Goal: Information Seeking & Learning: Understand process/instructions

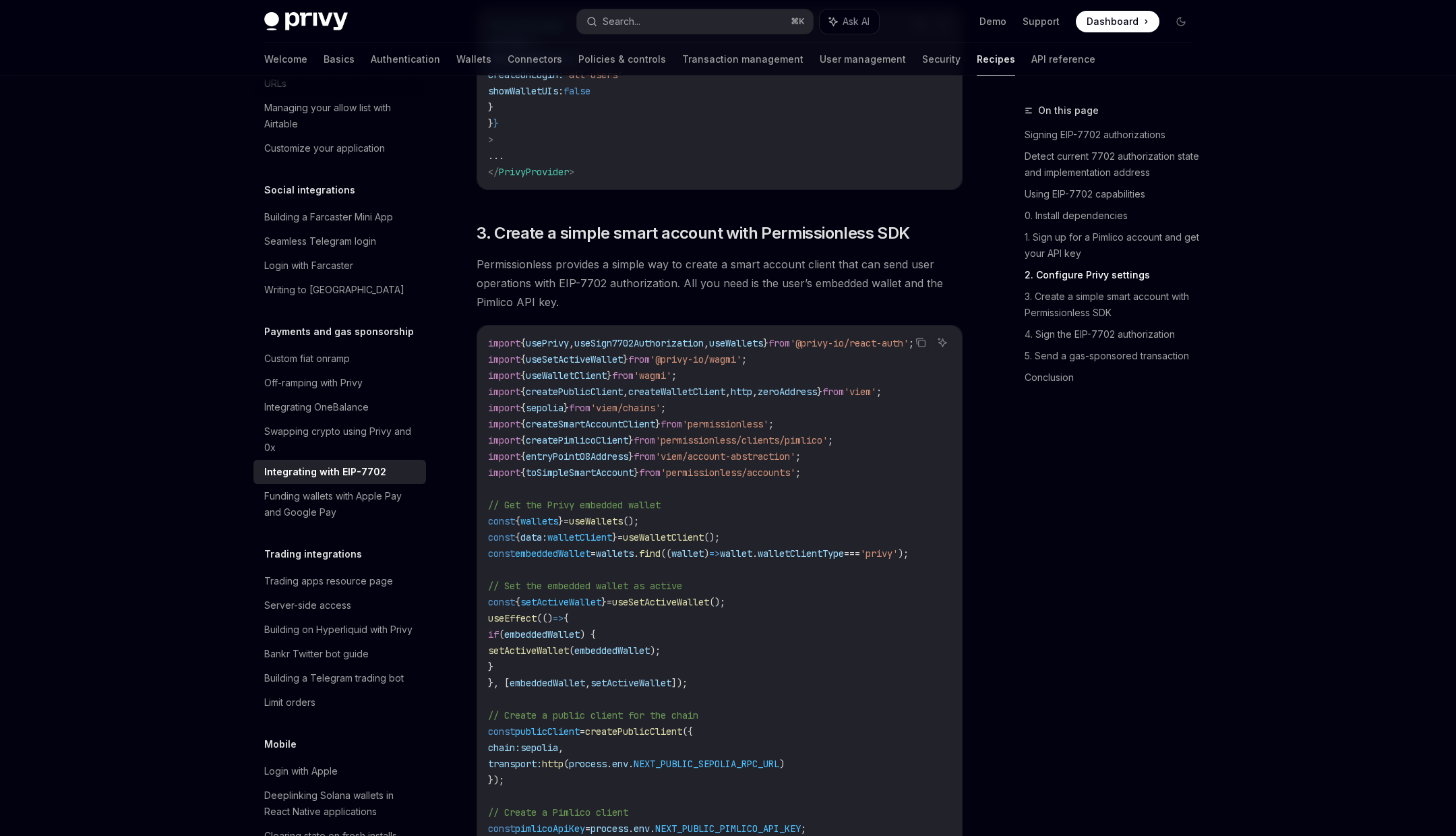
scroll to position [1677, 0]
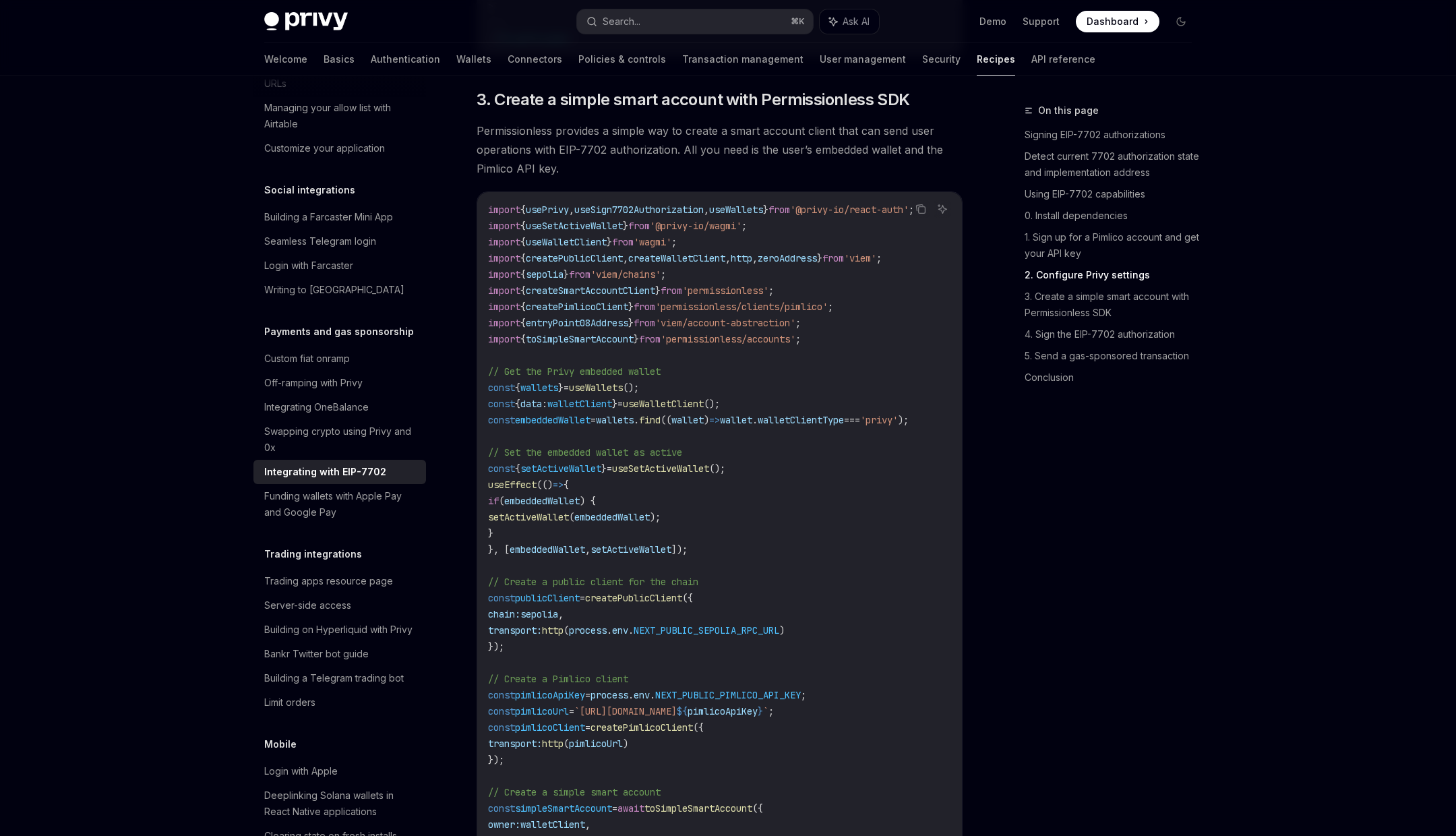
click at [600, 394] on span "useWallets" at bounding box center [595, 388] width 54 height 13
click at [544, 426] on span "embeddedWallet" at bounding box center [552, 420] width 75 height 13
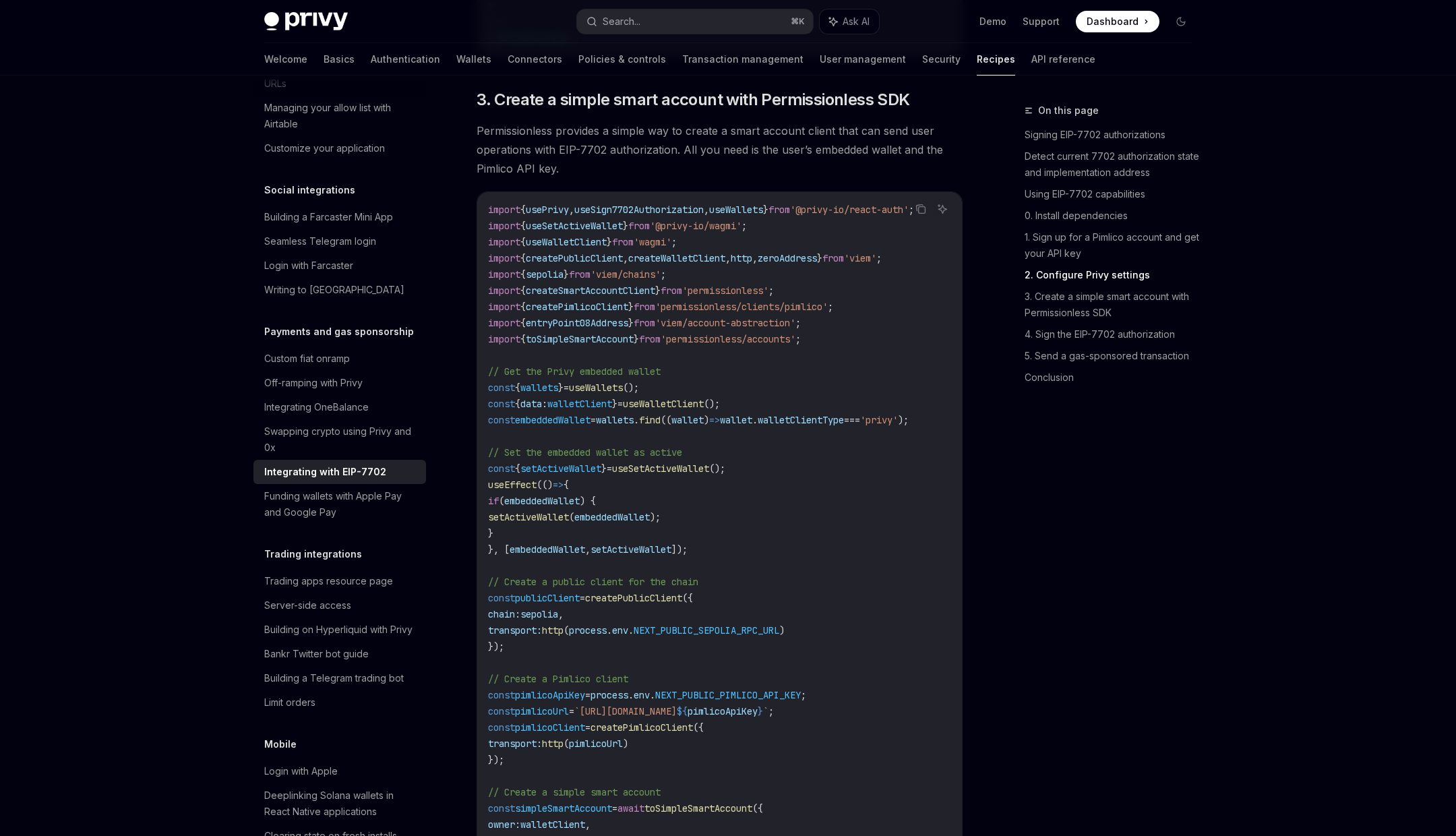
click at [568, 474] on span "setActiveWallet" at bounding box center [561, 469] width 81 height 13
click at [672, 474] on span "useSetActiveWallet" at bounding box center [661, 469] width 97 height 13
click at [559, 507] on span "embeddedWallet" at bounding box center [542, 501] width 75 height 13
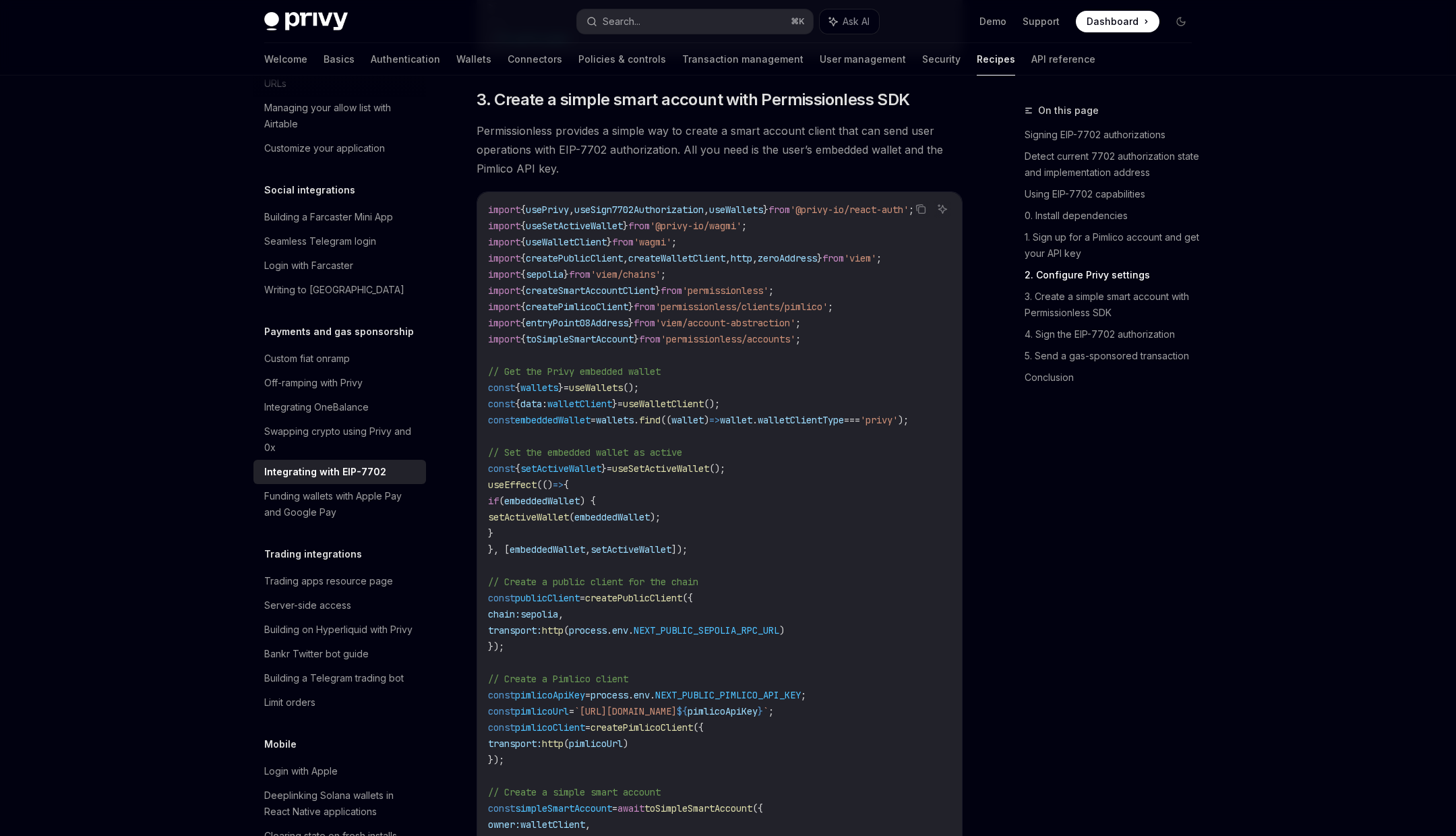
click at [559, 507] on span "embeddedWallet" at bounding box center [542, 501] width 75 height 13
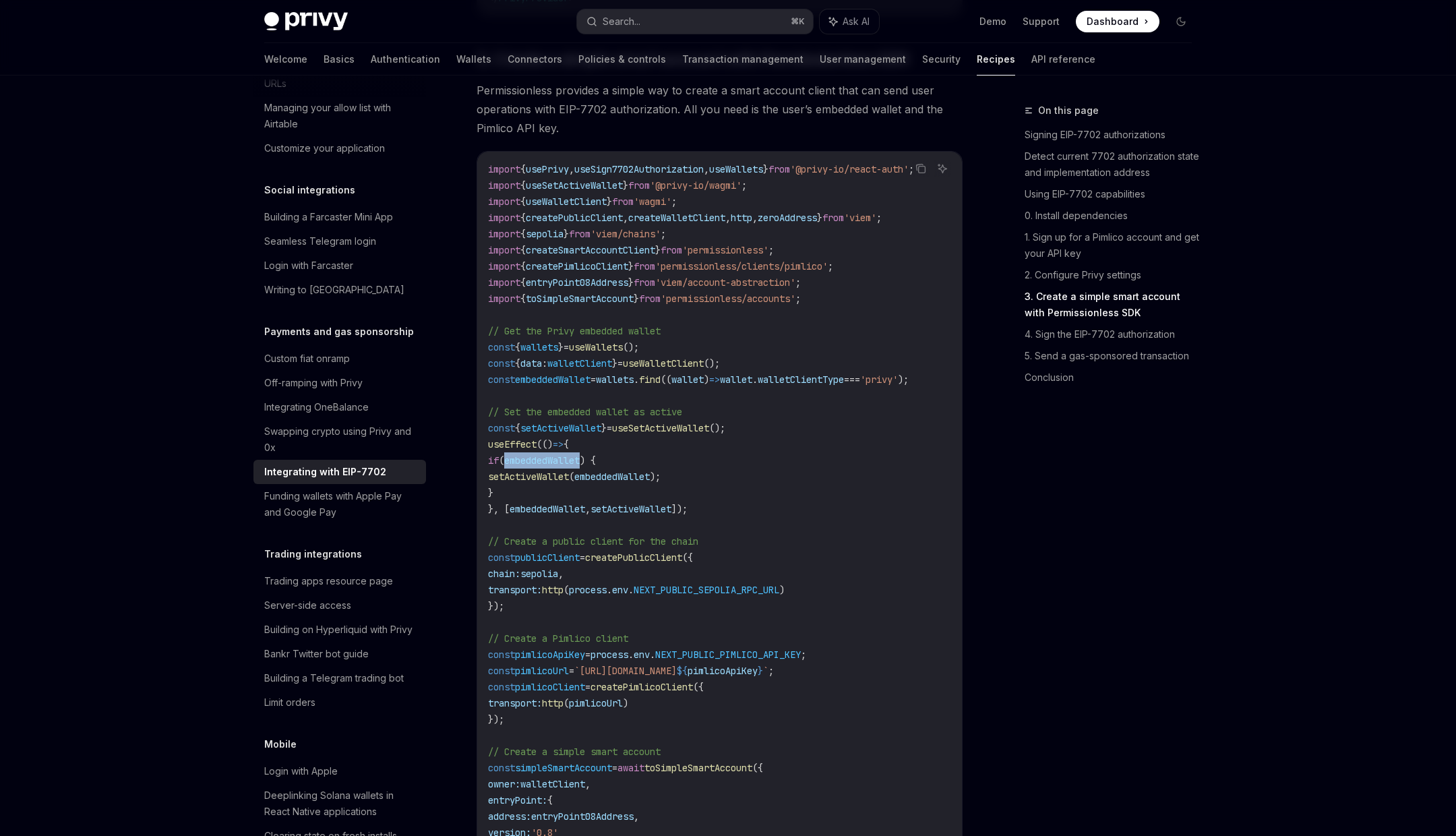
click at [563, 482] on span "setActiveWallet" at bounding box center [528, 477] width 81 height 13
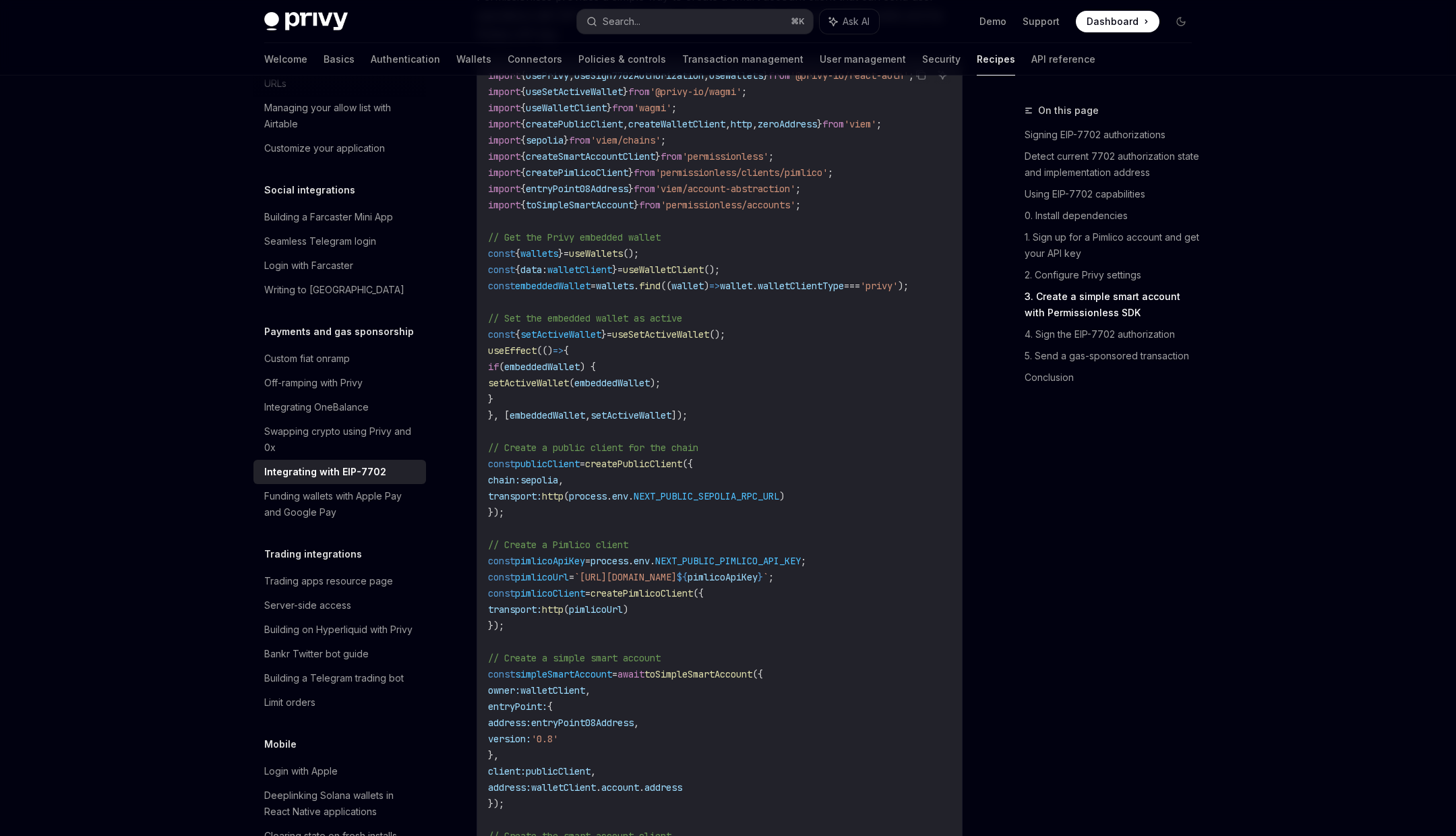
scroll to position [1821, 0]
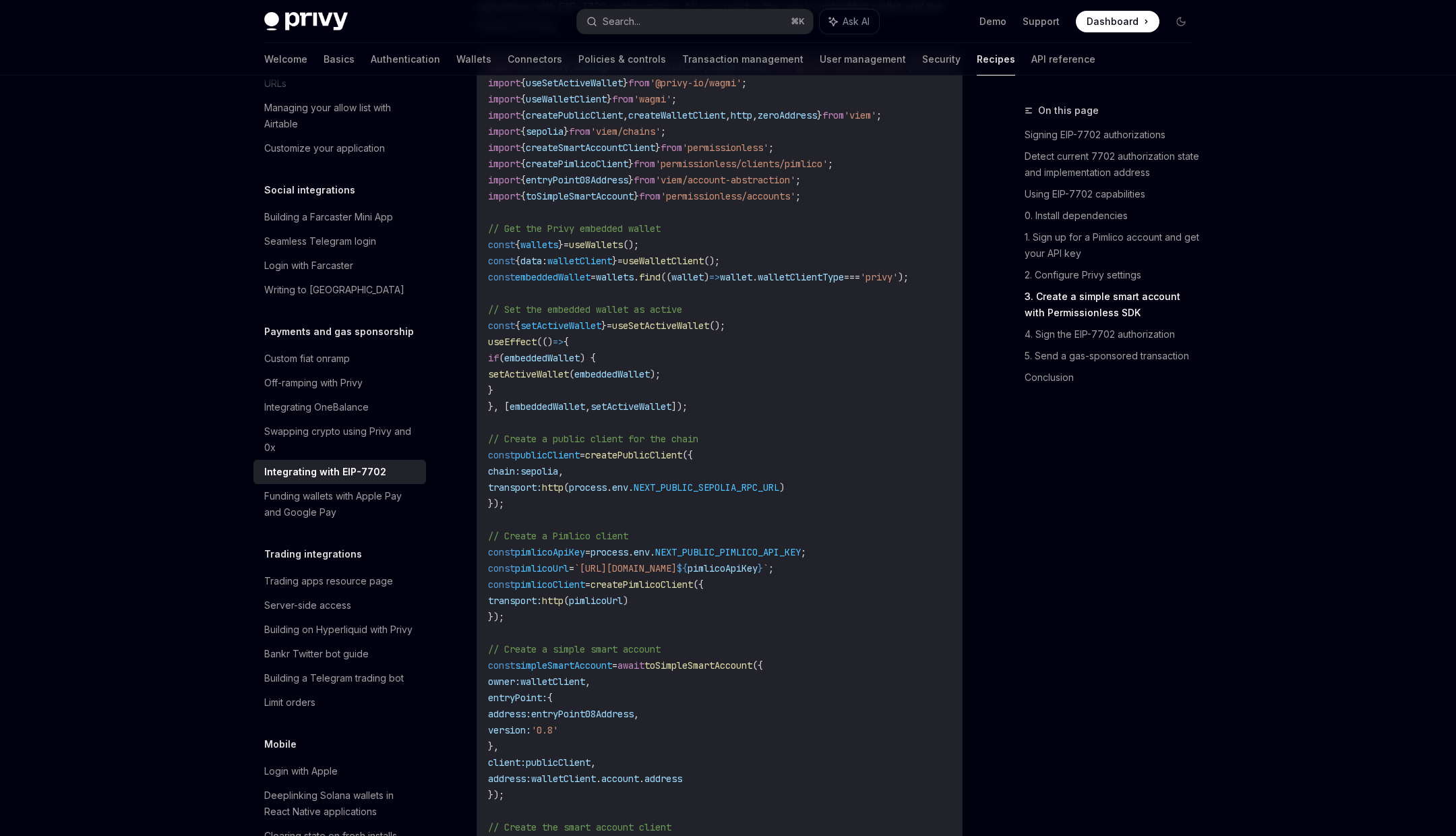
click at [549, 575] on span "pimlicoUrl" at bounding box center [542, 568] width 54 height 13
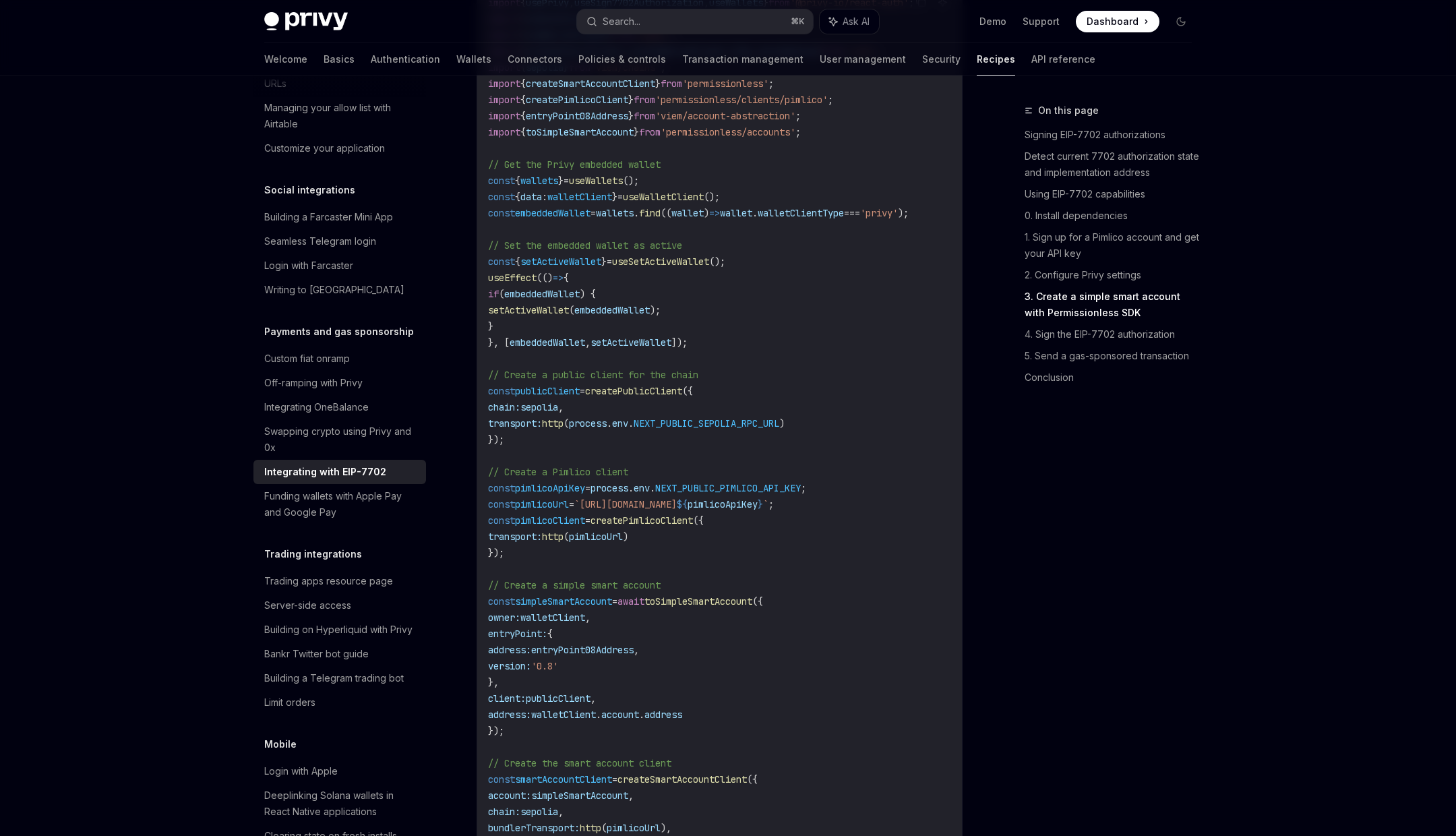
scroll to position [1964, 0]
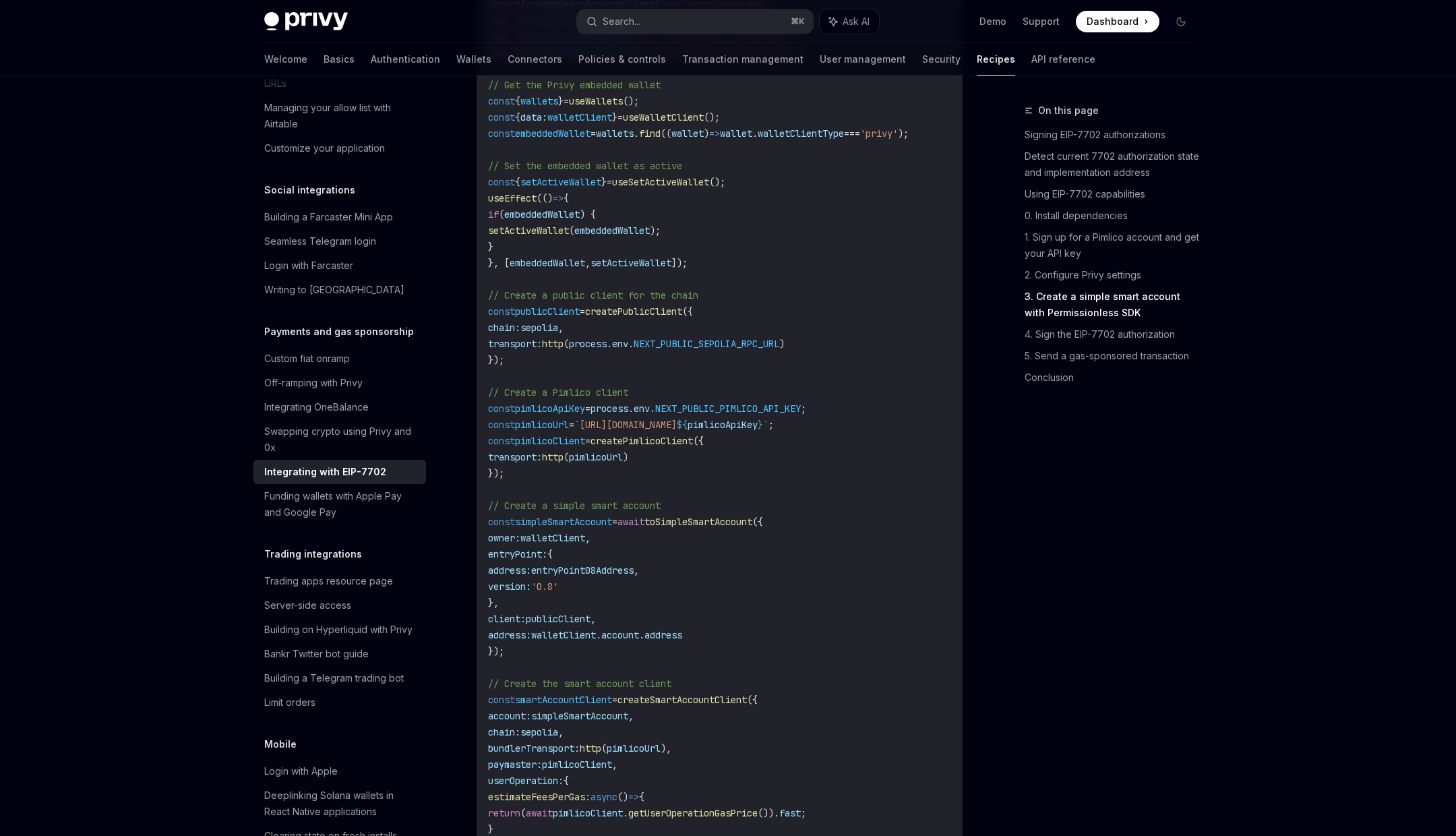
click at [588, 511] on span "// Create a simple smart account" at bounding box center [574, 506] width 173 height 13
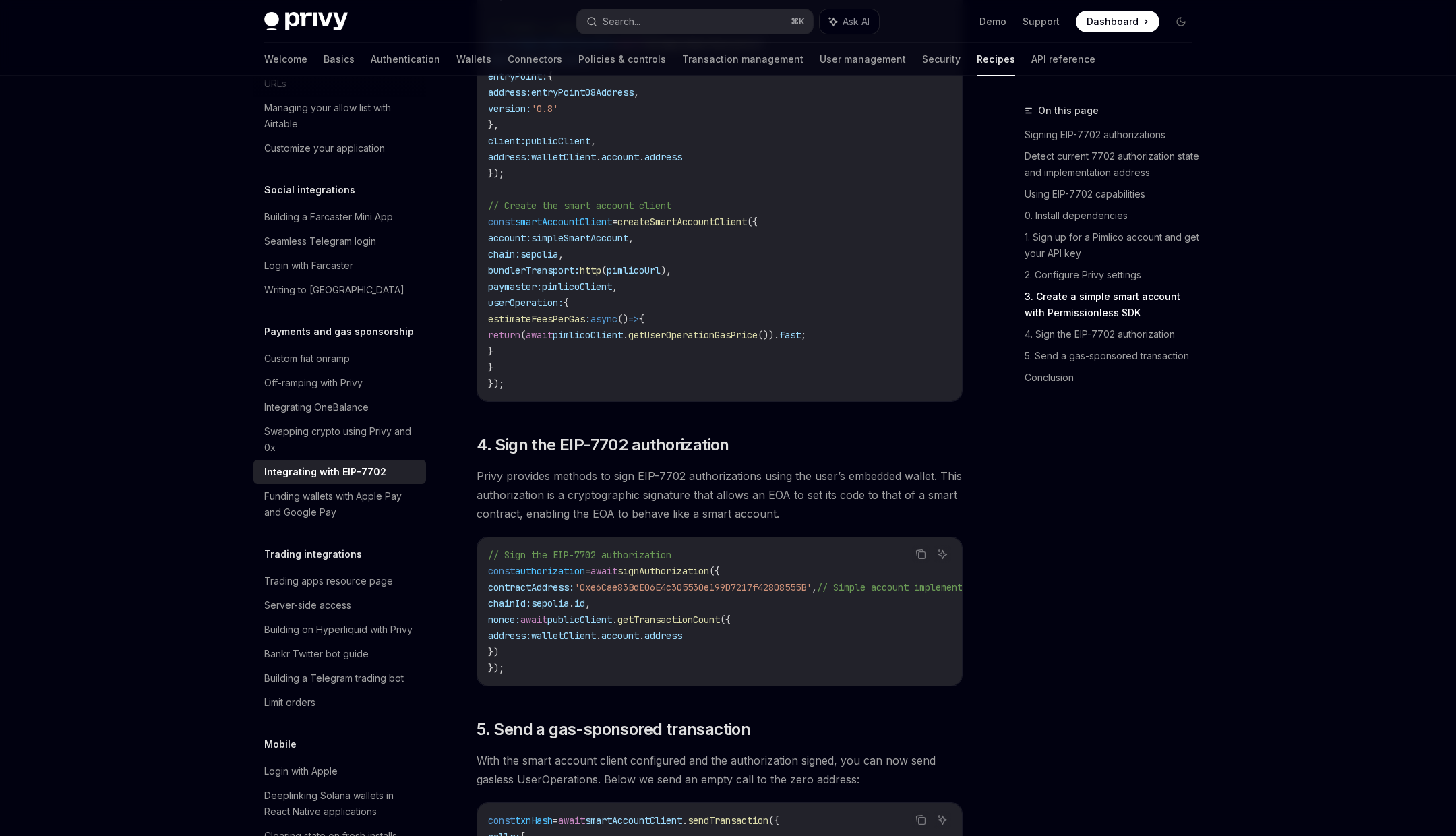
scroll to position [2448, 0]
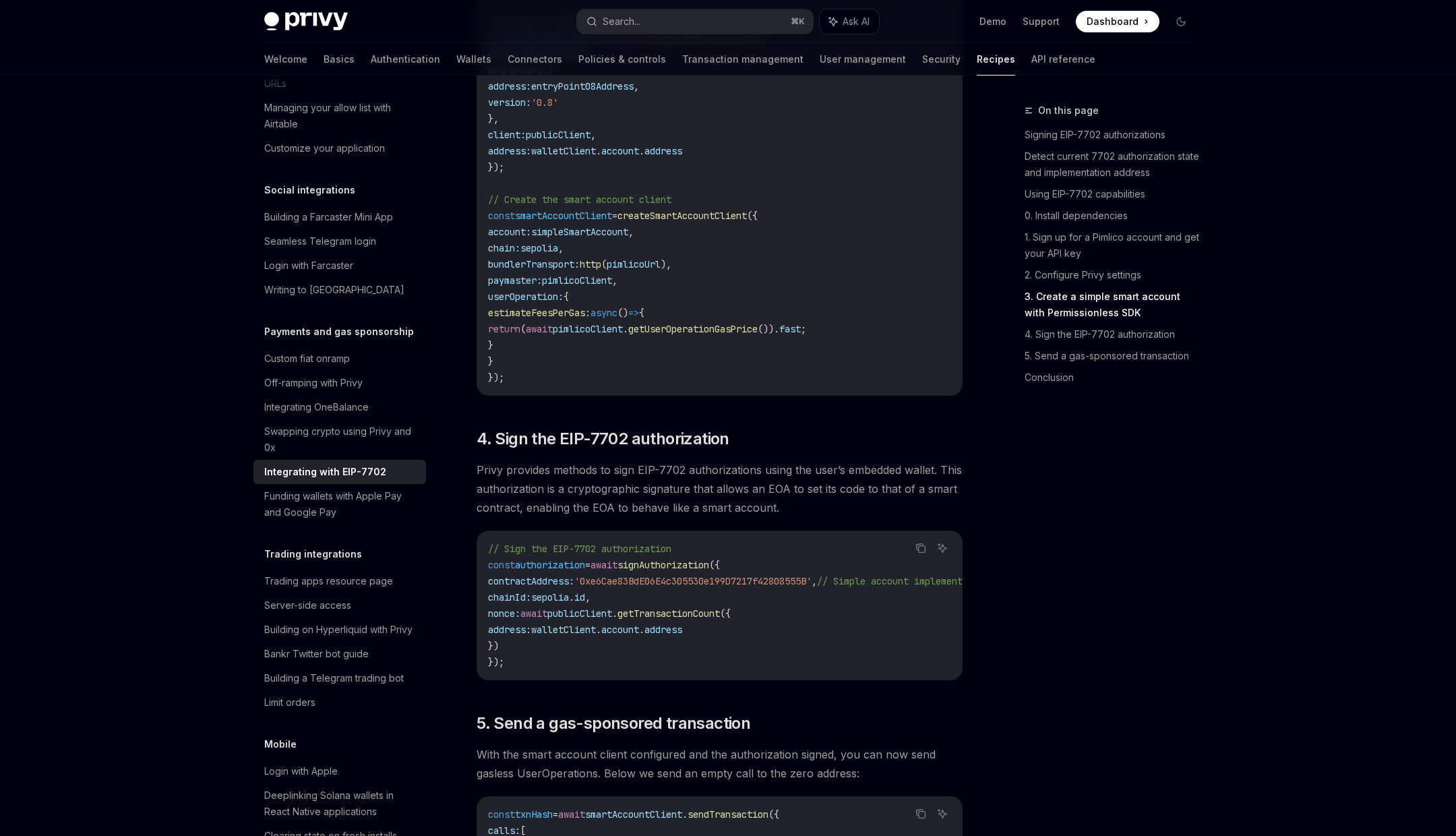
click at [662, 571] on span "signAuthorization" at bounding box center [664, 565] width 91 height 13
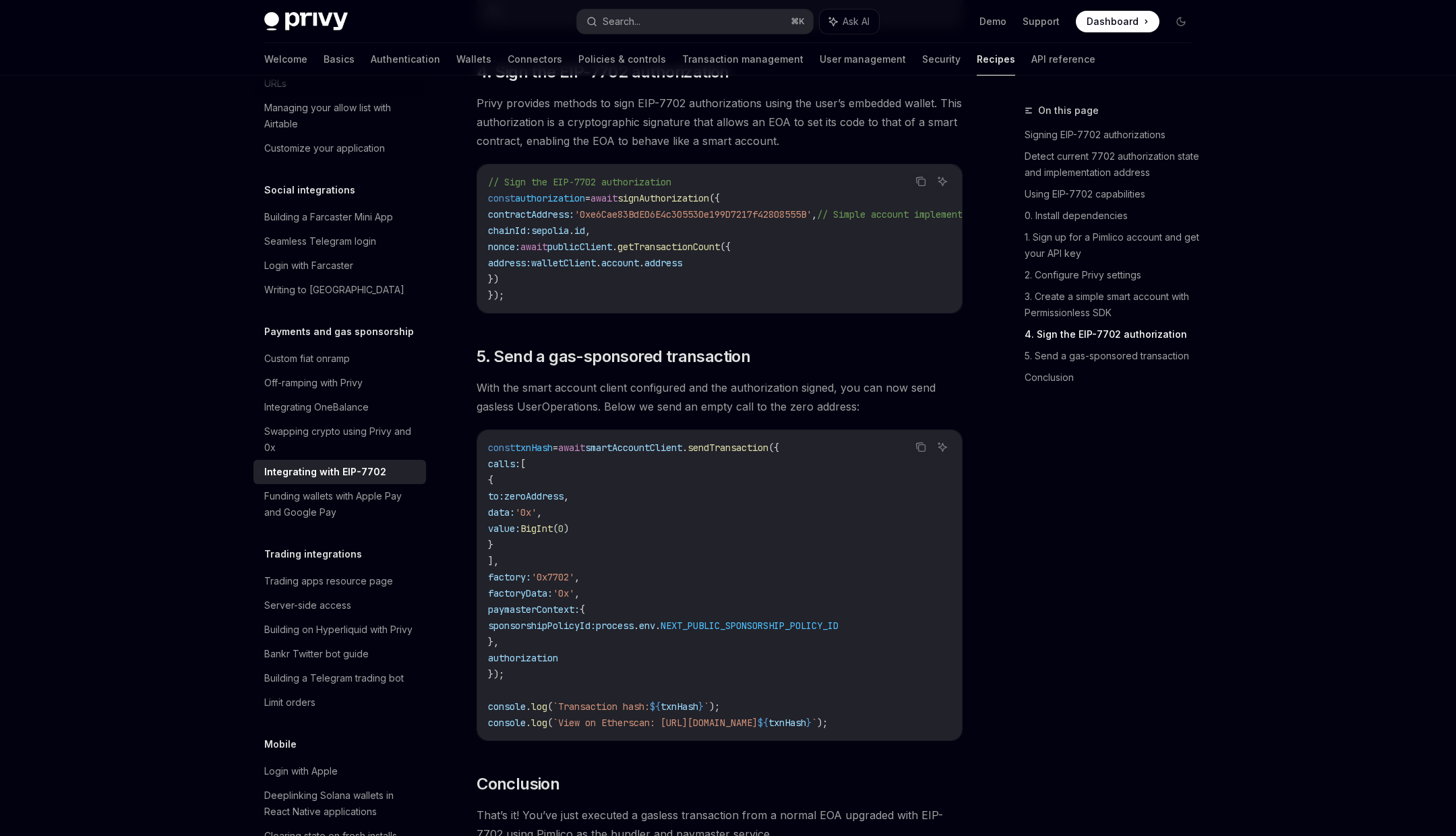
scroll to position [2841, 0]
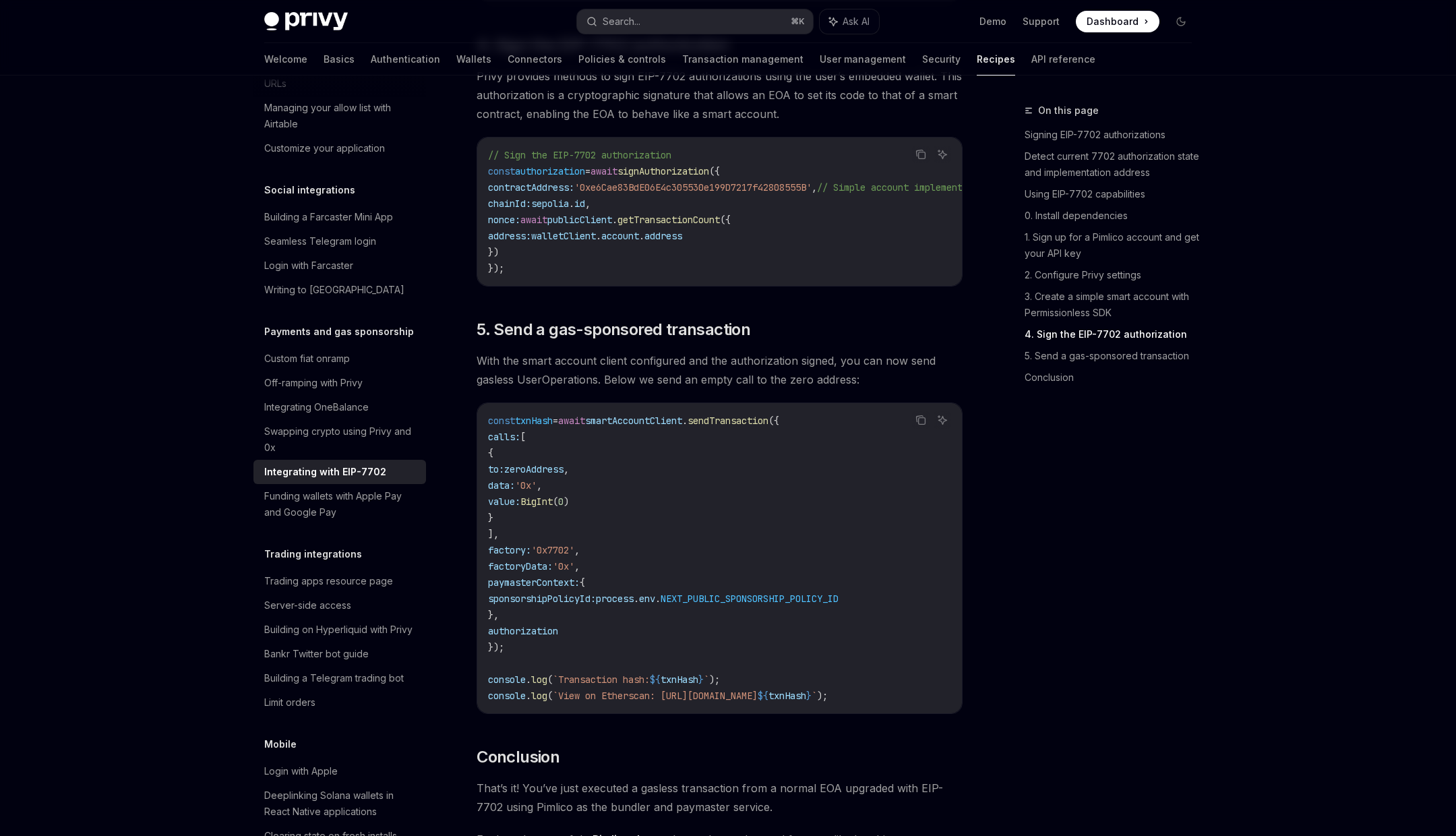
click at [677, 427] on span "smartAccountClient" at bounding box center [634, 421] width 97 height 13
click at [573, 177] on span "authorization" at bounding box center [550, 171] width 70 height 13
copy span "authorization"
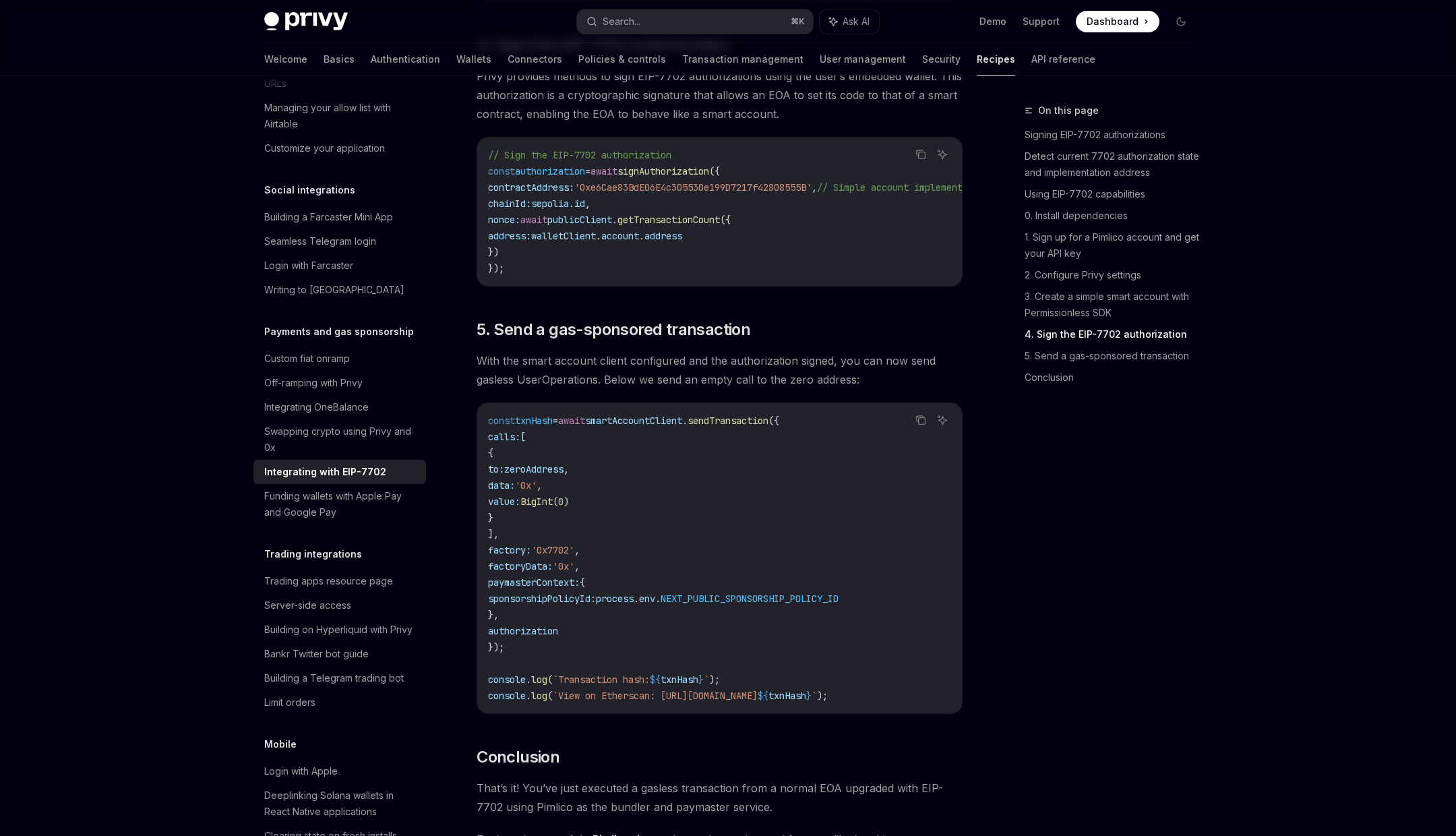
click at [591, 604] on span "sponsorshipPolicyId:" at bounding box center [542, 599] width 107 height 13
click at [634, 604] on span "process" at bounding box center [615, 599] width 38 height 13
drag, startPoint x: 642, startPoint y: 625, endPoint x: 779, endPoint y: 626, distance: 137.0
click at [780, 604] on span "sponsorshipPolicyId: process . env . NEXT_PUBLIC_SPONSORSHIP_POLICY_ID" at bounding box center [664, 599] width 351 height 13
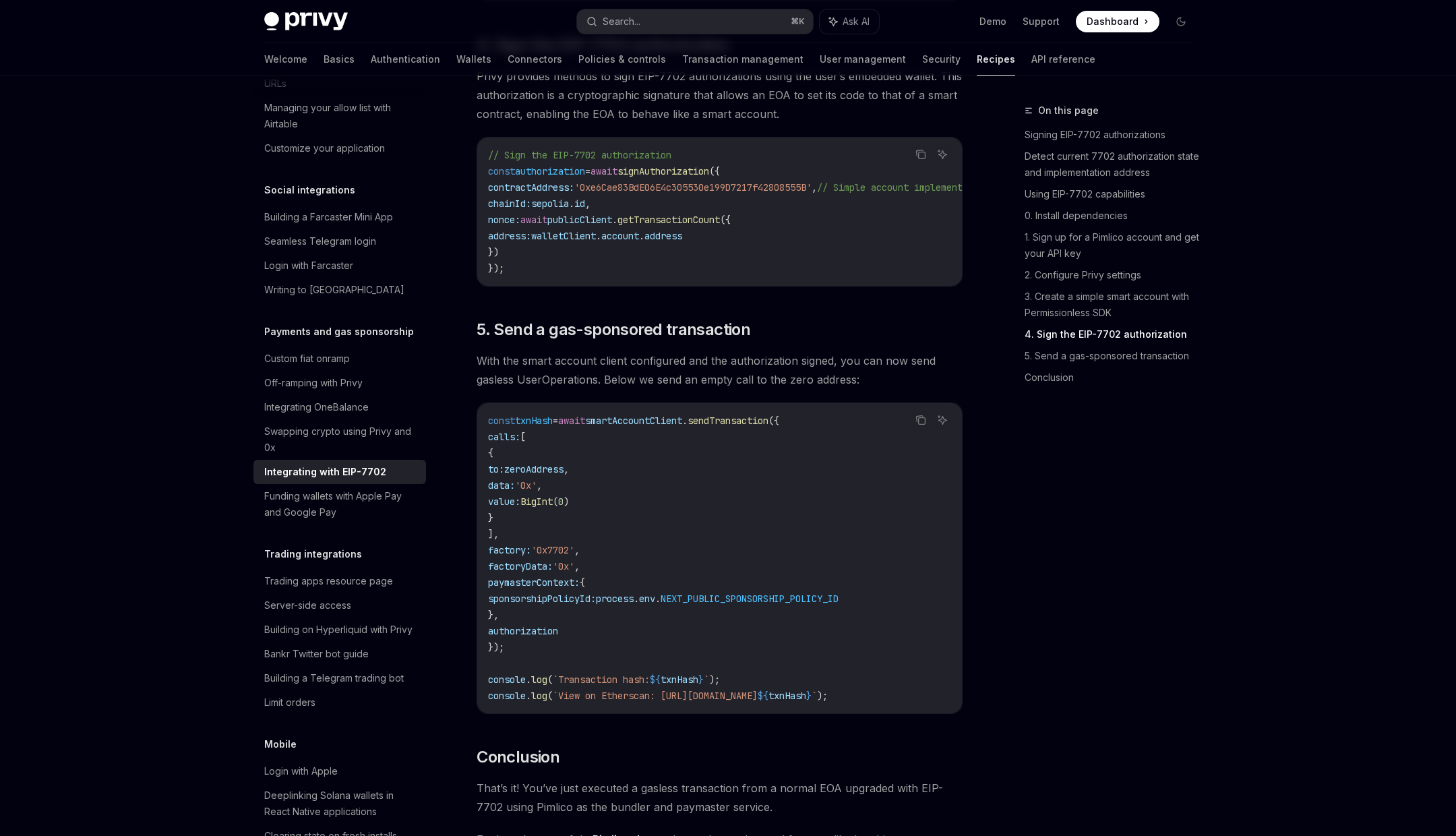
click at [518, 556] on span "factory:" at bounding box center [510, 550] width 43 height 13
drag, startPoint x: 518, startPoint y: 574, endPoint x: 570, endPoint y: 573, distance: 52.0
click at [571, 556] on span "factory: '0x7702' ," at bounding box center [534, 550] width 91 height 13
click at [522, 572] on span "factoryData:" at bounding box center [520, 567] width 64 height 13
drag, startPoint x: 522, startPoint y: 593, endPoint x: 558, endPoint y: 591, distance: 36.1
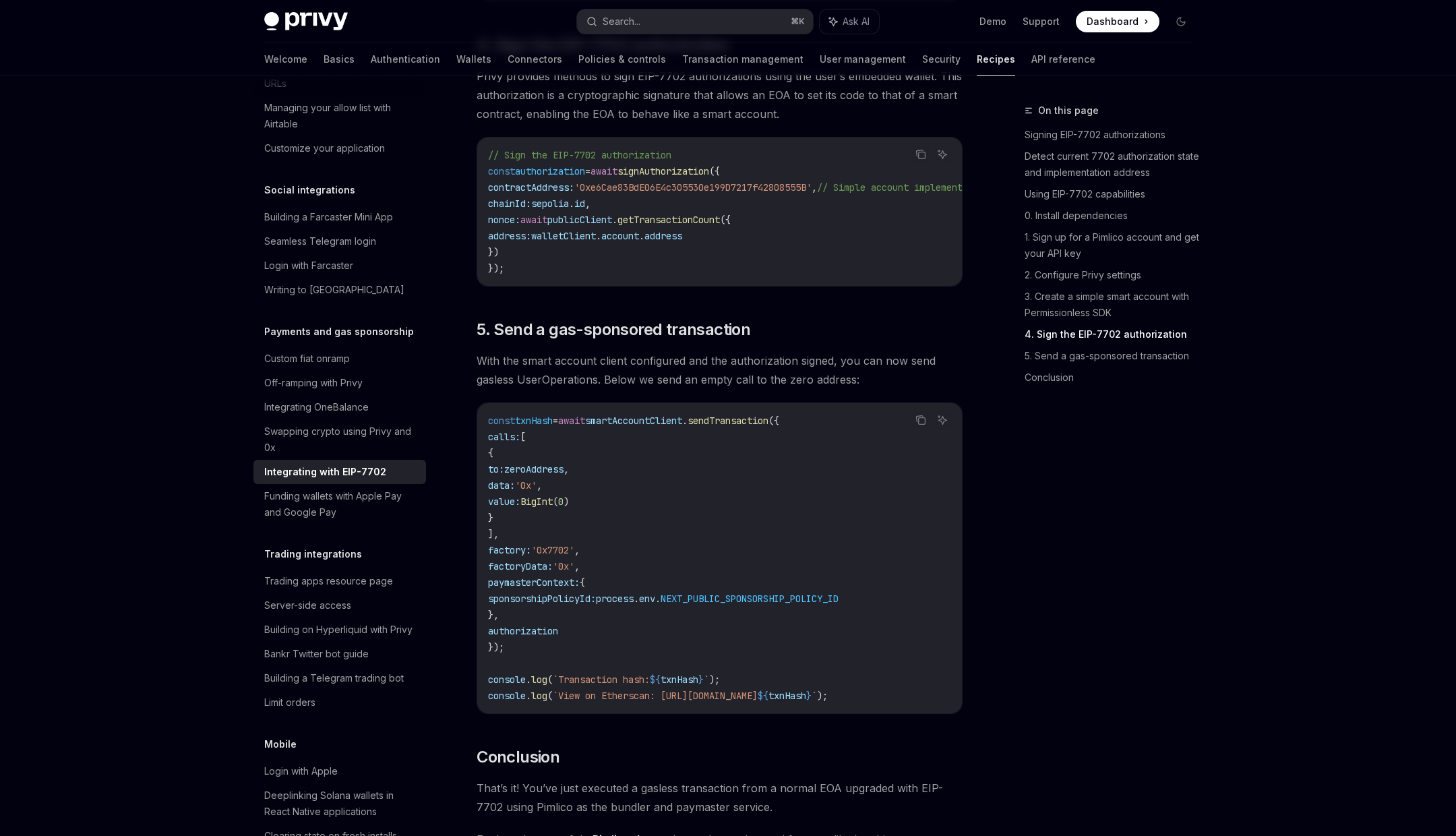
click at [552, 572] on span "factoryData:" at bounding box center [520, 567] width 64 height 13
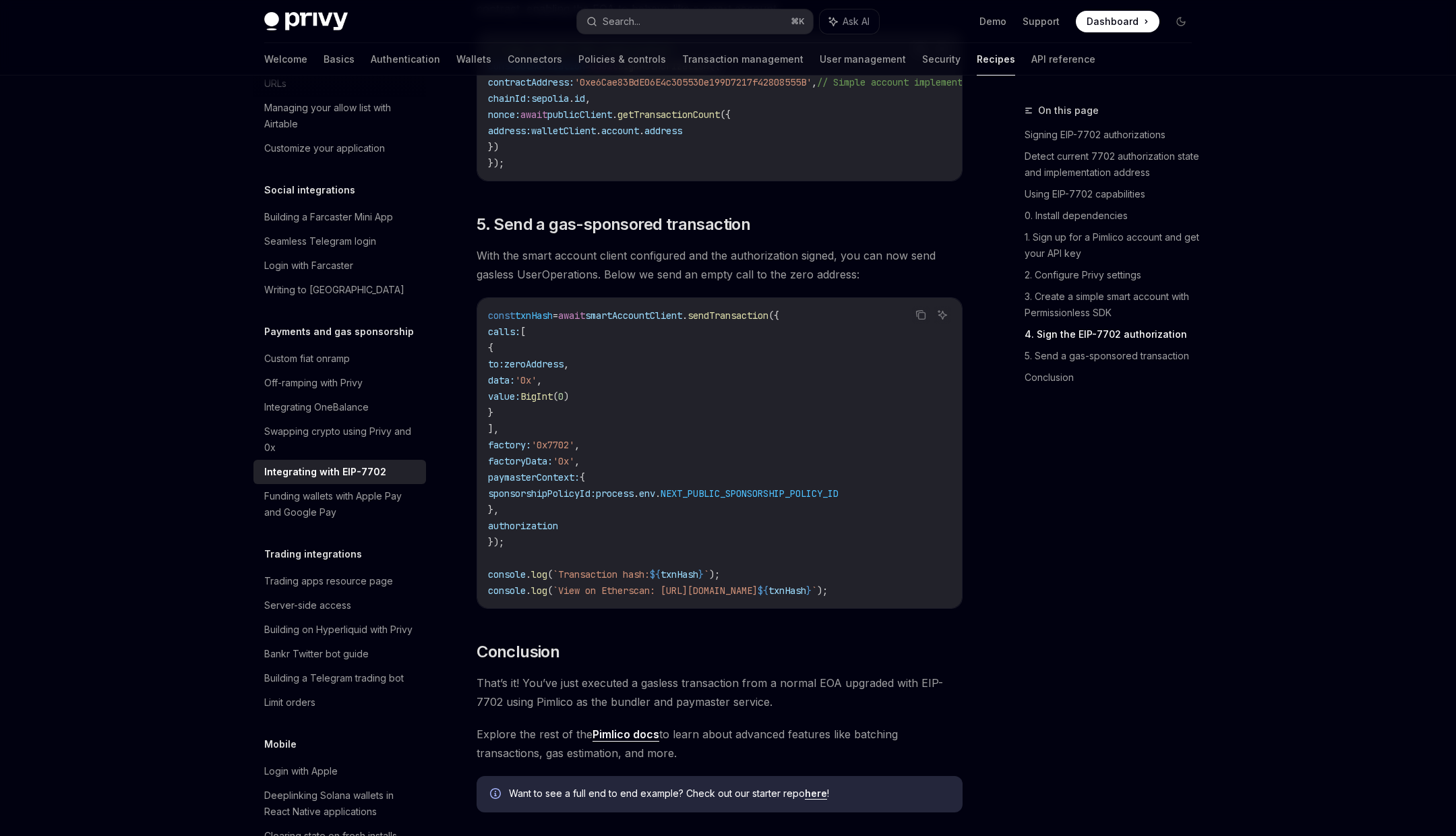
scroll to position [2953, 0]
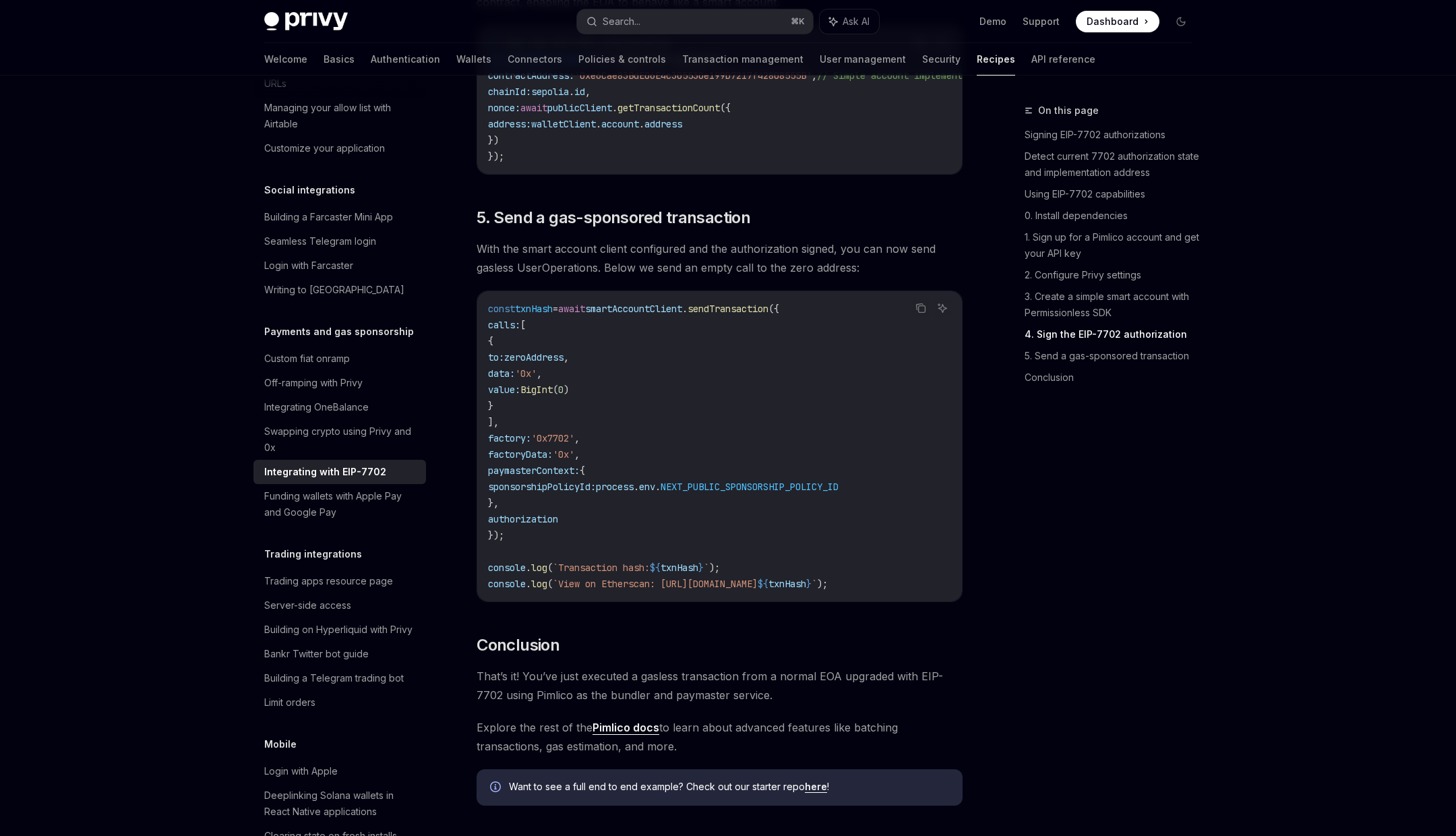
click at [514, 574] on span "console" at bounding box center [507, 567] width 38 height 13
click at [531, 590] on span "." at bounding box center [528, 584] width 5 height 13
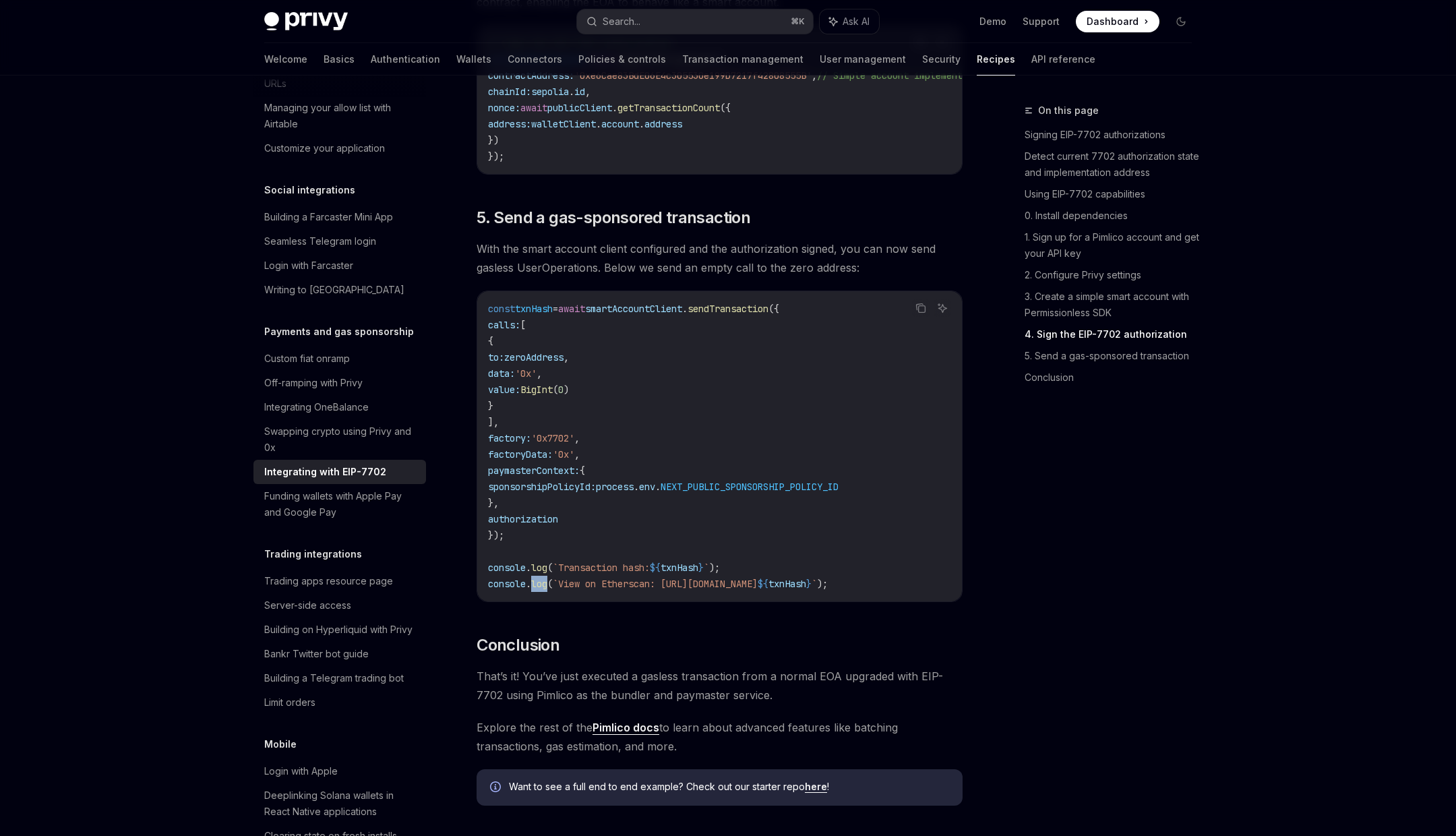
click at [531, 590] on span "." at bounding box center [528, 584] width 5 height 13
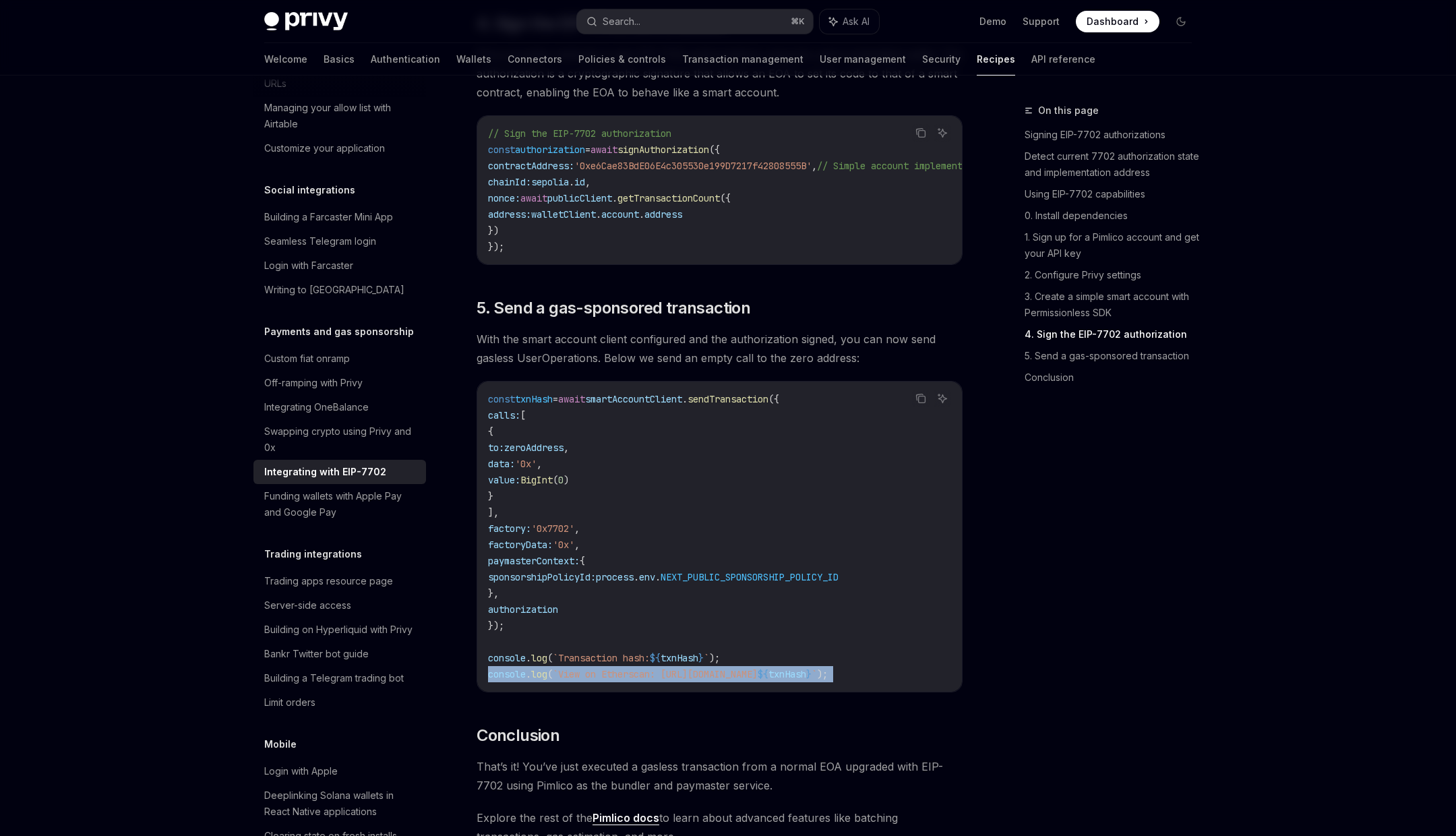
scroll to position [2905, 0]
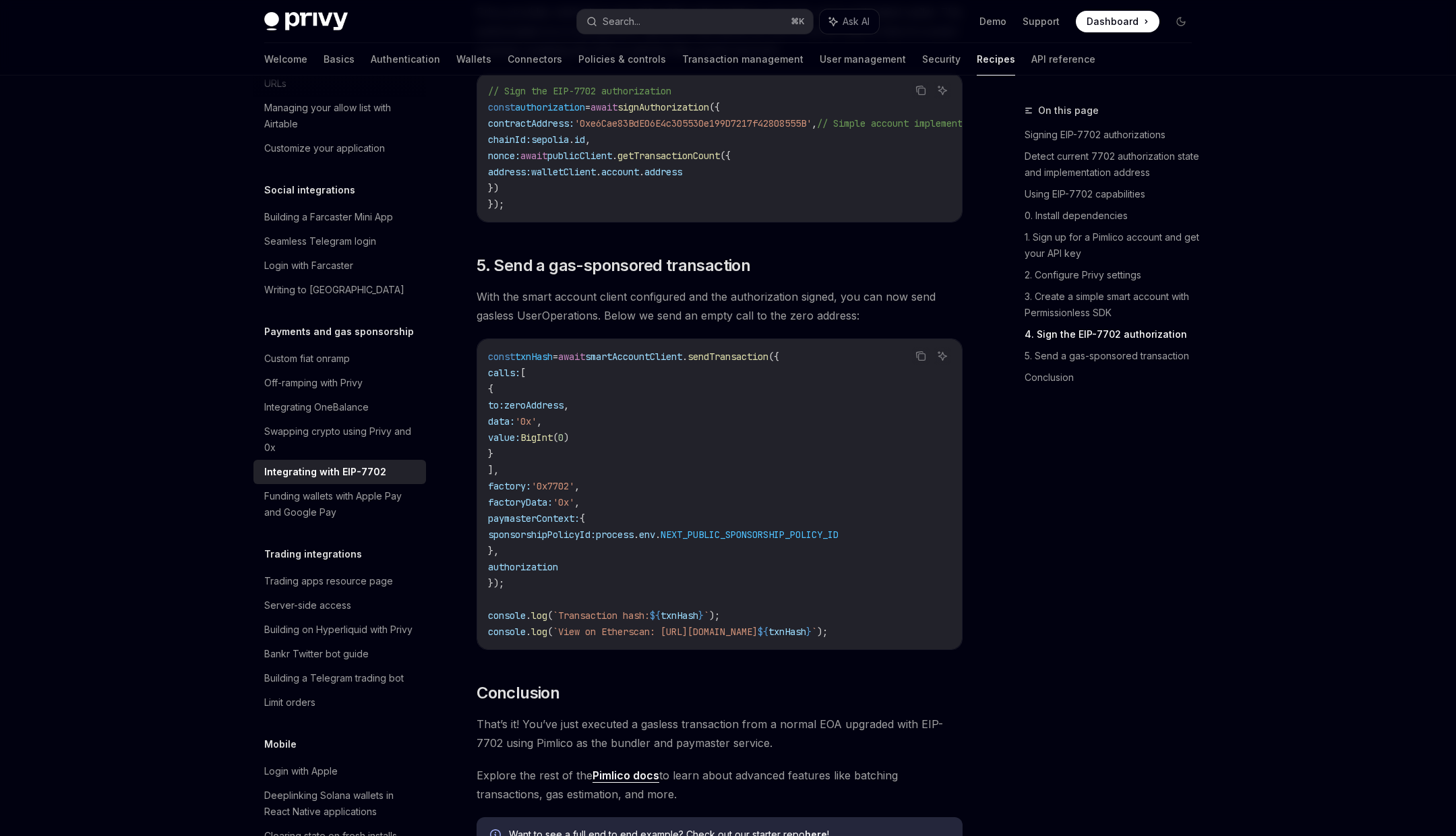
click at [682, 363] on span "smartAccountClient" at bounding box center [634, 357] width 97 height 13
click at [748, 363] on span "sendTransaction" at bounding box center [728, 357] width 81 height 13
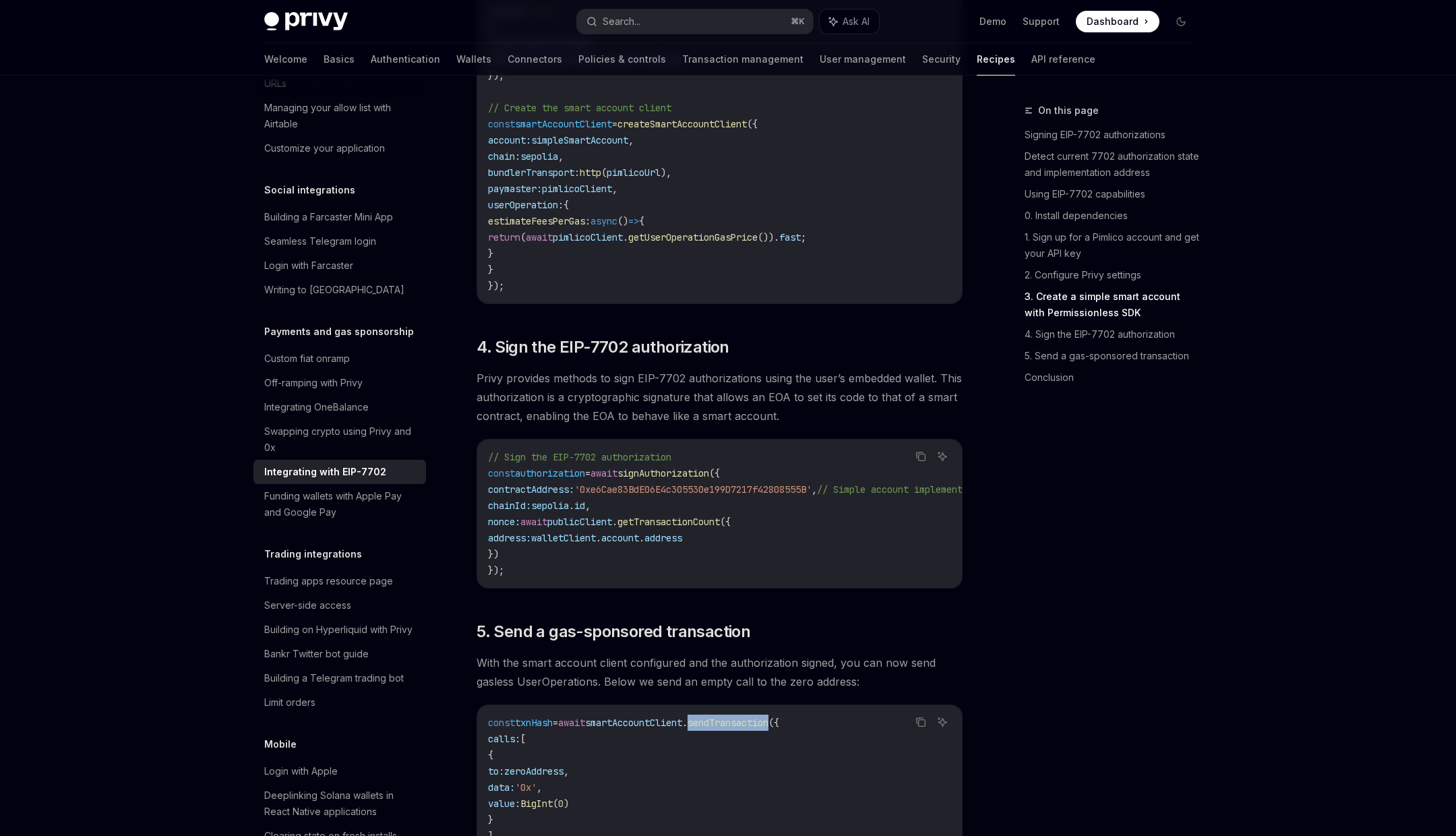
scroll to position [2544, 0]
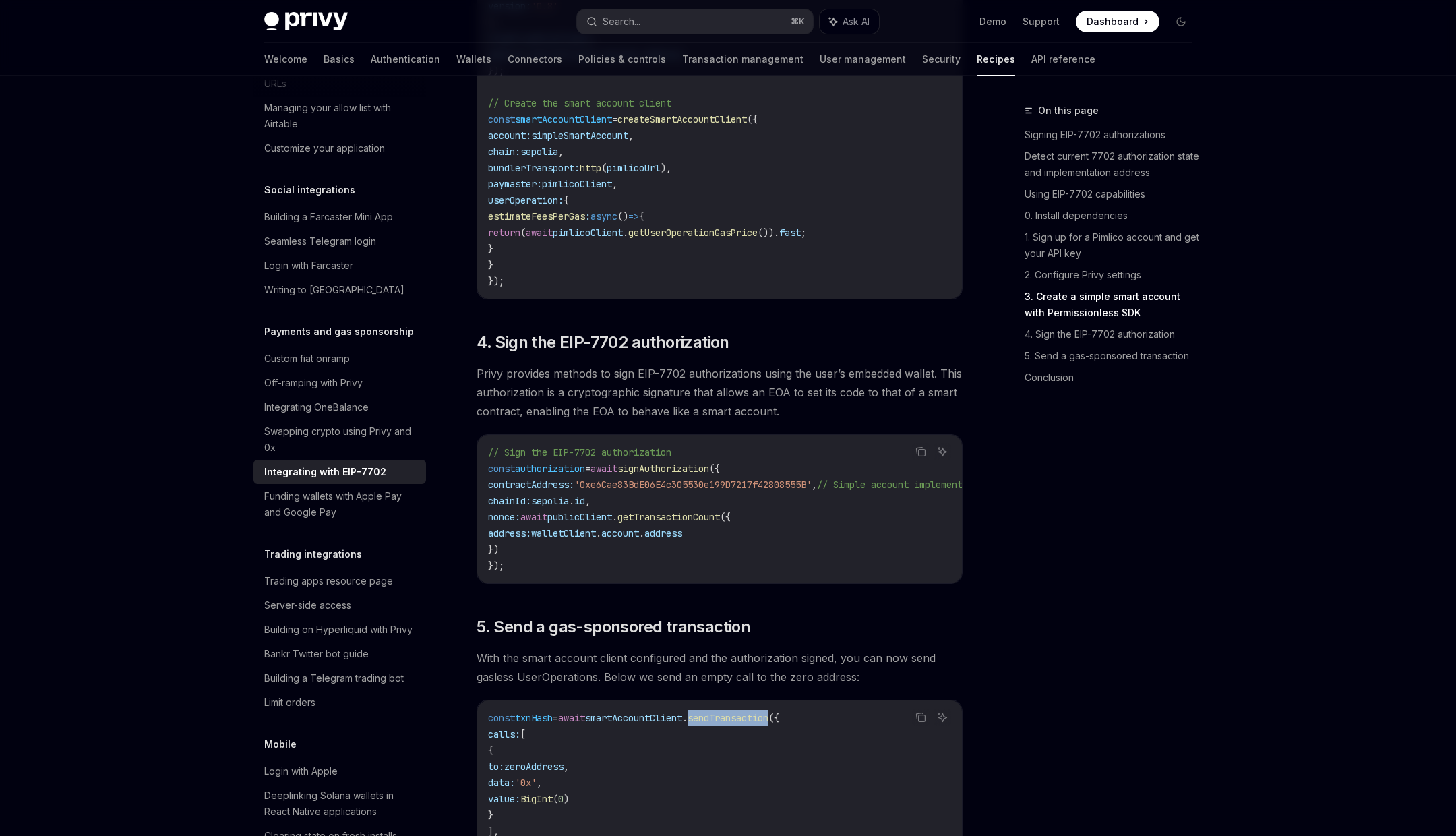
click at [669, 474] on span "signAuthorization" at bounding box center [664, 469] width 91 height 13
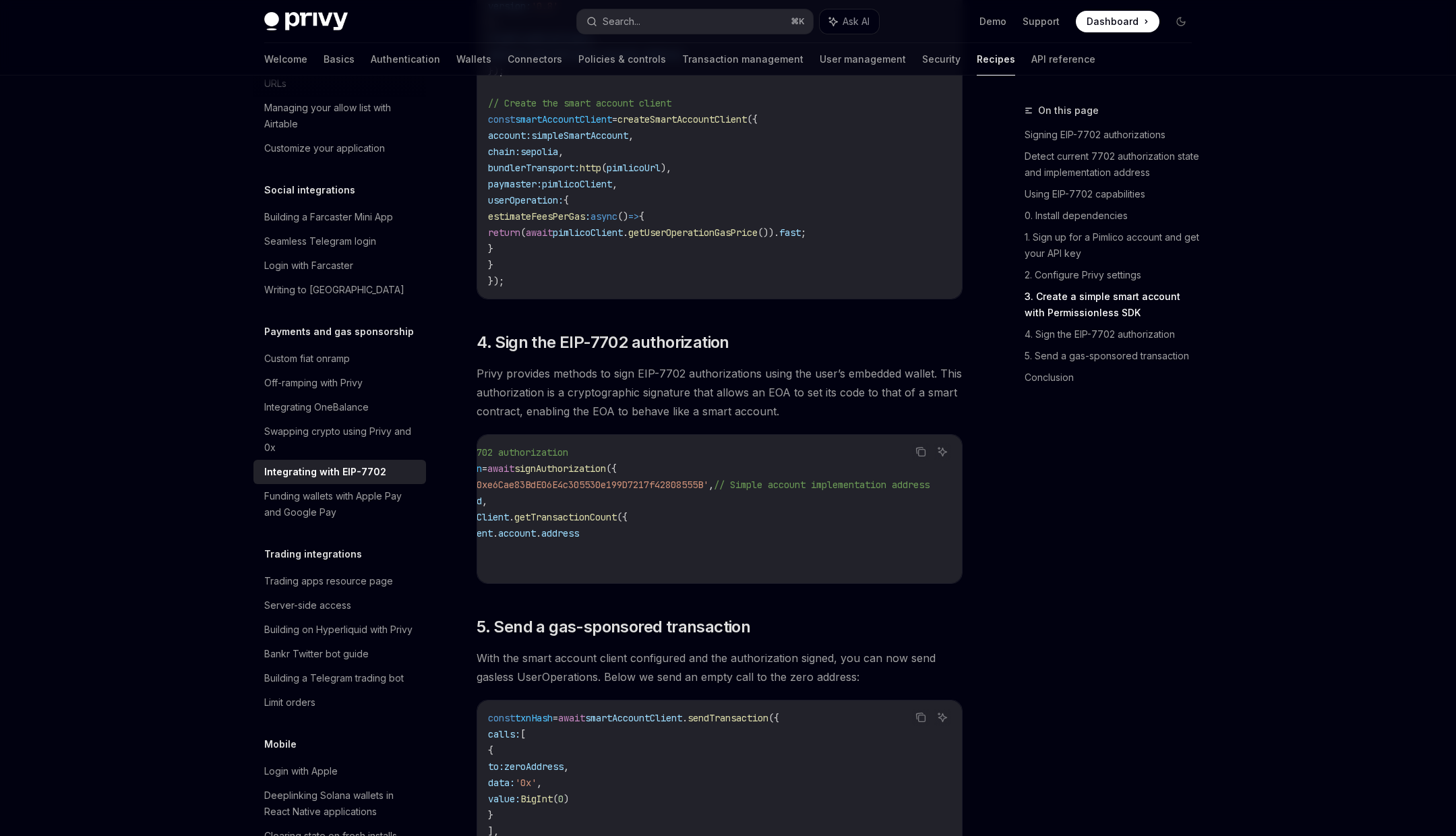
scroll to position [0, 0]
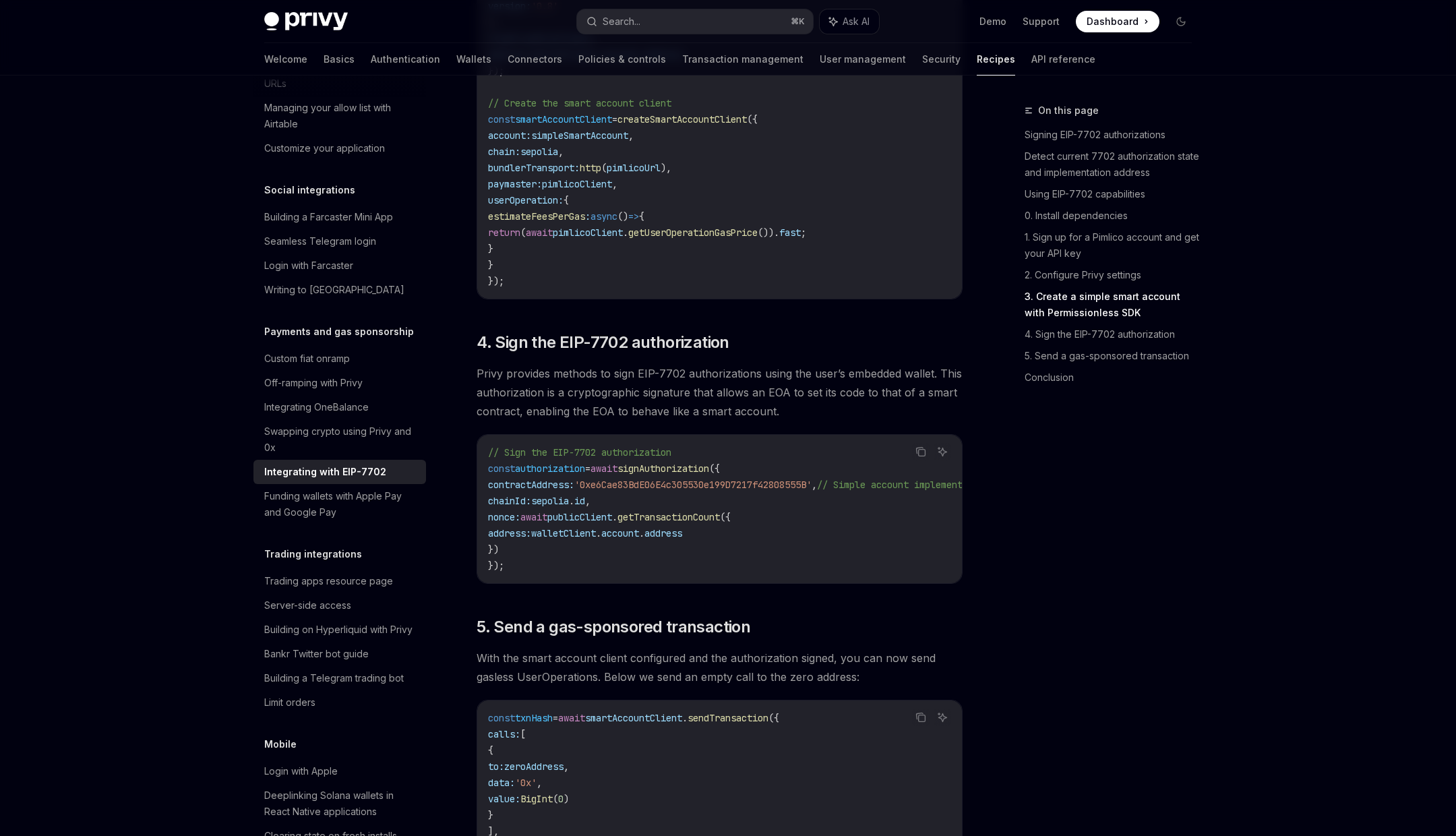
click at [692, 523] on span "getTransactionCount" at bounding box center [669, 517] width 102 height 13
click at [571, 474] on span "authorization" at bounding box center [550, 469] width 70 height 13
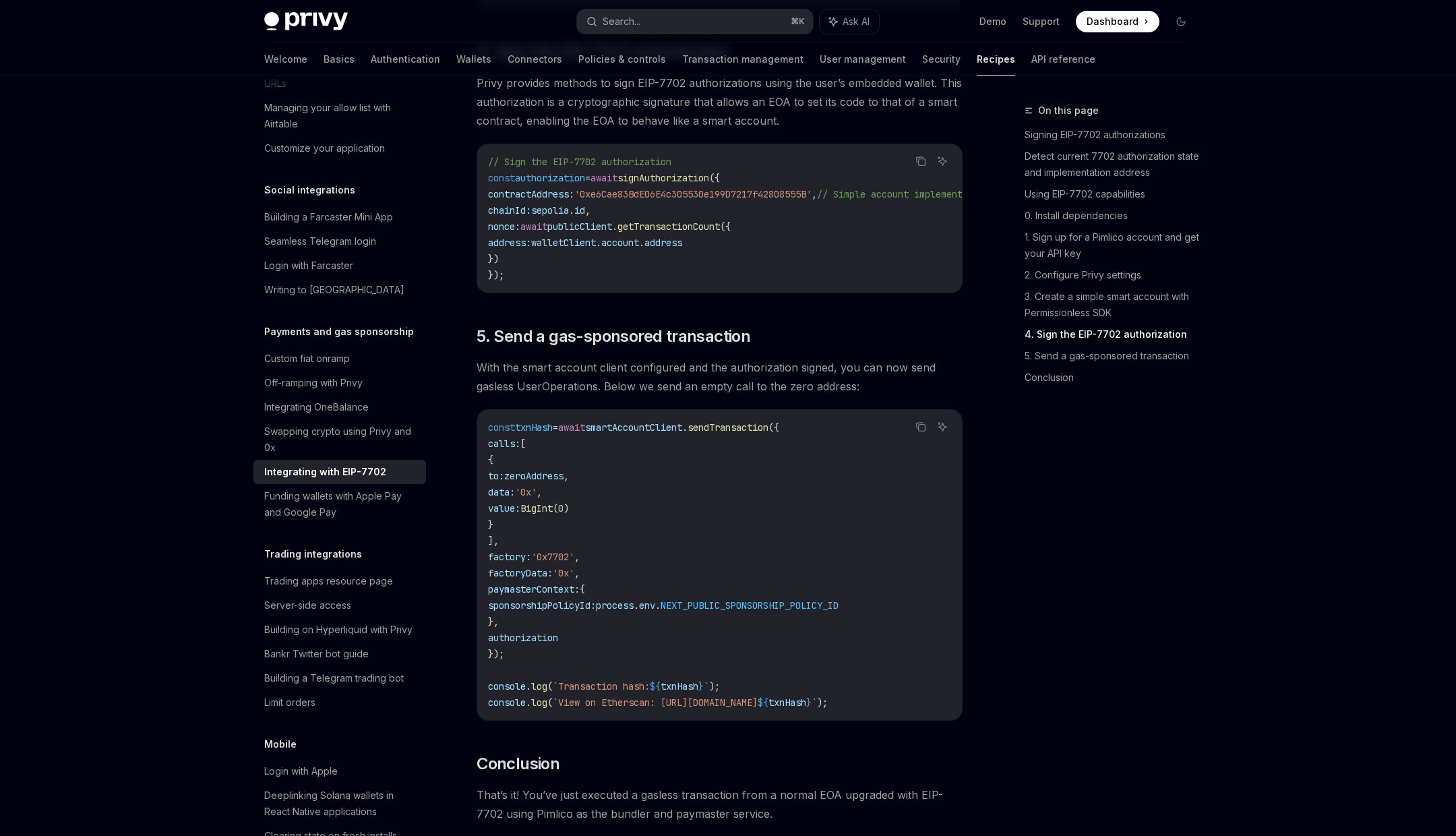
scroll to position [2833, 0]
click at [683, 188] on code "// Sign the EIP-7702 authorization const authorization = await signAuthorizatio…" at bounding box center [776, 219] width 578 height 130
click at [675, 185] on span "signAuthorization" at bounding box center [664, 180] width 91 height 13
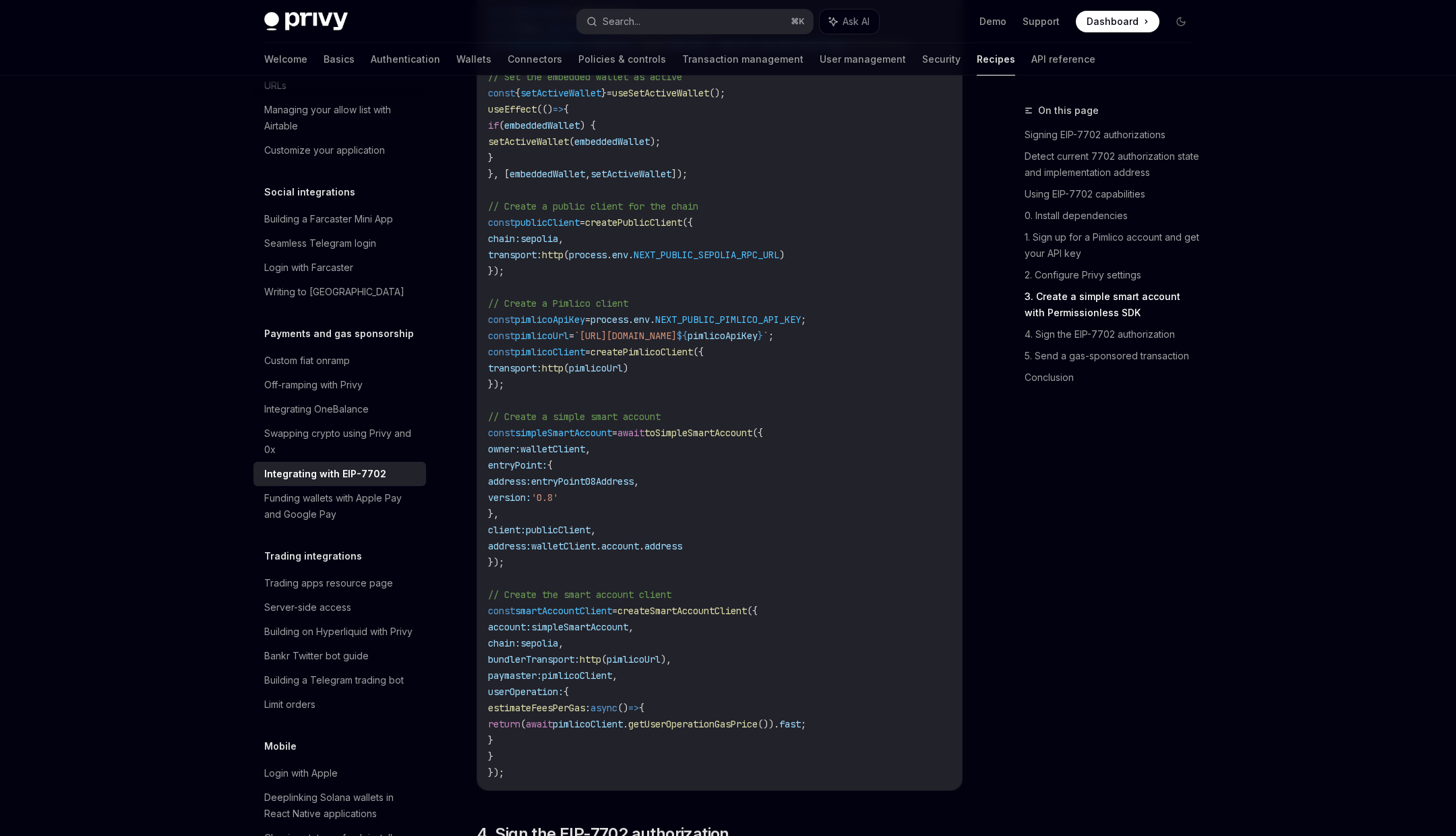
scroll to position [2052, 0]
click at [623, 359] on span "createPimlicoClient" at bounding box center [642, 354] width 102 height 13
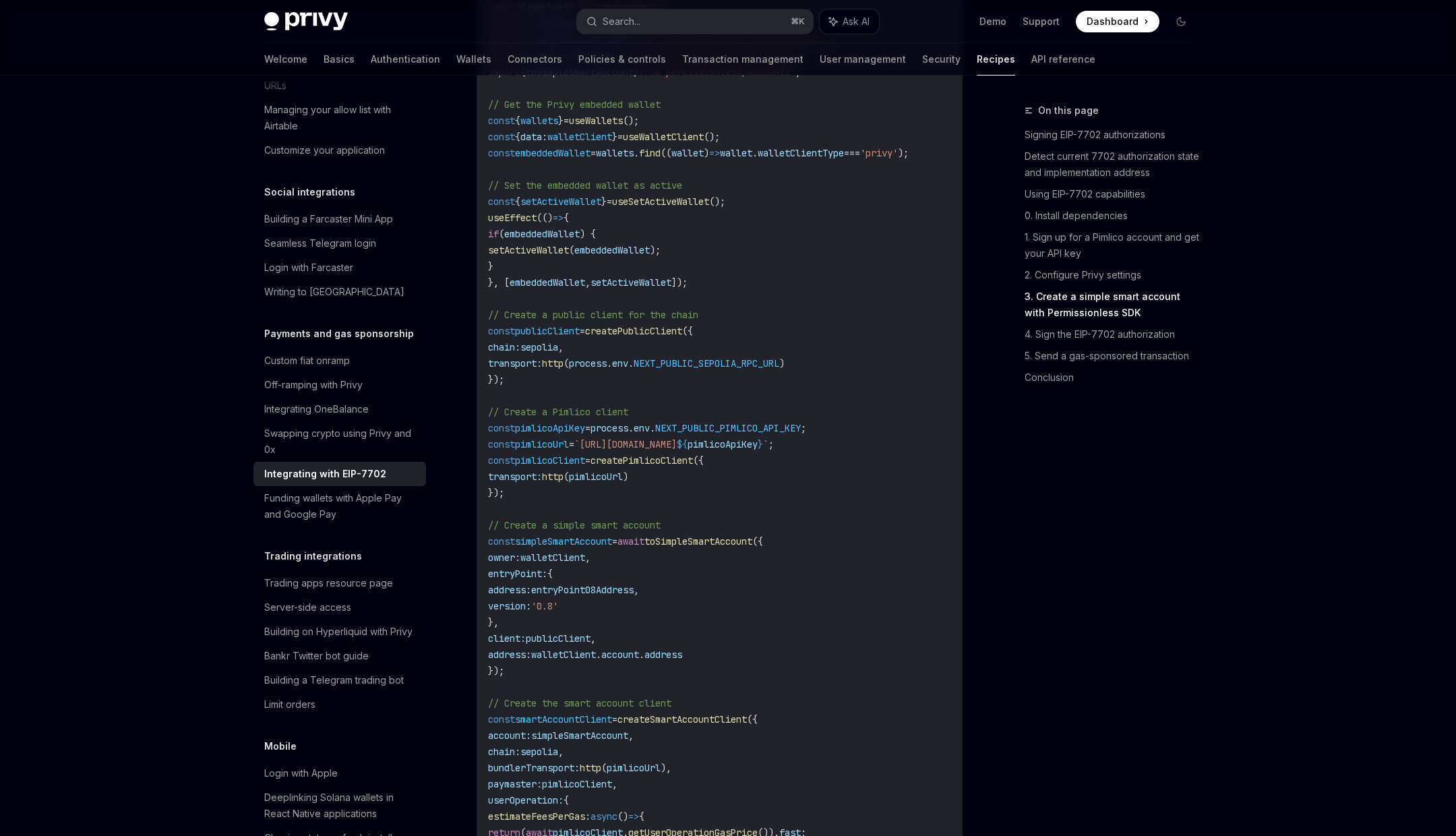
scroll to position [1935, 0]
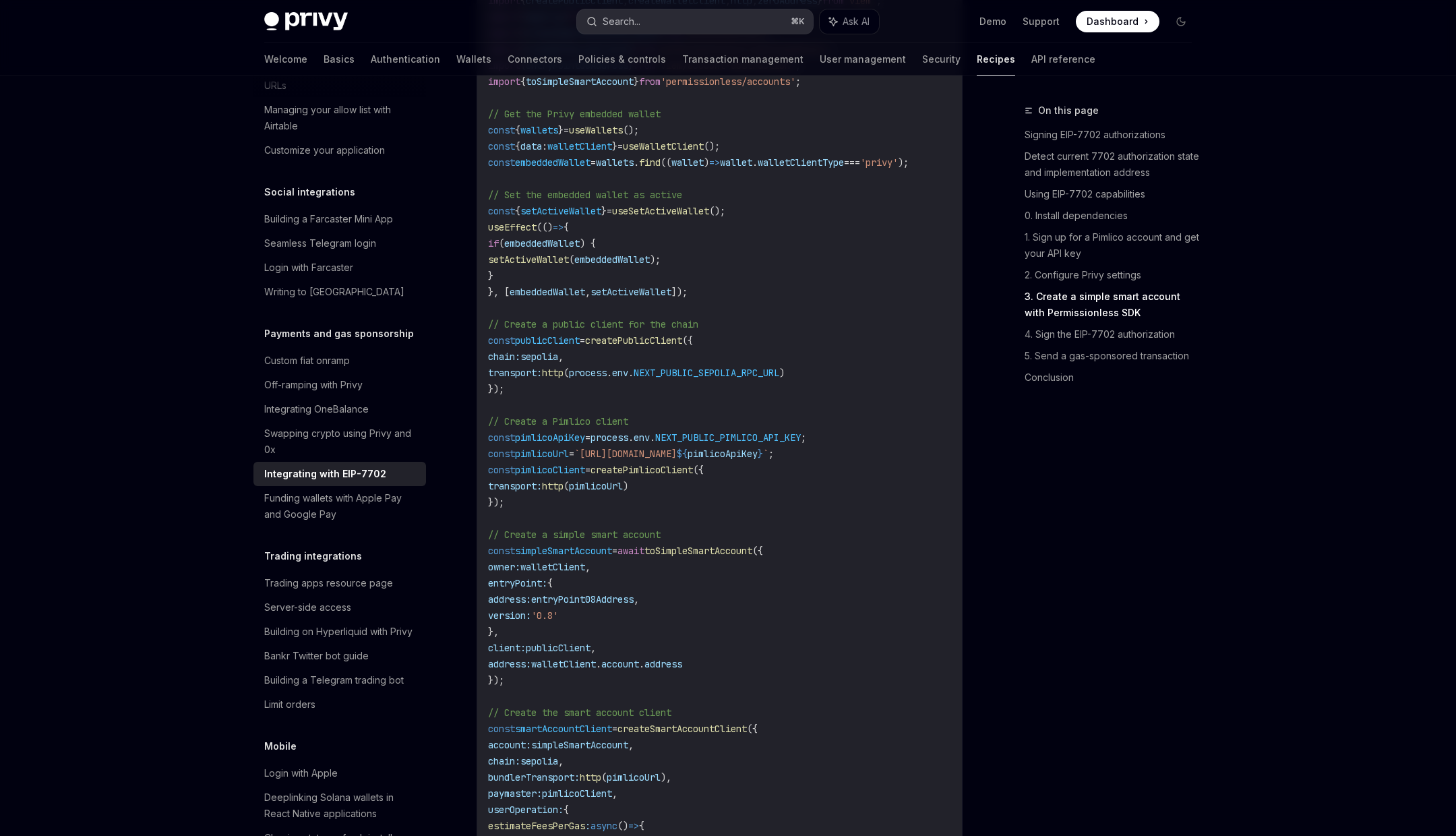
click at [672, 22] on button "Search... ⌘ K" at bounding box center [696, 21] width 236 height 24
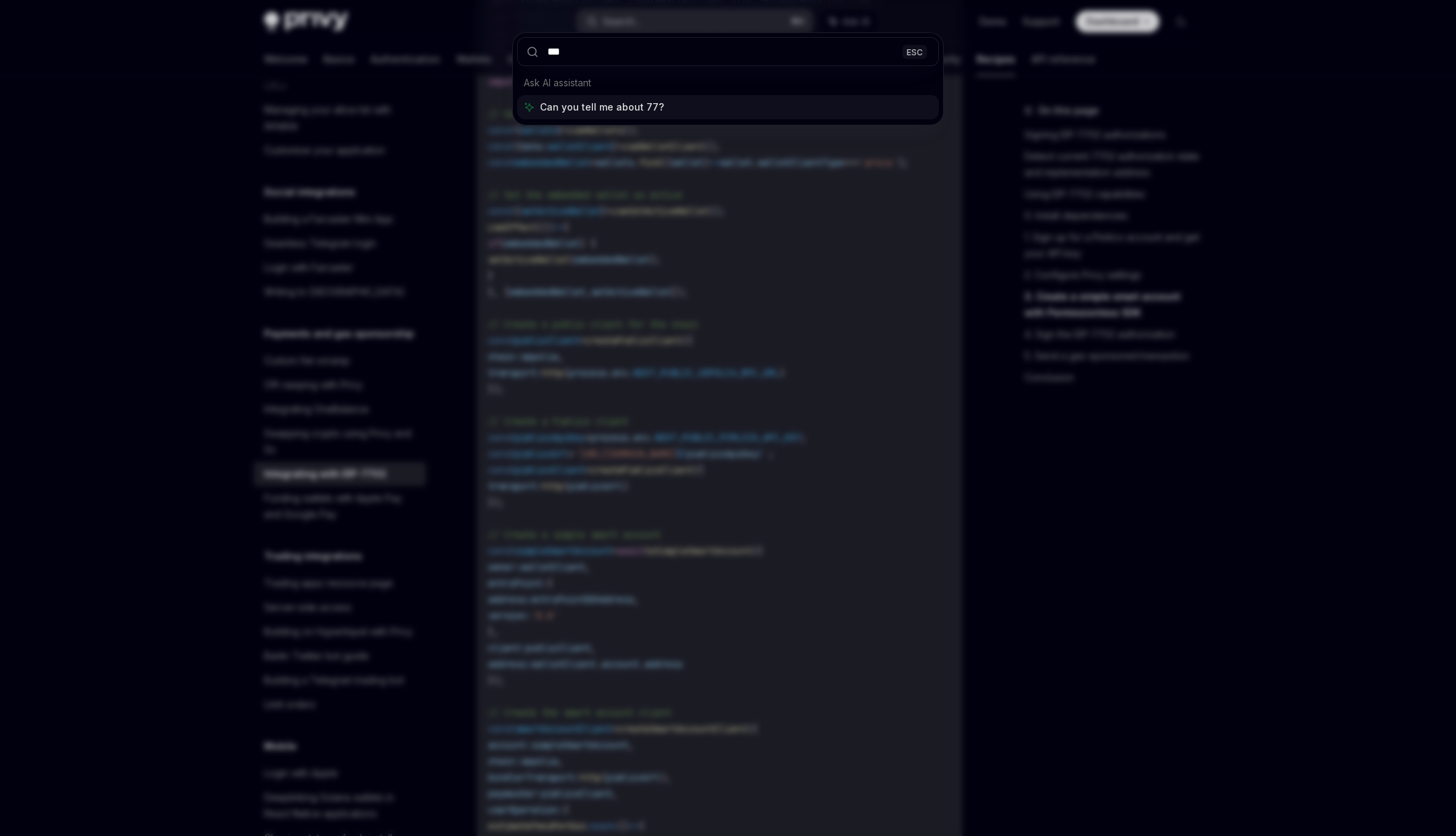
type input "****"
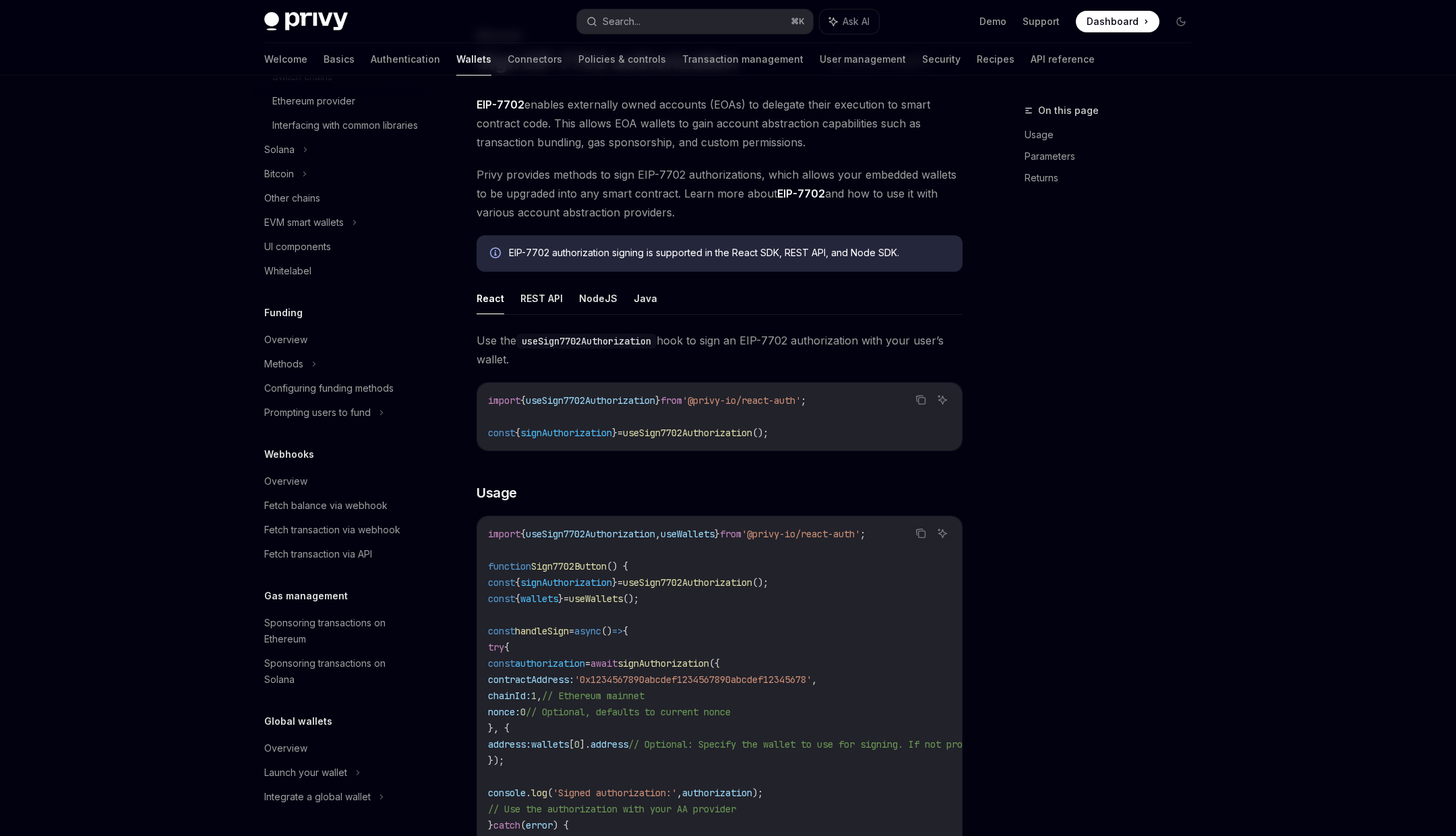
scroll to position [145, 0]
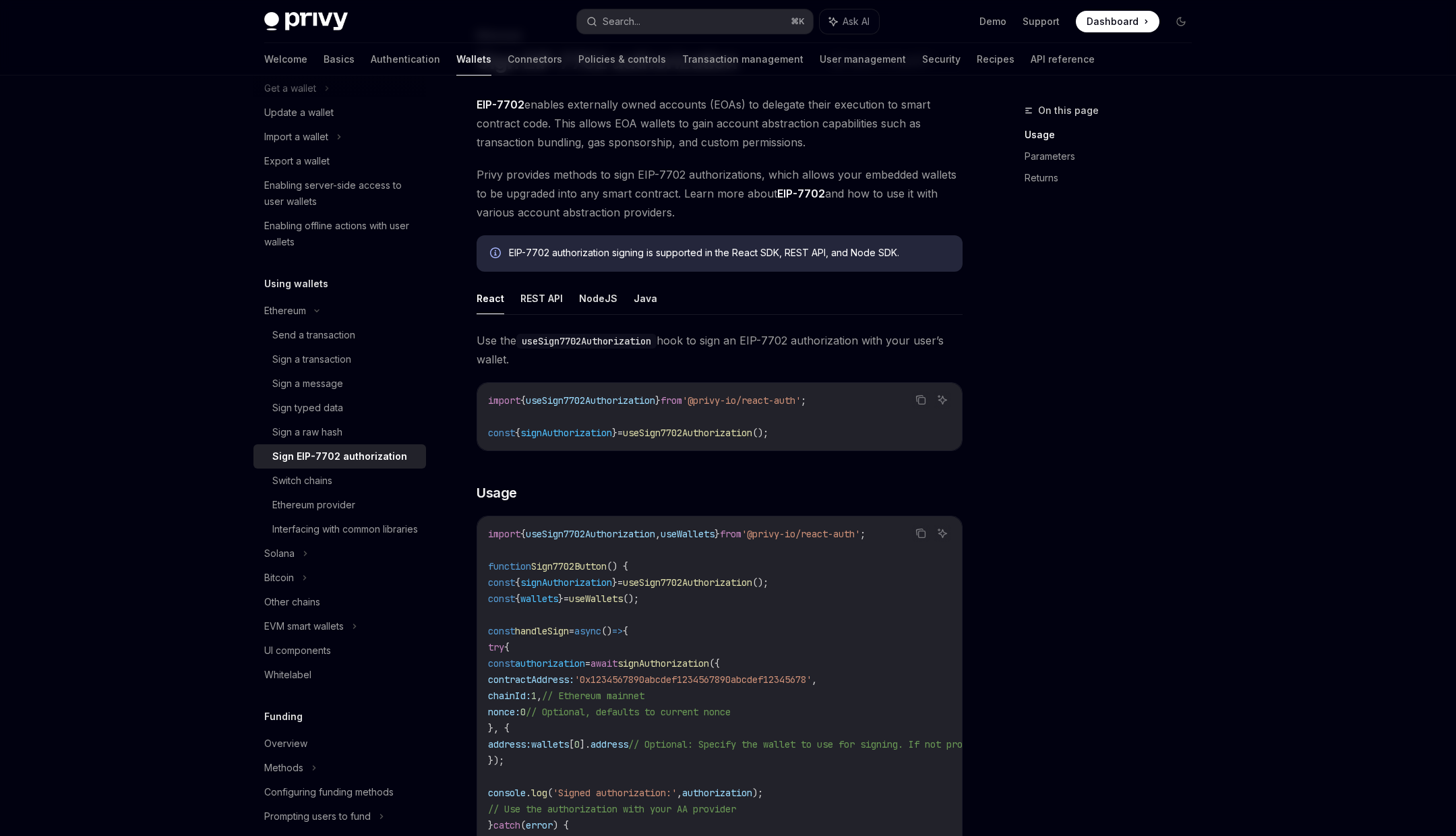
click at [594, 432] on span "signAuthorization" at bounding box center [566, 433] width 91 height 13
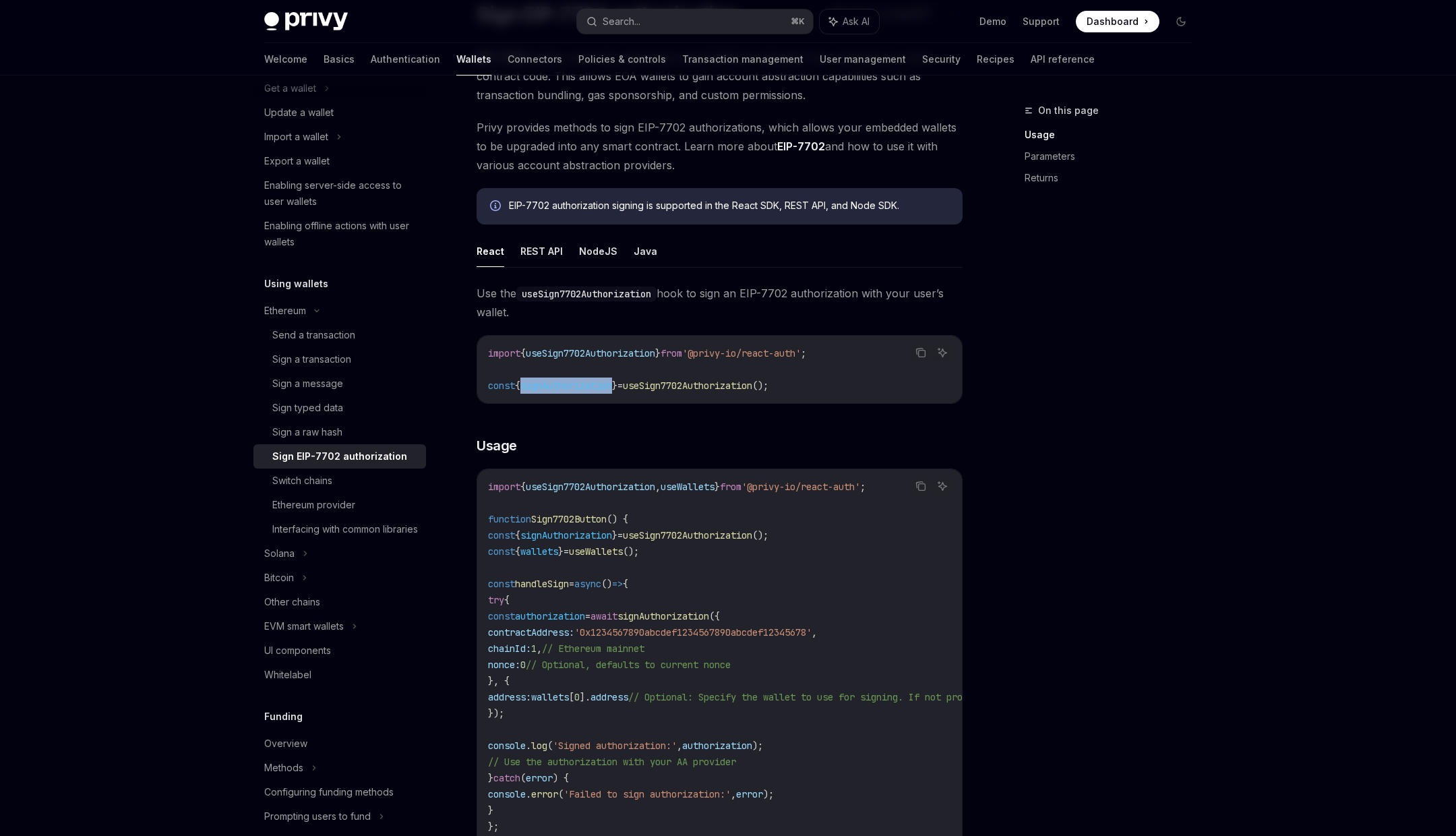
scroll to position [90, 0]
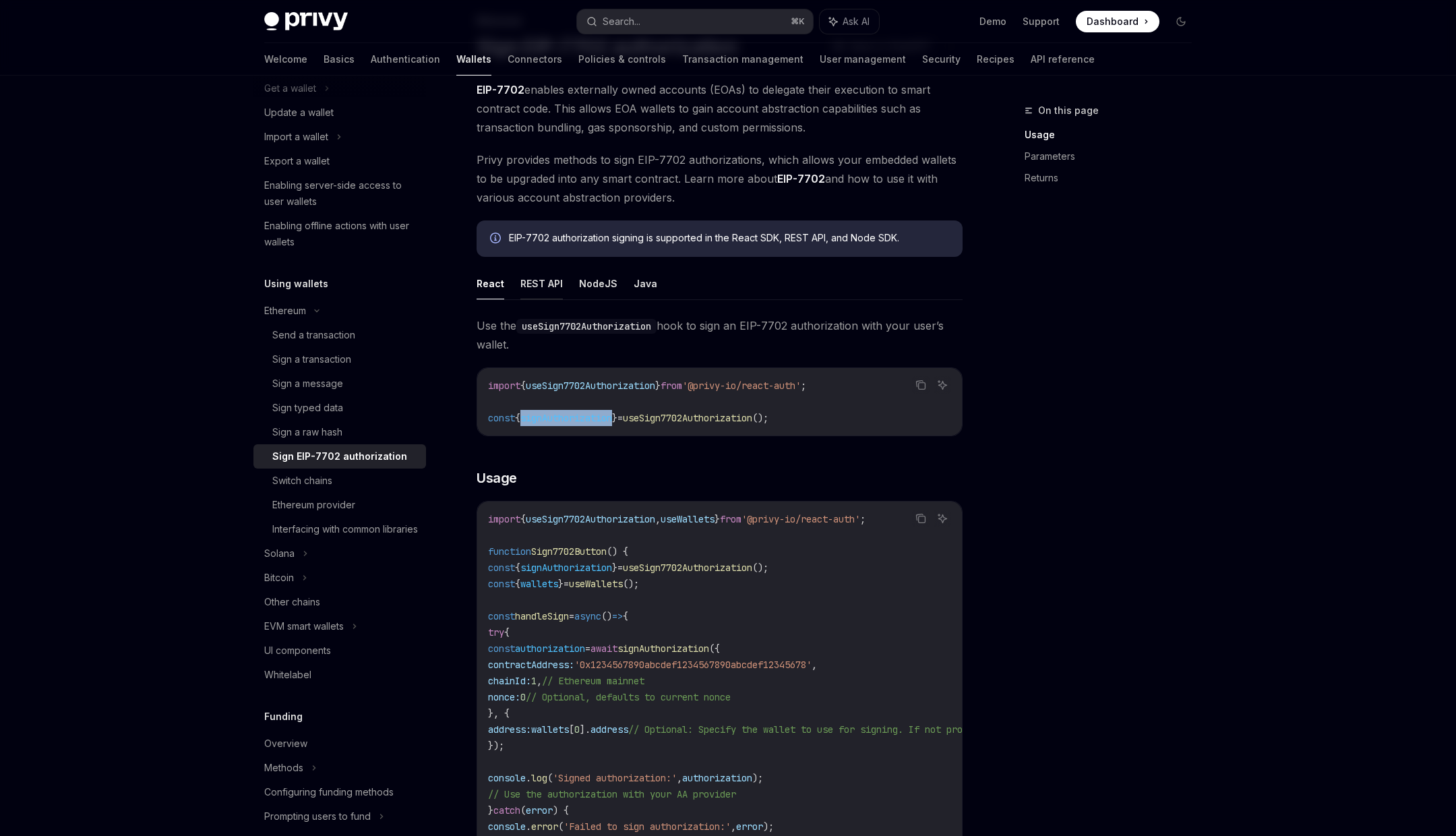
click at [535, 277] on button "REST API" at bounding box center [541, 283] width 42 height 31
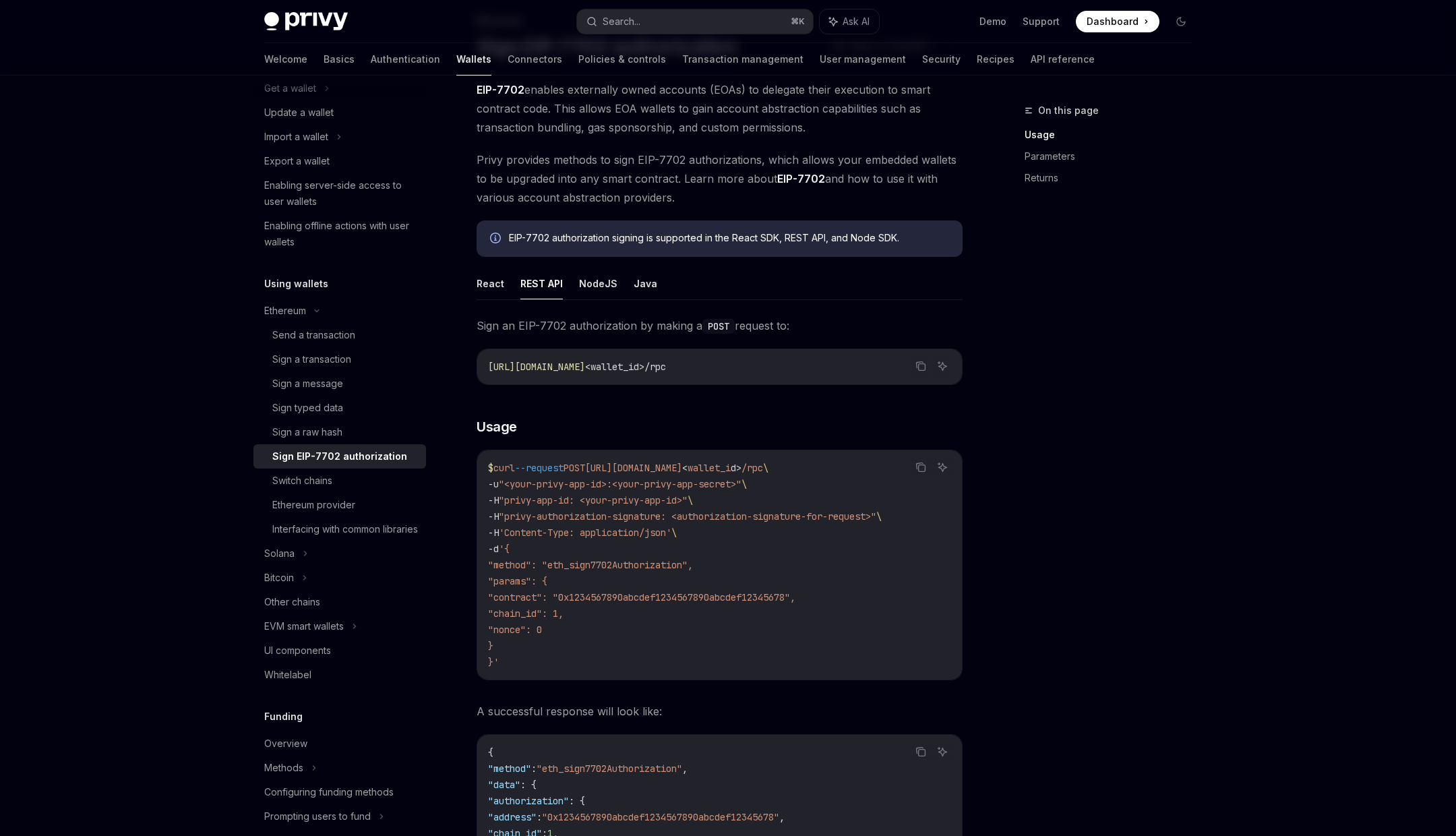
click at [626, 565] on span ""method": "eth_sign7702Authorization"," at bounding box center [590, 565] width 205 height 13
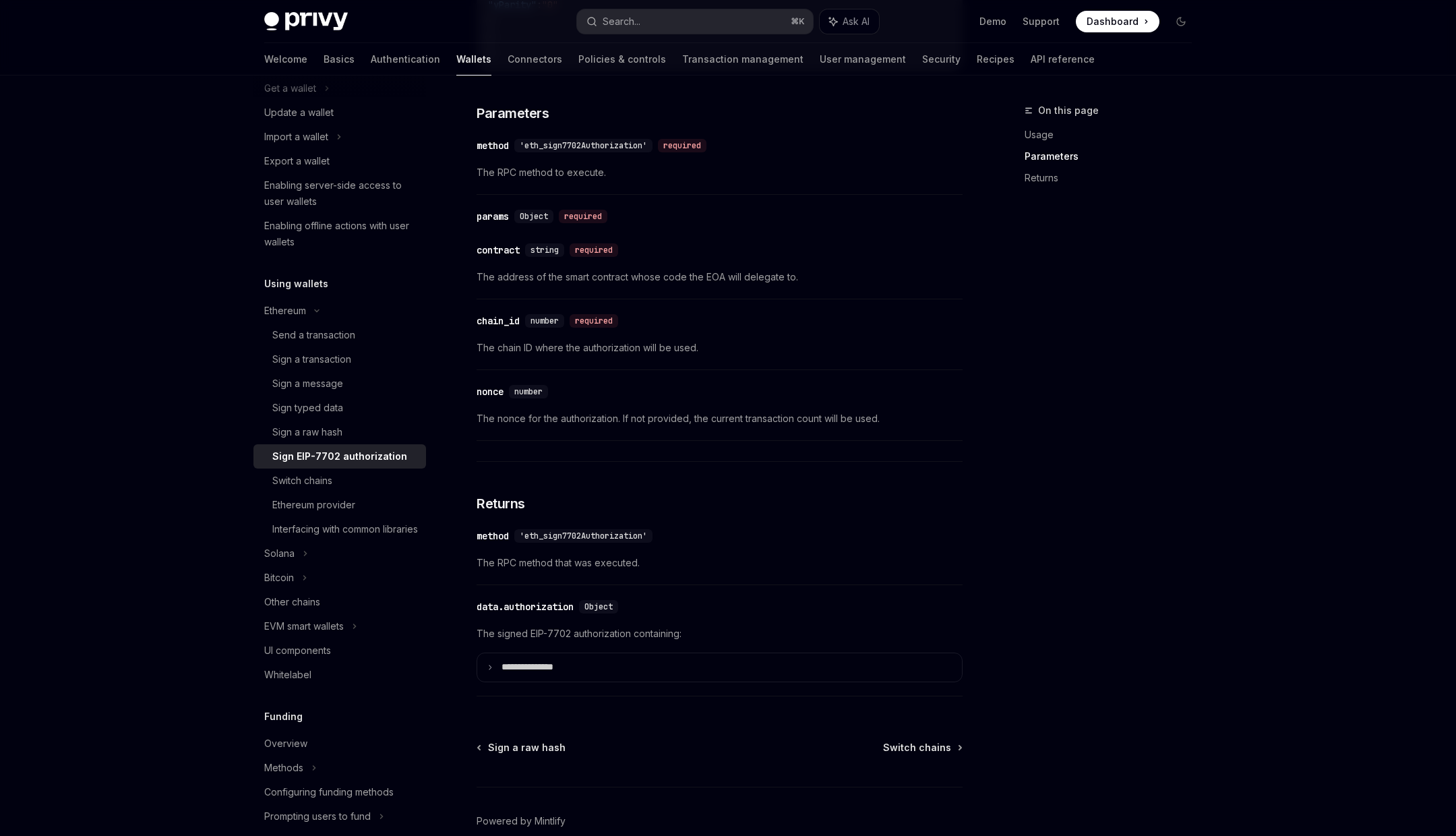
scroll to position [1045, 0]
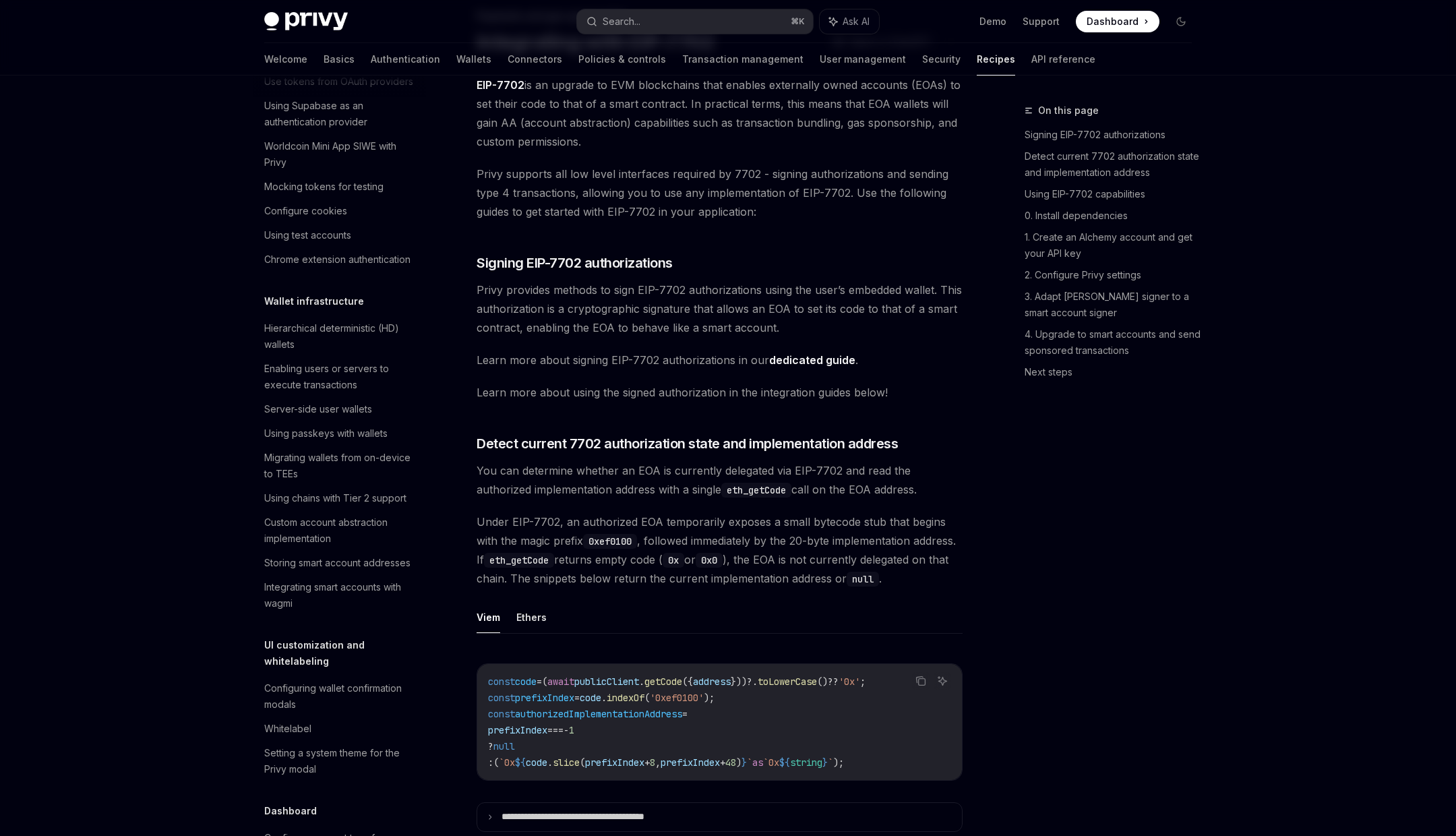
scroll to position [964, 0]
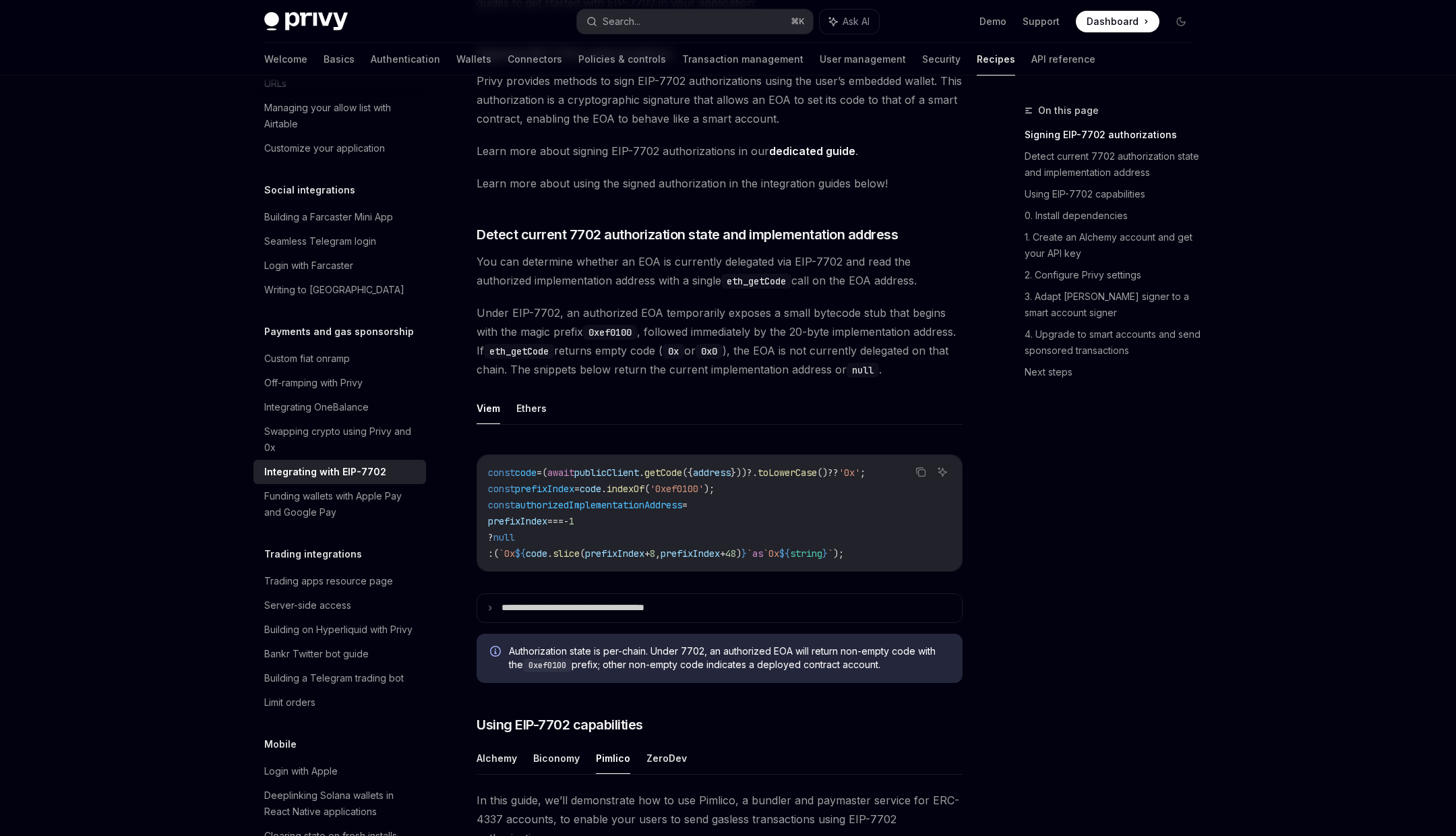
scroll to position [301, 0]
type textarea "*"
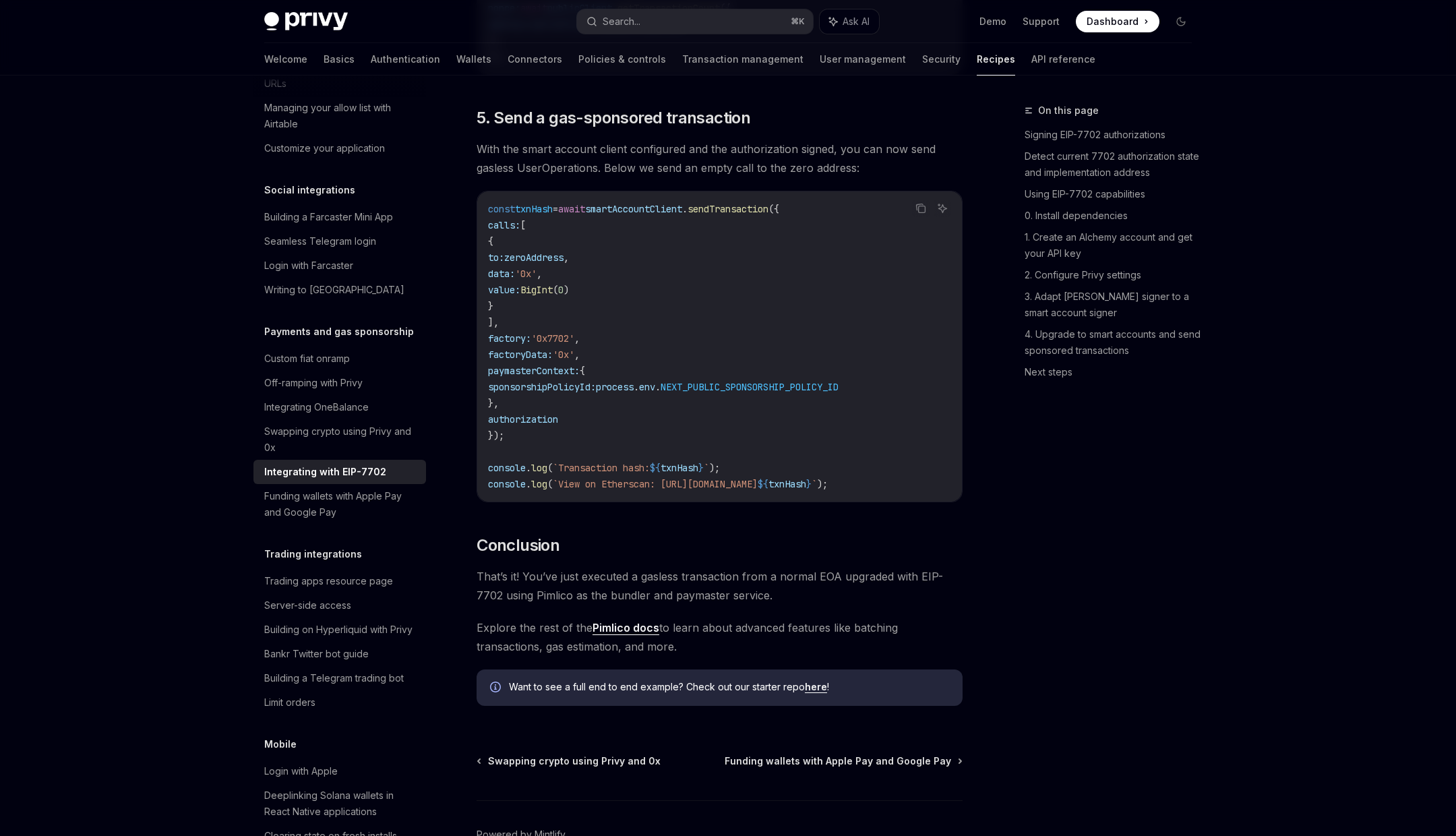
scroll to position [3033, 0]
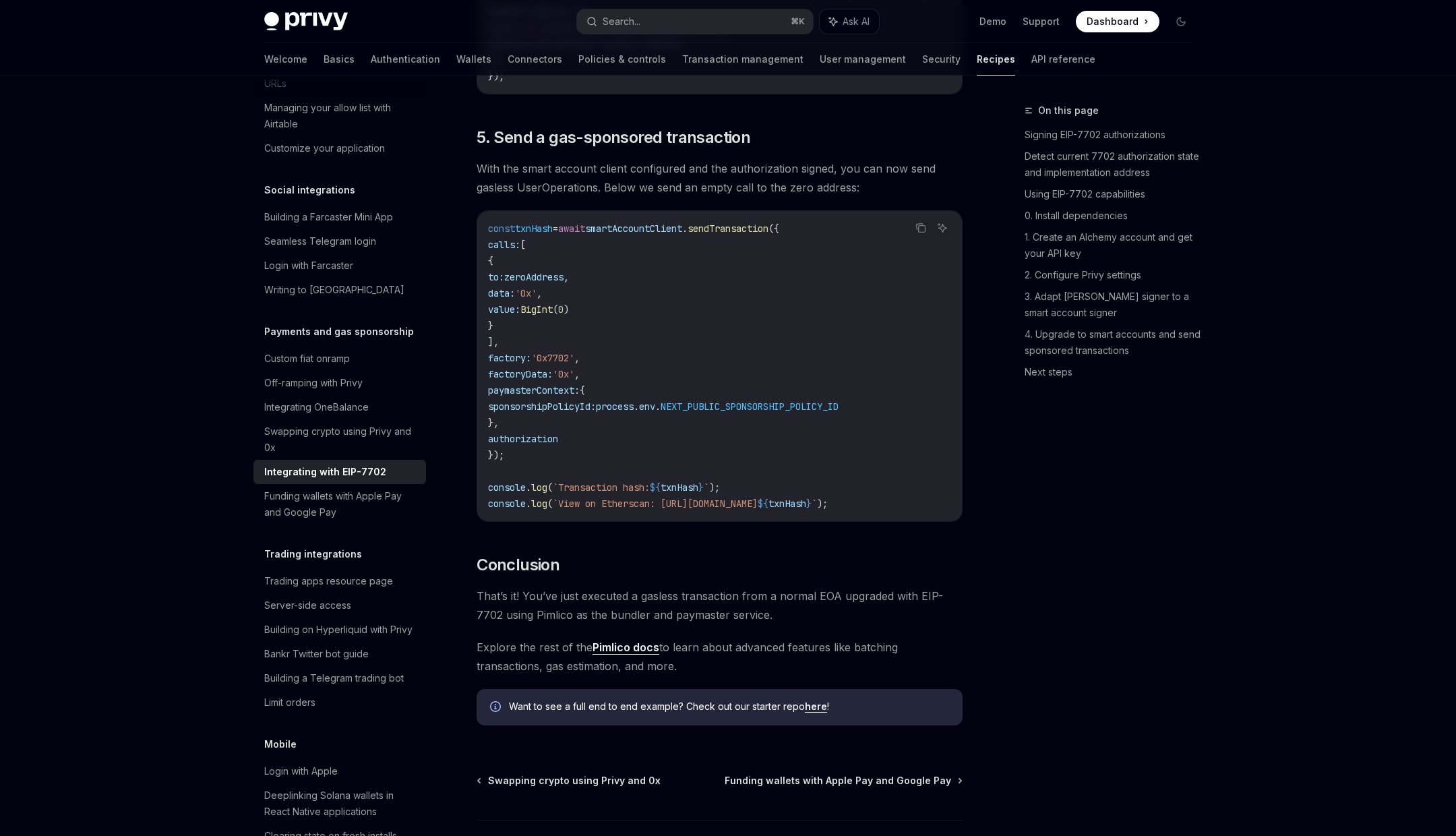
click at [535, 445] on span "authorization" at bounding box center [523, 439] width 70 height 13
click at [712, 447] on code "const txnHash = await smartAccountClient . sendTransaction ({ calls: [ { to: ze…" at bounding box center [719, 365] width 463 height 291
click at [580, 397] on span "paymasterContext:" at bounding box center [534, 390] width 91 height 13
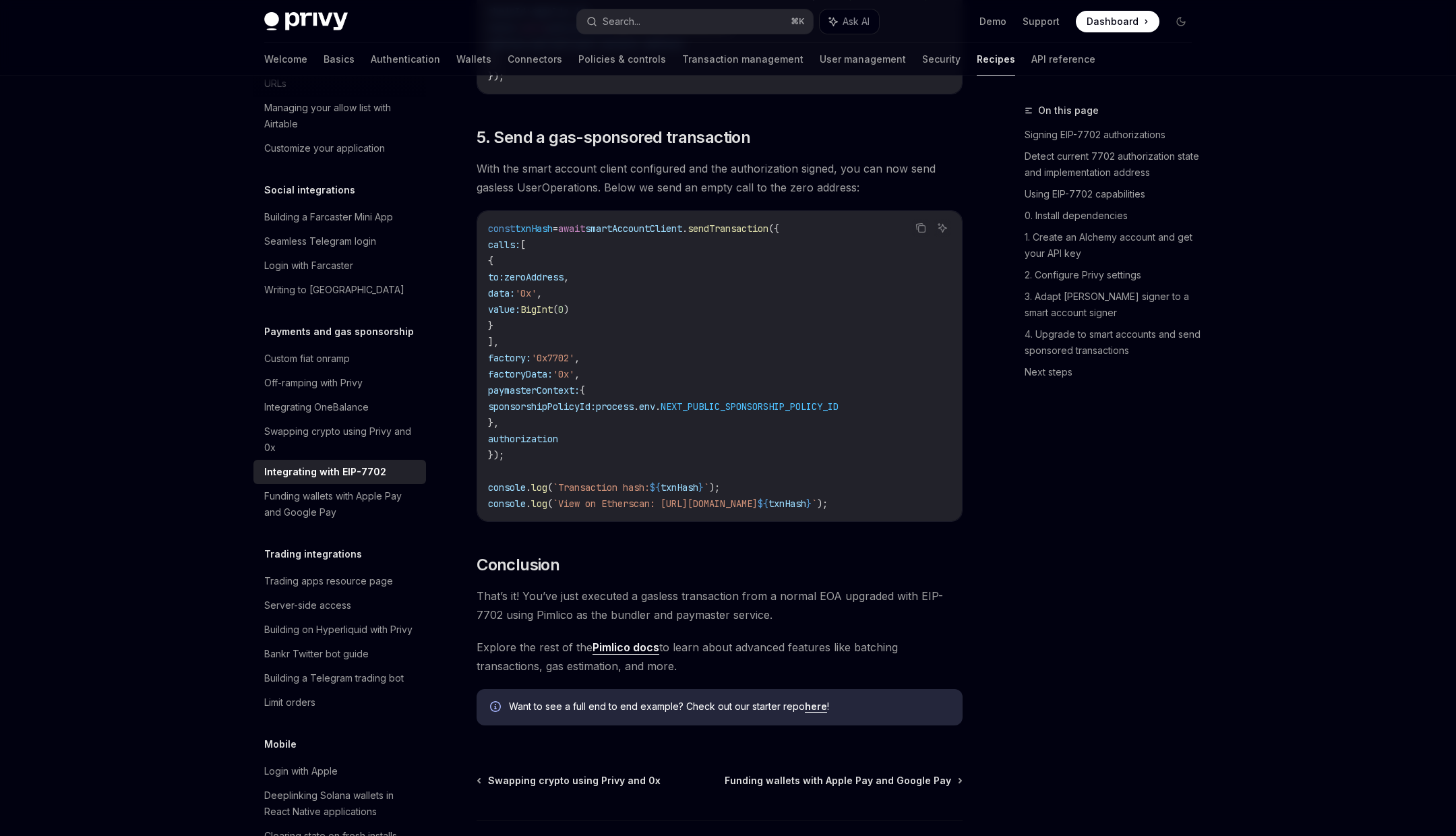
scroll to position [3064, 0]
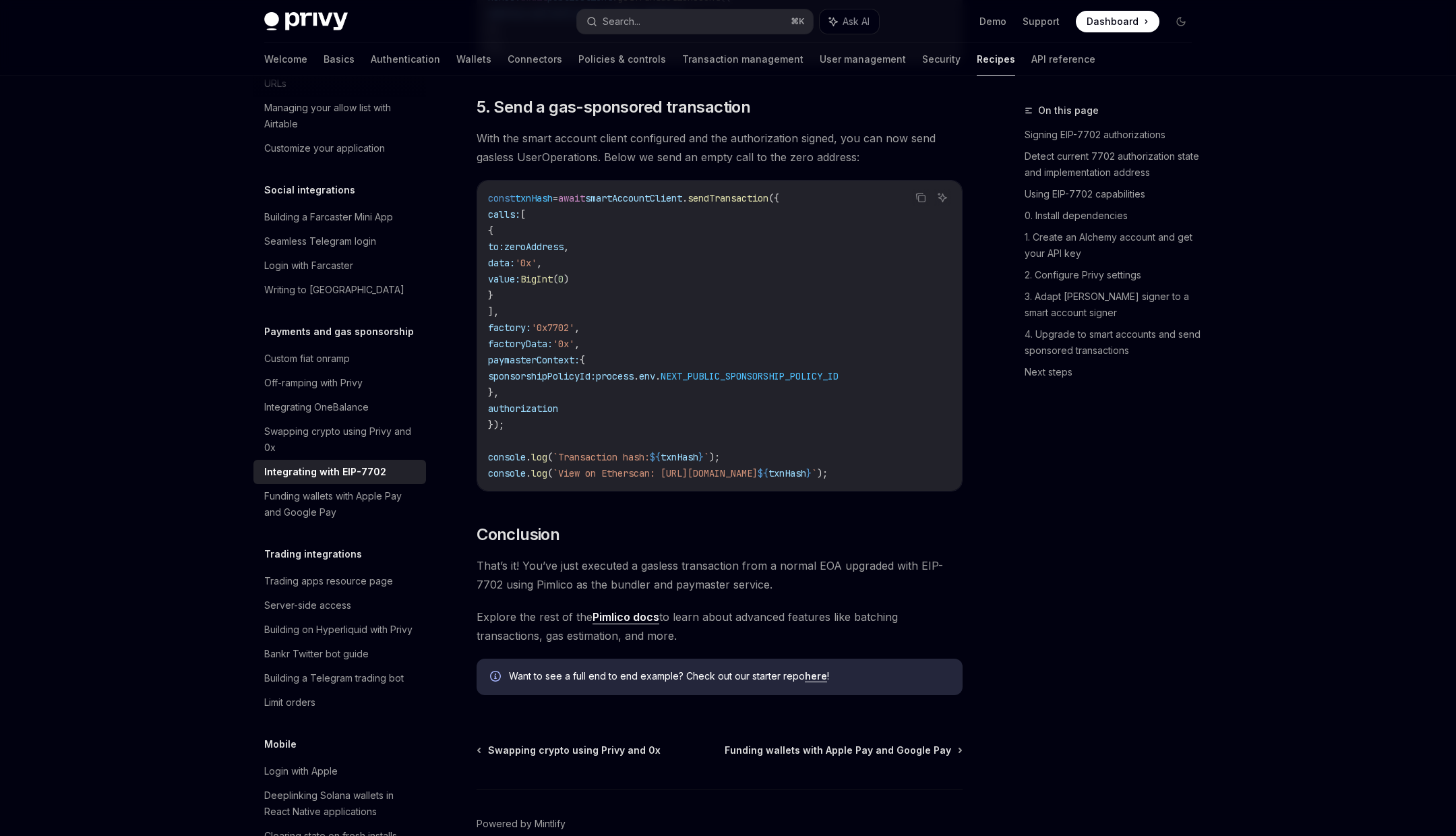
click at [563, 252] on span "zeroAddress" at bounding box center [534, 247] width 59 height 13
click at [536, 269] on span "'0x'" at bounding box center [526, 263] width 21 height 13
click at [552, 285] on span "BigInt" at bounding box center [536, 279] width 32 height 13
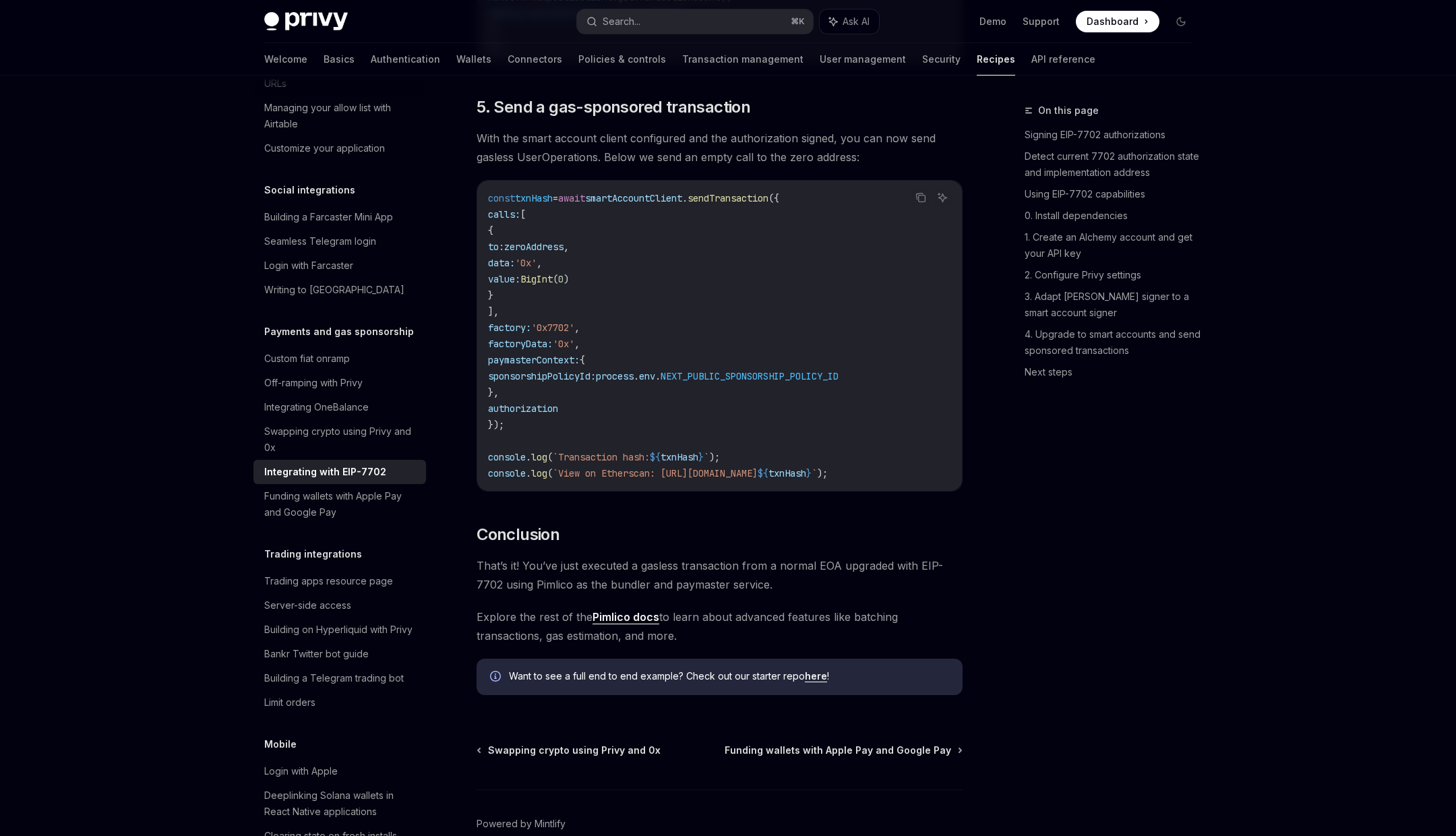
click at [552, 285] on span "BigInt" at bounding box center [536, 279] width 32 height 13
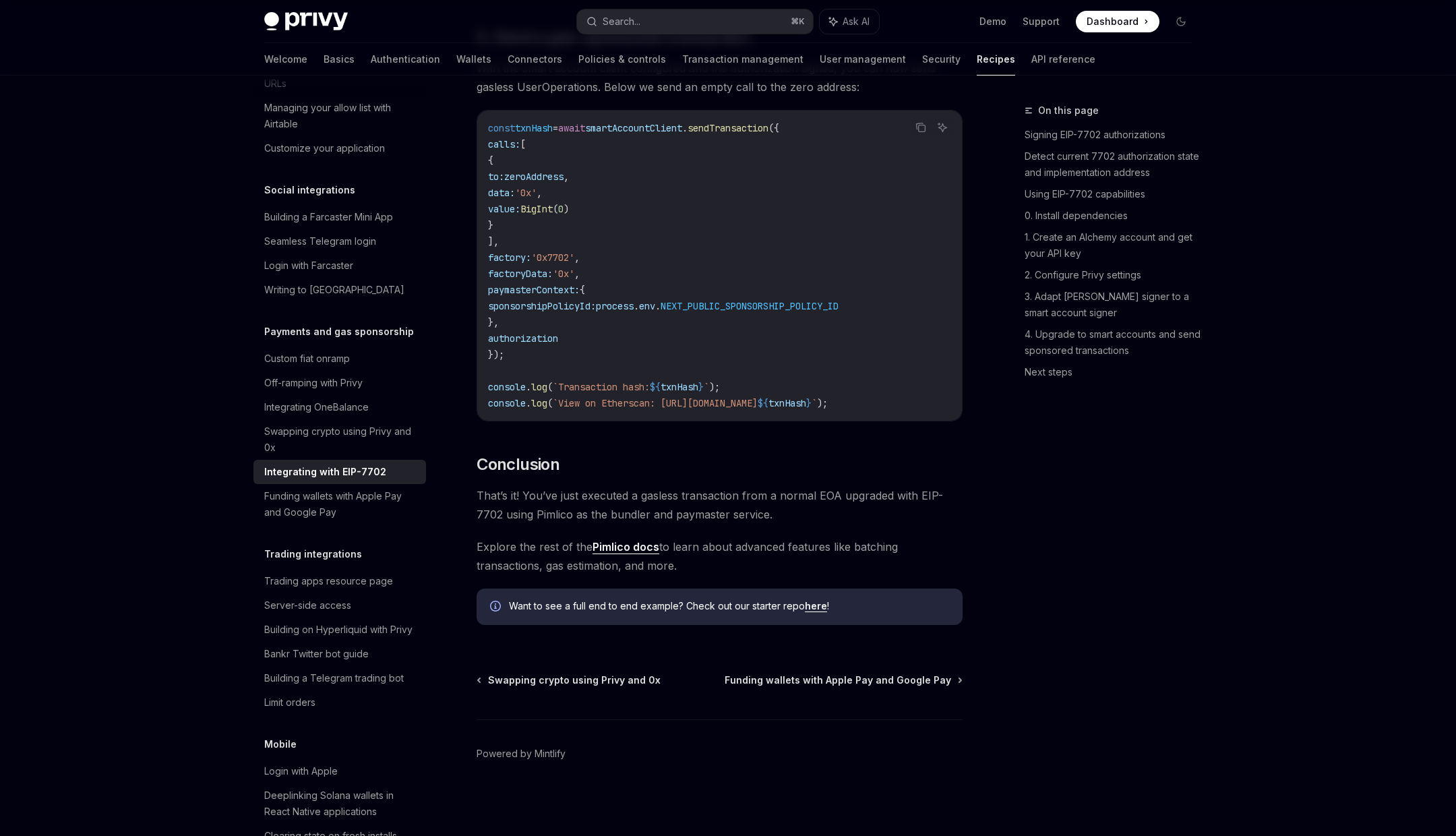
scroll to position [3135, 0]
click at [617, 554] on link "Pimlico docs" at bounding box center [626, 547] width 67 height 14
click at [724, 22] on button "Search... ⌘ K" at bounding box center [696, 21] width 236 height 24
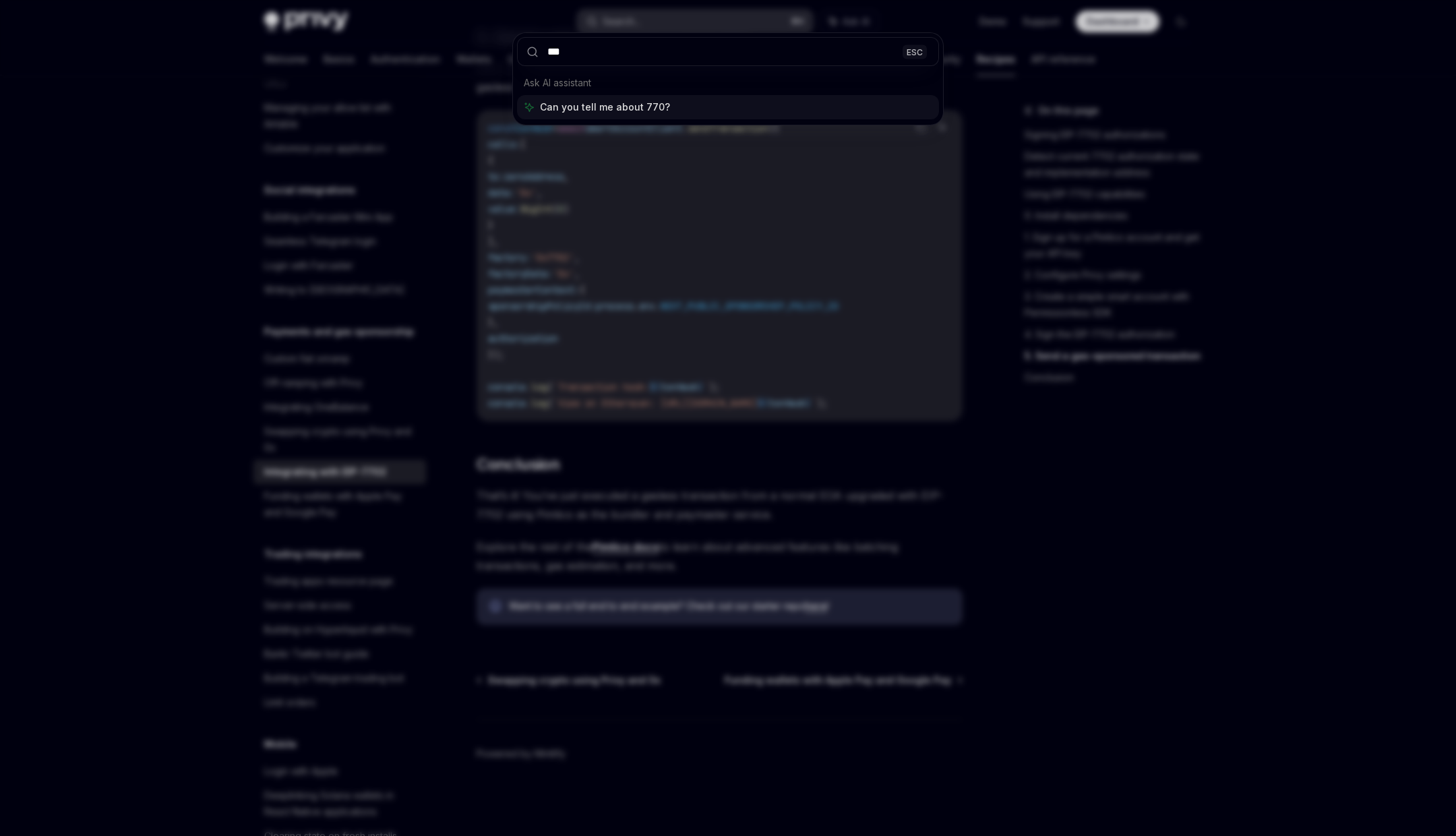
type input "****"
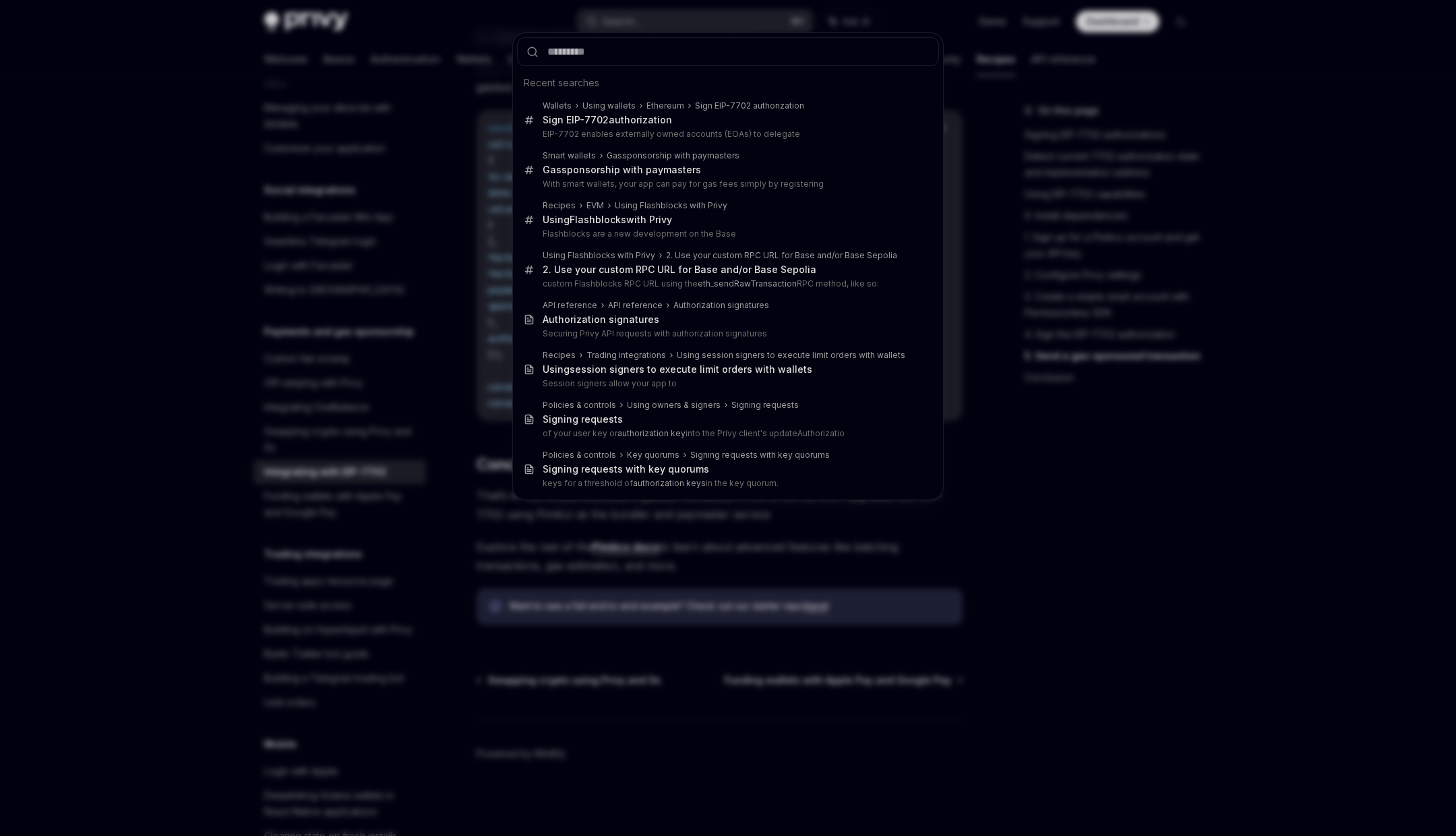
scroll to position [145, 0]
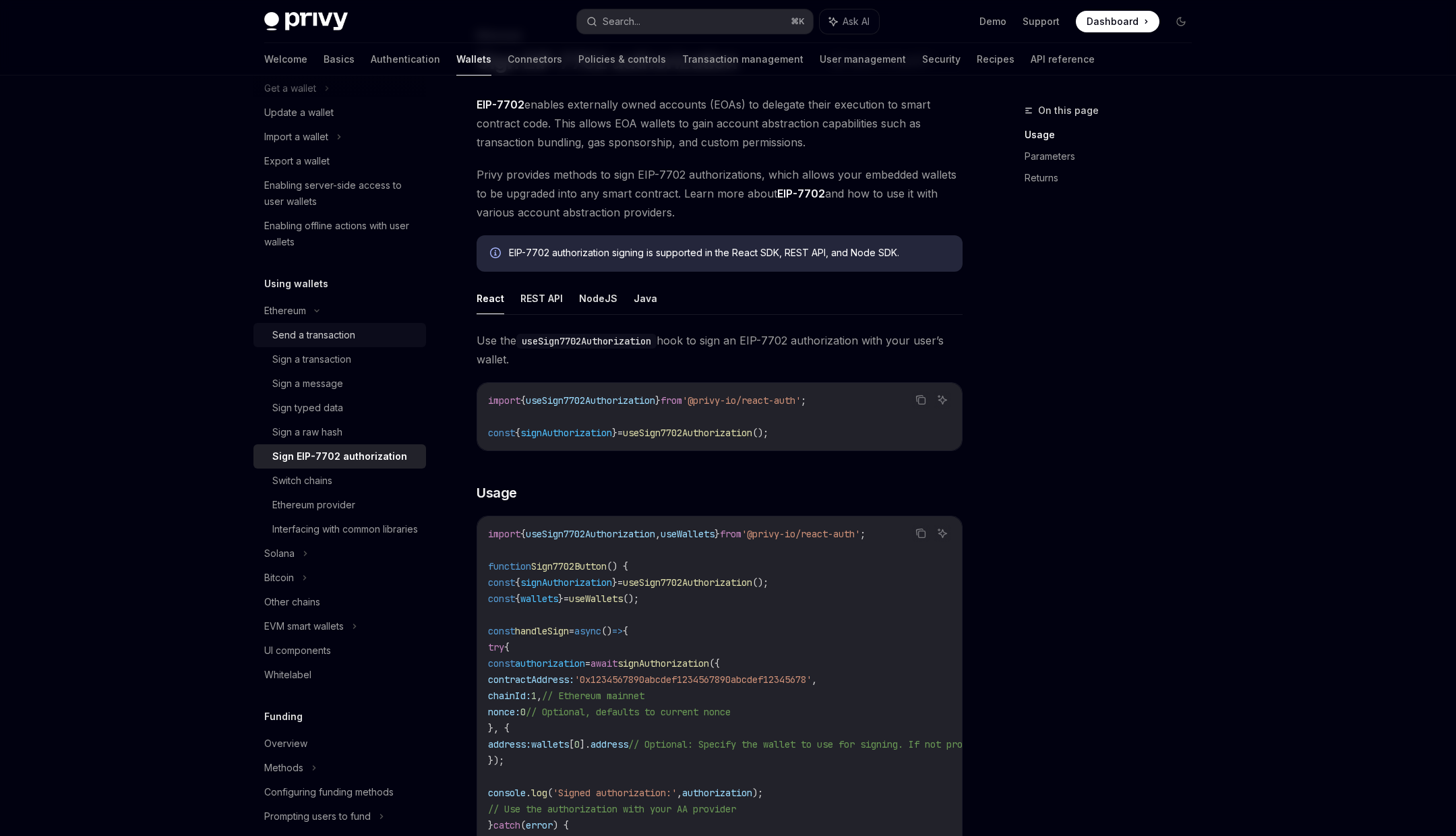
click at [332, 337] on div "Send a transaction" at bounding box center [313, 335] width 83 height 16
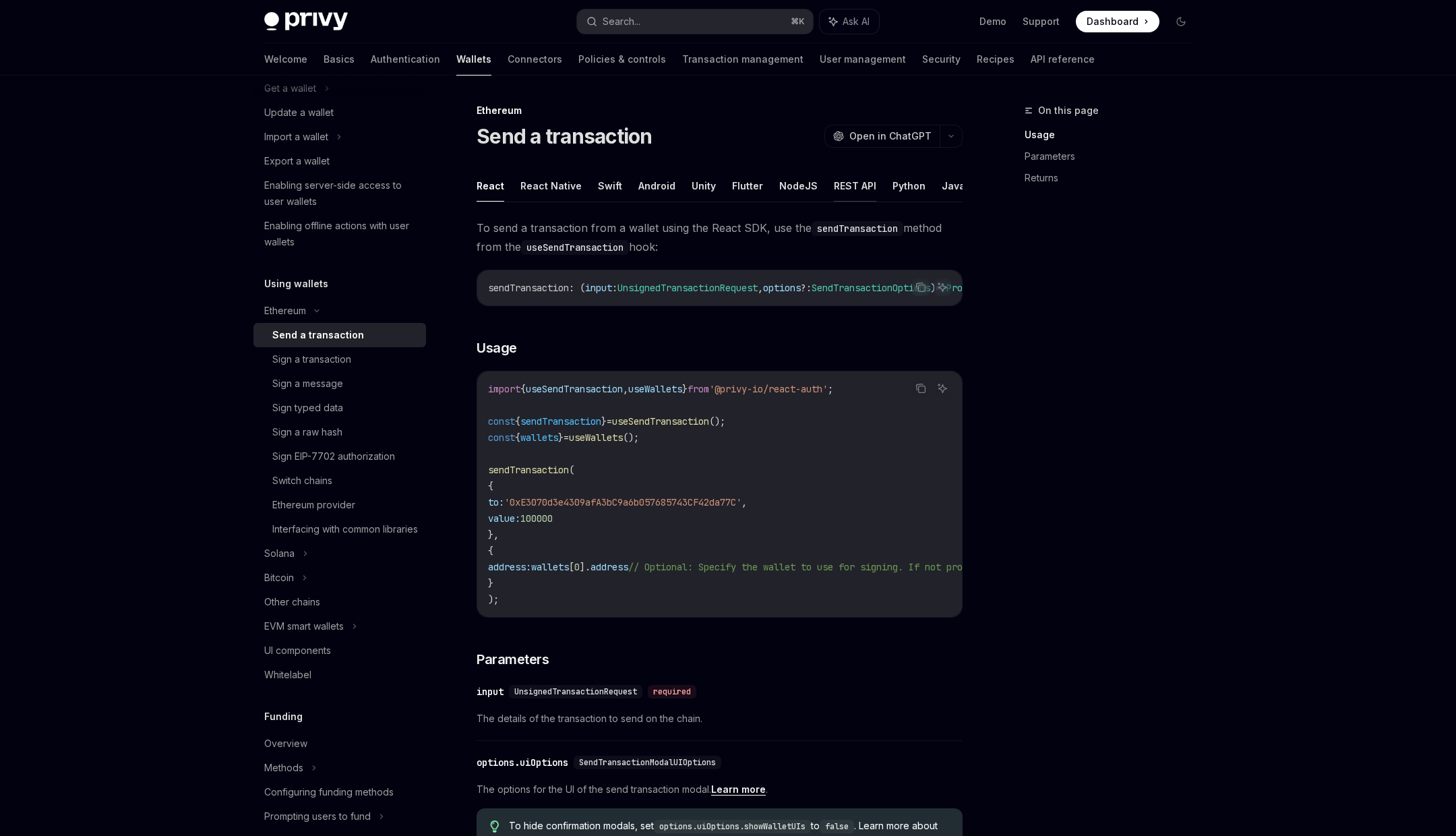
click at [834, 187] on button "REST API" at bounding box center [854, 185] width 42 height 31
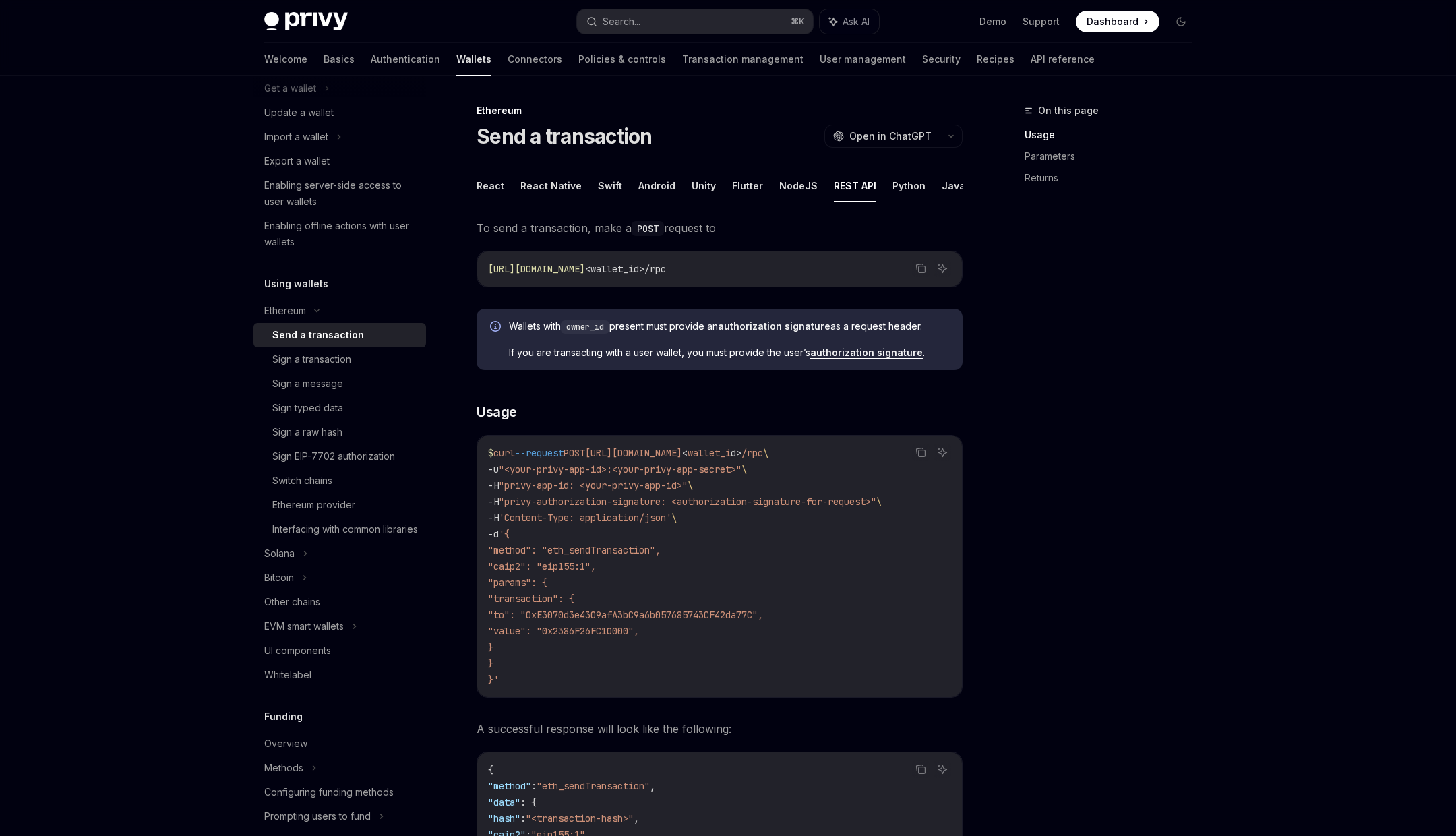
click at [583, 550] on span ""method": "eth_sendTransaction"," at bounding box center [574, 550] width 173 height 13
drag, startPoint x: 583, startPoint y: 550, endPoint x: 631, endPoint y: 550, distance: 48.0
click at [631, 550] on span ""method": "eth_sendTransaction"," at bounding box center [574, 550] width 173 height 13
click at [367, 461] on div "Sign EIP-7702 authorization" at bounding box center [333, 456] width 123 height 16
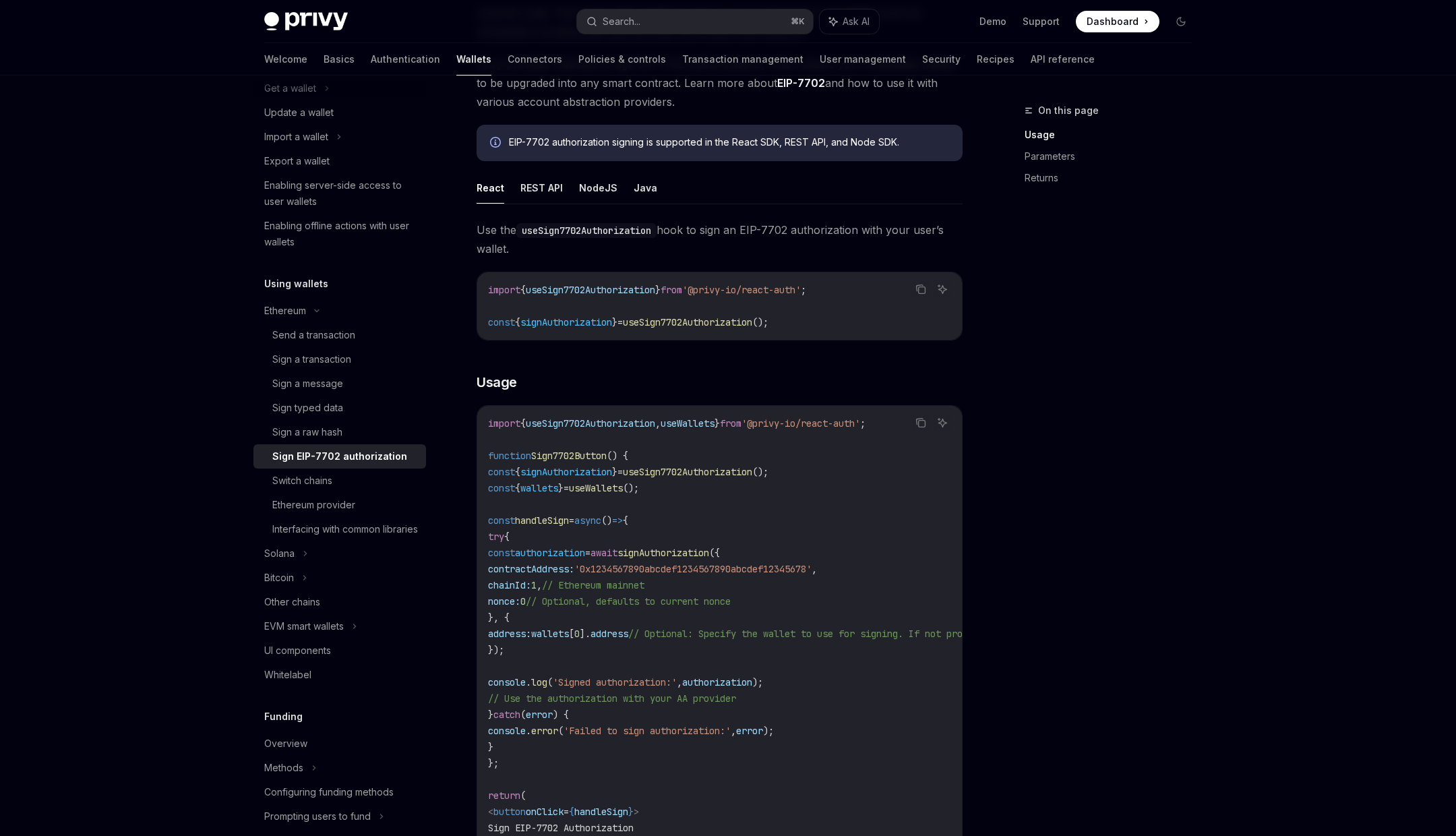
scroll to position [204, 0]
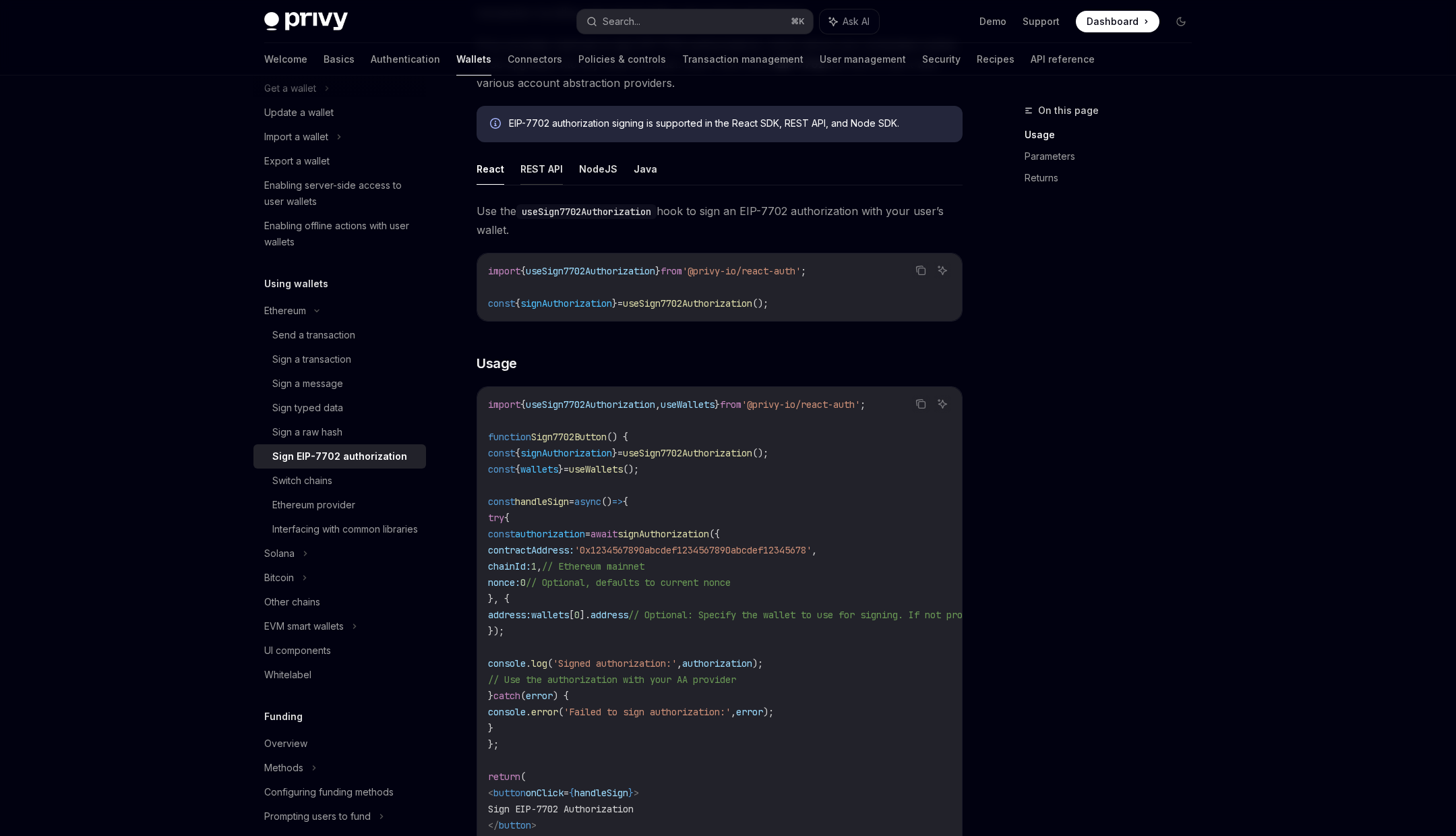
click at [561, 166] on button "REST API" at bounding box center [541, 168] width 42 height 31
type textarea "*"
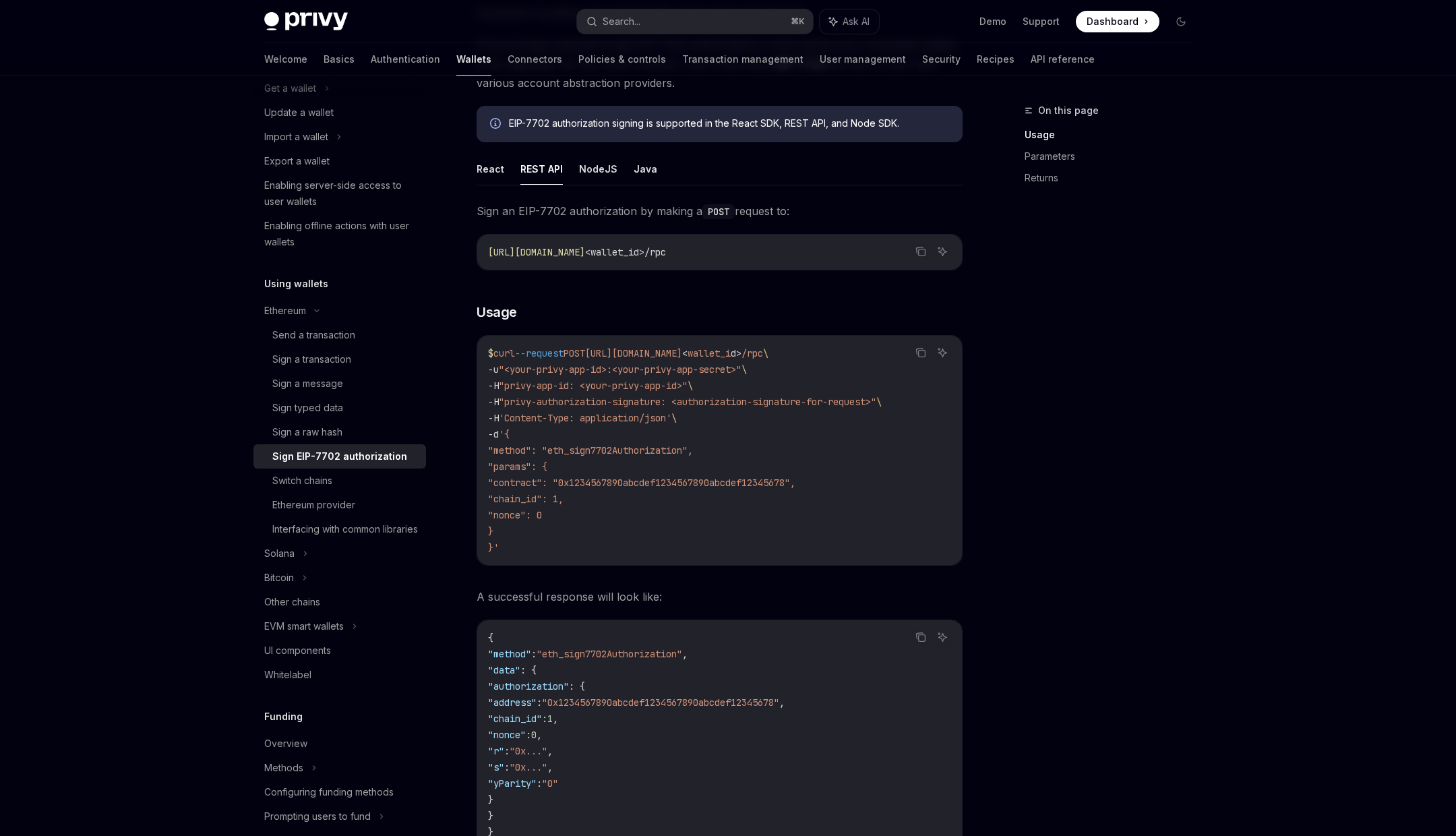
click at [527, 448] on span ""method": "eth_sign7702Authorization"," at bounding box center [590, 450] width 205 height 13
click at [596, 448] on span ""method": "eth_sign7702Authorization"," at bounding box center [590, 450] width 205 height 13
click at [569, 477] on span ""contract": "0x1234567890abcdef1234567890abcdef12345678"," at bounding box center [641, 482] width 307 height 13
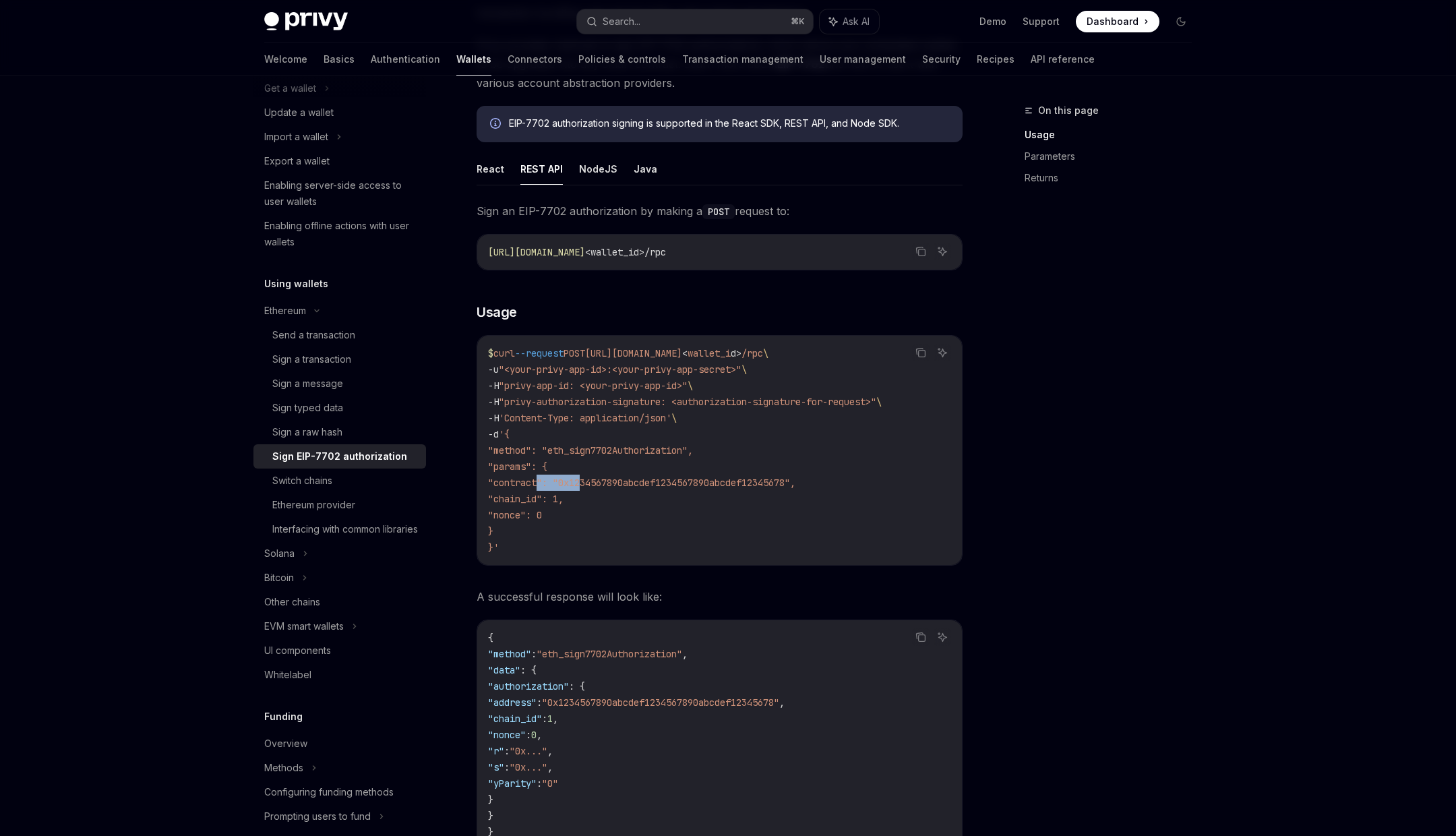
click at [569, 477] on span ""contract": "0x1234567890abcdef1234567890abcdef12345678"," at bounding box center [641, 482] width 307 height 13
click at [632, 477] on span ""contract": "0x1234567890abcdef1234567890abcdef12345678"," at bounding box center [641, 482] width 307 height 13
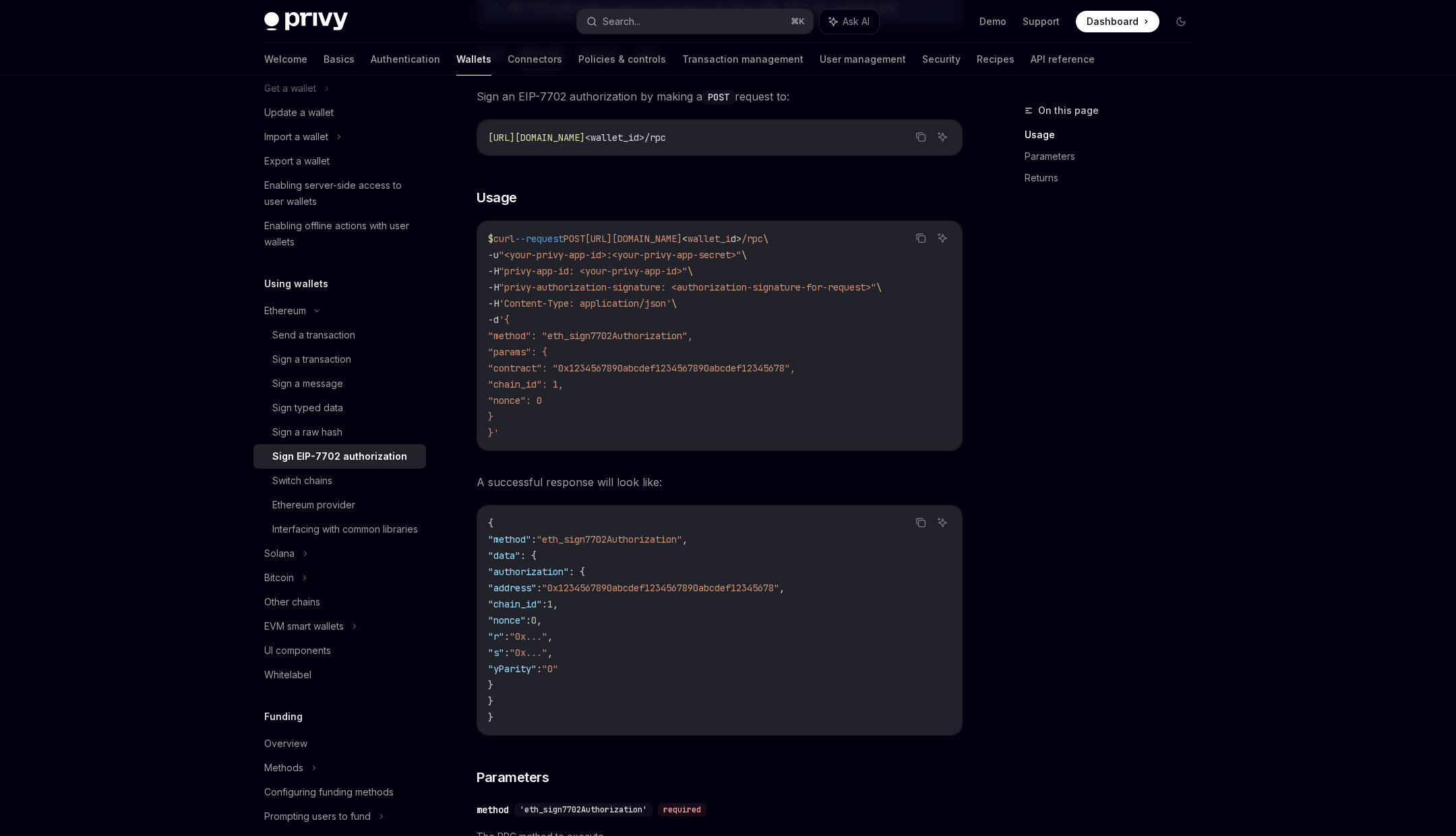
scroll to position [331, 0]
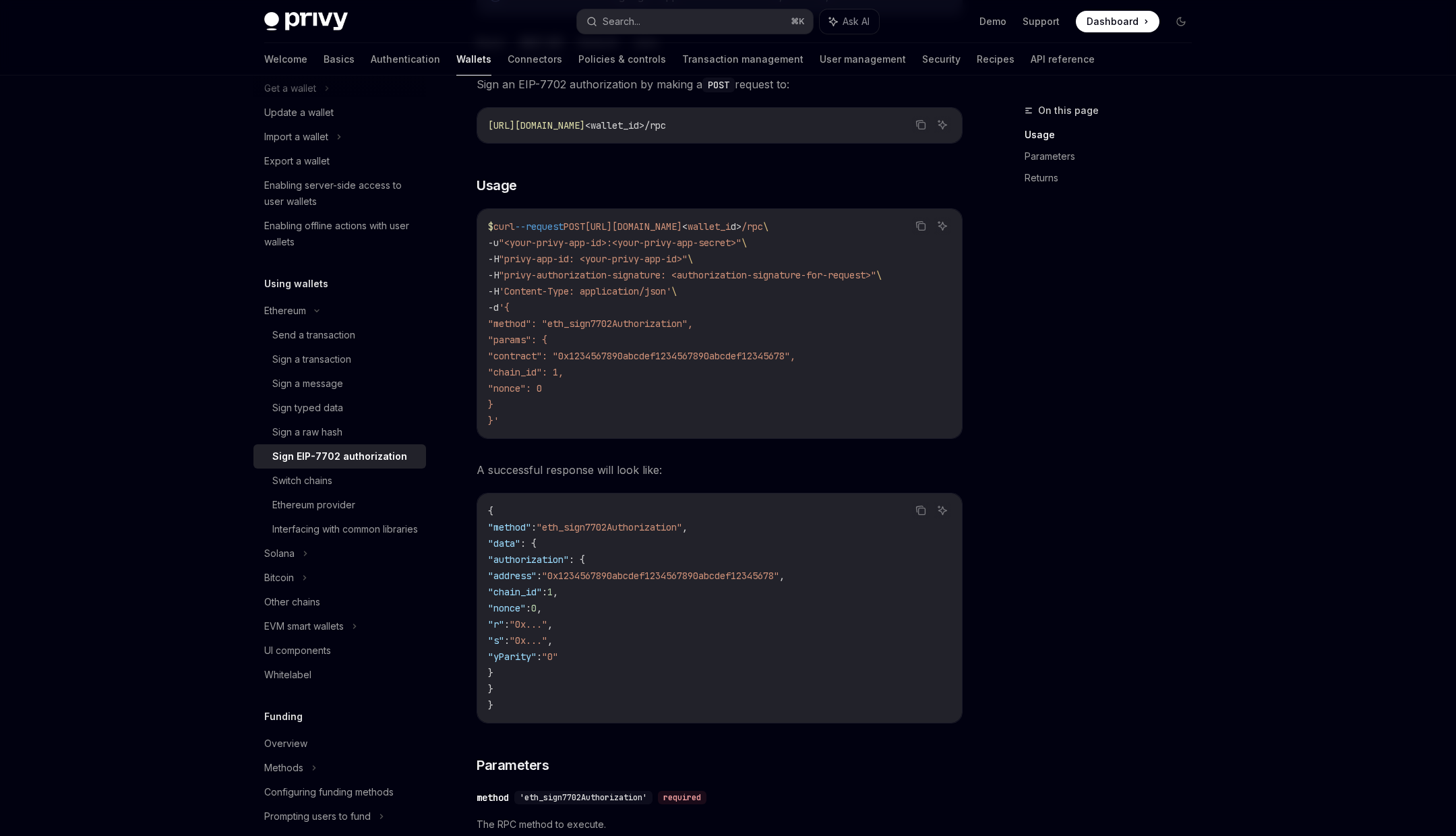
click at [615, 569] on span ""0x1234567890abcdef1234567890abcdef12345678"" at bounding box center [660, 576] width 237 height 13
click at [569, 559] on span ""authorization"" at bounding box center [528, 559] width 81 height 13
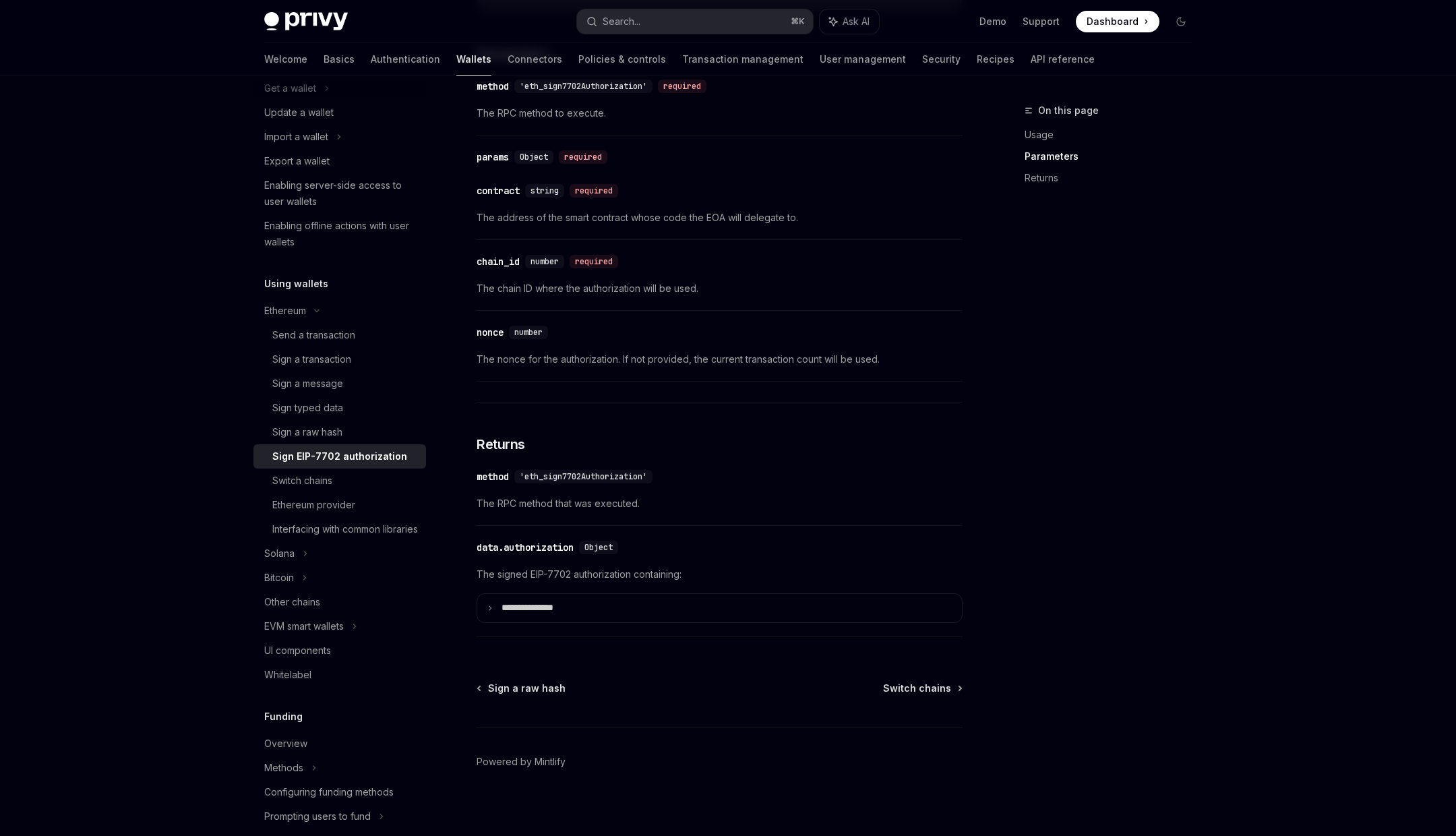
scroll to position [1045, 0]
click at [561, 601] on p "**********" at bounding box center [538, 605] width 73 height 13
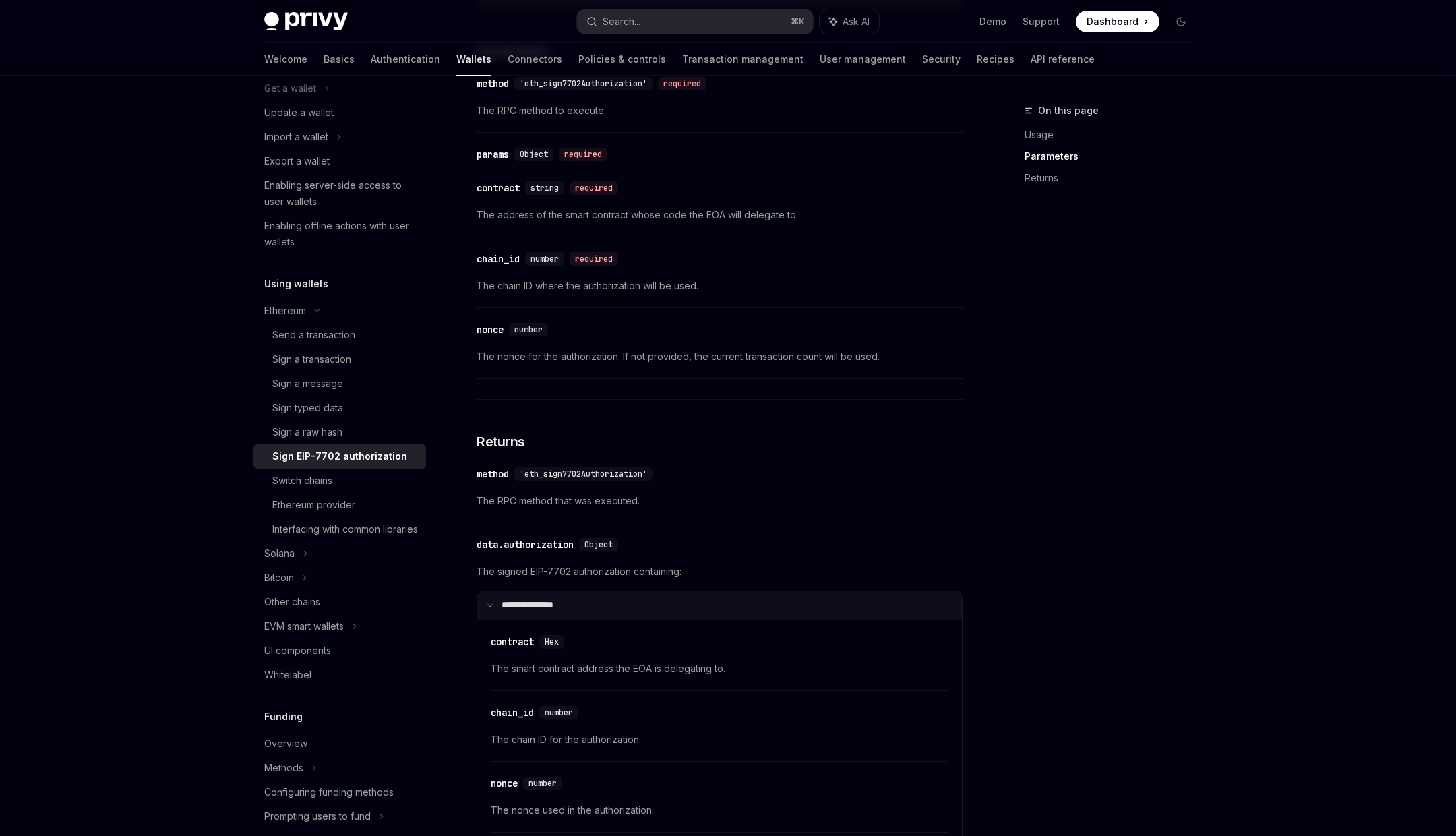
click at [561, 601] on p "**********" at bounding box center [535, 605] width 69 height 13
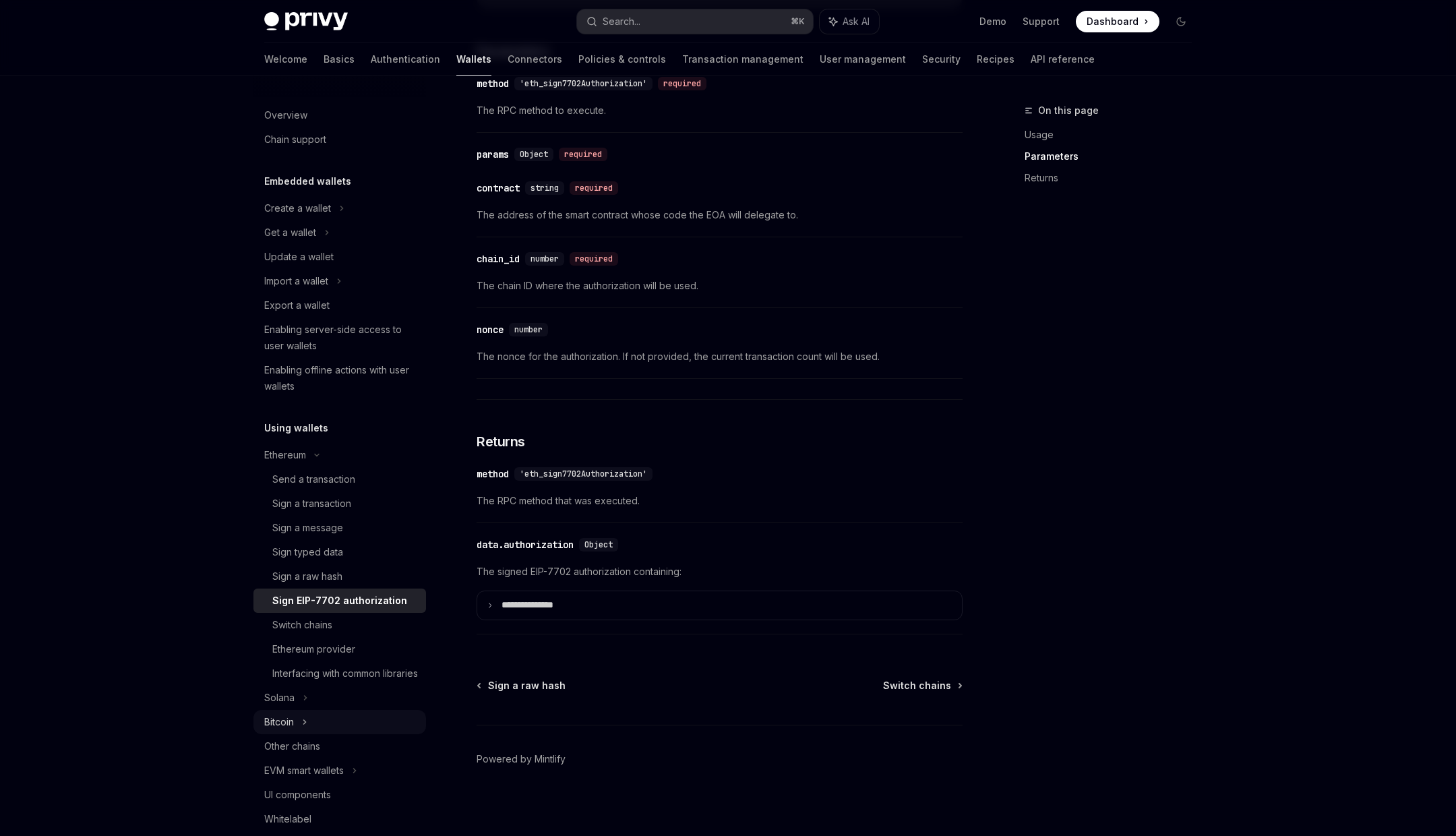
scroll to position [0, 0]
click at [733, 13] on button "Search... ⌘ K" at bounding box center [696, 21] width 236 height 24
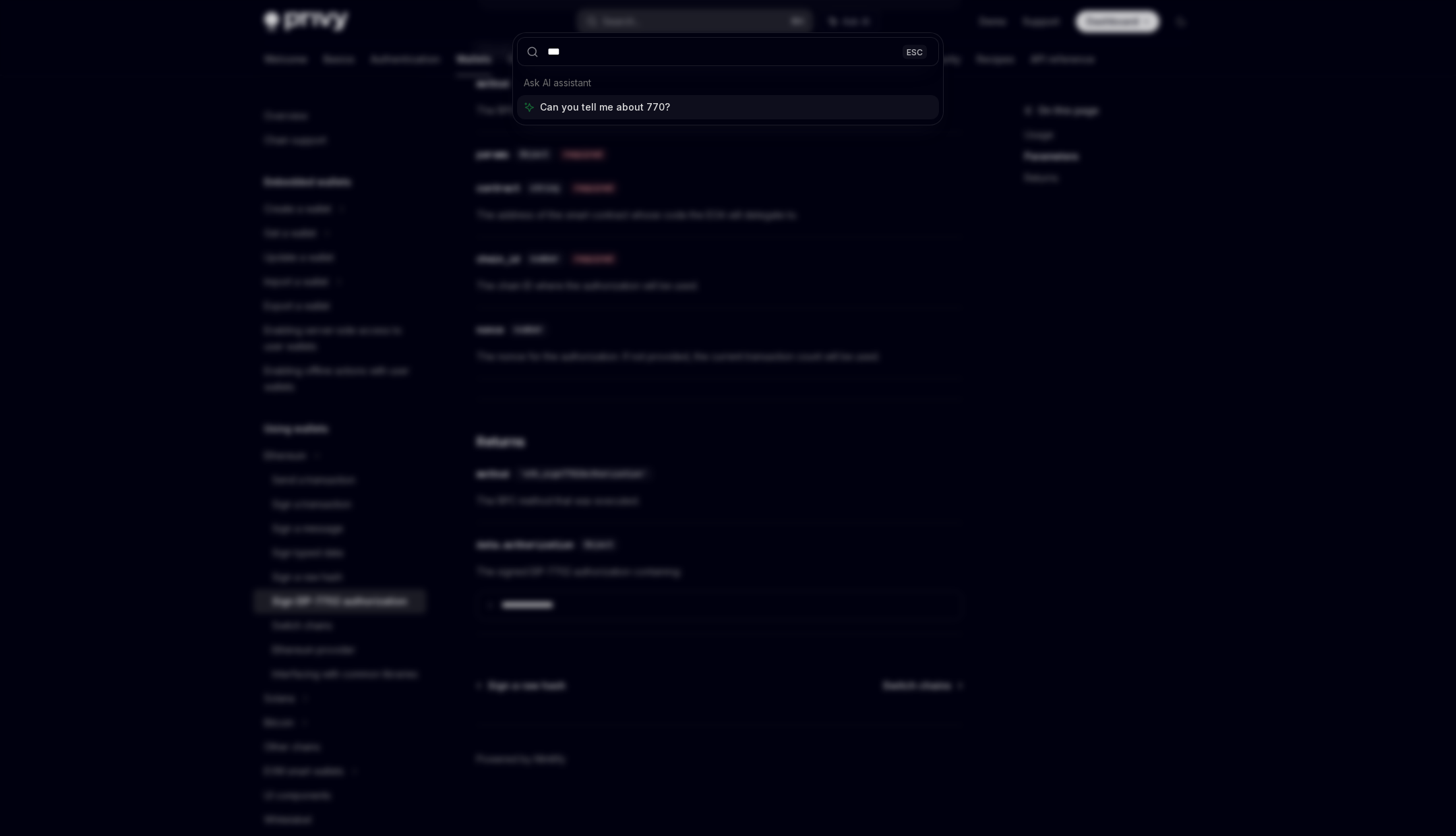
type input "****"
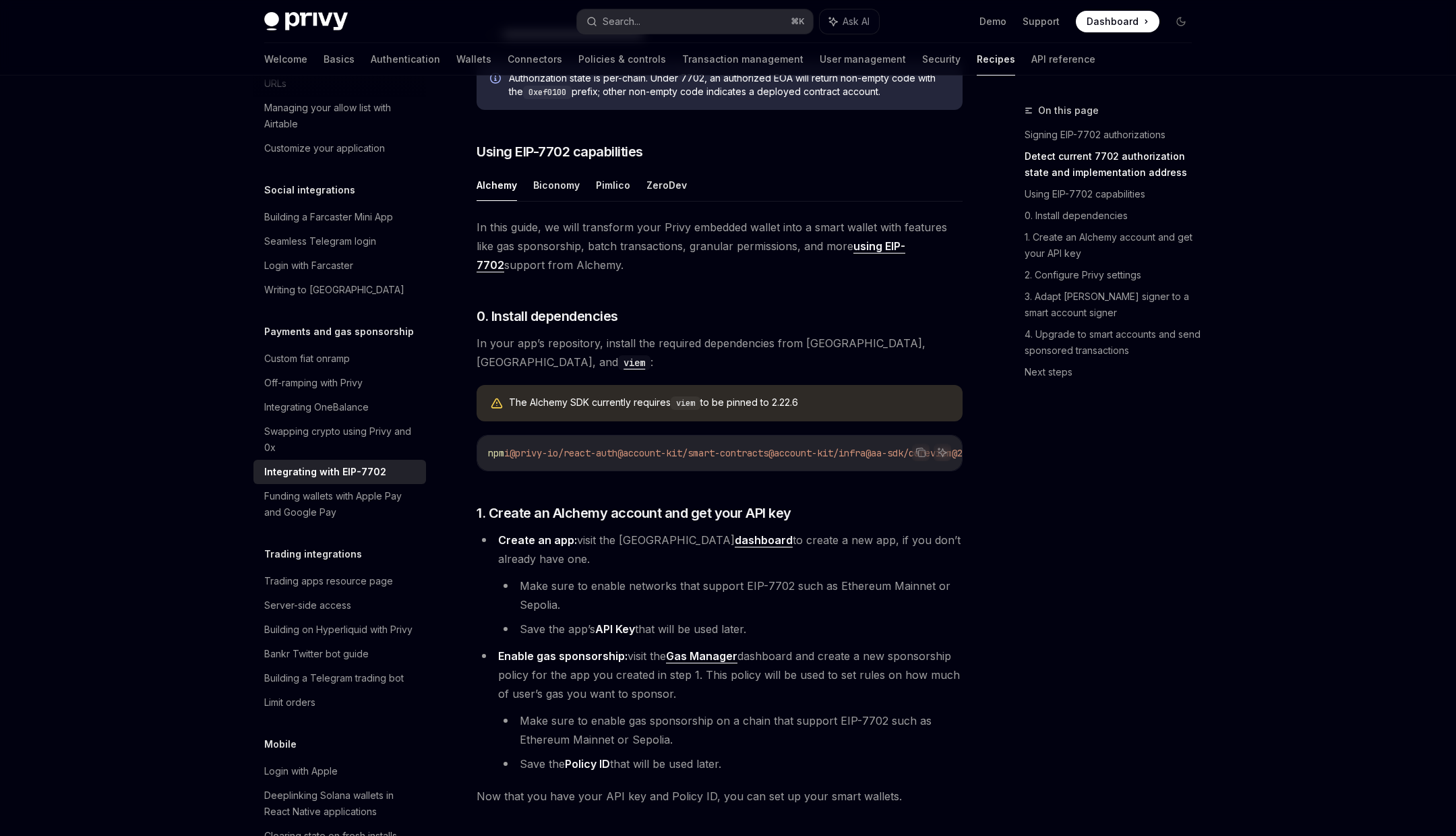
scroll to position [877, 0]
click at [619, 200] on button "Pimlico" at bounding box center [613, 183] width 34 height 31
type textarea "*"
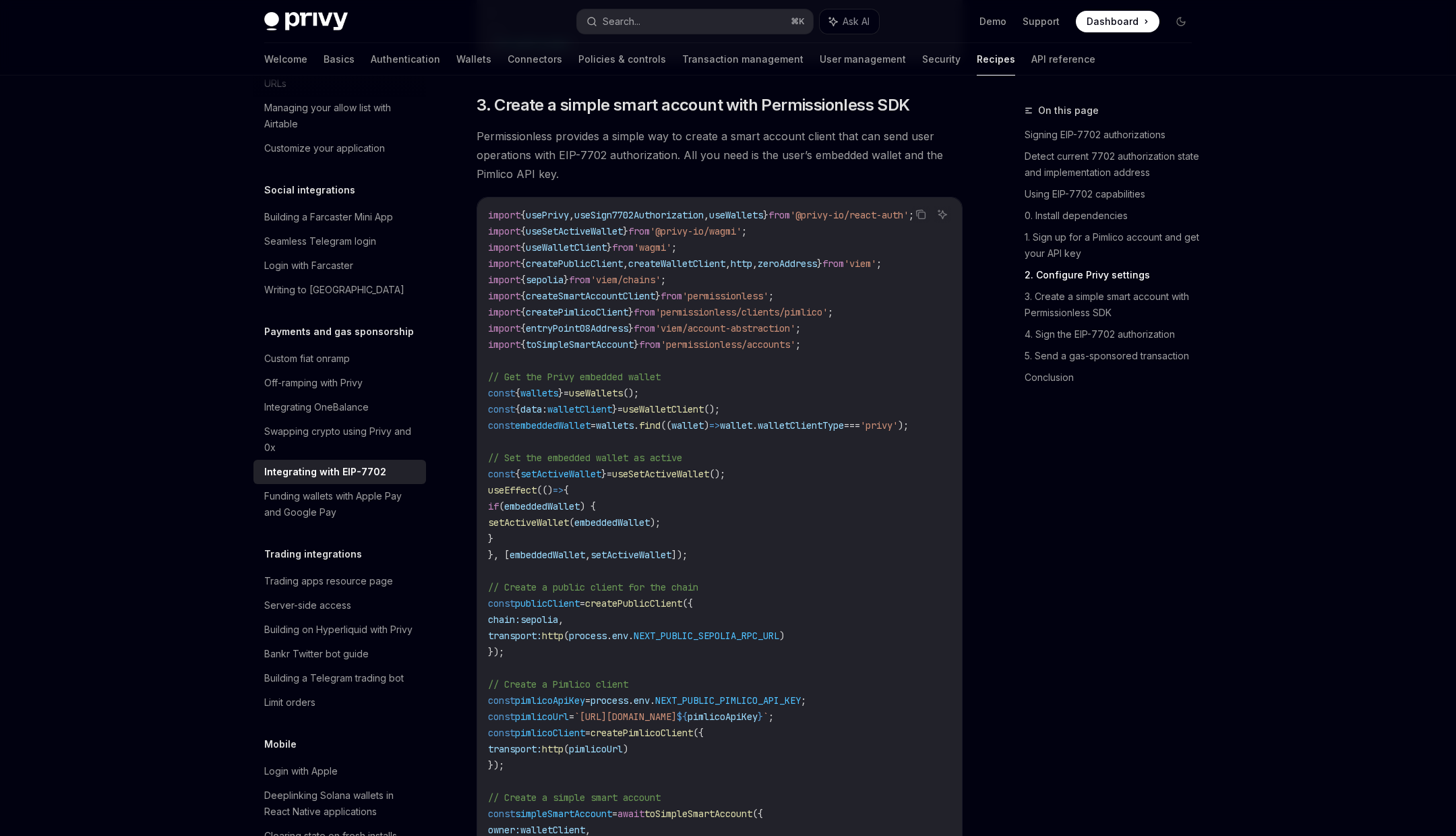
scroll to position [1685, 0]
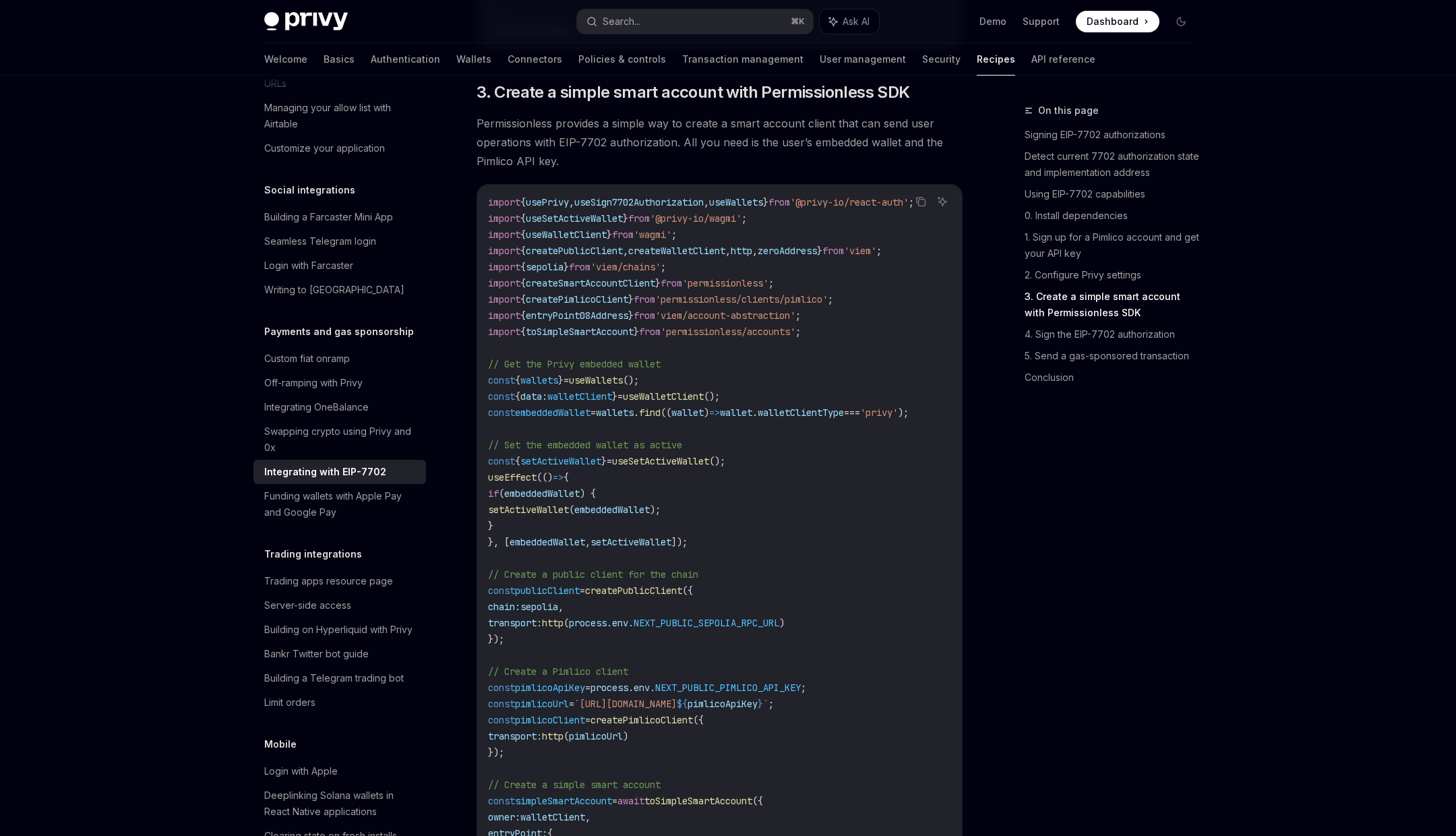
click at [559, 419] on span "embeddedWallet" at bounding box center [552, 413] width 75 height 13
copy span "embeddedWallet"
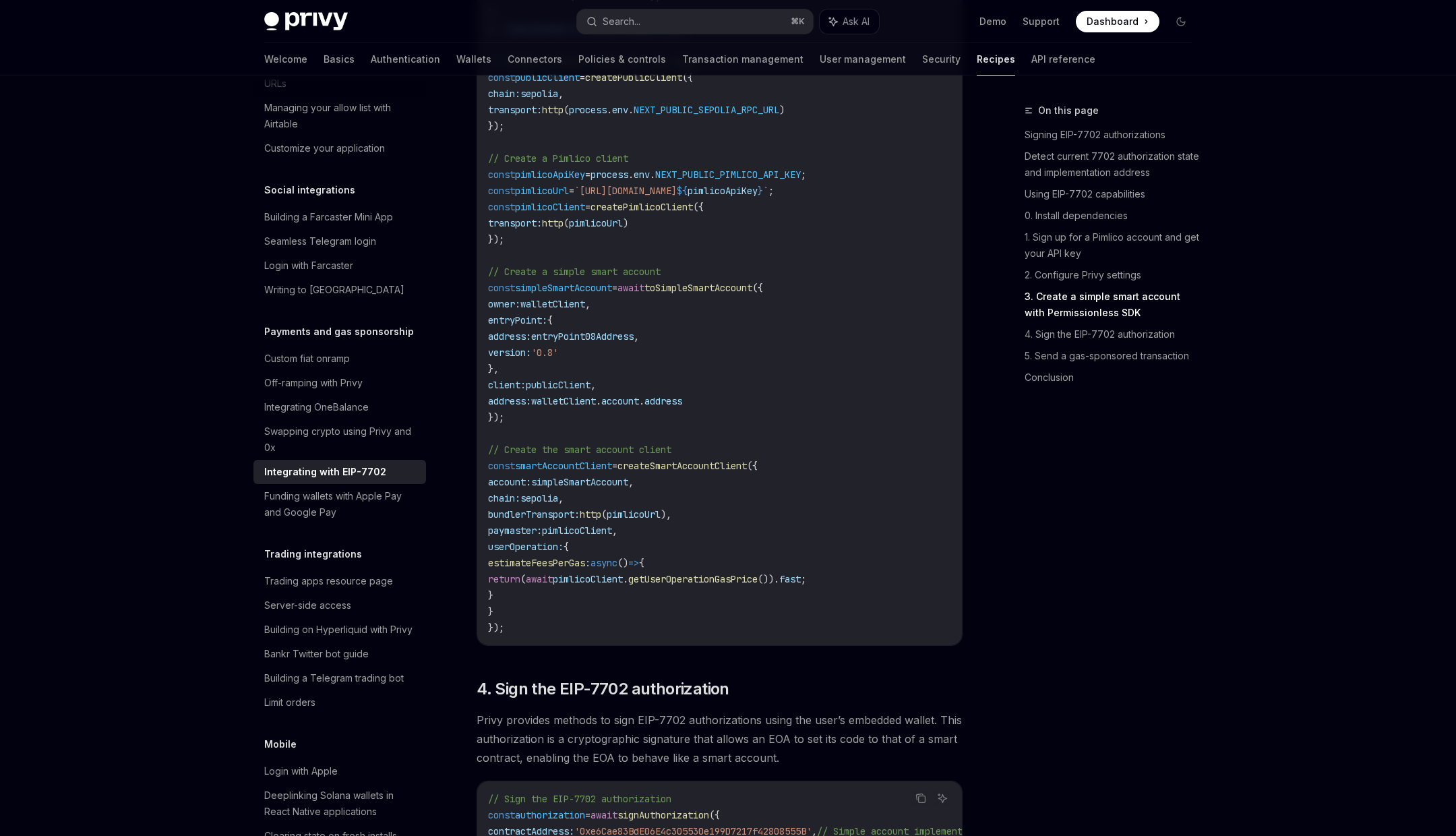
scroll to position [2166, 0]
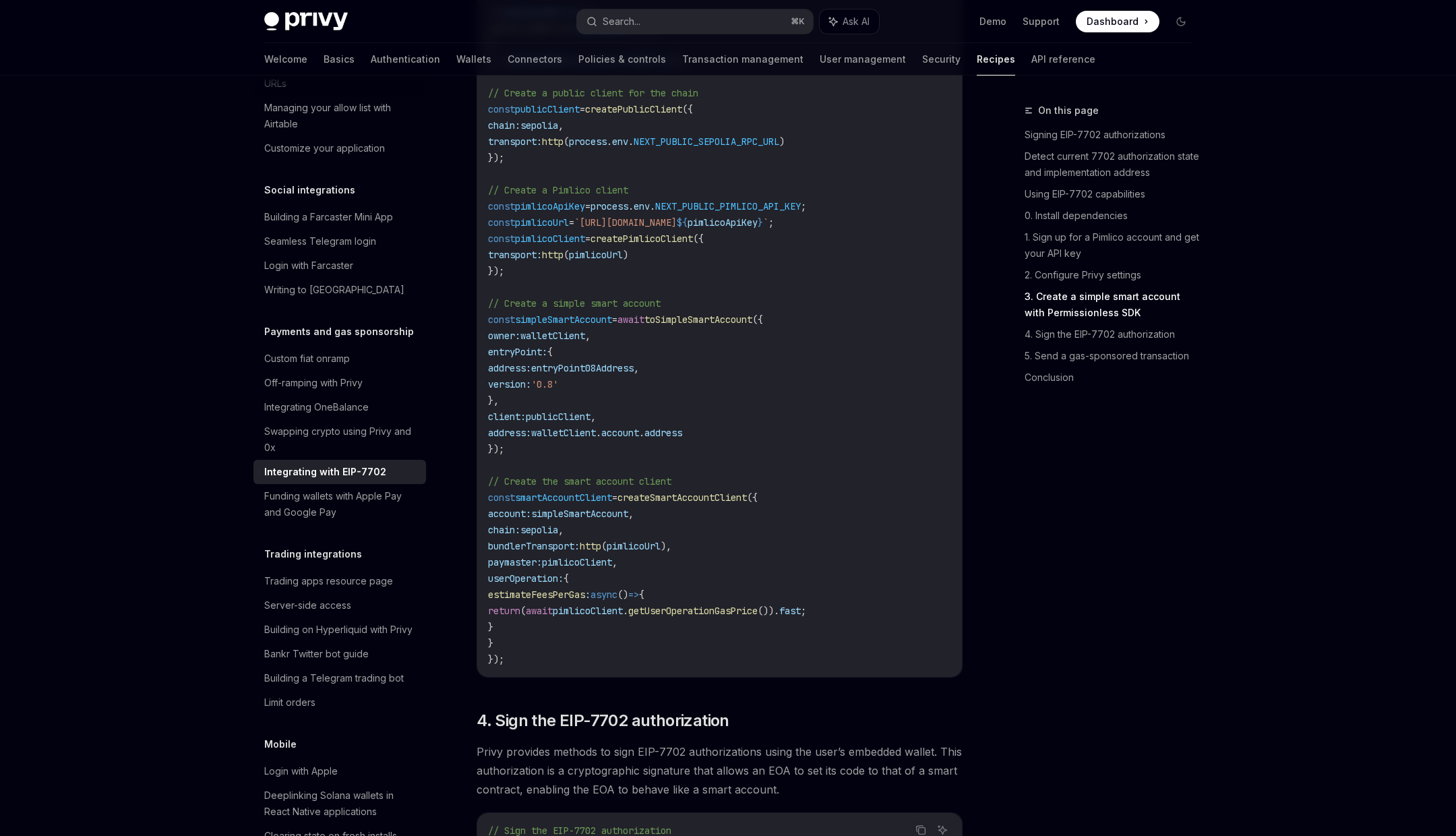
click at [680, 503] on span "createSmartAccountClient" at bounding box center [682, 498] width 130 height 13
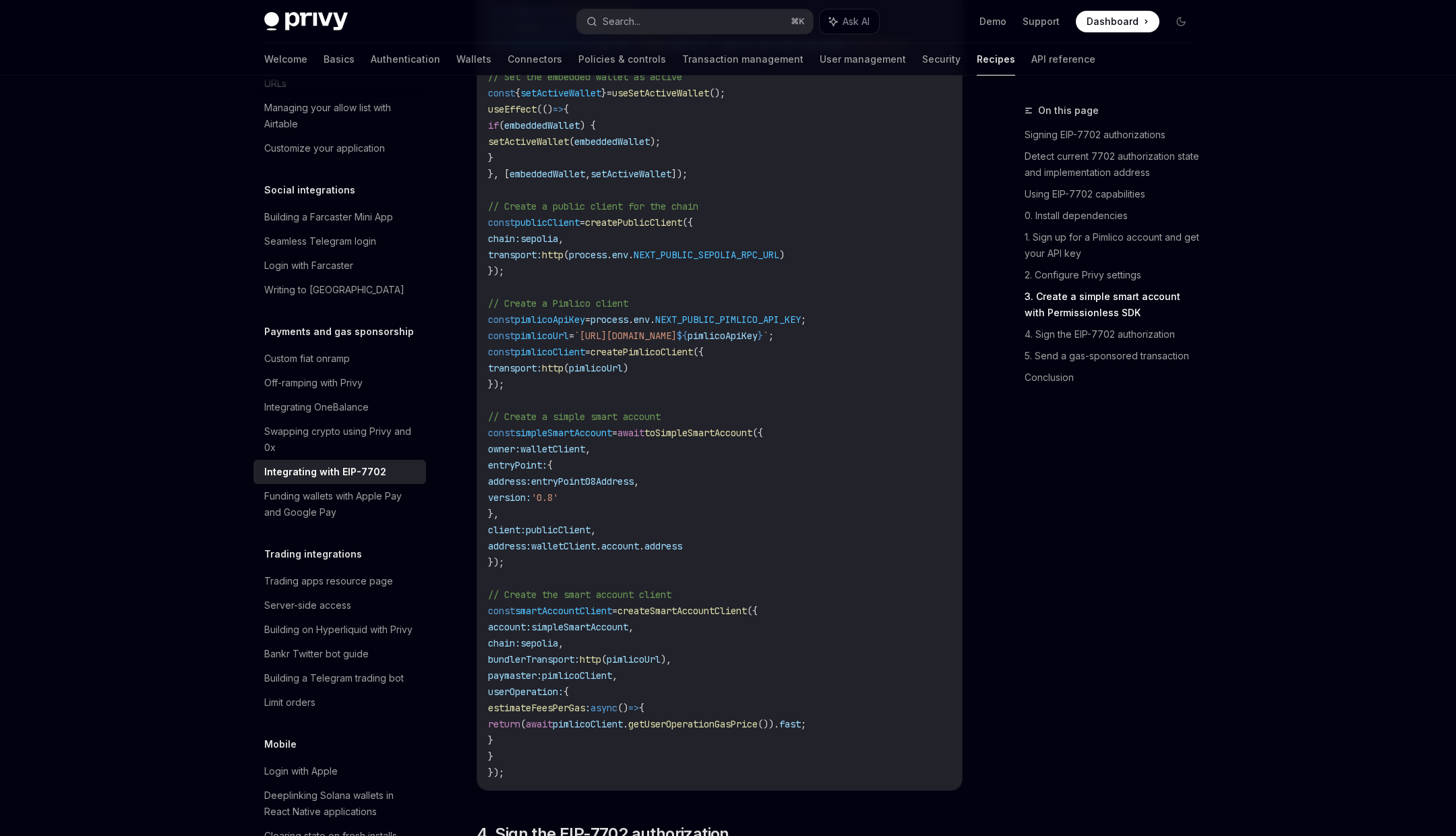
scroll to position [2054, 0]
click at [604, 438] on span "simpleSmartAccount" at bounding box center [563, 431] width 97 height 13
click at [596, 550] on span "walletClient" at bounding box center [563, 545] width 64 height 13
drag, startPoint x: 596, startPoint y: 560, endPoint x: 677, endPoint y: 560, distance: 81.0
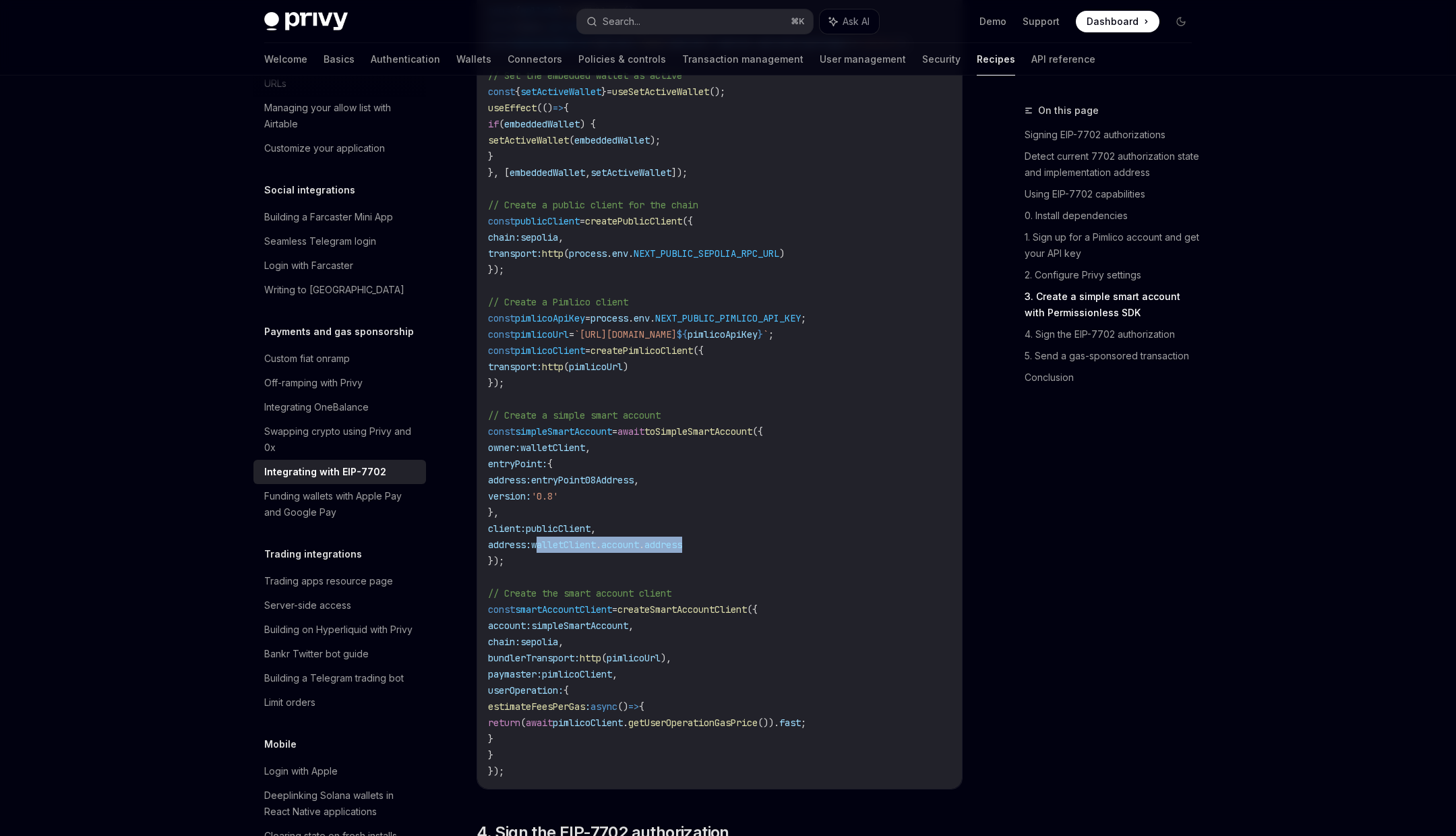
click at [677, 550] on span "address: walletClient . account . address" at bounding box center [585, 545] width 194 height 13
click at [588, 534] on span "publicClient" at bounding box center [558, 529] width 64 height 13
click at [570, 486] on span "entryPoint08Address" at bounding box center [582, 480] width 102 height 13
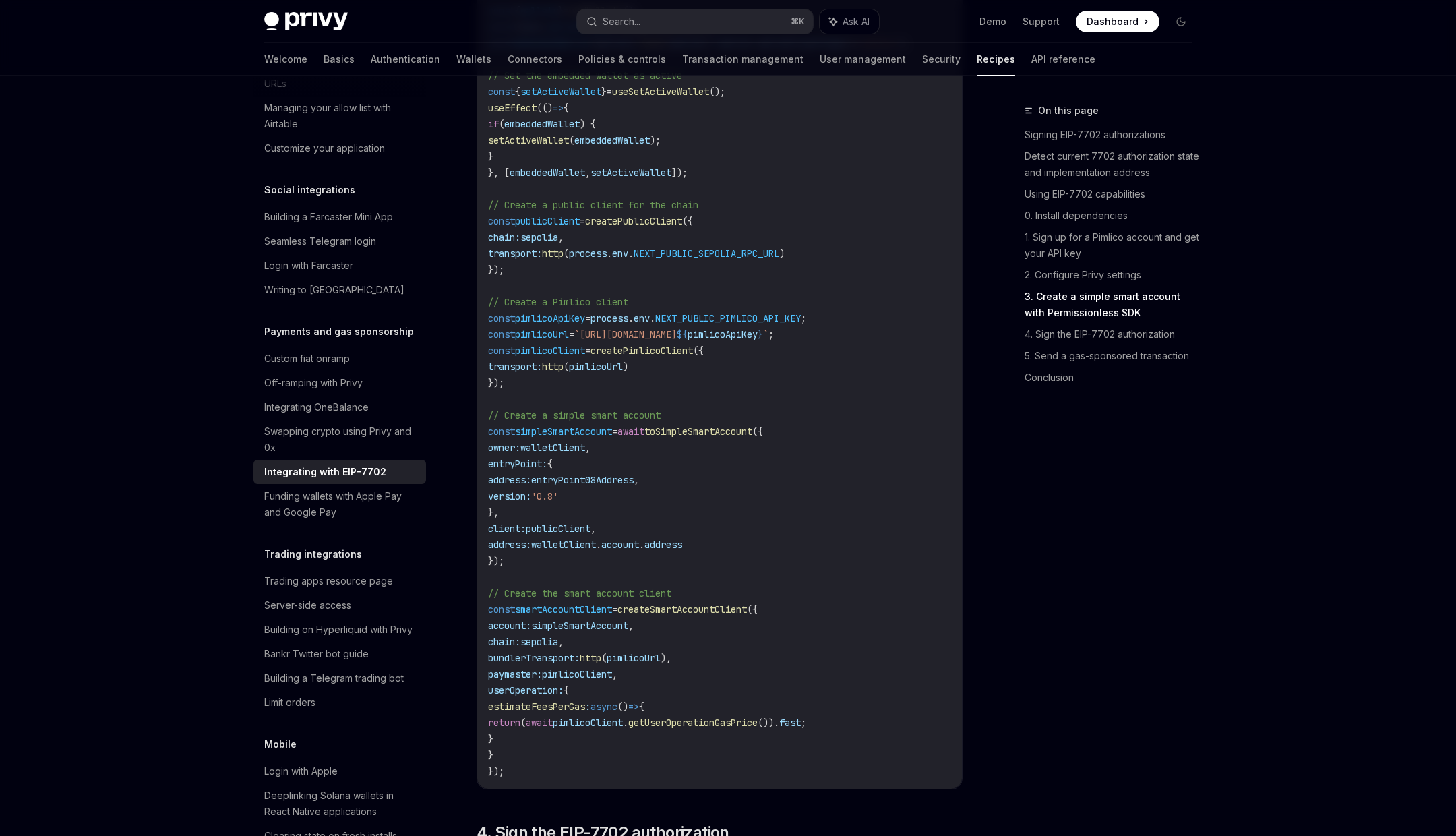
click at [558, 502] on span "'0.8'" at bounding box center [544, 496] width 27 height 13
click at [578, 454] on span "walletClient" at bounding box center [552, 448] width 64 height 13
click at [613, 486] on span "entryPoint08Address" at bounding box center [582, 480] width 102 height 13
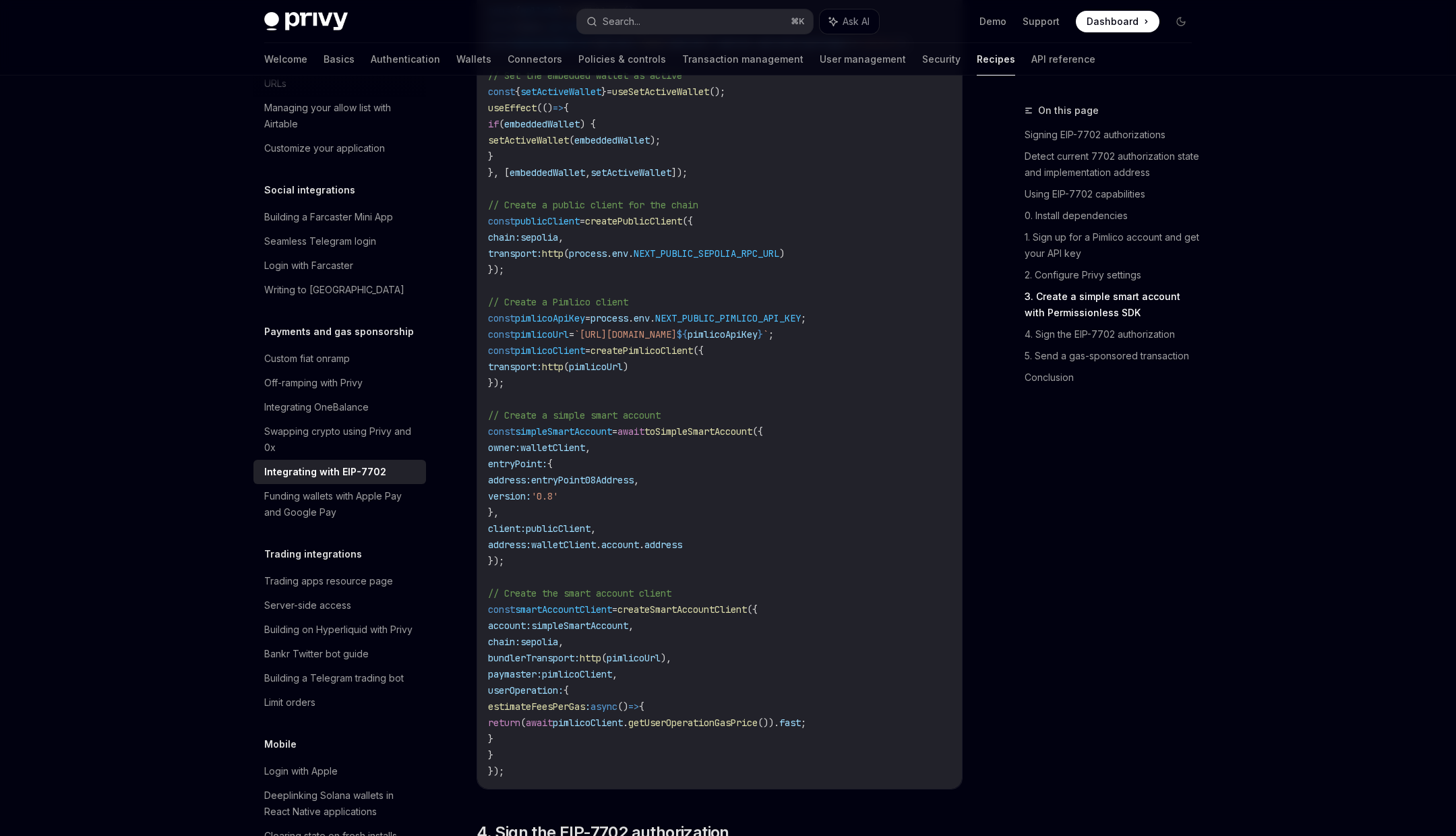
click at [613, 486] on span "entryPoint08Address" at bounding box center [582, 480] width 102 height 13
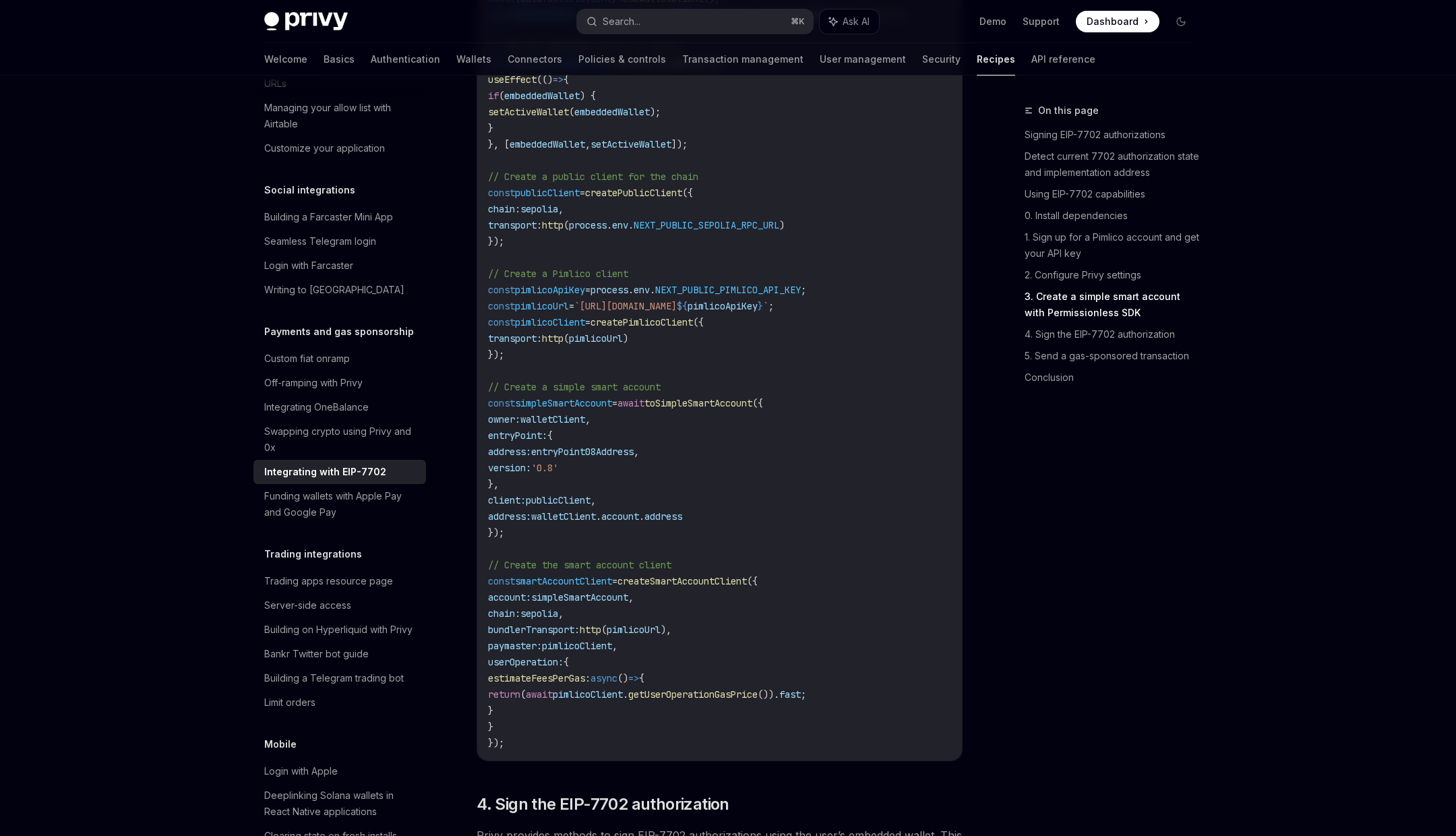
click at [503, 587] on span "const" at bounding box center [501, 581] width 27 height 13
drag, startPoint x: 503, startPoint y: 595, endPoint x: 686, endPoint y: 596, distance: 183.0
click at [686, 587] on span "const smartAccountClient = createSmartAccountClient ({" at bounding box center [622, 581] width 270 height 13
click at [578, 603] on span "simpleSmartAccount" at bounding box center [579, 597] width 97 height 13
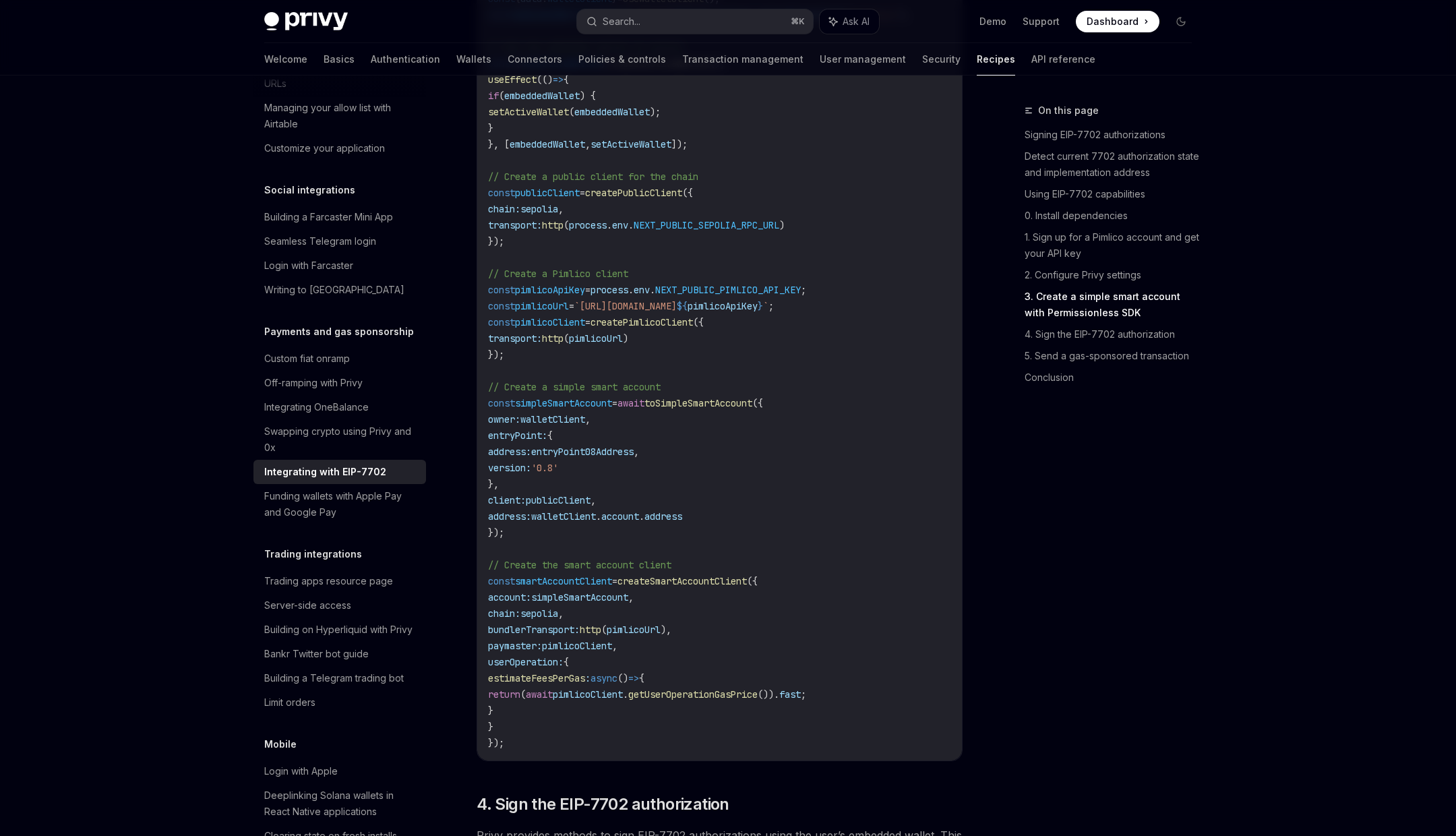
click at [558, 619] on span "sepolia" at bounding box center [539, 613] width 38 height 13
click at [602, 587] on span "smartAccountClient" at bounding box center [563, 581] width 97 height 13
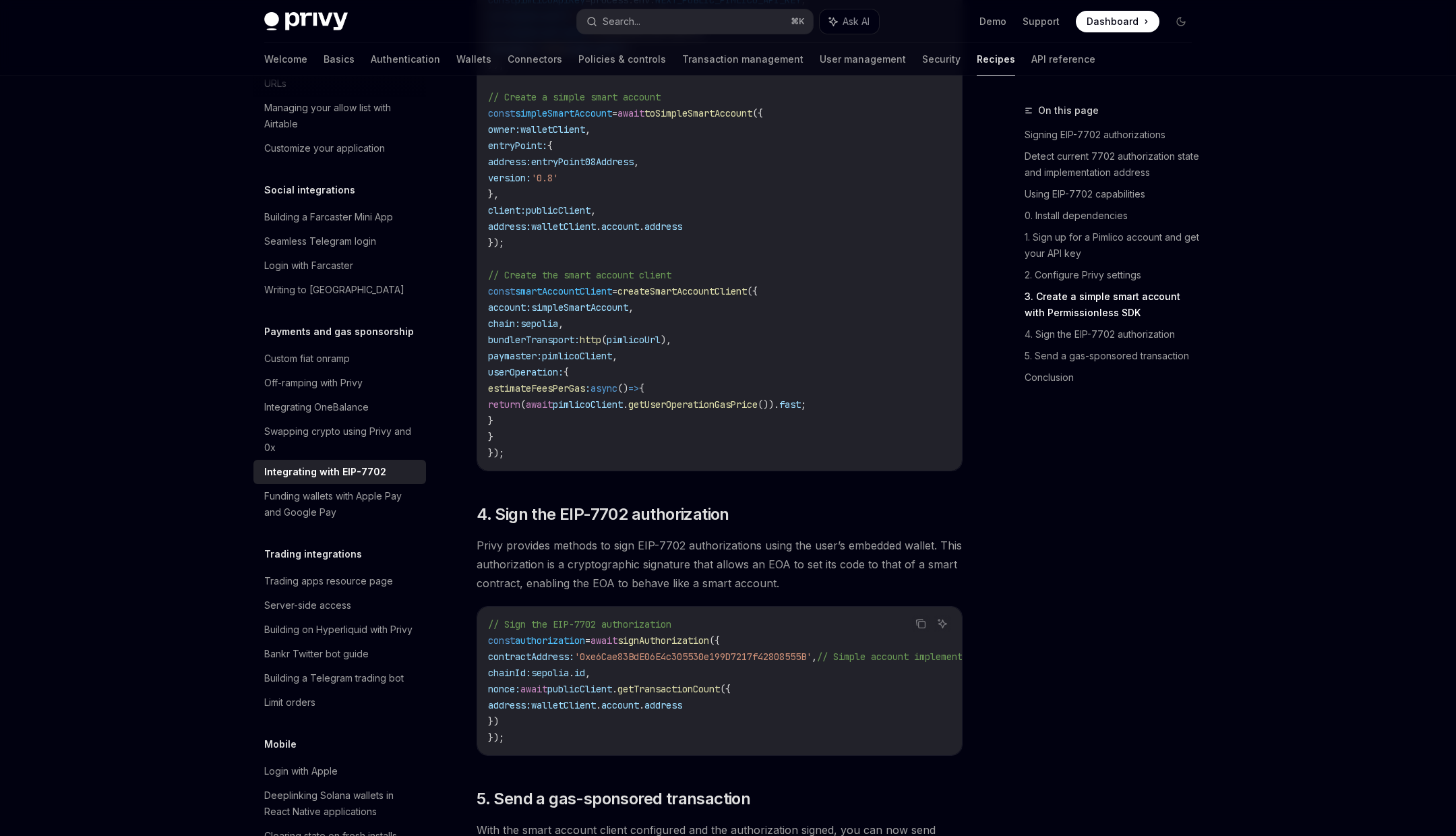
scroll to position [2453, 0]
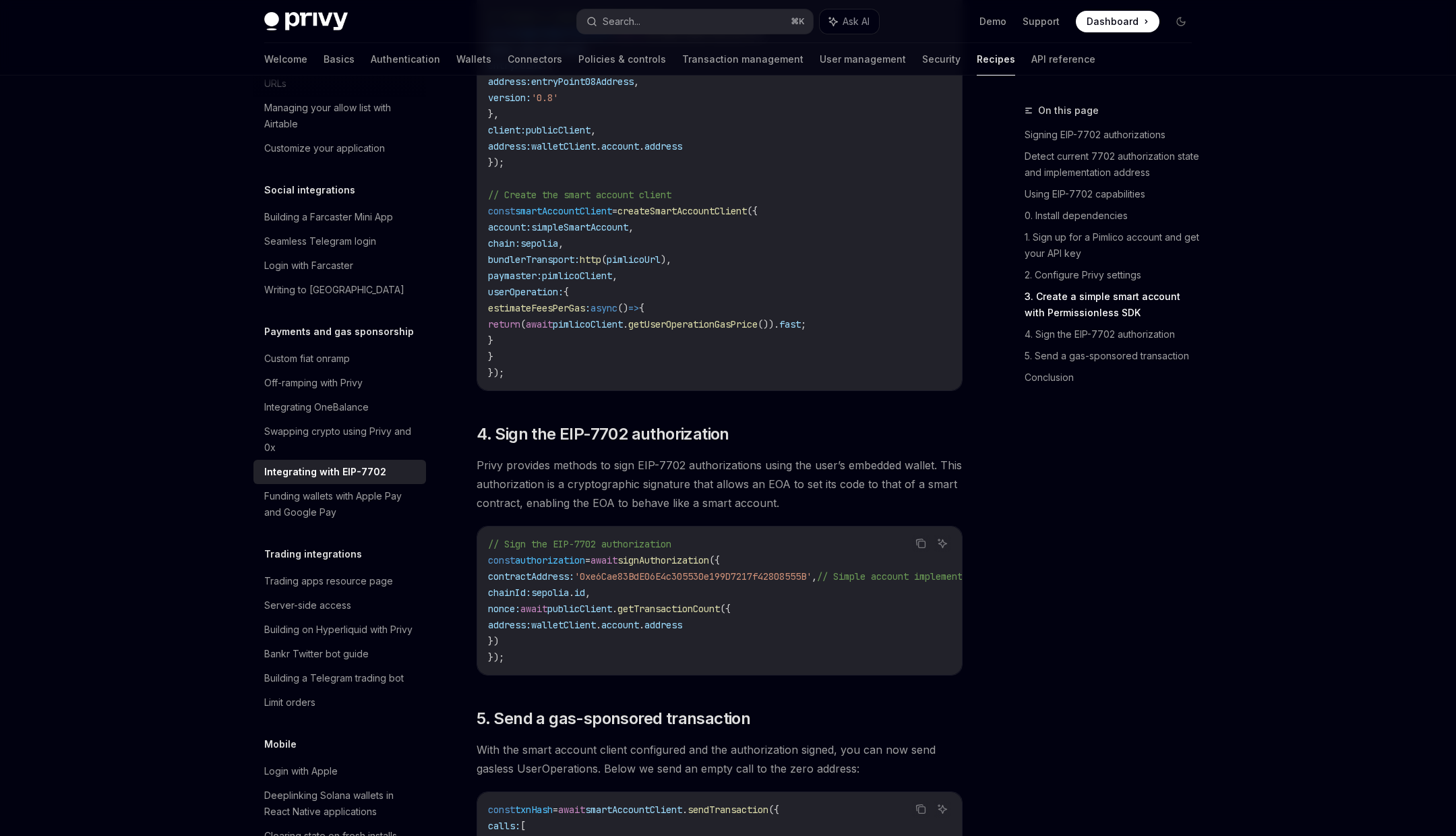
click at [704, 566] on span "signAuthorization" at bounding box center [664, 560] width 91 height 13
click at [572, 583] on span "contractAddress:" at bounding box center [531, 576] width 86 height 13
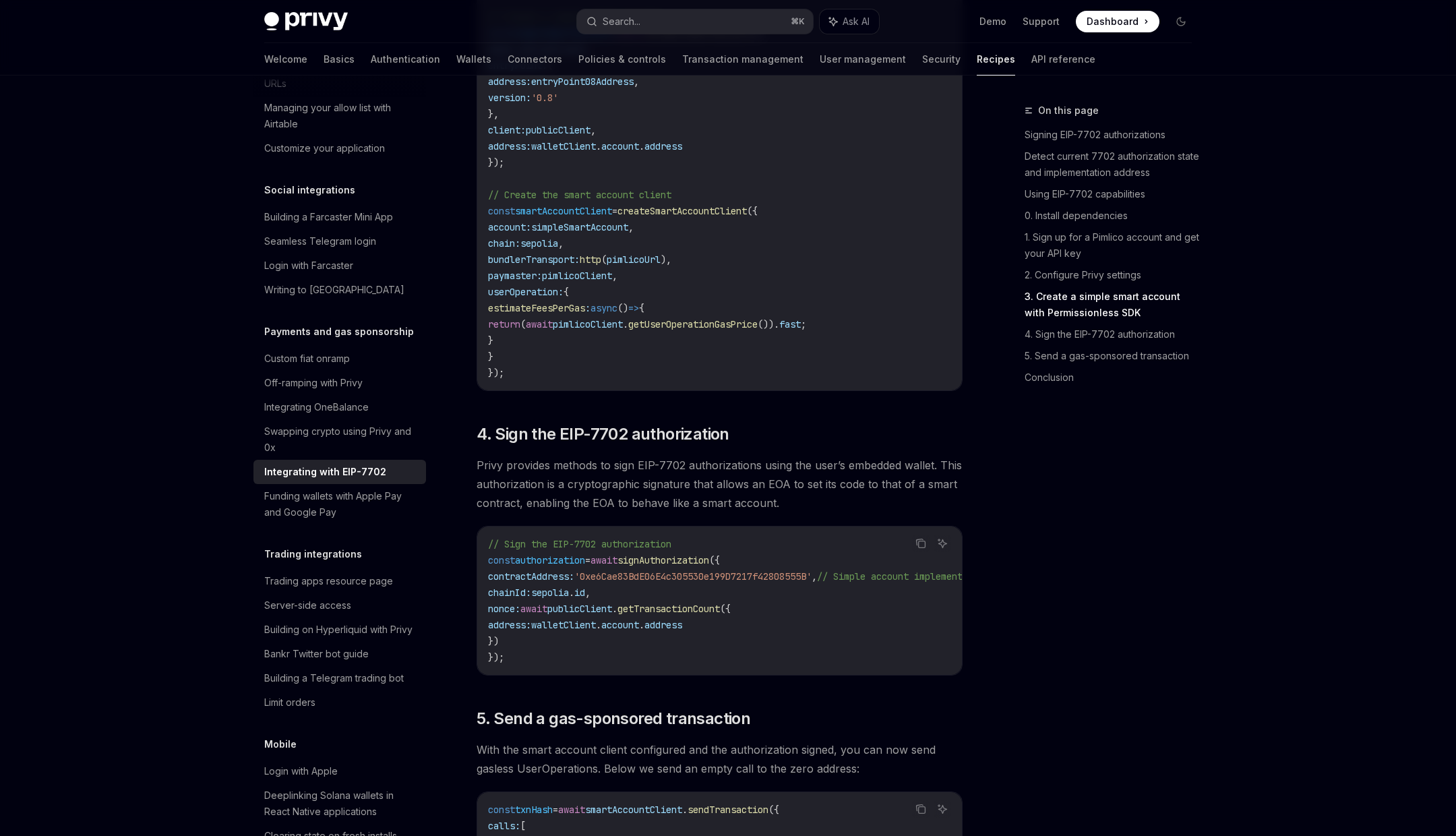
click at [567, 599] on span "sepolia" at bounding box center [550, 593] width 38 height 13
drag, startPoint x: 567, startPoint y: 614, endPoint x: 608, endPoint y: 615, distance: 41.0
click at [591, 599] on span "chainId: sepolia . id ," at bounding box center [539, 593] width 102 height 13
click at [552, 636] on code "// Sign the EIP-7702 authorization const authorization = await signAuthorizatio…" at bounding box center [776, 601] width 578 height 130
drag, startPoint x: 552, startPoint y: 636, endPoint x: 558, endPoint y: 653, distance: 18.0
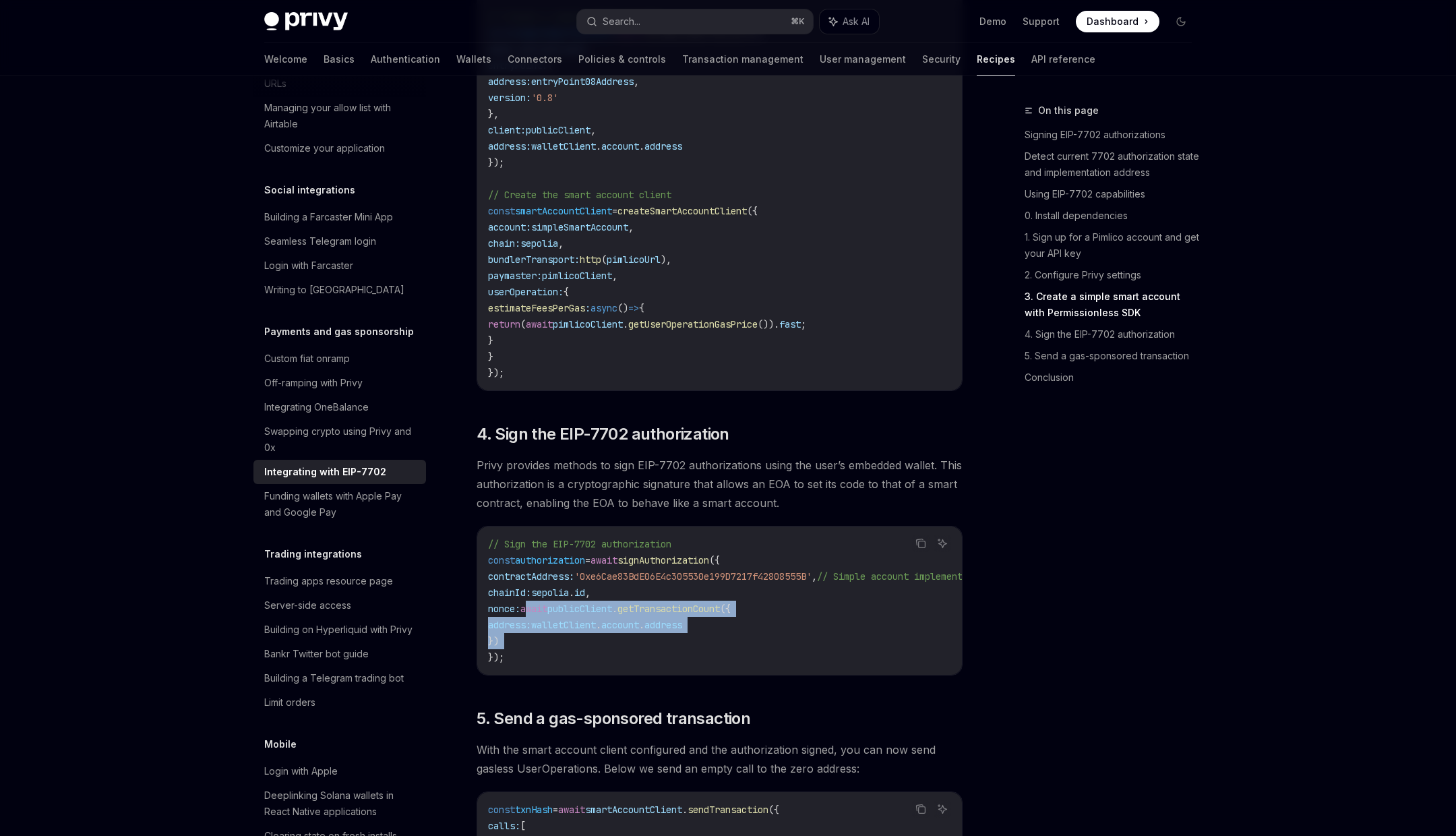
click at [558, 653] on code "// Sign the EIP-7702 authorization const authorization = await signAuthorizatio…" at bounding box center [776, 601] width 578 height 130
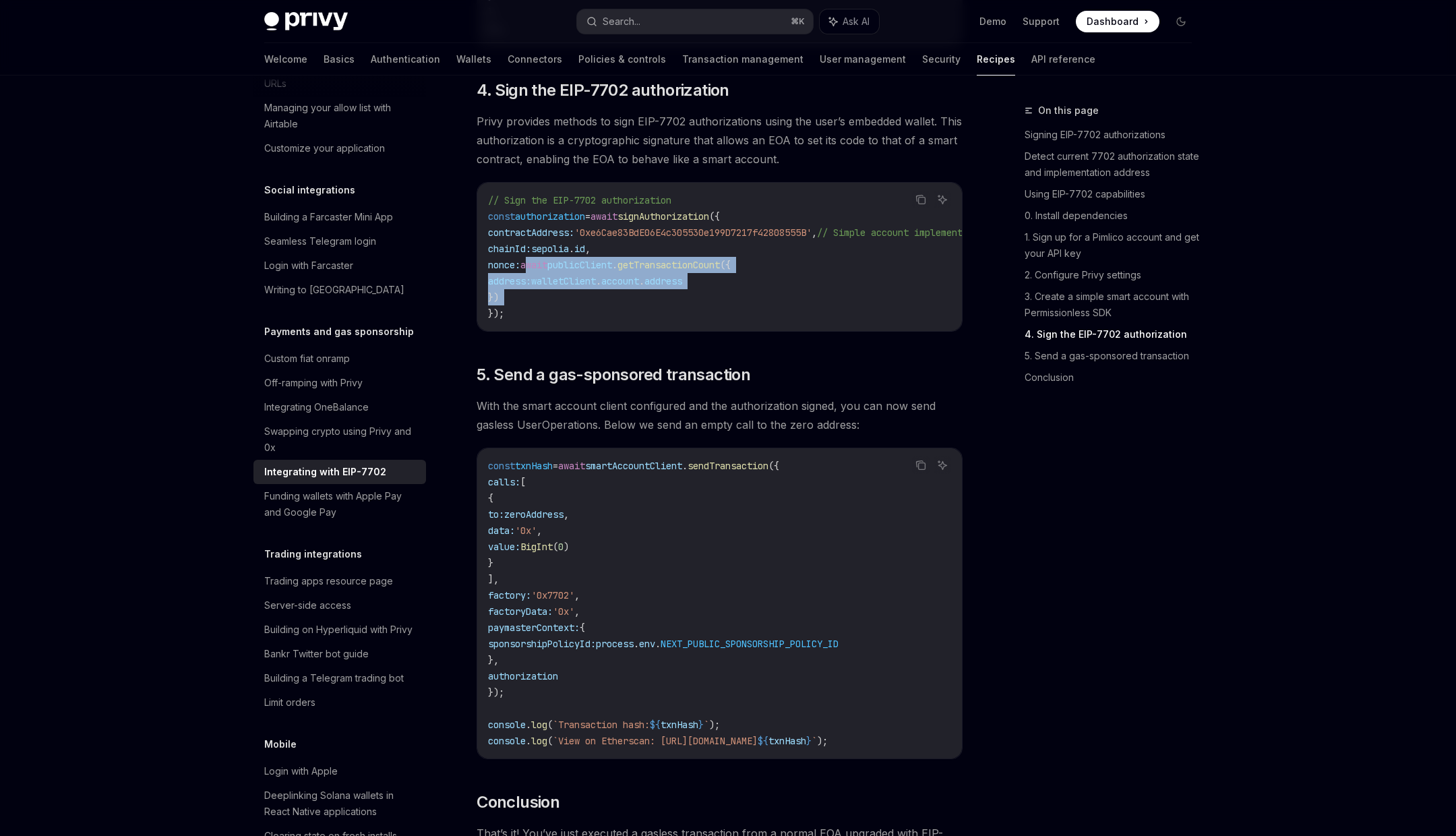
scroll to position [2803, 0]
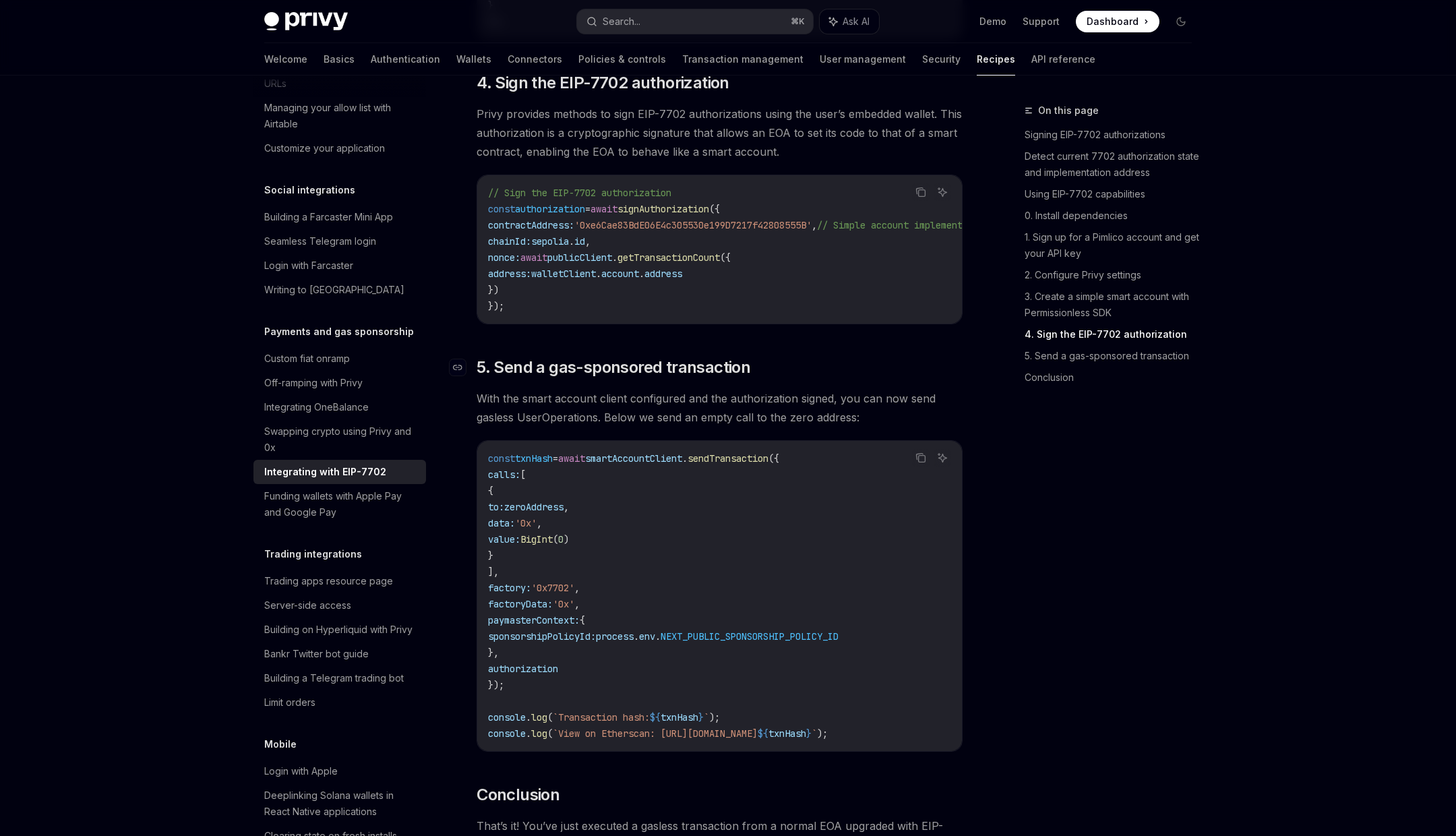
click at [510, 378] on span "5. Send a gas-sponsored transaction" at bounding box center [613, 367] width 274 height 21
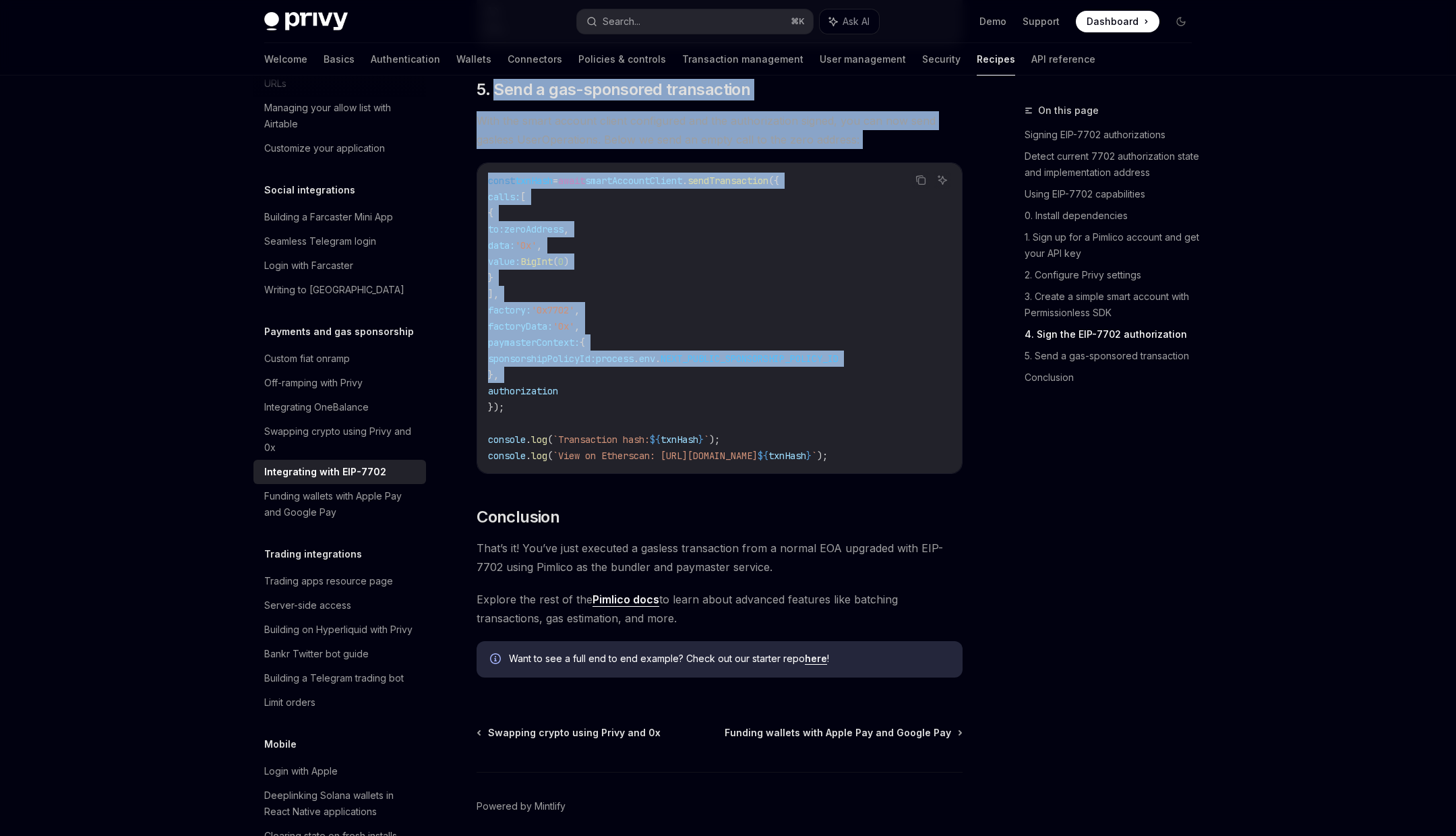
drag, startPoint x: 510, startPoint y: 394, endPoint x: 630, endPoint y: 394, distance: 120.0
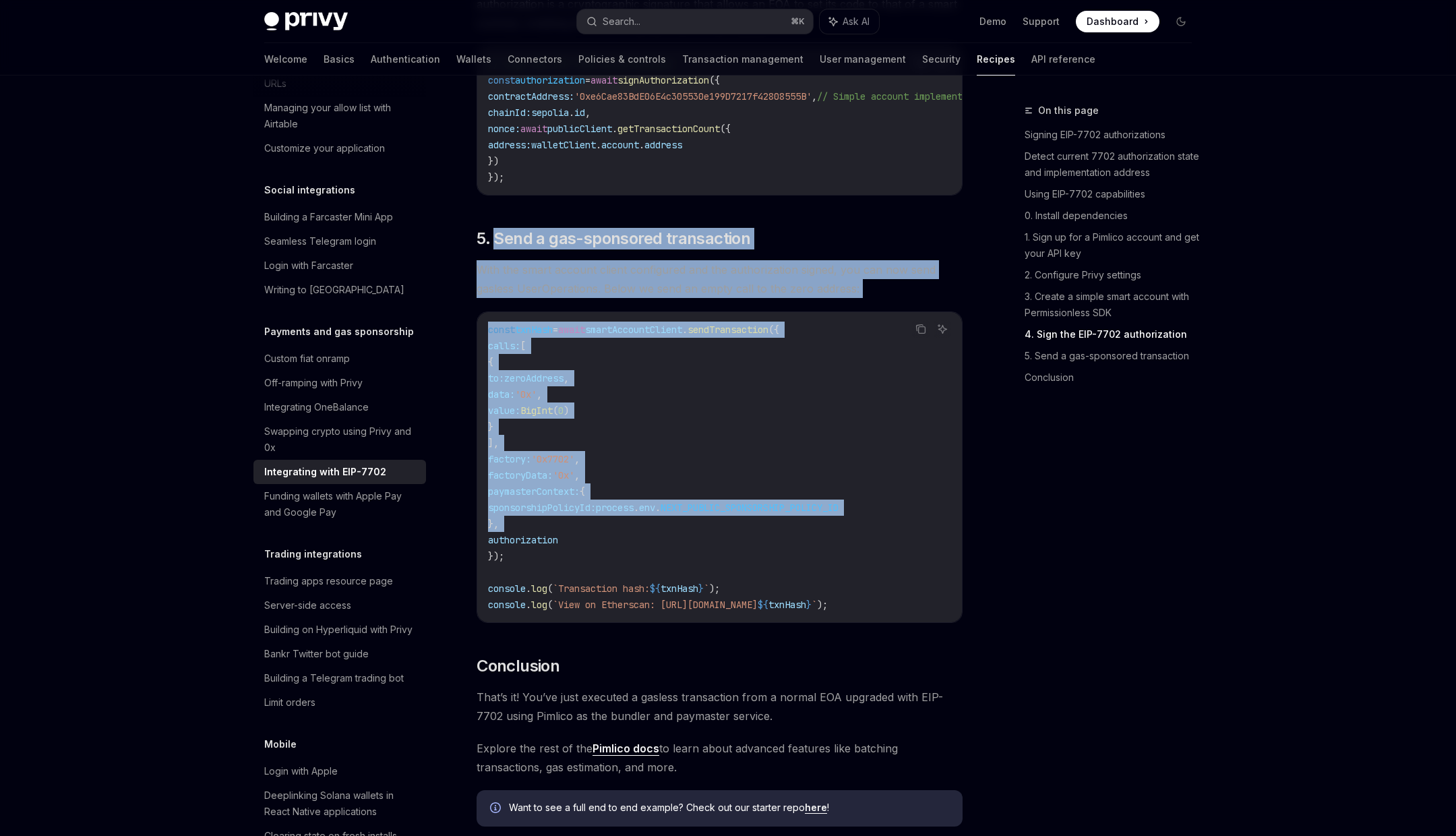
scroll to position [2925, 0]
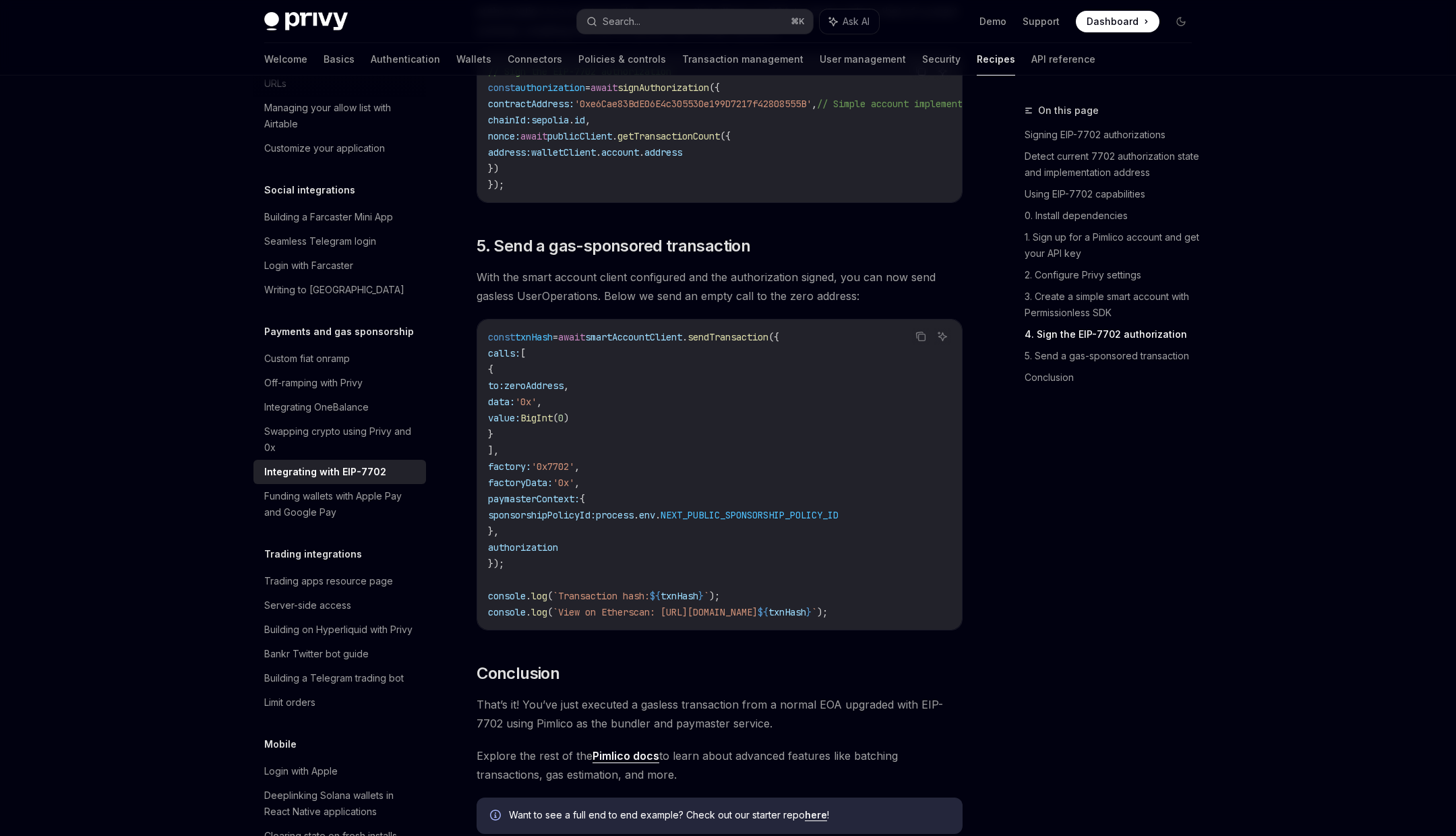
click at [691, 406] on code "const txnHash = await smartAccountClient . sendTransaction ({ calls: [ { to: ze…" at bounding box center [719, 473] width 463 height 291
click at [504, 391] on span "to:" at bounding box center [496, 386] width 16 height 13
drag, startPoint x: 528, startPoint y: 413, endPoint x: 575, endPoint y: 412, distance: 47.0
click at [569, 391] on span "to: zeroAddress ," at bounding box center [528, 386] width 81 height 13
click at [515, 408] on span "data:" at bounding box center [501, 402] width 27 height 13
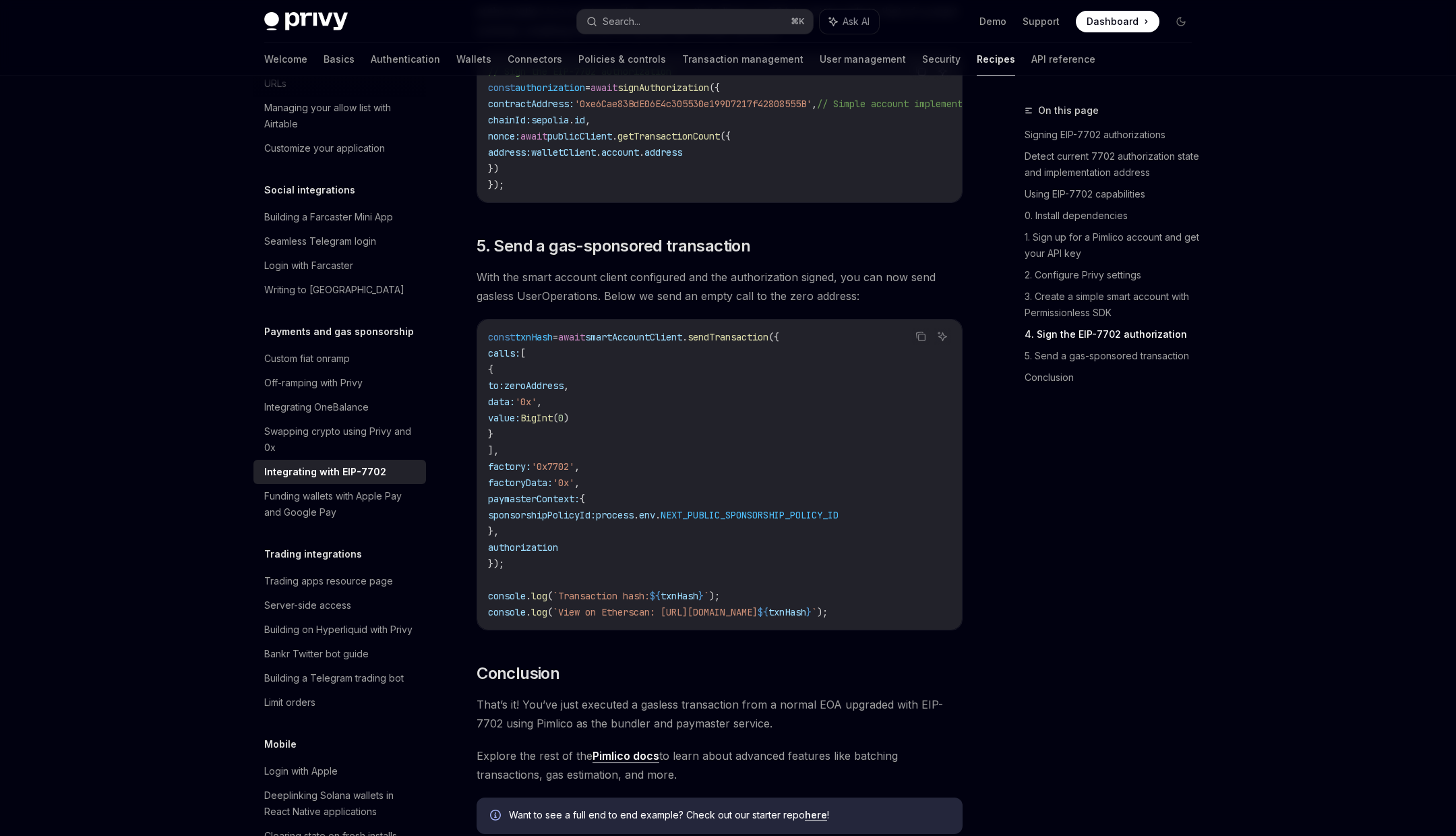
drag, startPoint x: 532, startPoint y: 424, endPoint x: 566, endPoint y: 424, distance: 34.0
click at [542, 408] on span "data: '0x' ," at bounding box center [515, 402] width 54 height 13
click at [520, 424] on span "value:" at bounding box center [504, 418] width 32 height 13
drag, startPoint x: 524, startPoint y: 443, endPoint x: 575, endPoint y: 443, distance: 51.0
click at [569, 424] on span "value: BigInt ( 0 )" at bounding box center [528, 418] width 81 height 13
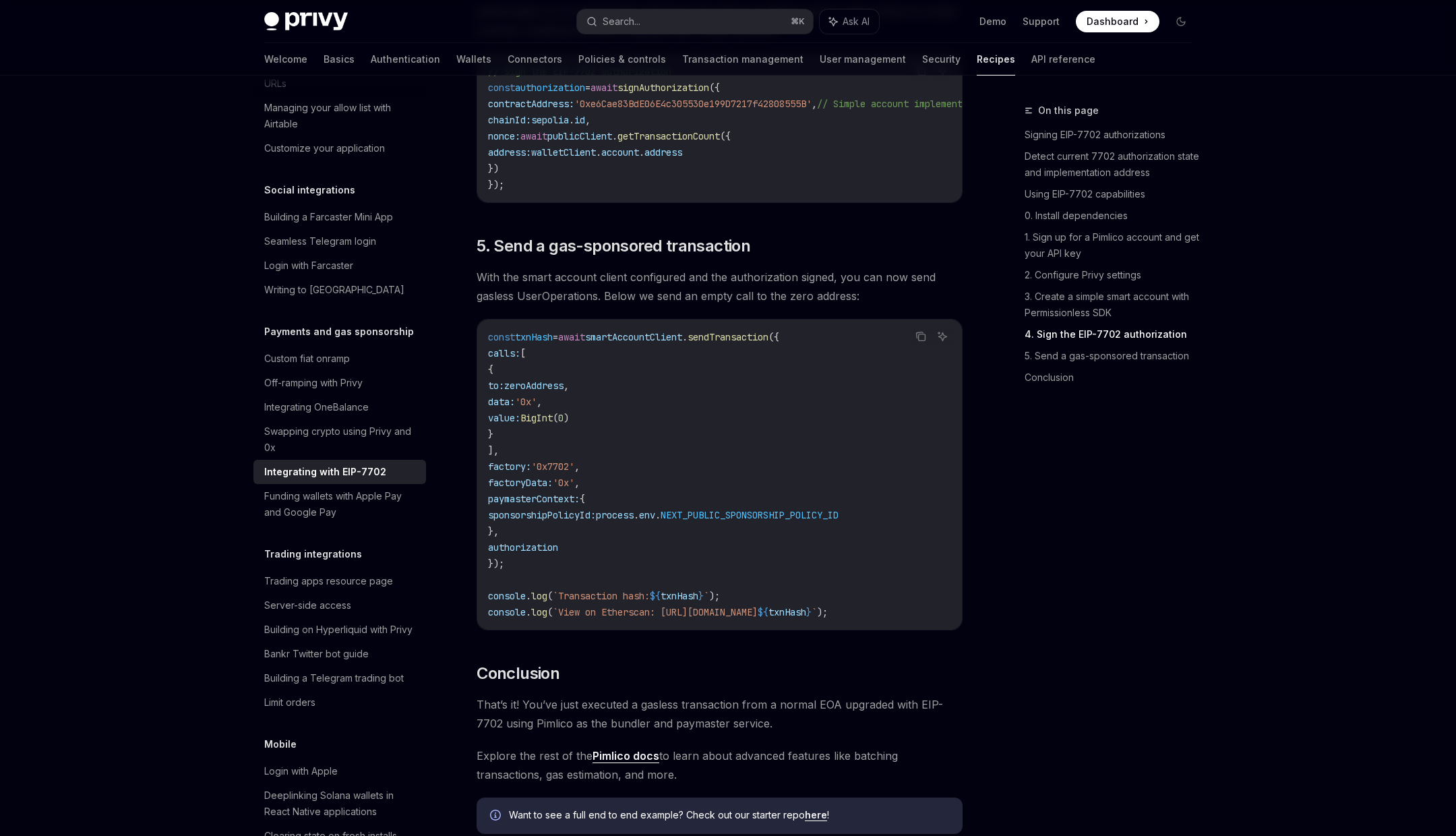
click at [530, 473] on span "factory:" at bounding box center [510, 466] width 43 height 13
drag, startPoint x: 530, startPoint y: 495, endPoint x: 570, endPoint y: 495, distance: 40.0
click at [571, 473] on span "factory: '0x7702' ," at bounding box center [534, 466] width 91 height 13
click at [528, 489] on span "factoryData:" at bounding box center [520, 482] width 64 height 13
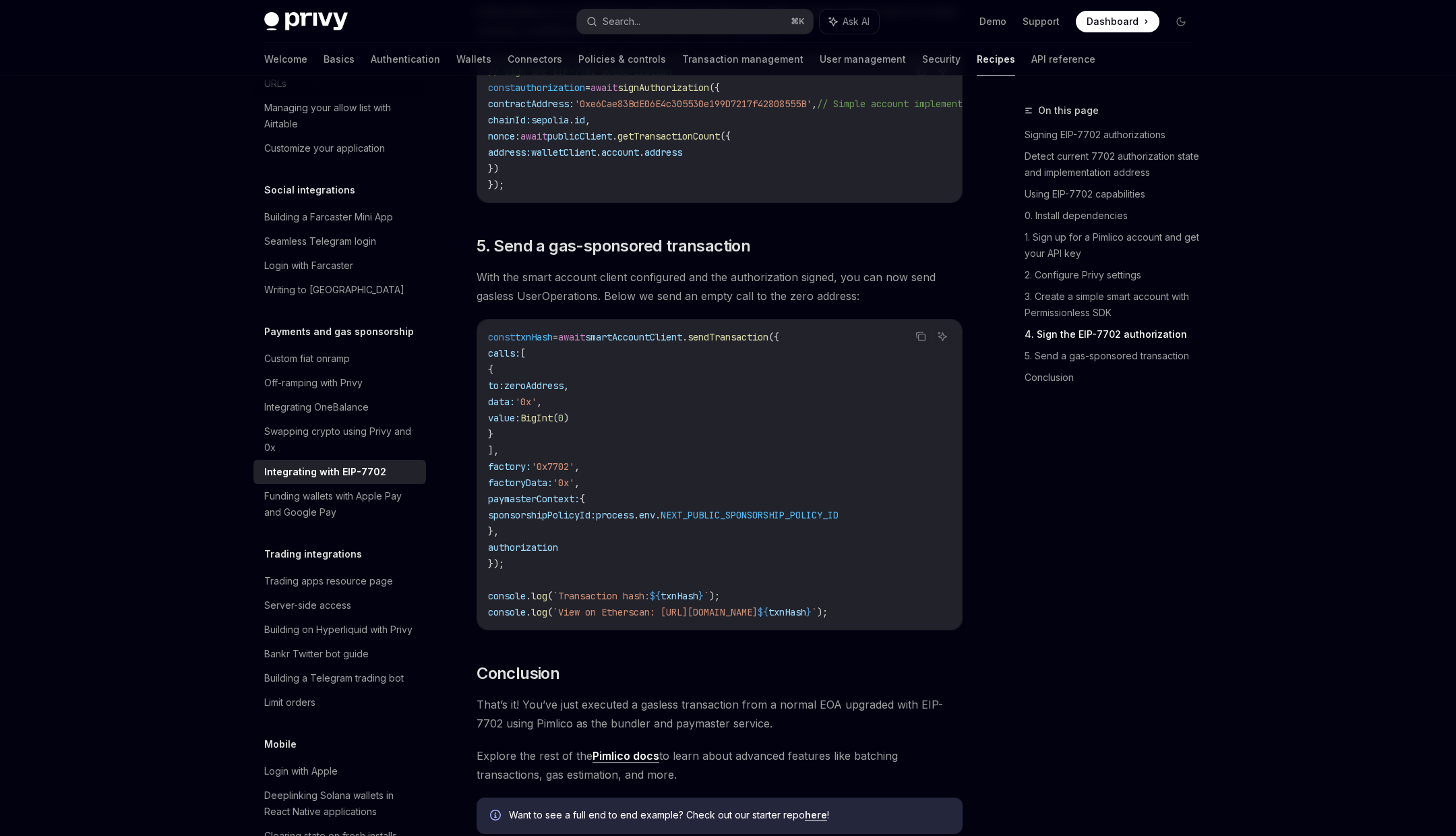
click at [544, 553] on span "authorization" at bounding box center [523, 548] width 70 height 13
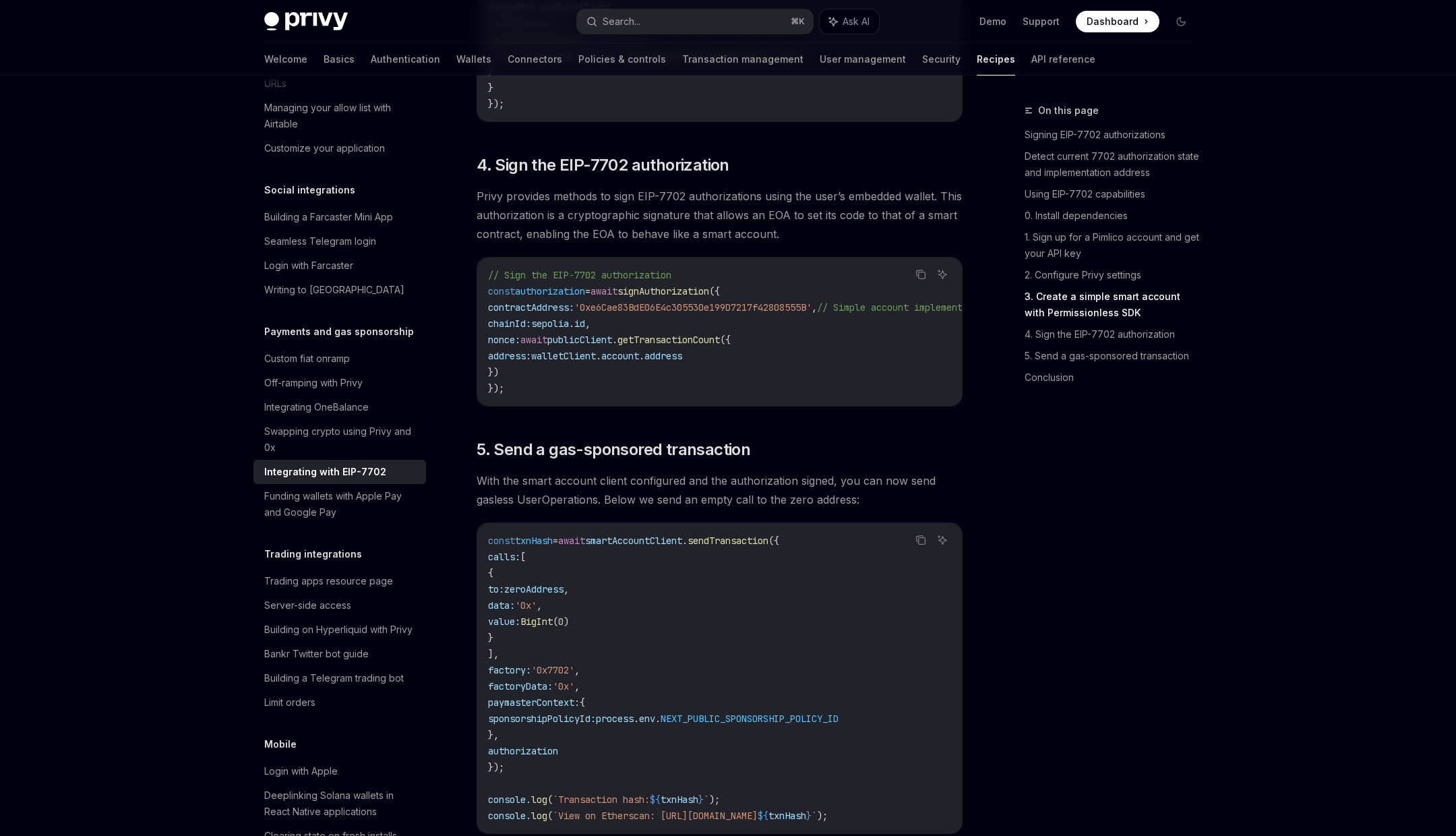
scroll to position [2707, 0]
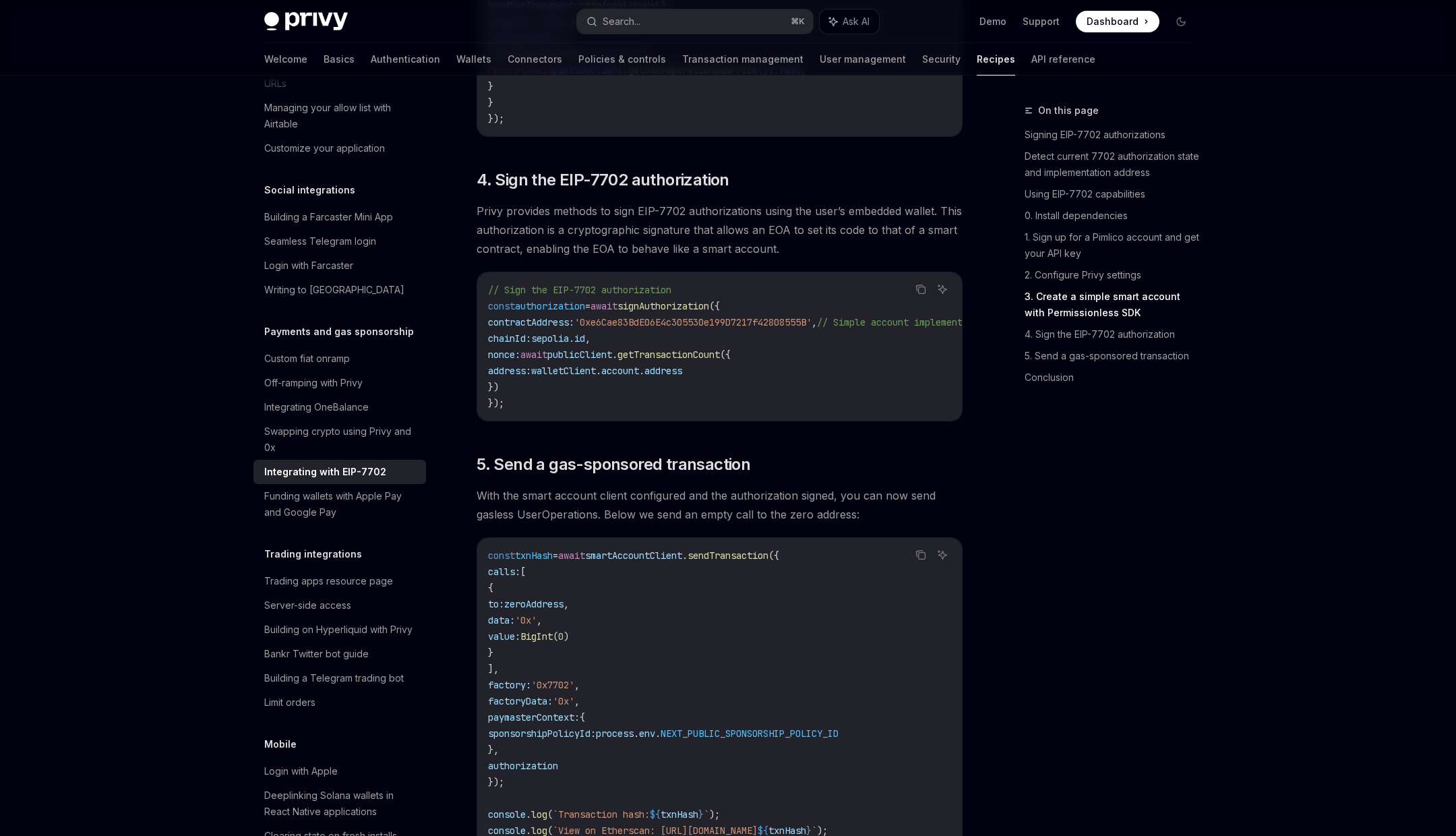
click at [686, 312] on span "signAuthorization" at bounding box center [664, 306] width 91 height 13
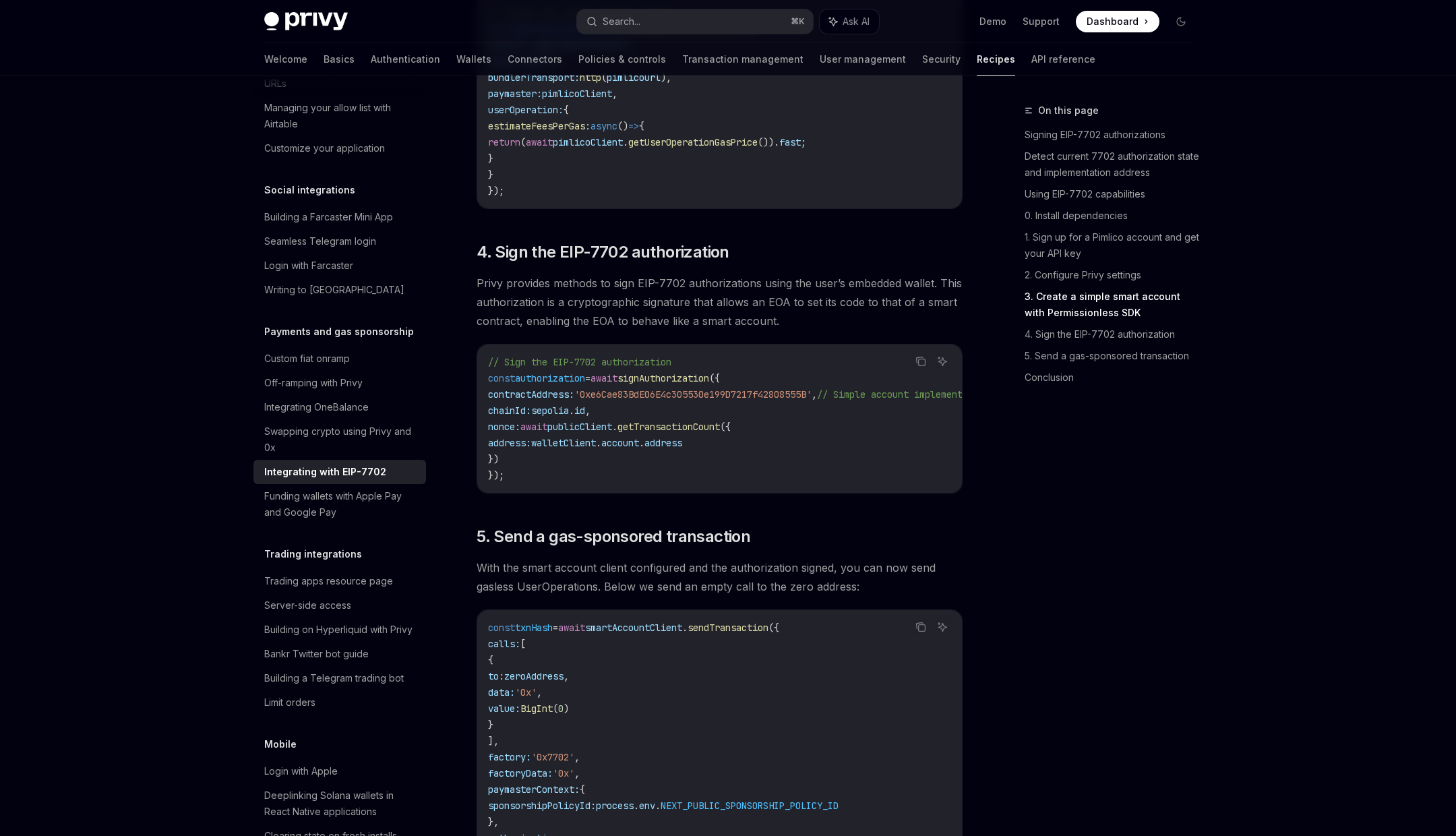
scroll to position [2655, 0]
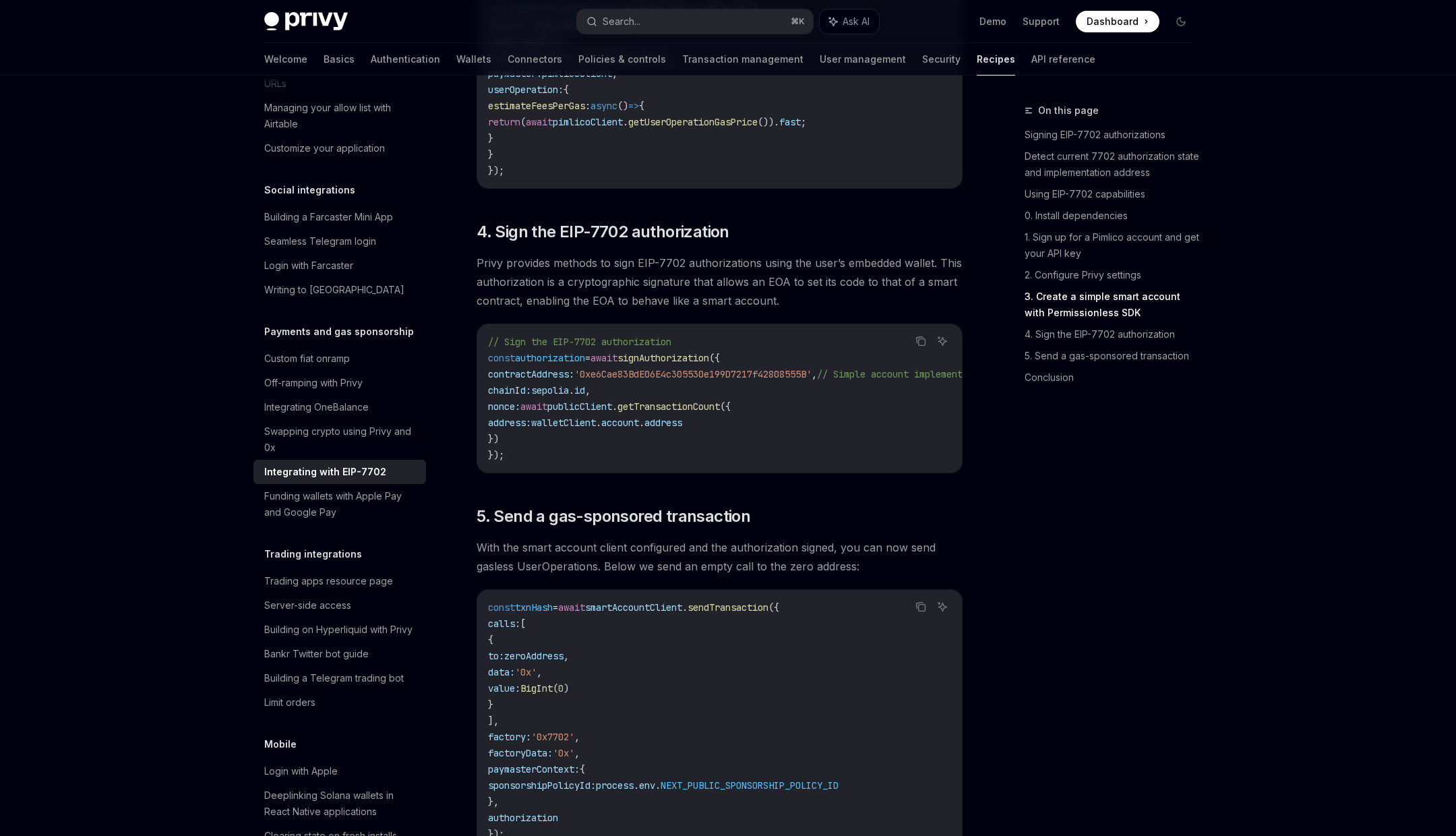
click at [577, 364] on span "authorization" at bounding box center [550, 358] width 70 height 13
click at [552, 380] on span "contractAddress:" at bounding box center [531, 374] width 86 height 13
click at [518, 397] on span "chainId:" at bounding box center [510, 390] width 43 height 13
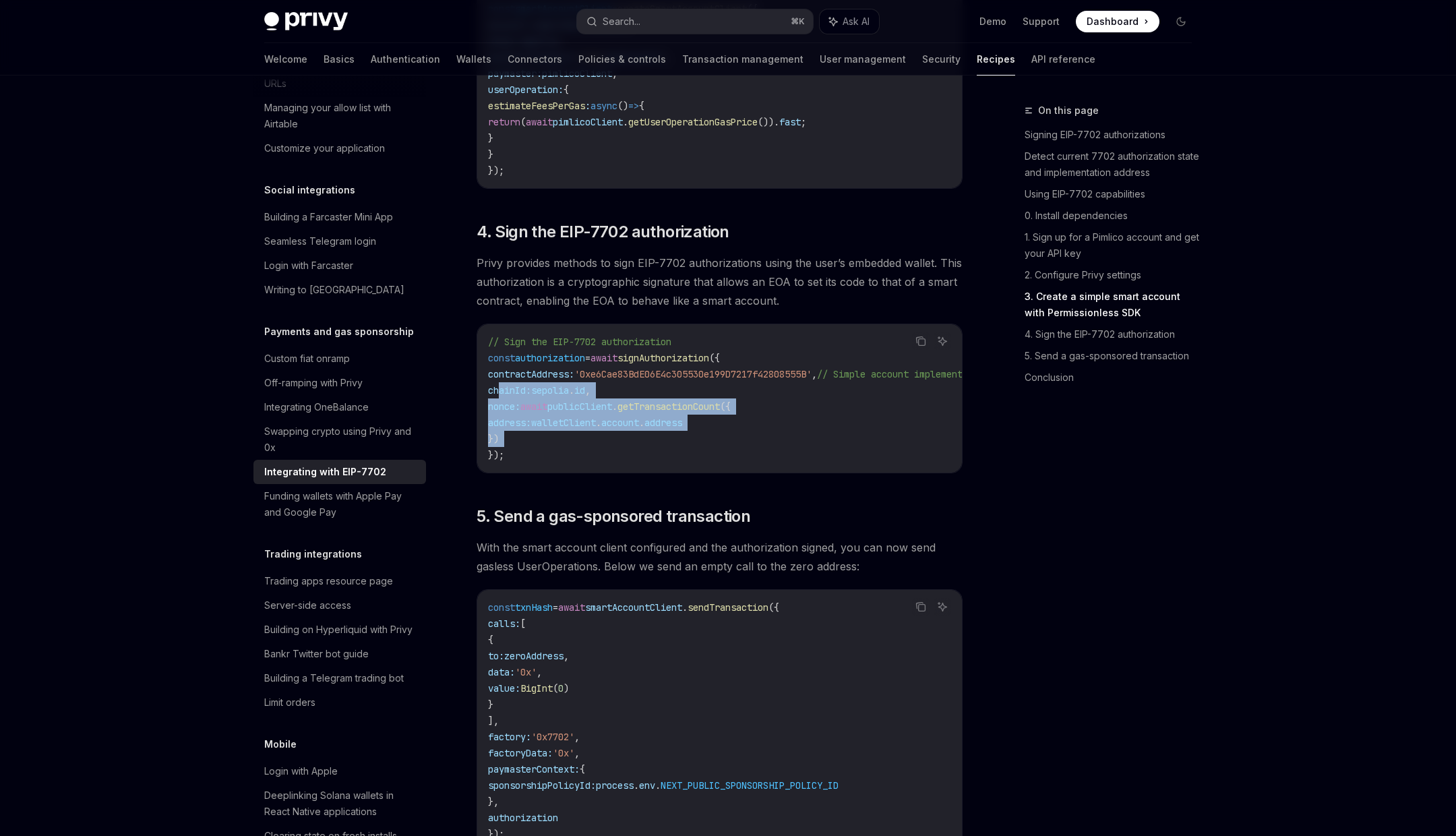
drag, startPoint x: 518, startPoint y: 412, endPoint x: 529, endPoint y: 454, distance: 43.4
click at [529, 454] on code "// Sign the EIP-7702 authorization const authorization = await signAuthorizatio…" at bounding box center [776, 398] width 578 height 130
drag, startPoint x: 529, startPoint y: 454, endPoint x: 497, endPoint y: 407, distance: 56.9
click at [497, 407] on code "// Sign the EIP-7702 authorization const authorization = await signAuthorizatio…" at bounding box center [776, 398] width 578 height 130
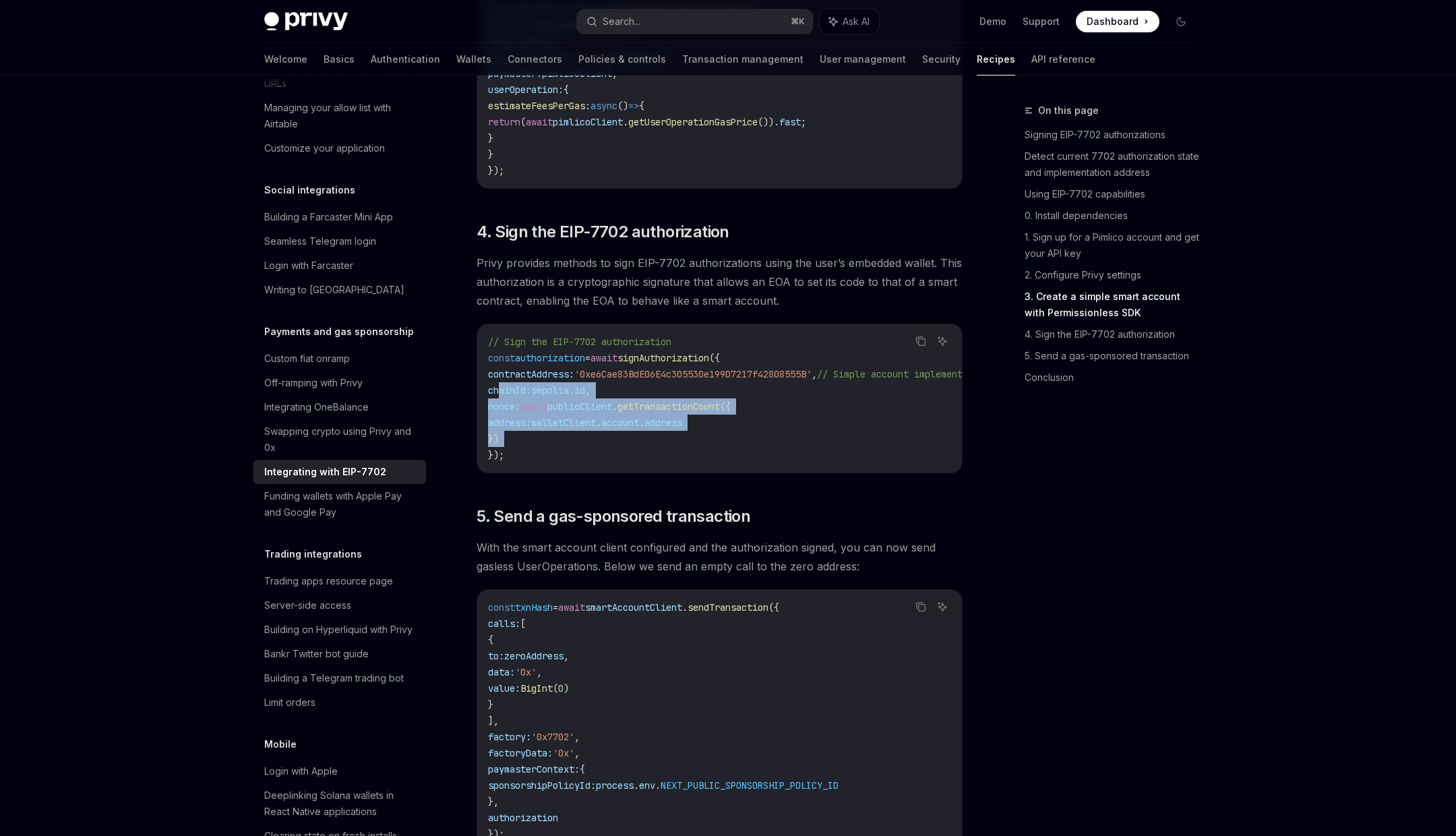
click at [517, 397] on span "chainId:" at bounding box center [510, 390] width 43 height 13
drag, startPoint x: 517, startPoint y: 409, endPoint x: 577, endPoint y: 408, distance: 60.0
click at [578, 397] on span "chainId: sepolia . id ," at bounding box center [539, 390] width 102 height 13
click at [511, 413] on span "nonce:" at bounding box center [504, 406] width 32 height 13
drag, startPoint x: 511, startPoint y: 427, endPoint x: 525, endPoint y: 450, distance: 26.9
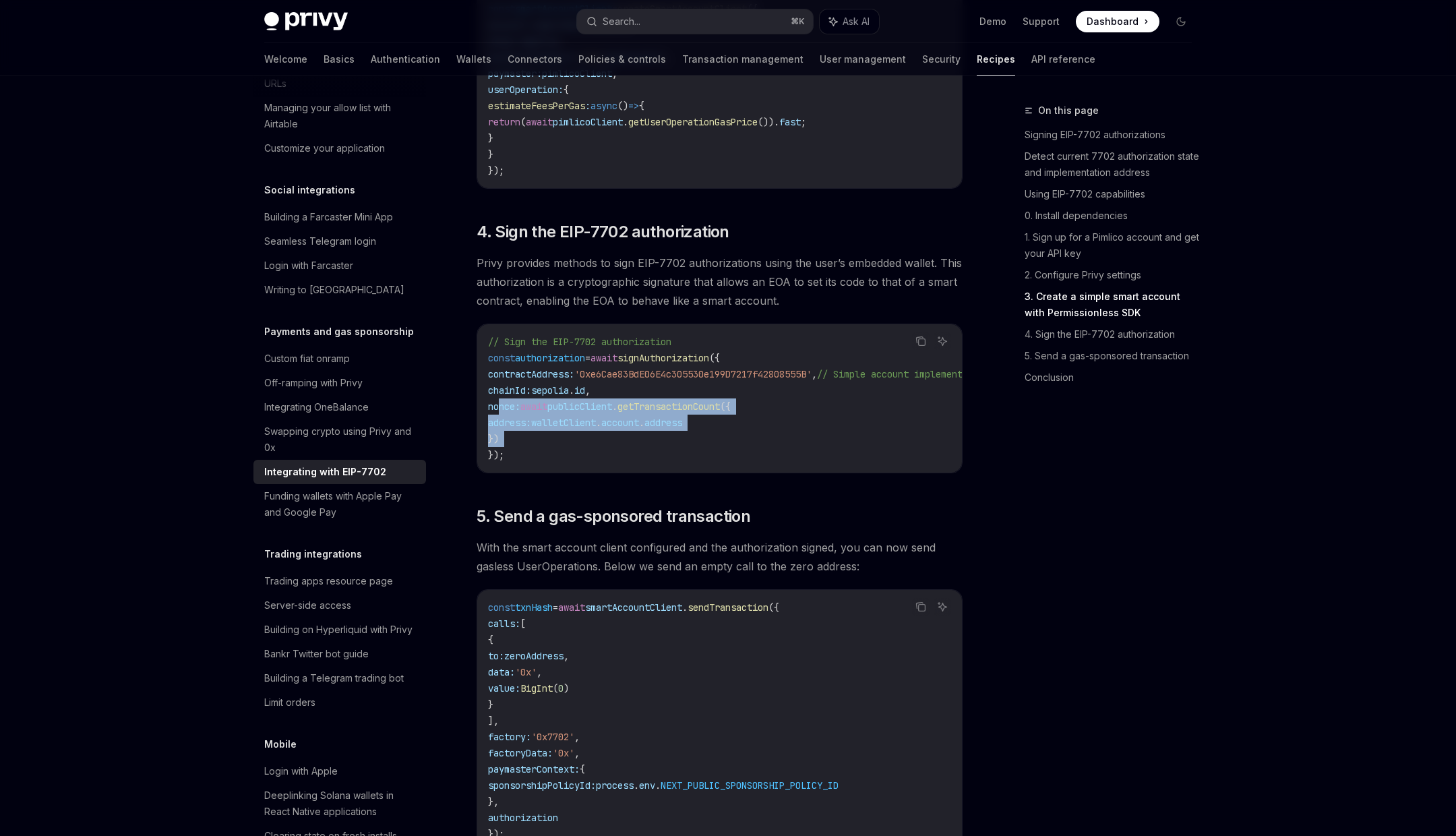
click at [525, 450] on code "// Sign the EIP-7702 authorization const authorization = await signAuthorizatio…" at bounding box center [776, 398] width 578 height 130
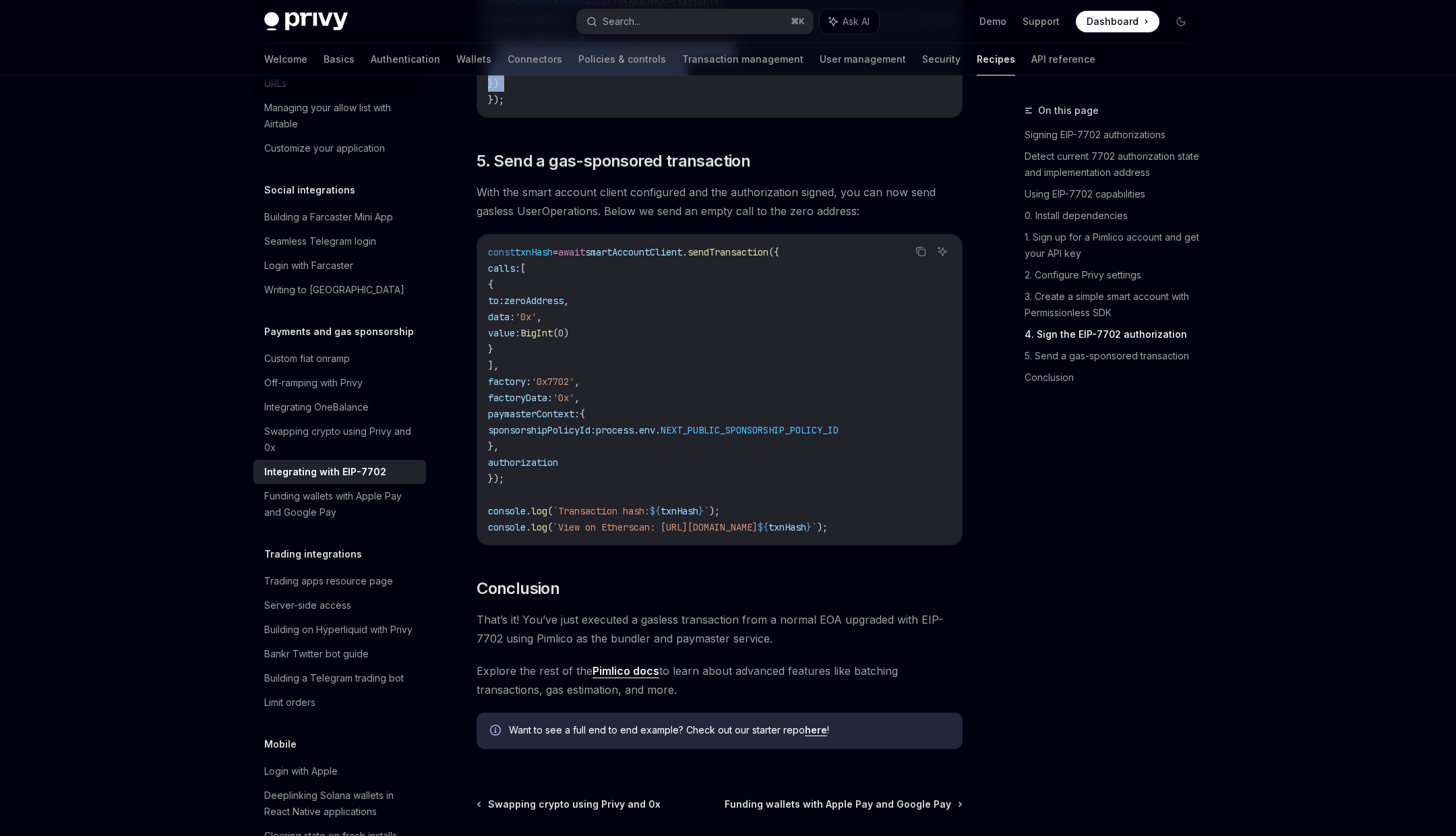
scroll to position [3016, 0]
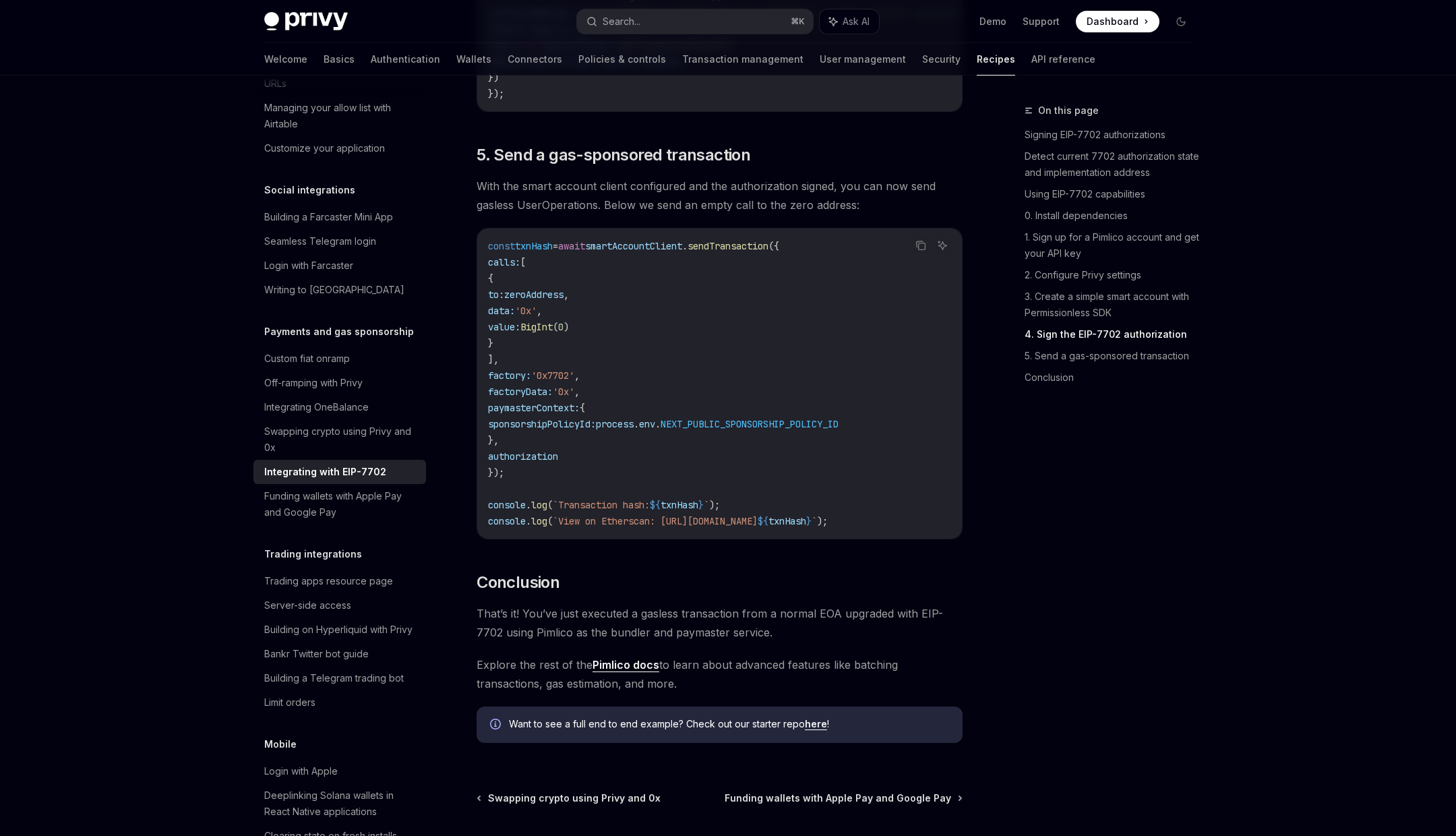
click at [572, 381] on span "'0x7702'" at bounding box center [552, 376] width 43 height 13
drag, startPoint x: 509, startPoint y: 304, endPoint x: 519, endPoint y: 362, distance: 58.9
click at [519, 362] on code "const txnHash = await smartAccountClient . sendTransaction ({ calls: [ { to: ze…" at bounding box center [719, 383] width 463 height 291
click at [524, 370] on code "const txnHash = await smartAccountClient . sendTransaction ({ calls: [ { to: ze…" at bounding box center [719, 383] width 463 height 291
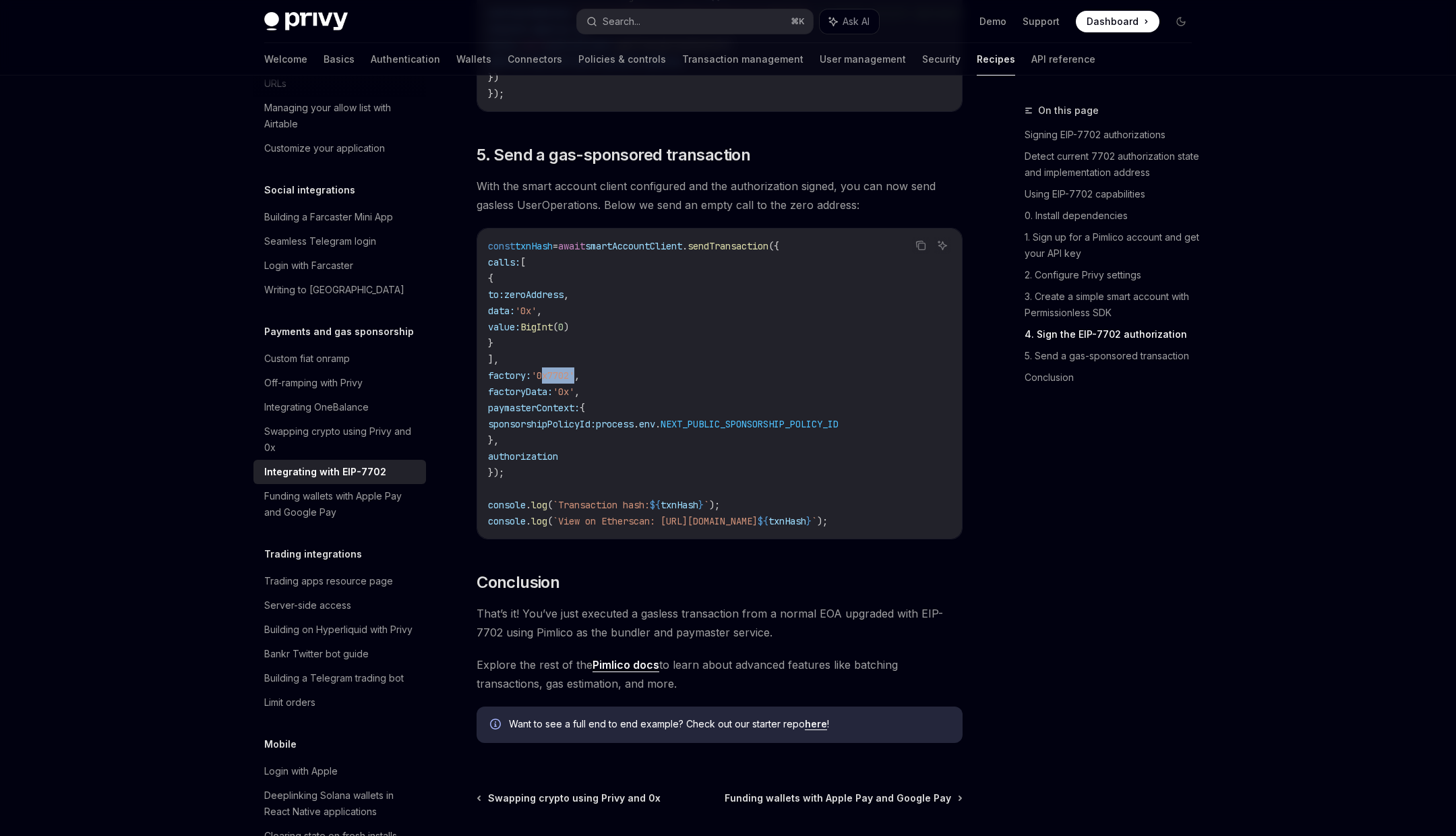
drag, startPoint x: 524, startPoint y: 370, endPoint x: 511, endPoint y: 307, distance: 64.3
click at [511, 307] on code "const txnHash = await smartAccountClient . sendTransaction ({ calls: [ { to: ze…" at bounding box center [719, 383] width 463 height 291
click at [686, 342] on code "const txnHash = await smartAccountClient . sendTransaction ({ calls: [ { to: ze…" at bounding box center [719, 383] width 463 height 291
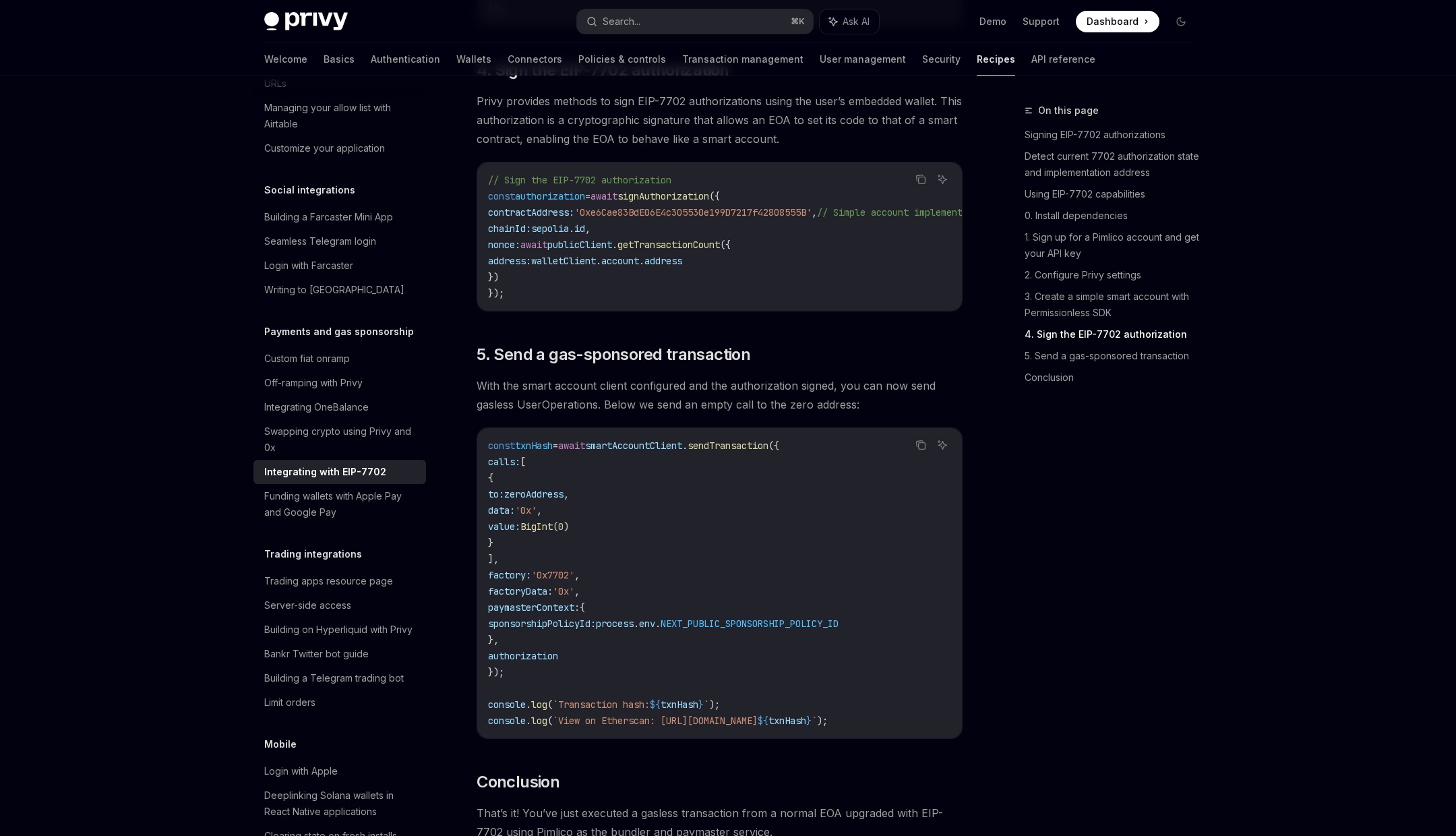
scroll to position [2828, 0]
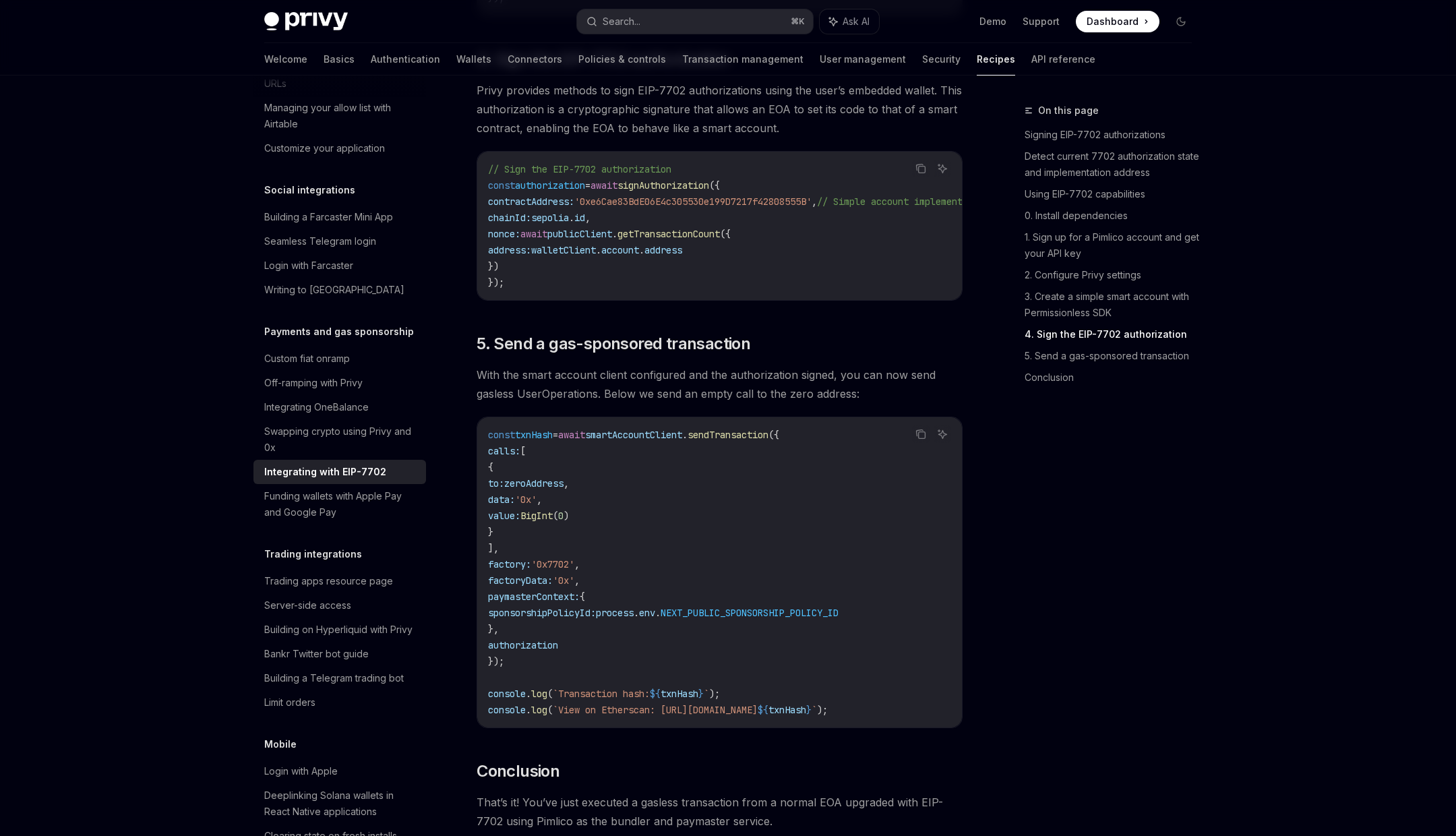
click at [516, 456] on span "calls:" at bounding box center [504, 451] width 32 height 13
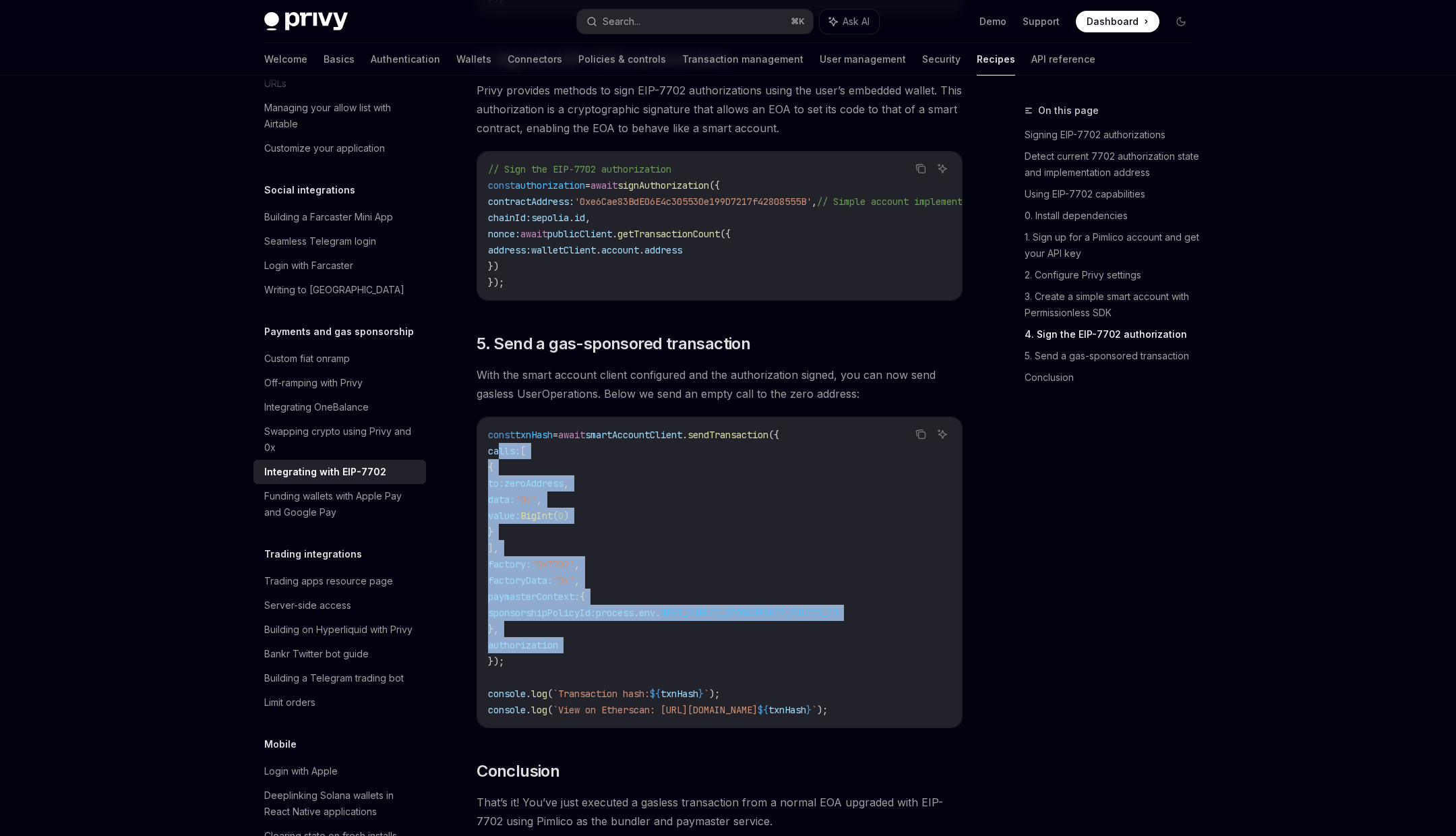
drag, startPoint x: 516, startPoint y: 474, endPoint x: 608, endPoint y: 670, distance: 216.5
click at [608, 670] on code "const txnHash = await smartAccountClient . sendTransaction ({ calls: [ { to: ze…" at bounding box center [719, 572] width 463 height 291
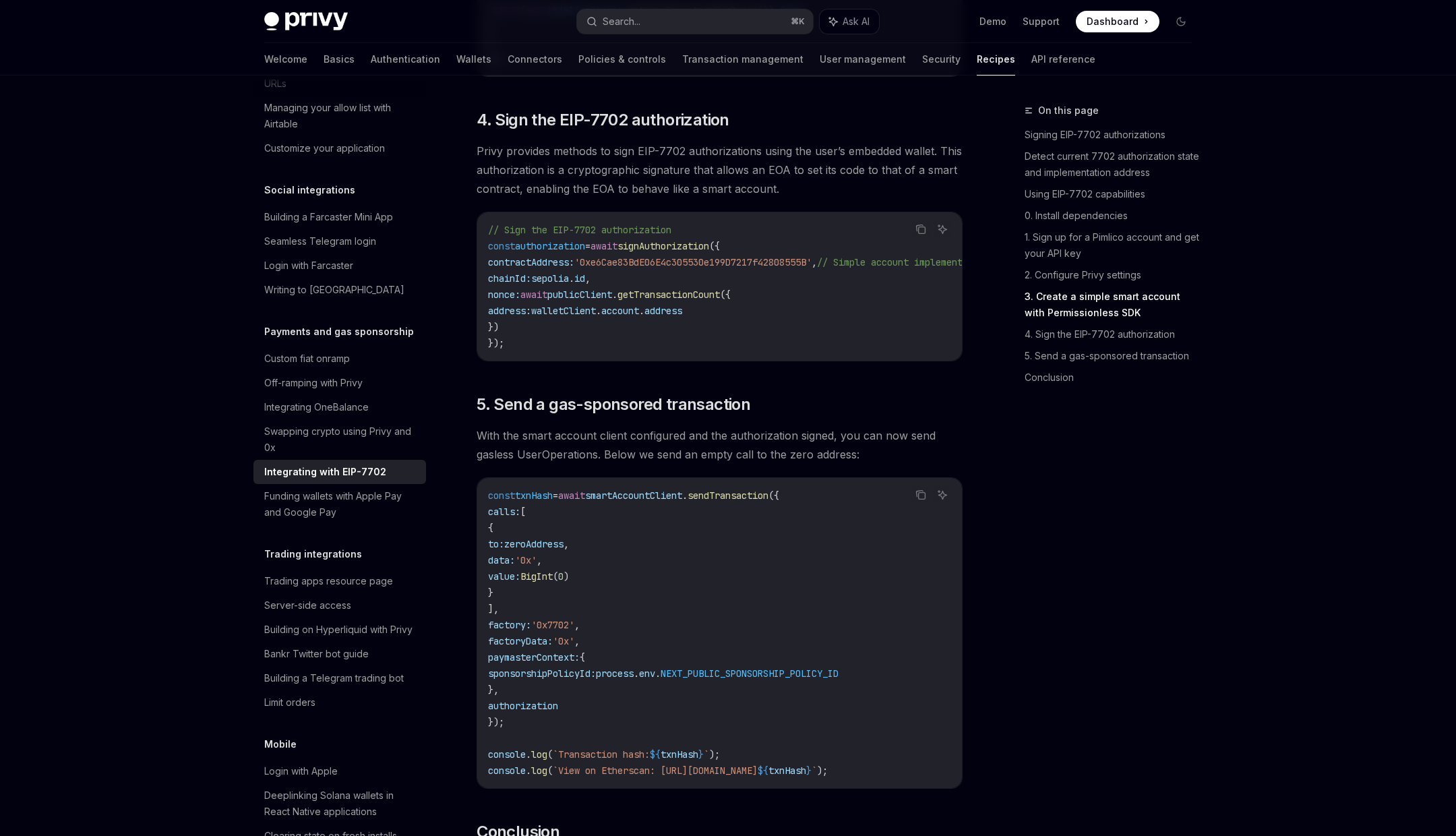
scroll to position [2763, 0]
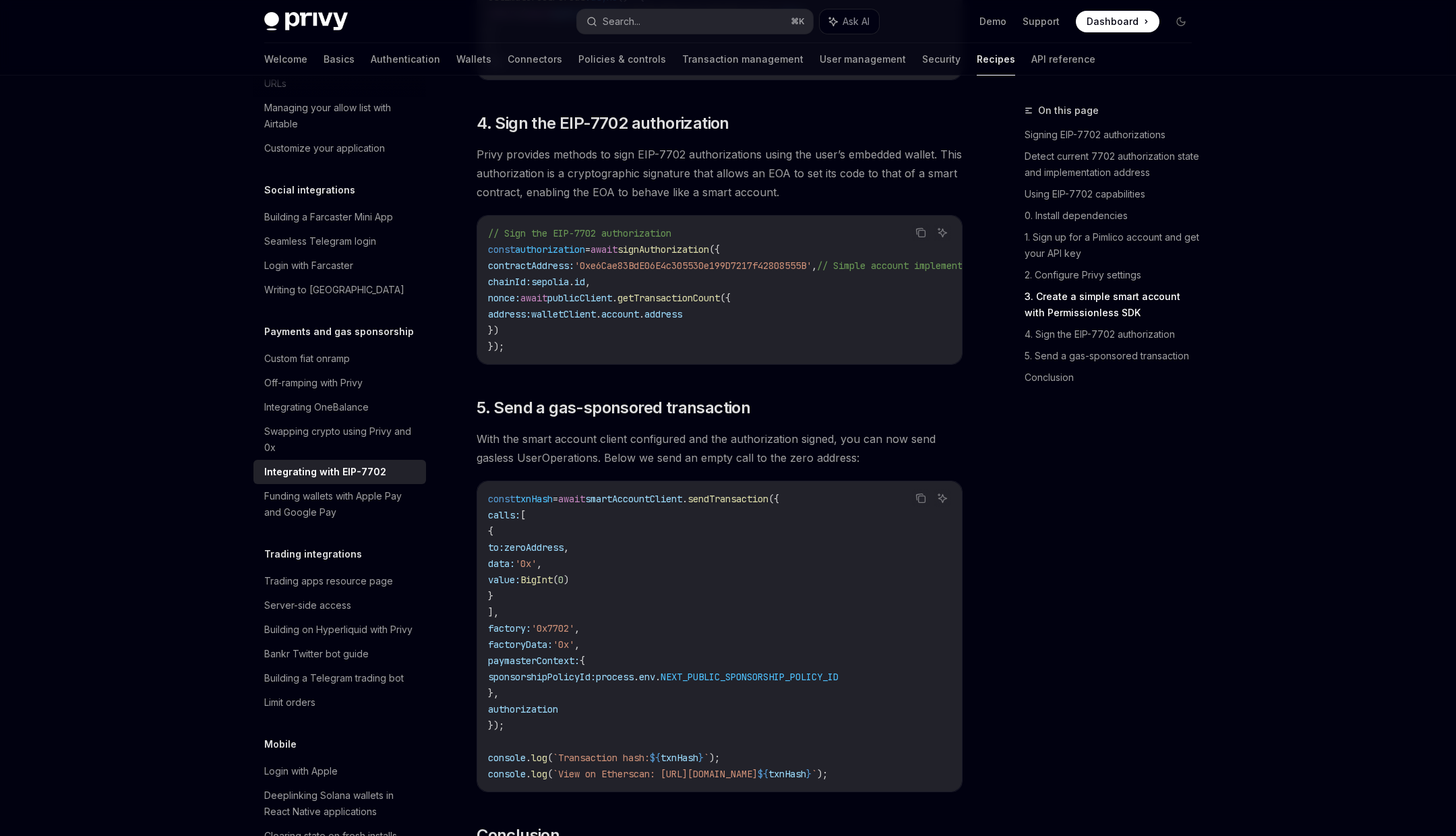
click at [662, 505] on span "smartAccountClient" at bounding box center [634, 499] width 97 height 13
drag, startPoint x: 662, startPoint y: 522, endPoint x: 740, endPoint y: 521, distance: 78.0
click at [741, 505] on span "const txnHash = await smartAccountClient . sendTransaction ({" at bounding box center [633, 499] width 291 height 13
click at [740, 505] on span "sendTransaction" at bounding box center [728, 499] width 81 height 13
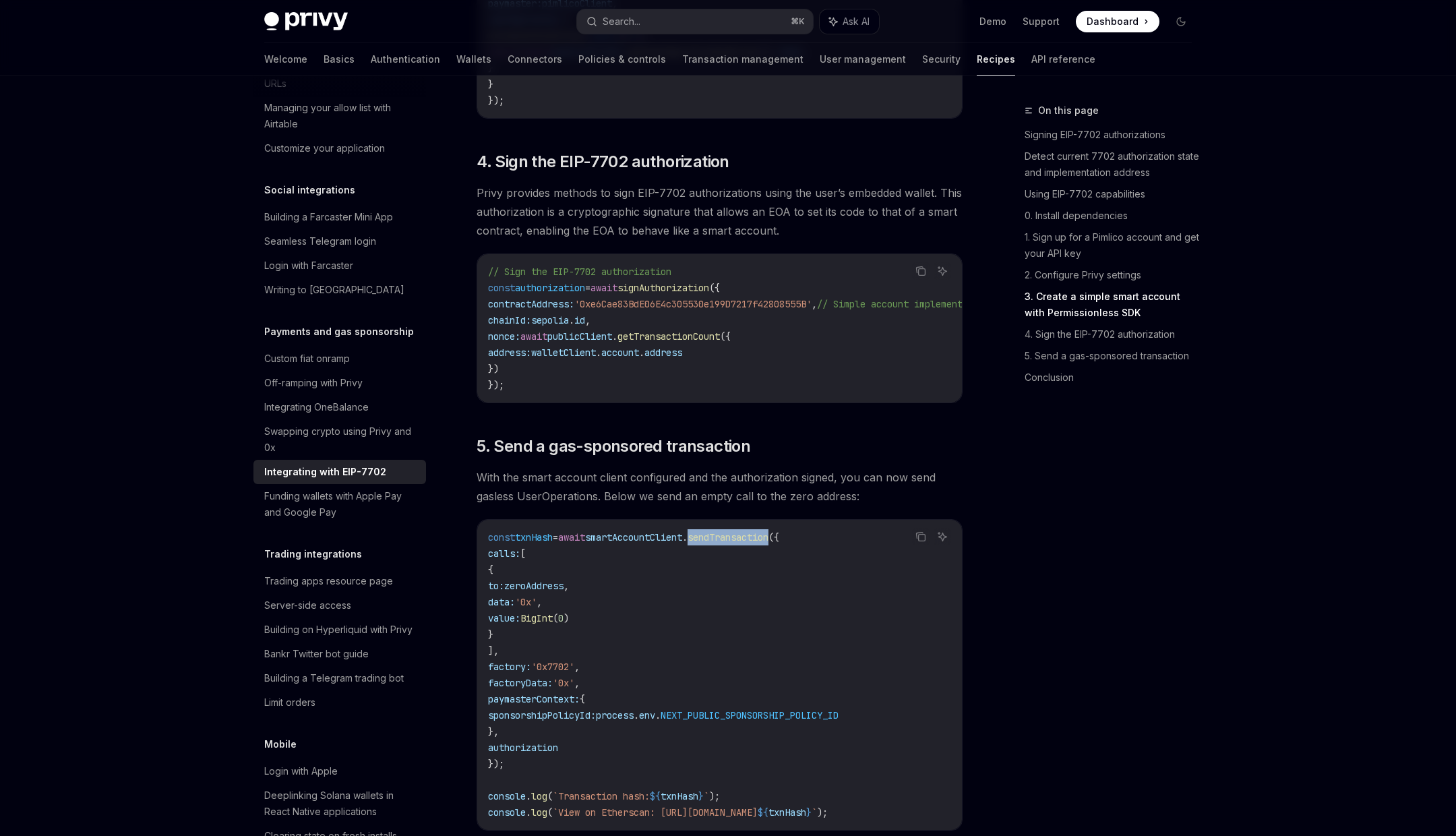
scroll to position [2808, 0]
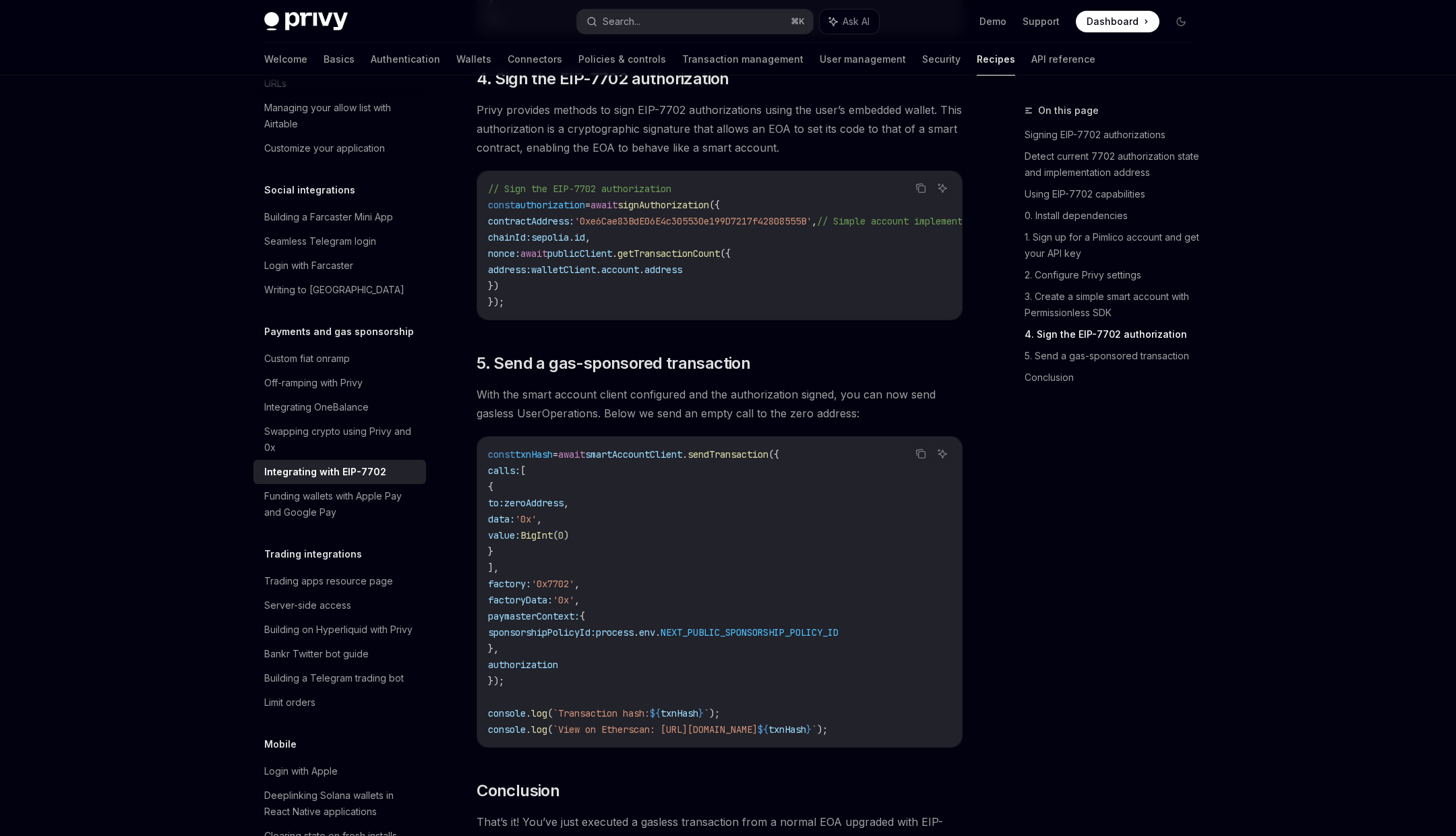
click at [682, 460] on span "smartAccountClient" at bounding box center [634, 455] width 97 height 13
drag, startPoint x: 683, startPoint y: 479, endPoint x: 766, endPoint y: 479, distance: 83.0
click at [767, 460] on span "const txnHash = await smartAccountClient . sendTransaction ({" at bounding box center [633, 455] width 291 height 13
click at [558, 670] on span "authorization" at bounding box center [523, 665] width 70 height 13
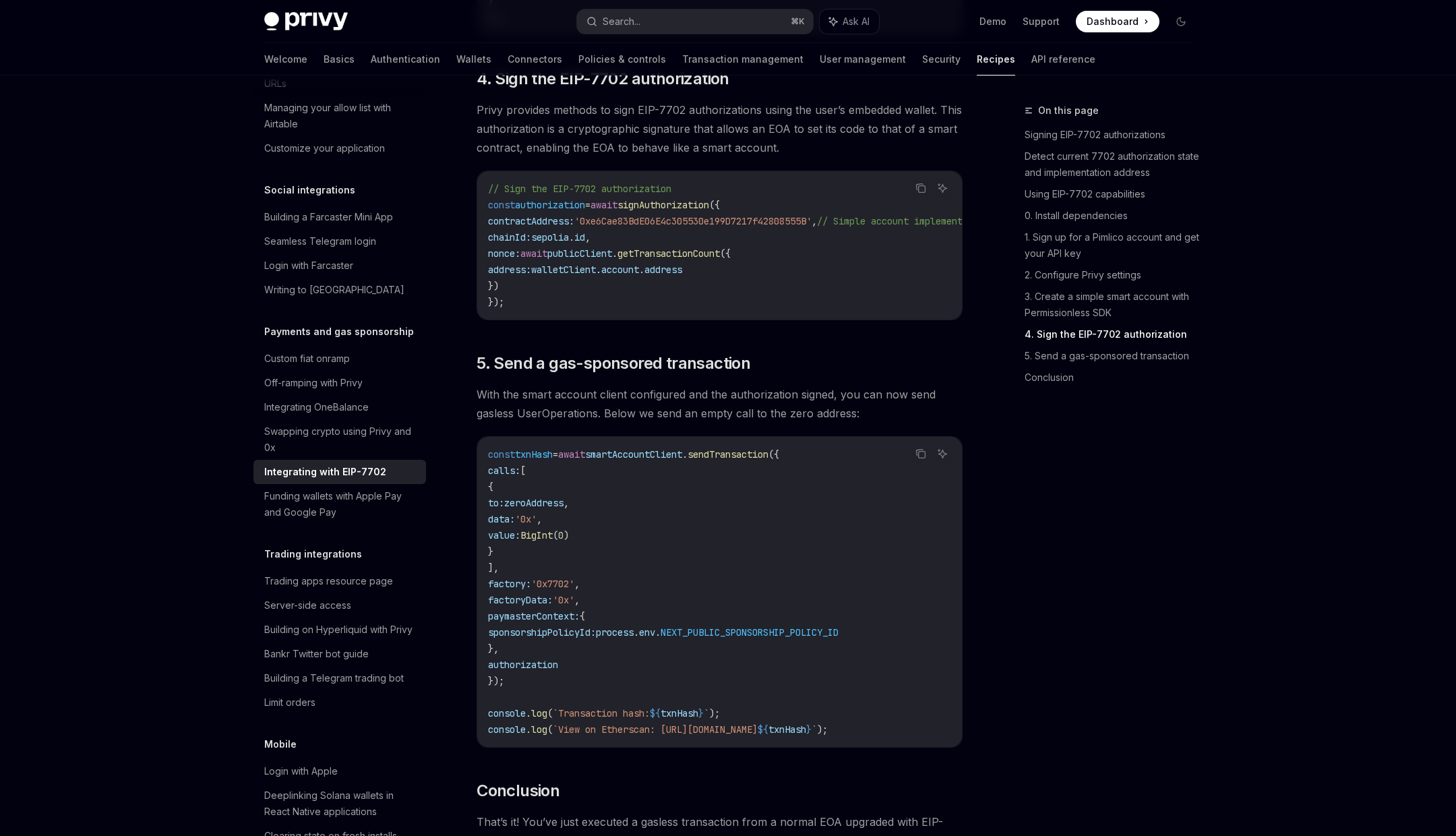
click at [732, 484] on code "const txnHash = await smartAccountClient . sendTransaction ({ calls: [ { to: ze…" at bounding box center [719, 591] width 463 height 291
click at [677, 484] on code "const txnHash = await smartAccountClient . sendTransaction ({ calls: [ { to: ze…" at bounding box center [719, 591] width 463 height 291
drag, startPoint x: 677, startPoint y: 484, endPoint x: 755, endPoint y: 482, distance: 78.0
click at [755, 482] on code "const txnHash = await smartAccountClient . sendTransaction ({ calls: [ { to: ze…" at bounding box center [719, 591] width 463 height 291
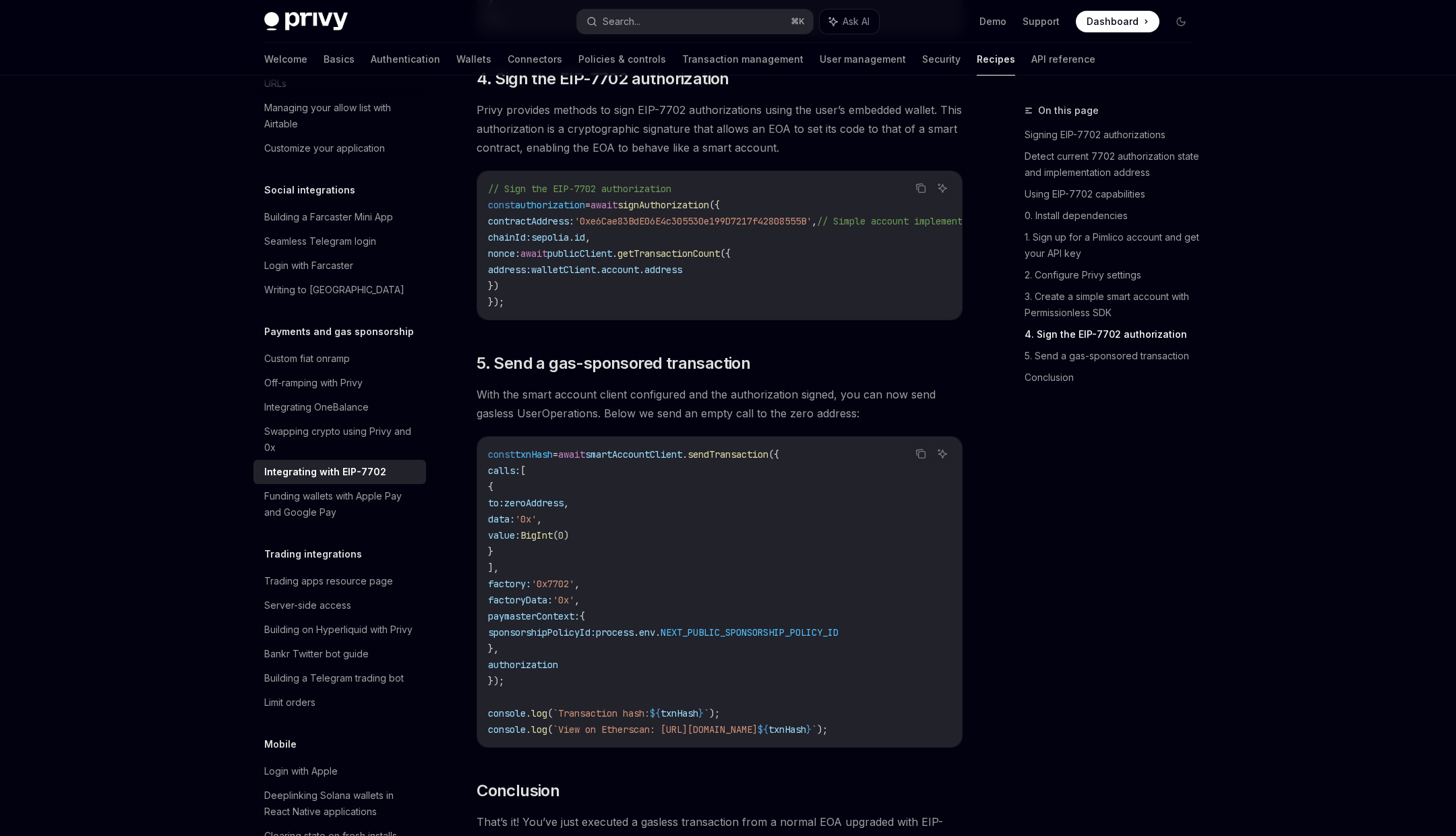
click at [543, 670] on span "authorization" at bounding box center [523, 665] width 70 height 13
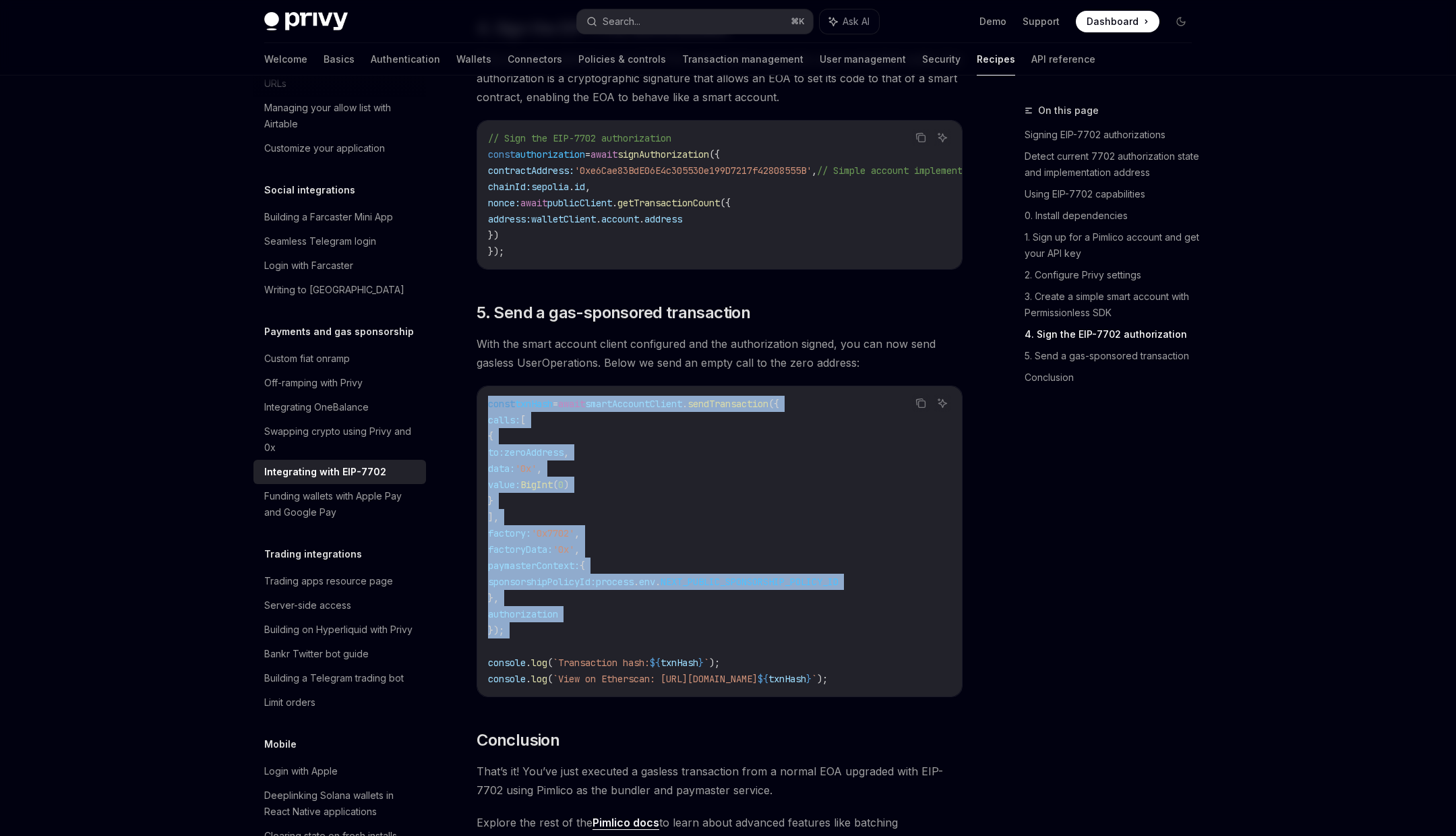
drag, startPoint x: 489, startPoint y: 428, endPoint x: 520, endPoint y: 661, distance: 235.1
click at [520, 661] on code "const txnHash = await smartAccountClient . sendTransaction ({ calls: [ { to: ze…" at bounding box center [719, 541] width 463 height 291
click at [571, 652] on code "const txnHash = await smartAccountClient . sendTransaction ({ calls: [ { to: ze…" at bounding box center [719, 541] width 463 height 291
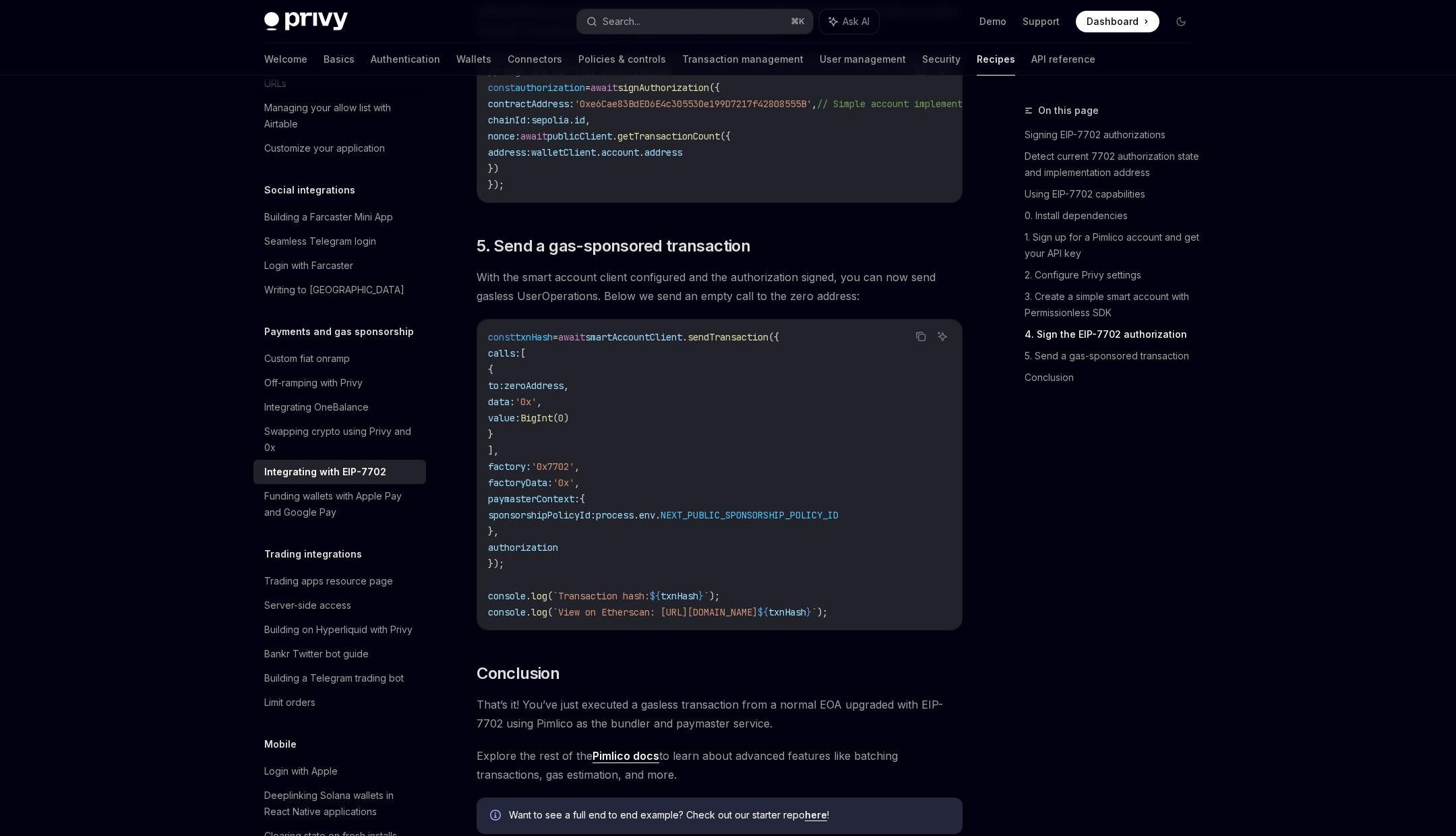
scroll to position [2926, 0]
click at [536, 407] on span "'0x'" at bounding box center [526, 401] width 21 height 13
click at [552, 423] on span "BigInt" at bounding box center [536, 417] width 32 height 13
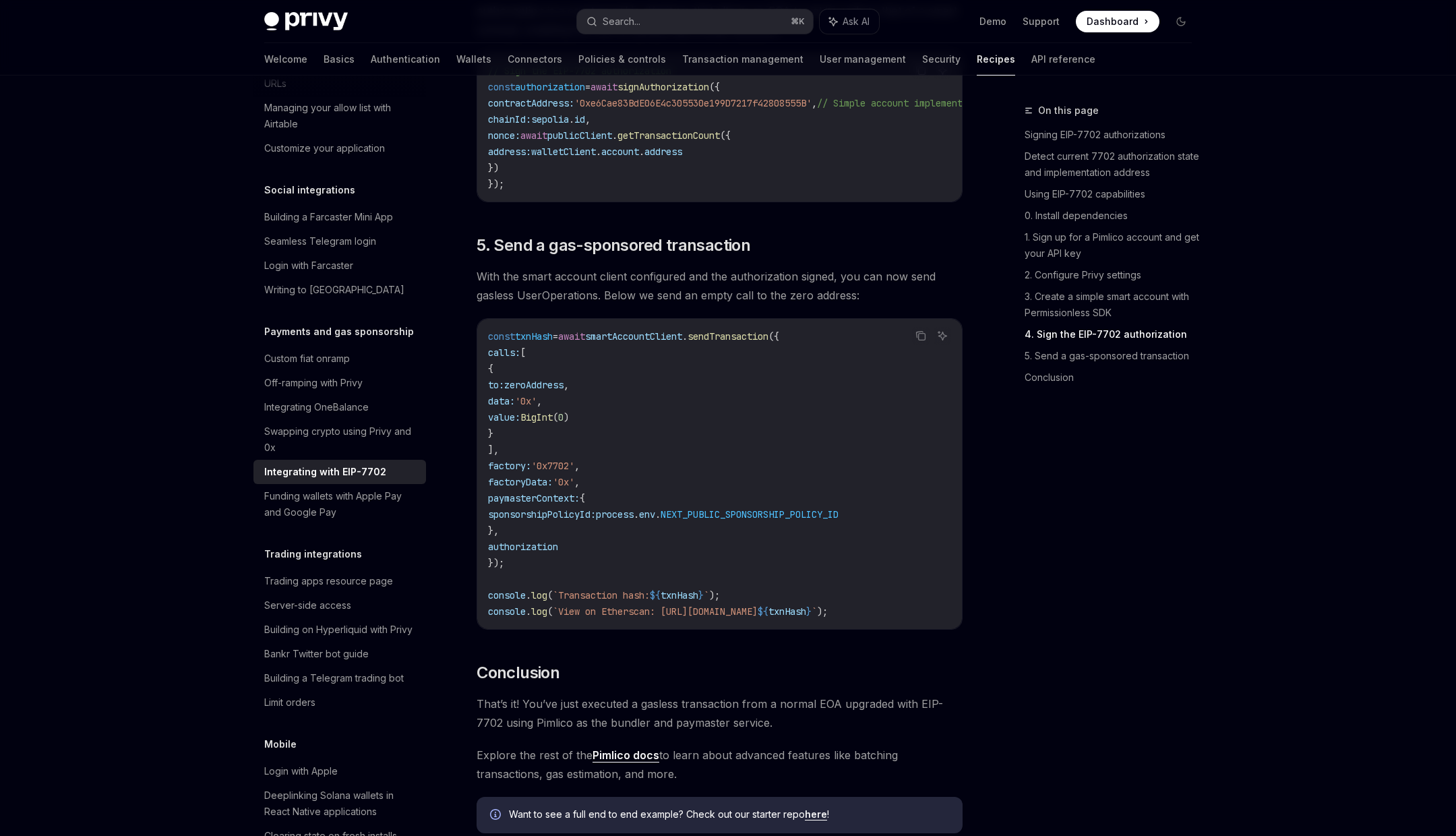
click at [563, 391] on span "zeroAddress" at bounding box center [534, 385] width 59 height 13
click at [520, 488] on span "factoryData:" at bounding box center [520, 482] width 64 height 13
click at [552, 520] on span "sponsorshipPolicyId:" at bounding box center [542, 515] width 107 height 13
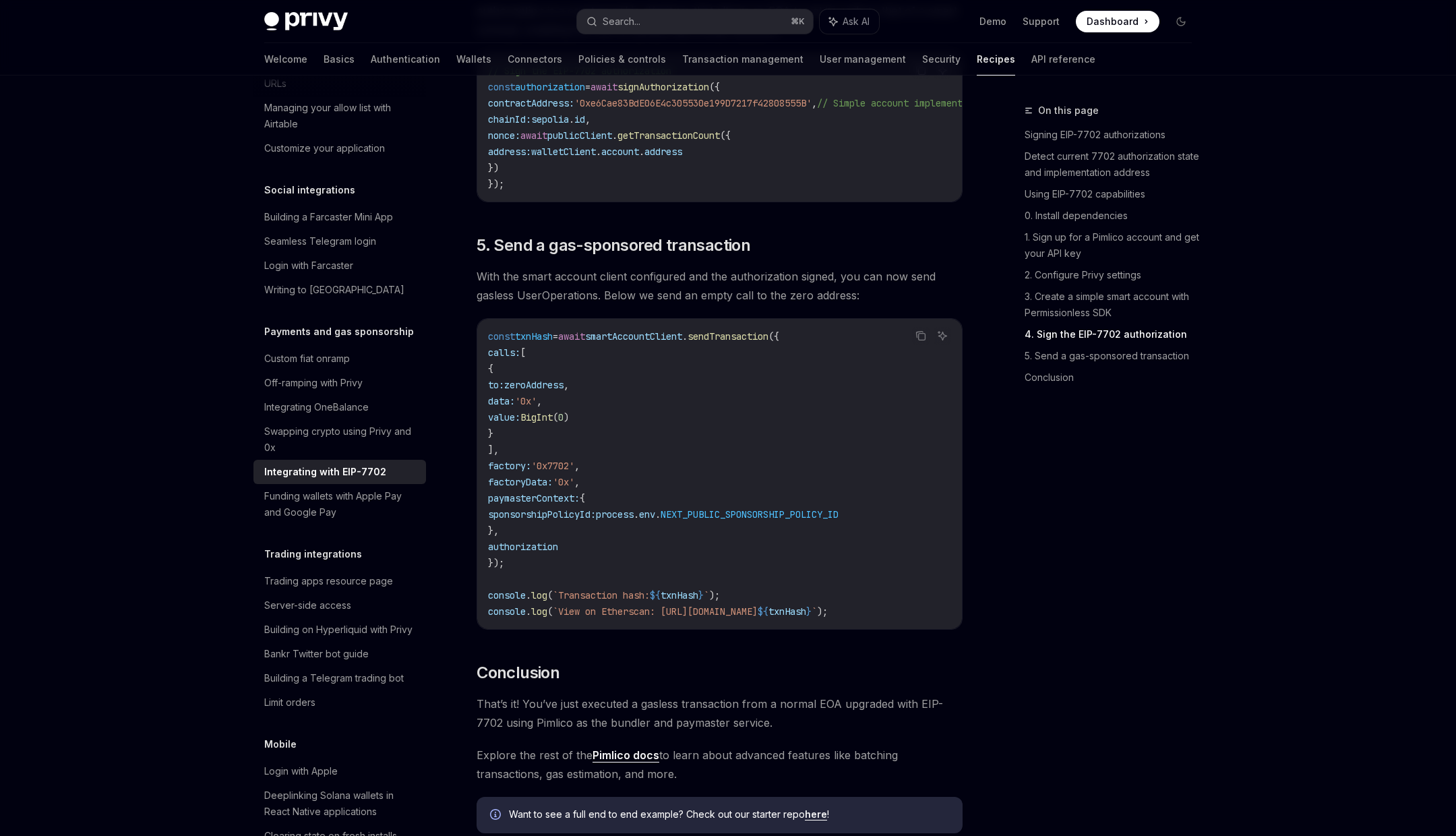
click at [552, 520] on span "sponsorshipPolicyId:" at bounding box center [542, 515] width 107 height 13
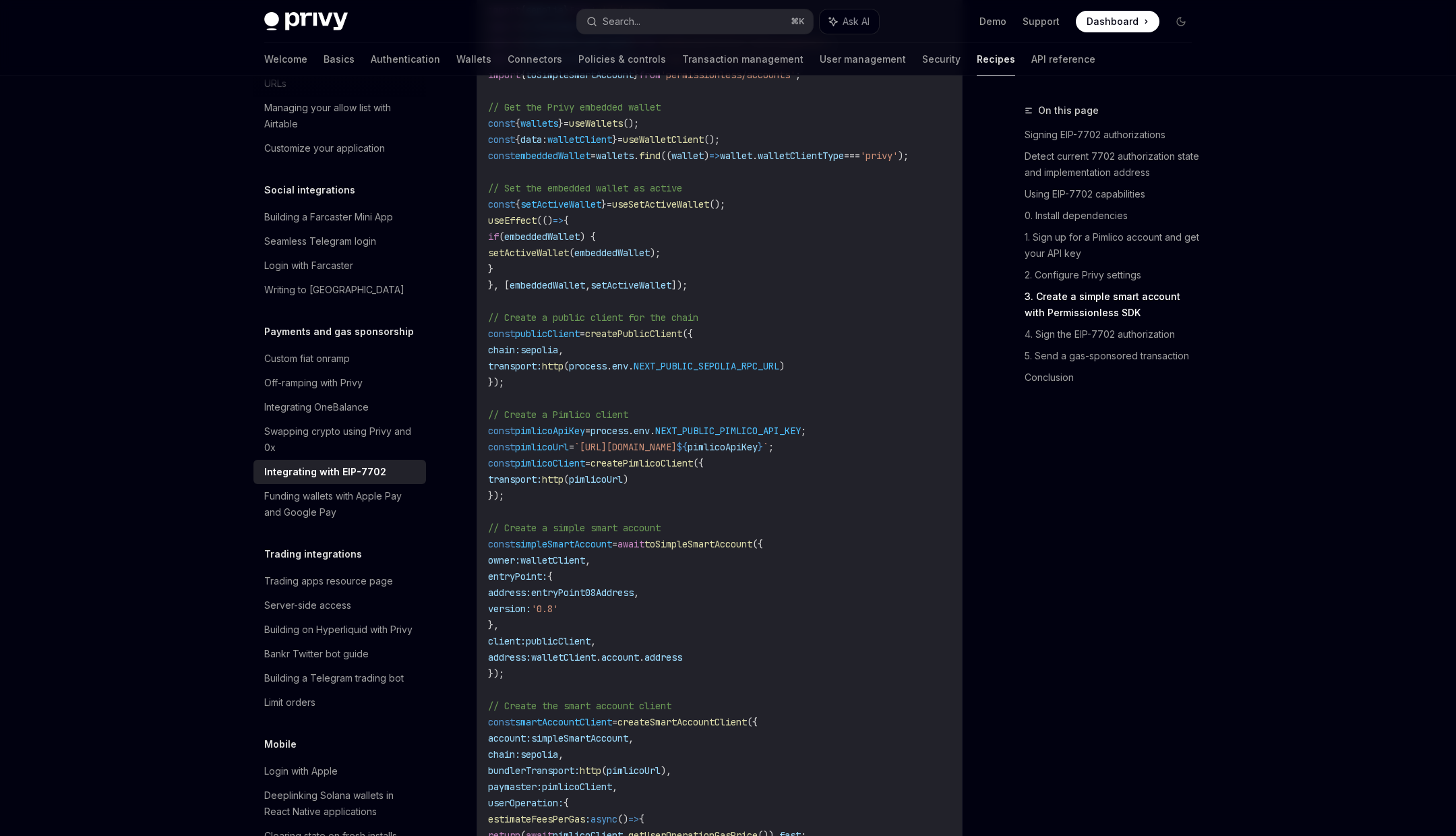
scroll to position [1957, 0]
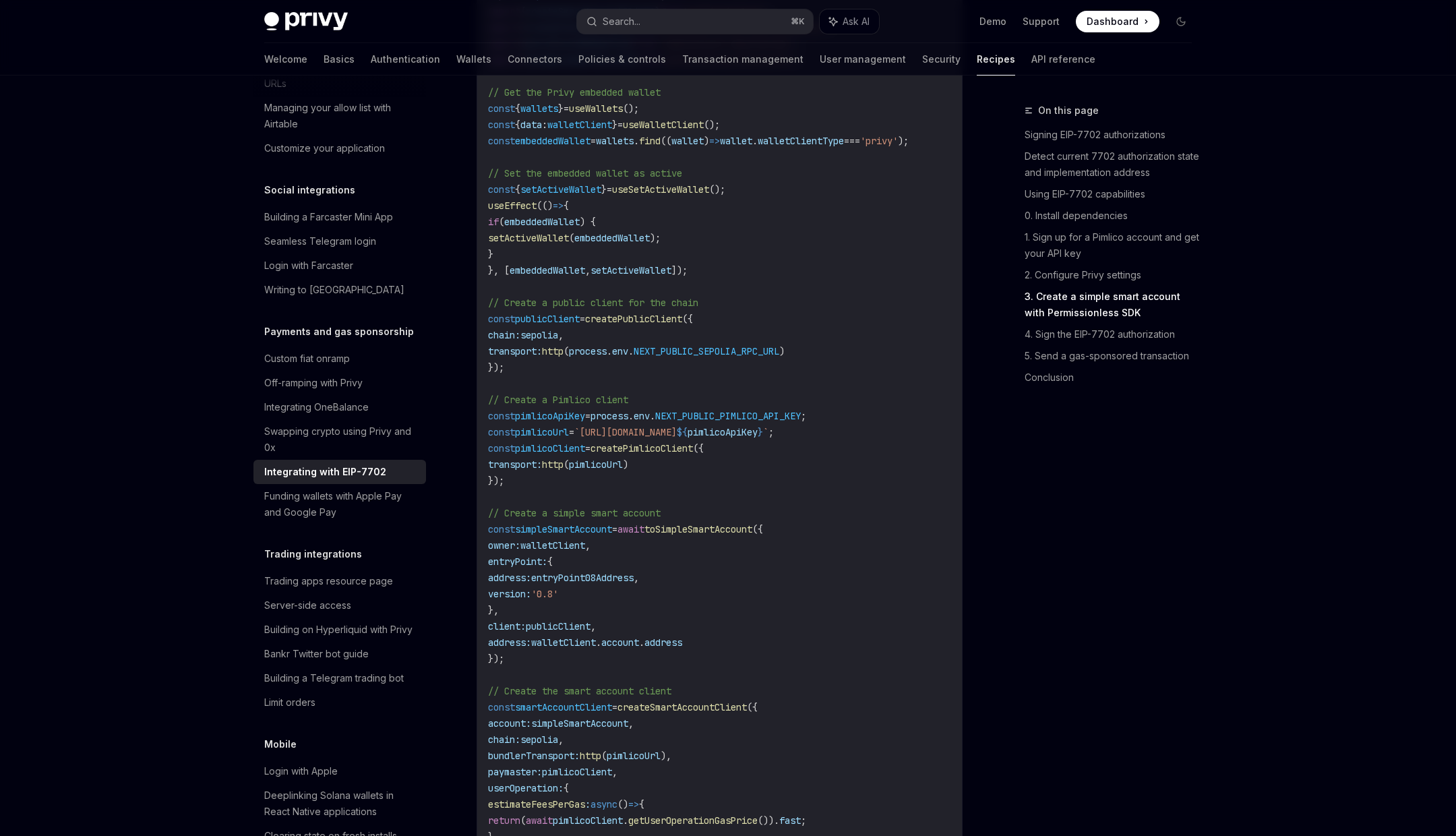
click at [558, 341] on span "sepolia" at bounding box center [539, 335] width 38 height 13
click at [521, 382] on code "import { usePrivy , useSign7702Authorization , useWallets } from '@privy-io/rea…" at bounding box center [719, 399] width 463 height 954
copy code "const publicClient = createPublicClient ({ chain: sepolia , transport: http ( p…"
drag, startPoint x: 521, startPoint y: 382, endPoint x: 474, endPoint y: 337, distance: 65.1
click at [474, 337] on div "Payments and gas sponsorship Integrating with EIP-7702 OpenAI Open in ChatGPT O…" at bounding box center [593, 80] width 744 height 3867
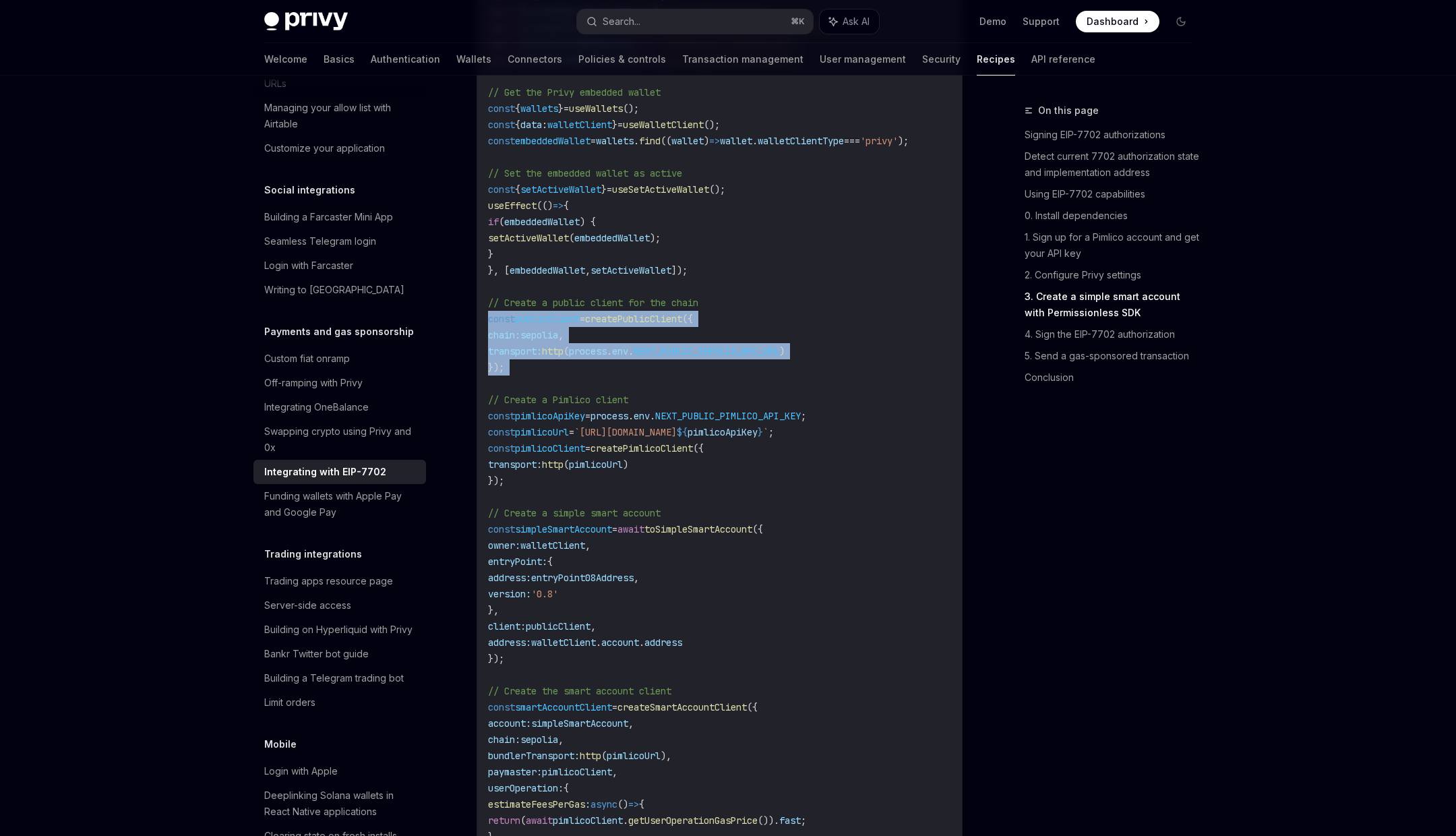
click at [520, 493] on code "import { usePrivy , useSign7702Authorization , useWallets } from '@privy-io/rea…" at bounding box center [719, 399] width 463 height 954
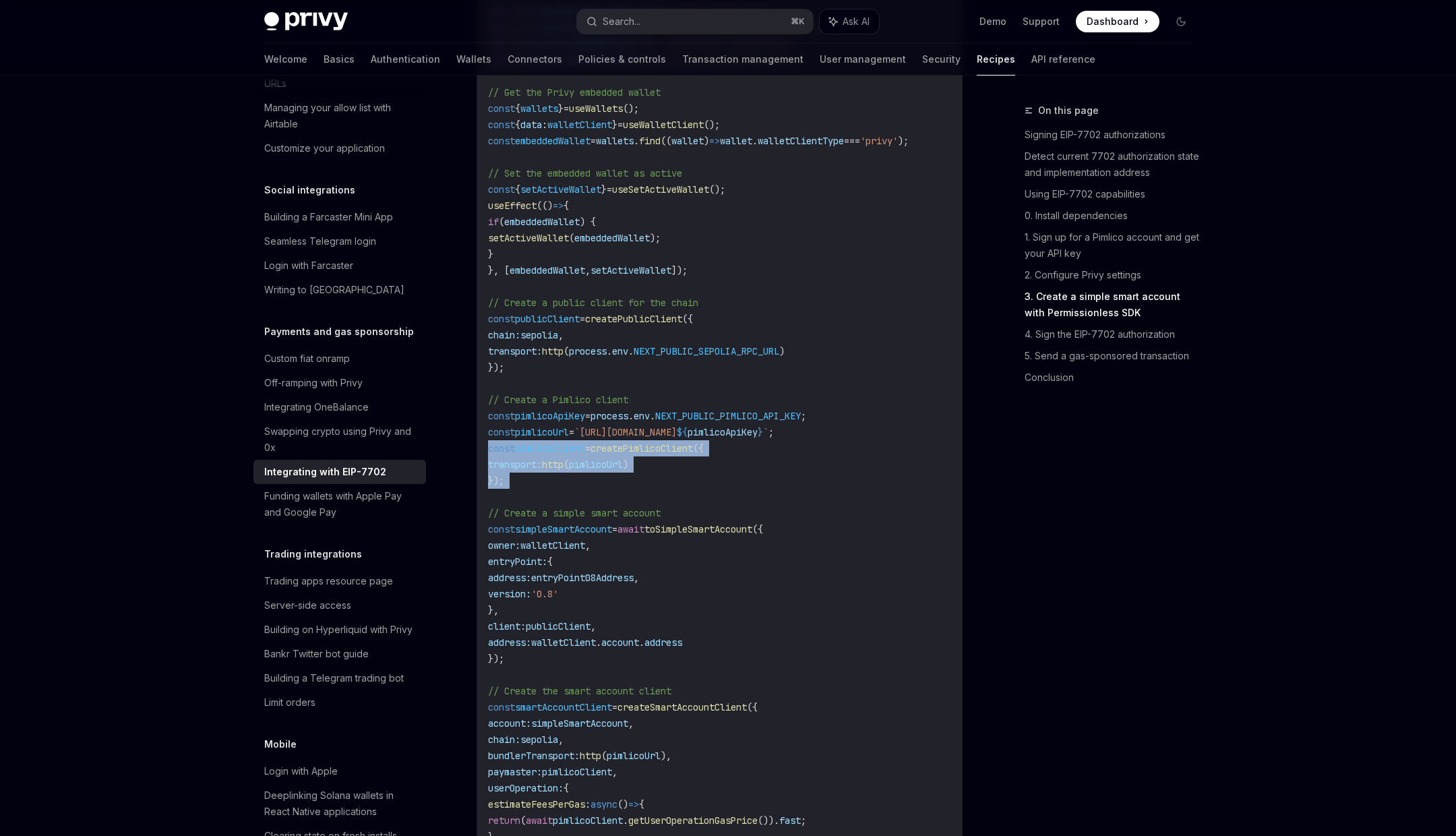
copy code "const pimlicoClient = createPimlicoClient ({ transport: http ( pimlicoUrl ) });"
drag, startPoint x: 520, startPoint y: 493, endPoint x: 477, endPoint y: 468, distance: 49.7
click at [477, 468] on div "import { usePrivy , useSign7702Authorization , useWallets } from '@privy-io/rea…" at bounding box center [719, 399] width 484 height 973
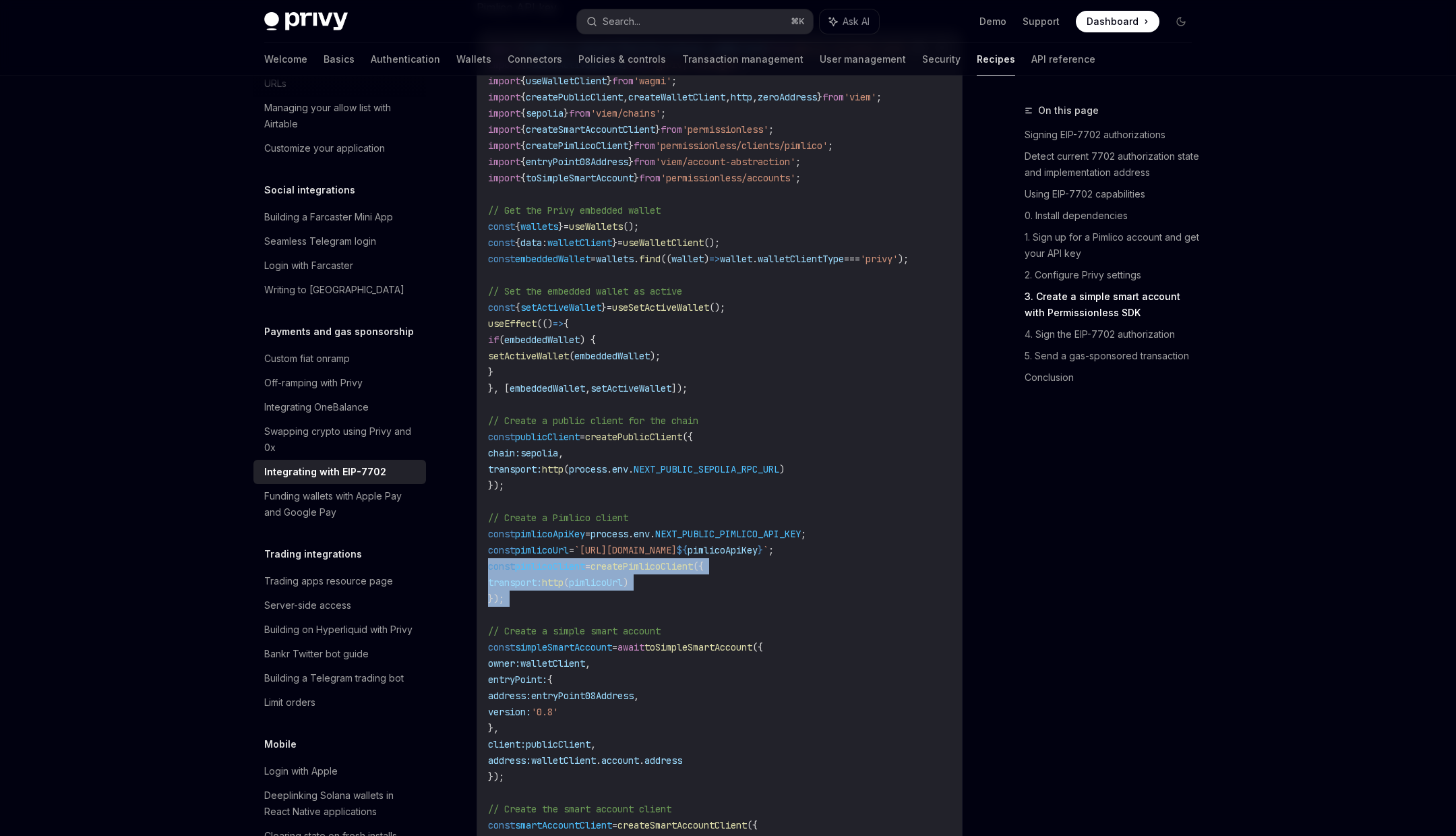
scroll to position [1819, 0]
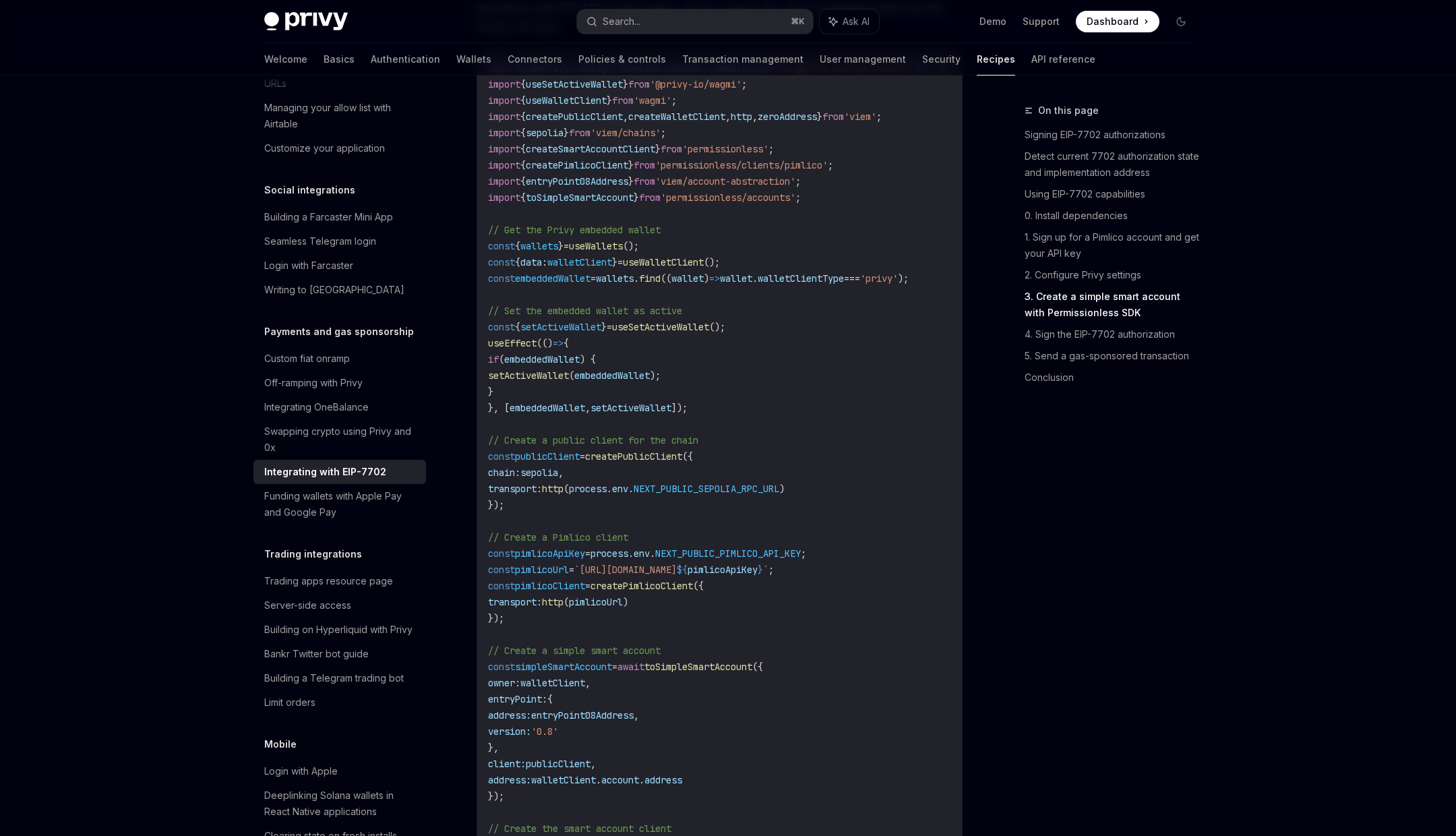
click at [768, 155] on span "'permissionless'" at bounding box center [725, 149] width 86 height 13
copy span "permissionless"
click at [653, 592] on span "createPimlicoClient" at bounding box center [642, 586] width 102 height 13
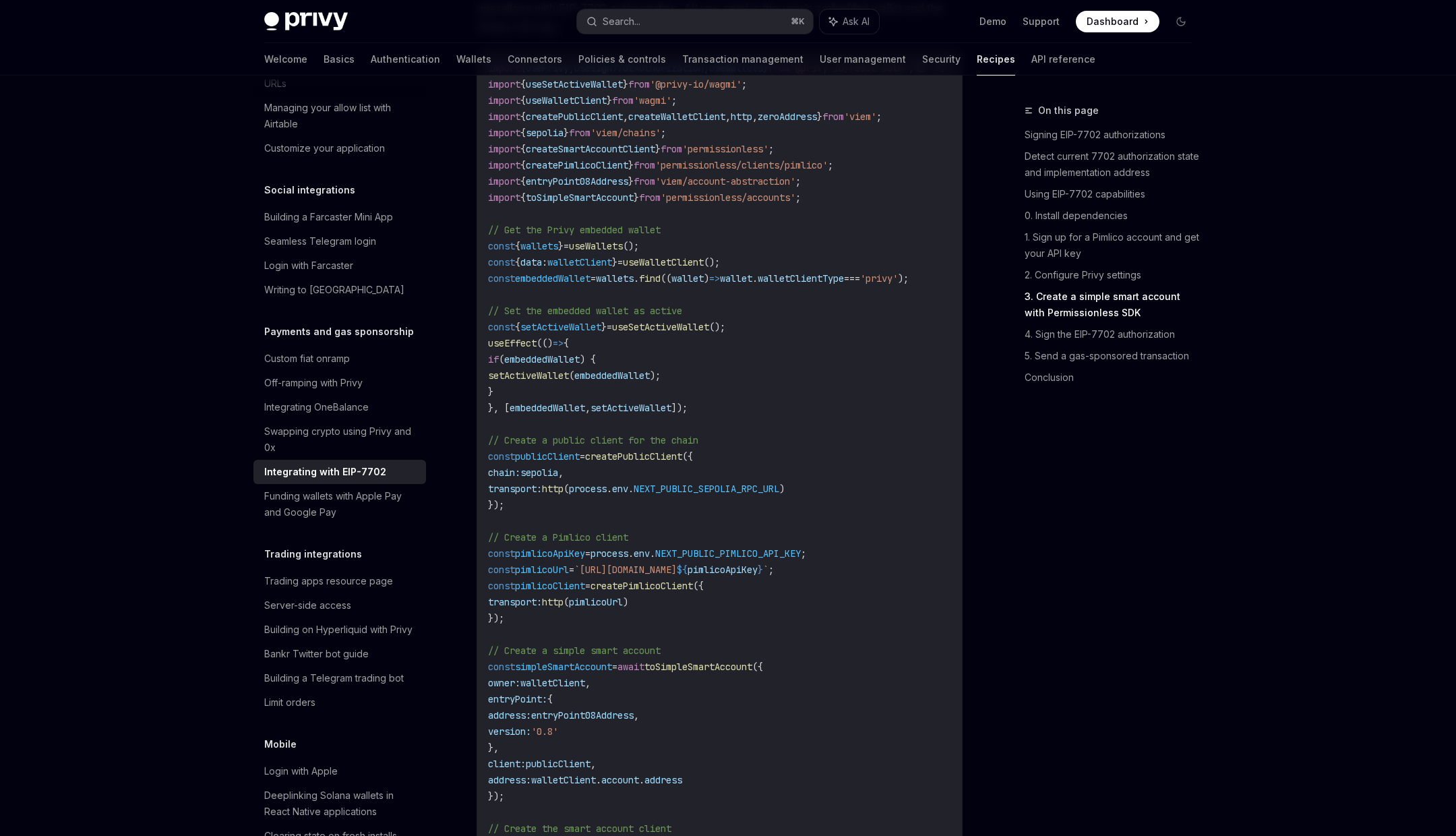
copy span "createPimlicoClient"
click at [655, 171] on span "from" at bounding box center [645, 166] width 21 height 13
copy code "import { createPimlicoClient } from 'permissionless/clients/pimlico' ;"
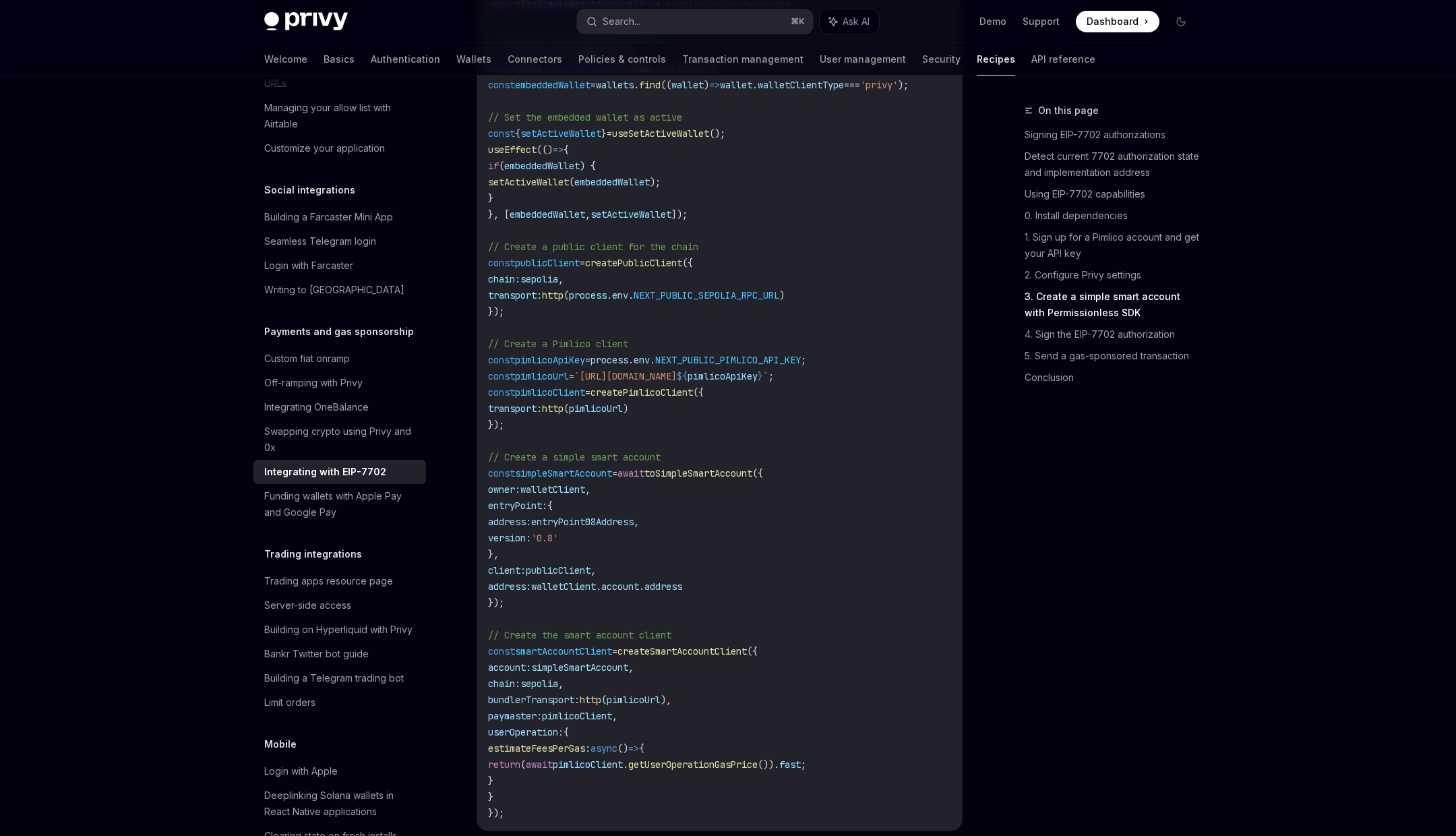
scroll to position [2105, 0]
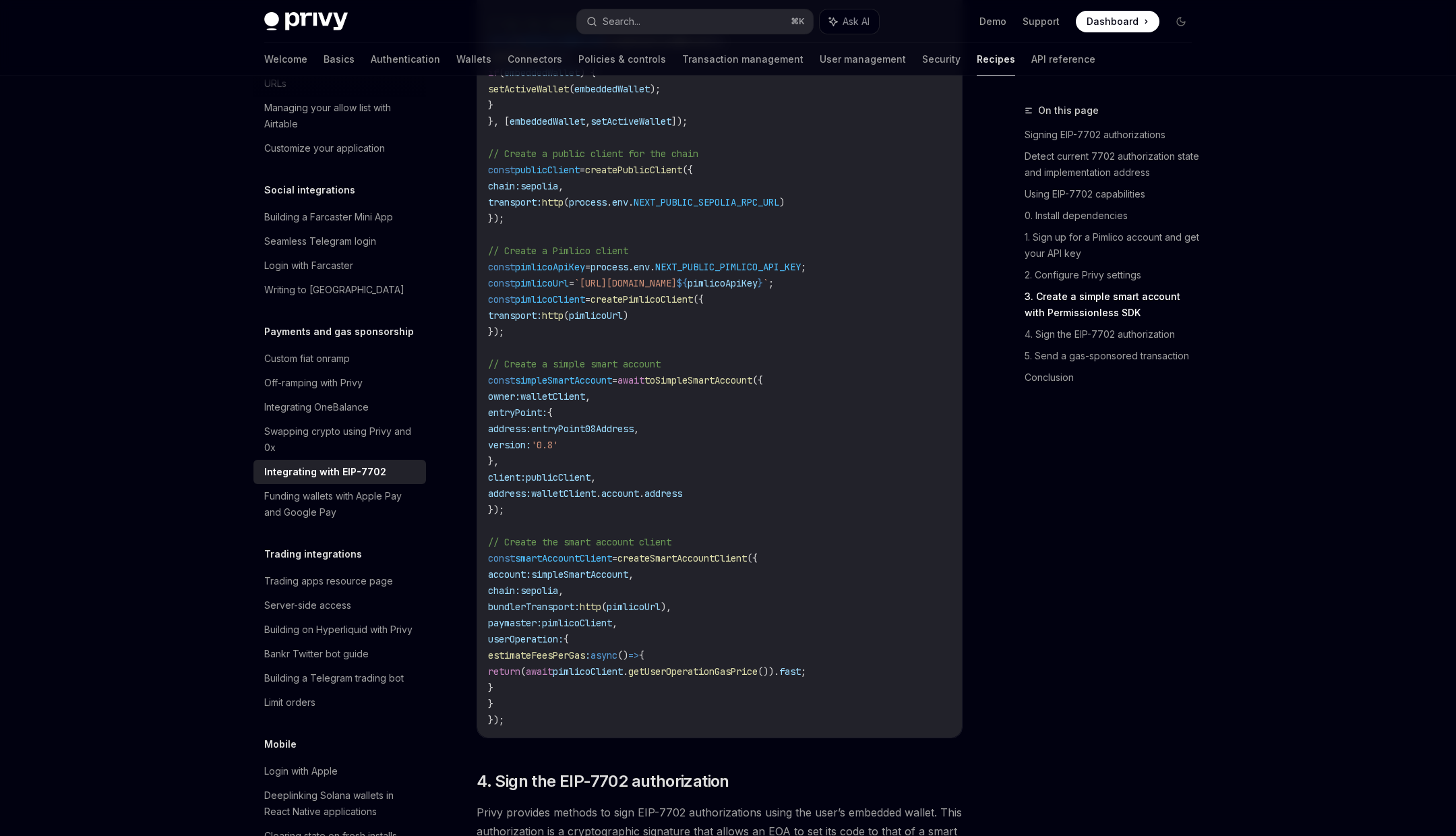
click at [604, 386] on span "simpleSmartAccount" at bounding box center [563, 380] width 97 height 13
click at [585, 483] on span "publicClient" at bounding box center [558, 477] width 64 height 13
click at [604, 370] on span "// Create a simple smart account" at bounding box center [574, 364] width 173 height 13
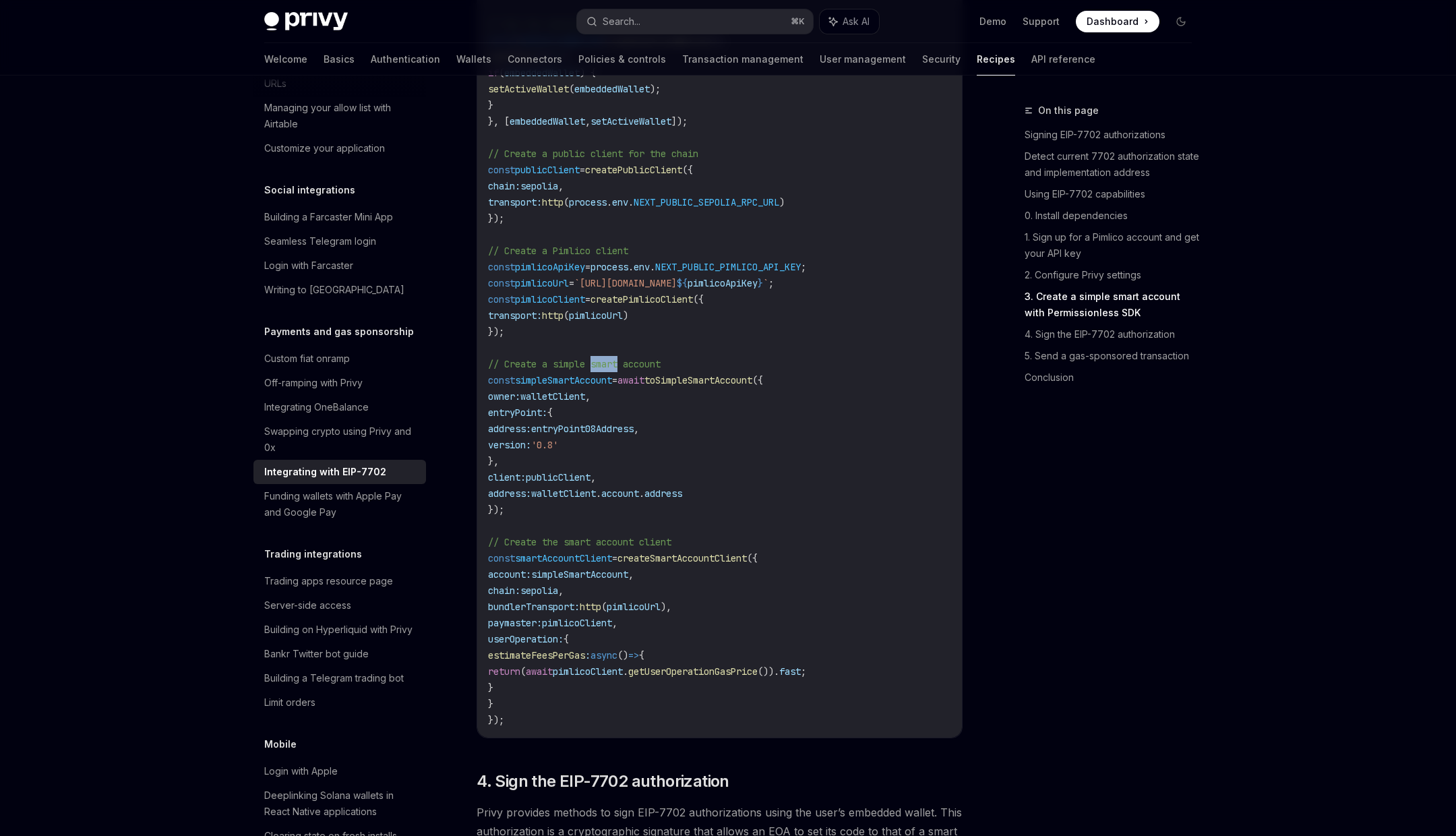
click at [604, 370] on span "// Create a simple smart account" at bounding box center [574, 364] width 173 height 13
click at [578, 370] on span "// Create a simple smart account" at bounding box center [574, 364] width 173 height 13
drag, startPoint x: 578, startPoint y: 378, endPoint x: 661, endPoint y: 378, distance: 83.0
click at [661, 370] on span "// Create a simple smart account" at bounding box center [574, 364] width 173 height 13
click at [577, 435] on span "entryPoint08Address" at bounding box center [582, 429] width 102 height 13
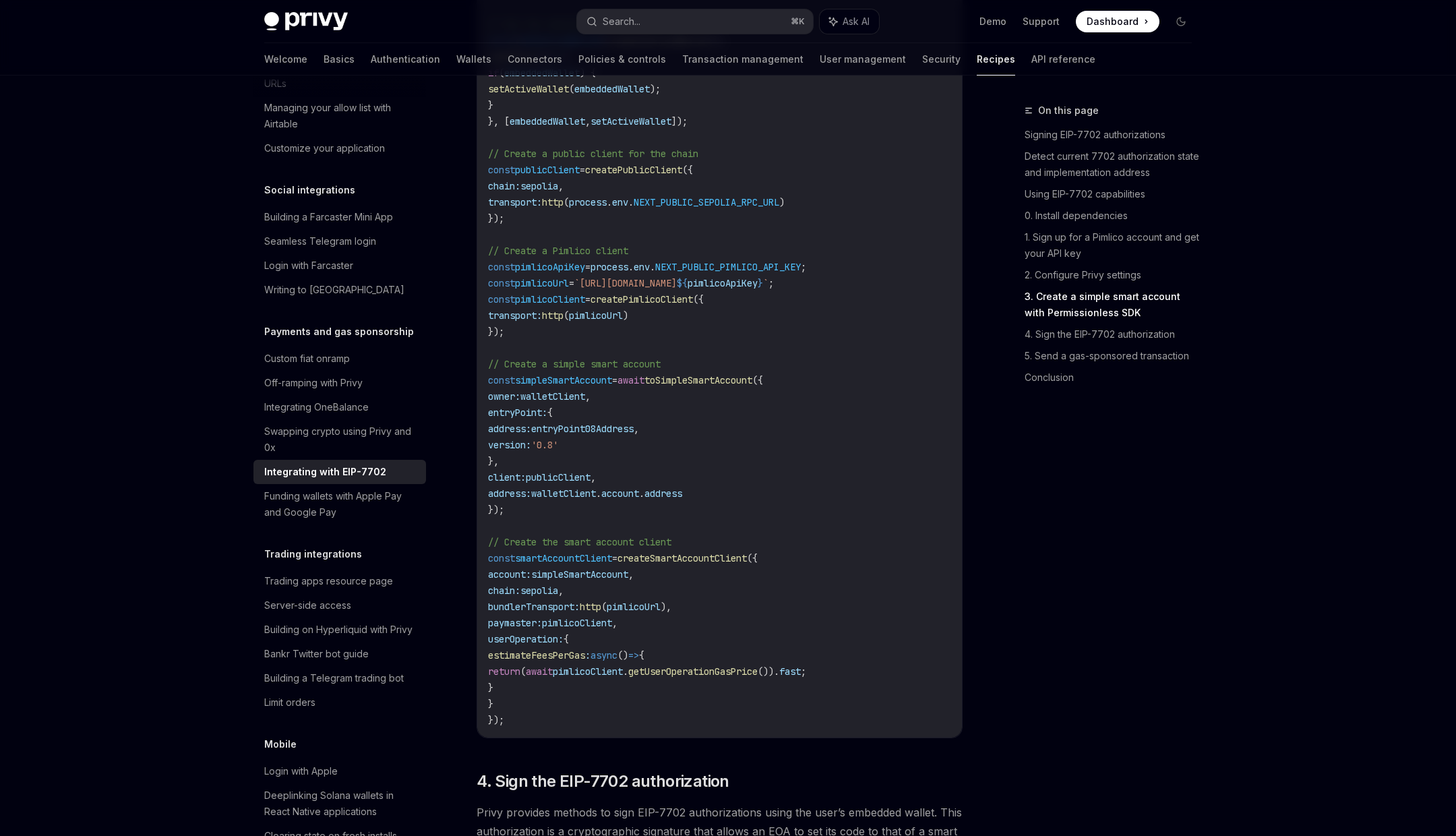
click at [577, 435] on span "entryPoint08Address" at bounding box center [582, 429] width 102 height 13
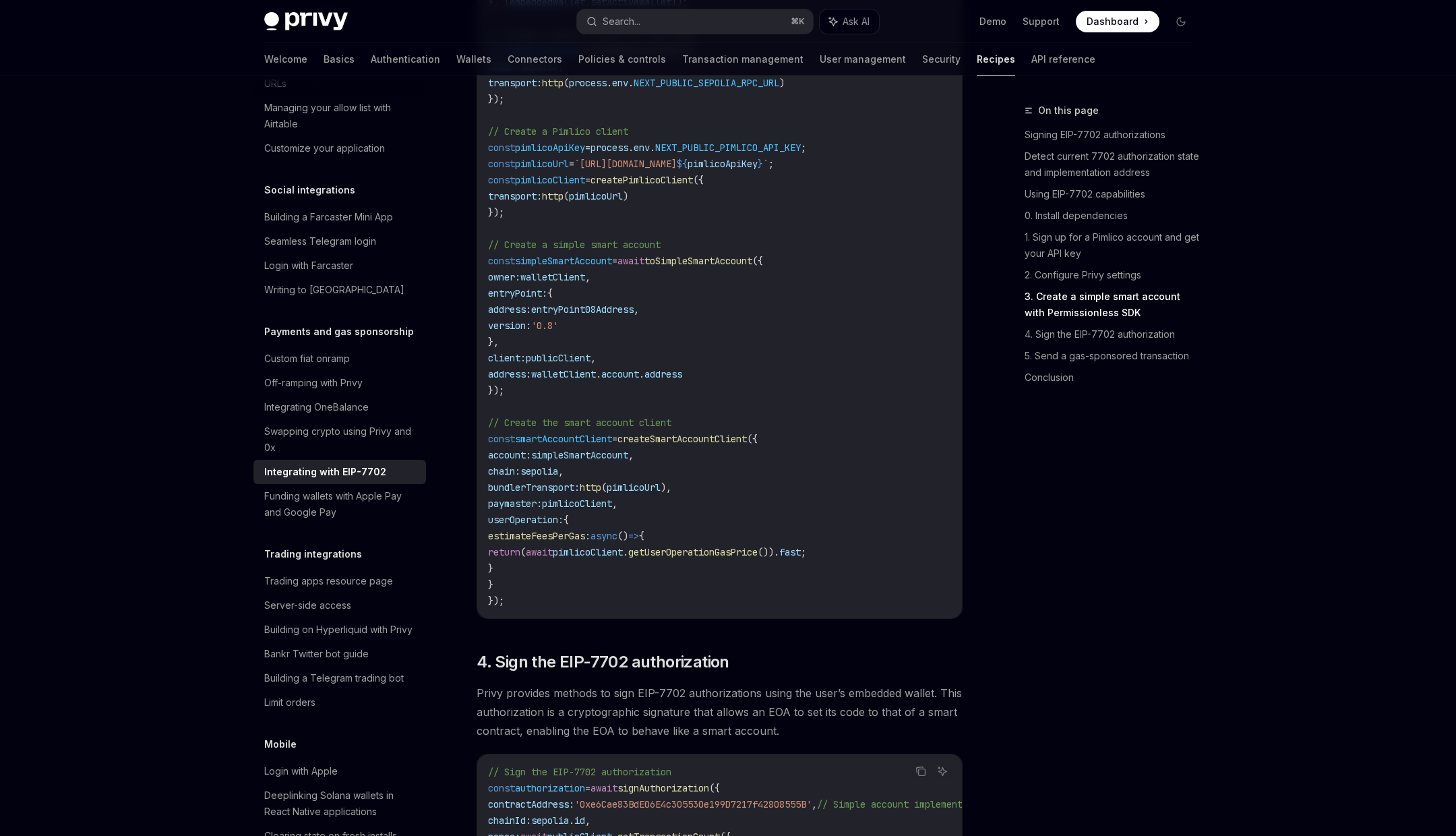
scroll to position [2227, 0]
click at [586, 265] on span "simpleSmartAccount" at bounding box center [563, 259] width 97 height 13
click at [607, 459] on span "simpleSmartAccount" at bounding box center [579, 453] width 97 height 13
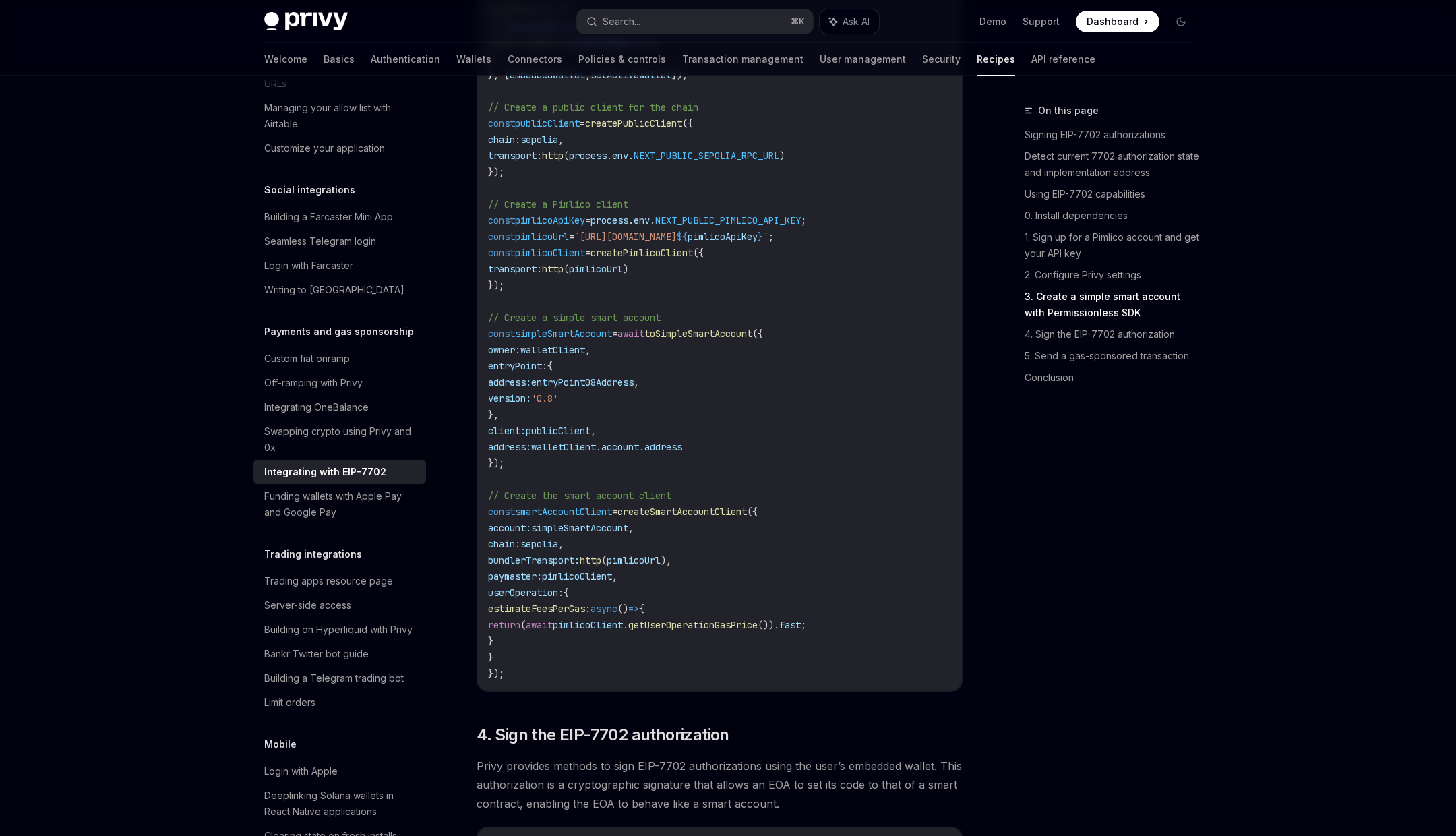
scroll to position [2143, 0]
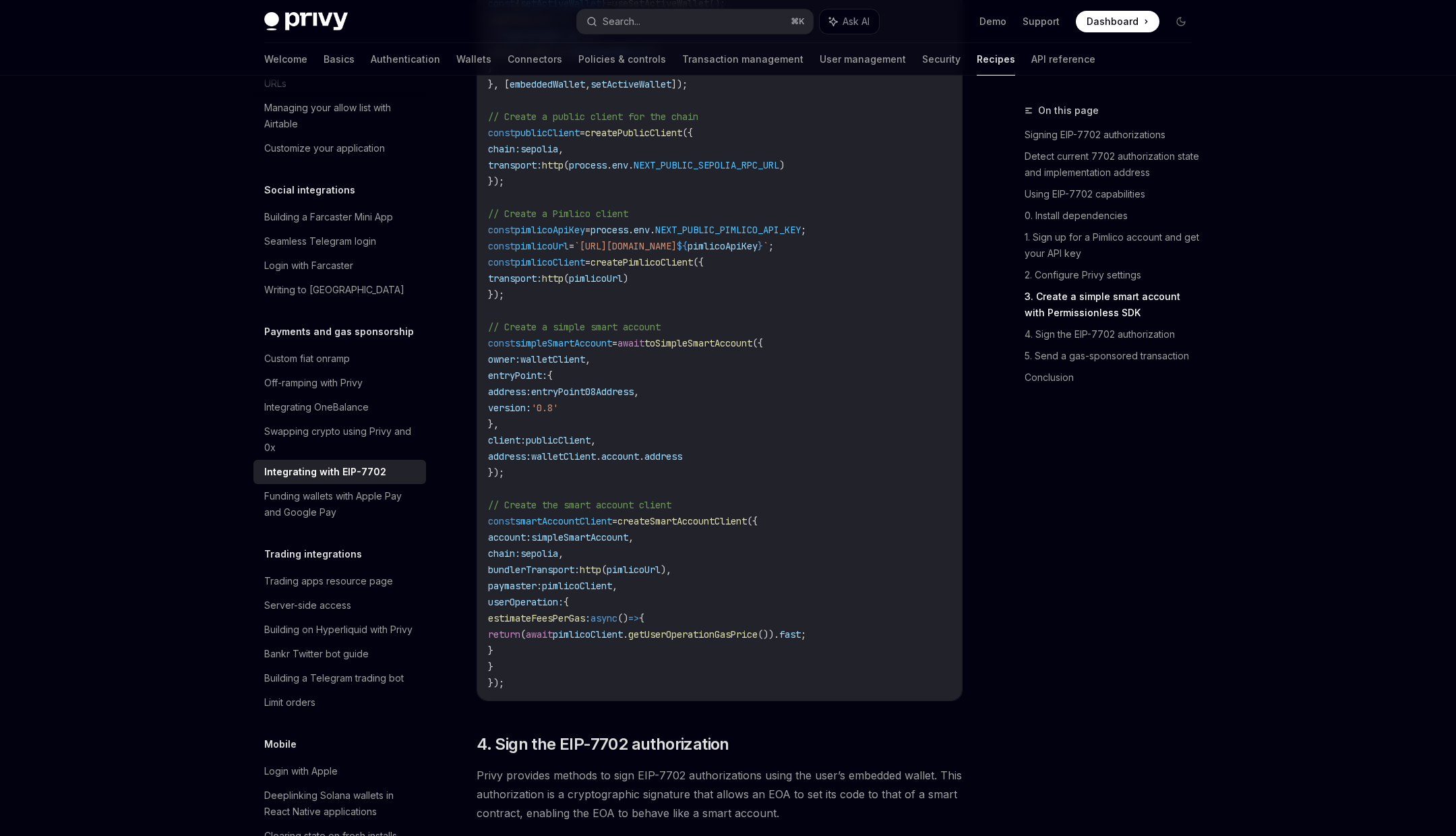
click at [621, 429] on code "import { usePrivy , useSign7702Authorization , useWallets } from '@privy-io/rea…" at bounding box center [719, 214] width 463 height 954
click at [585, 446] on span "publicClient" at bounding box center [558, 440] width 64 height 13
click at [584, 349] on span "simpleSmartAccount" at bounding box center [563, 343] width 97 height 13
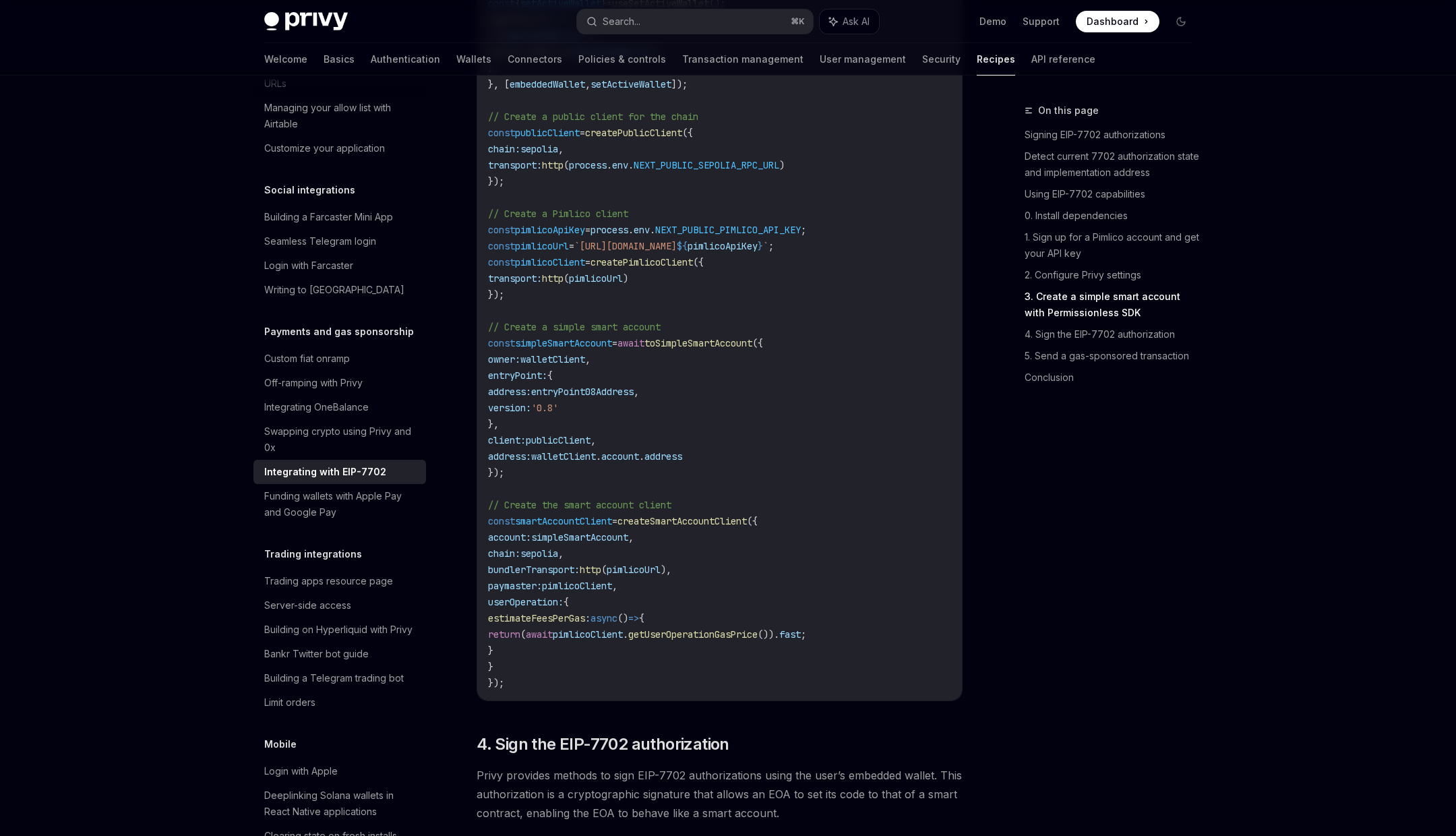
click at [721, 349] on span "toSimpleSmartAccount" at bounding box center [698, 343] width 107 height 13
click at [585, 527] on span "smartAccountClient" at bounding box center [563, 521] width 97 height 13
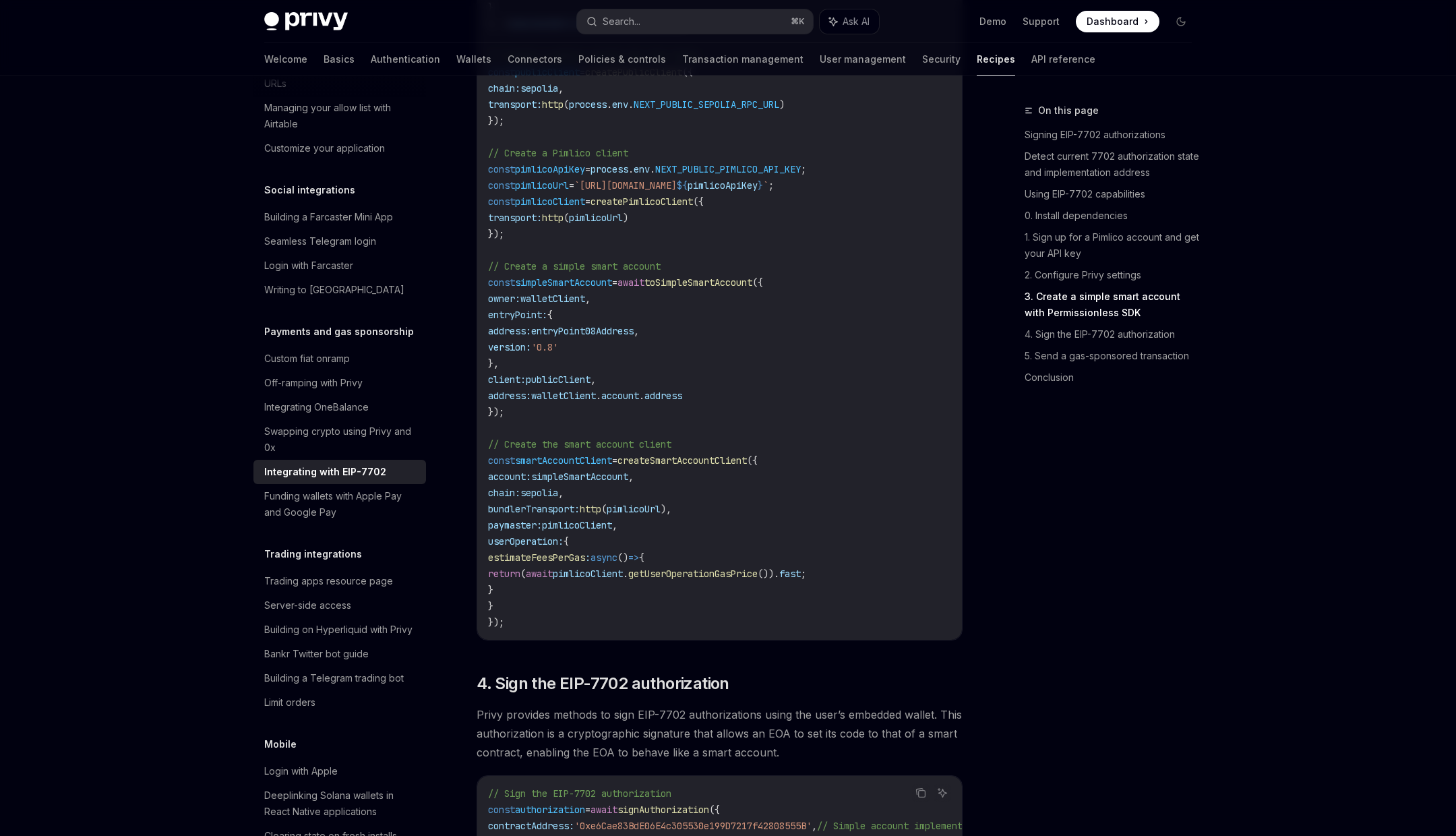
click at [513, 426] on code "import { usePrivy , useSign7702Authorization , useWallets } from '@privy-io/rea…" at bounding box center [719, 153] width 463 height 954
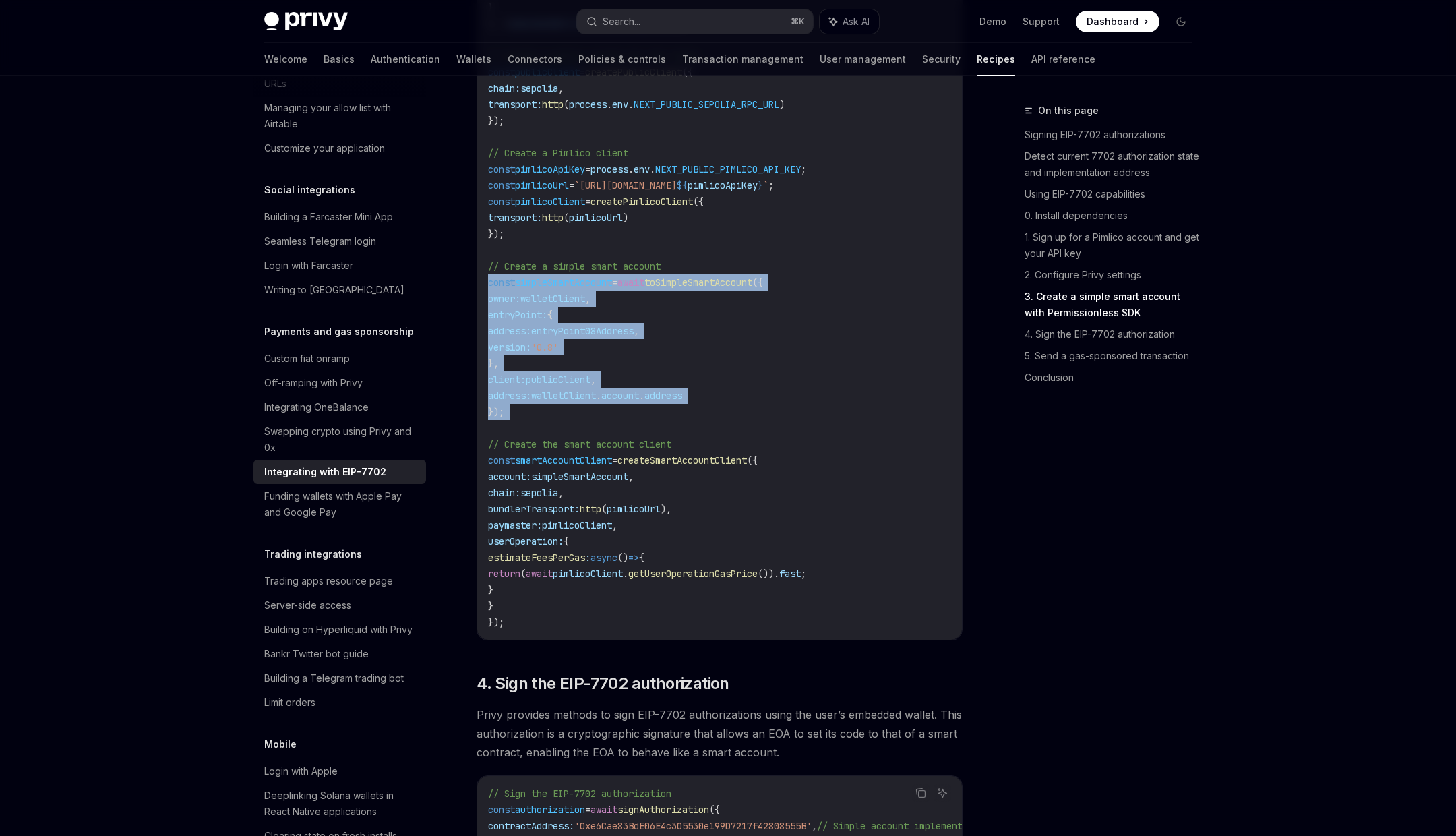
drag, startPoint x: 513, startPoint y: 426, endPoint x: 480, endPoint y: 296, distance: 134.1
click at [480, 296] on div "import { usePrivy , useSign7702Authorization , useWallets } from '@privy-io/rea…" at bounding box center [719, 152] width 484 height 973
copy code "const simpleSmartAccount = await toSimpleSmartAccount ({ owner: walletClient , …"
click at [582, 304] on span "walletClient" at bounding box center [552, 299] width 64 height 13
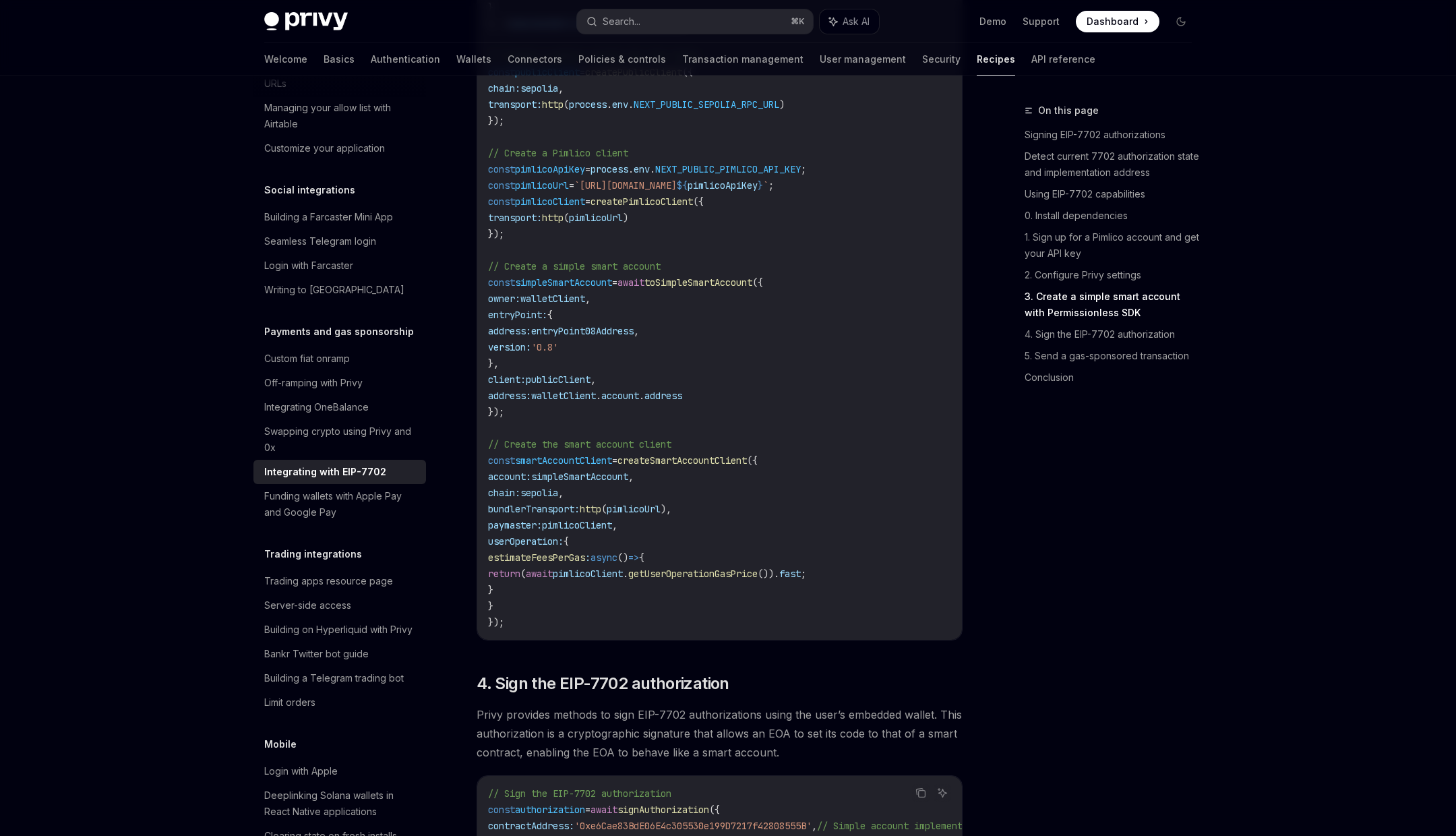
click at [582, 304] on span "walletClient" at bounding box center [552, 299] width 64 height 13
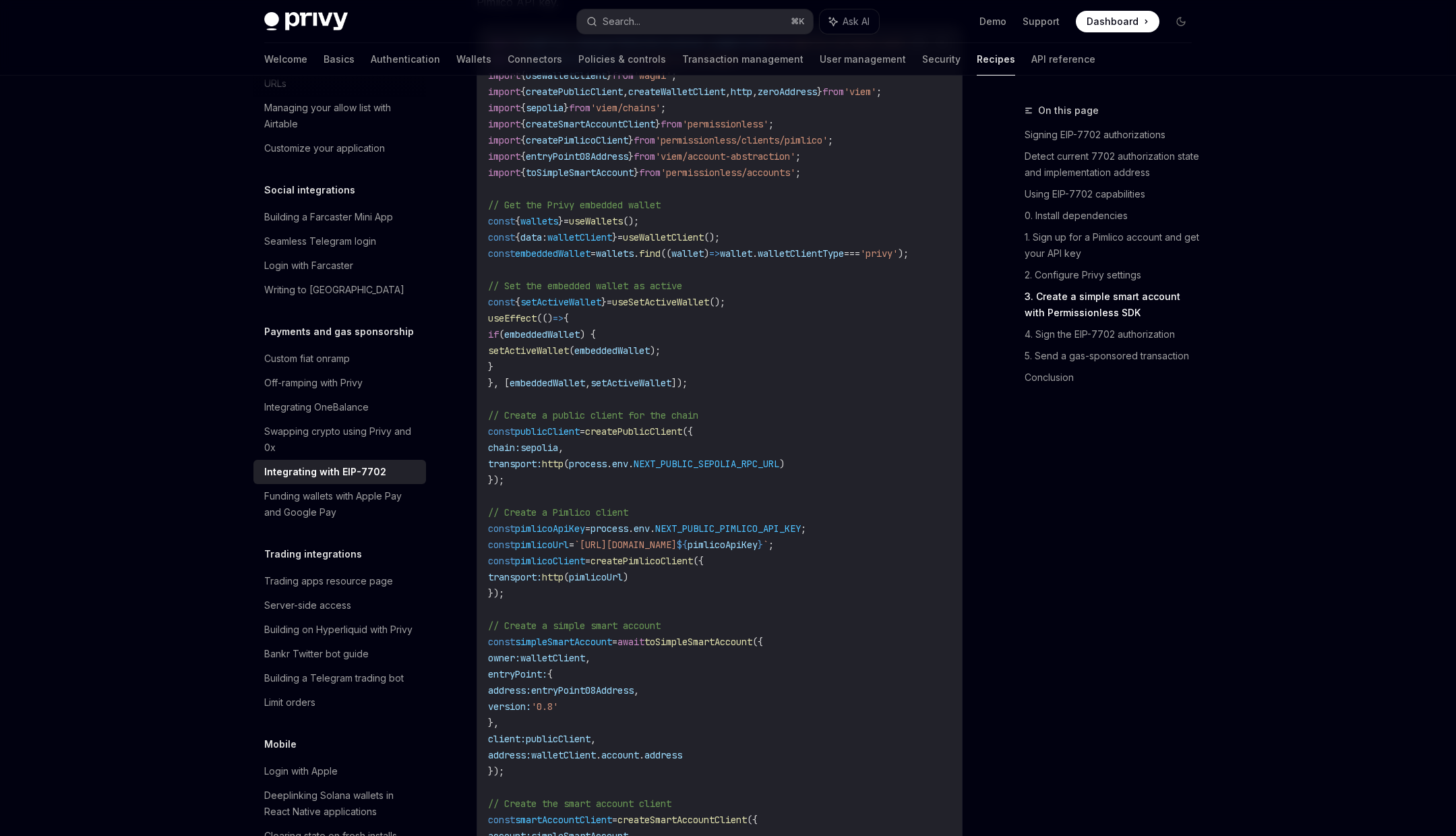
scroll to position [1829, 0]
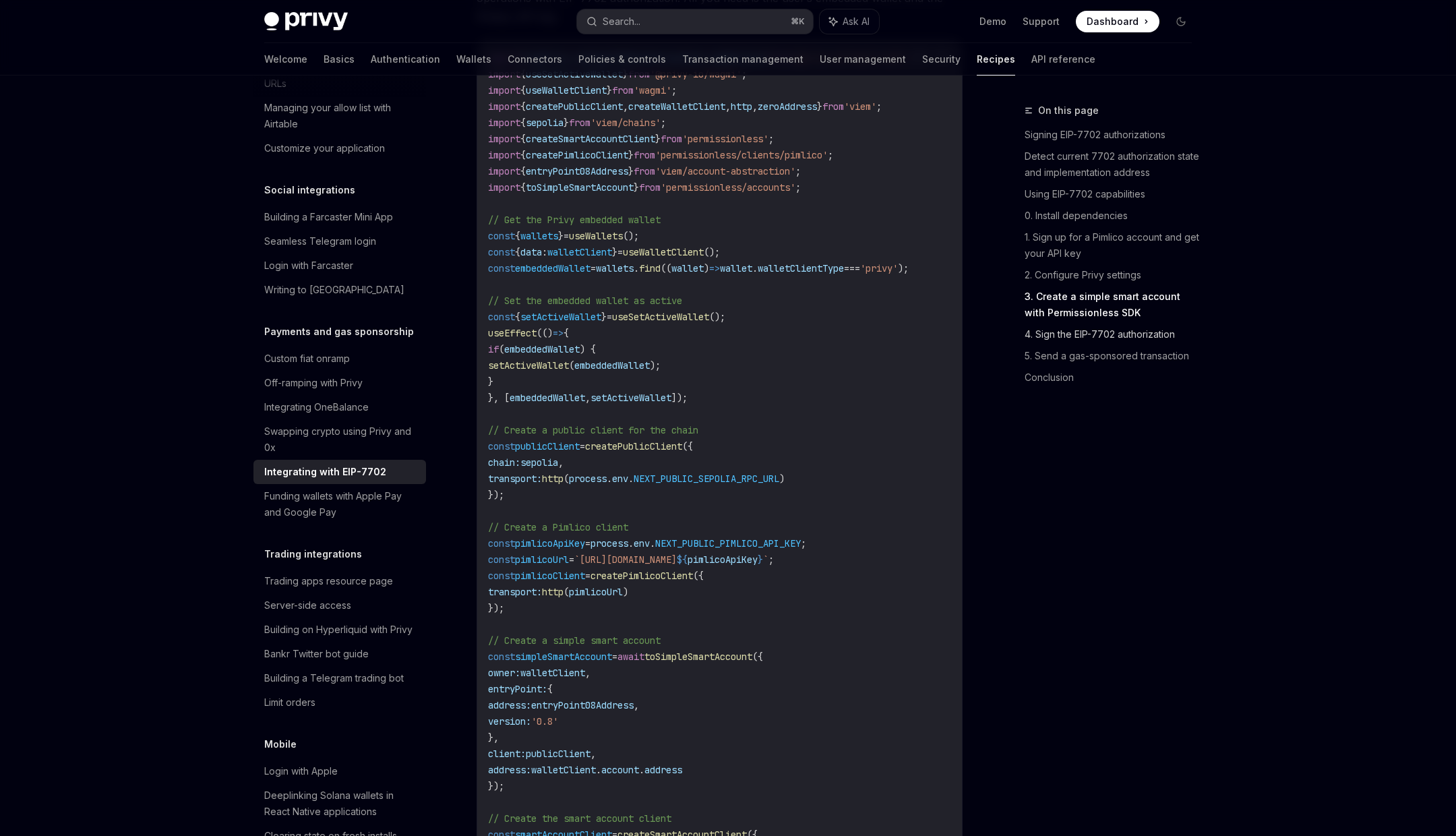
click at [1066, 332] on link "4. Sign the EIP-7702 authorization" at bounding box center [1113, 334] width 178 height 21
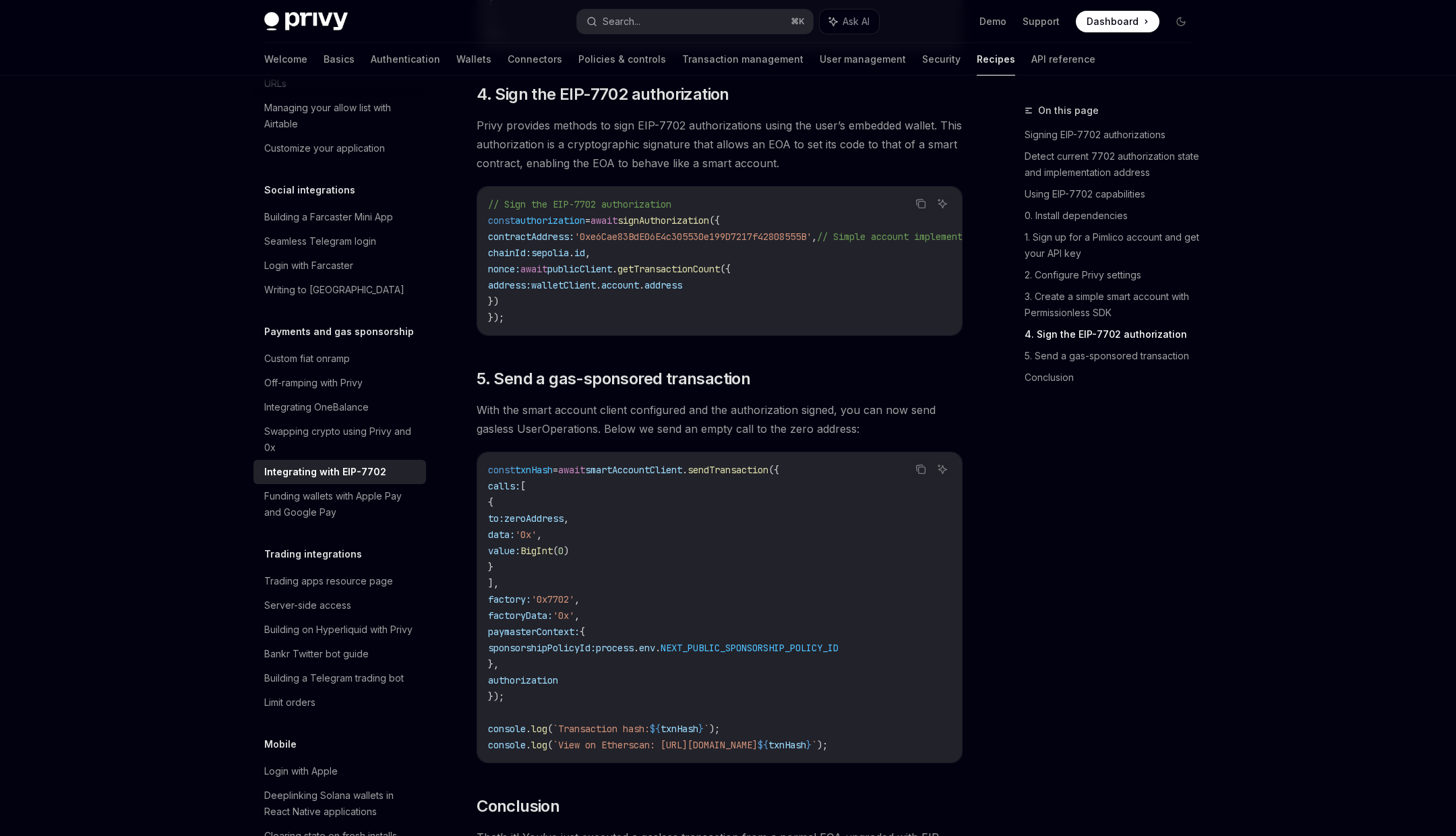
scroll to position [2793, 0]
click at [578, 226] on span "authorization" at bounding box center [550, 220] width 70 height 13
copy span "authorization"
click at [682, 475] on span "smartAccountClient" at bounding box center [634, 469] width 97 height 13
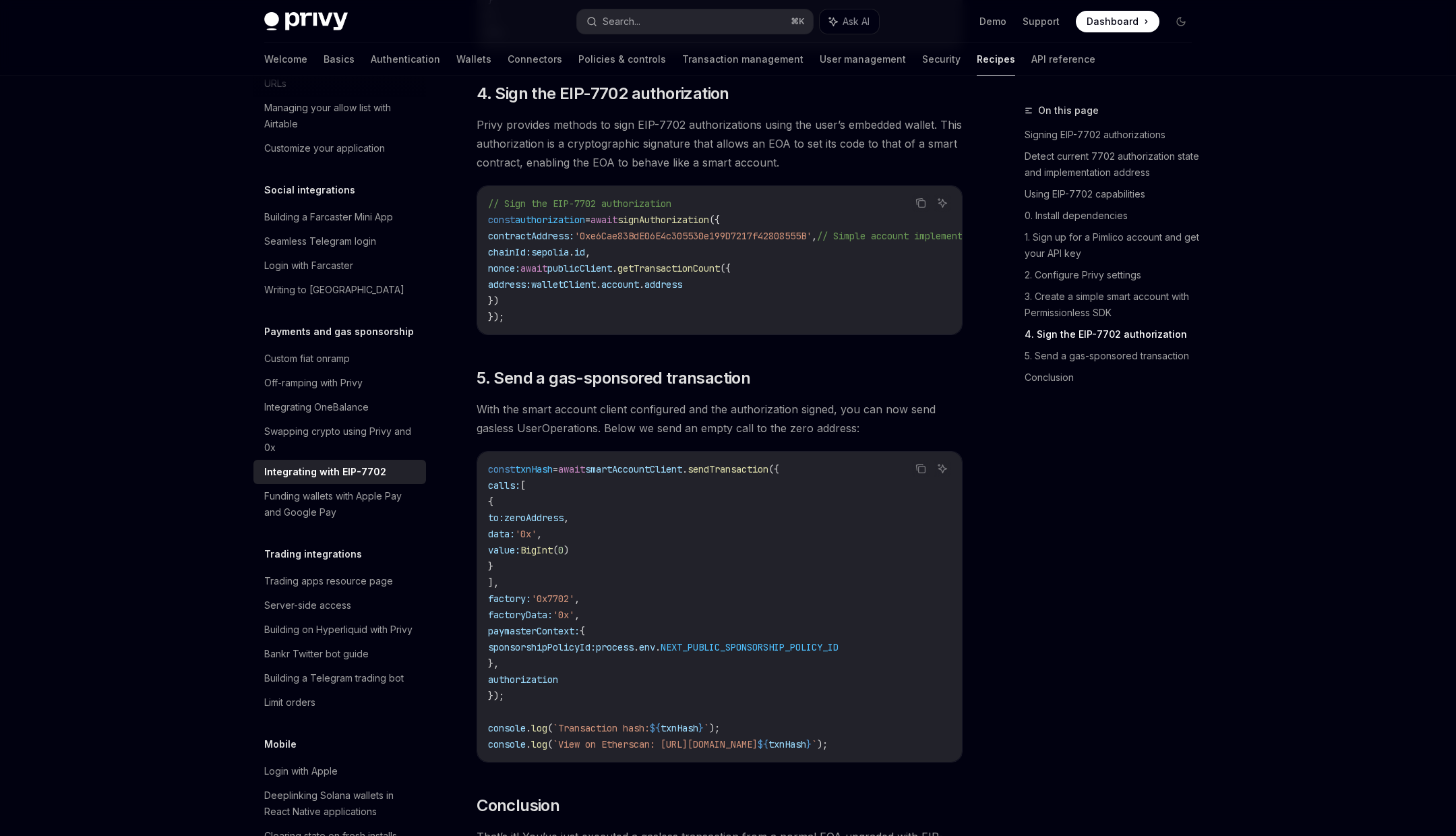
click at [682, 475] on span "smartAccountClient" at bounding box center [634, 469] width 97 height 13
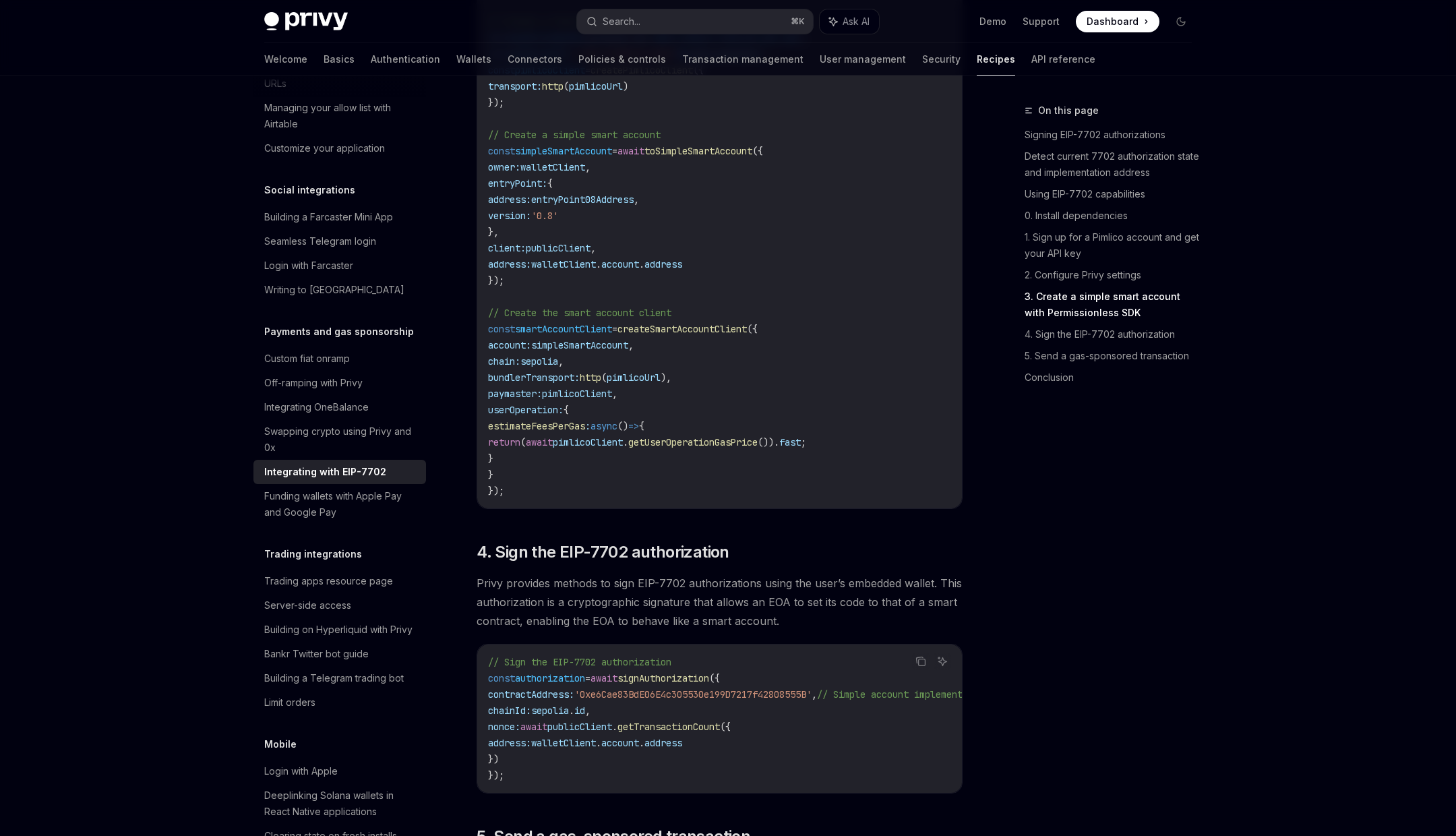
scroll to position [2337, 0]
click at [686, 332] on span "createSmartAccountClient" at bounding box center [682, 327] width 130 height 13
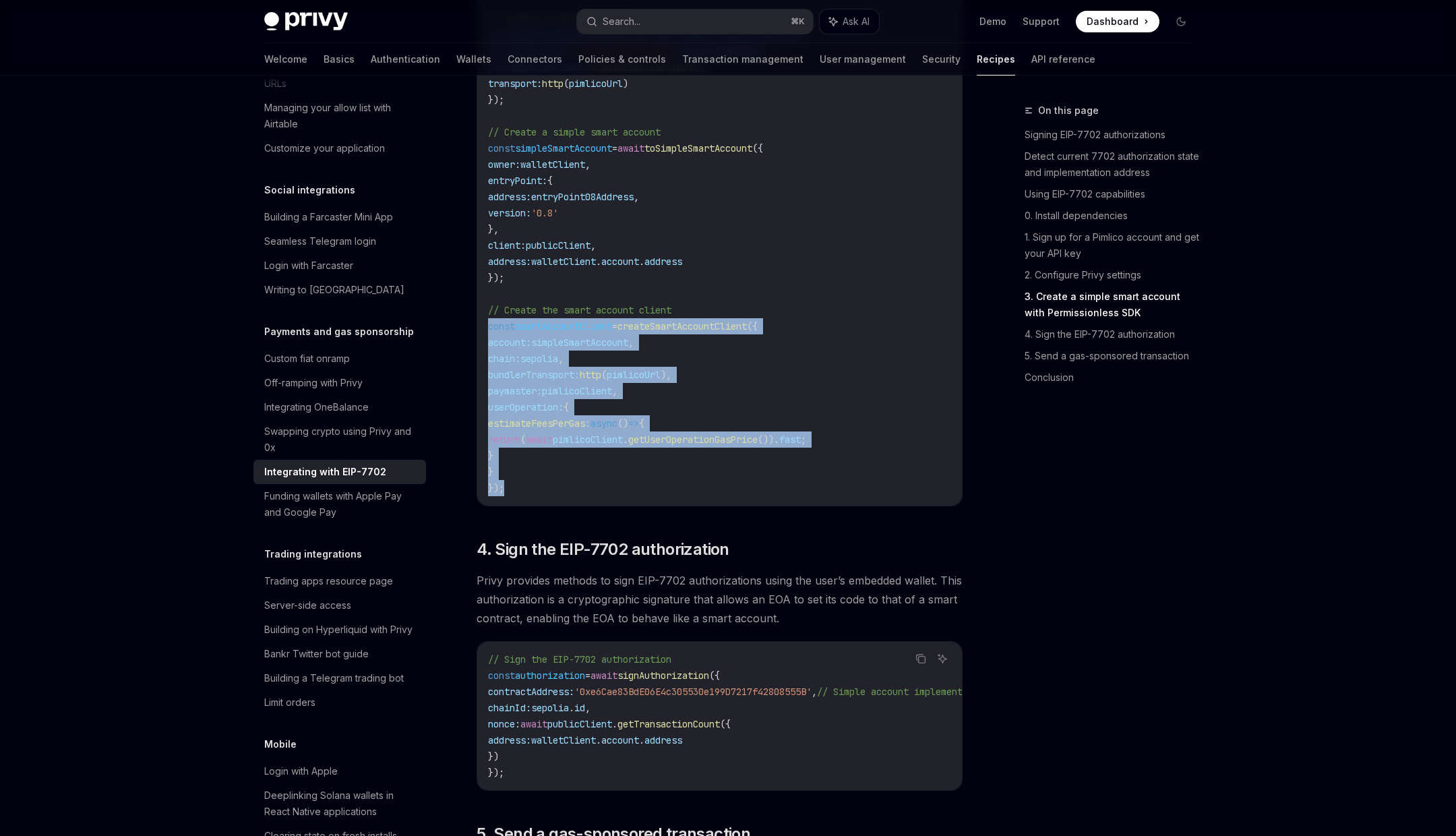
copy code "const smartAccountClient = createSmartAccountClient ({ account: simpleSmartAcco…"
drag, startPoint x: 507, startPoint y: 504, endPoint x: 490, endPoint y: 344, distance: 160.9
click at [490, 344] on code "import { usePrivy , useSign7702Authorization , useWallets } from '@privy-io/rea…" at bounding box center [719, 19] width 463 height 954
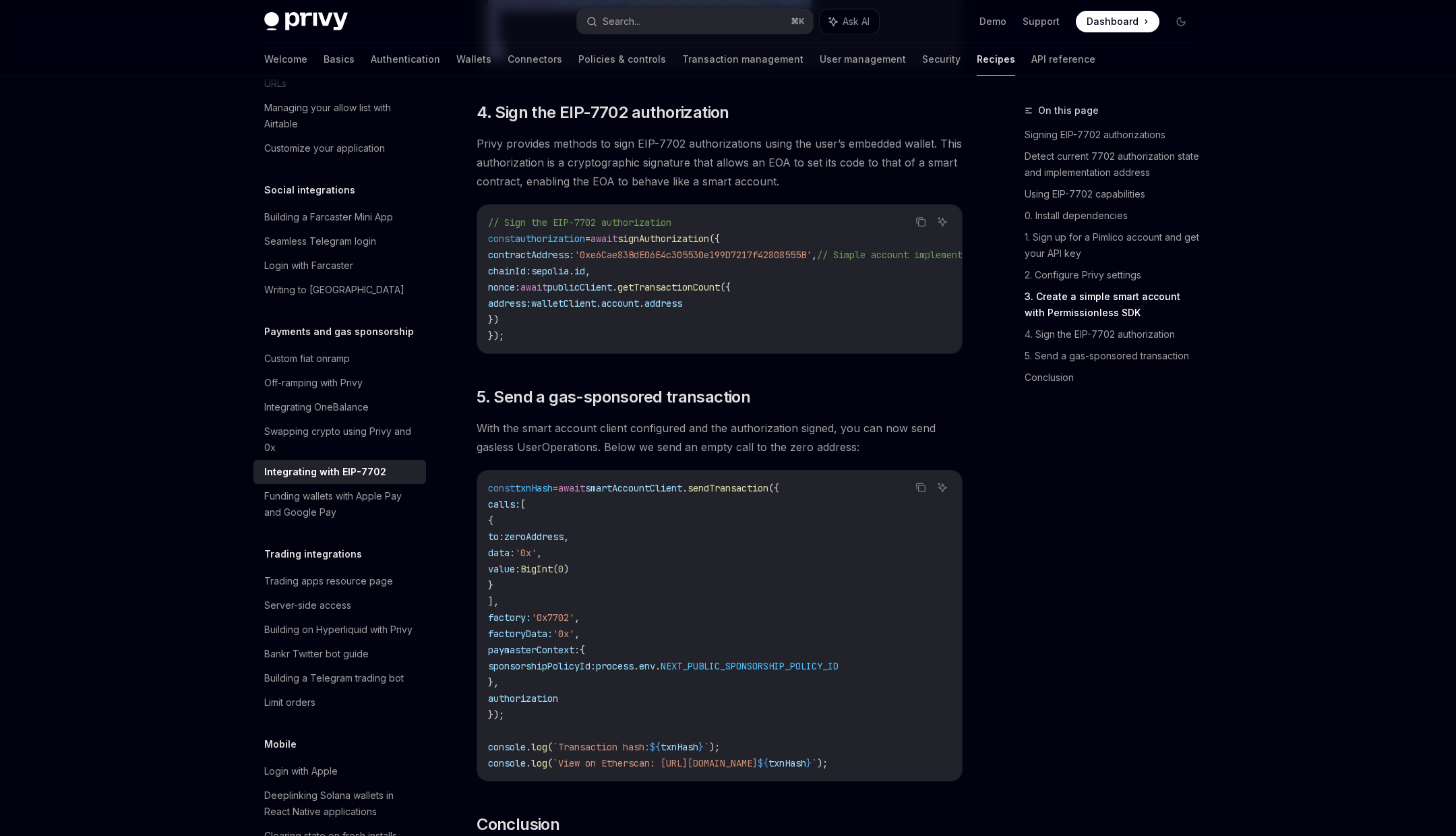
scroll to position [2783, 0]
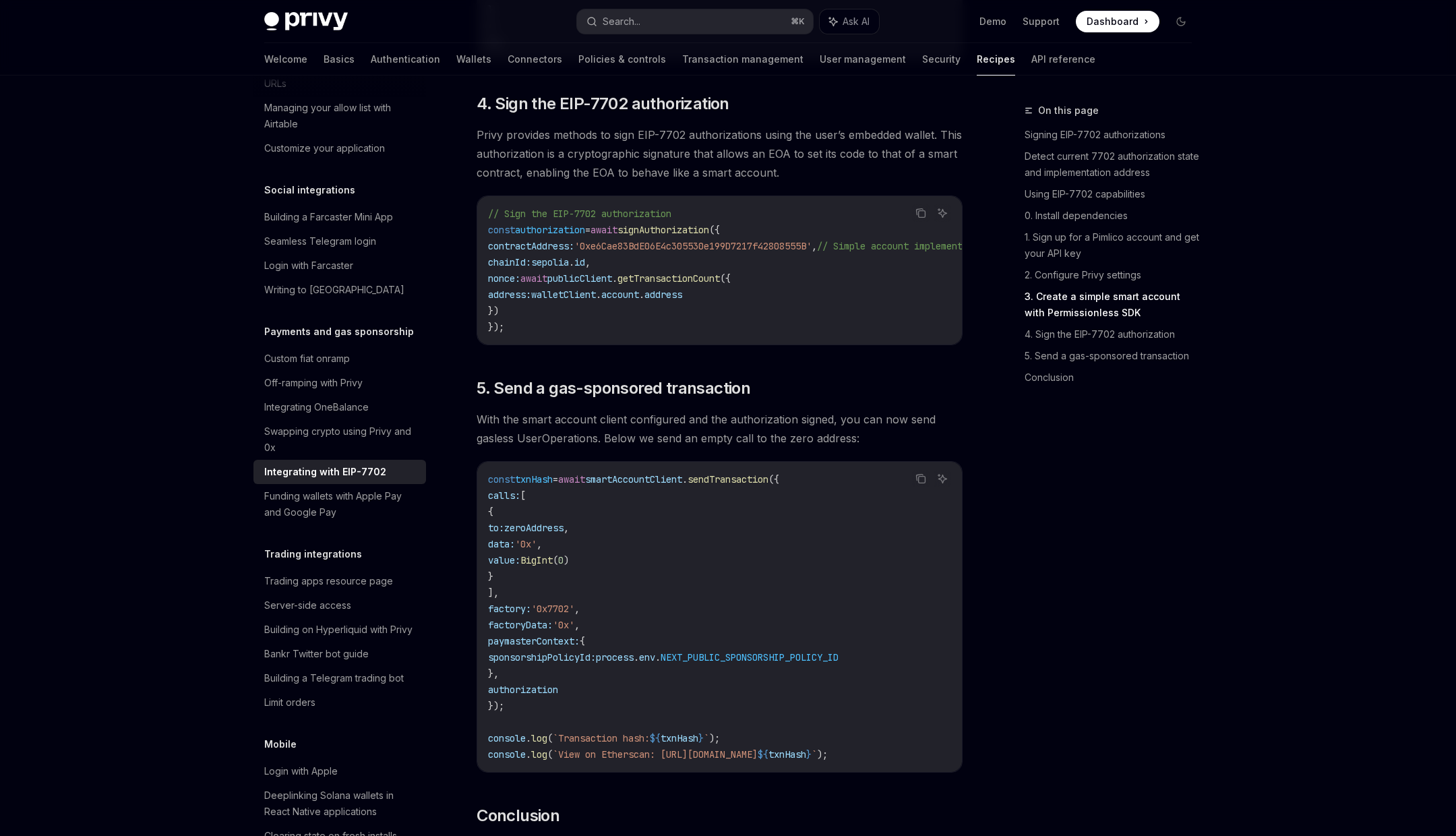
click at [579, 711] on code "const txnHash = await smartAccountClient . sendTransaction ({ calls: [ { to: ze…" at bounding box center [719, 616] width 463 height 291
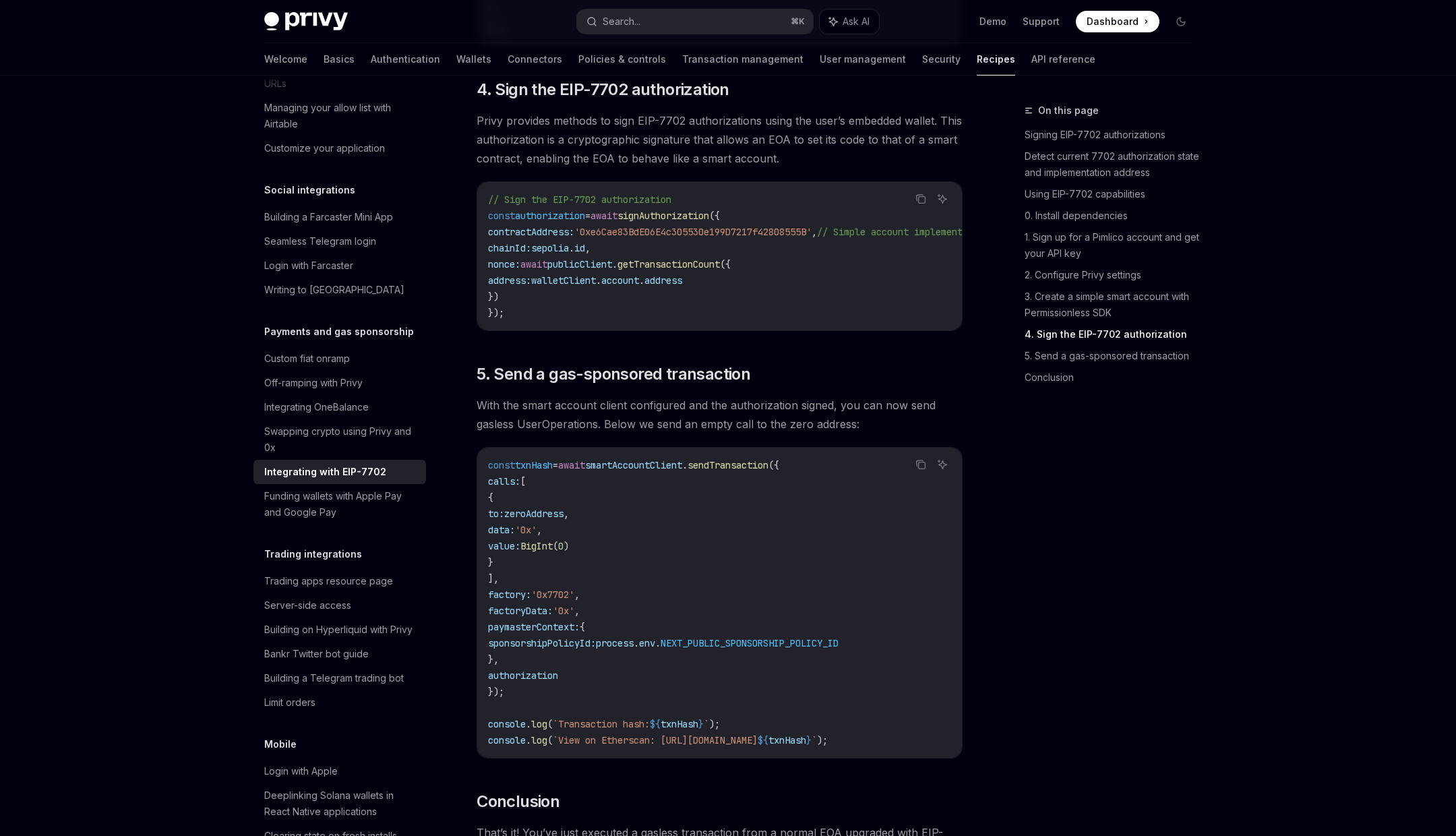
drag, startPoint x: 579, startPoint y: 711, endPoint x: 501, endPoint y: 525, distance: 201.7
click at [501, 525] on code "const txnHash = await smartAccountClient . sendTransaction ({ calls: [ { to: ze…" at bounding box center [719, 601] width 463 height 291
click at [560, 601] on span "'0x7702'" at bounding box center [552, 594] width 43 height 13
drag, startPoint x: 500, startPoint y: 620, endPoint x: 527, endPoint y: 678, distance: 64.0
click at [527, 678] on code "const txnHash = await smartAccountClient . sendTransaction ({ calls: [ { to: ze…" at bounding box center [719, 601] width 463 height 291
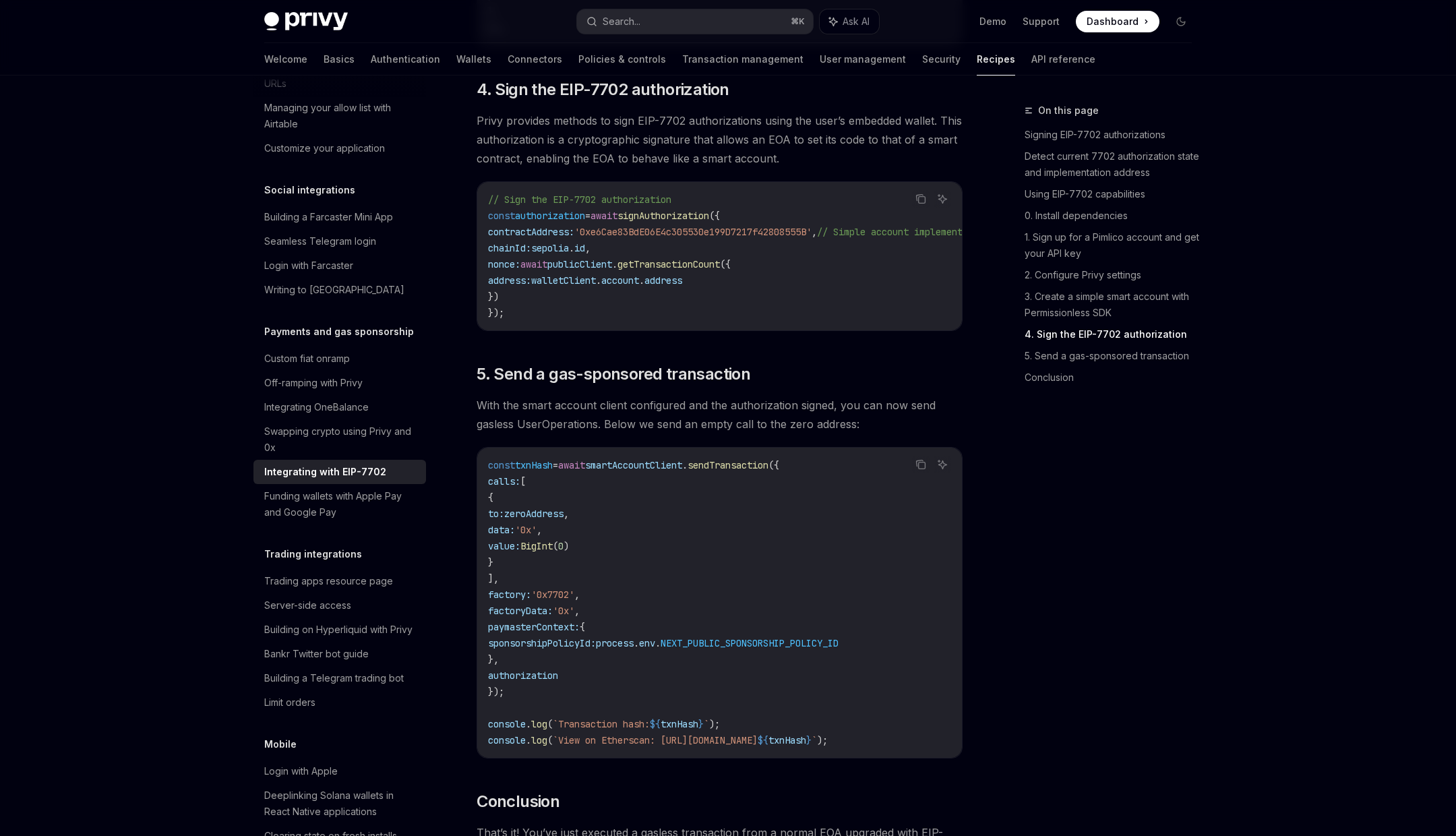
click at [795, 649] on span "NEXT_PUBLIC_SPONSORSHIP_POLICY_ID" at bounding box center [749, 644] width 178 height 13
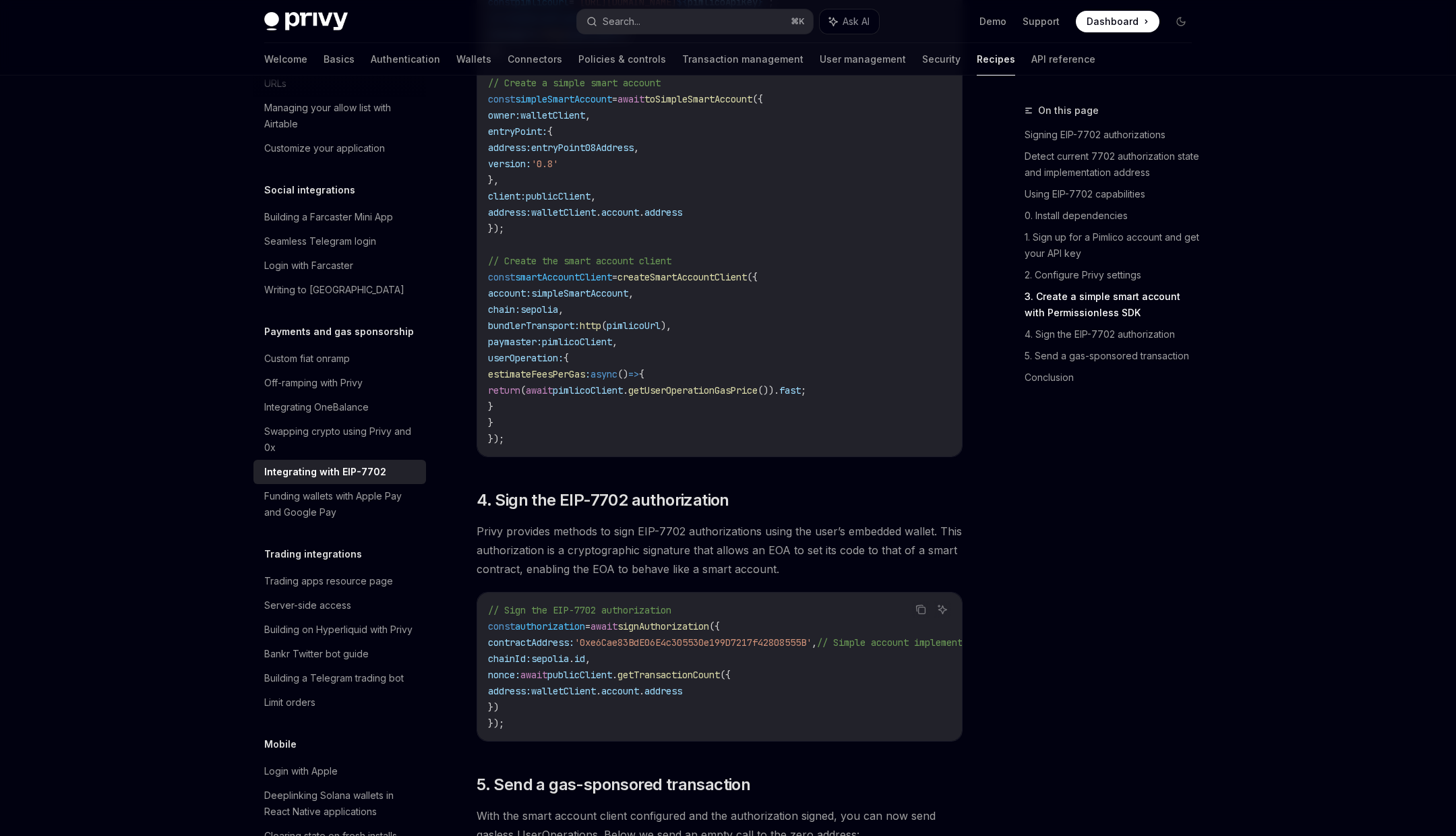
scroll to position [2385, 0]
click at [522, 300] on span "account:" at bounding box center [510, 294] width 43 height 13
click at [575, 300] on span "simpleSmartAccount" at bounding box center [579, 294] width 97 height 13
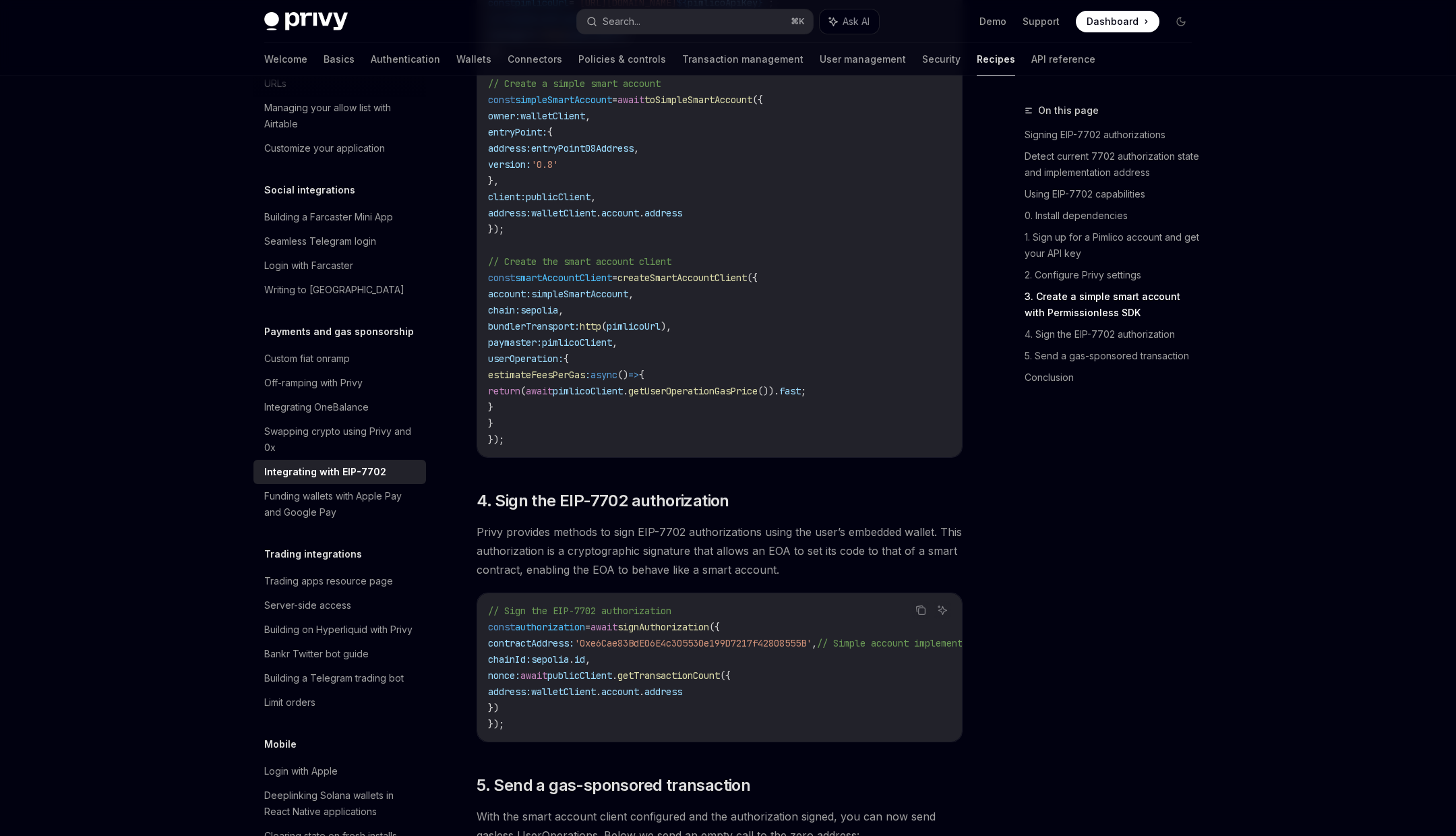
click at [660, 284] on span "createSmartAccountClient" at bounding box center [682, 277] width 130 height 13
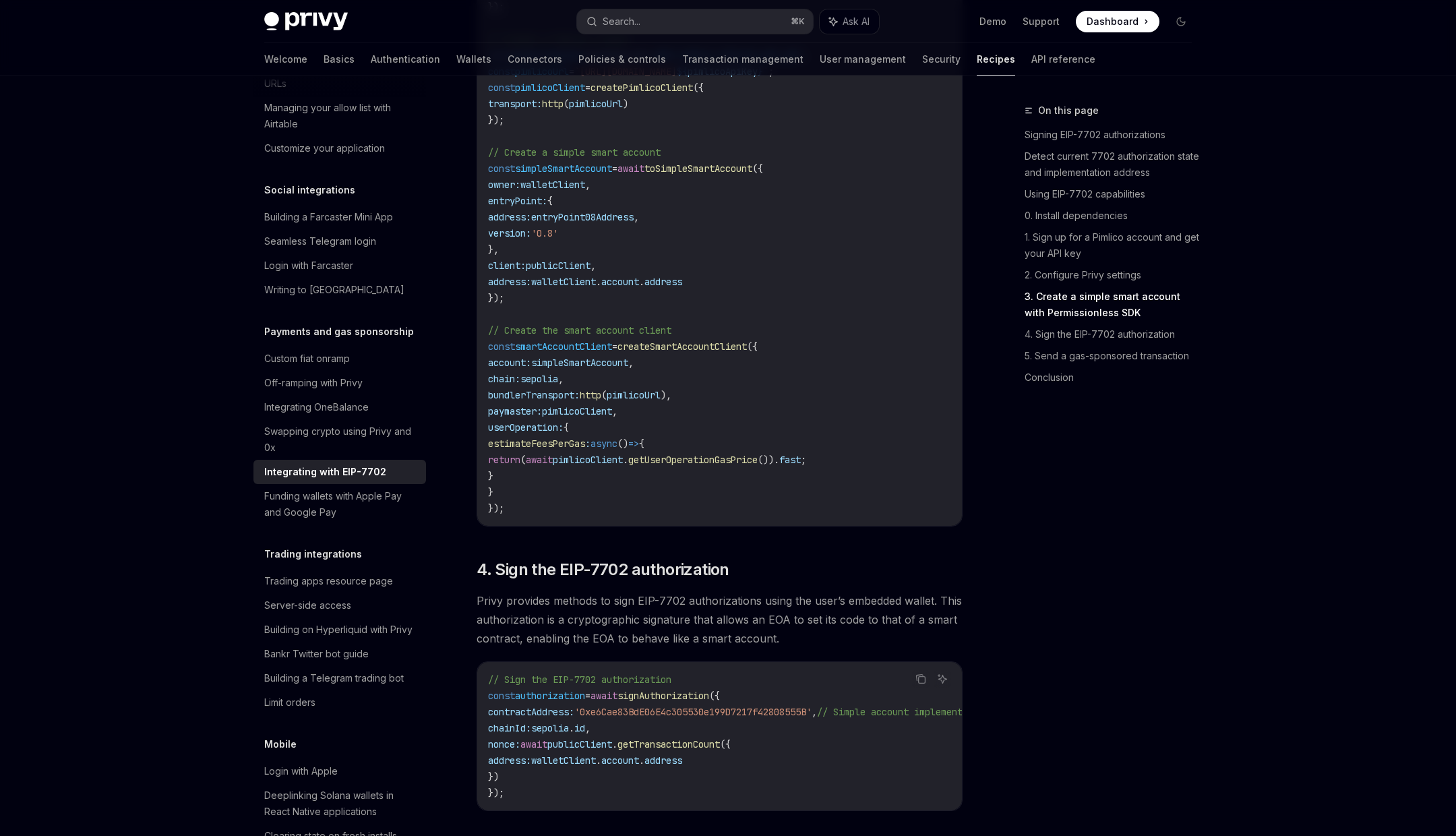
scroll to position [2315, 0]
click at [612, 371] on span "simpleSmartAccount" at bounding box center [579, 365] width 97 height 13
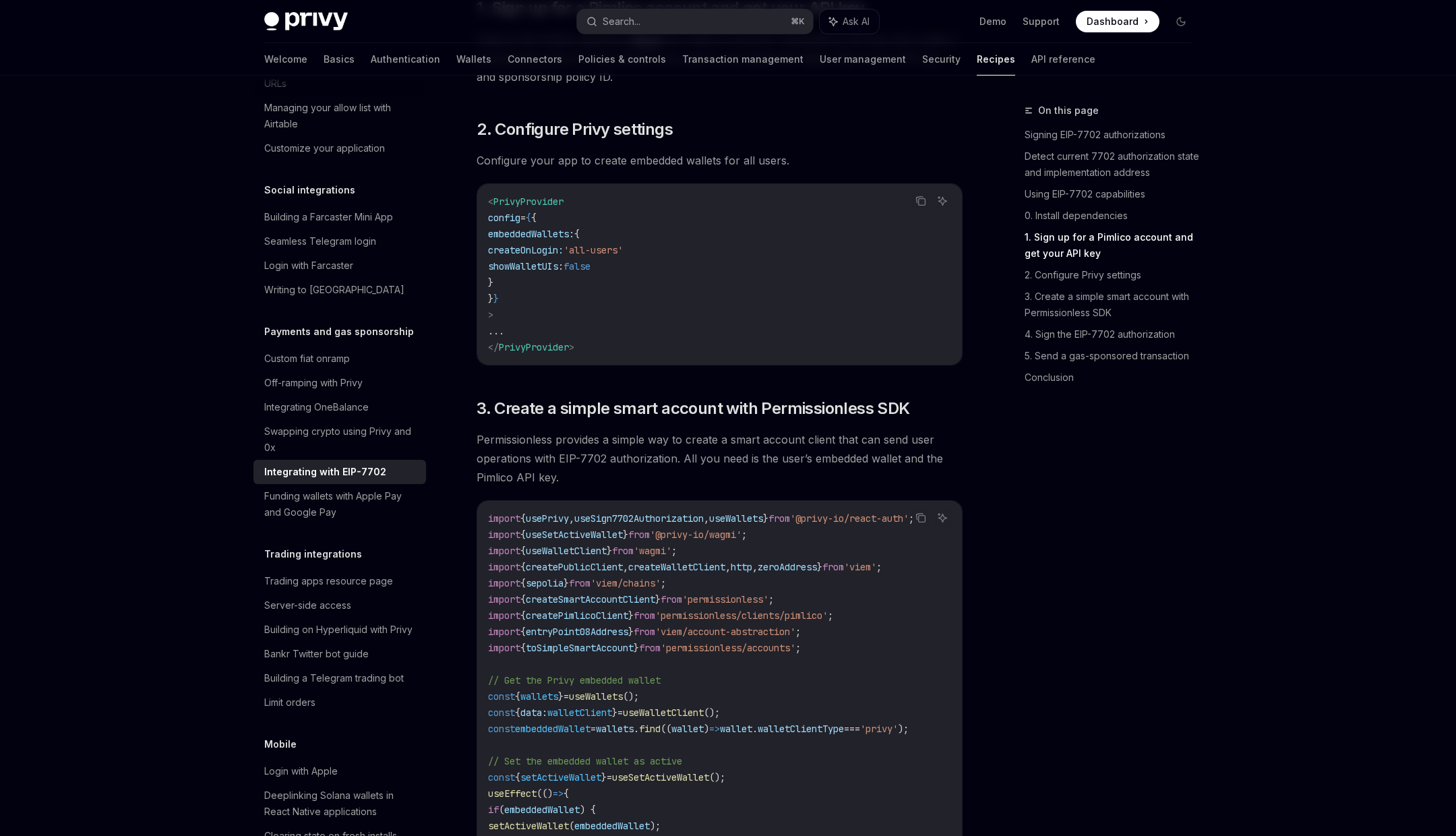
scroll to position [1353, 0]
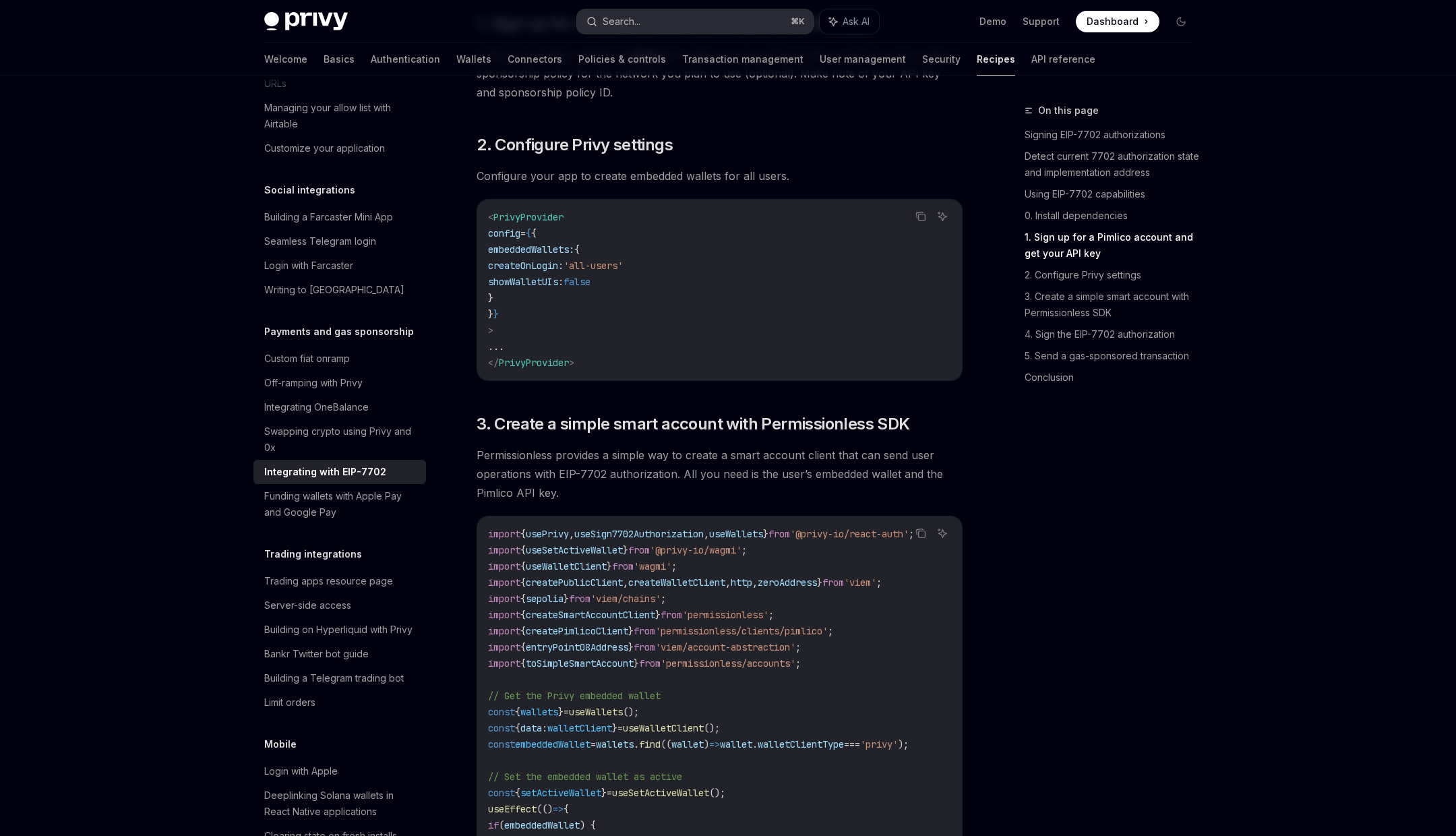
click at [665, 26] on button "Search... ⌘ K" at bounding box center [696, 21] width 236 height 24
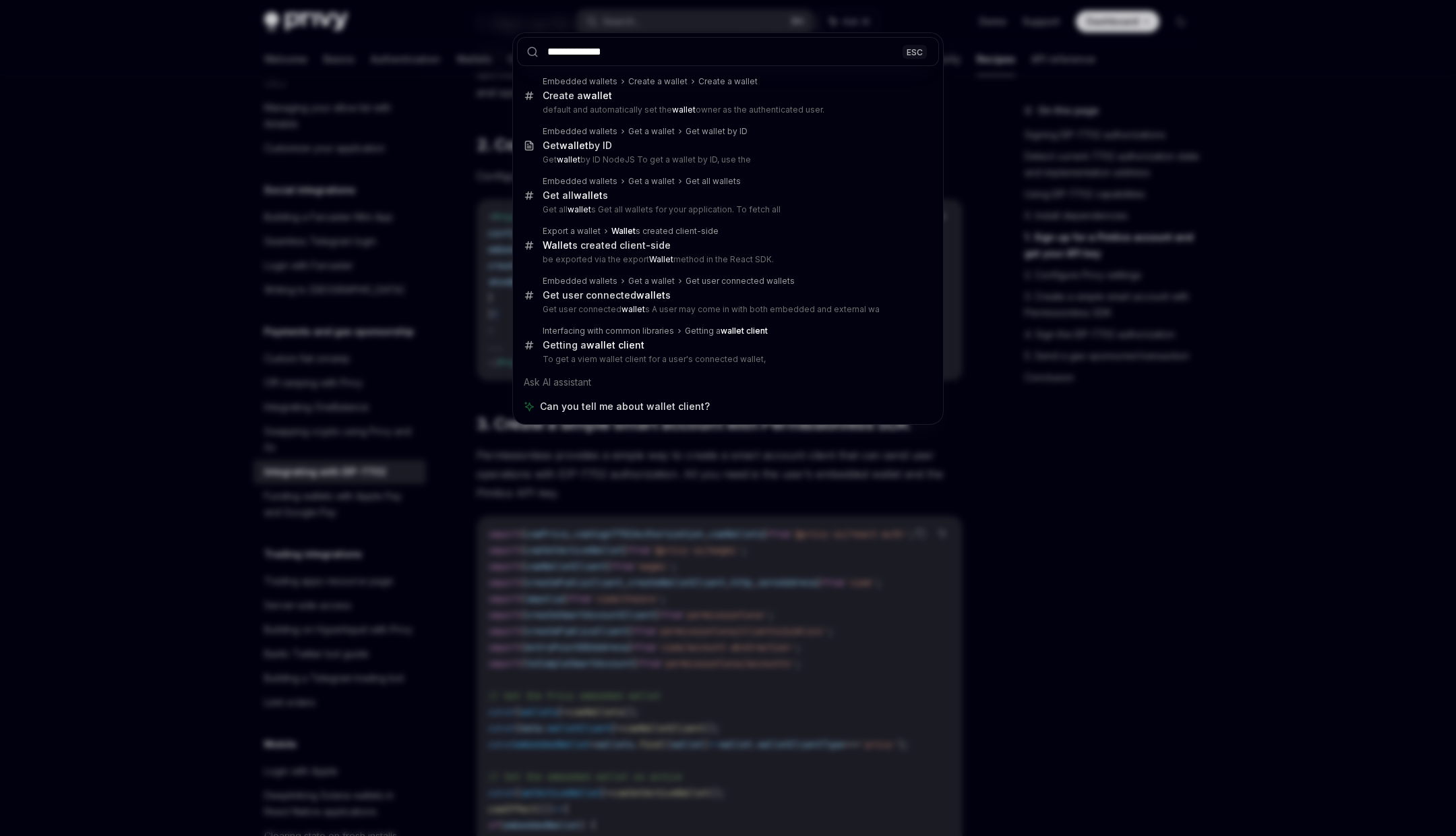
click at [608, 51] on input "**********" at bounding box center [728, 51] width 422 height 29
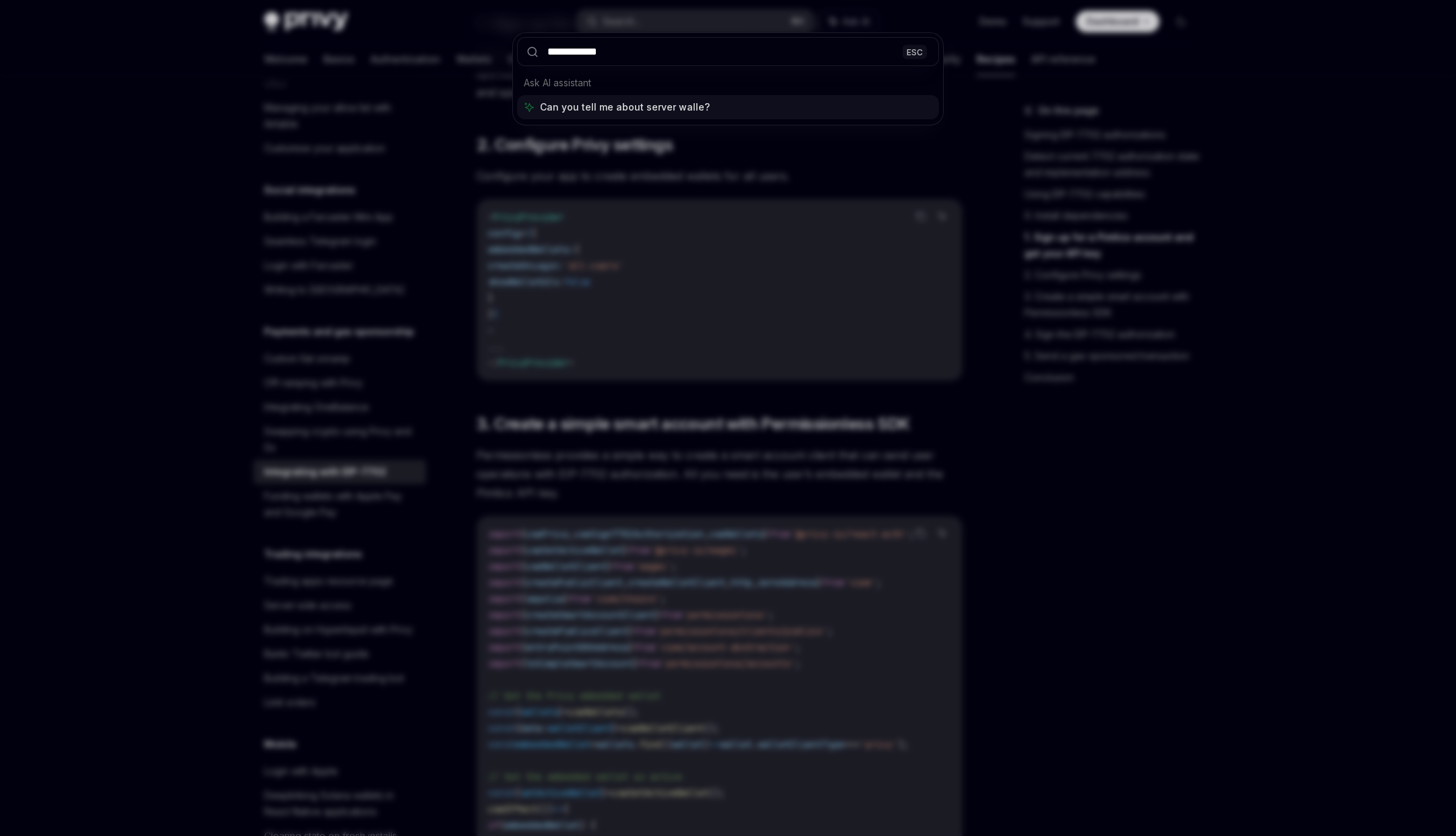
type input "**********"
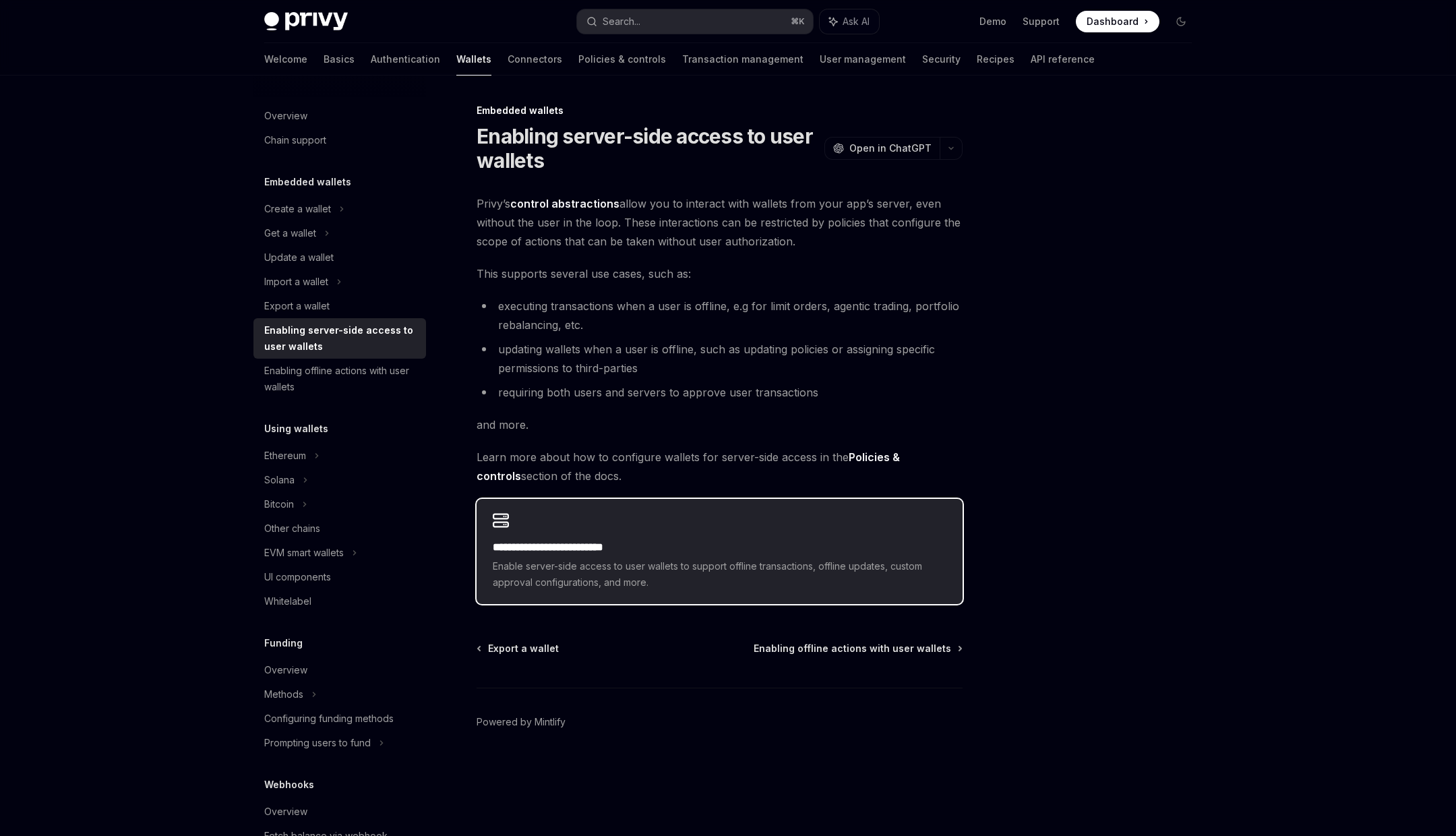
click at [672, 542] on h2 "**********" at bounding box center [719, 547] width 454 height 16
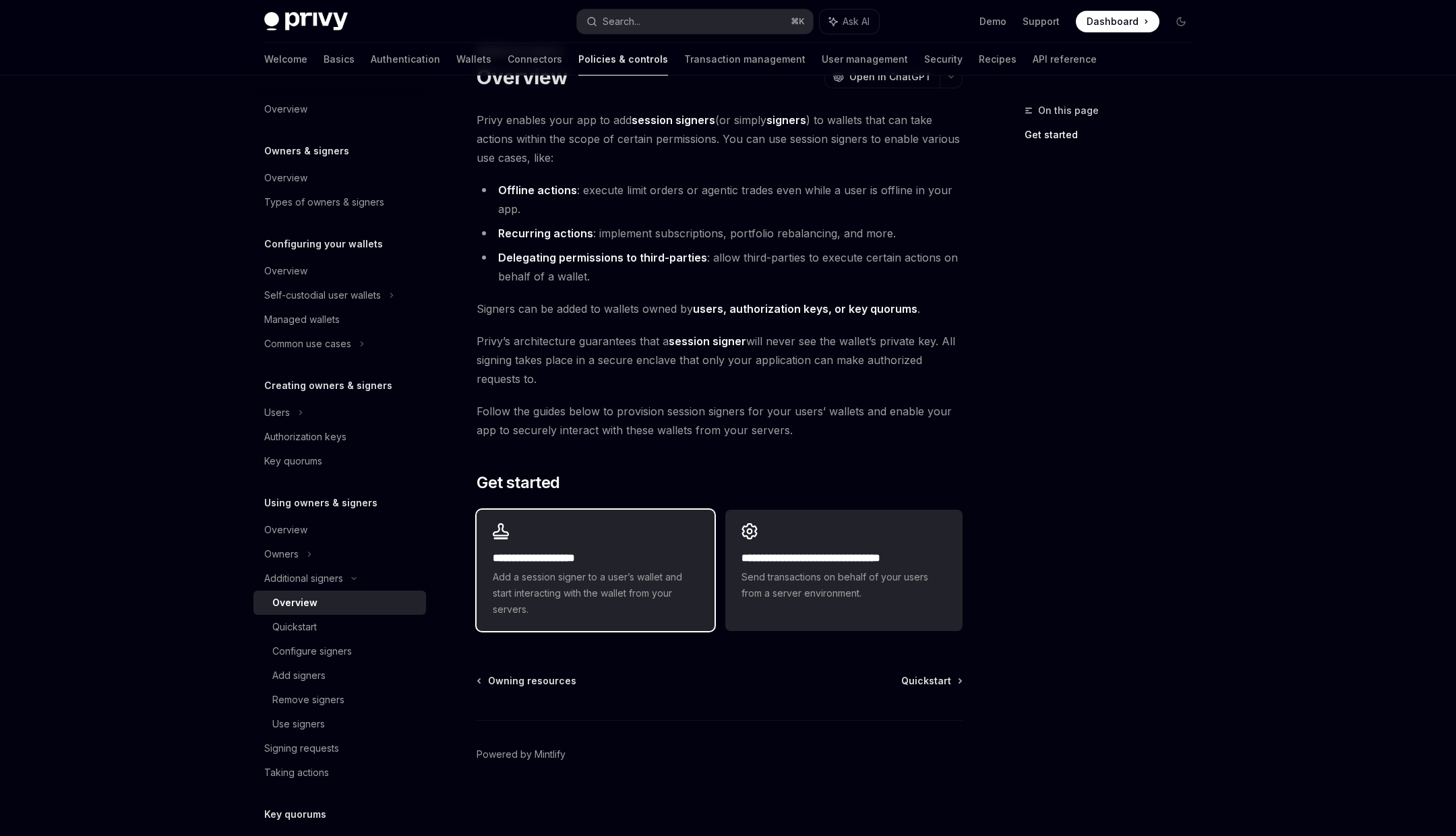
scroll to position [55, 0]
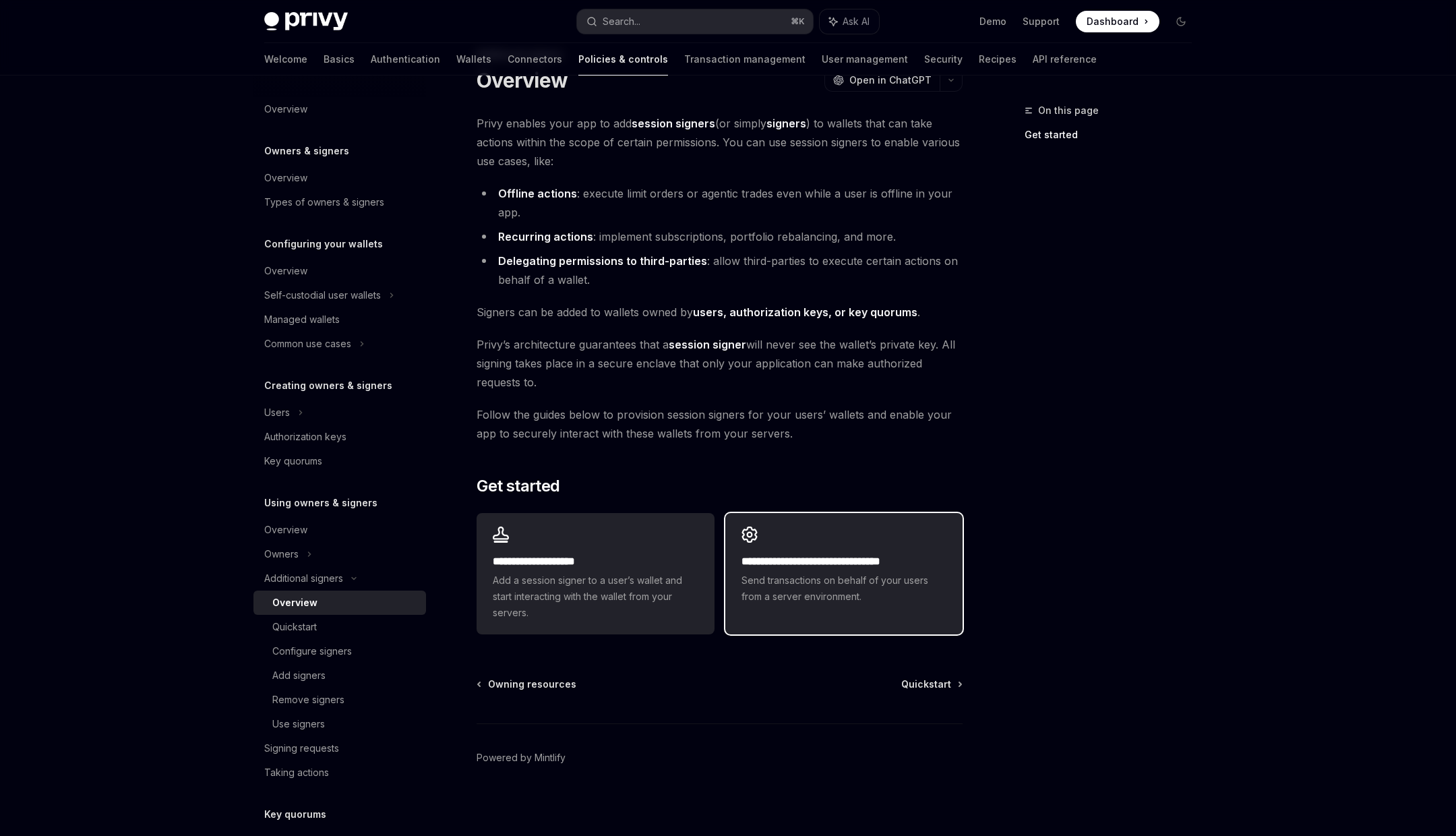
click at [775, 567] on h2 "**********" at bounding box center [844, 561] width 205 height 16
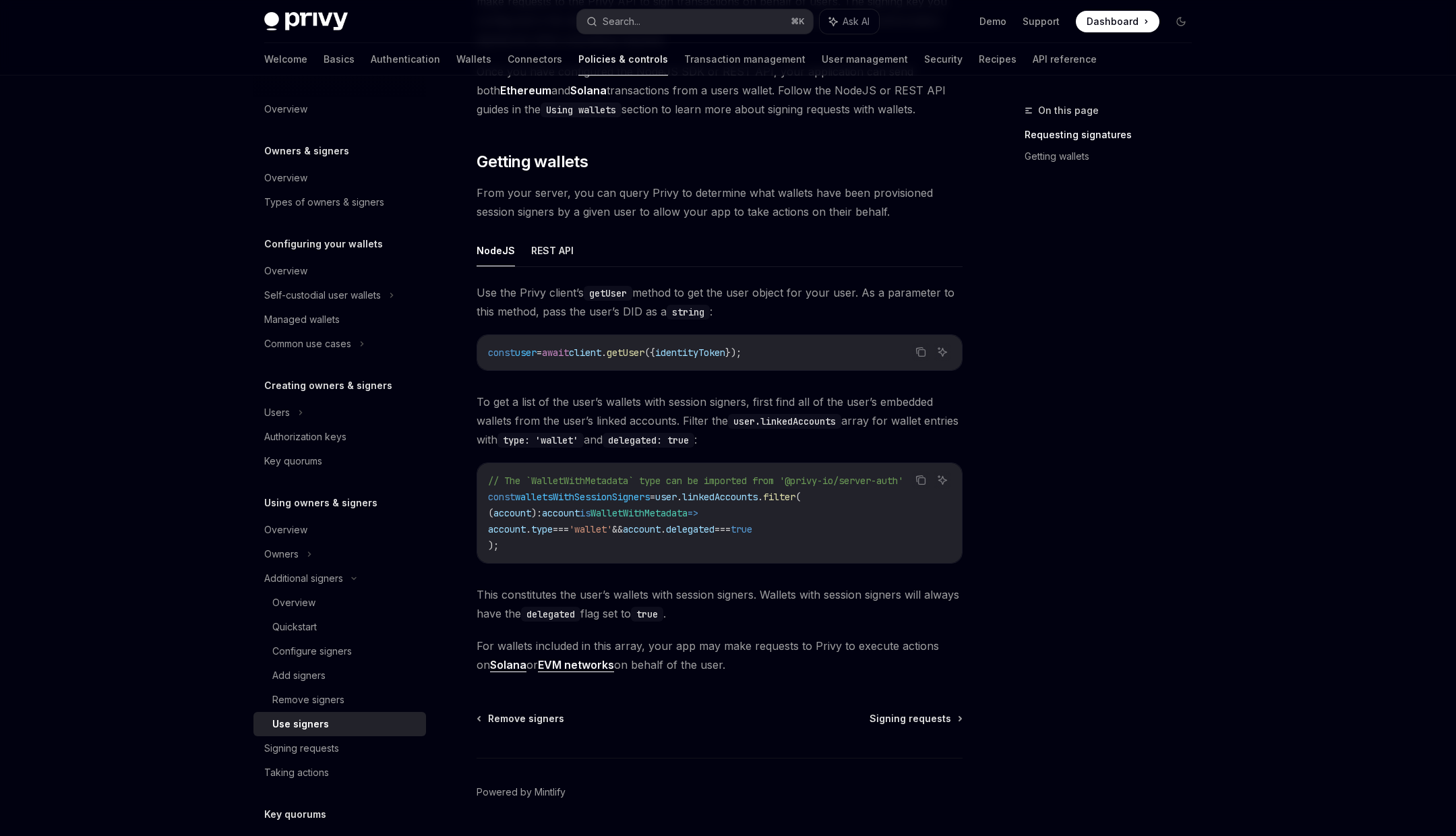
scroll to position [388, 0]
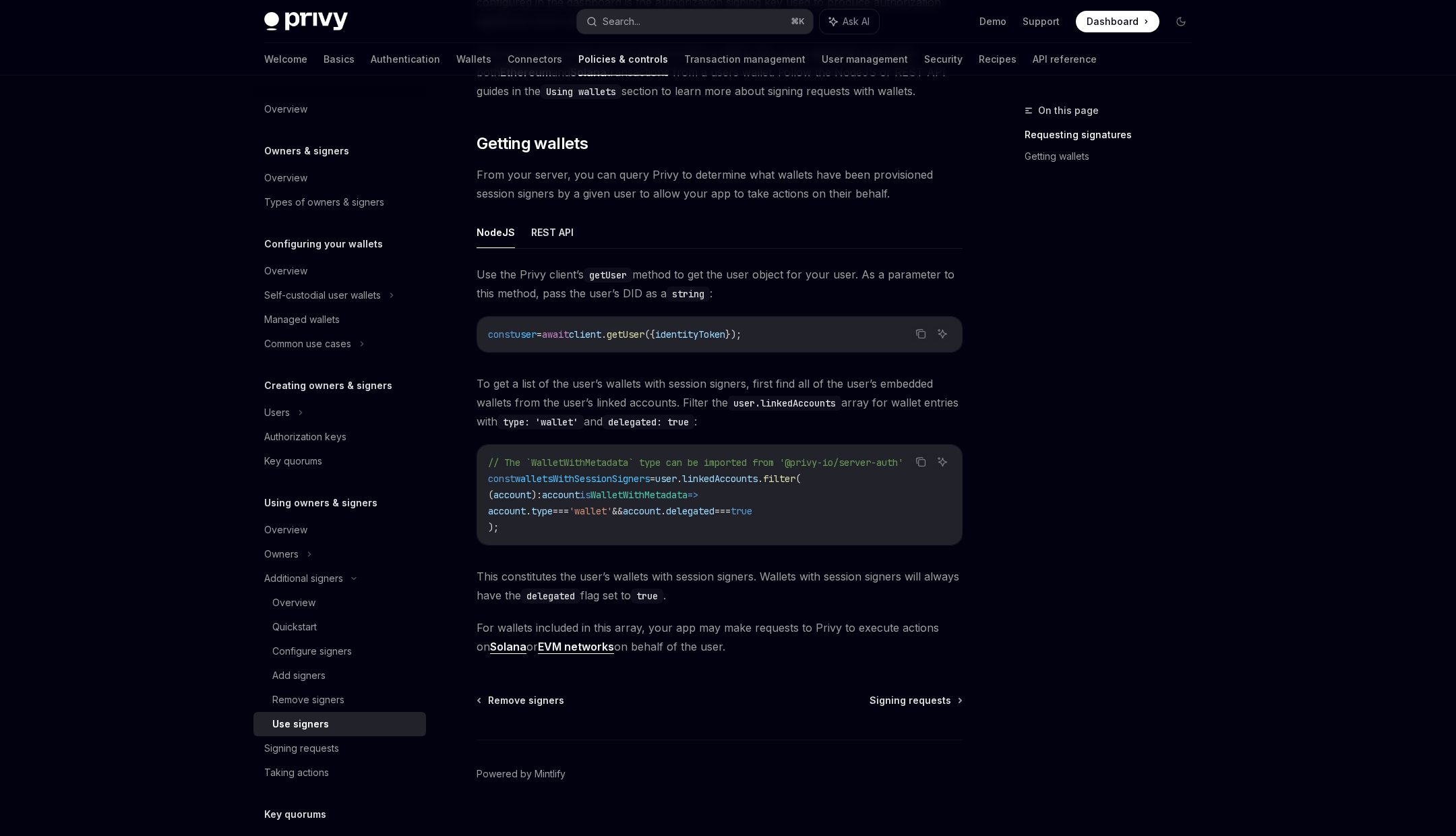
click at [626, 479] on span "walletsWithSessionSigners" at bounding box center [582, 479] width 135 height 13
click at [556, 231] on button "REST API" at bounding box center [552, 232] width 42 height 31
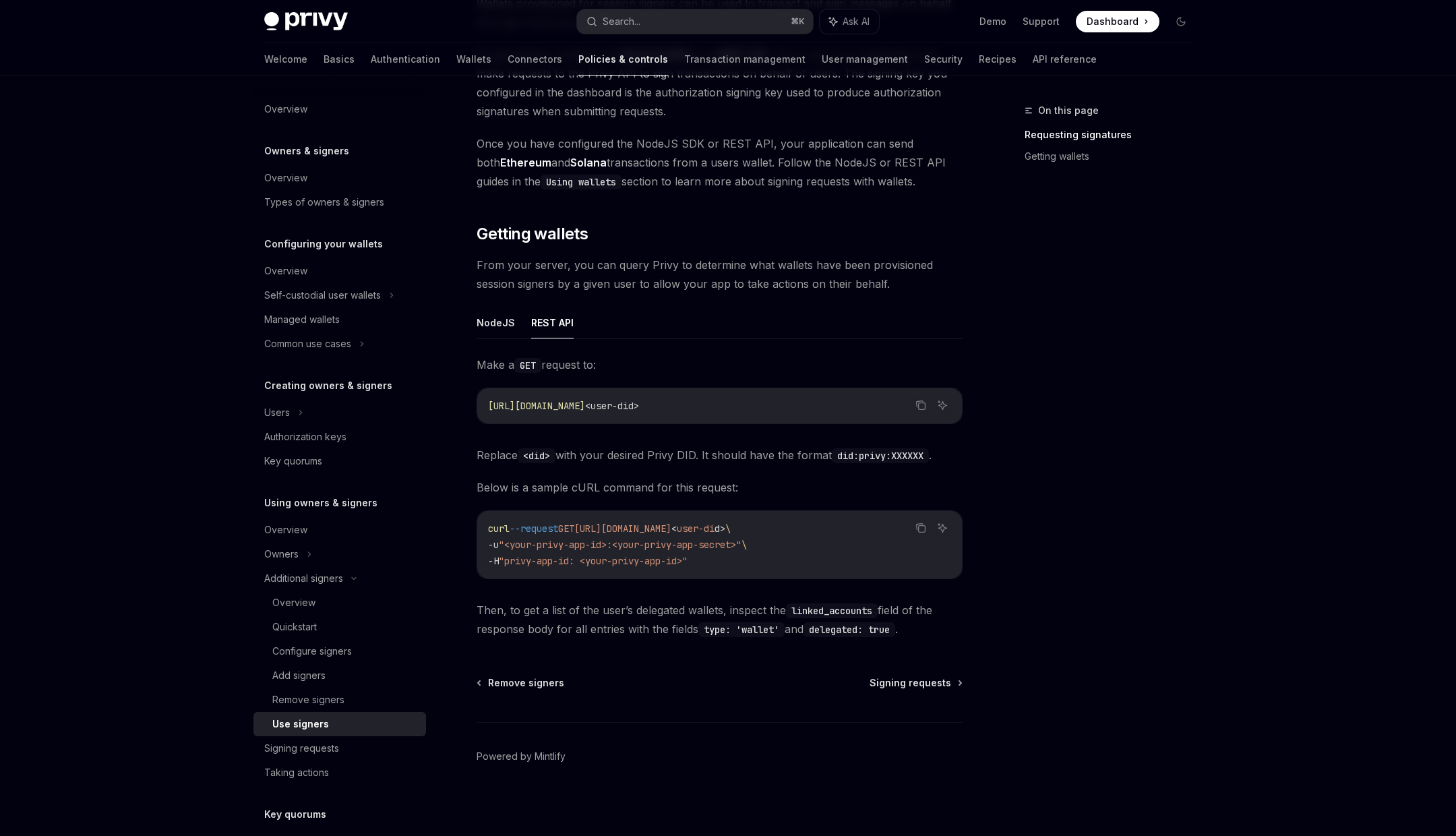
click at [490, 632] on span "Then, to get a list of the user’s delegated wallets, inspect the linked_account…" at bounding box center [719, 619] width 486 height 38
drag, startPoint x: 490, startPoint y: 632, endPoint x: 669, endPoint y: 632, distance: 179.0
click at [670, 632] on span "Then, to get a list of the user’s delegated wallets, inspect the linked_account…" at bounding box center [719, 619] width 486 height 38
click at [720, 629] on code "type: 'wallet'" at bounding box center [741, 629] width 86 height 15
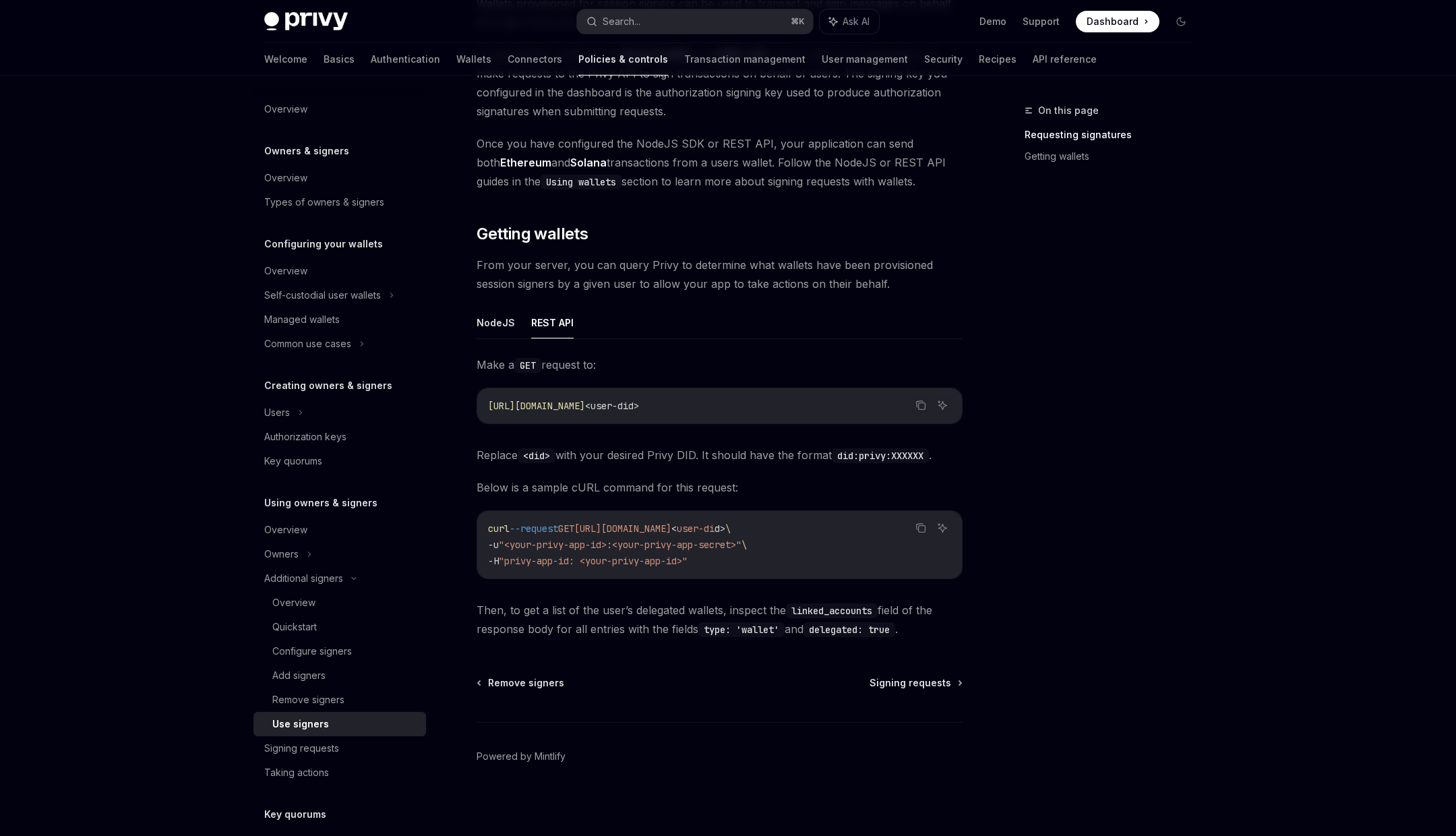
click at [758, 632] on code "type: 'wallet'" at bounding box center [741, 629] width 86 height 15
click at [837, 618] on span "Then, to get a list of the user’s delegated wallets, inspect the linked_account…" at bounding box center [719, 619] width 486 height 38
click at [672, 530] on span "[URL][DOMAIN_NAME]" at bounding box center [623, 529] width 97 height 13
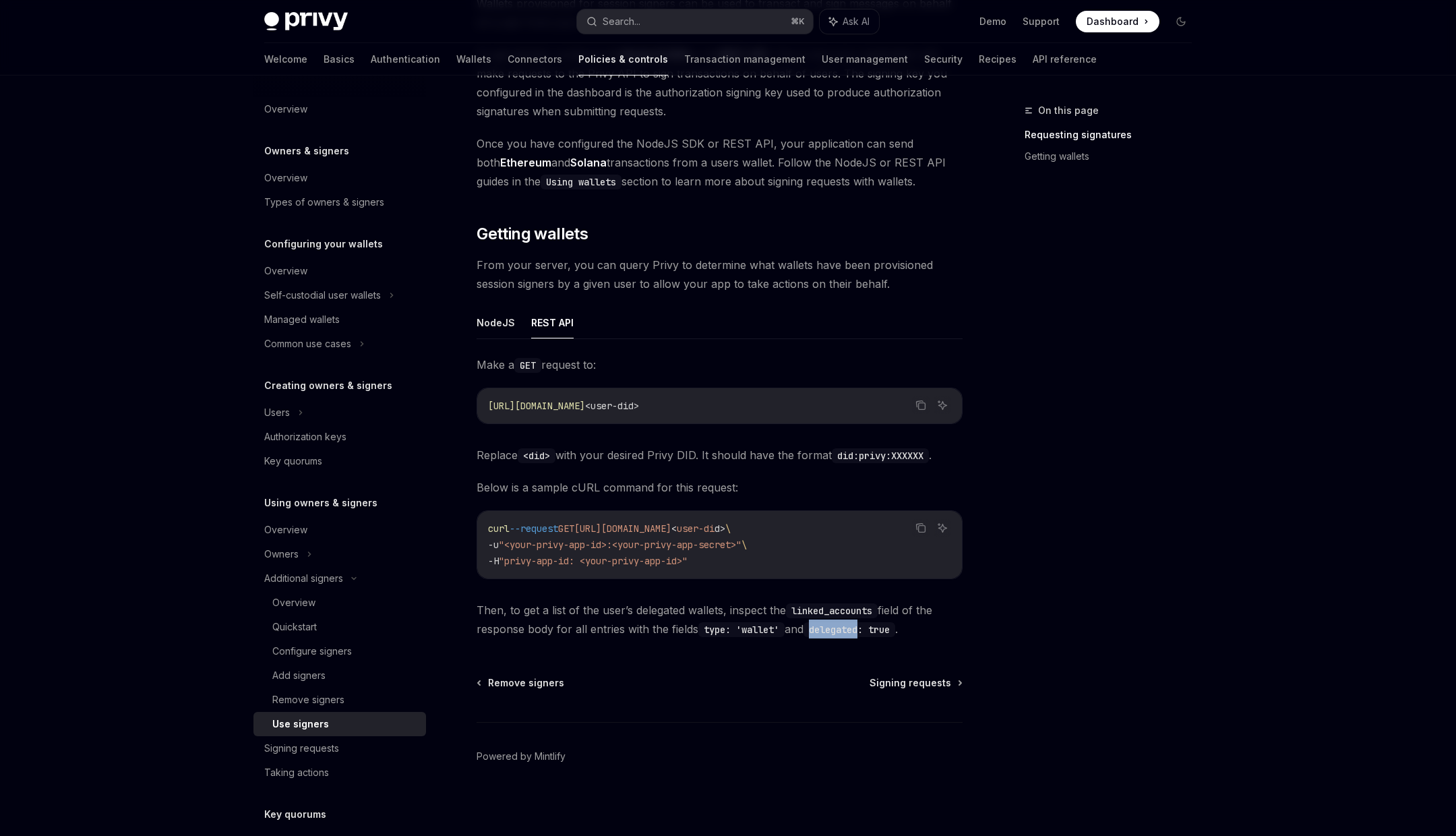
click at [672, 530] on span "[URL][DOMAIN_NAME]" at bounding box center [623, 529] width 97 height 13
click at [501, 331] on button "NodeJS" at bounding box center [495, 322] width 39 height 31
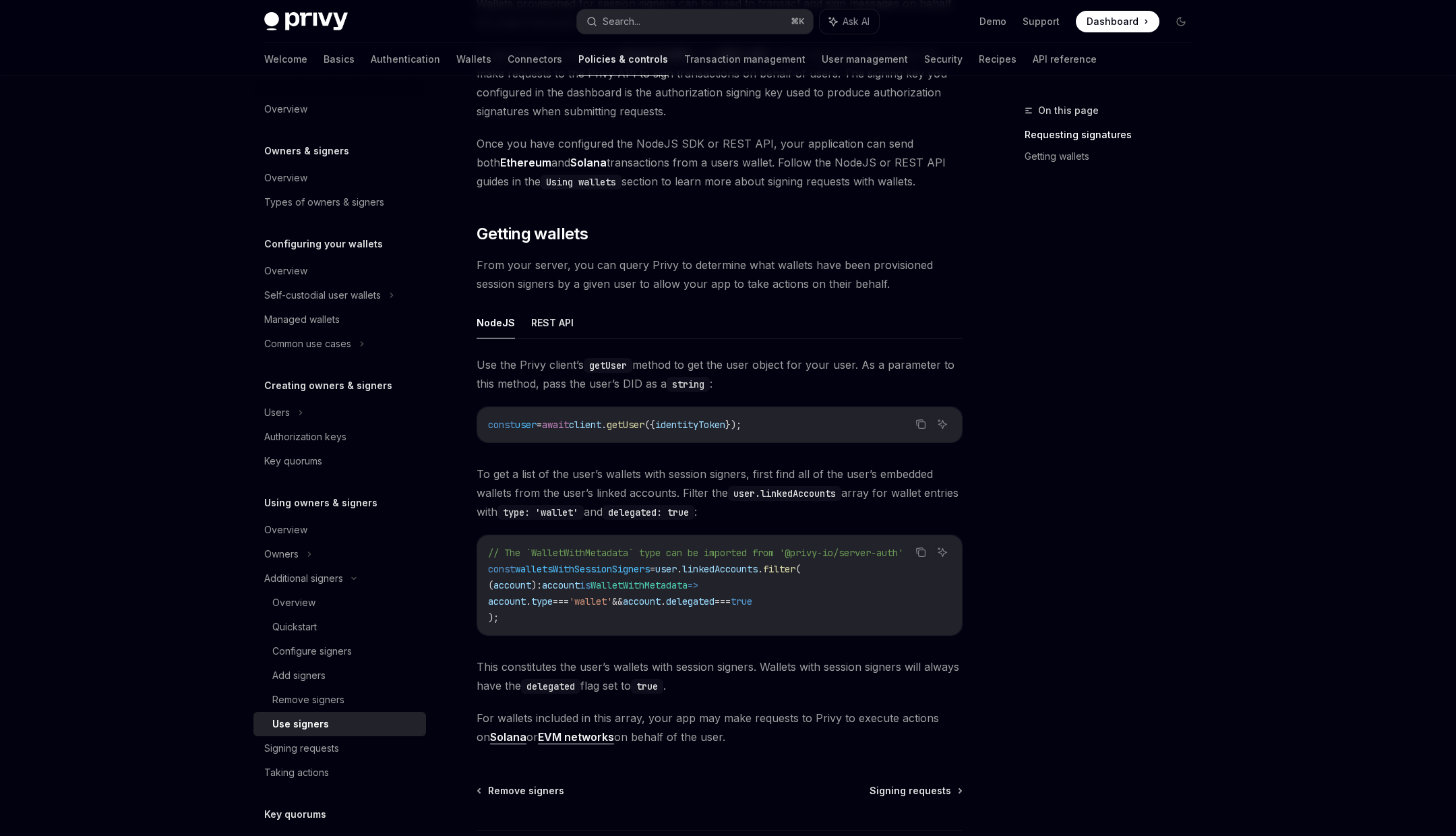
click at [640, 570] on span "walletsWithSessionSigners" at bounding box center [582, 569] width 135 height 13
click at [545, 322] on button "REST API" at bounding box center [552, 322] width 42 height 31
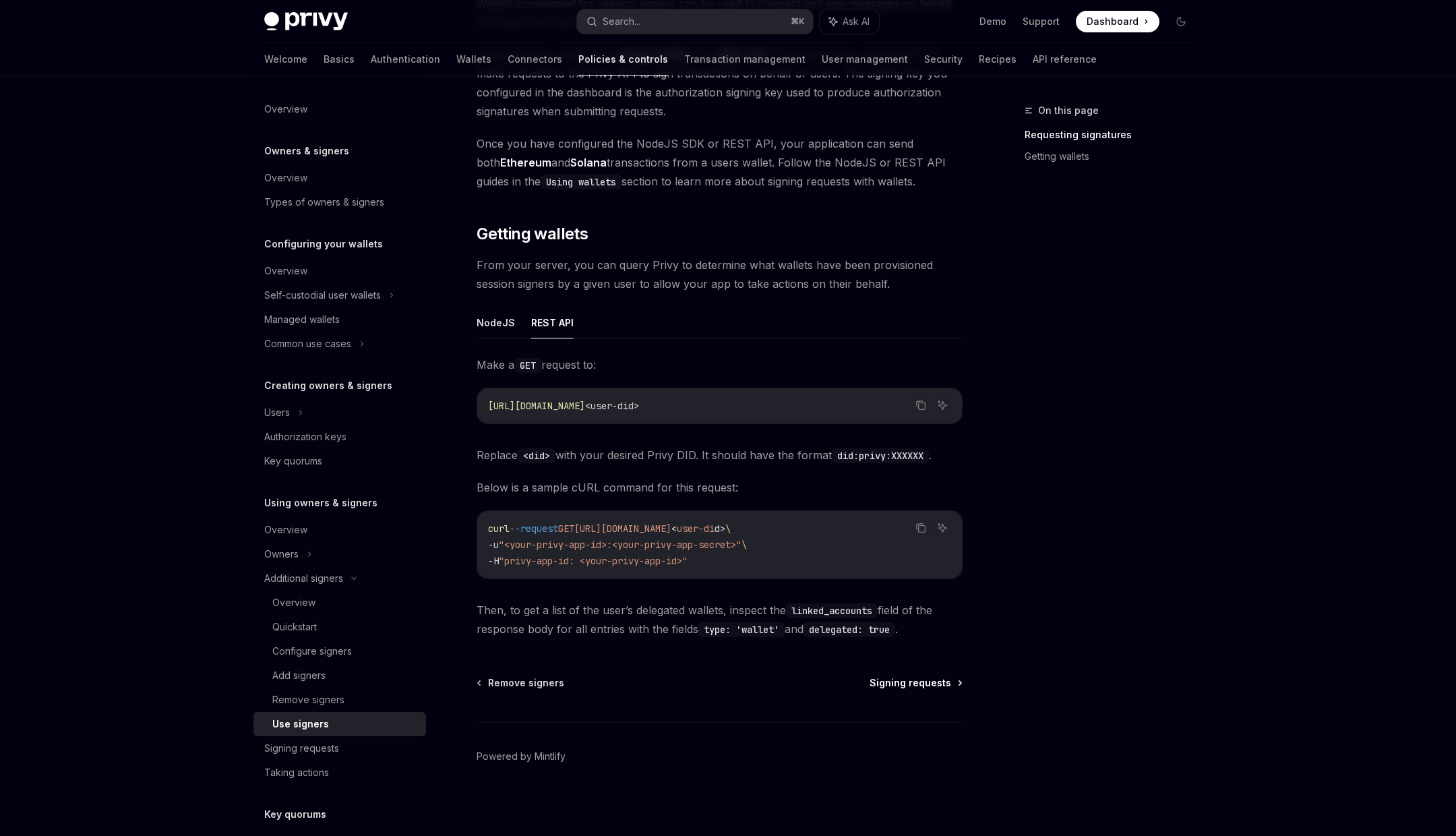
click at [905, 679] on span "Signing requests" at bounding box center [910, 682] width 81 height 13
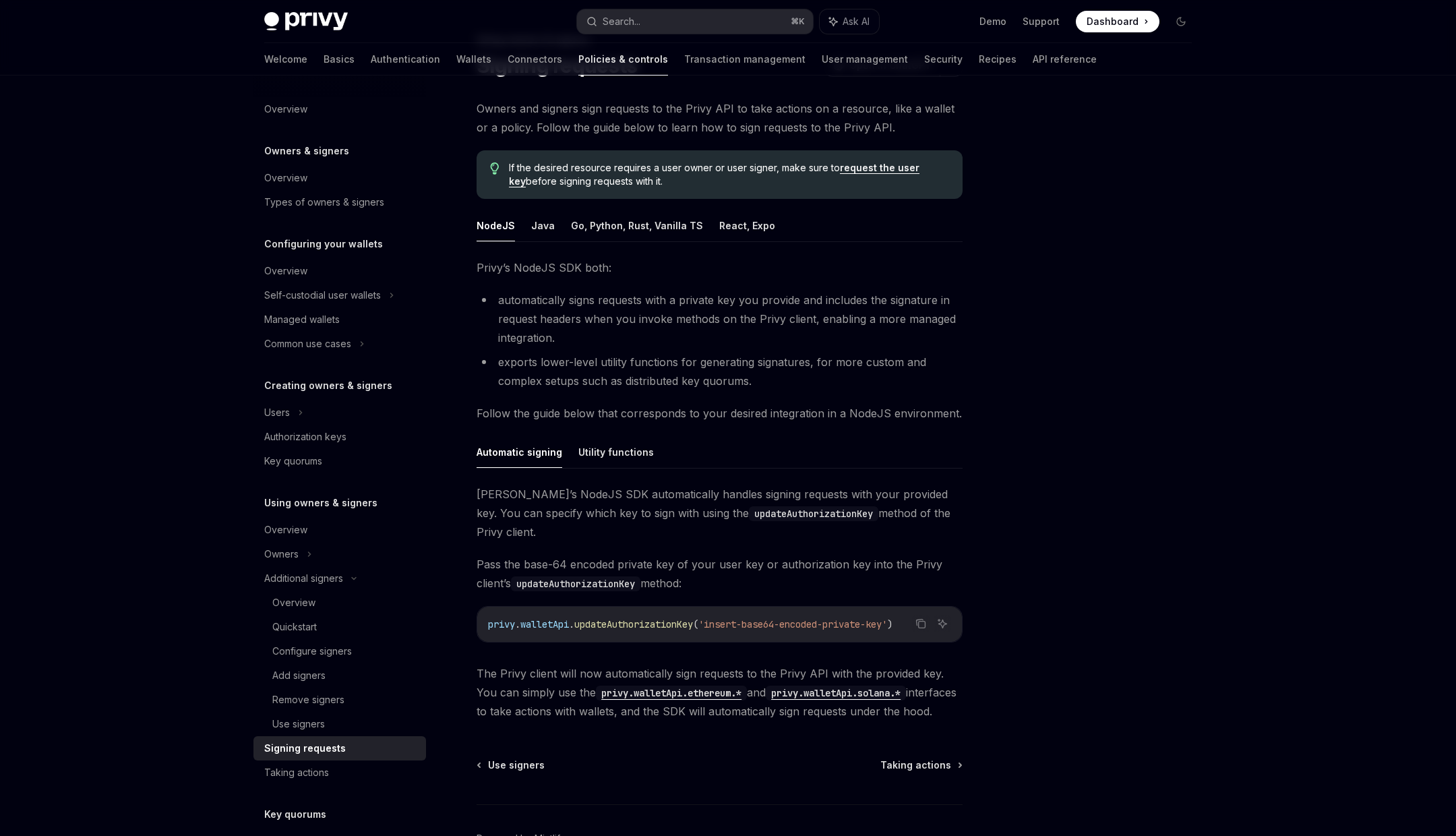
scroll to position [135, 0]
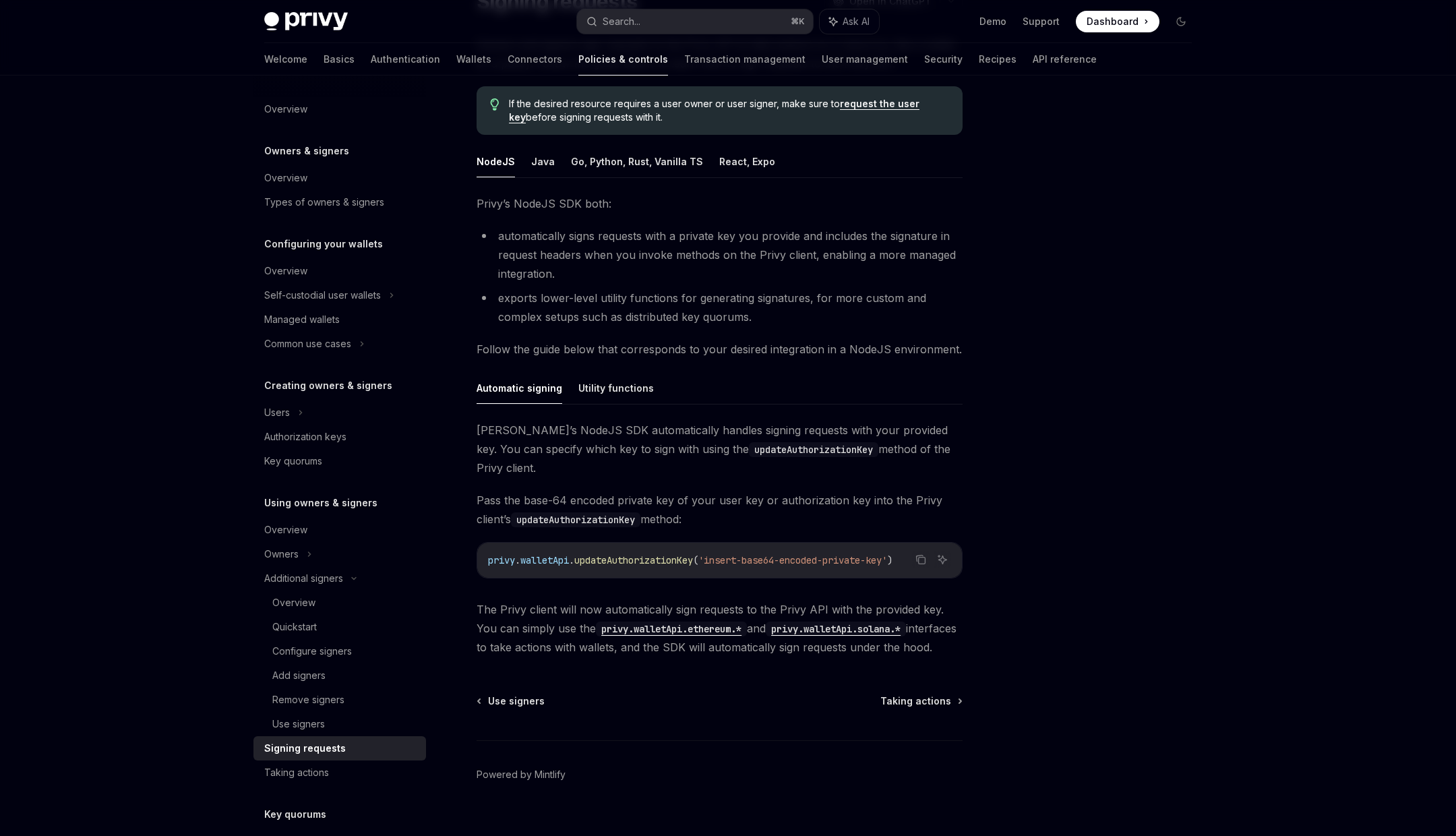
click at [626, 554] on span "updateAuthorizationKey" at bounding box center [634, 560] width 119 height 13
click at [585, 383] on button "Utility functions" at bounding box center [616, 388] width 75 height 31
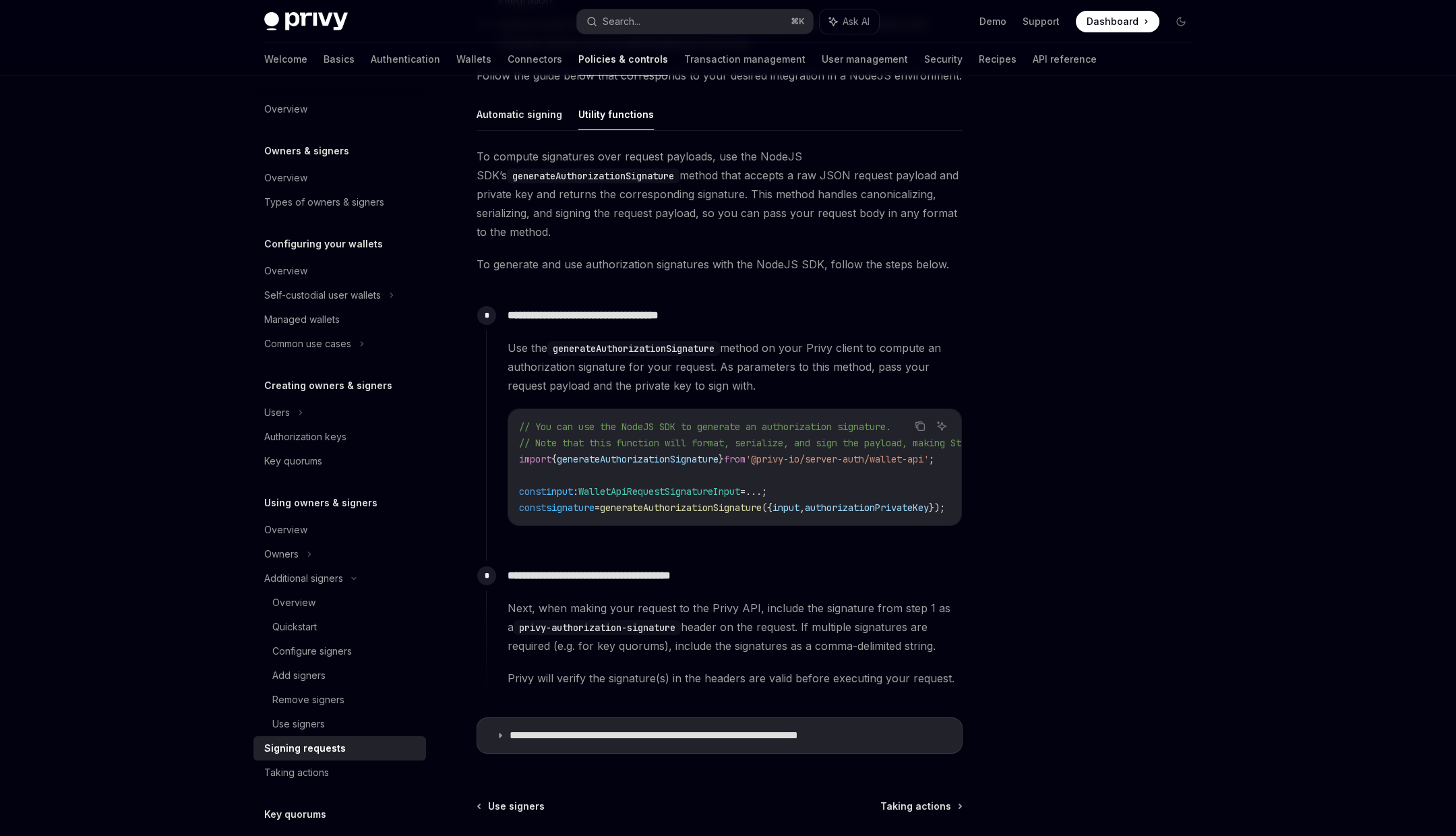
scroll to position [536, 0]
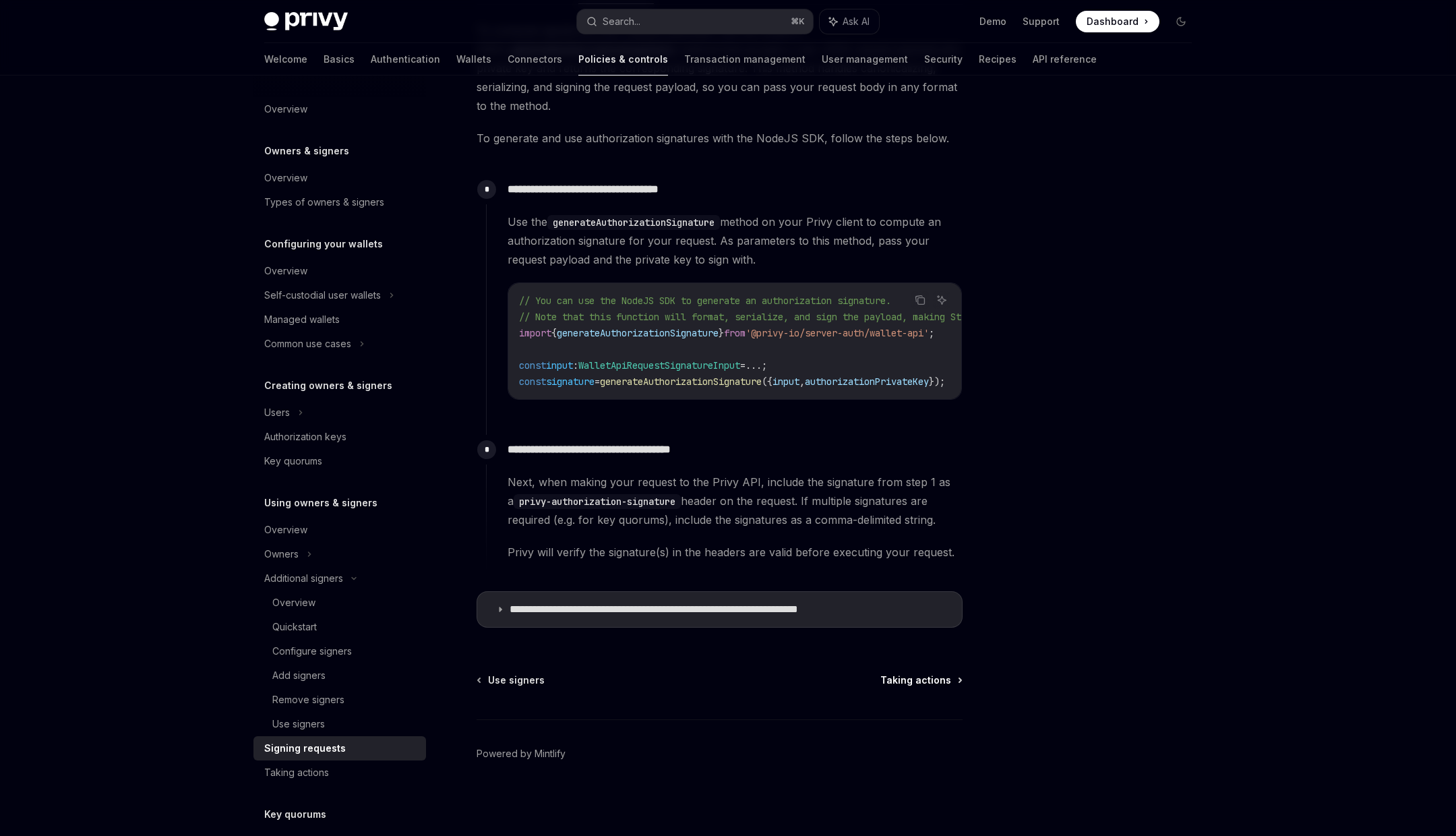
click at [895, 678] on span "Taking actions" at bounding box center [915, 679] width 71 height 13
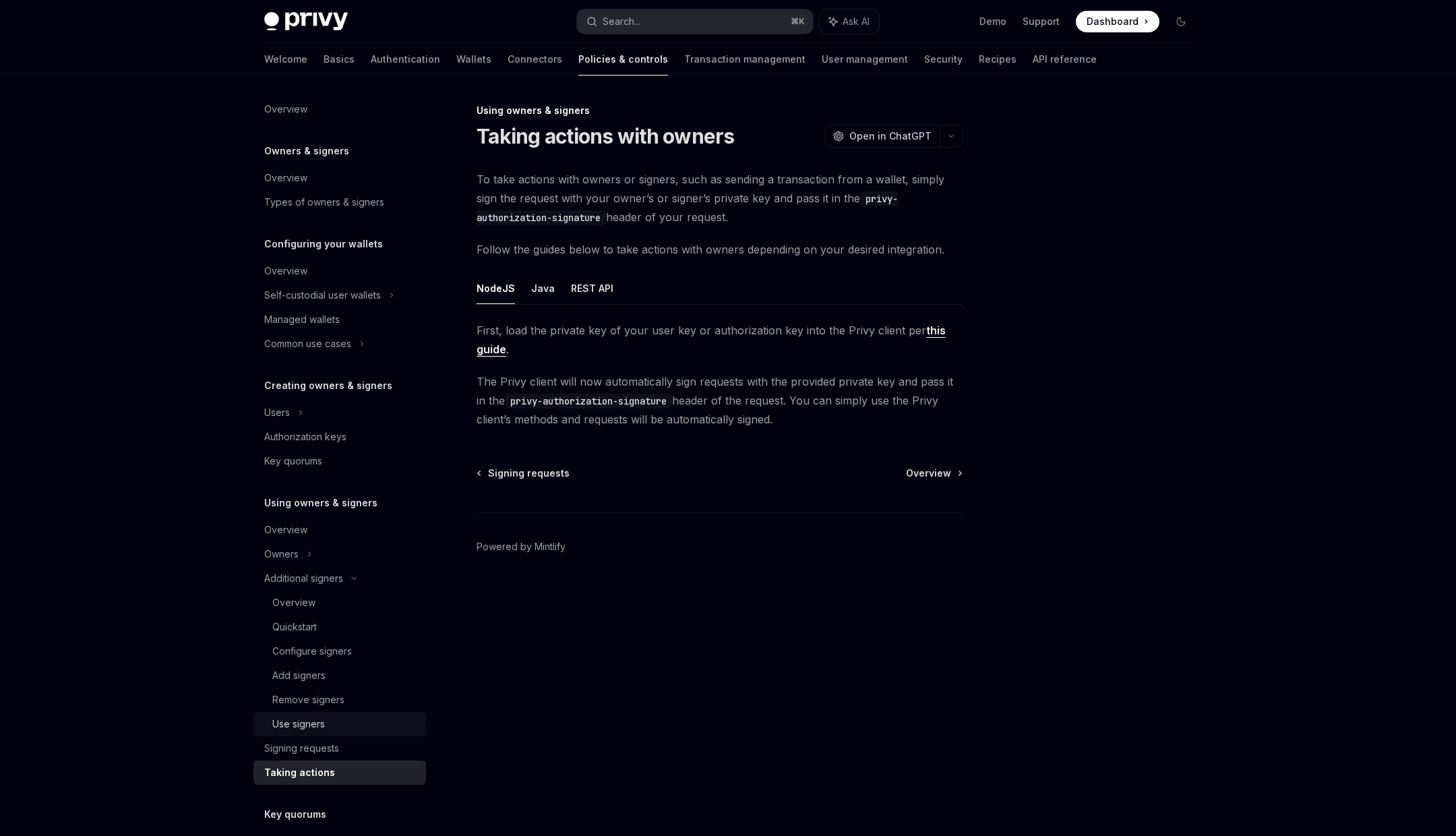
click at [310, 725] on div "Use signers" at bounding box center [298, 724] width 53 height 16
type textarea "*"
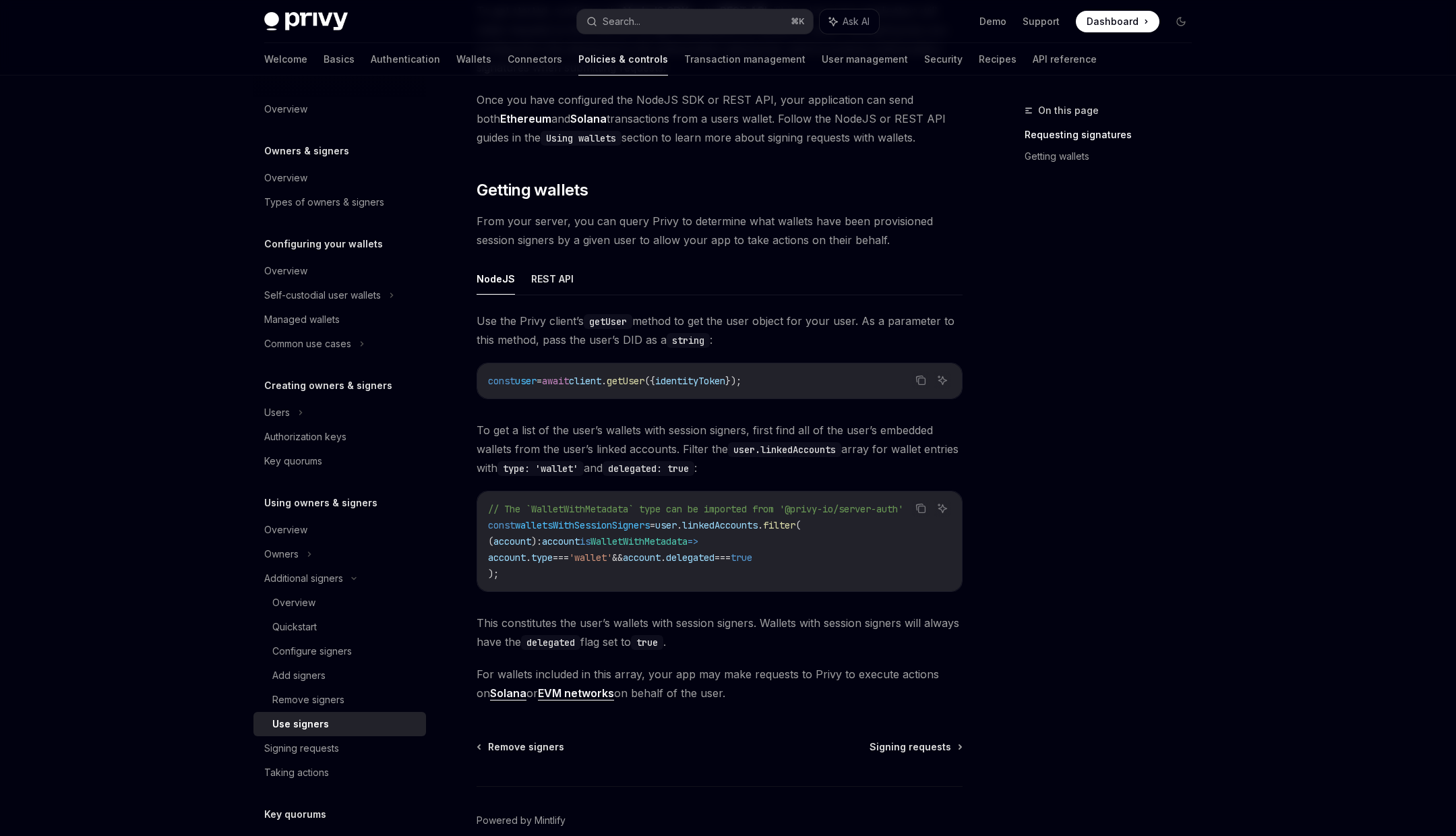
scroll to position [347, 0]
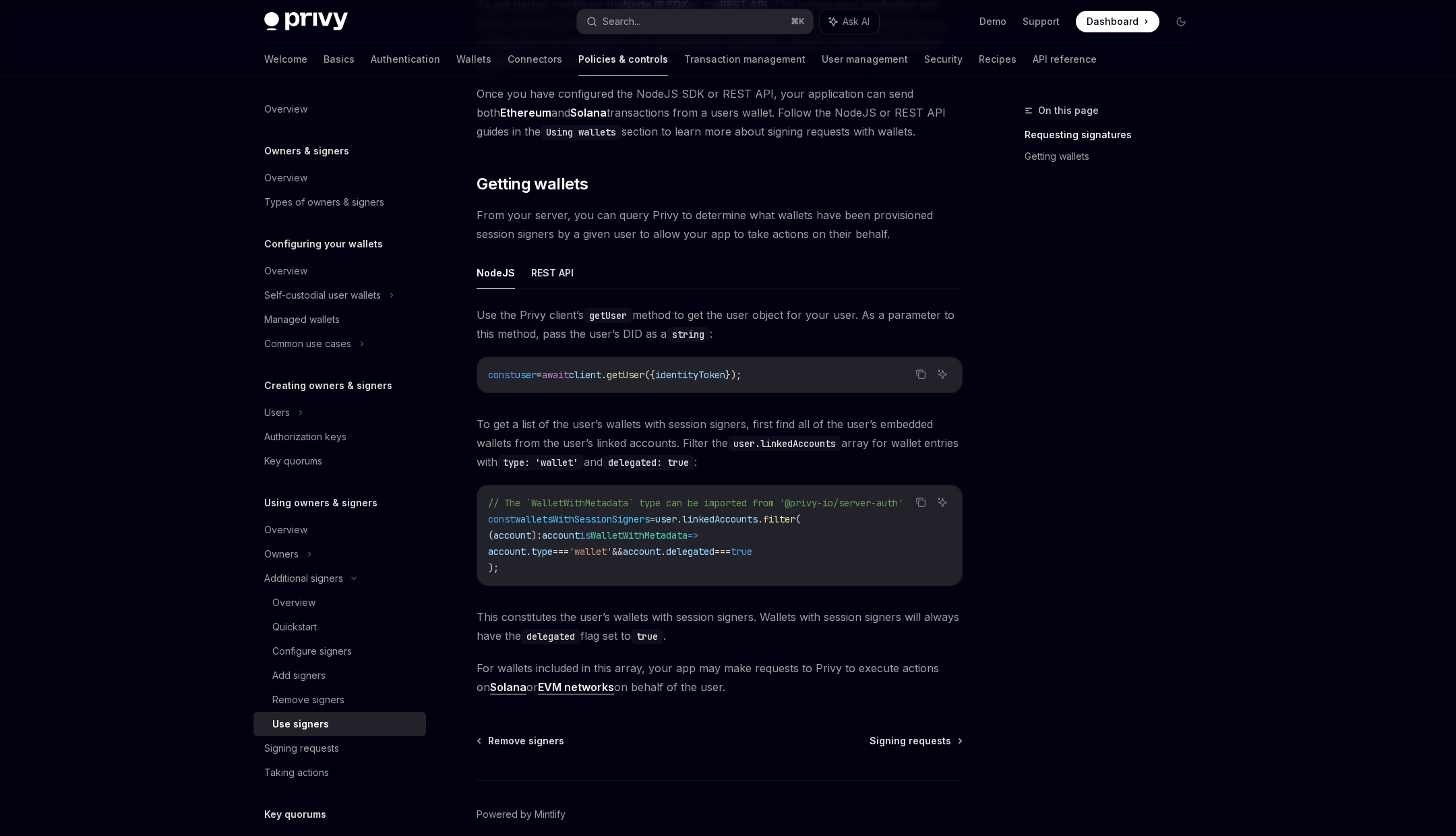
click at [580, 517] on span "walletsWithSessionSigners" at bounding box center [582, 519] width 135 height 13
click at [677, 520] on span "user" at bounding box center [666, 519] width 21 height 13
click at [602, 374] on span "client" at bounding box center [585, 375] width 32 height 13
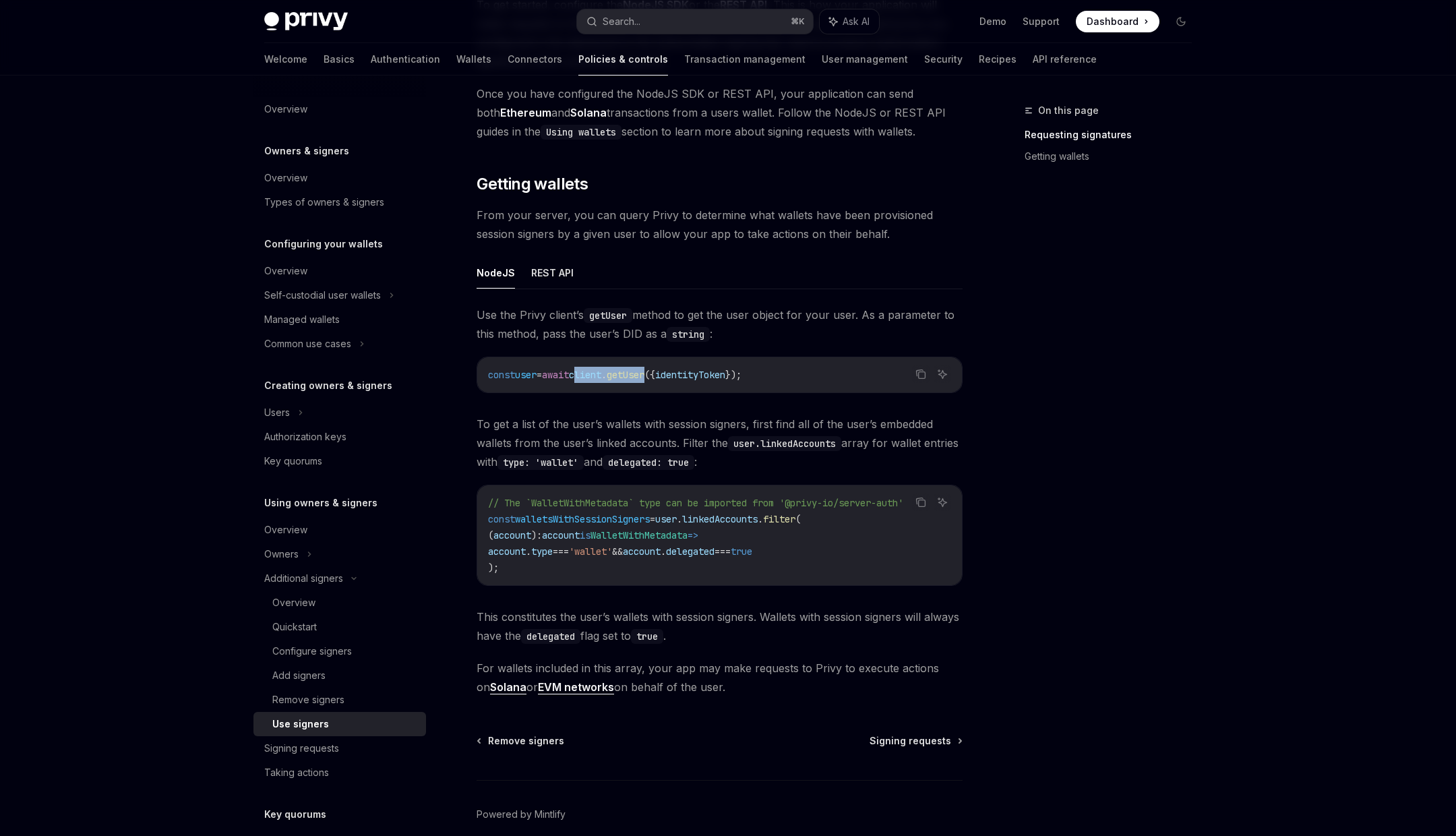
drag, startPoint x: 614, startPoint y: 374, endPoint x: 638, endPoint y: 374, distance: 24.0
click at [638, 374] on span "const user = await client . getUser ({ identityToken });" at bounding box center [614, 375] width 253 height 13
click at [602, 374] on span "client" at bounding box center [585, 375] width 32 height 13
drag, startPoint x: 616, startPoint y: 374, endPoint x: 638, endPoint y: 374, distance: 22.0
click at [638, 374] on span "const user = await client . getUser ({ identityToken });" at bounding box center [614, 375] width 253 height 13
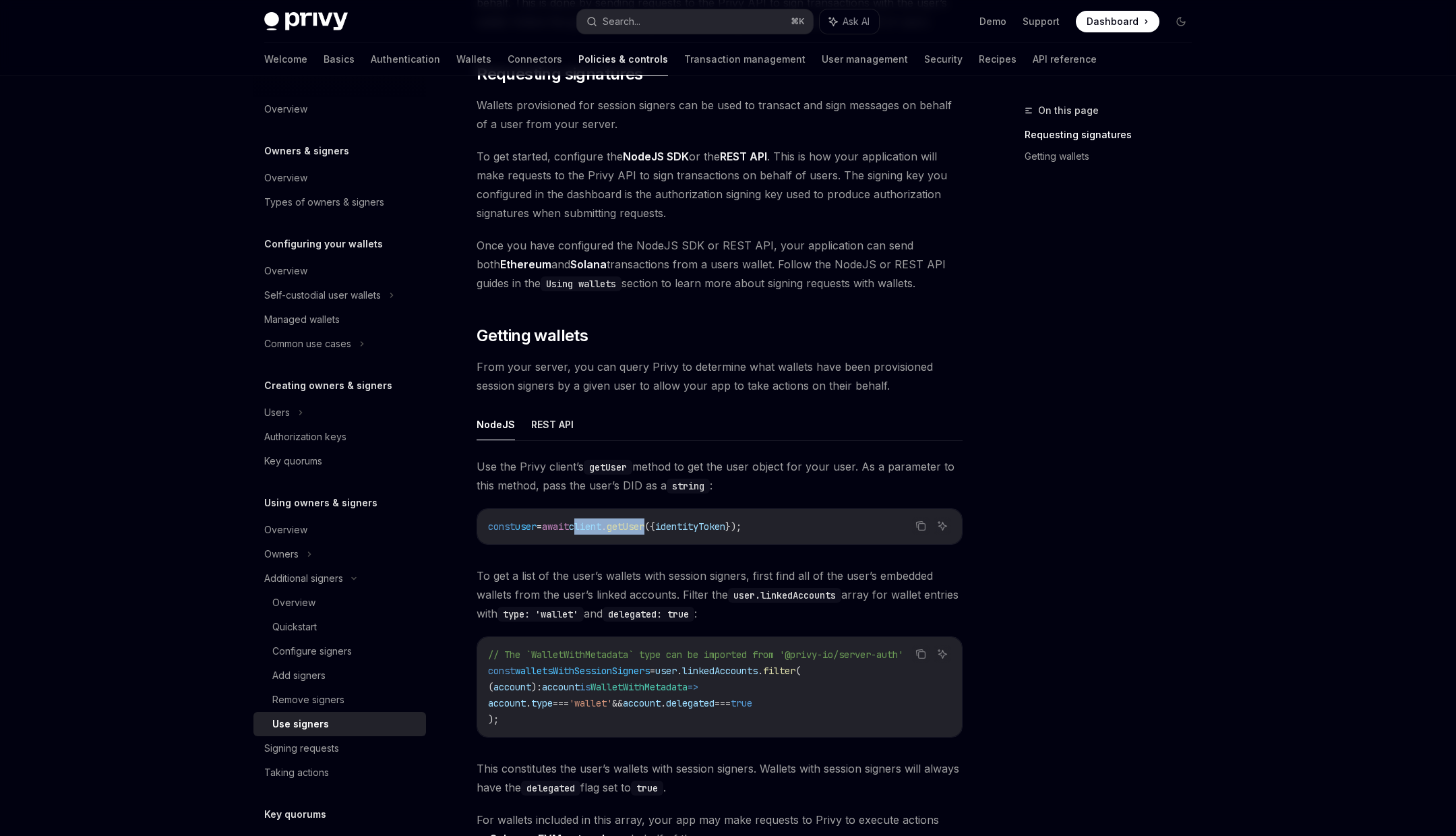
scroll to position [0, 0]
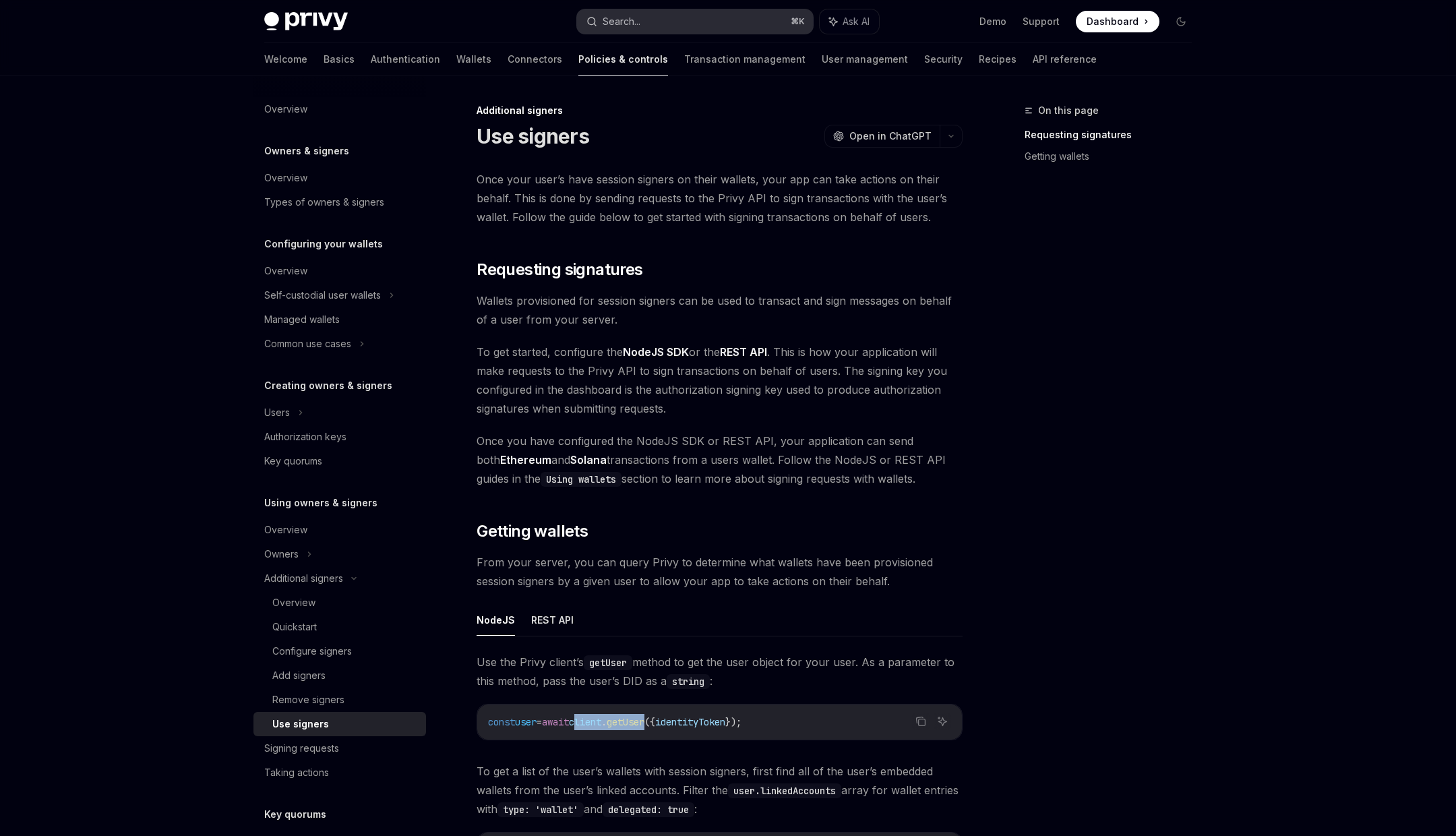
click at [672, 26] on button "Search... ⌘ K" at bounding box center [696, 21] width 236 height 24
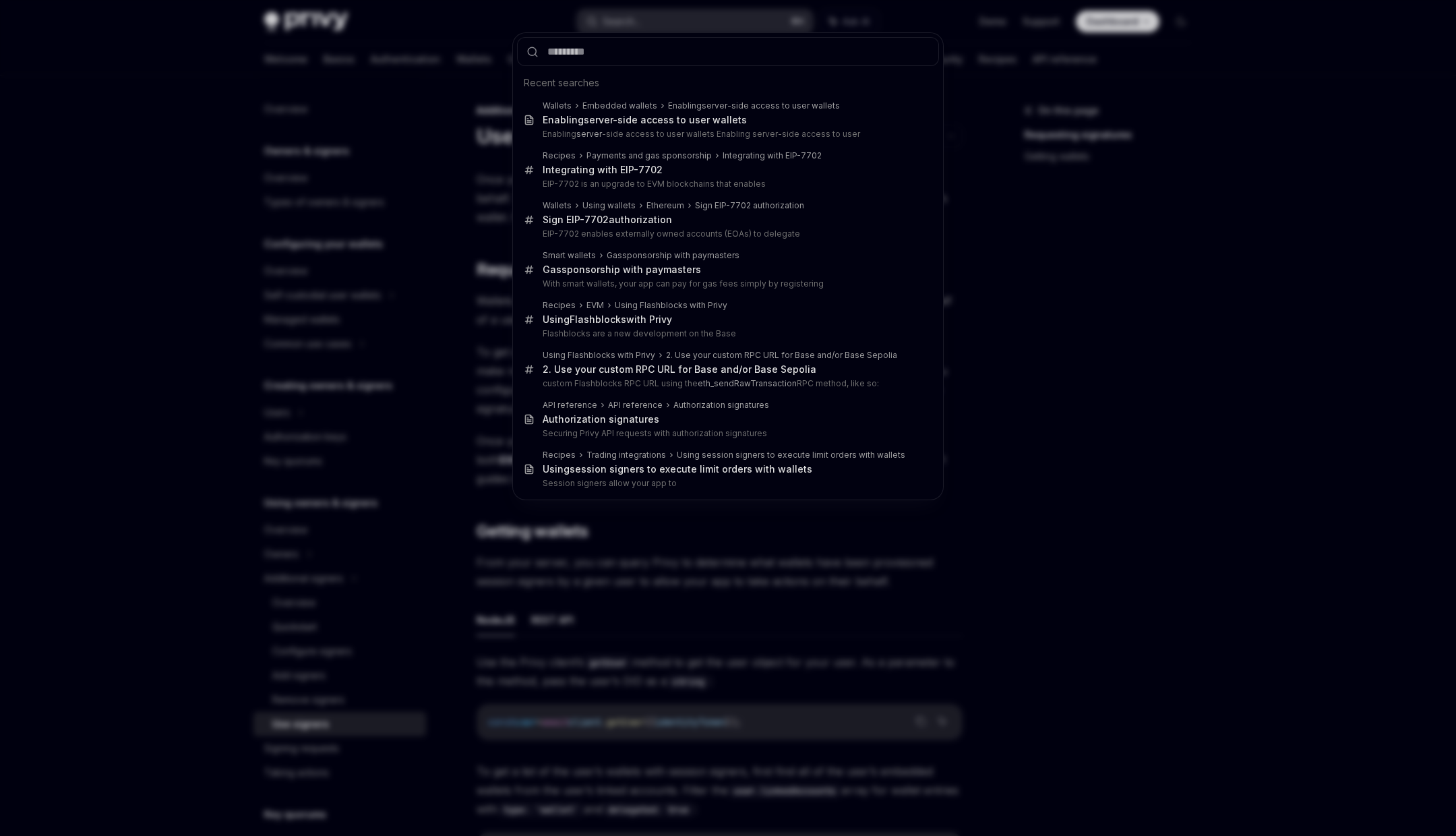
type input "*"
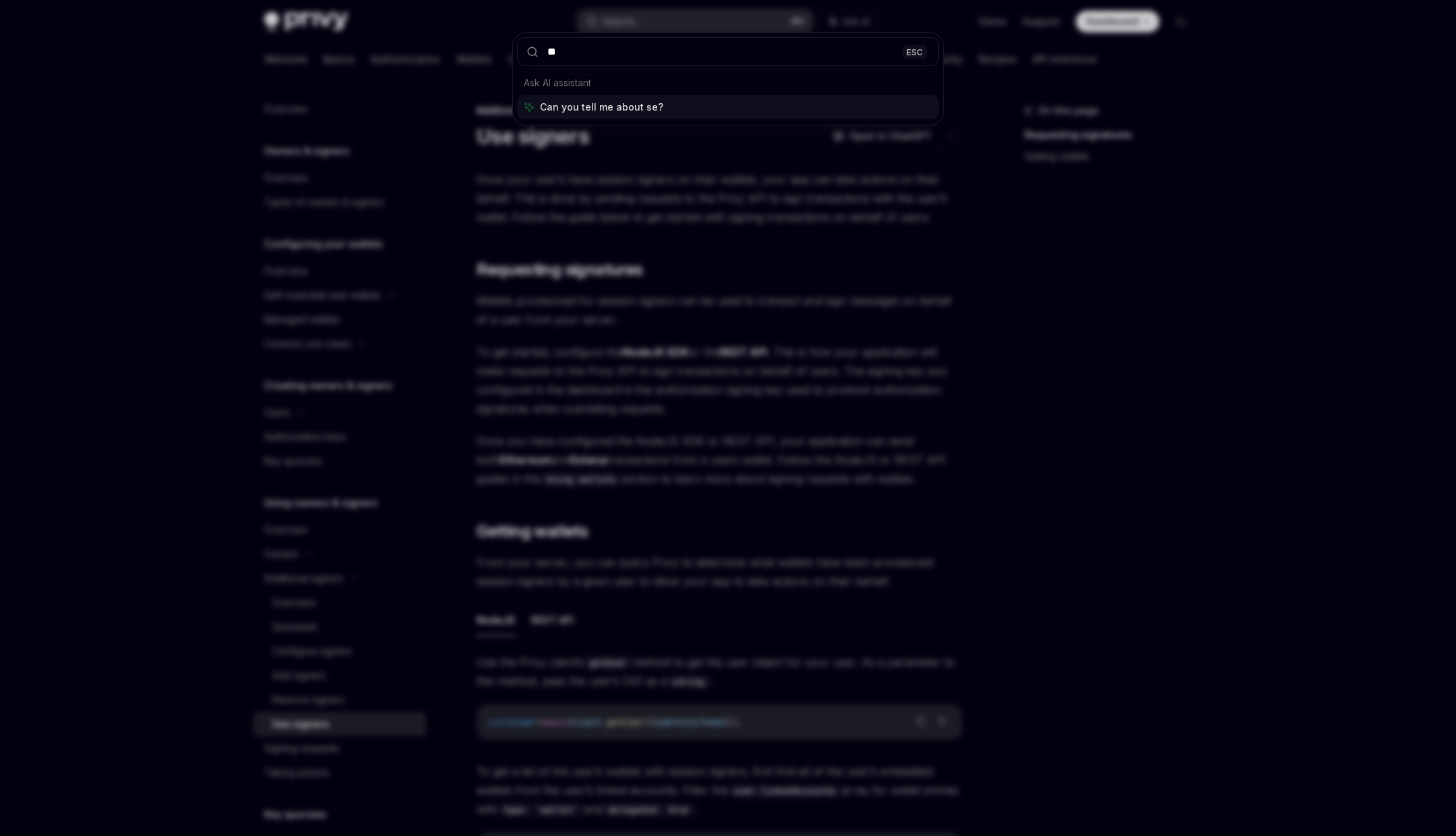
type input "*"
type input "**********"
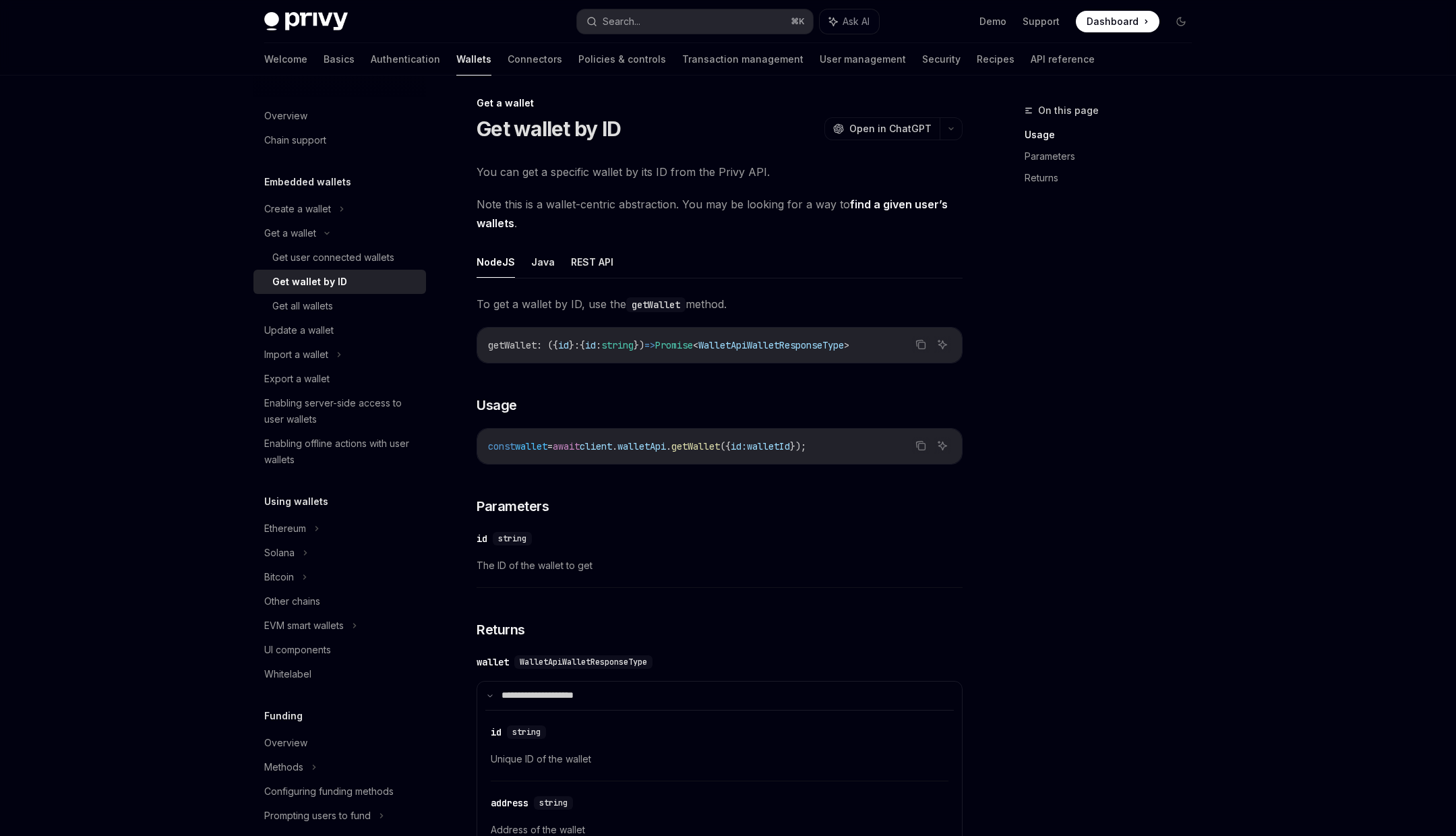
scroll to position [7, 0]
click at [575, 266] on button "REST API" at bounding box center [592, 262] width 42 height 31
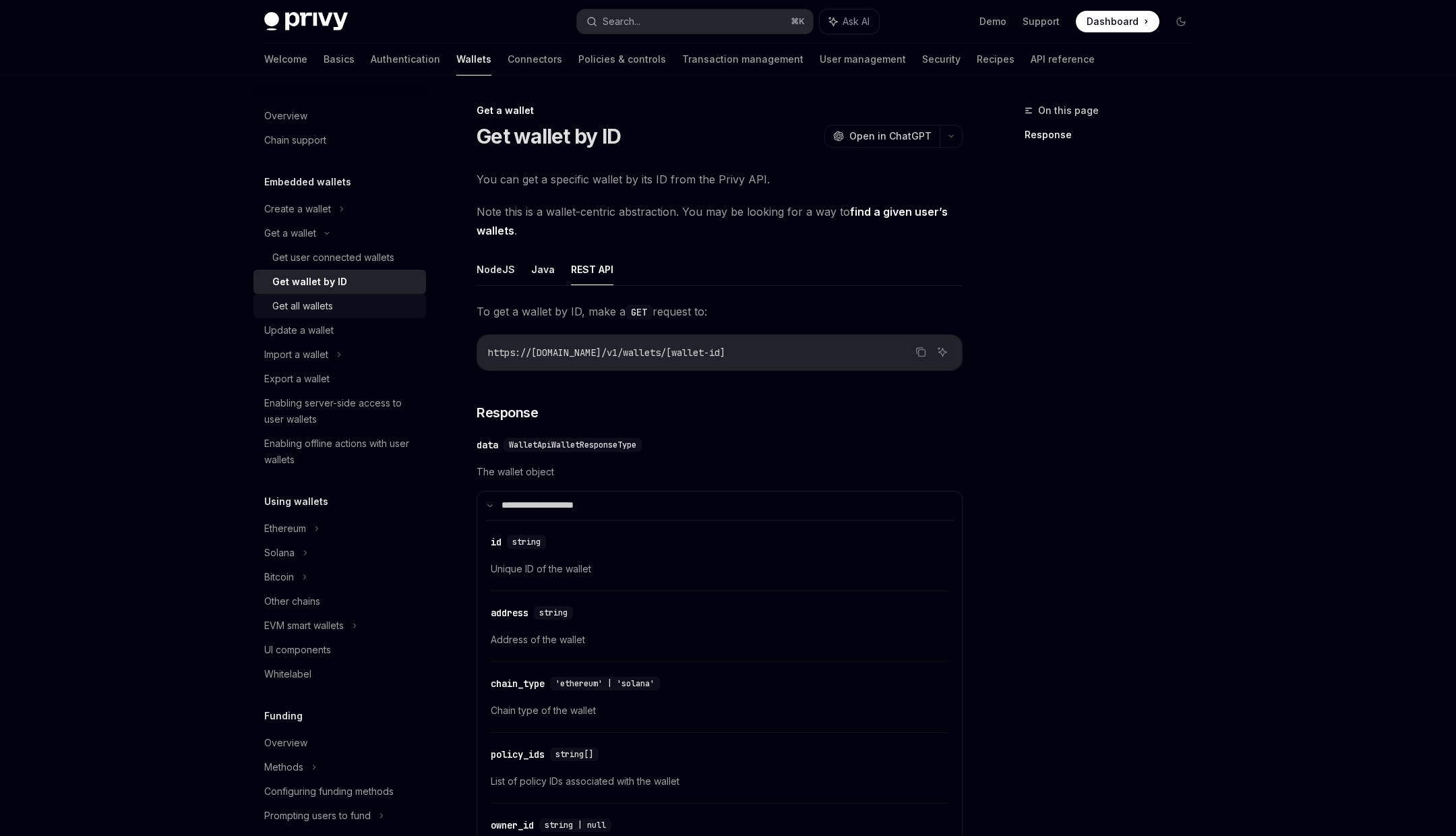
click at [311, 311] on div "Get all wallets" at bounding box center [303, 306] width 61 height 16
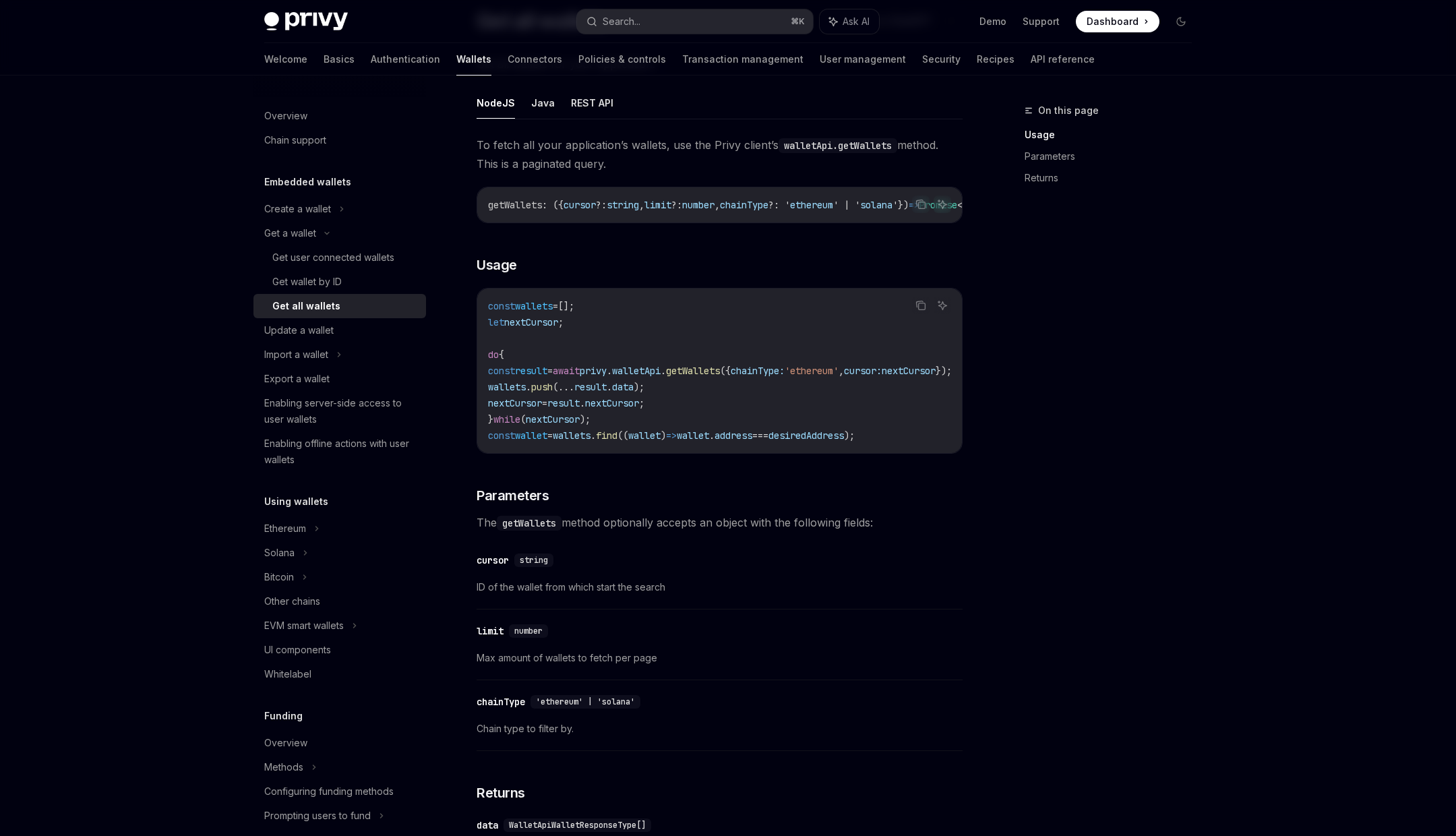
scroll to position [129, 0]
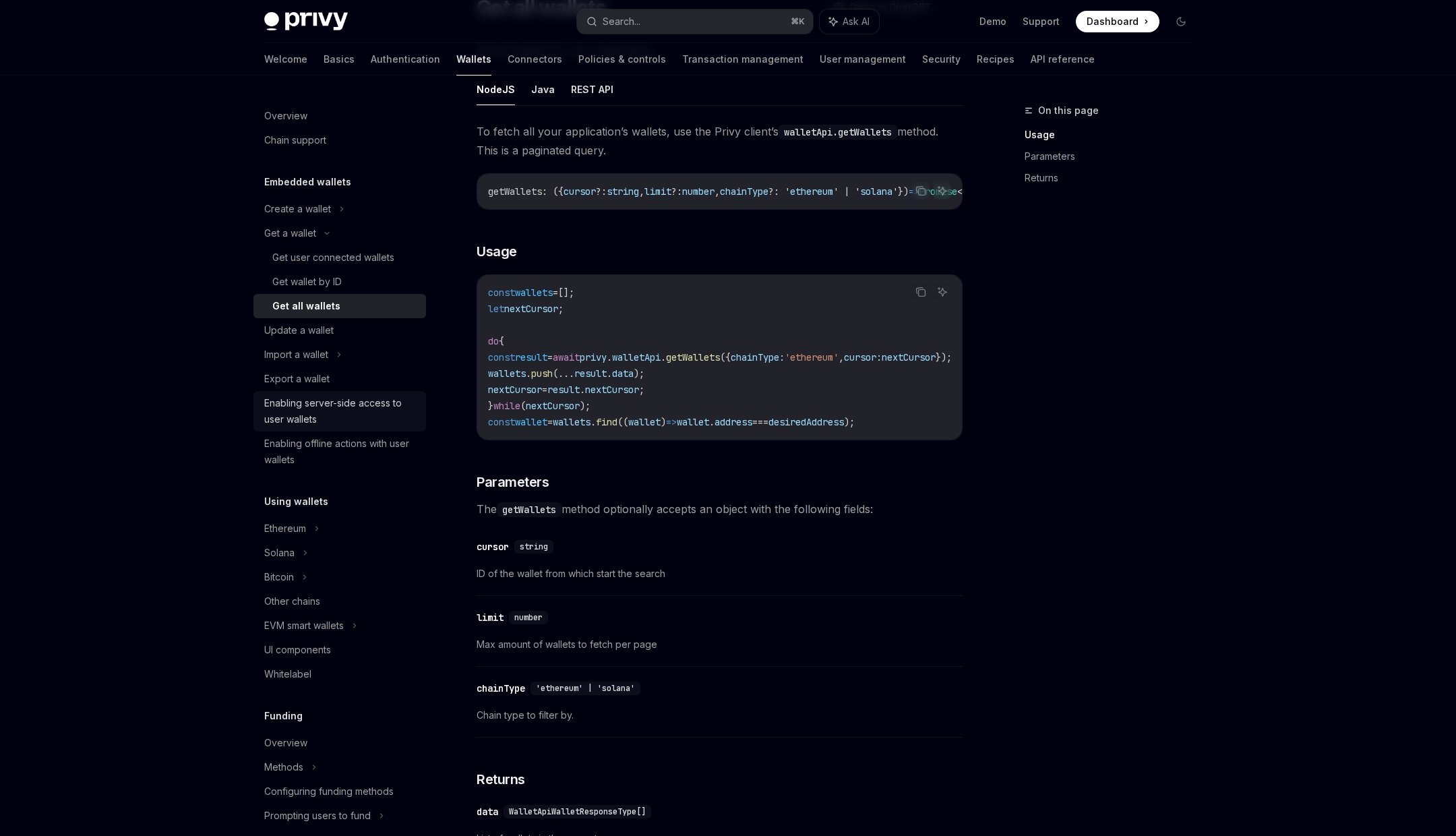
click at [318, 419] on div "Enabling server-side access to user wallets" at bounding box center [341, 411] width 154 height 32
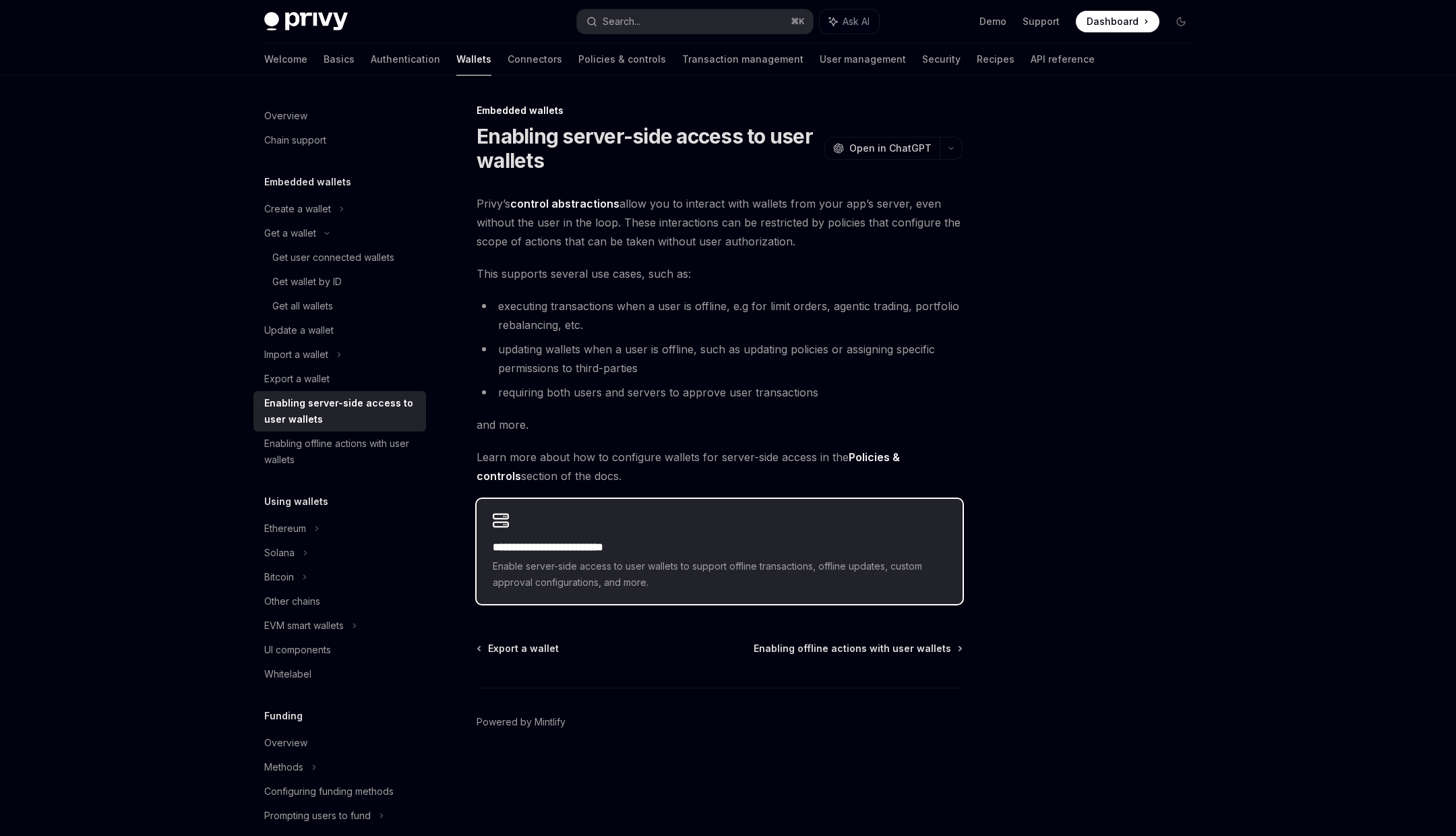
click at [601, 550] on h2 "**********" at bounding box center [719, 547] width 454 height 16
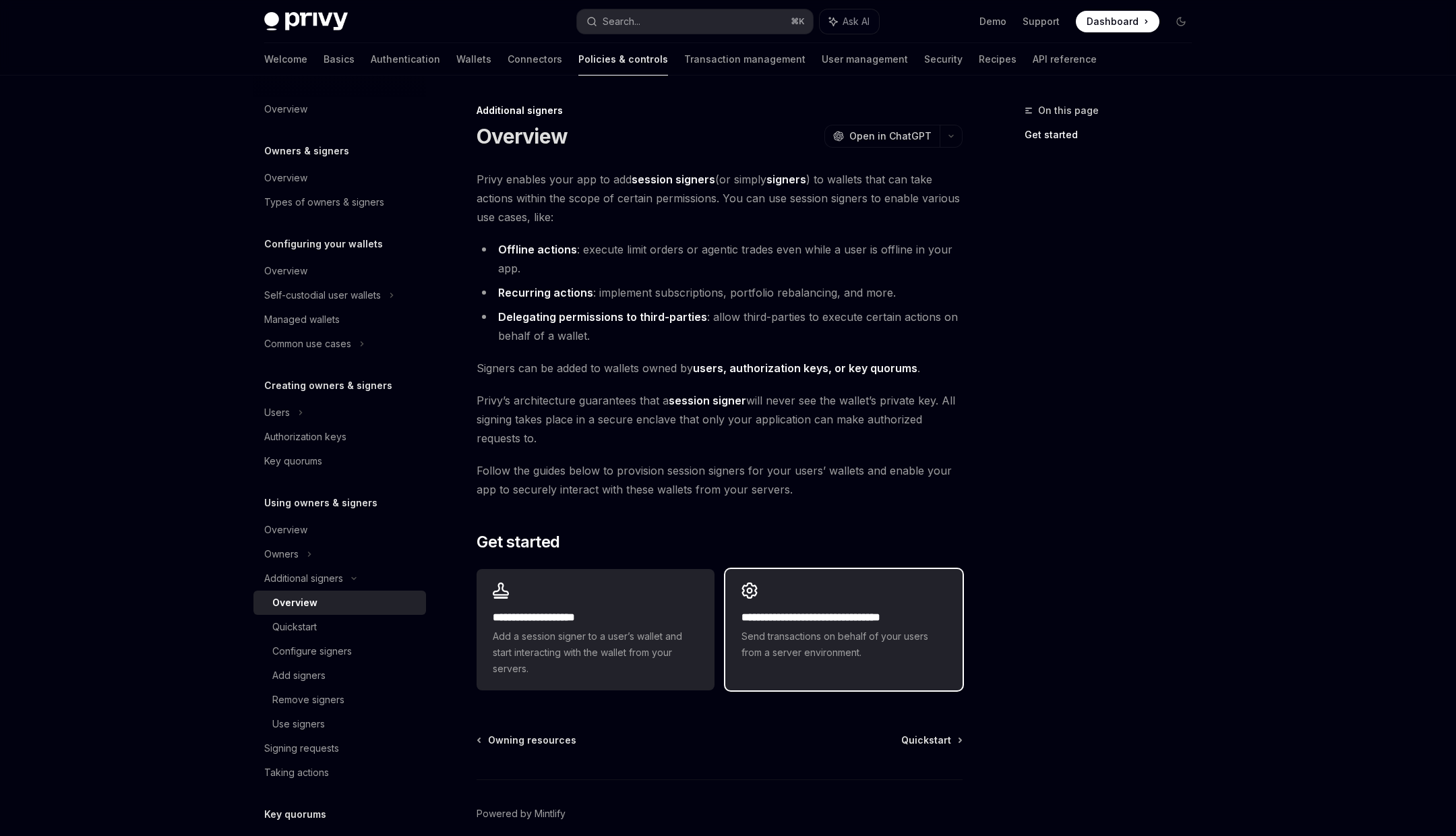
click at [865, 618] on h2 "**********" at bounding box center [844, 618] width 205 height 16
type textarea "*"
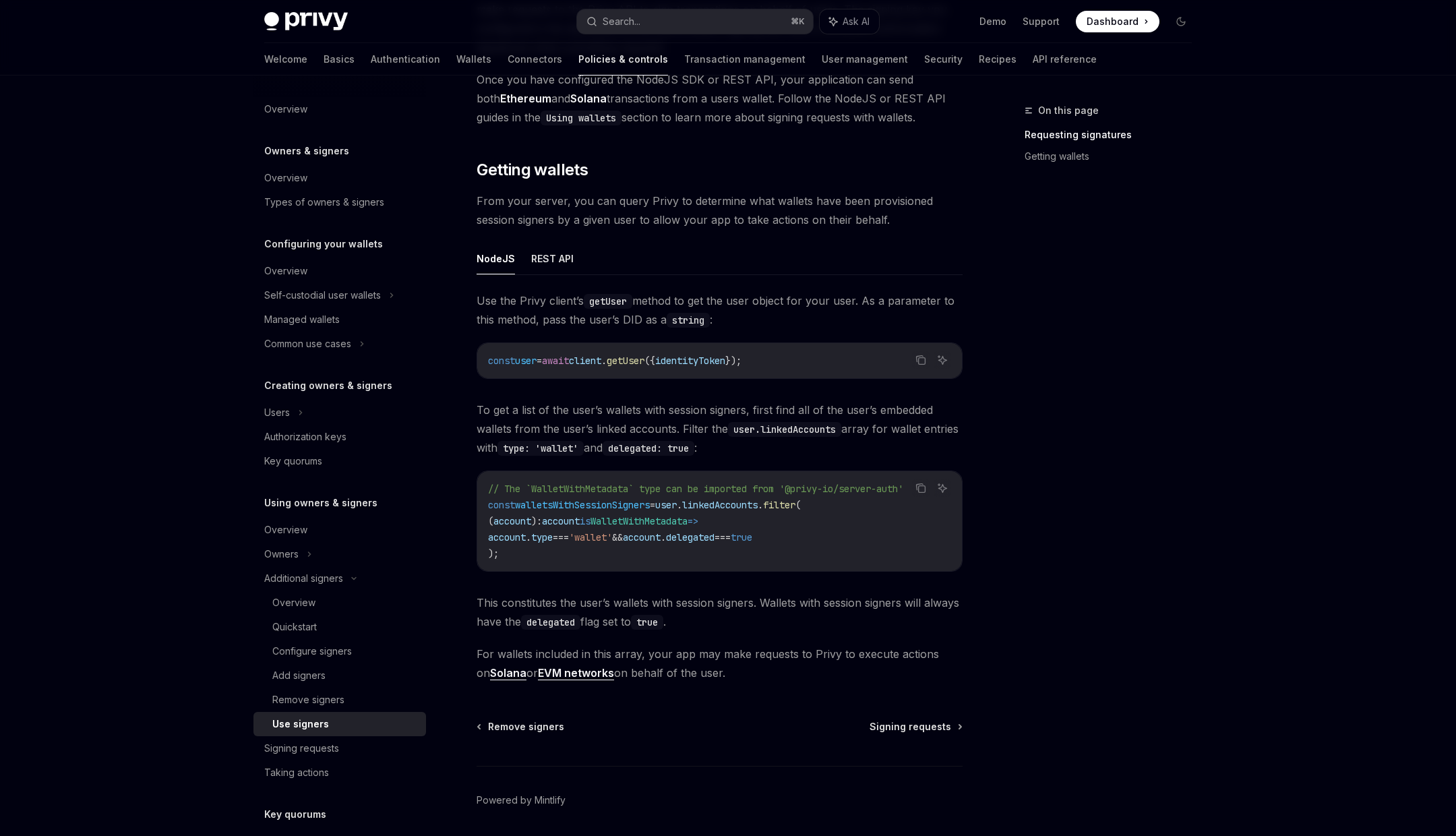
scroll to position [386, 0]
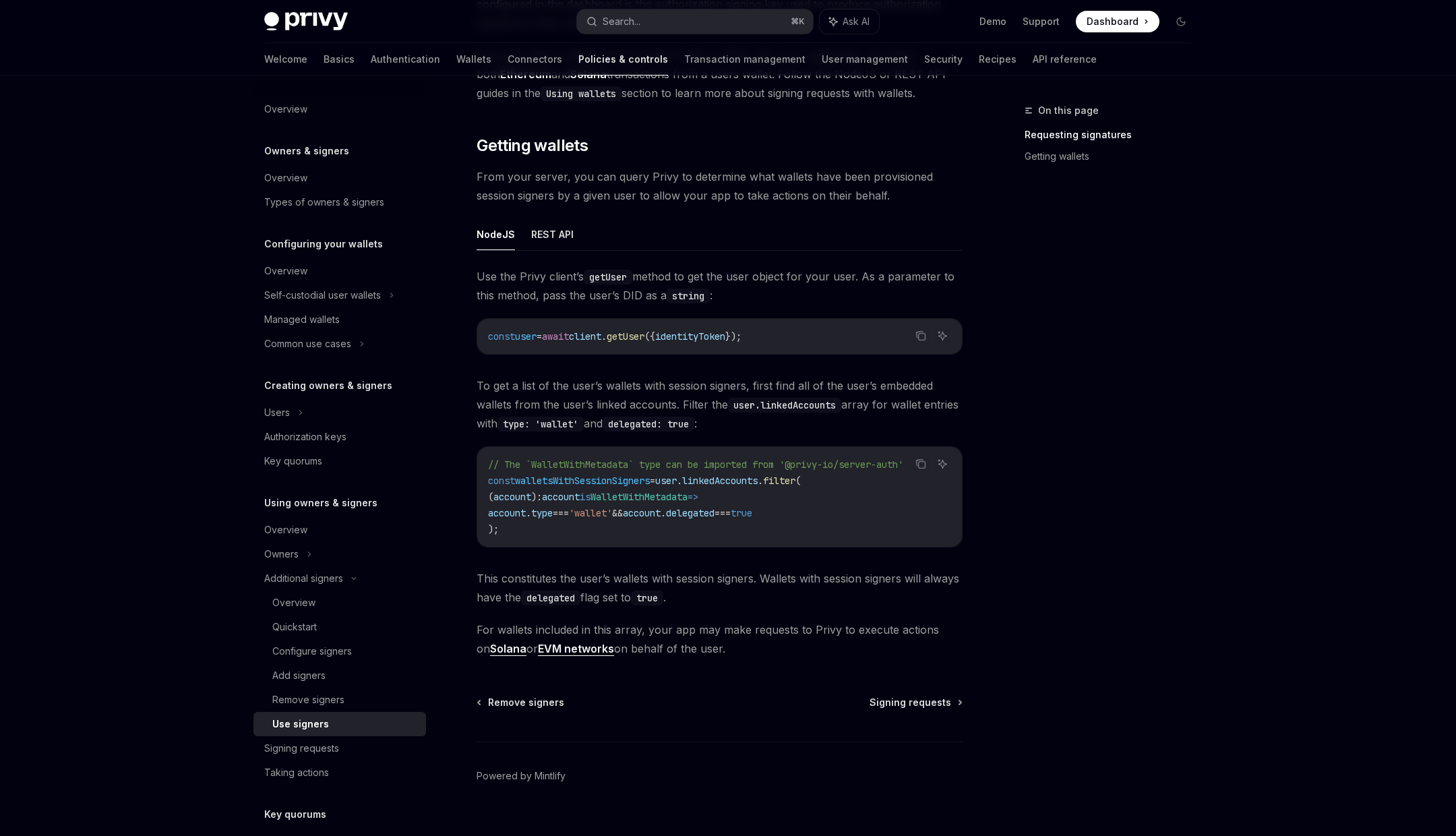
click at [612, 513] on span "'wallet'" at bounding box center [590, 513] width 43 height 13
drag, startPoint x: 624, startPoint y: 513, endPoint x: 762, endPoint y: 512, distance: 138.0
click at [752, 513] on span "account . type === 'wallet' && account . delegated === true" at bounding box center [620, 513] width 264 height 13
click at [715, 512] on span "delegated" at bounding box center [690, 513] width 48 height 13
drag, startPoint x: 749, startPoint y: 512, endPoint x: 698, endPoint y: 512, distance: 51.0
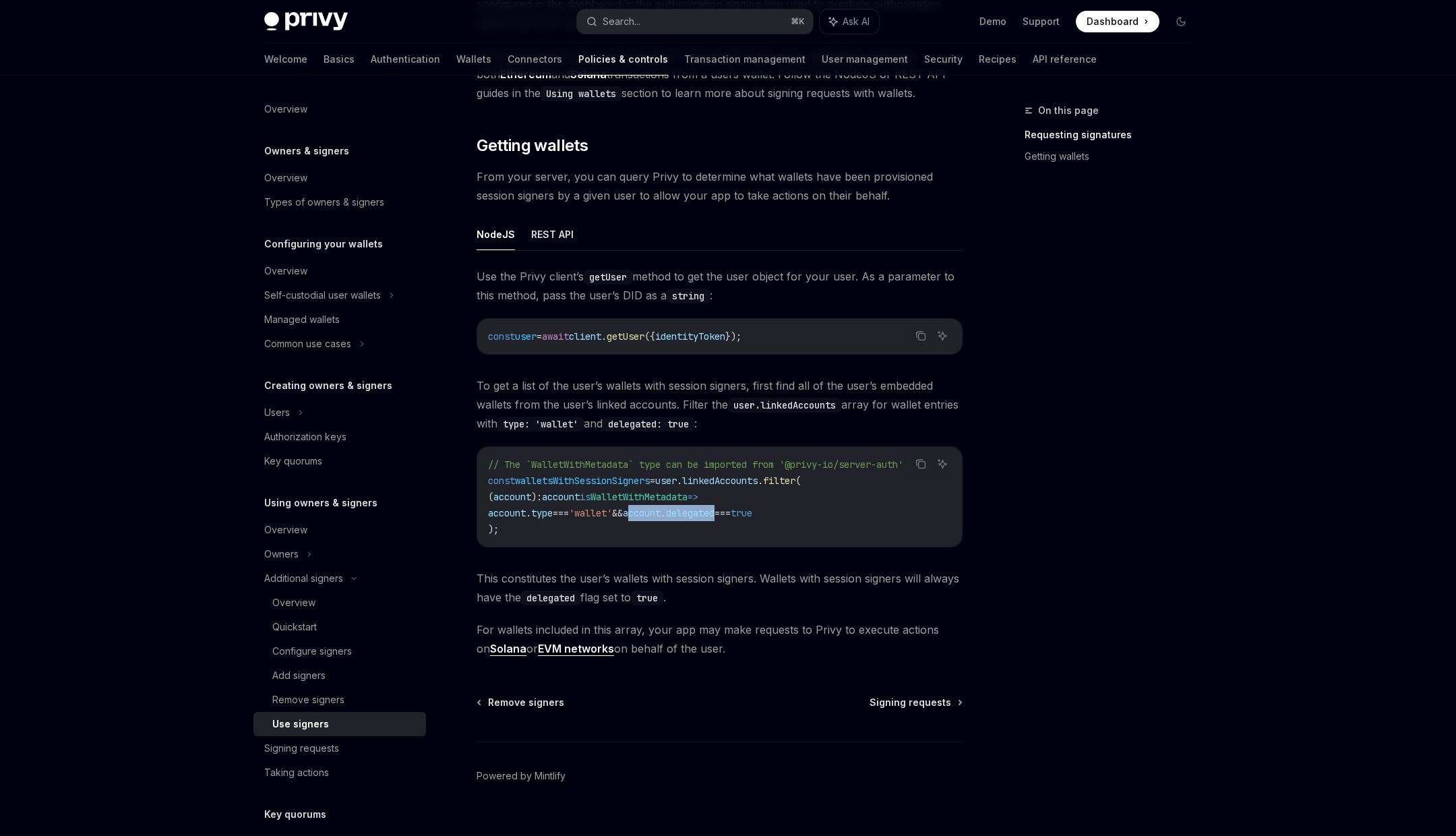
click at [698, 512] on span "account . type === 'wallet' && account . delegated === true" at bounding box center [620, 513] width 264 height 13
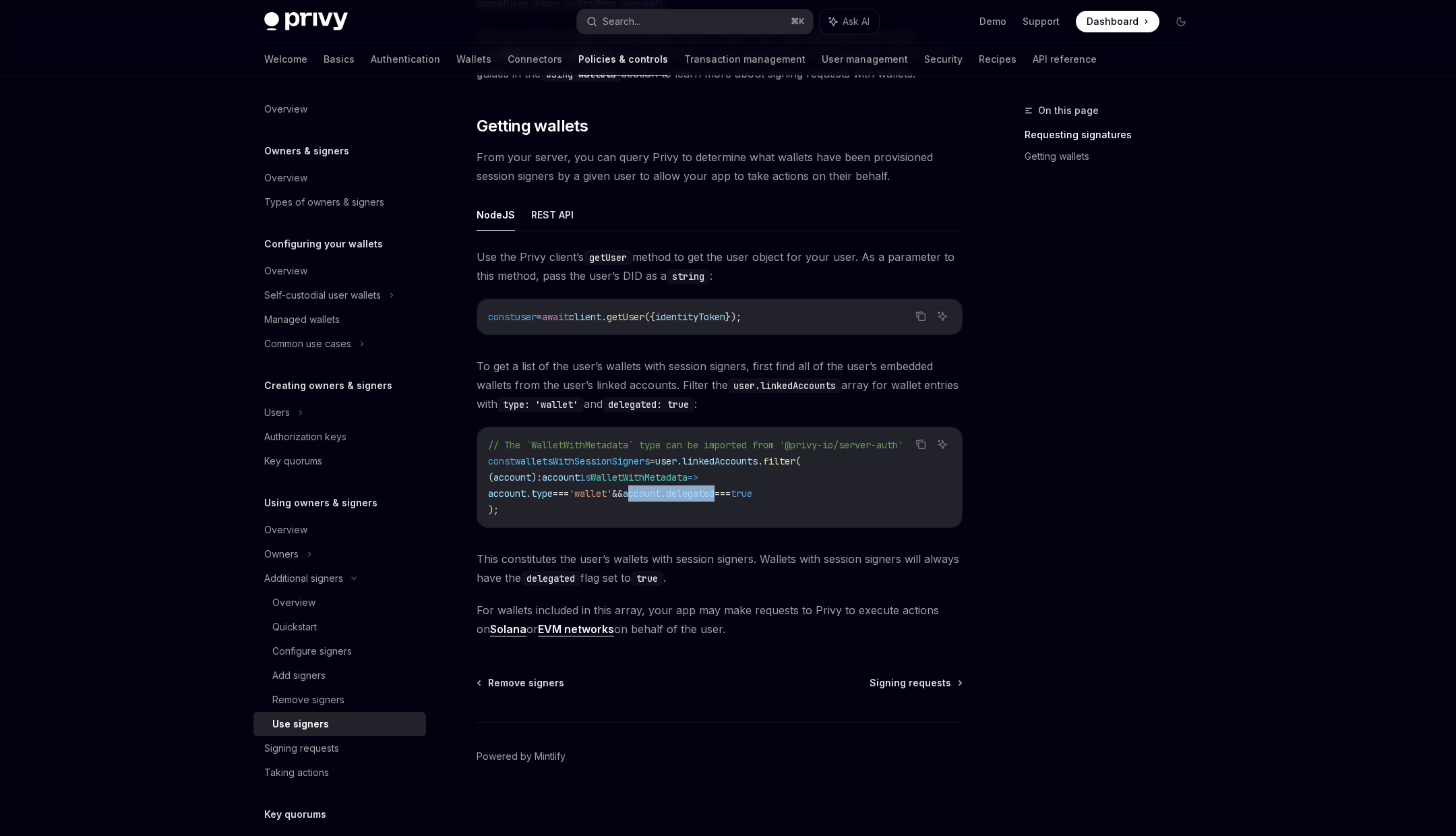
click at [622, 462] on span "walletsWithSessionSigners" at bounding box center [582, 461] width 135 height 13
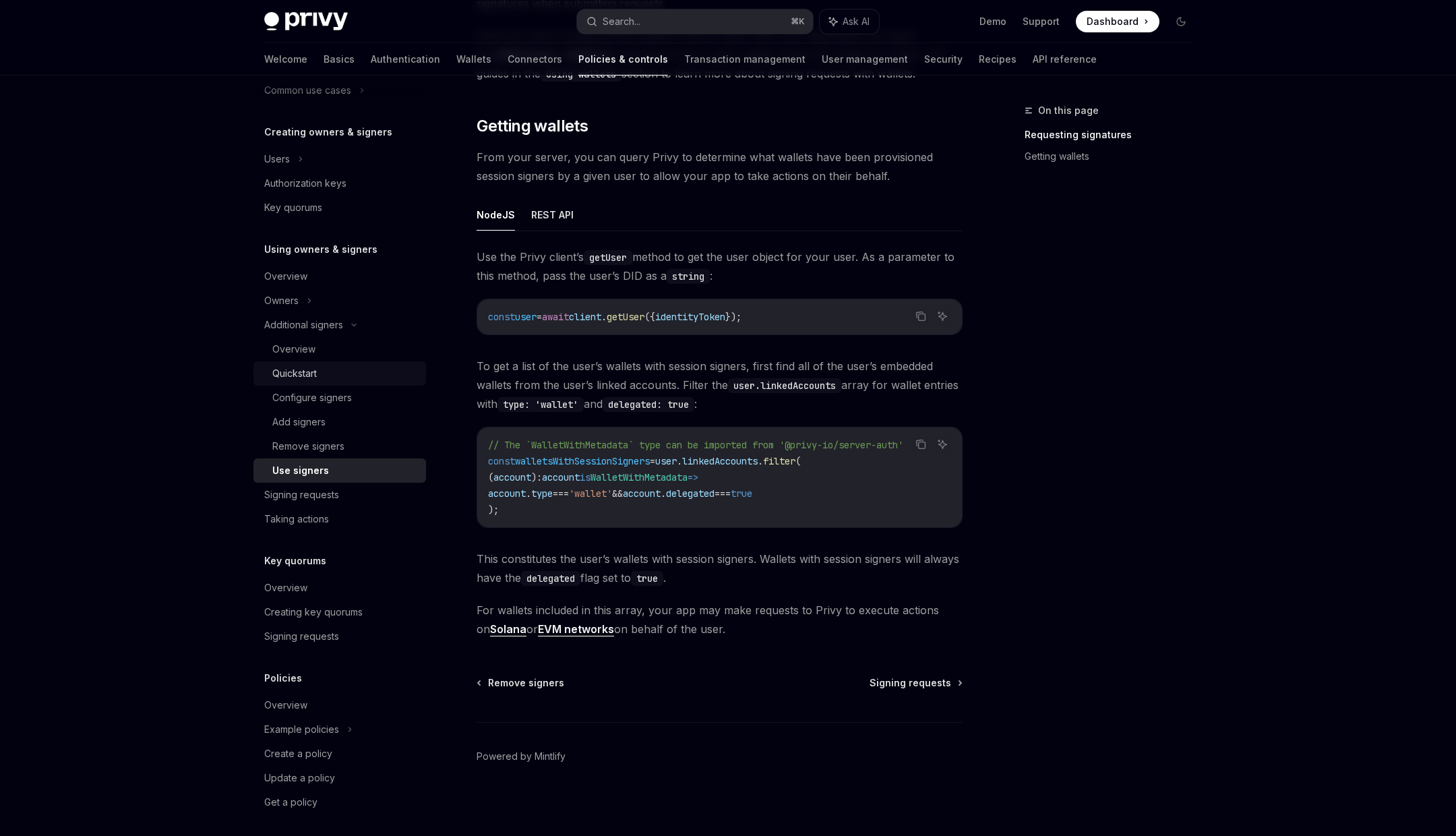
scroll to position [258, 0]
click at [677, 23] on button "Search... ⌘ K" at bounding box center [696, 21] width 236 height 24
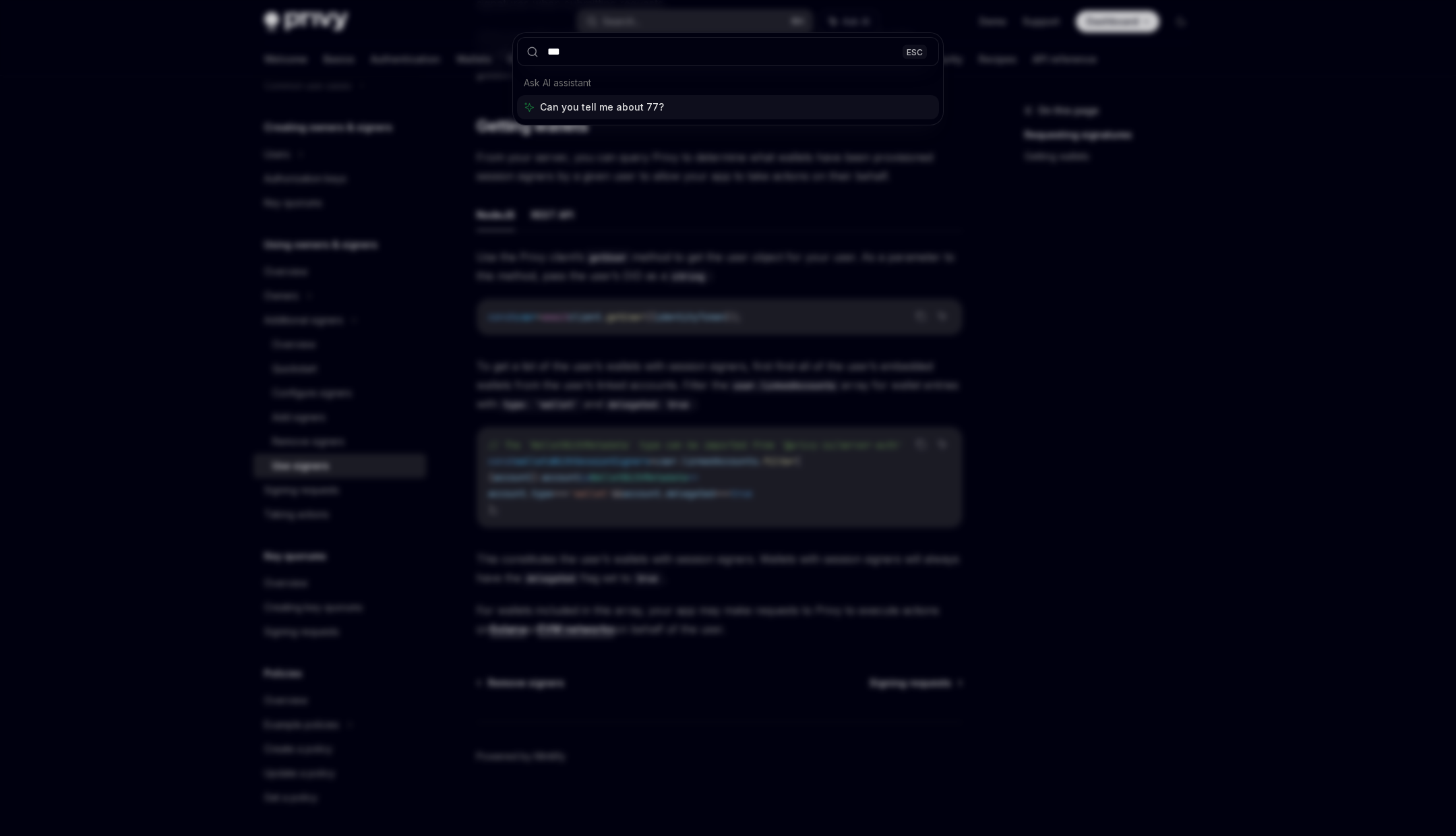
type input "****"
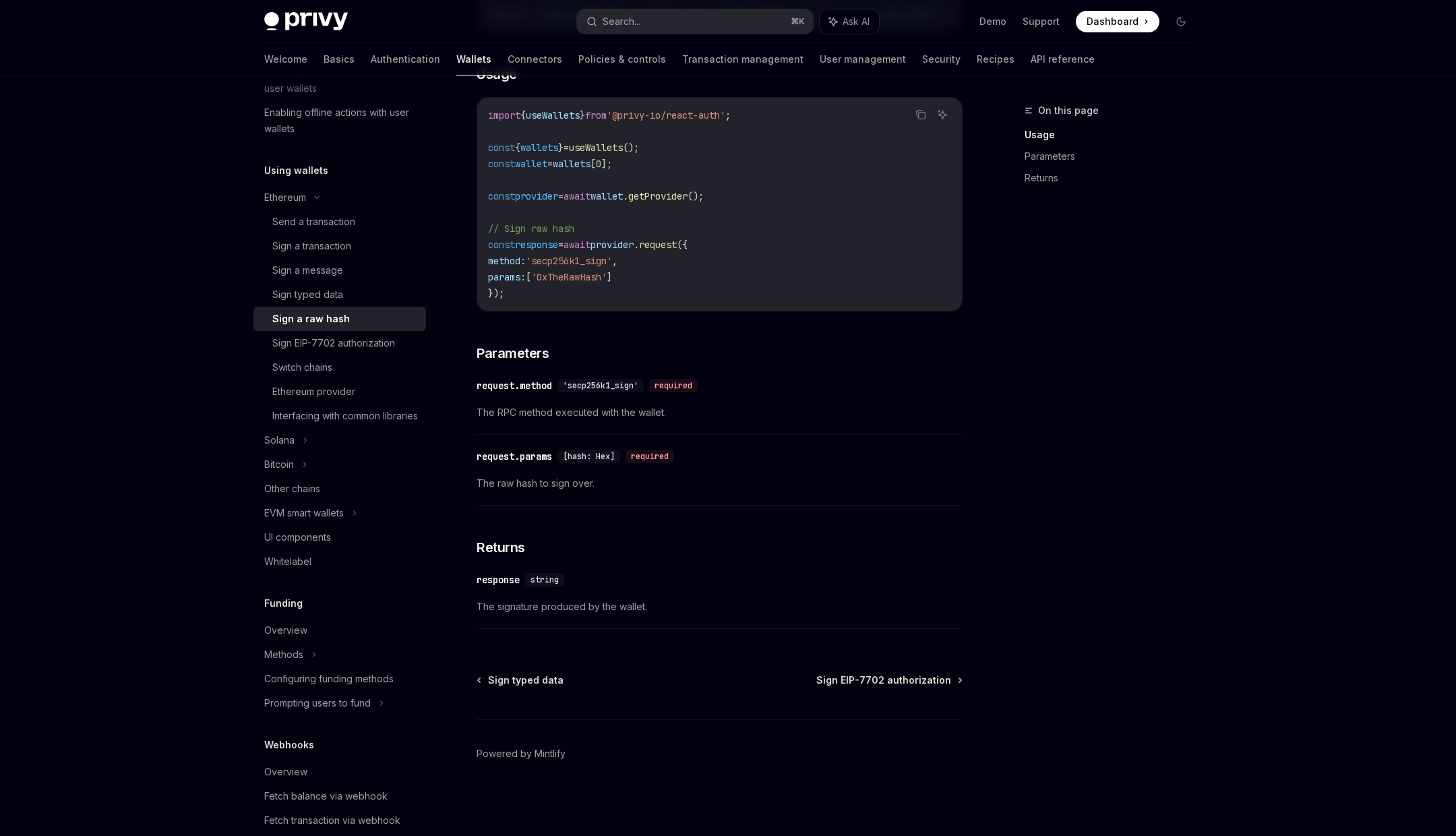
scroll to position [75, 0]
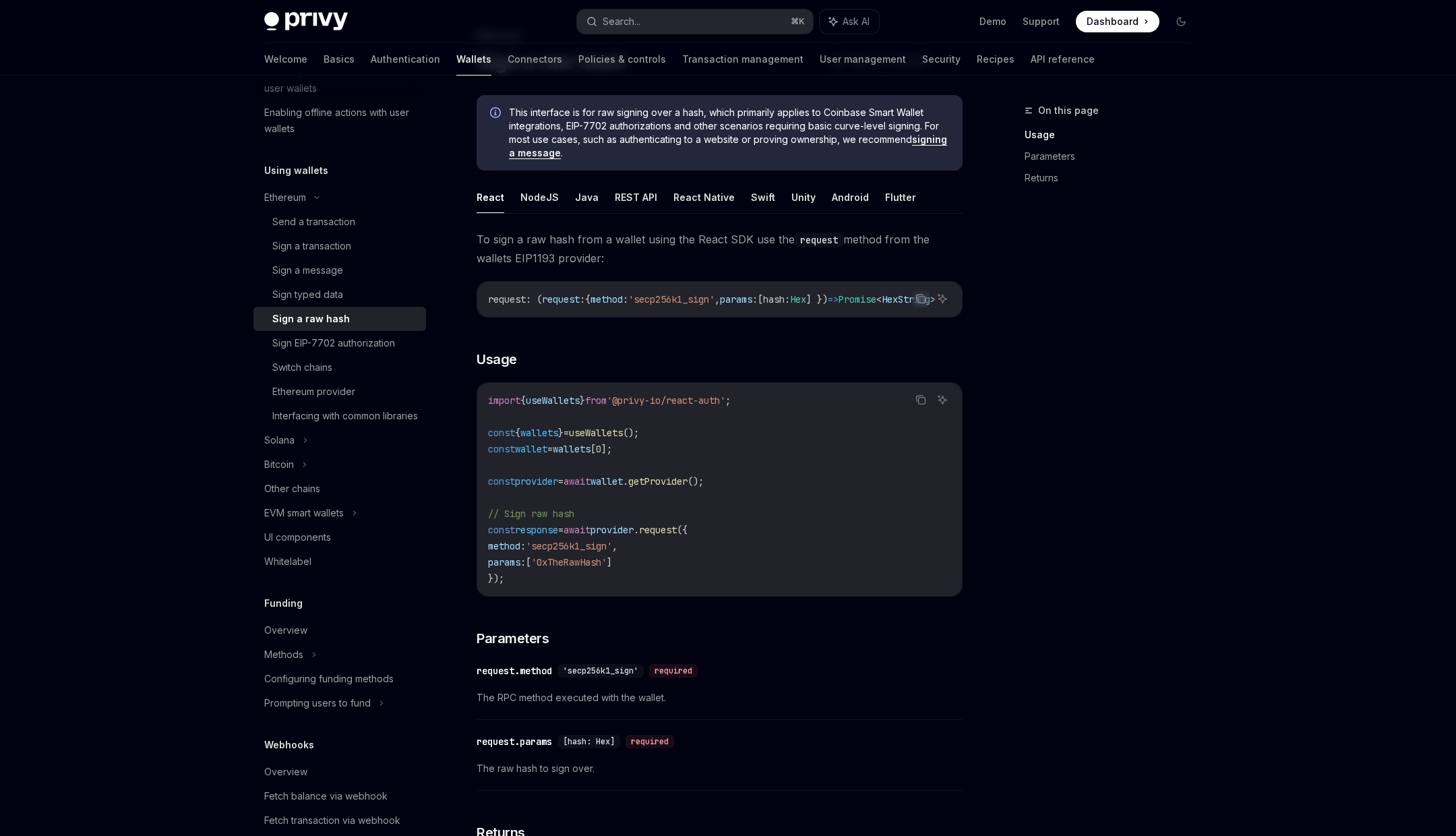
click at [583, 113] on span "This interface is for raw signing over a hash, which primarily applies to Coinb…" at bounding box center [729, 132] width 441 height 54
drag, startPoint x: 583, startPoint y: 113, endPoint x: 700, endPoint y: 113, distance: 117.0
click at [701, 113] on span "This interface is for raw signing over a hash, which primarily applies to Coinb…" at bounding box center [729, 132] width 441 height 54
click at [933, 142] on link "signing a message" at bounding box center [727, 146] width 438 height 26
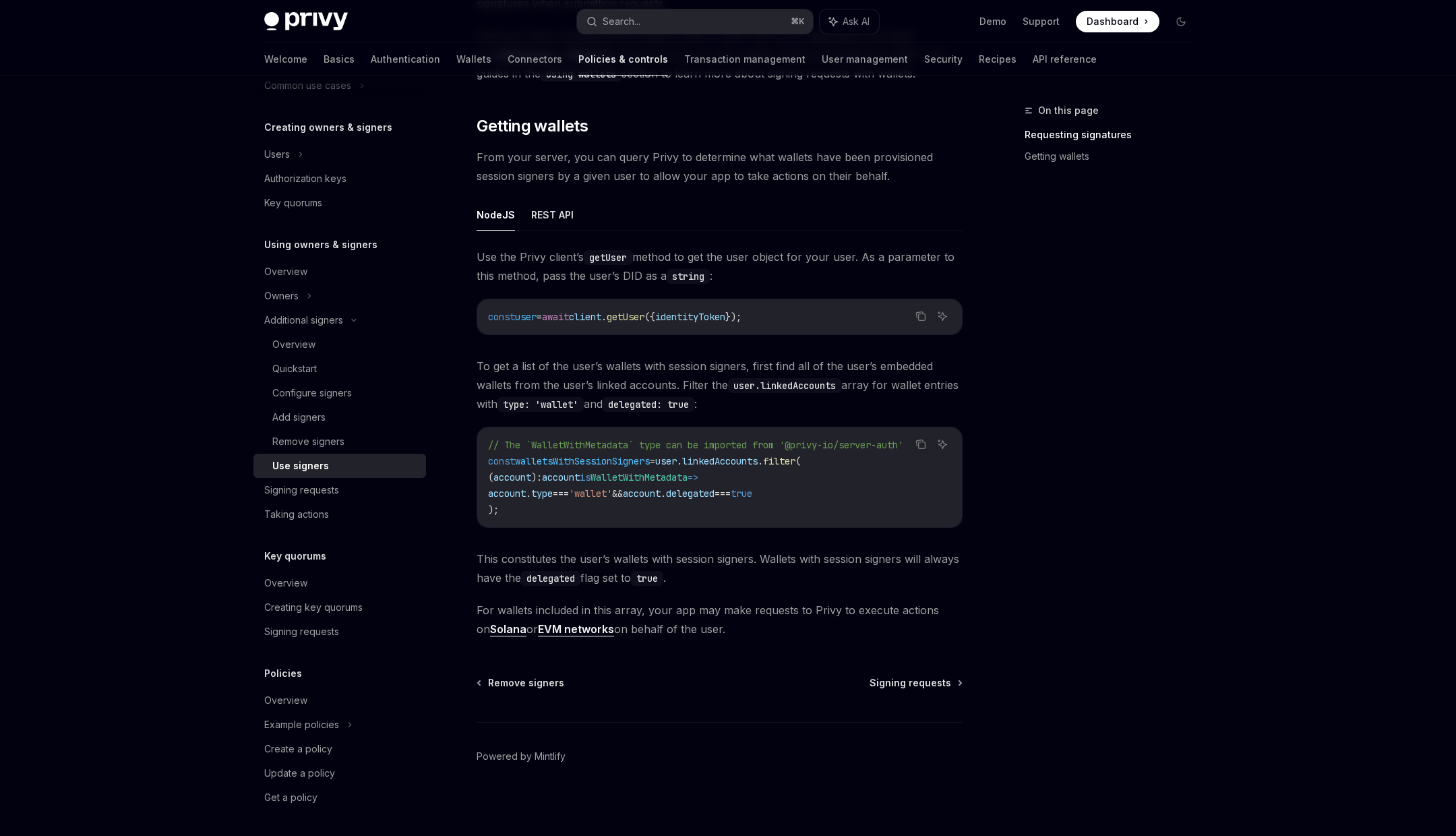
type textarea "*"
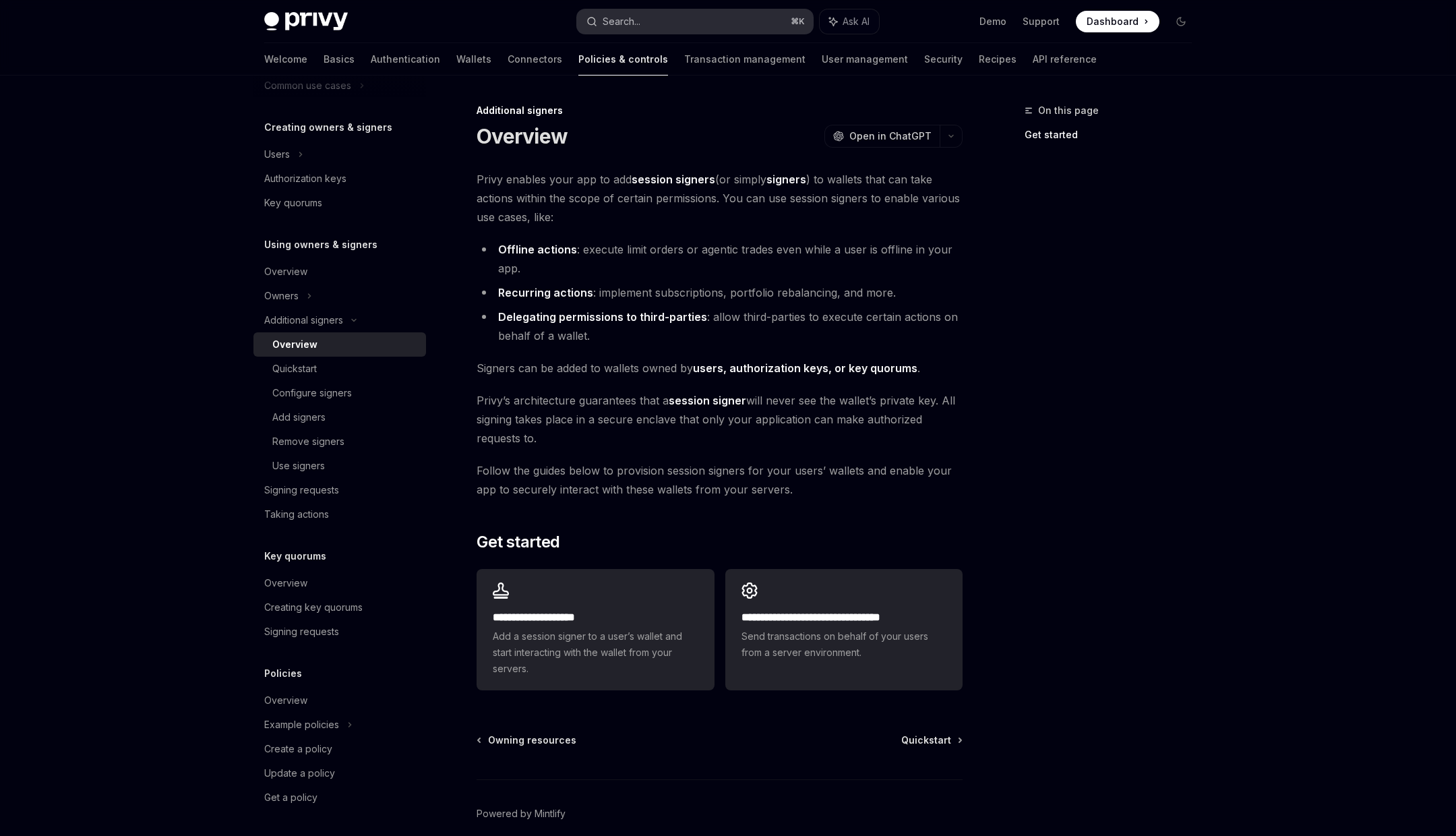
click at [637, 19] on div "Search..." at bounding box center [621, 21] width 38 height 16
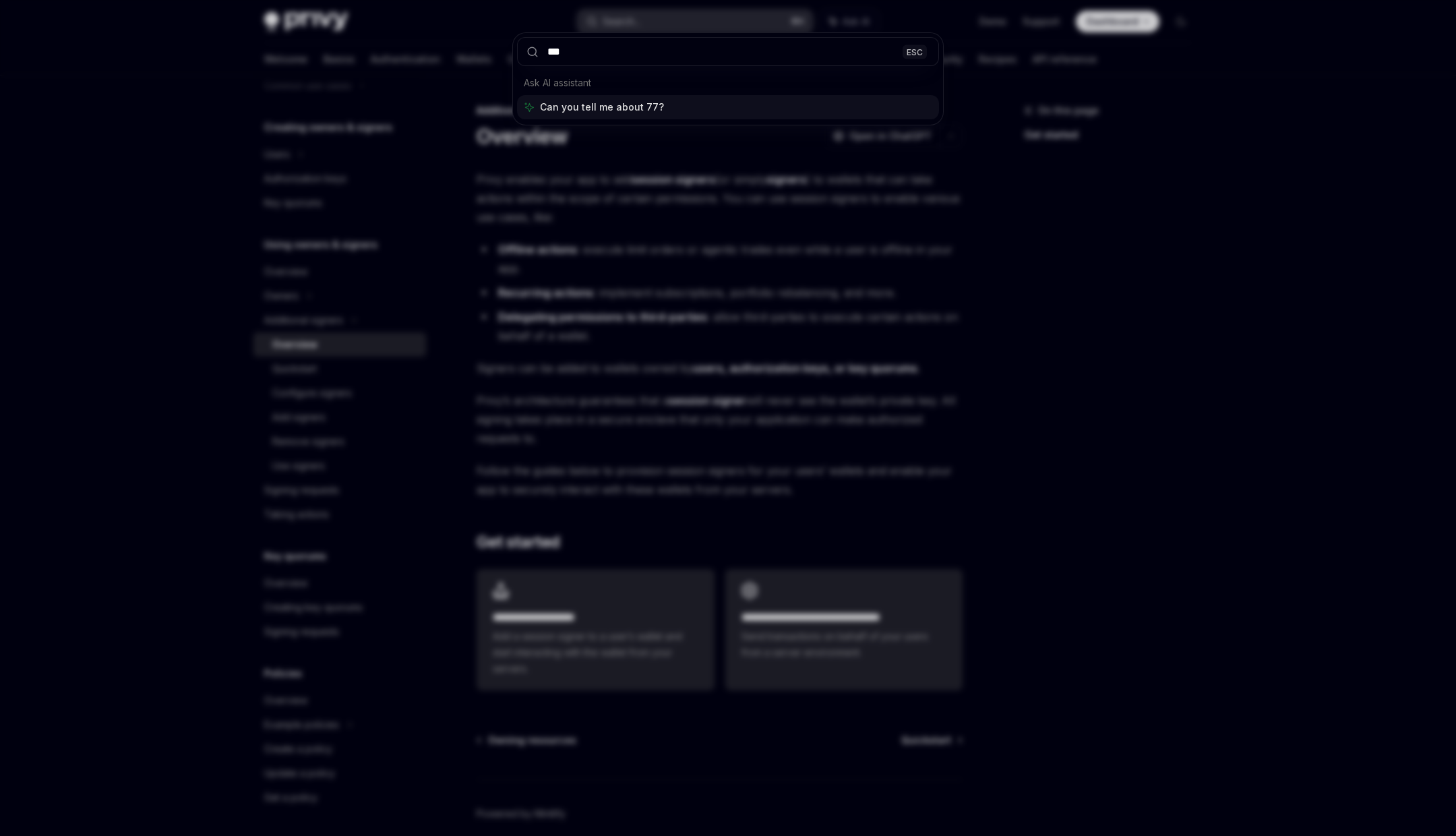
type input "****"
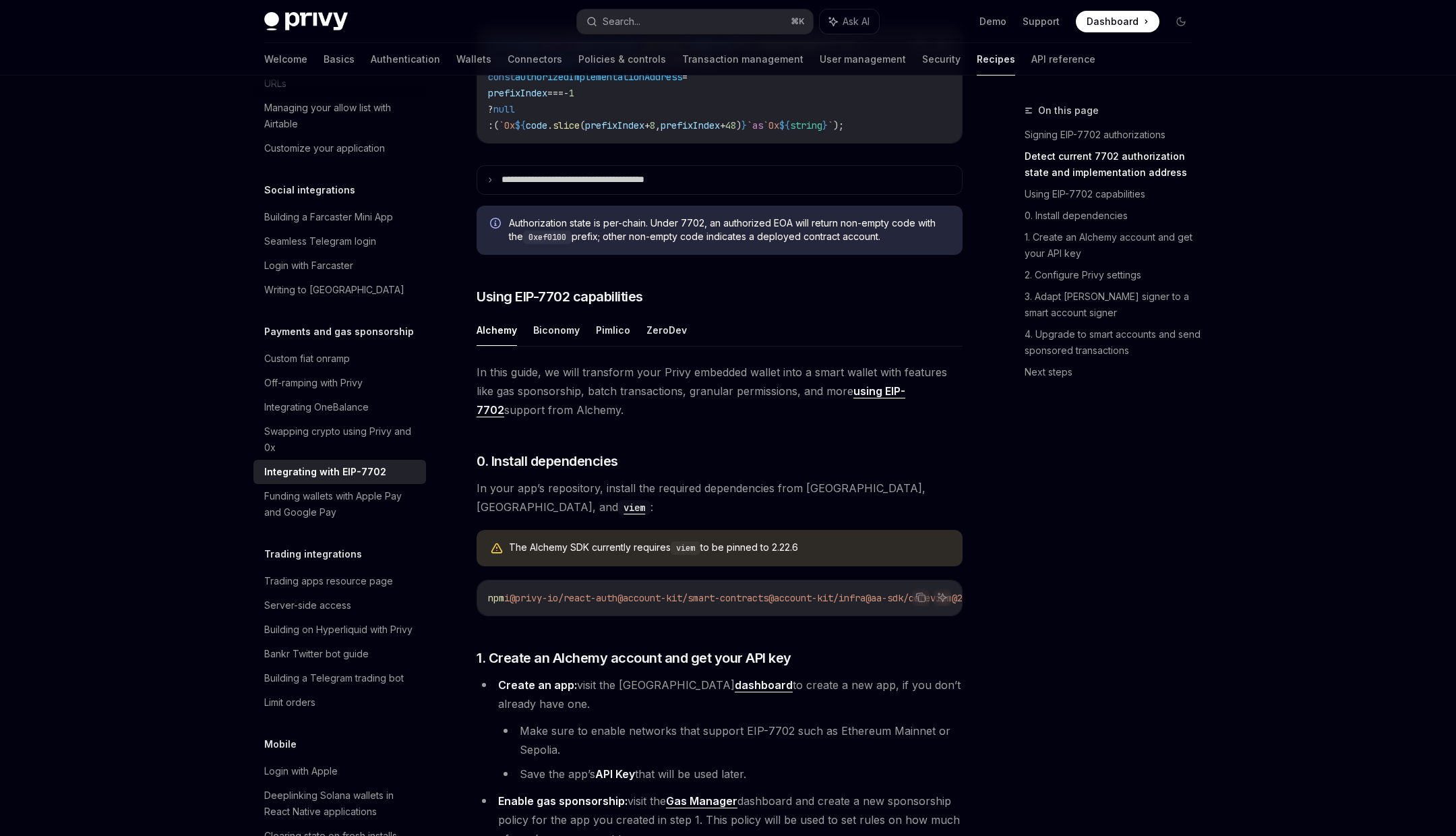
scroll to position [743, 0]
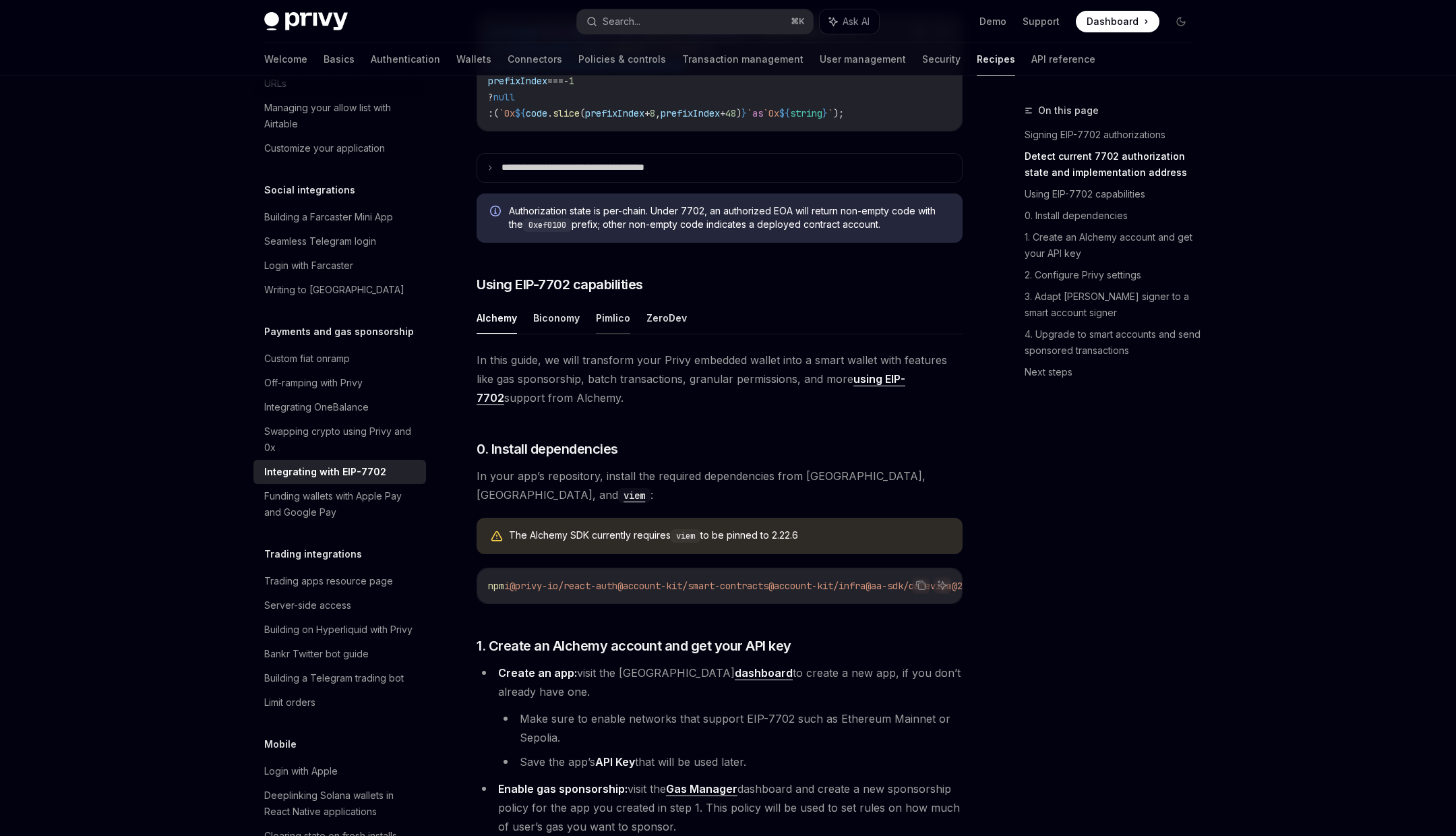
click at [611, 332] on button "Pimlico" at bounding box center [613, 317] width 34 height 31
type textarea "*"
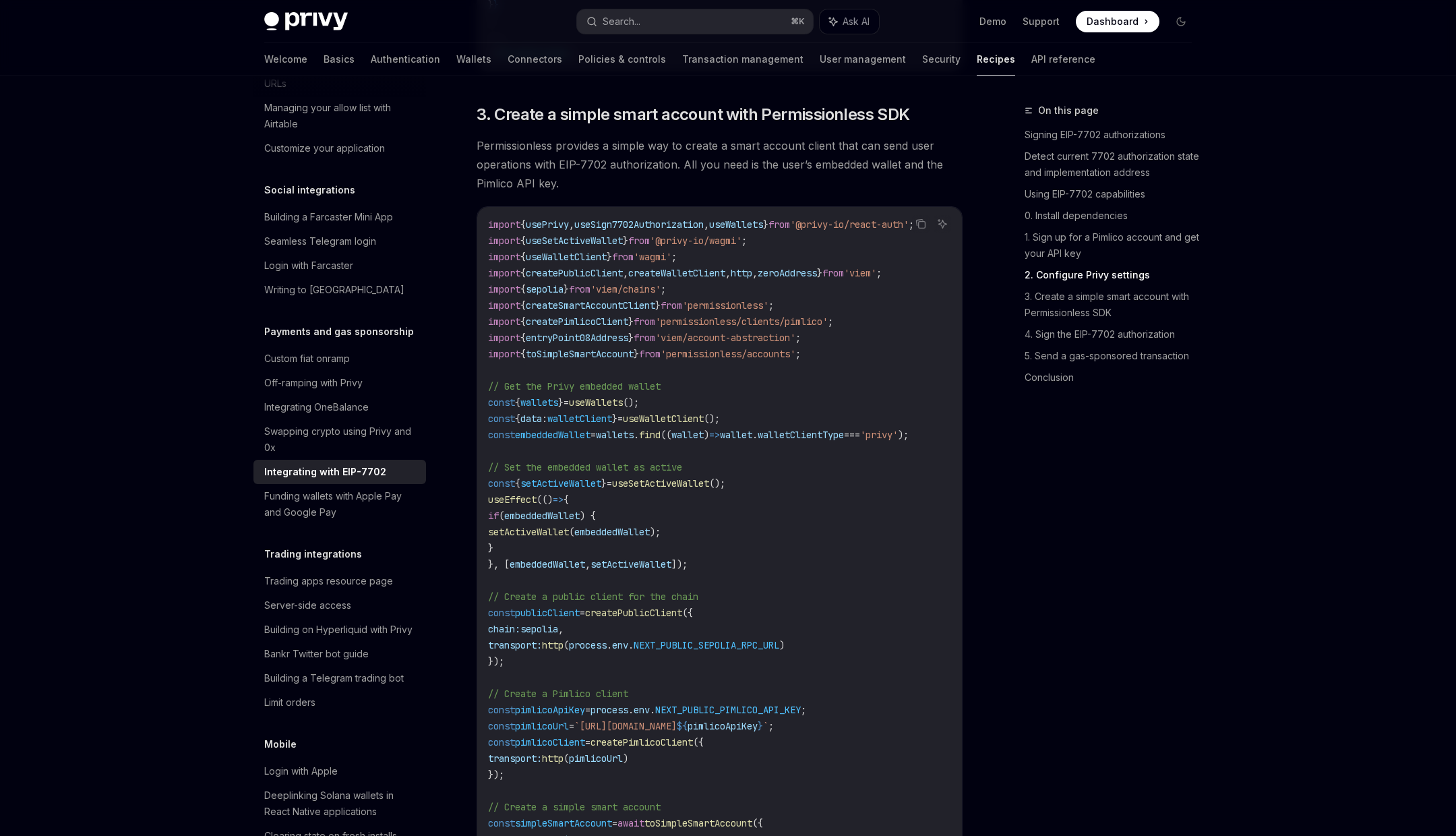
scroll to position [1669, 0]
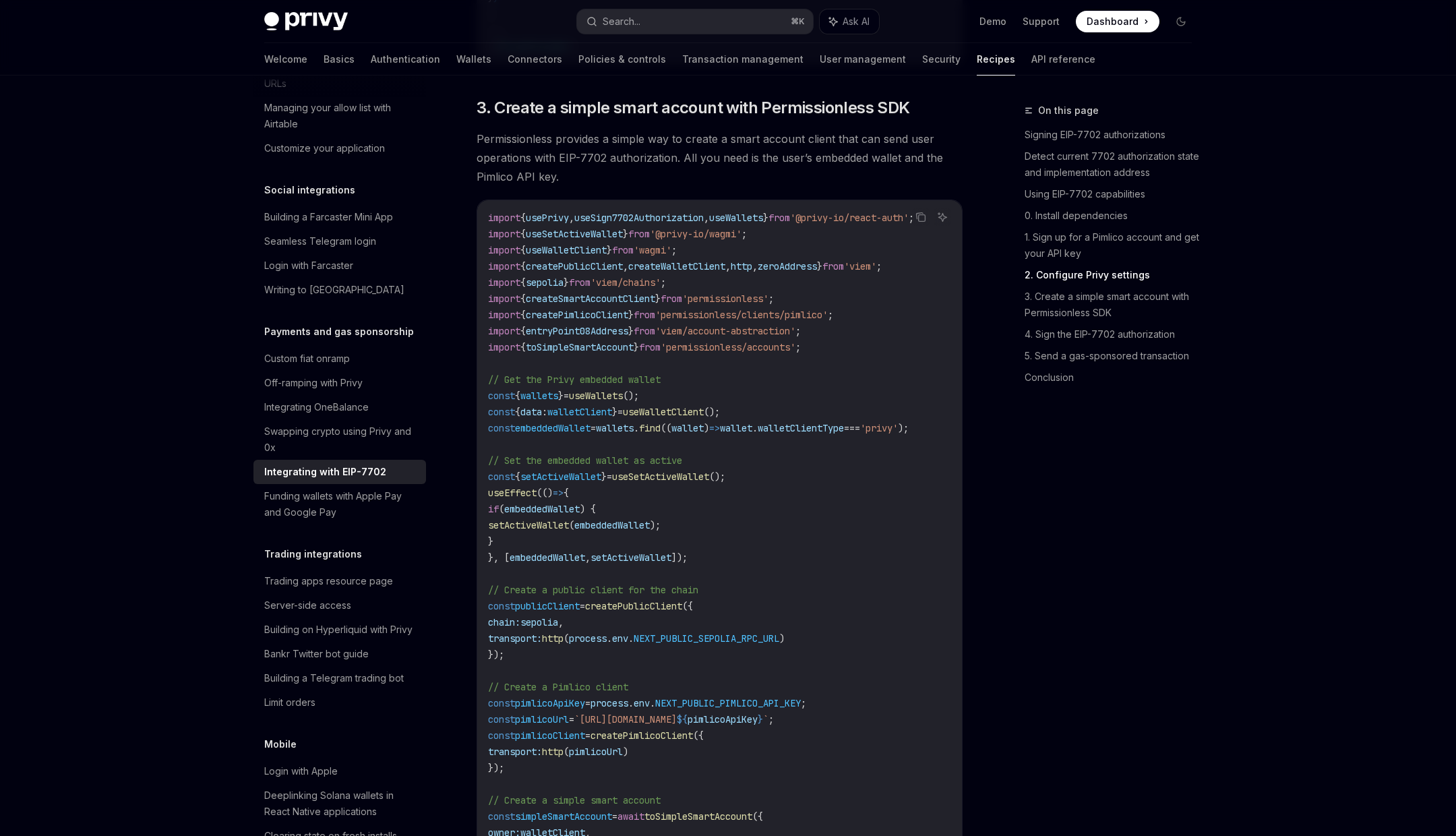
click at [695, 173] on span "Permissionless provides a simple way to create a smart account client that can …" at bounding box center [719, 158] width 486 height 56
drag, startPoint x: 695, startPoint y: 173, endPoint x: 911, endPoint y: 172, distance: 216.0
click at [911, 173] on span "Permissionless provides a simple way to create a smart account client that can …" at bounding box center [719, 158] width 486 height 56
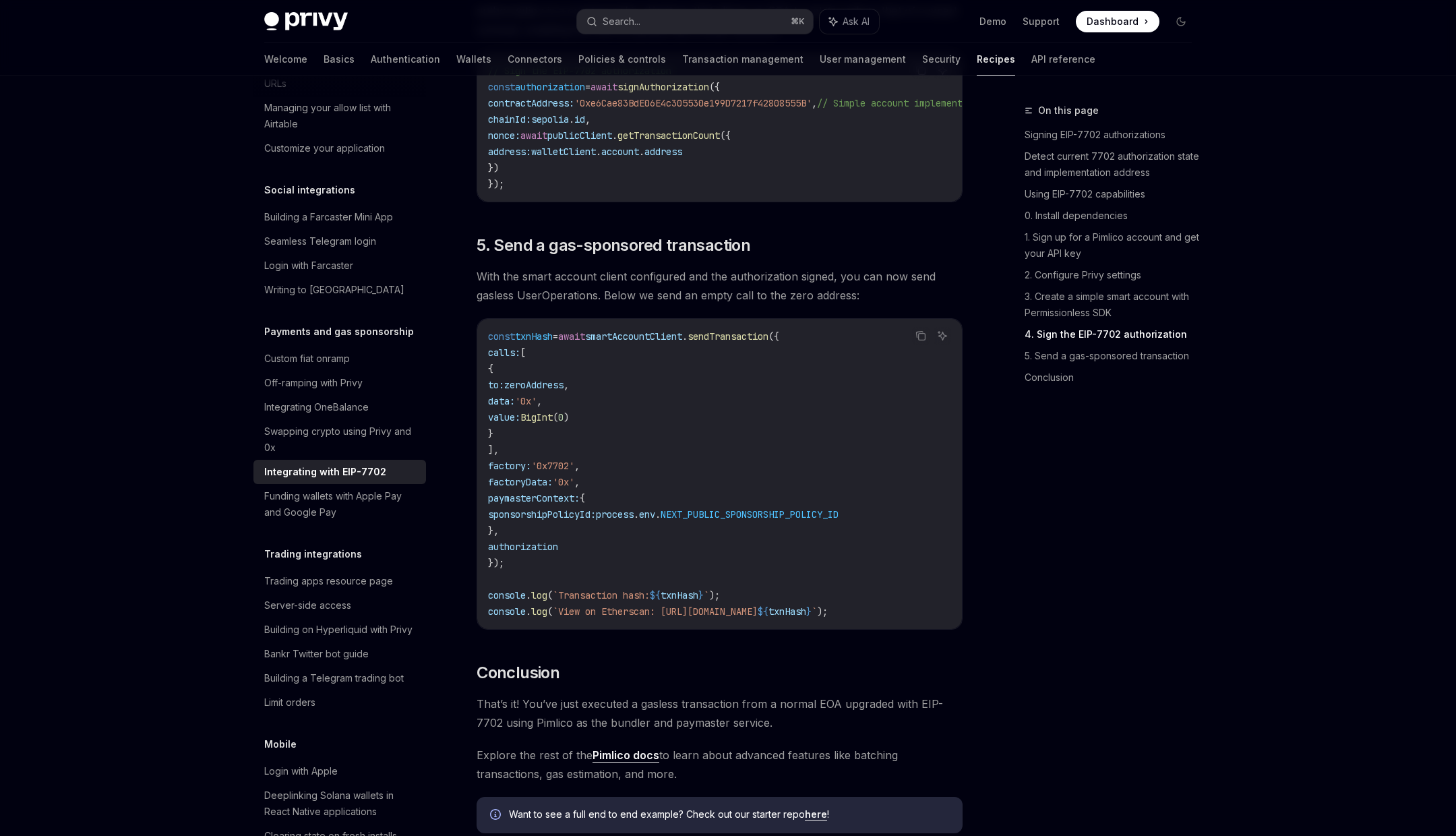
scroll to position [2931, 0]
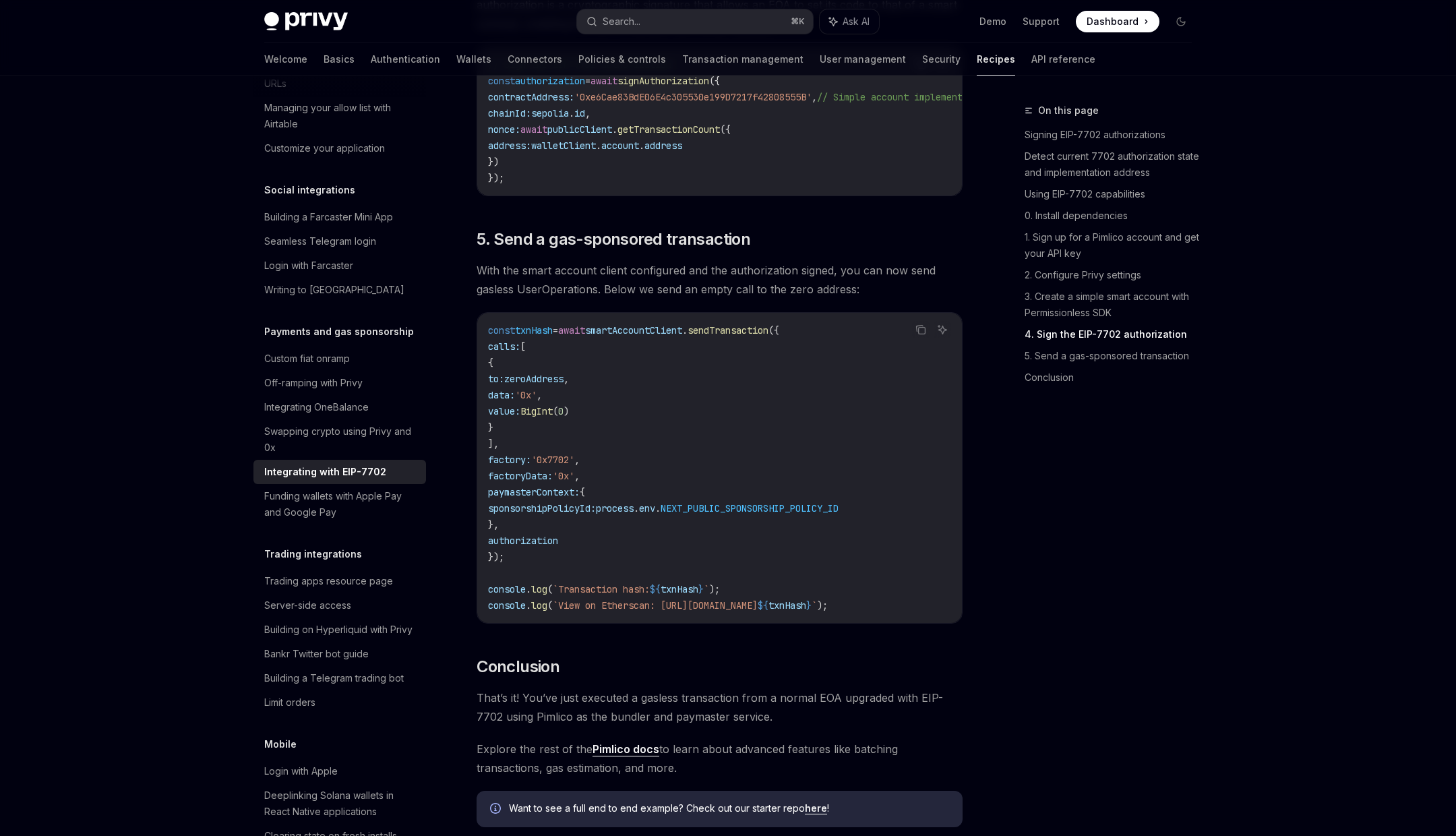
click at [683, 623] on div "Copy Ask AI const txnHash = await smartAccountClient . sendTransaction ({ calls…" at bounding box center [719, 468] width 486 height 311
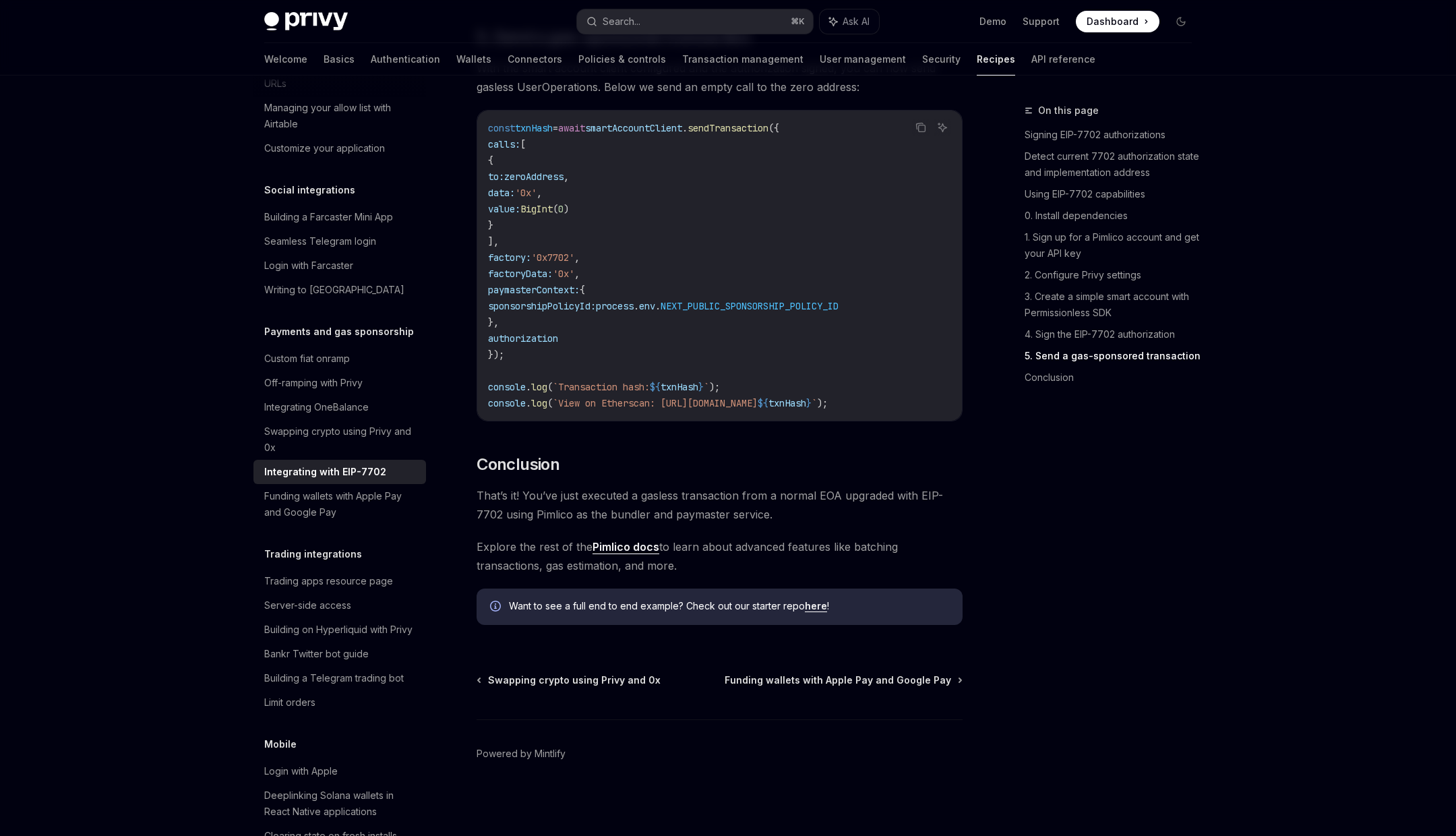
scroll to position [3157, 0]
click at [1129, 334] on link "4. Sign the EIP-7702 authorization" at bounding box center [1113, 334] width 178 height 21
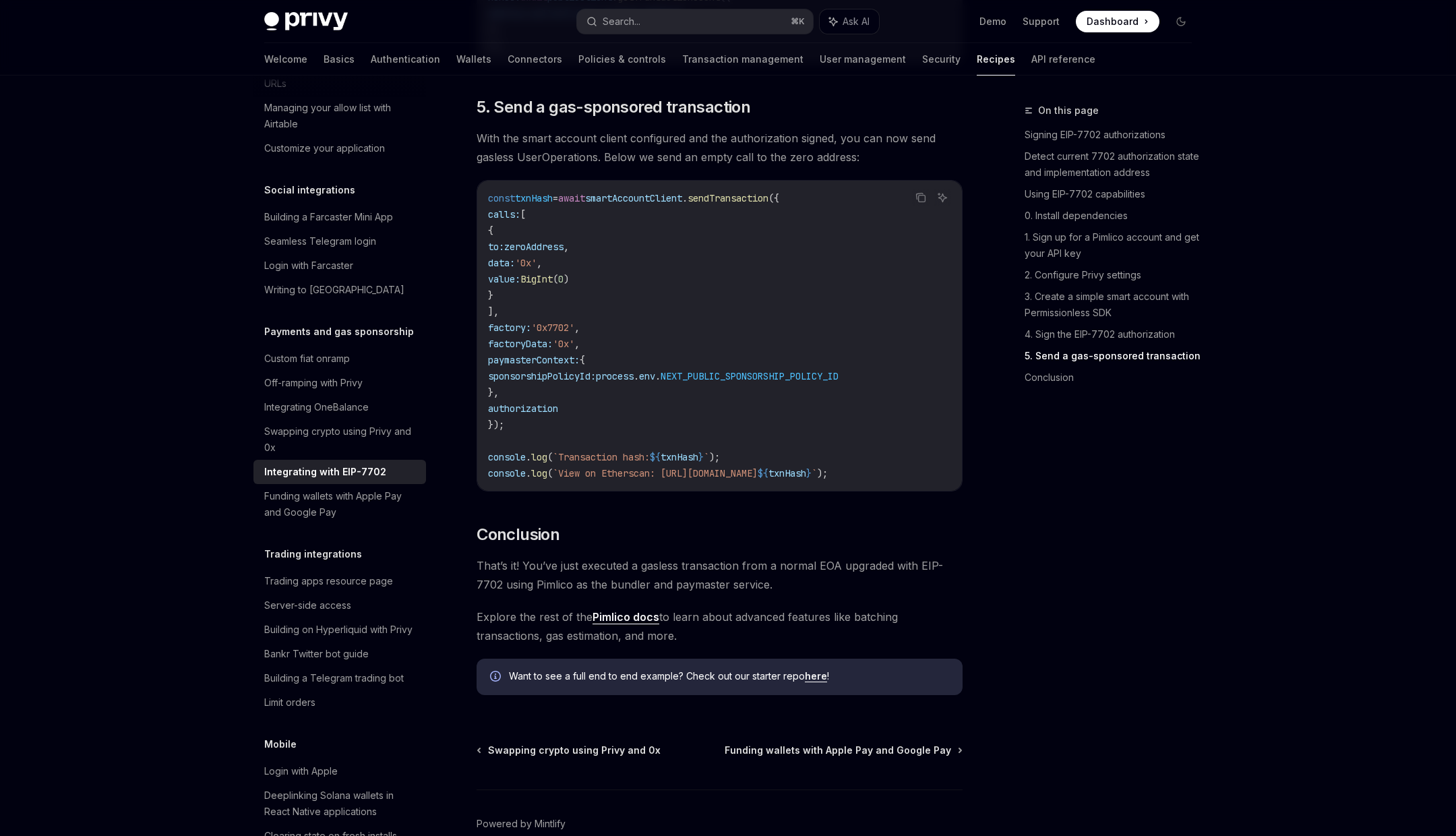
scroll to position [3096, 0]
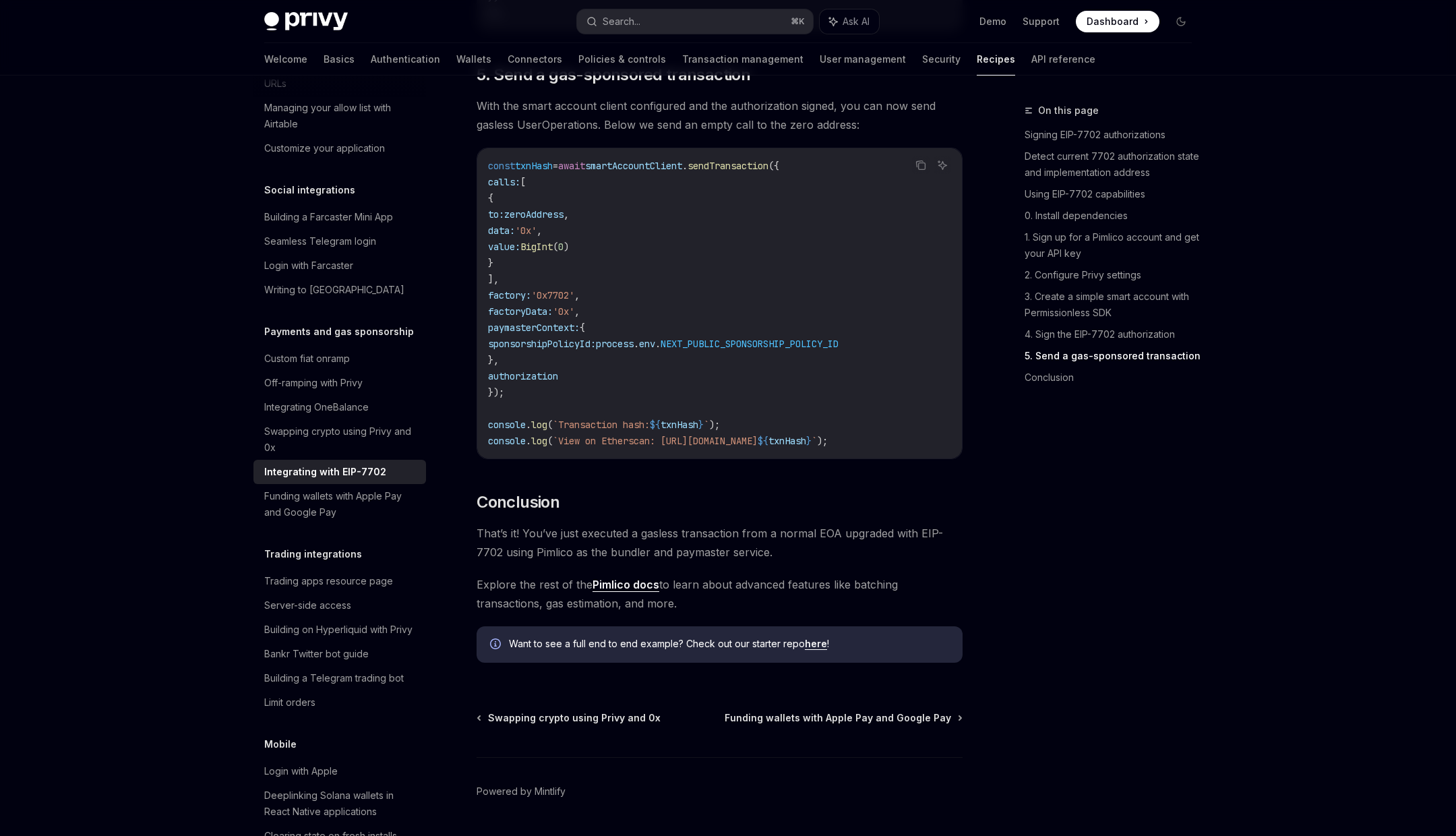
click at [631, 592] on link "Pimlico docs" at bounding box center [626, 584] width 67 height 14
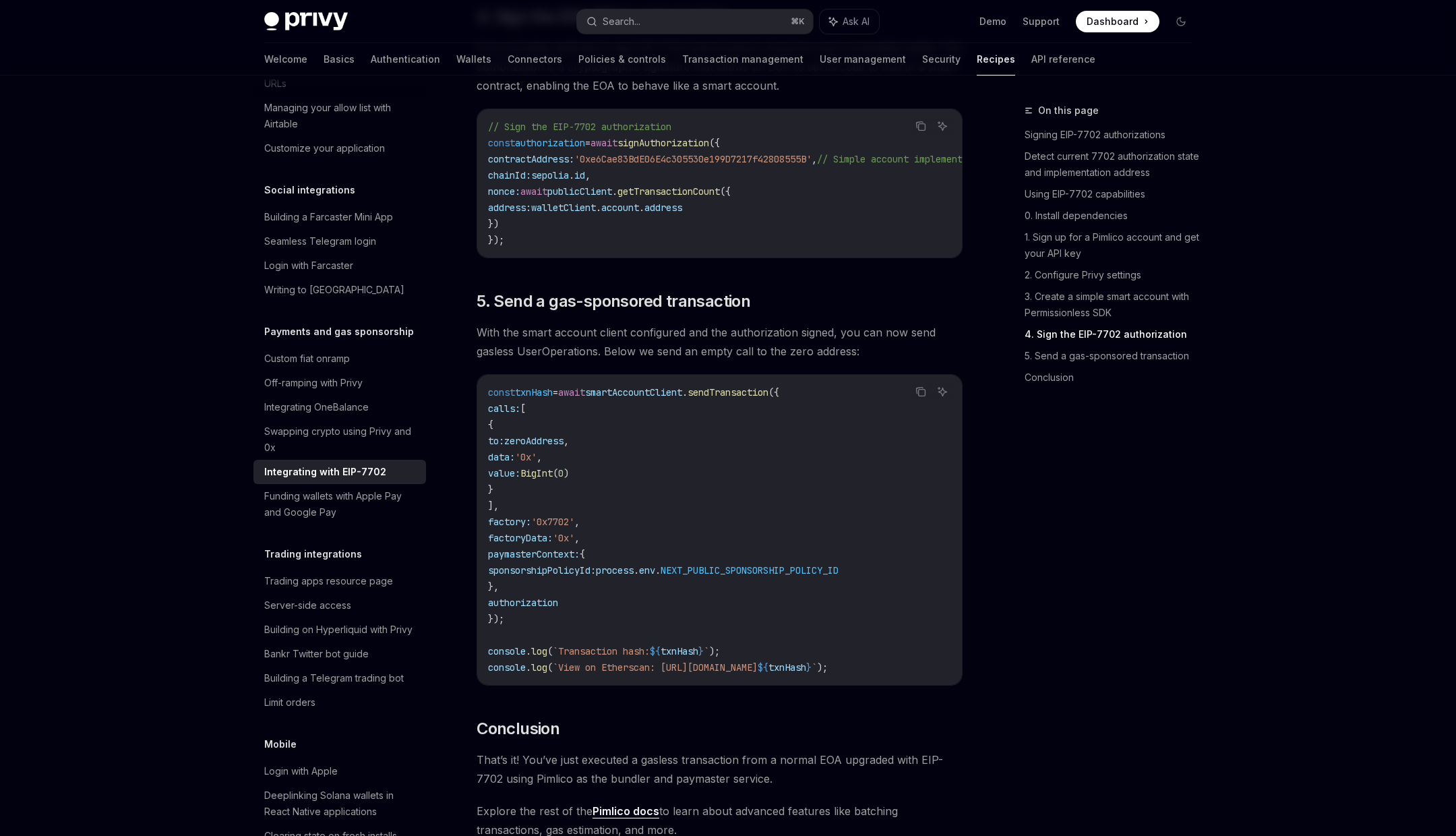
scroll to position [2904, 0]
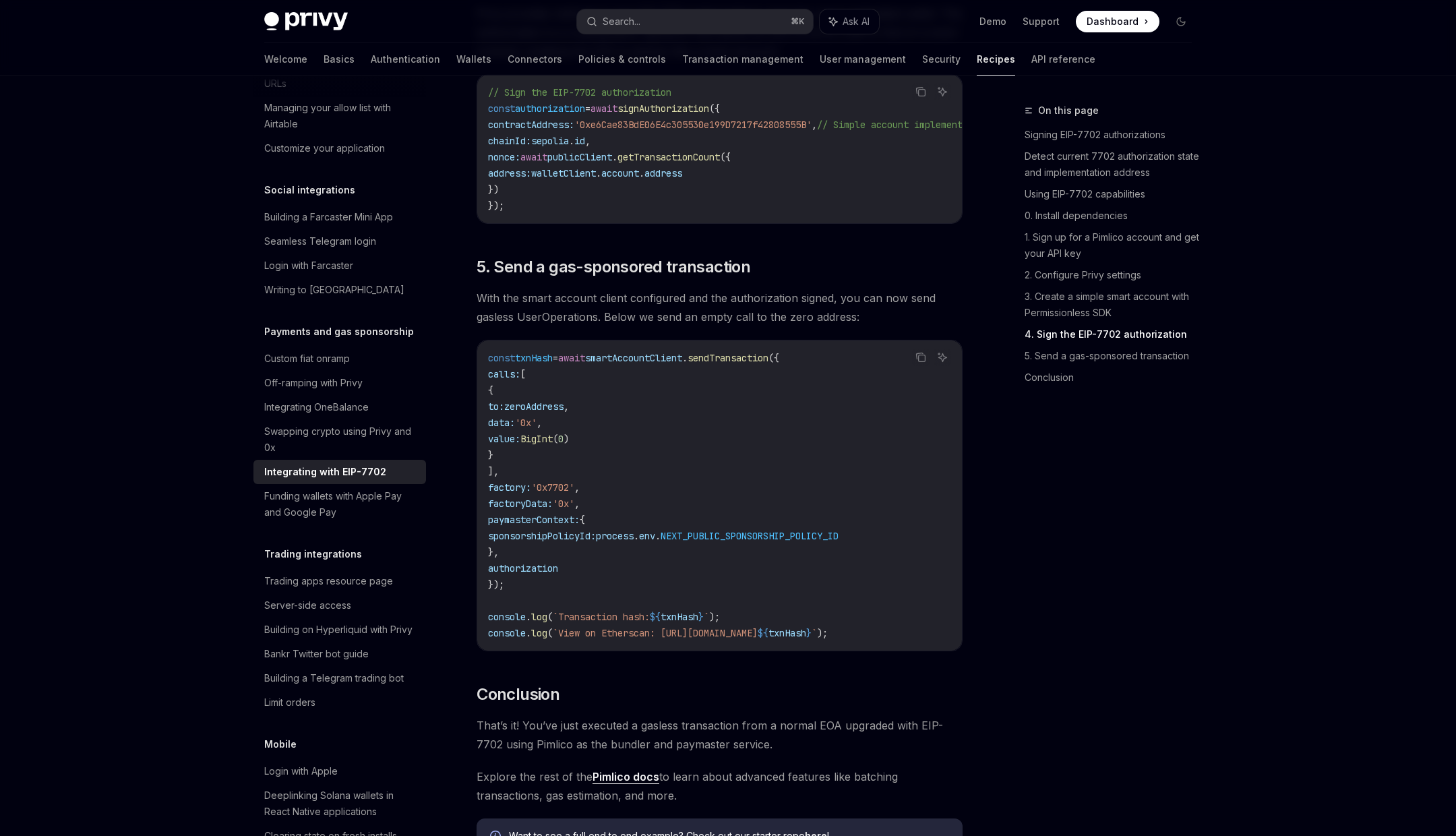
click at [651, 364] on span "smartAccountClient" at bounding box center [634, 358] width 97 height 13
drag, startPoint x: 651, startPoint y: 380, endPoint x: 758, endPoint y: 380, distance: 107.0
click at [758, 364] on span "const txnHash = await smartAccountClient . sendTransaction ({" at bounding box center [633, 358] width 291 height 13
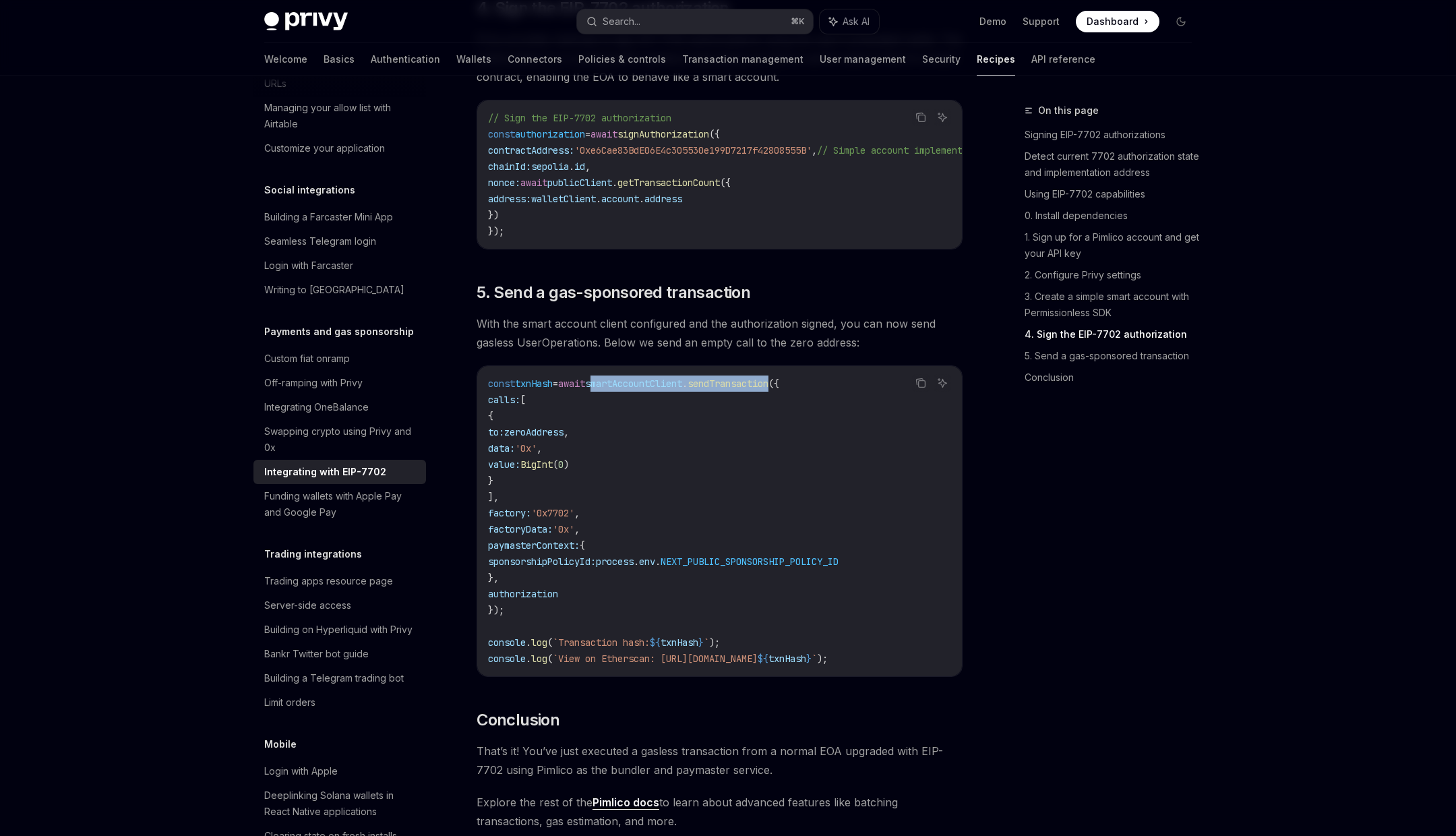
scroll to position [2873, 0]
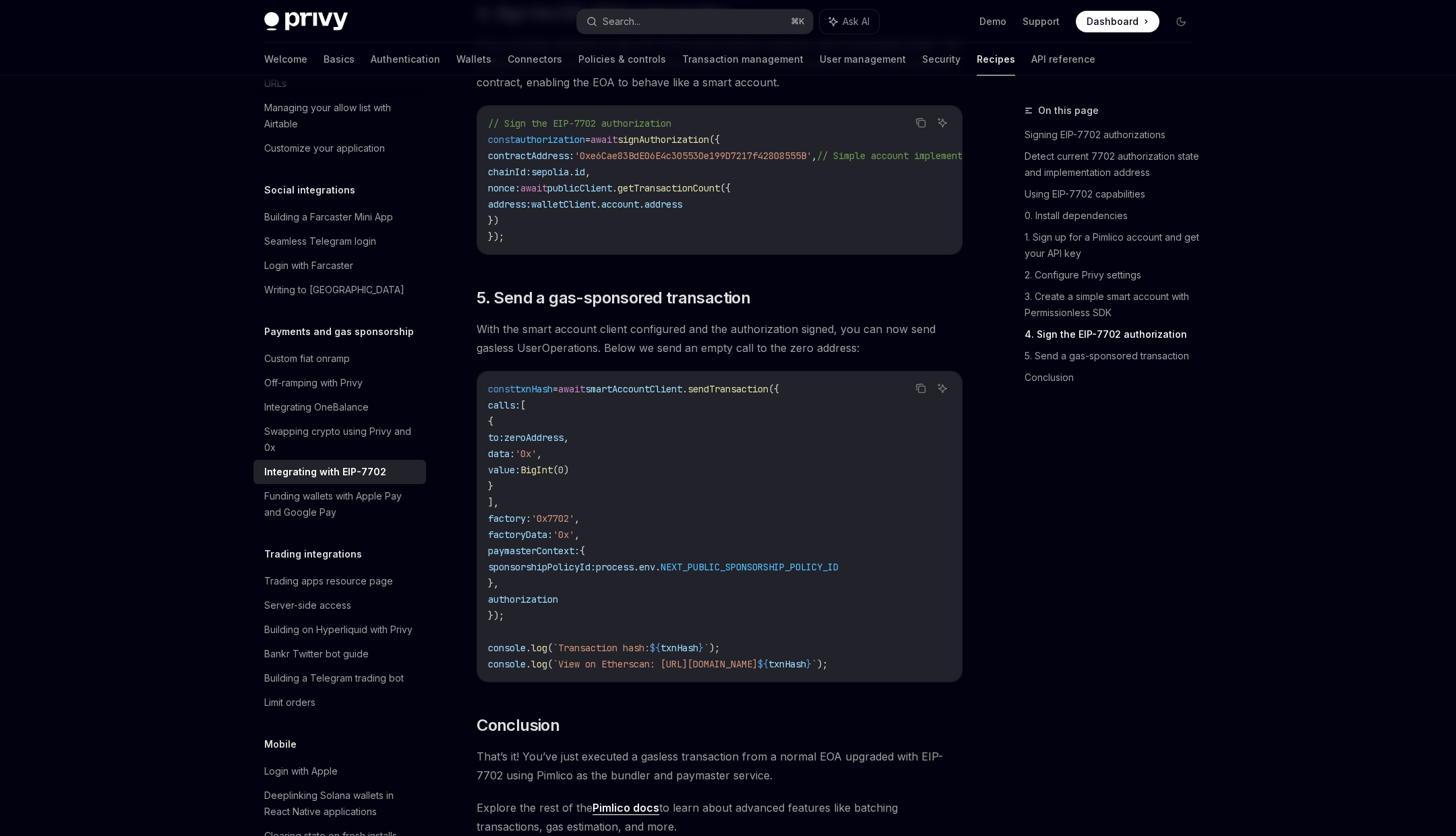
click at [745, 395] on span "sendTransaction" at bounding box center [728, 389] width 81 height 13
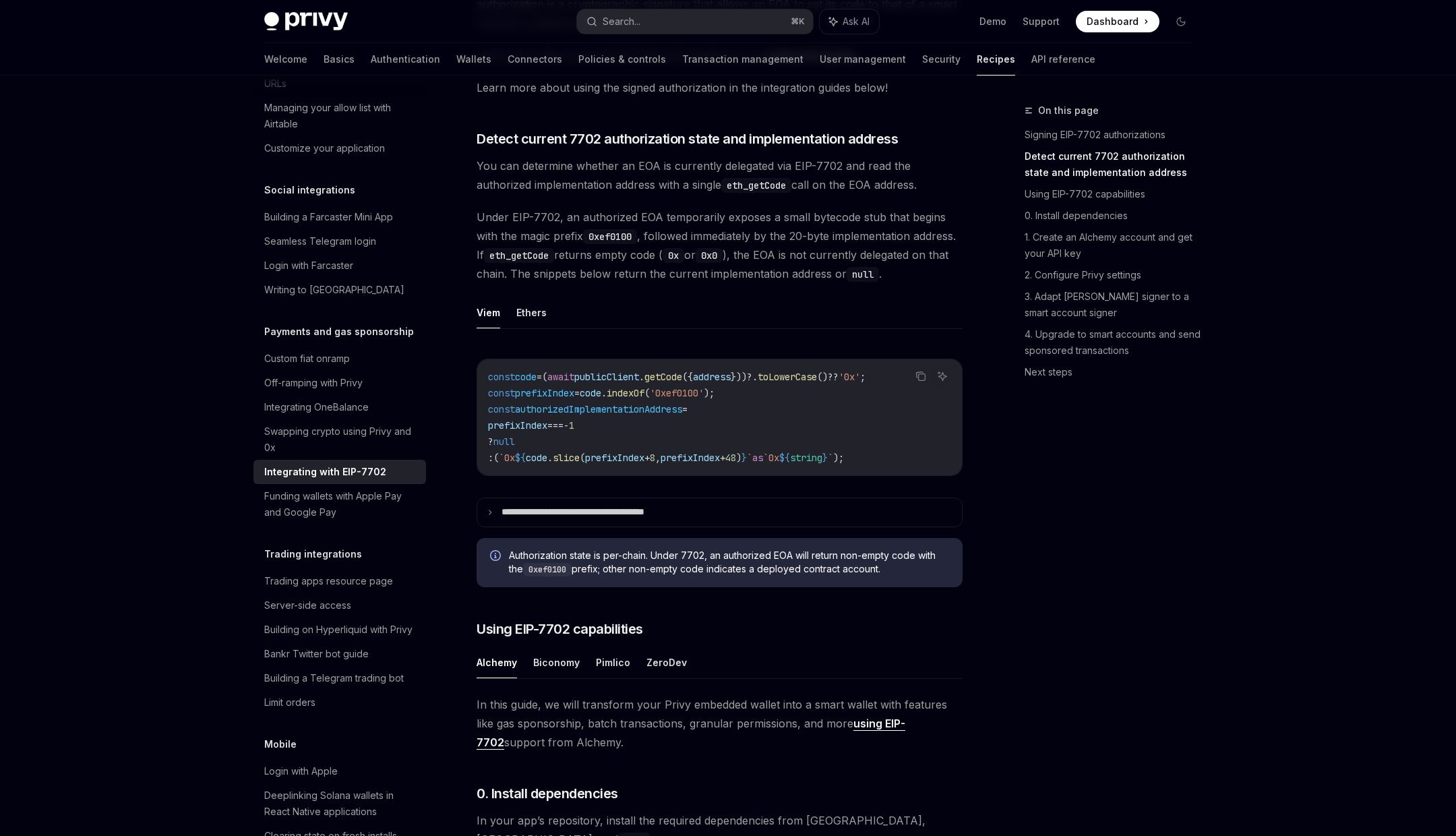
scroll to position [470, 0]
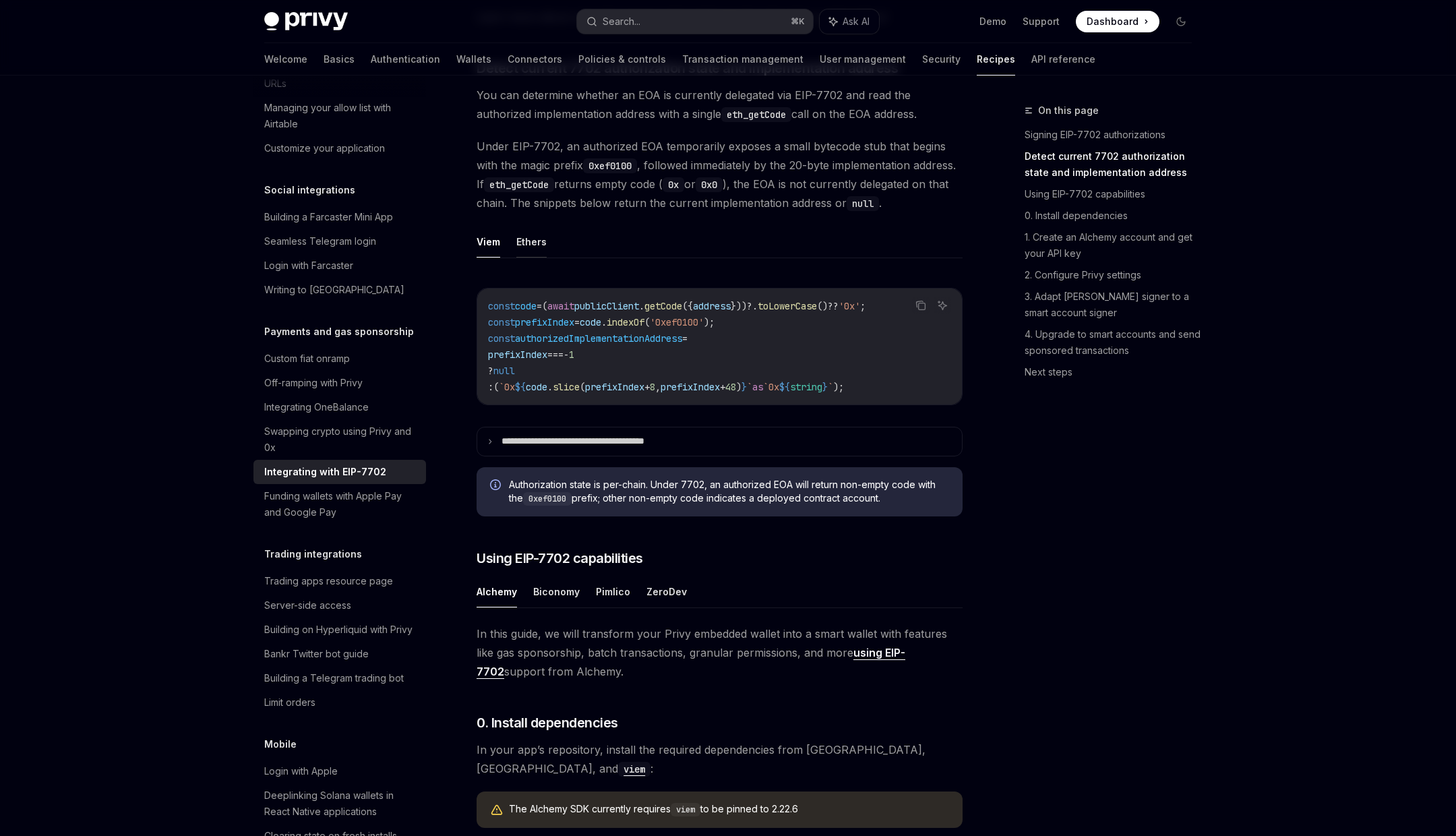
click at [533, 258] on button "Ethers" at bounding box center [532, 241] width 30 height 31
click at [482, 254] on button "Viem" at bounding box center [488, 241] width 23 height 31
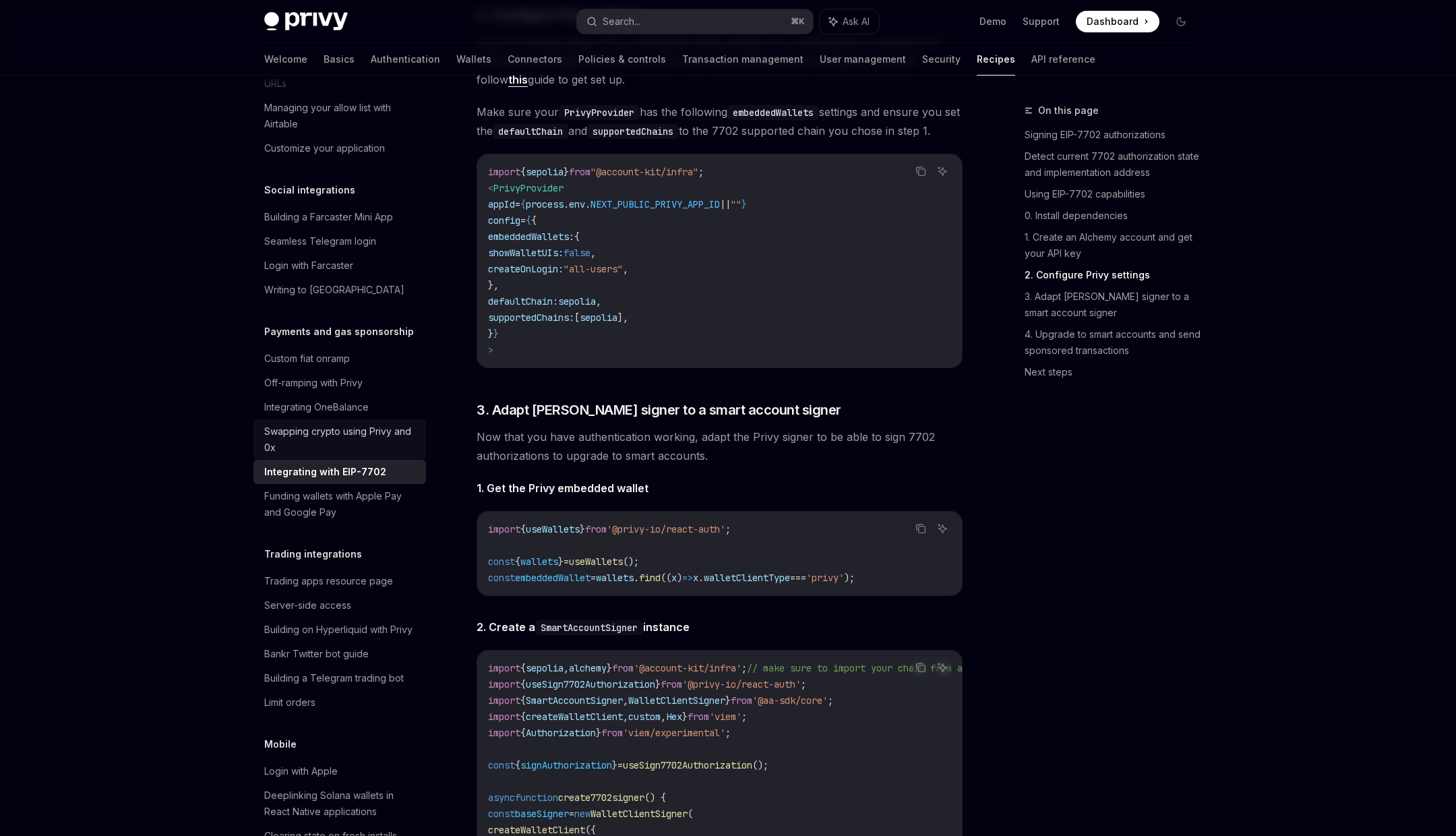
scroll to position [1665, 0]
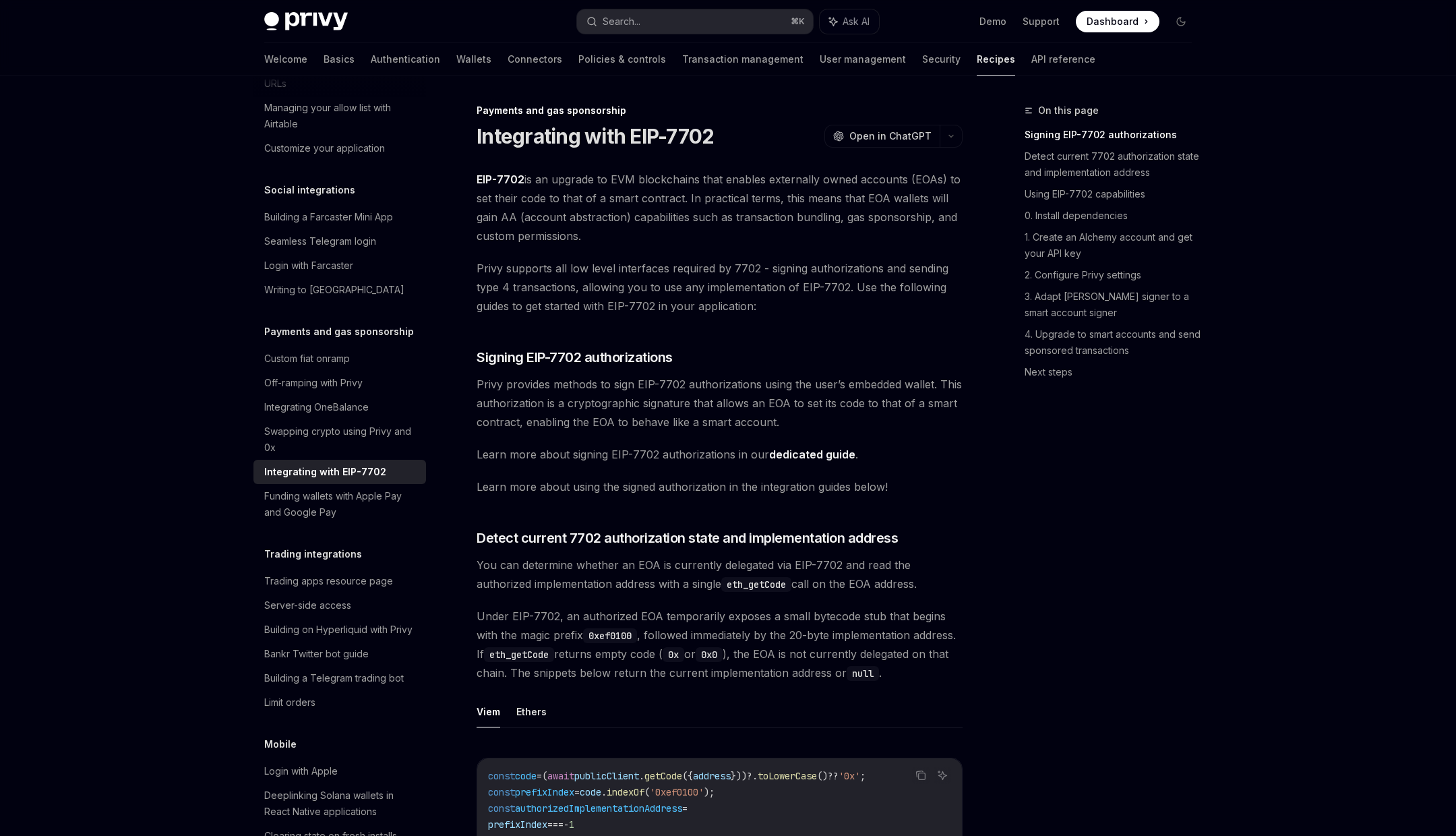
click at [792, 234] on span "EIP-7702 is an upgrade to EVM blockchains that enables externally owned account…" at bounding box center [719, 208] width 486 height 75
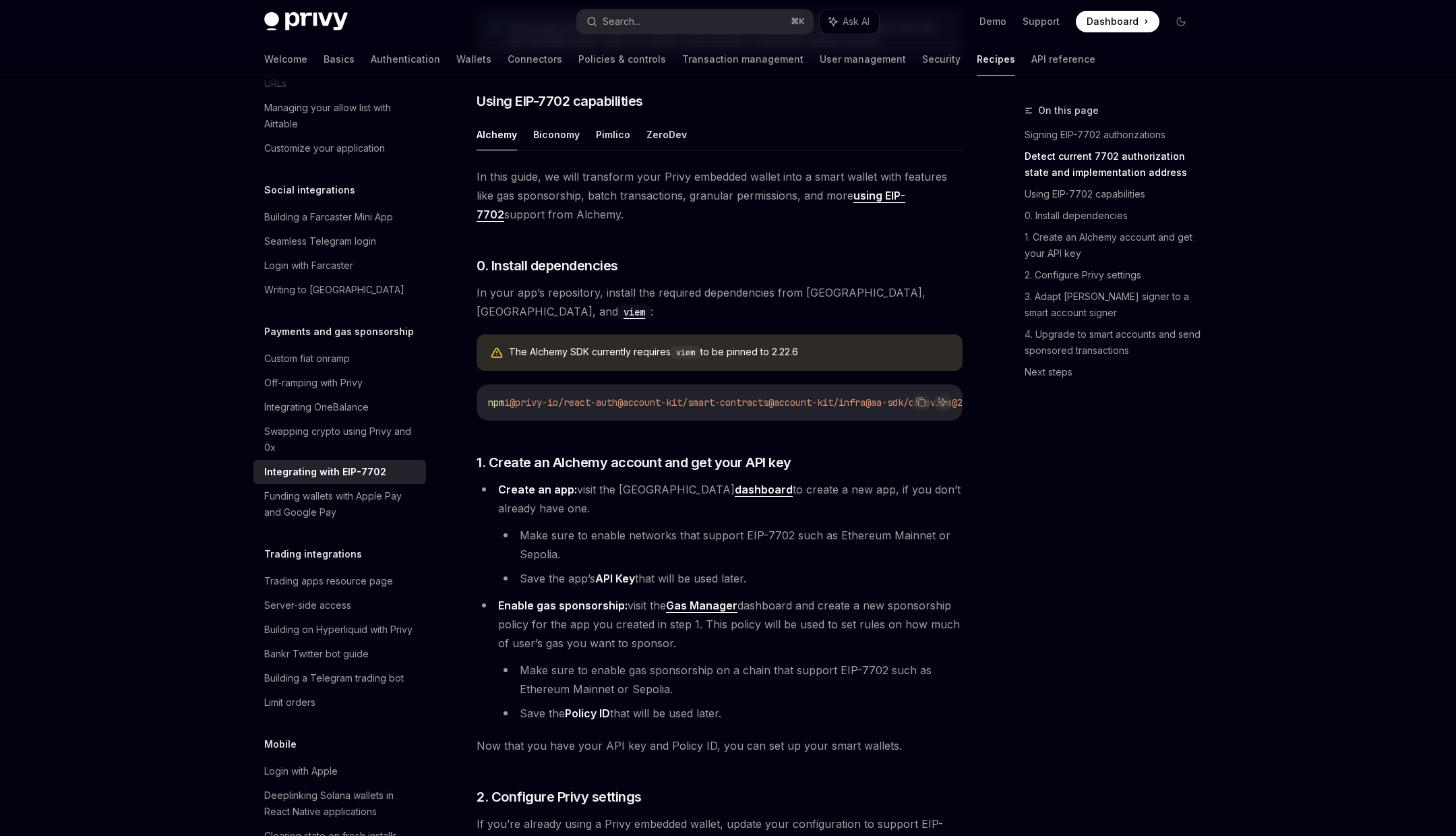
scroll to position [769, 0]
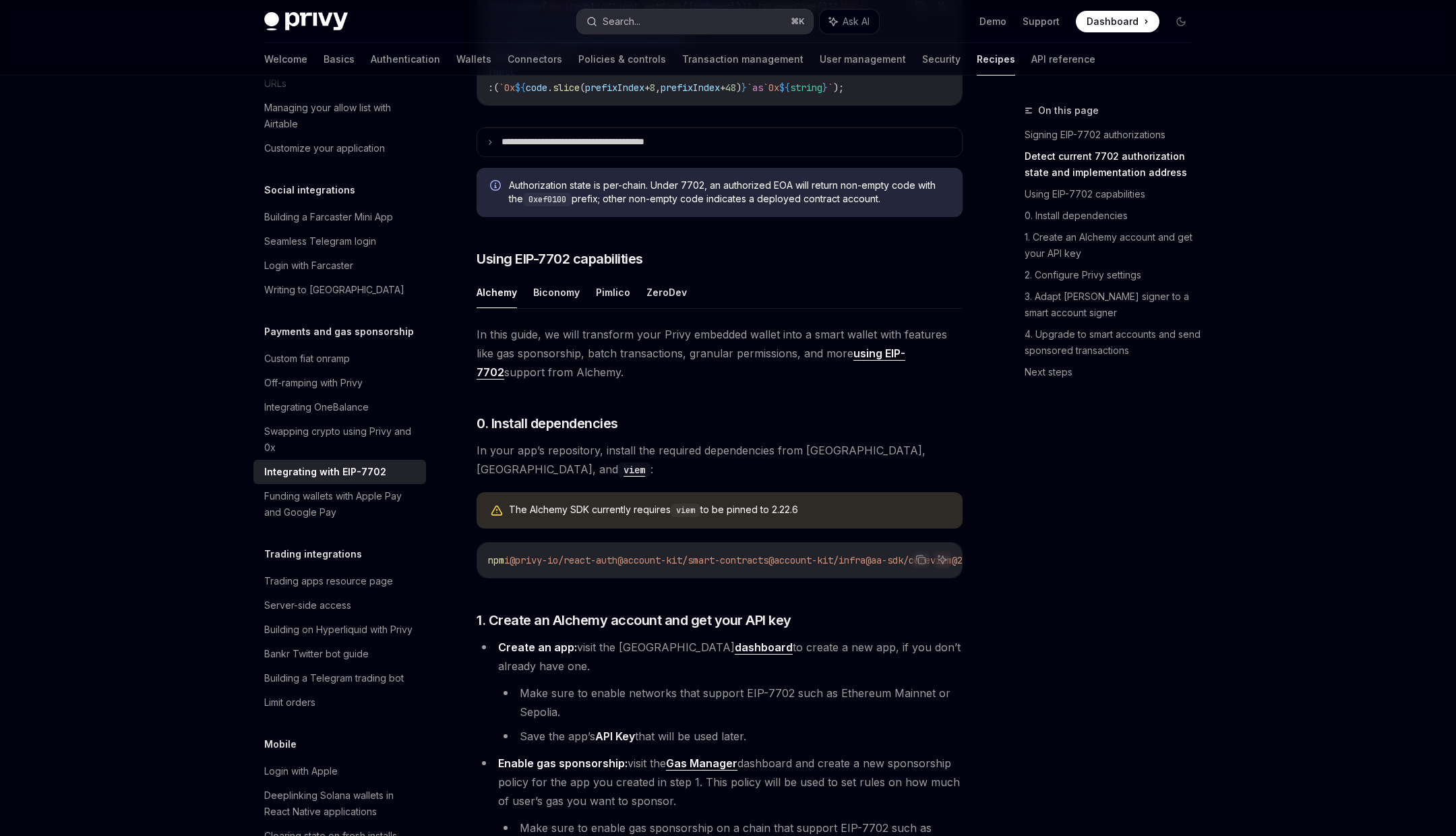
click at [719, 24] on button "Search... ⌘ K" at bounding box center [696, 21] width 236 height 24
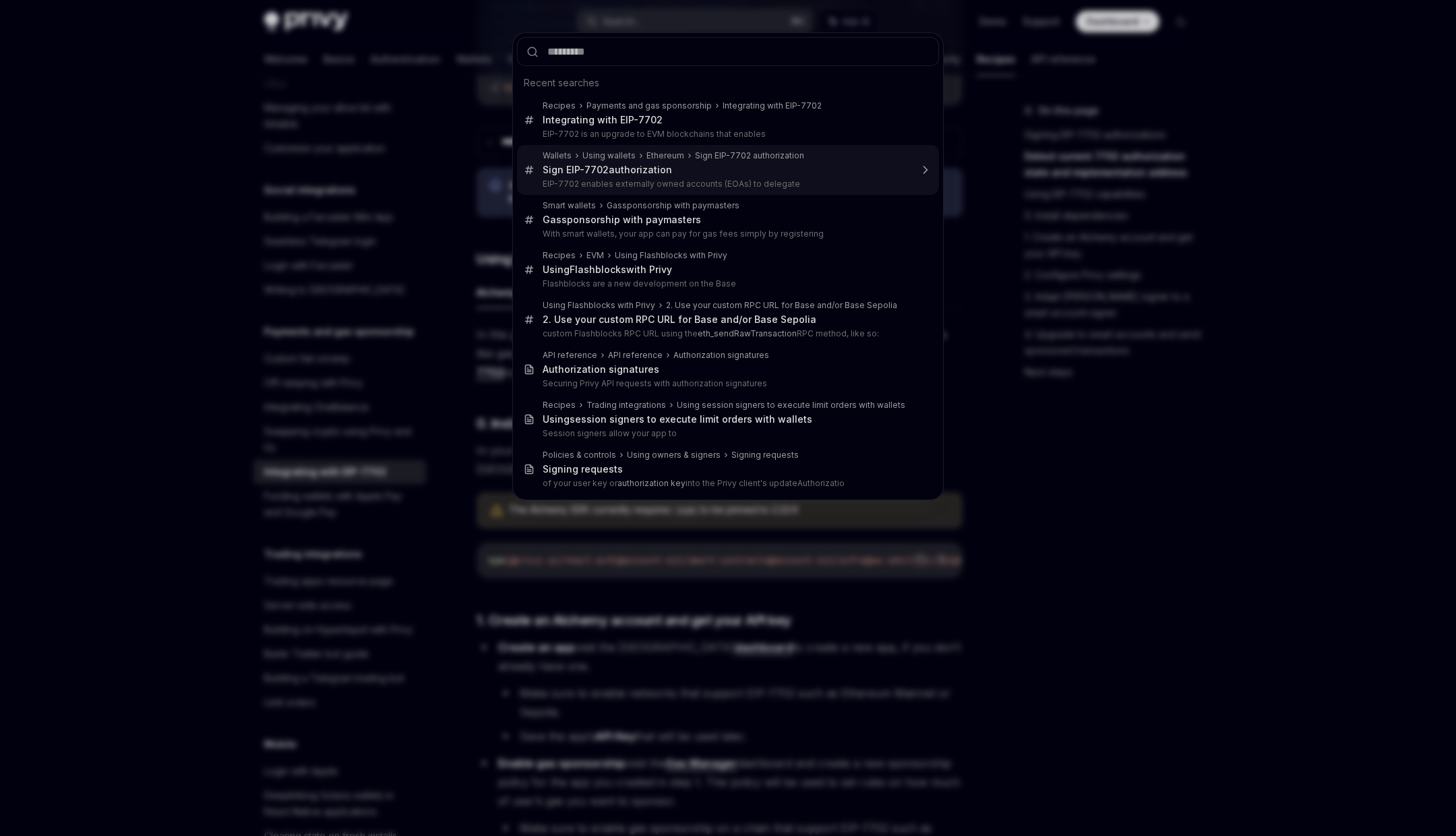
click at [617, 182] on p "EIP-7702 enables externally owned accounts (EOAs) to delegate" at bounding box center [726, 184] width 368 height 11
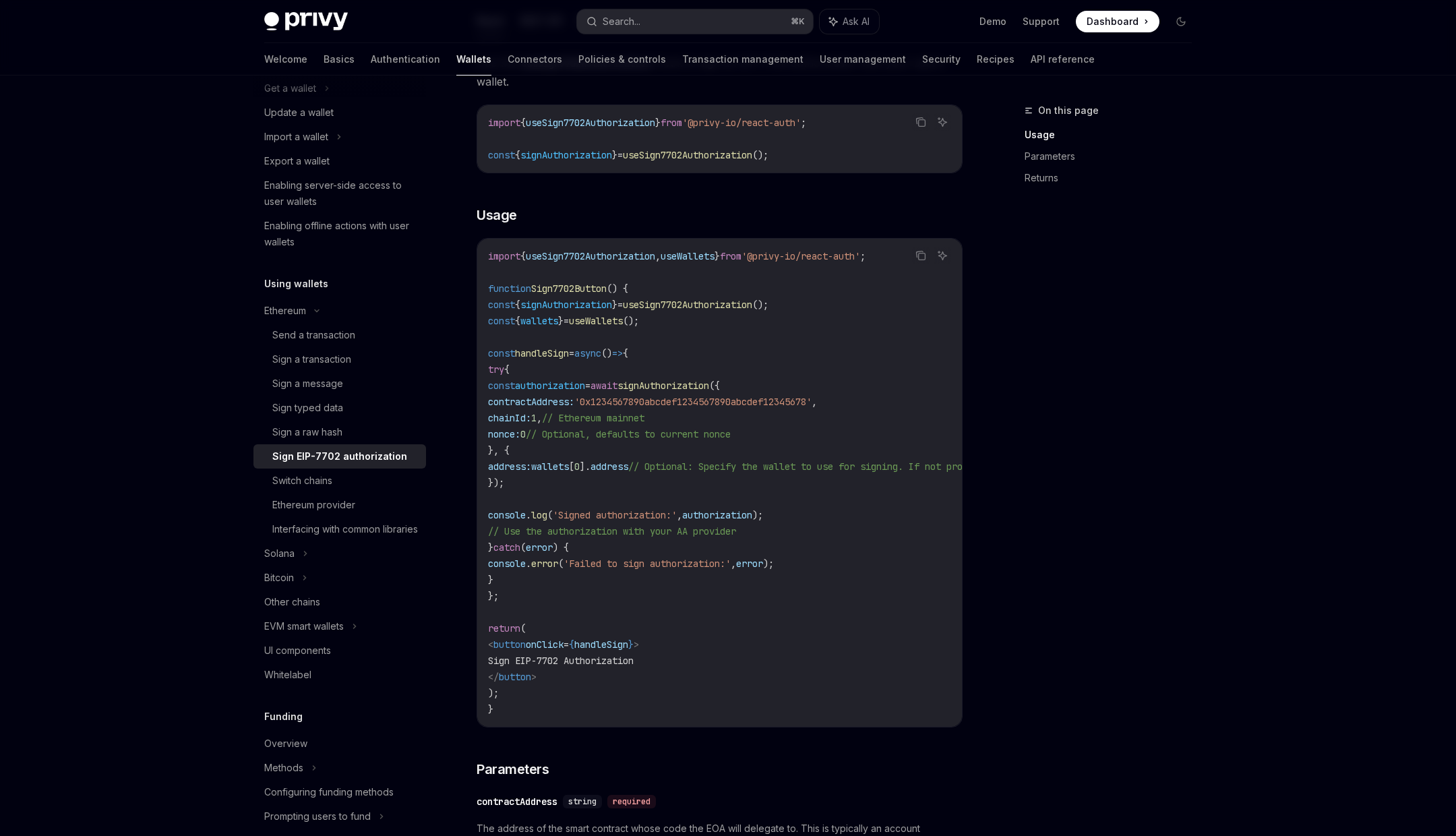
scroll to position [354, 0]
click at [586, 386] on span "authorization" at bounding box center [550, 384] width 70 height 13
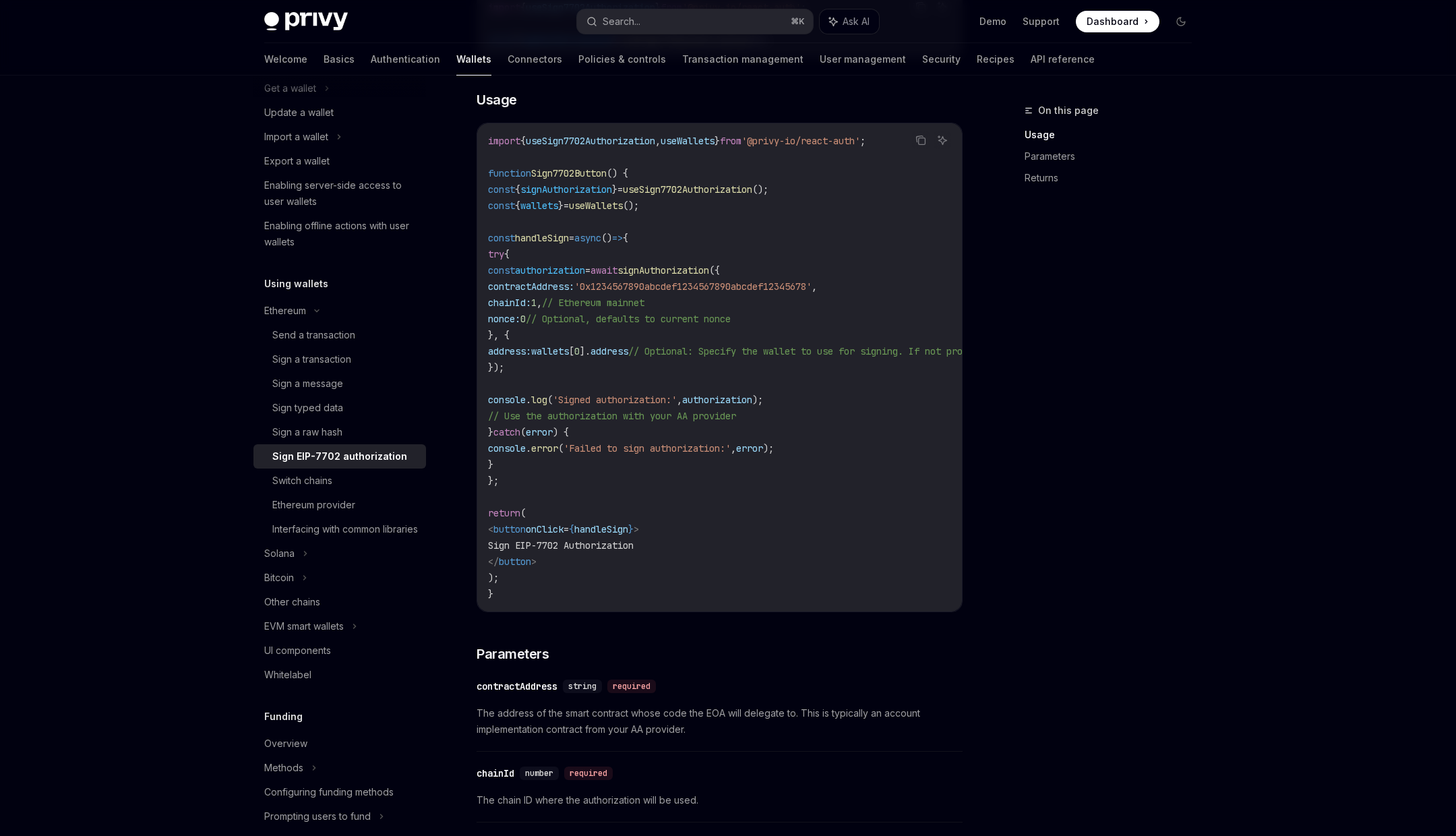
scroll to position [460, 0]
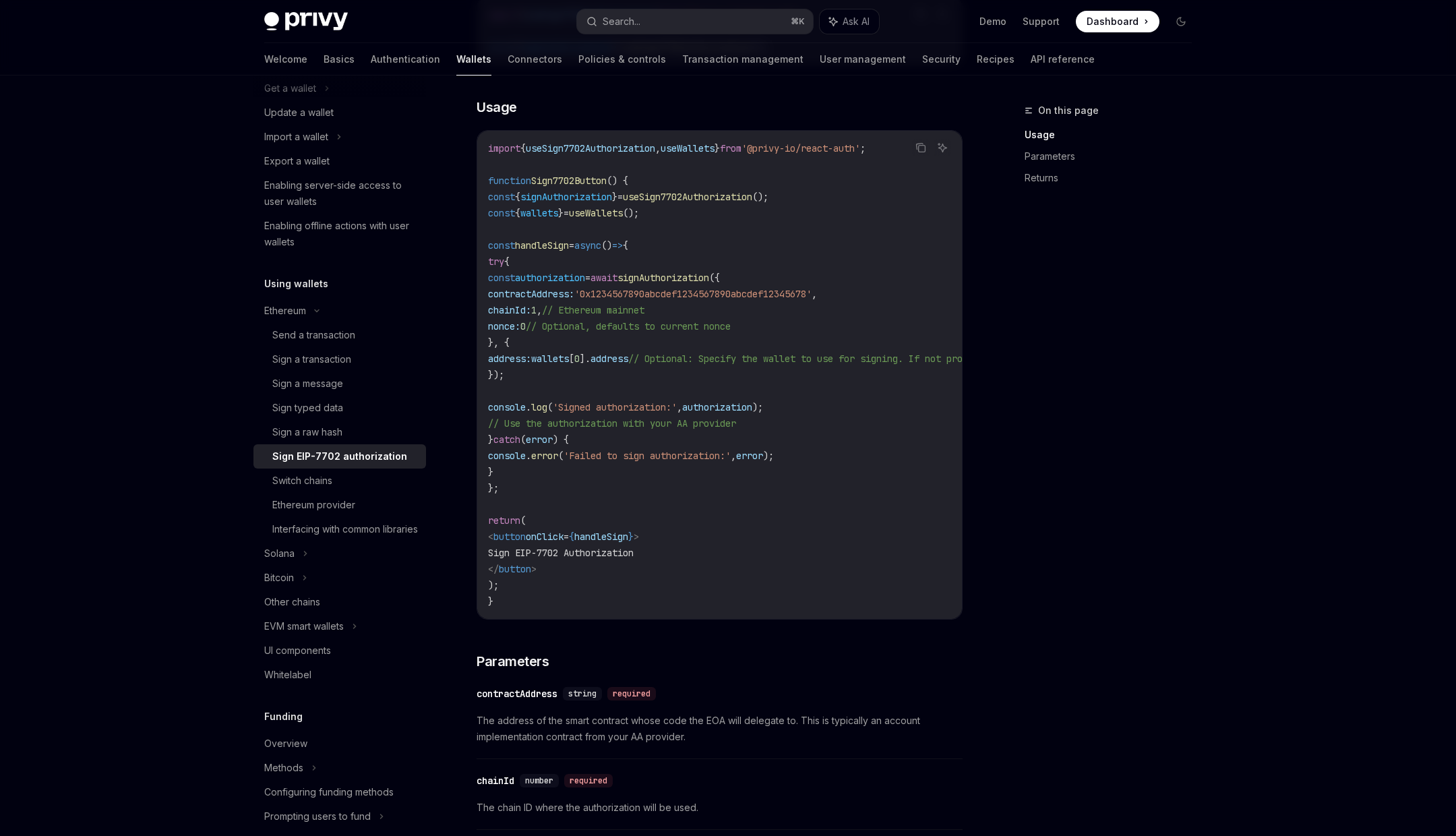
drag, startPoint x: 681, startPoint y: 279, endPoint x: 602, endPoint y: 375, distance: 124.3
click at [602, 375] on code "import { useSign7702Authorization , useWallets } from '@privy-io/react-auth' ; …" at bounding box center [841, 375] width 707 height 469
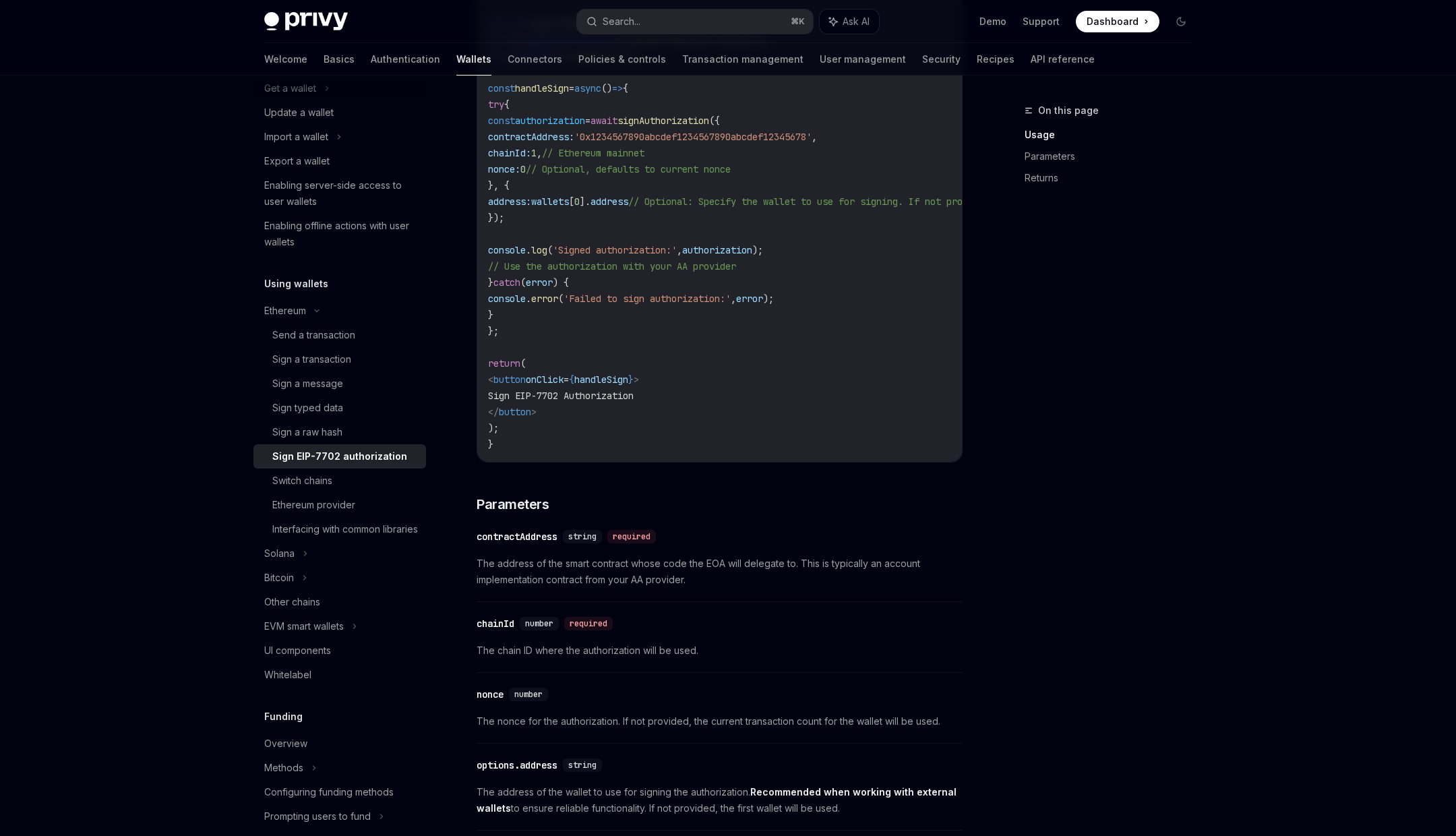
scroll to position [984, 0]
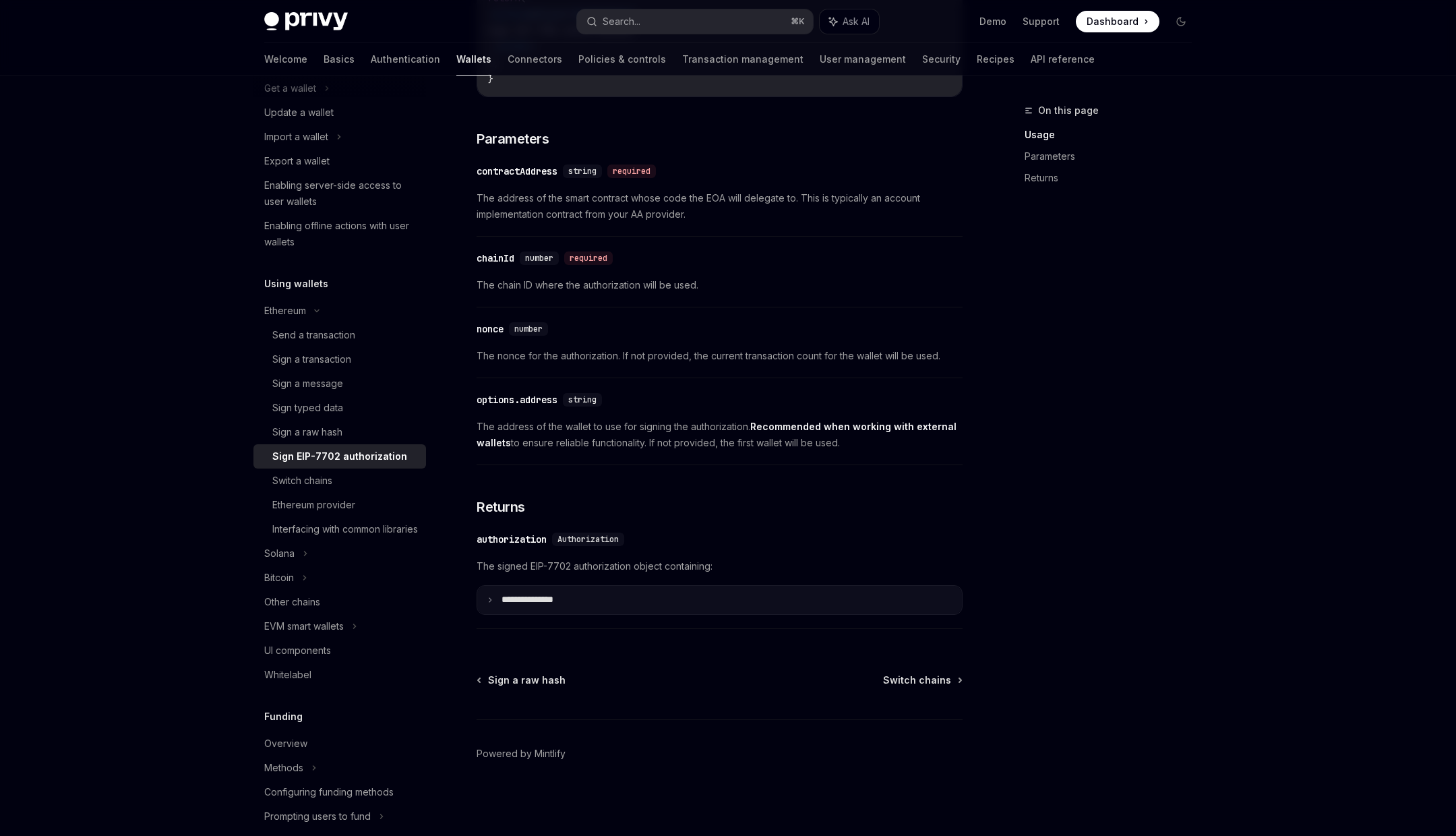
click at [539, 601] on p "**********" at bounding box center [538, 600] width 73 height 13
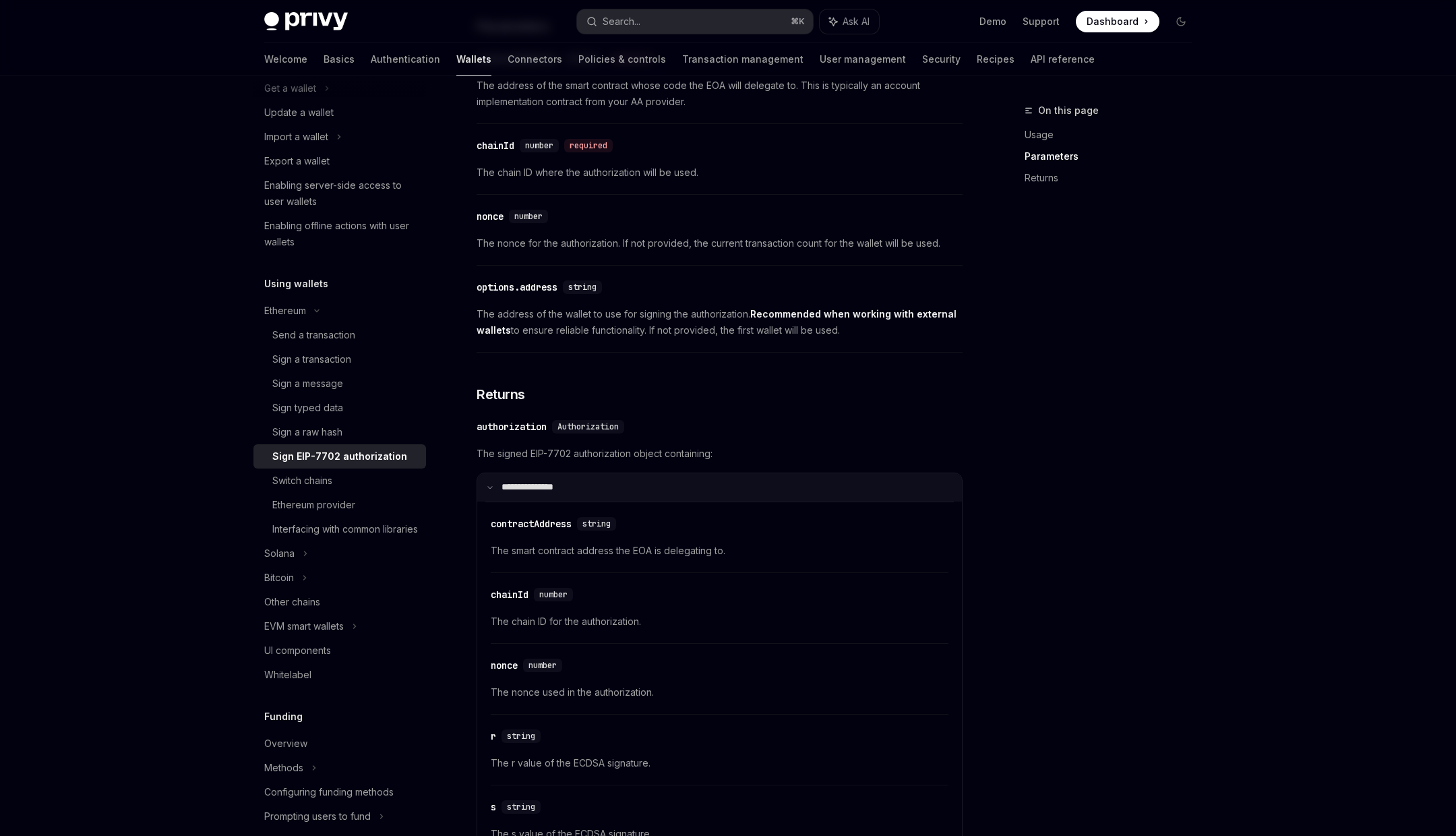
scroll to position [1120, 0]
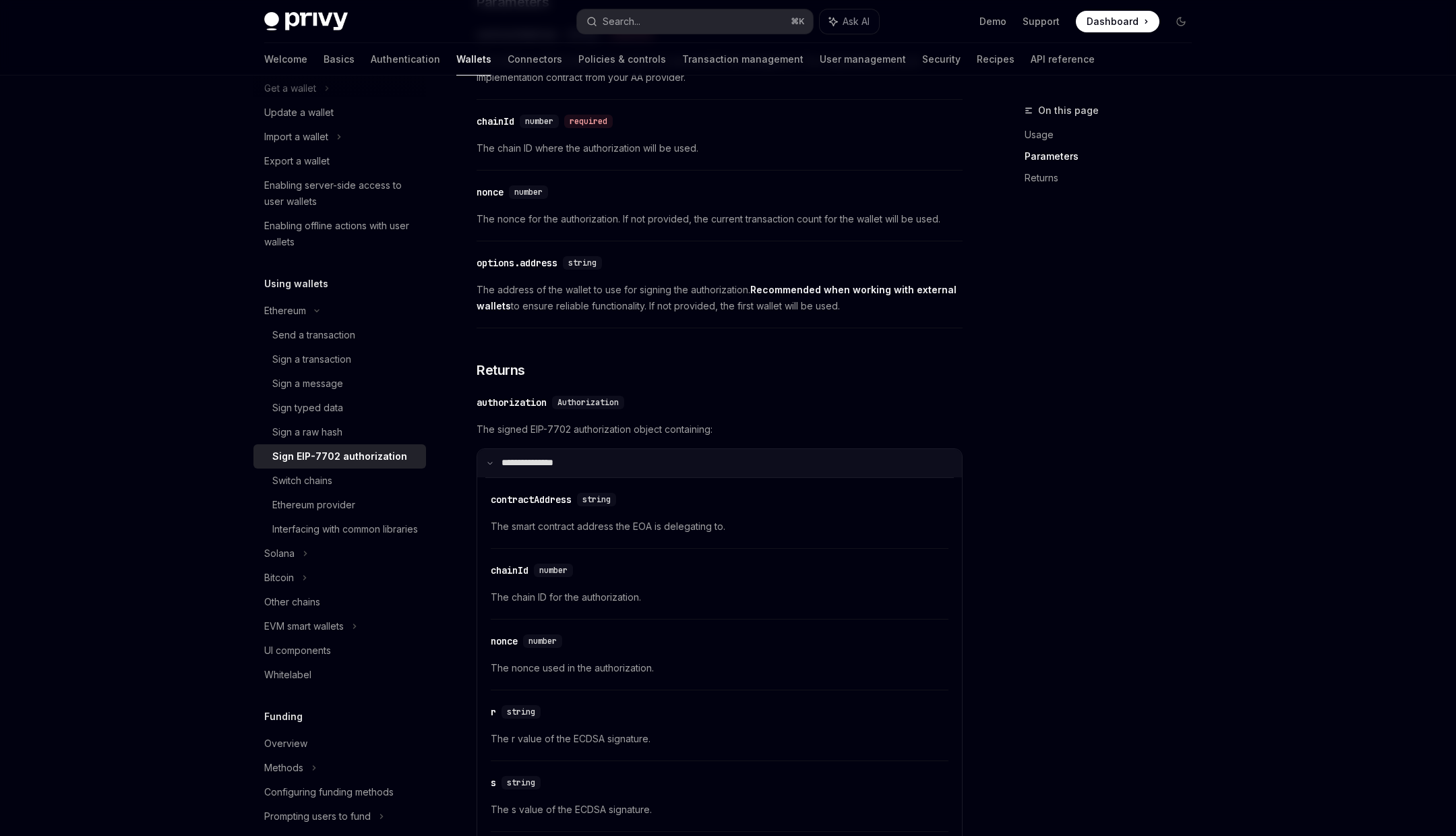
click at [547, 460] on p "**********" at bounding box center [535, 463] width 69 height 13
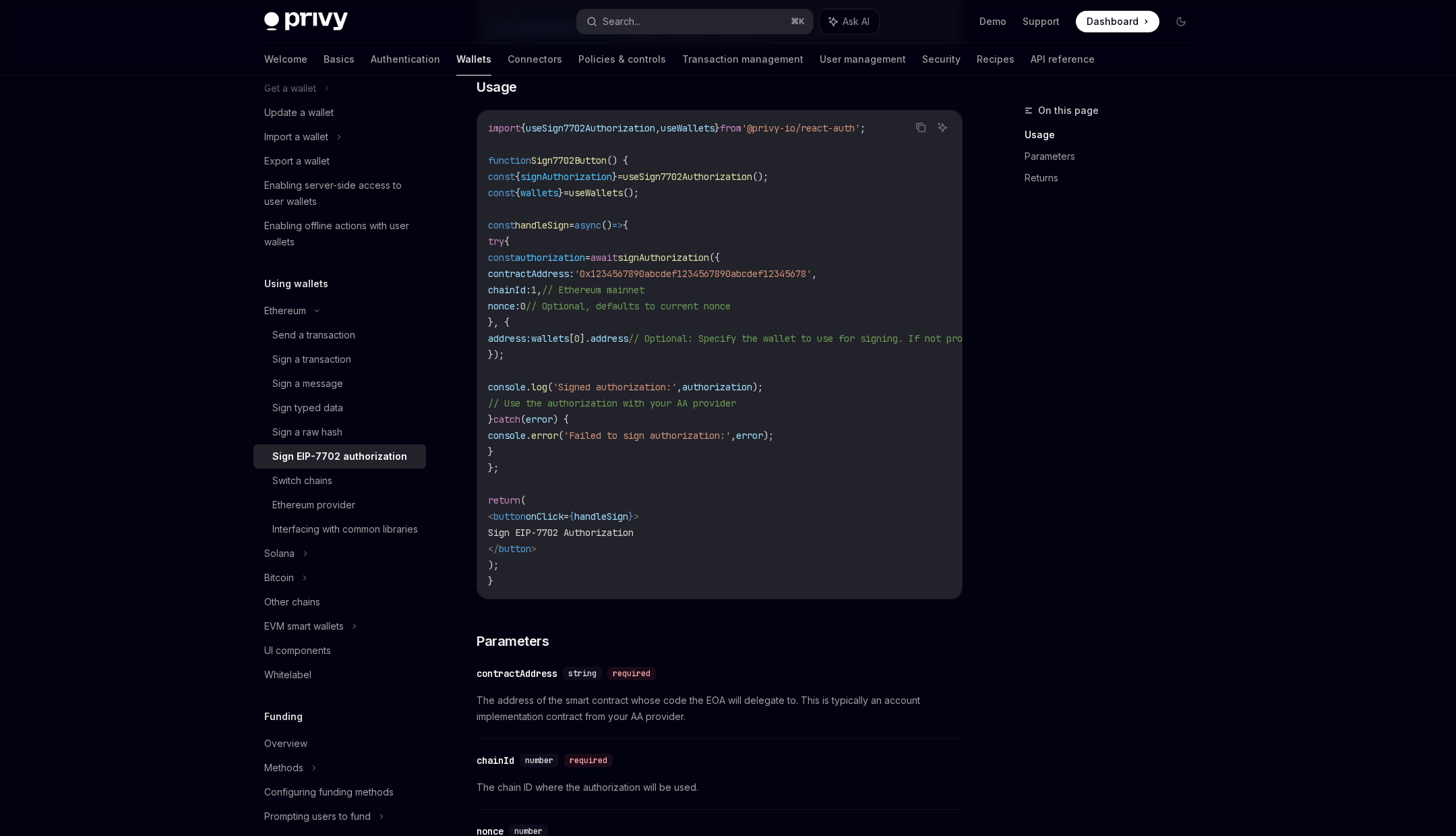
scroll to position [433, 0]
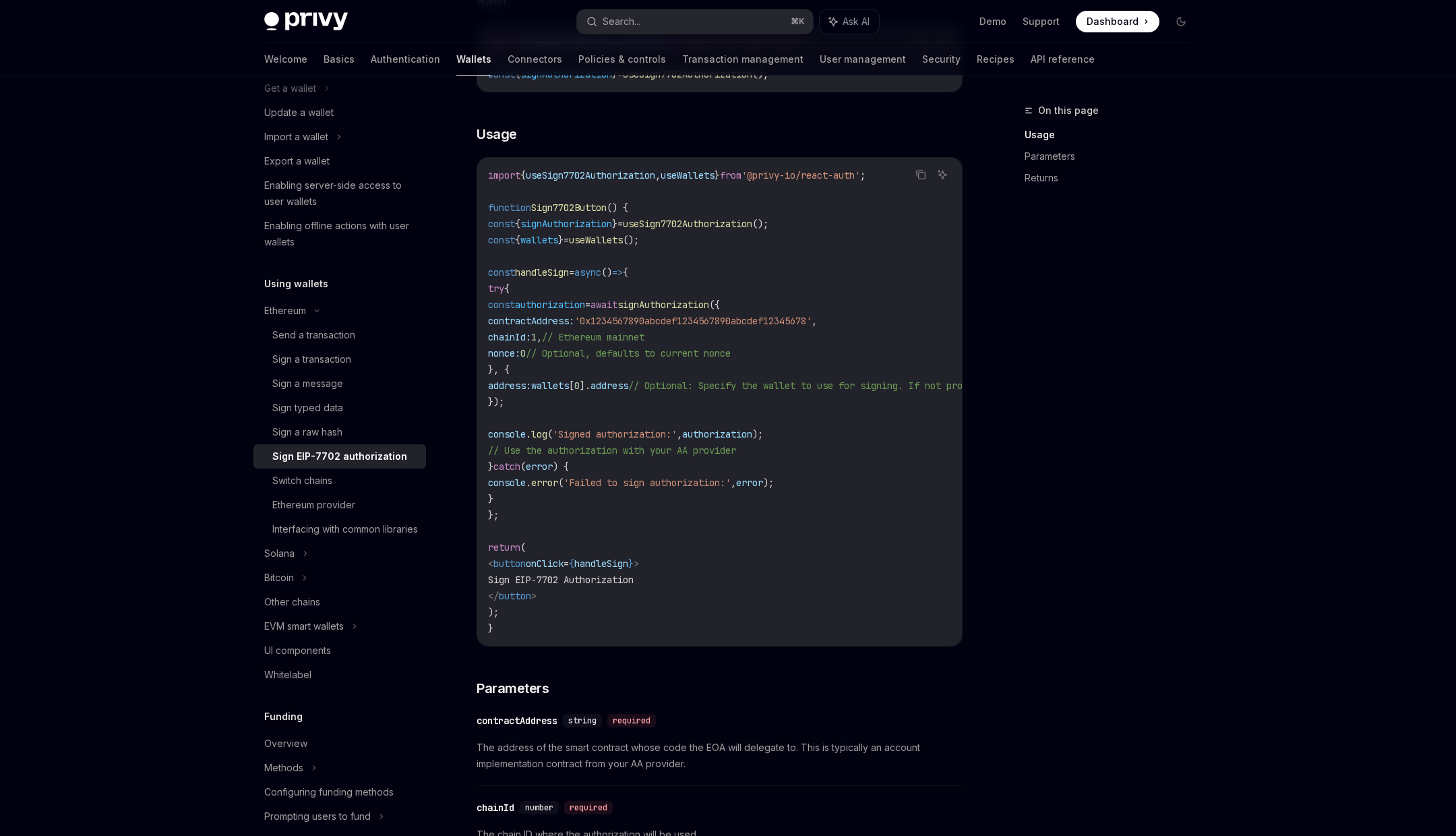
drag, startPoint x: 552, startPoint y: 304, endPoint x: 596, endPoint y: 405, distance: 110.2
click at [596, 405] on code "import { useSign7702Authorization , useWallets } from '@privy-io/react-auth' ; …" at bounding box center [841, 402] width 707 height 469
drag, startPoint x: 555, startPoint y: 309, endPoint x: 594, endPoint y: 407, distance: 105.5
click at [594, 407] on code "import { useSign7702Authorization , useWallets } from '@privy-io/react-auth' ; …" at bounding box center [841, 402] width 707 height 469
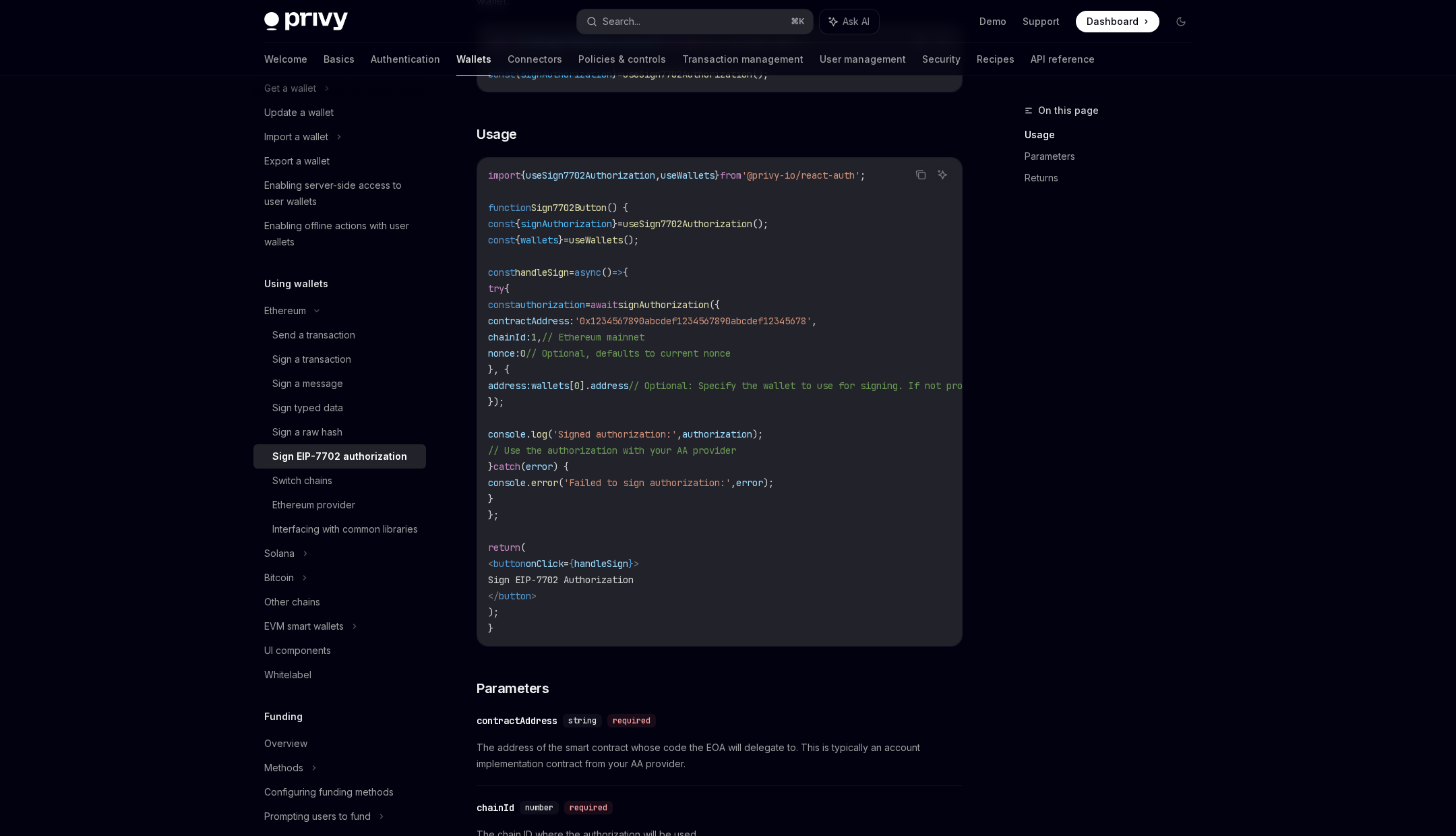
click at [594, 407] on code "import { useSign7702Authorization , useWallets } from '@privy-io/react-auth' ; …" at bounding box center [841, 402] width 707 height 469
click at [520, 351] on span "nonce:" at bounding box center [504, 354] width 32 height 13
click at [585, 402] on code "import { useSign7702Authorization , useWallets } from '@privy-io/react-auth' ; …" at bounding box center [841, 402] width 707 height 469
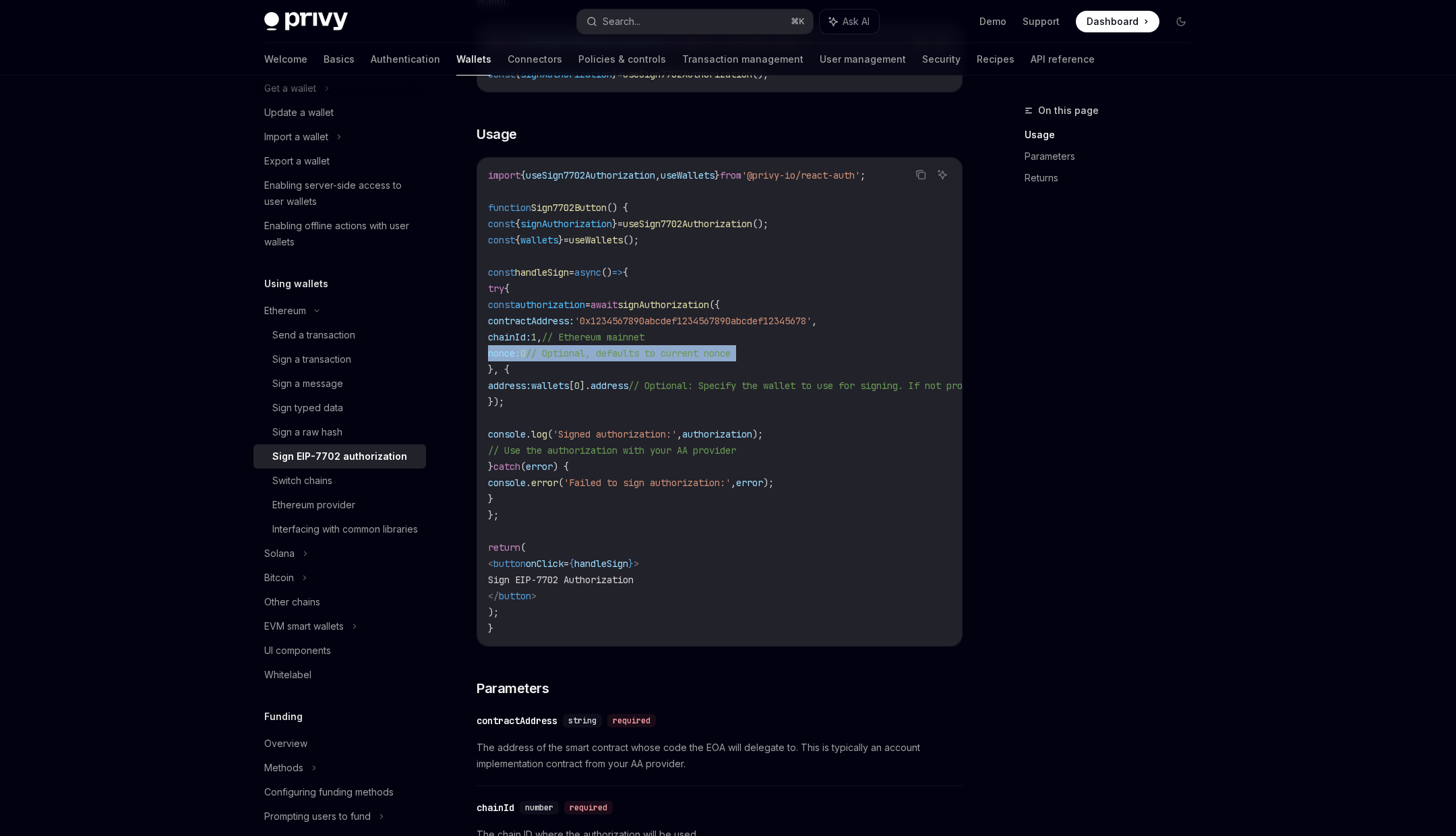
drag, startPoint x: 585, startPoint y: 402, endPoint x: 553, endPoint y: 307, distance: 100.2
click at [553, 307] on code "import { useSign7702Authorization , useWallets } from '@privy-io/react-auth' ; …" at bounding box center [841, 402] width 707 height 469
click at [510, 363] on span "}, {" at bounding box center [499, 370] width 21 height 13
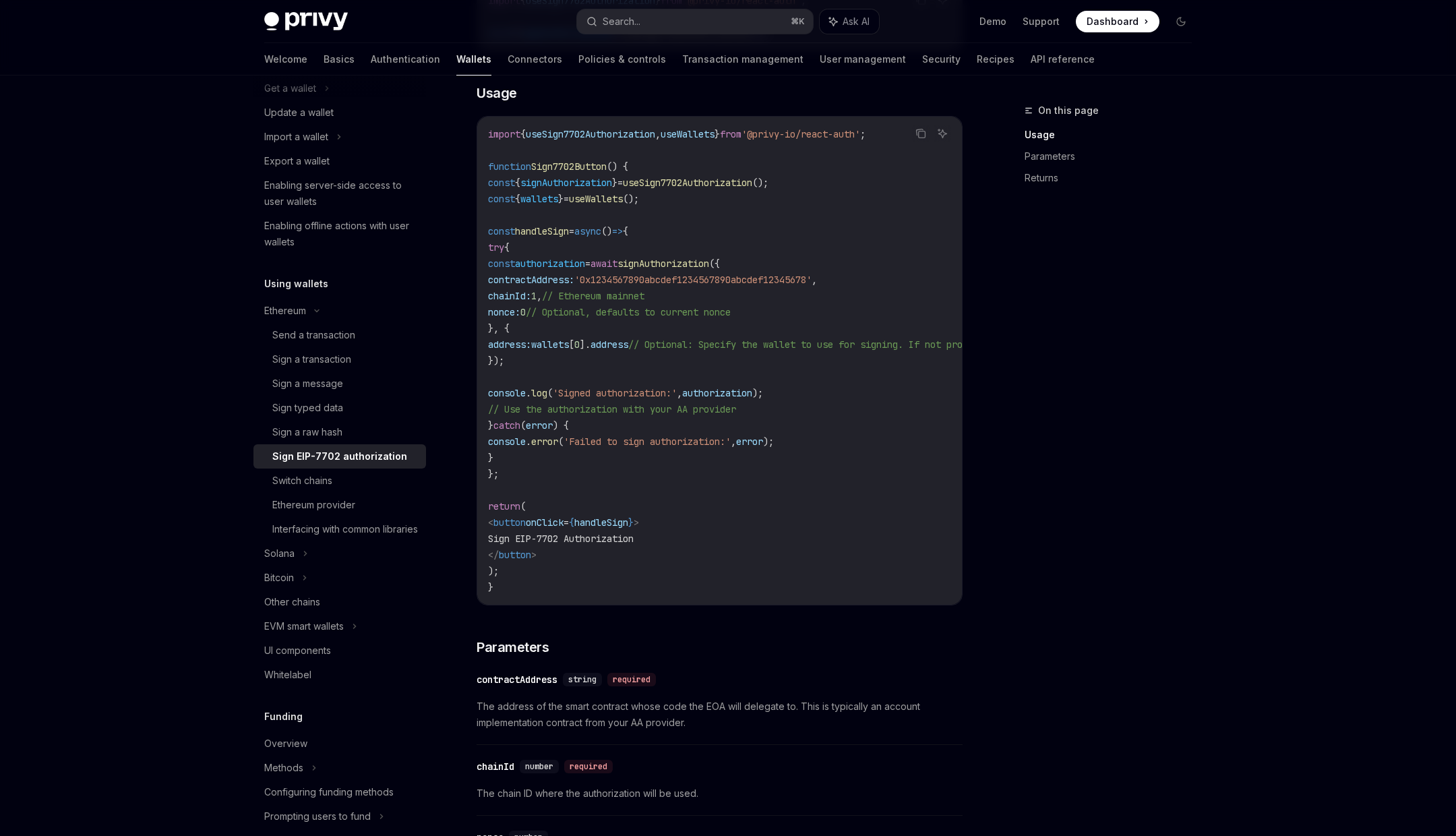
scroll to position [473, 0]
click at [515, 269] on span "const" at bounding box center [501, 266] width 27 height 13
drag, startPoint x: 571, startPoint y: 269, endPoint x: 577, endPoint y: 358, distance: 89.2
click at [577, 358] on code "import { useSign7702Authorization , useWallets } from '@privy-io/react-auth' ; …" at bounding box center [841, 363] width 707 height 469
click at [576, 357] on code "import { useSign7702Authorization , useWallets } from '@privy-io/react-auth' ; …" at bounding box center [841, 363] width 707 height 469
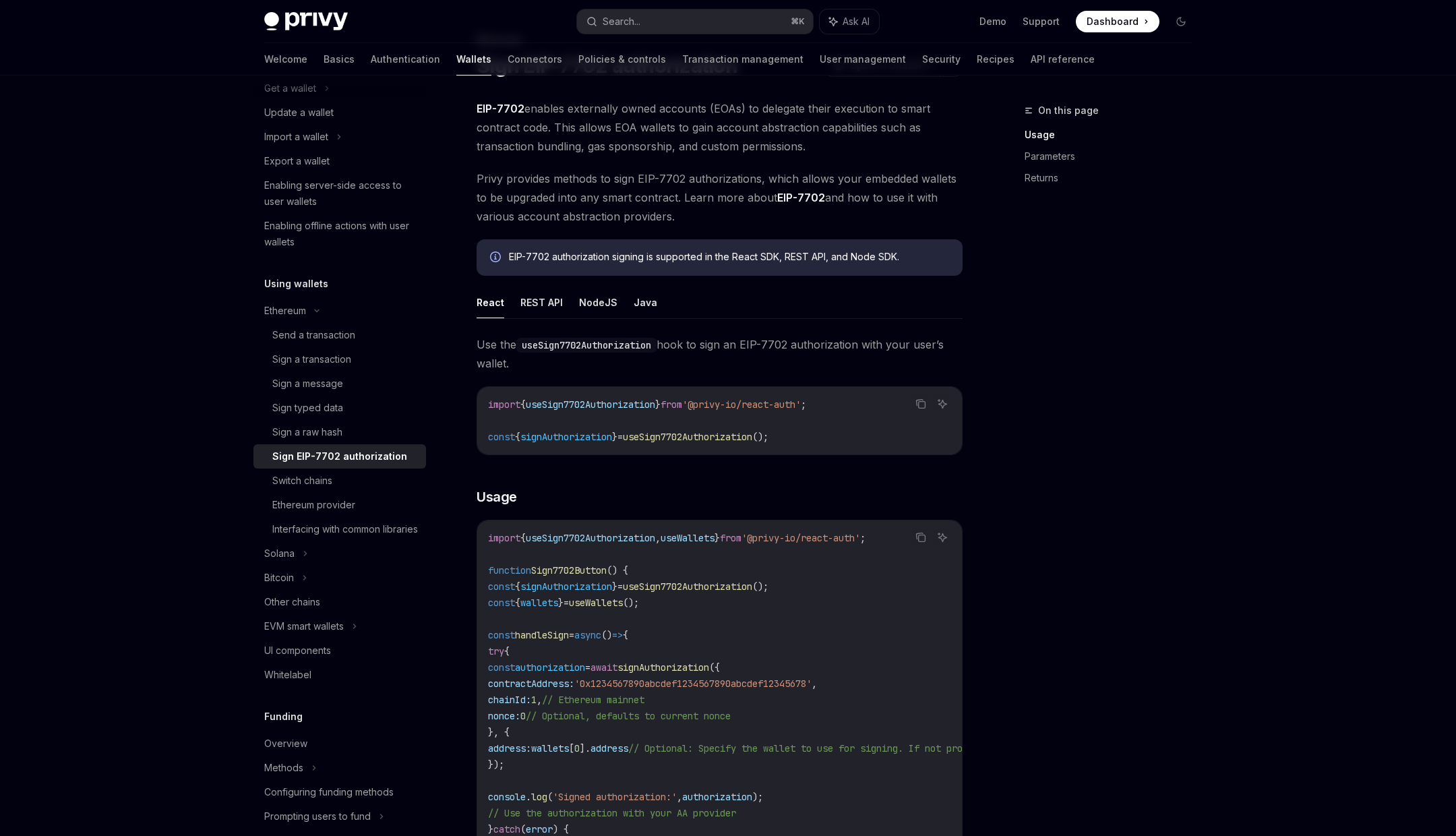
scroll to position [70, 0]
click at [536, 302] on button "REST API" at bounding box center [541, 303] width 42 height 31
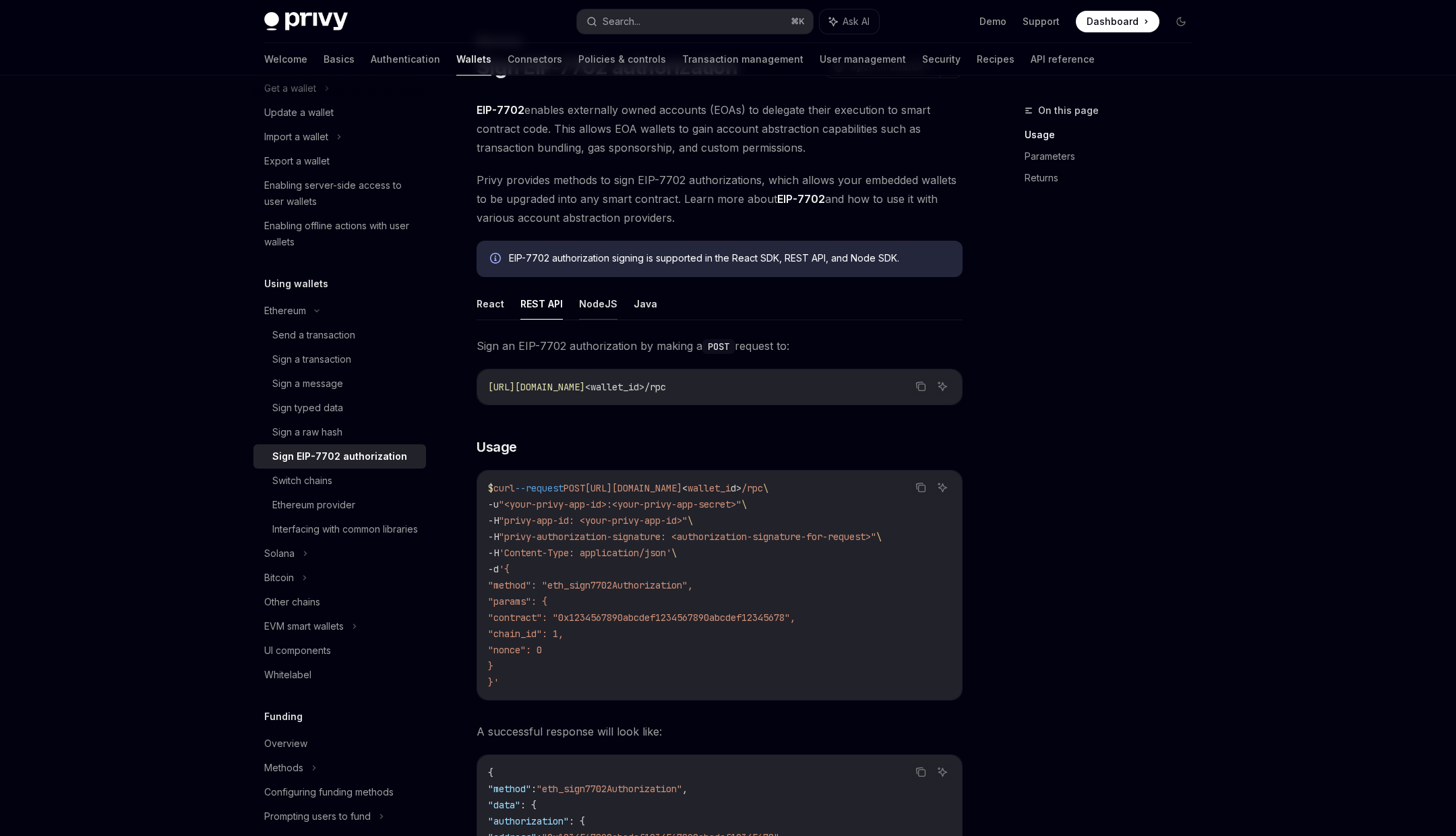
click at [596, 303] on button "NodeJS" at bounding box center [598, 303] width 39 height 31
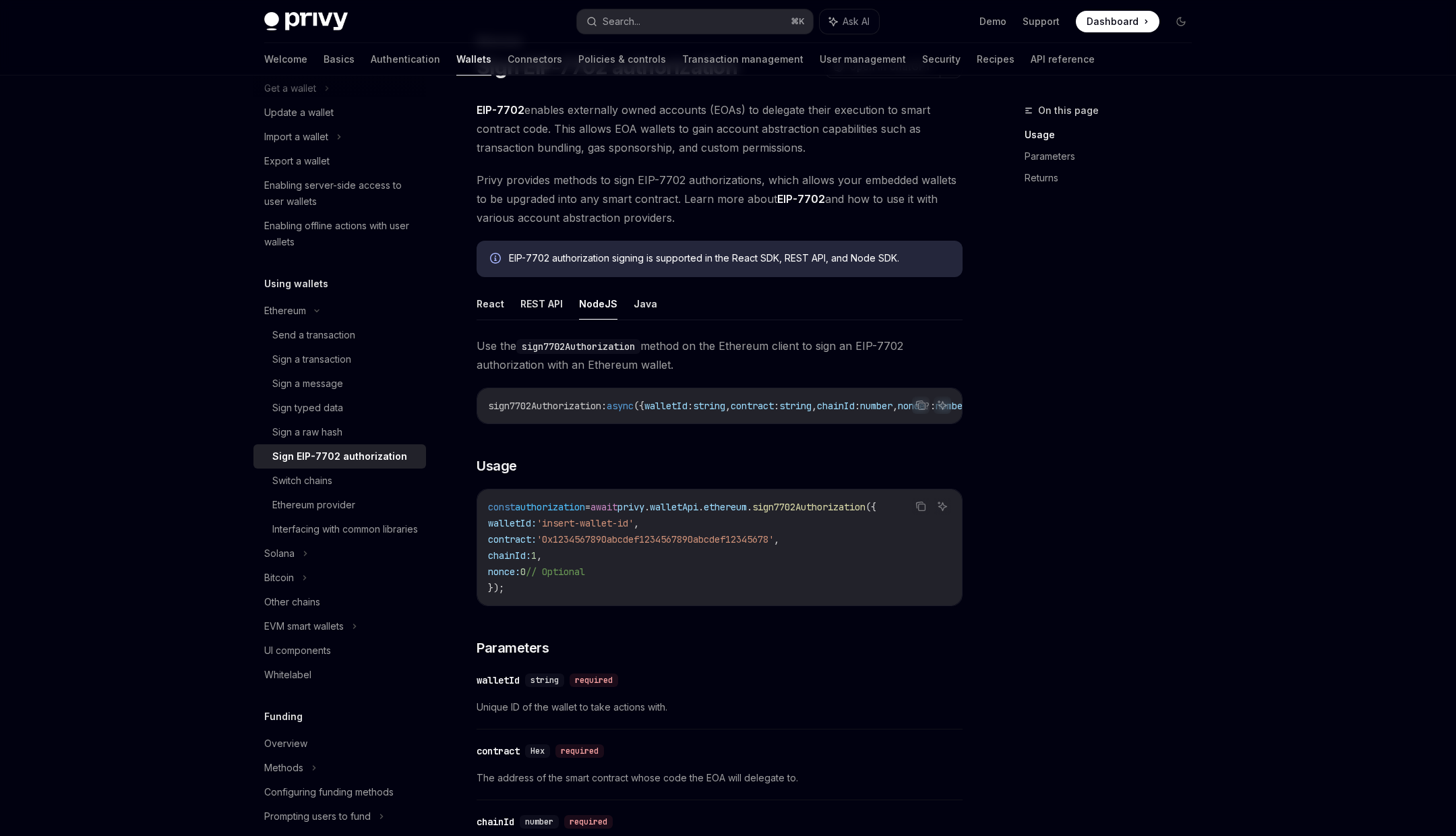
click at [618, 512] on span "await" at bounding box center [604, 507] width 27 height 13
drag, startPoint x: 634, startPoint y: 512, endPoint x: 773, endPoint y: 512, distance: 139.0
click at [774, 512] on span "const authorization = await privy . walletApi . ethereum . sign7702Authorizatio…" at bounding box center [682, 507] width 389 height 13
click at [528, 528] on span "walletId:" at bounding box center [512, 524] width 48 height 13
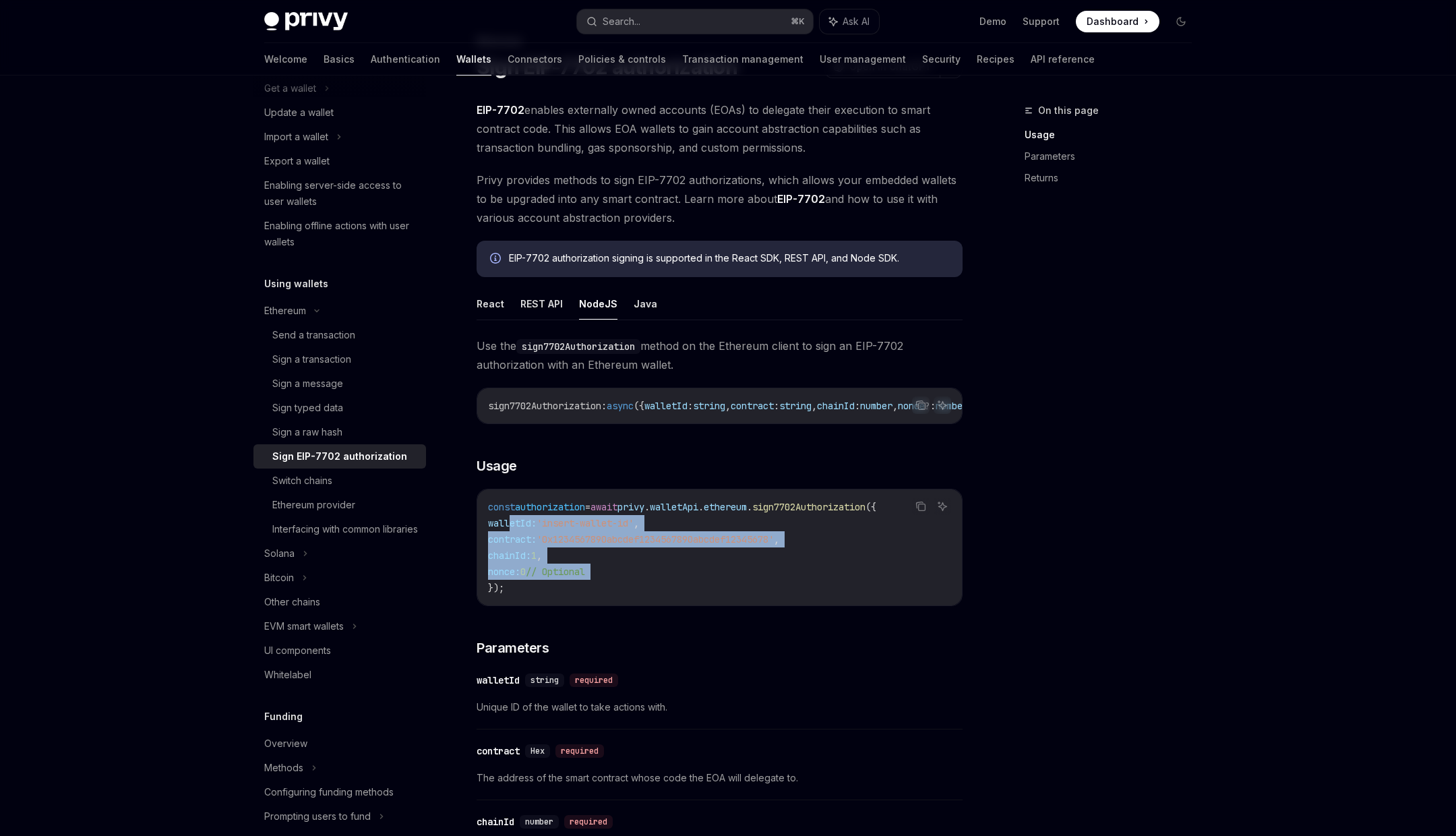
drag, startPoint x: 528, startPoint y: 528, endPoint x: 640, endPoint y: 579, distance: 123.1
click at [642, 580] on code "const authorization = await privy . walletApi . ethereum . sign7702Authorizatio…" at bounding box center [719, 547] width 463 height 97
click at [640, 579] on code "const authorization = await privy . walletApi . ethereum . sign7702Authorizatio…" at bounding box center [719, 547] width 463 height 97
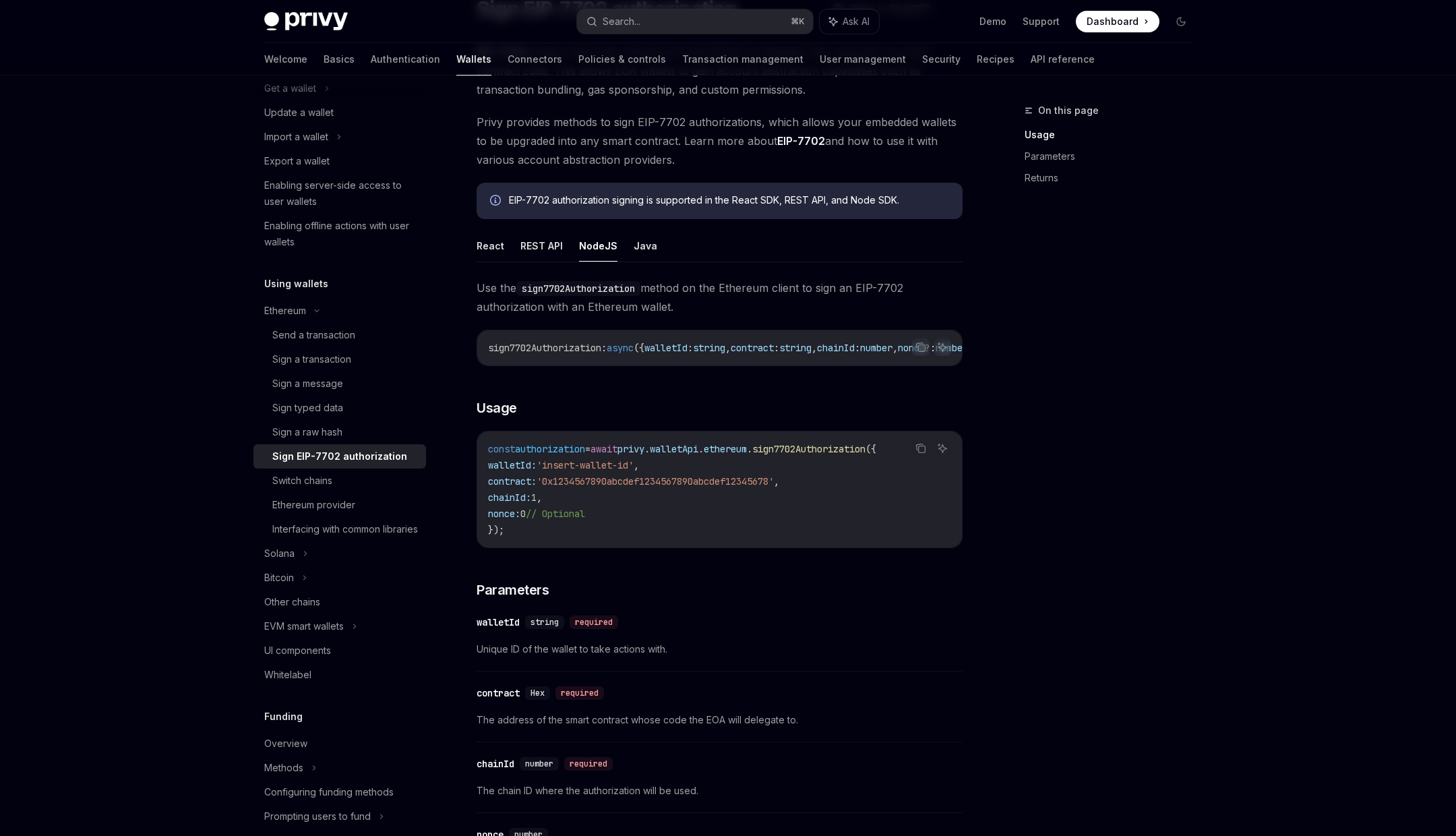
scroll to position [116, 0]
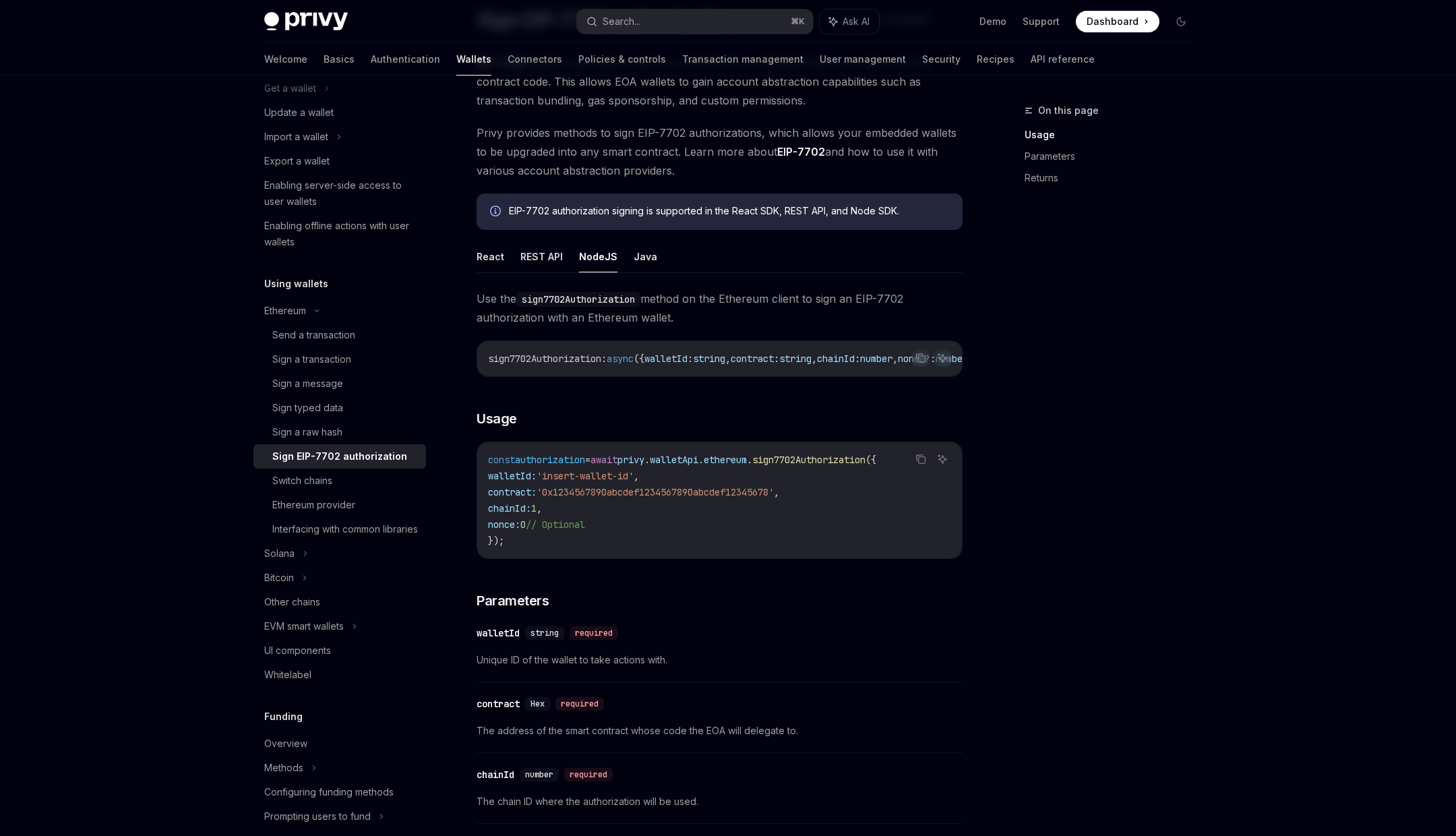
click at [591, 481] on span "'insert-wallet-id'" at bounding box center [585, 476] width 97 height 13
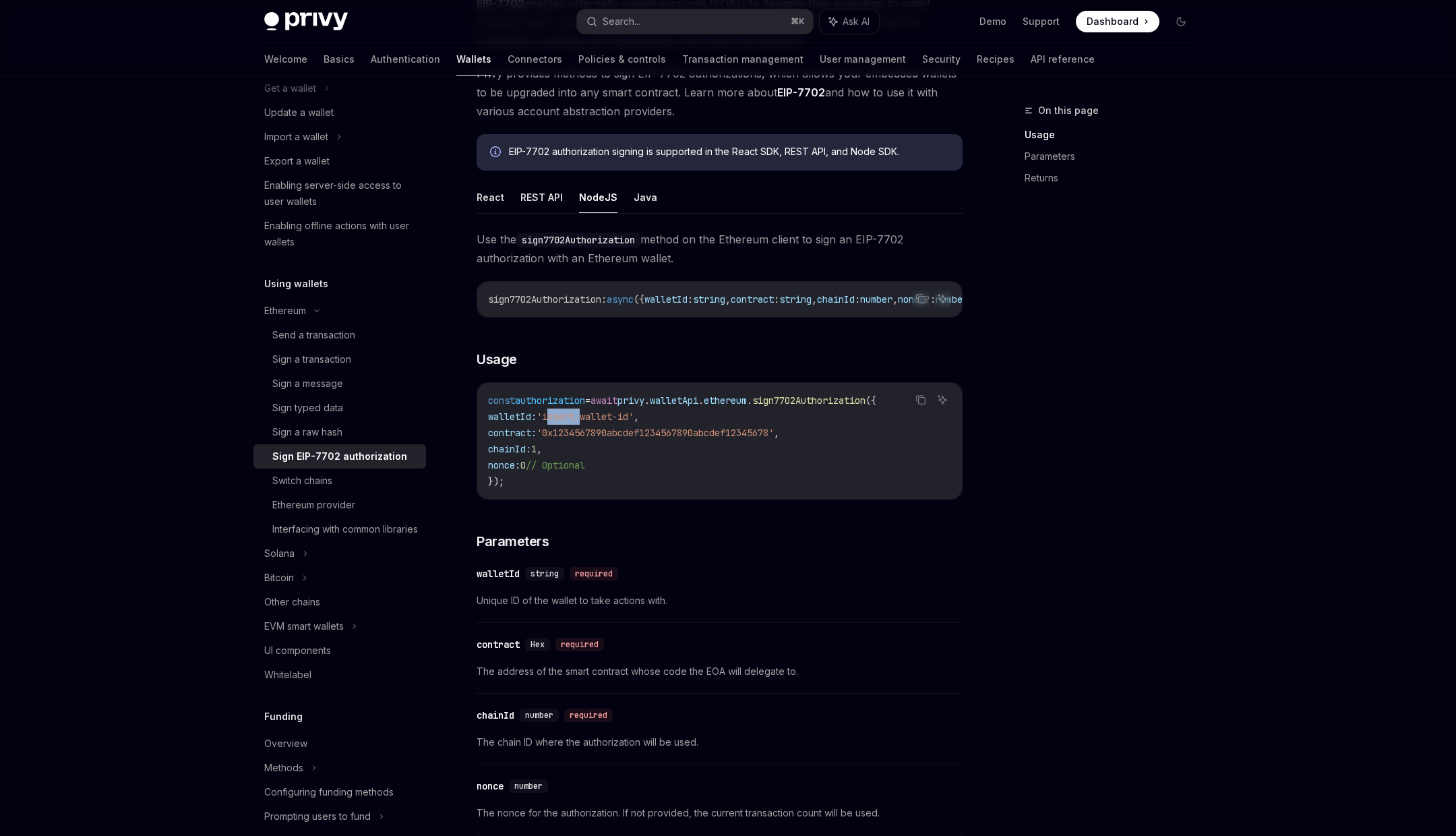
scroll to position [157, 0]
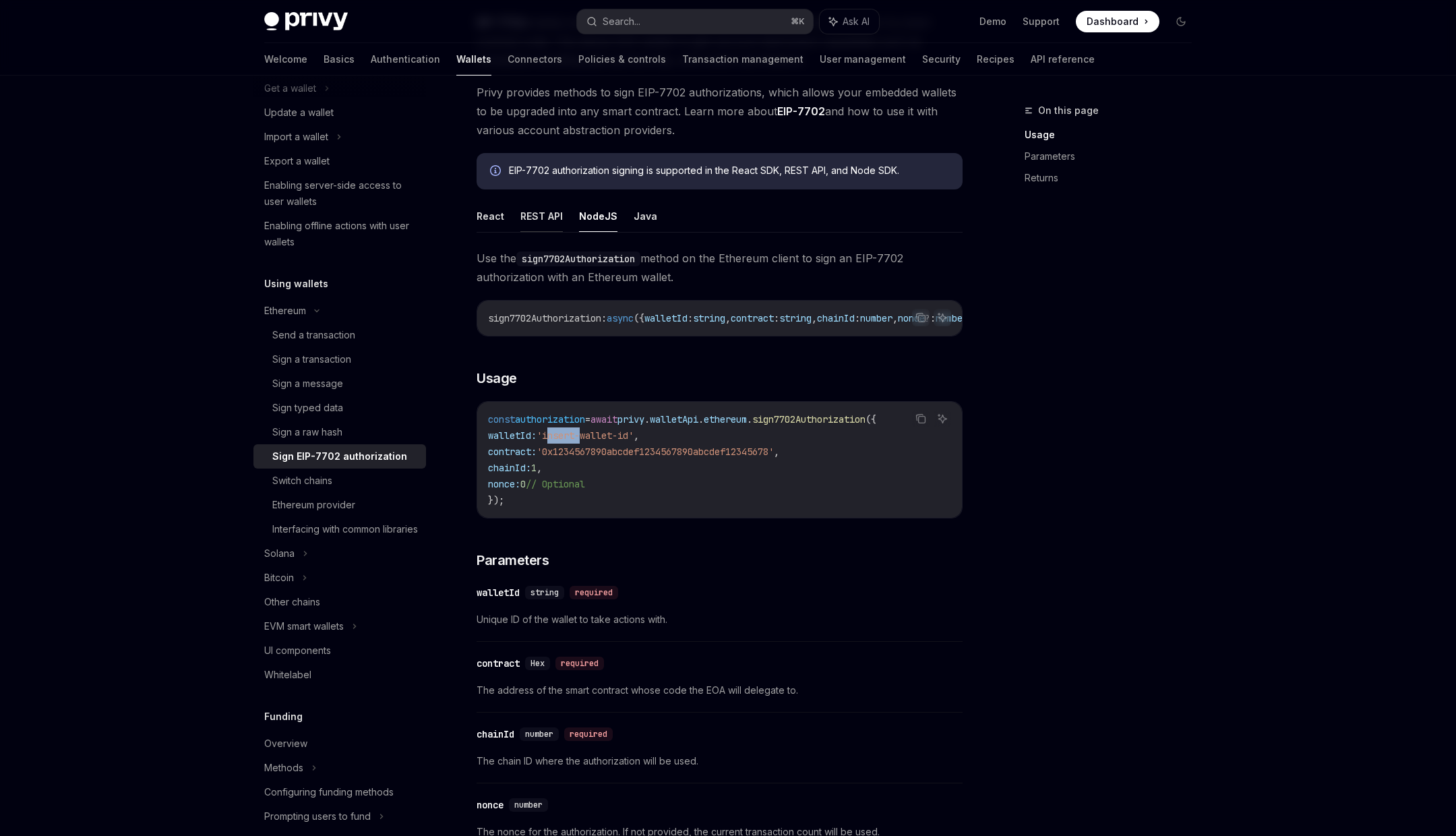
click at [545, 218] on button "REST API" at bounding box center [541, 216] width 42 height 31
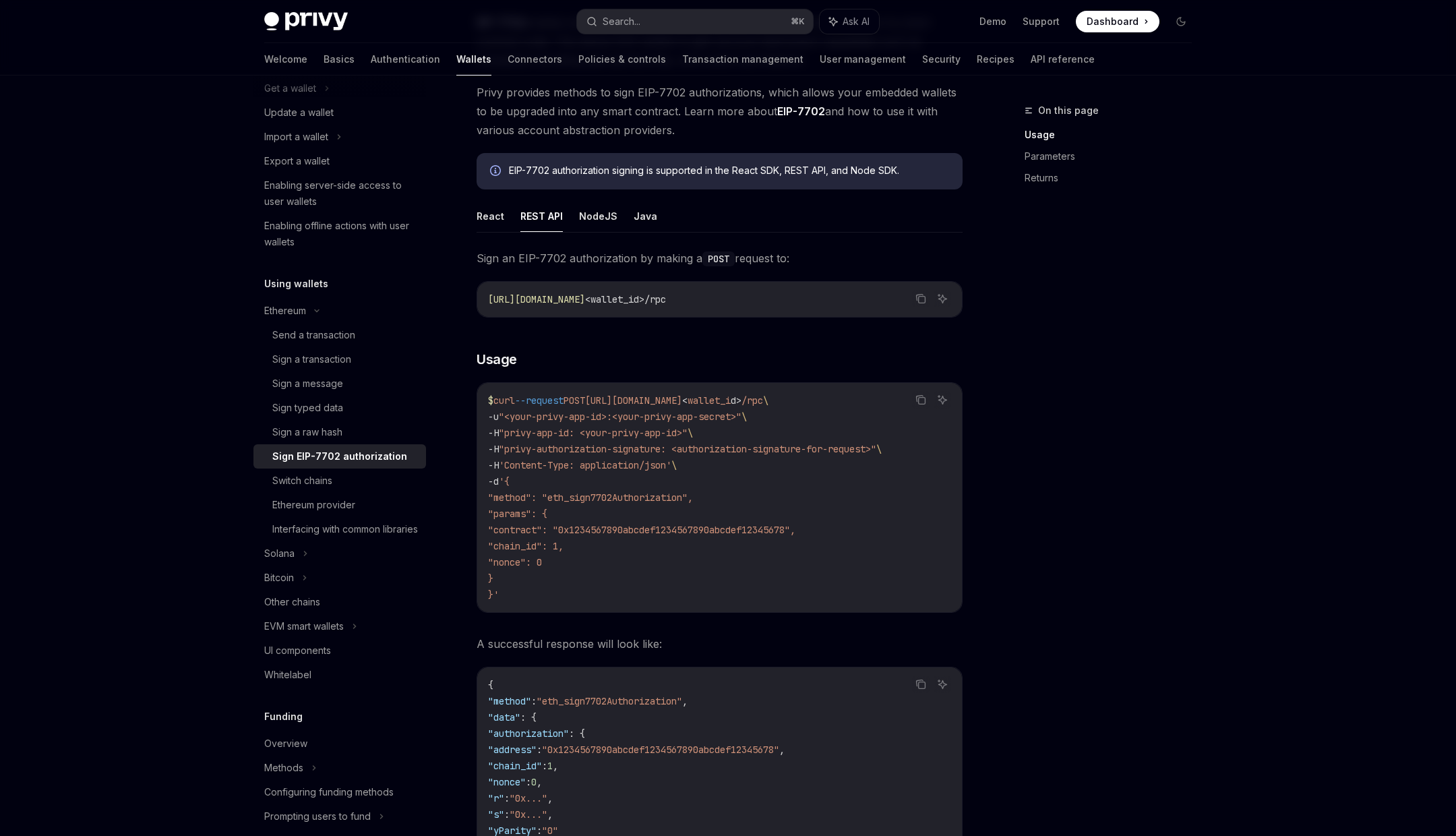
click at [704, 446] on span ""privy-authorization-signature: <authorization-signature-for-request>"" at bounding box center [688, 449] width 378 height 13
drag, startPoint x: 704, startPoint y: 446, endPoint x: 850, endPoint y: 446, distance: 146.0
click at [851, 446] on span ""privy-authorization-signature: <authorization-signature-for-request>"" at bounding box center [688, 449] width 378 height 13
click at [579, 493] on span ""method": "eth_sign7702Authorization"," at bounding box center [590, 498] width 205 height 13
drag, startPoint x: 579, startPoint y: 493, endPoint x: 670, endPoint y: 493, distance: 91.0
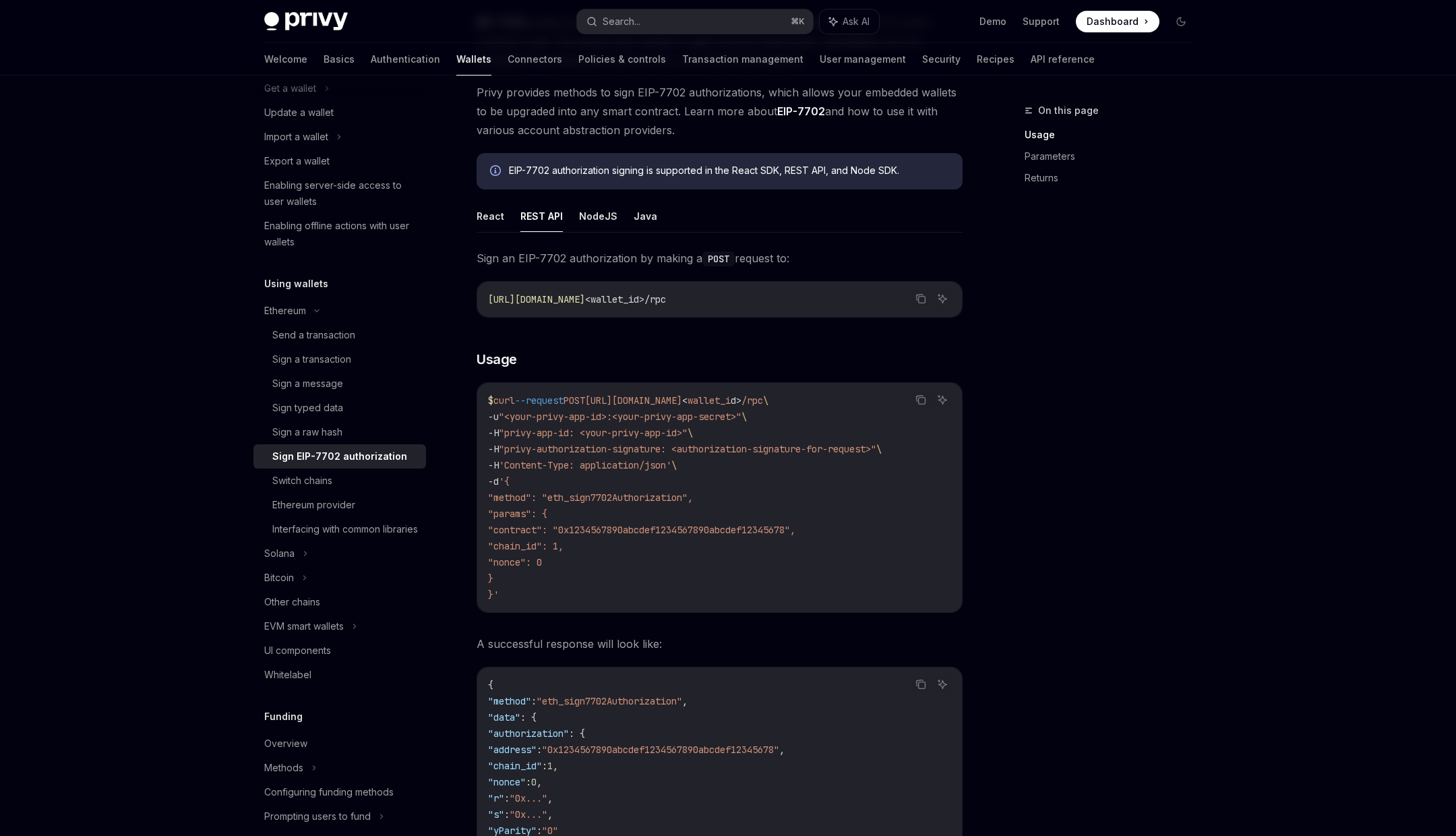
click at [671, 493] on span ""method": "eth_sign7702Authorization"," at bounding box center [590, 498] width 205 height 13
click at [643, 525] on span ""contract": "0x1234567890abcdef1234567890abcdef12345678"," at bounding box center [641, 530] width 307 height 13
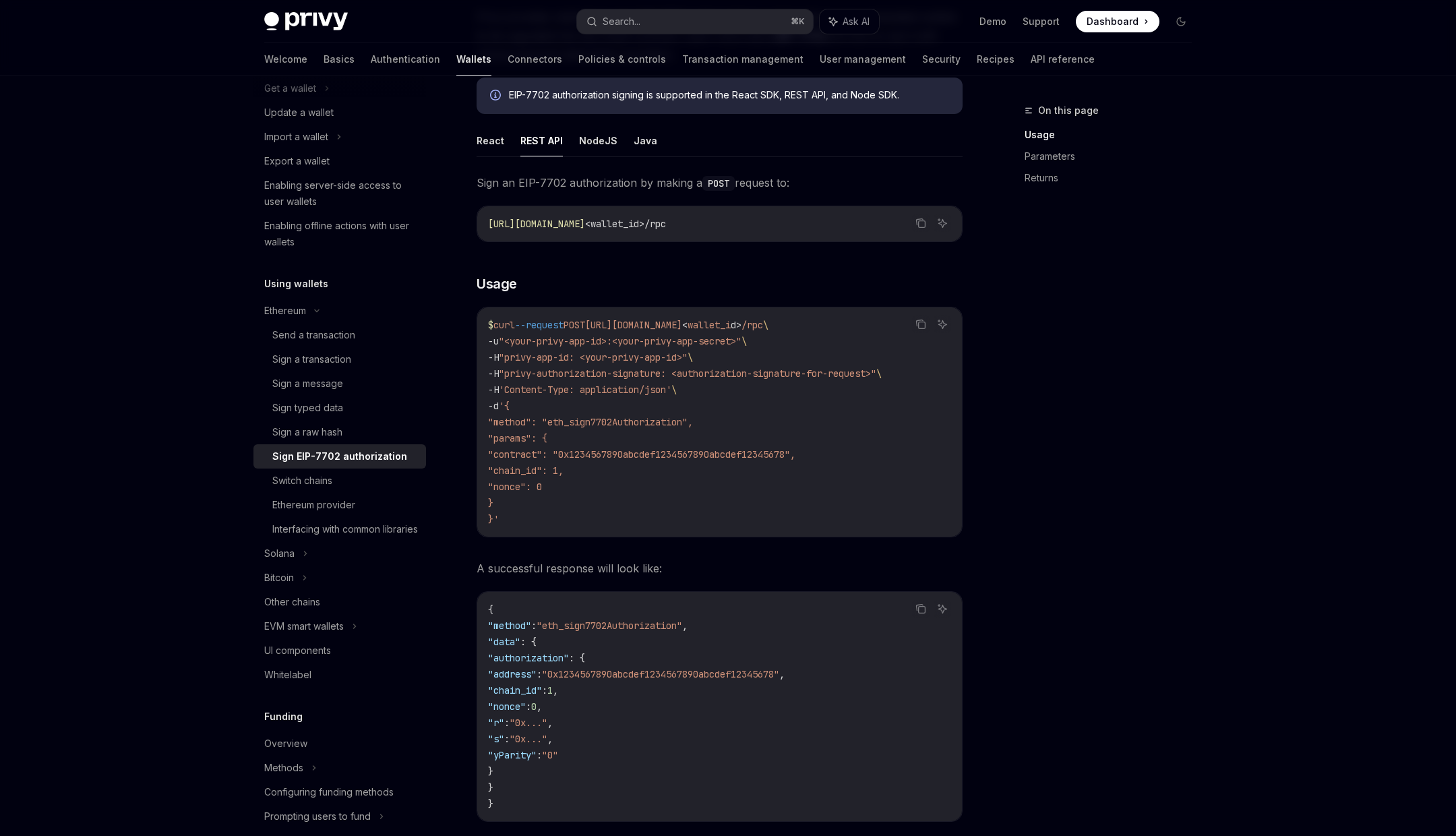
scroll to position [235, 0]
click at [604, 422] on span ""method": "eth_sign7702Authorization"," at bounding box center [590, 420] width 205 height 13
drag, startPoint x: 536, startPoint y: 499, endPoint x: 517, endPoint y: 408, distance: 93.0
click at [517, 408] on code "$ curl --request POST https://api.privy.io/v1/wallets/ < wallet_i d > /rpc \ -u…" at bounding box center [719, 420] width 463 height 210
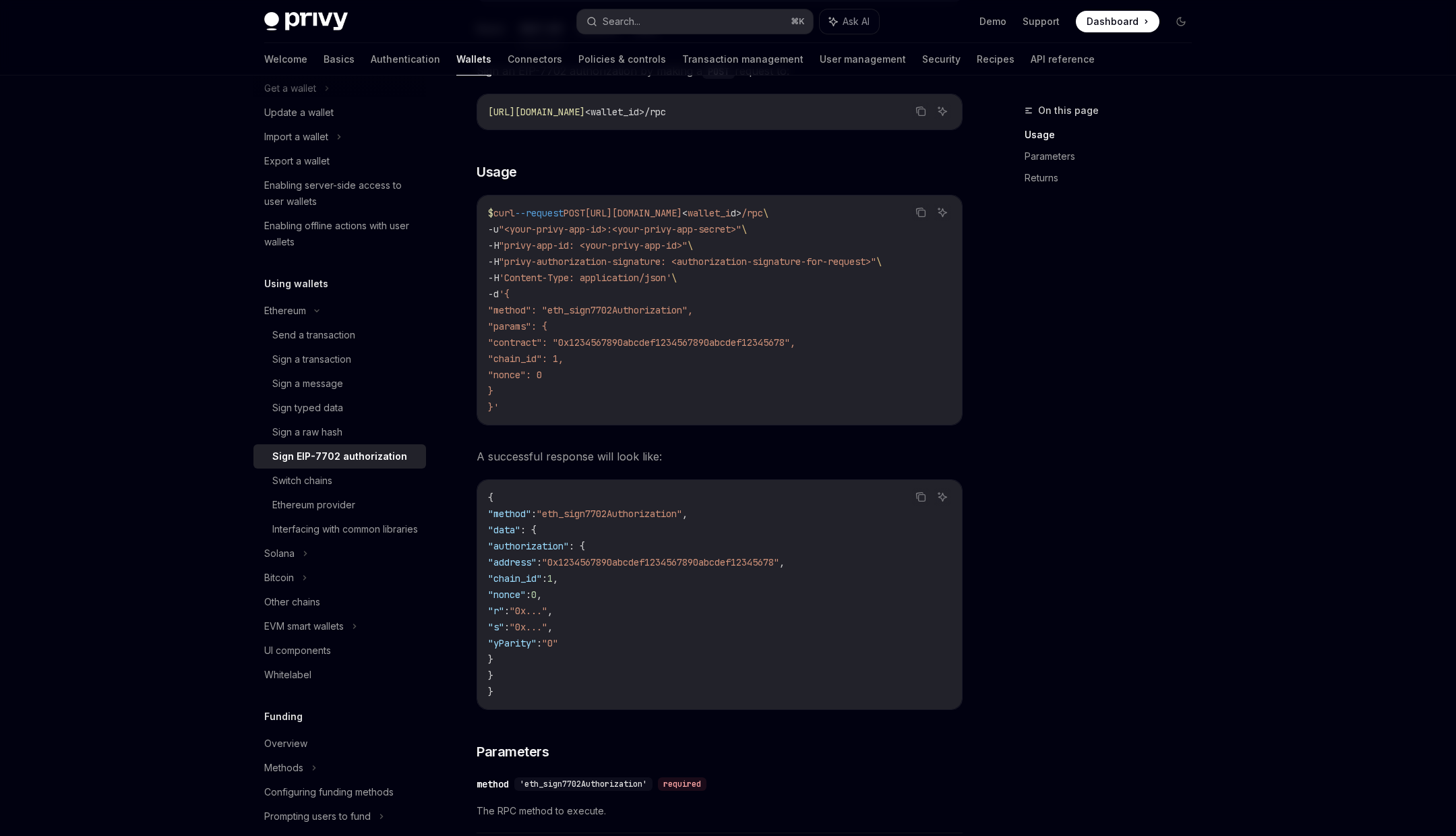
scroll to position [346, 0]
drag, startPoint x: 508, startPoint y: 540, endPoint x: 540, endPoint y: 670, distance: 133.9
click at [540, 670] on code "{ "method" : "eth_sign7702Authorization" , "data" : { "authorization" : { "addr…" at bounding box center [719, 592] width 463 height 210
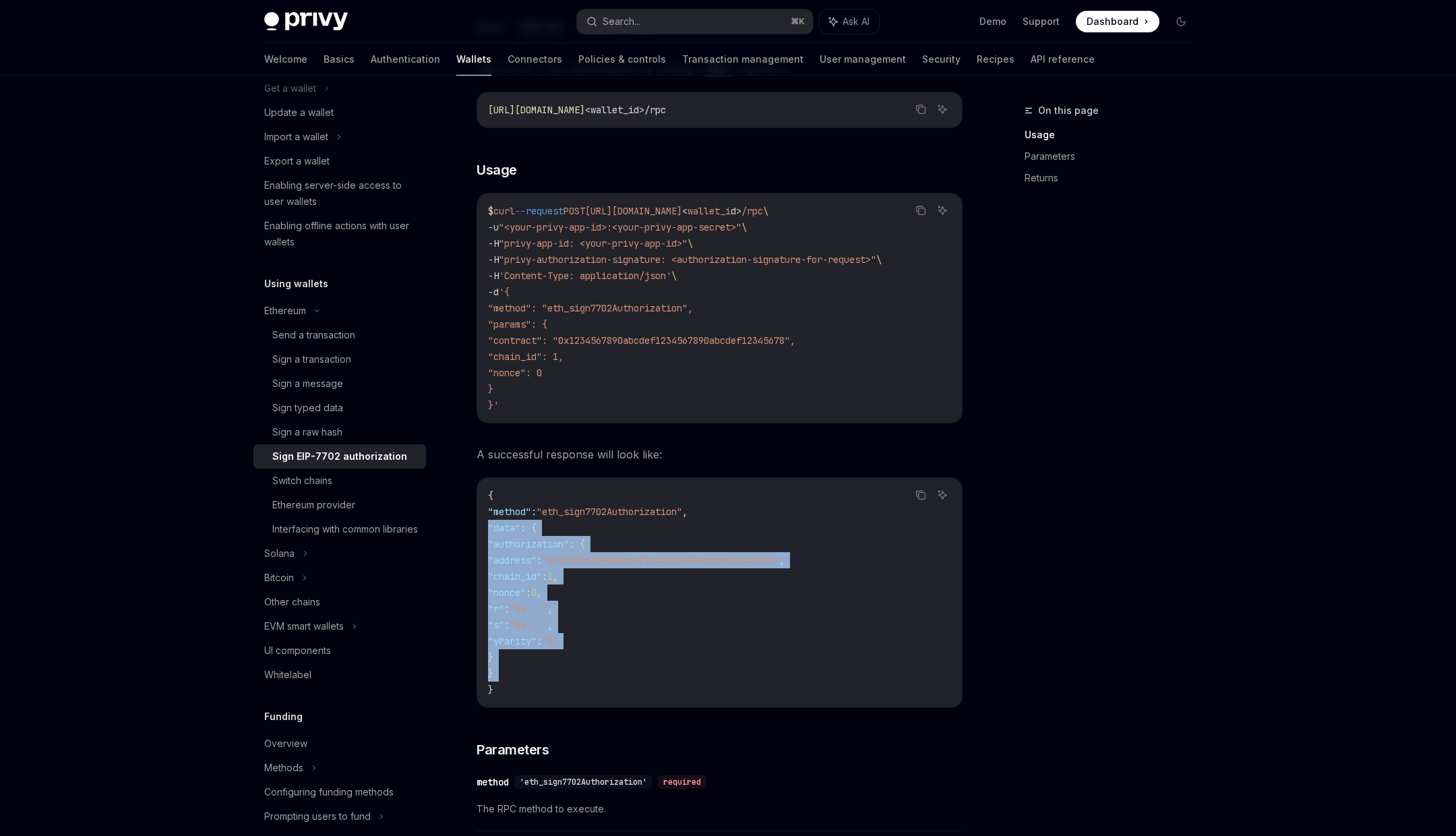
drag, startPoint x: 540, startPoint y: 670, endPoint x: 492, endPoint y: 517, distance: 160.4
click at [492, 517] on code "{ "method" : "eth_sign7702Authorization" , "data" : { "authorization" : { "addr…" at bounding box center [719, 592] width 463 height 210
click at [508, 543] on span ""authorization"" at bounding box center [528, 544] width 81 height 13
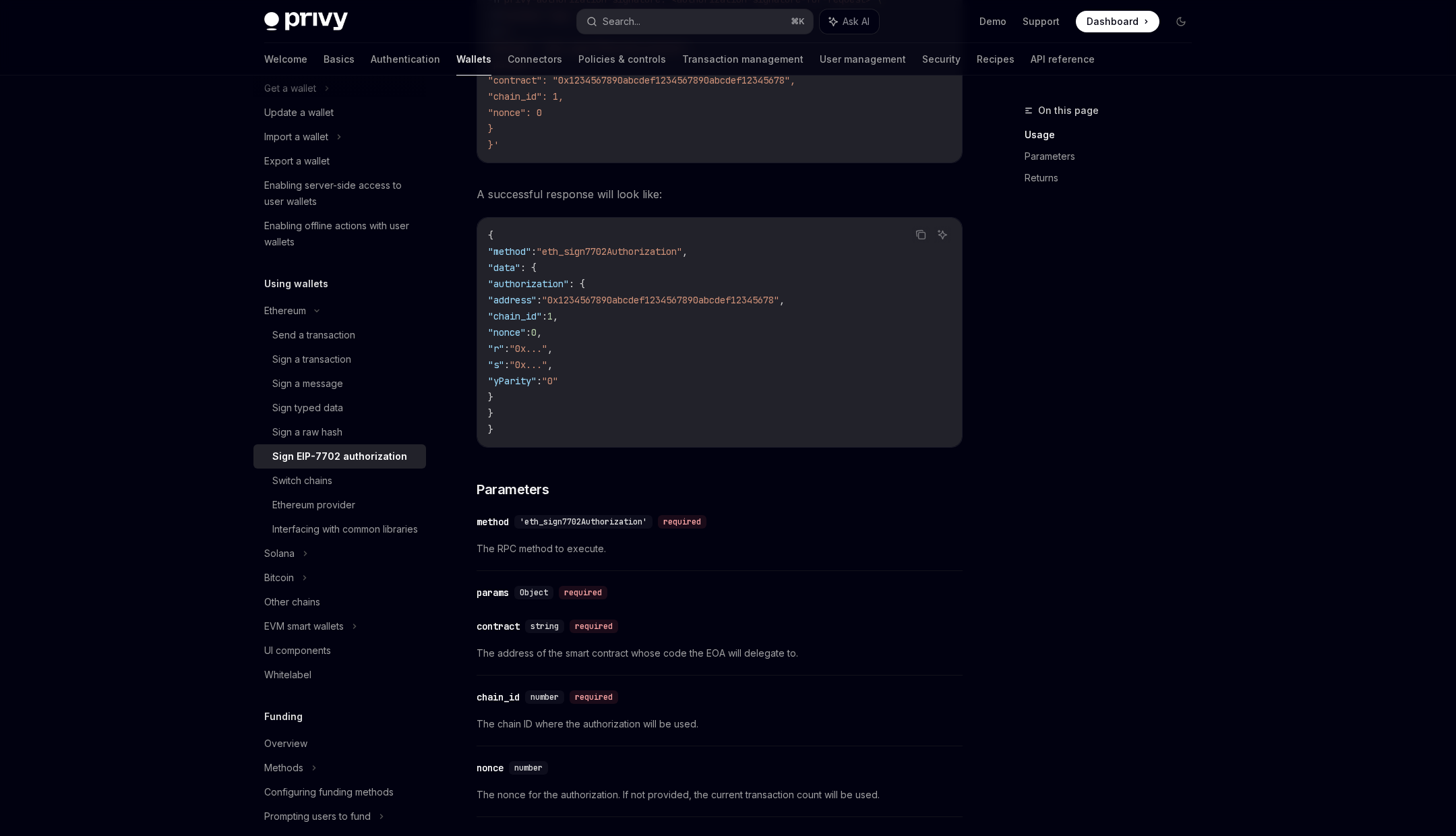
click at [646, 415] on code "{ "method" : "eth_sign7702Authorization" , "data" : { "authorization" : { "addr…" at bounding box center [719, 332] width 463 height 210
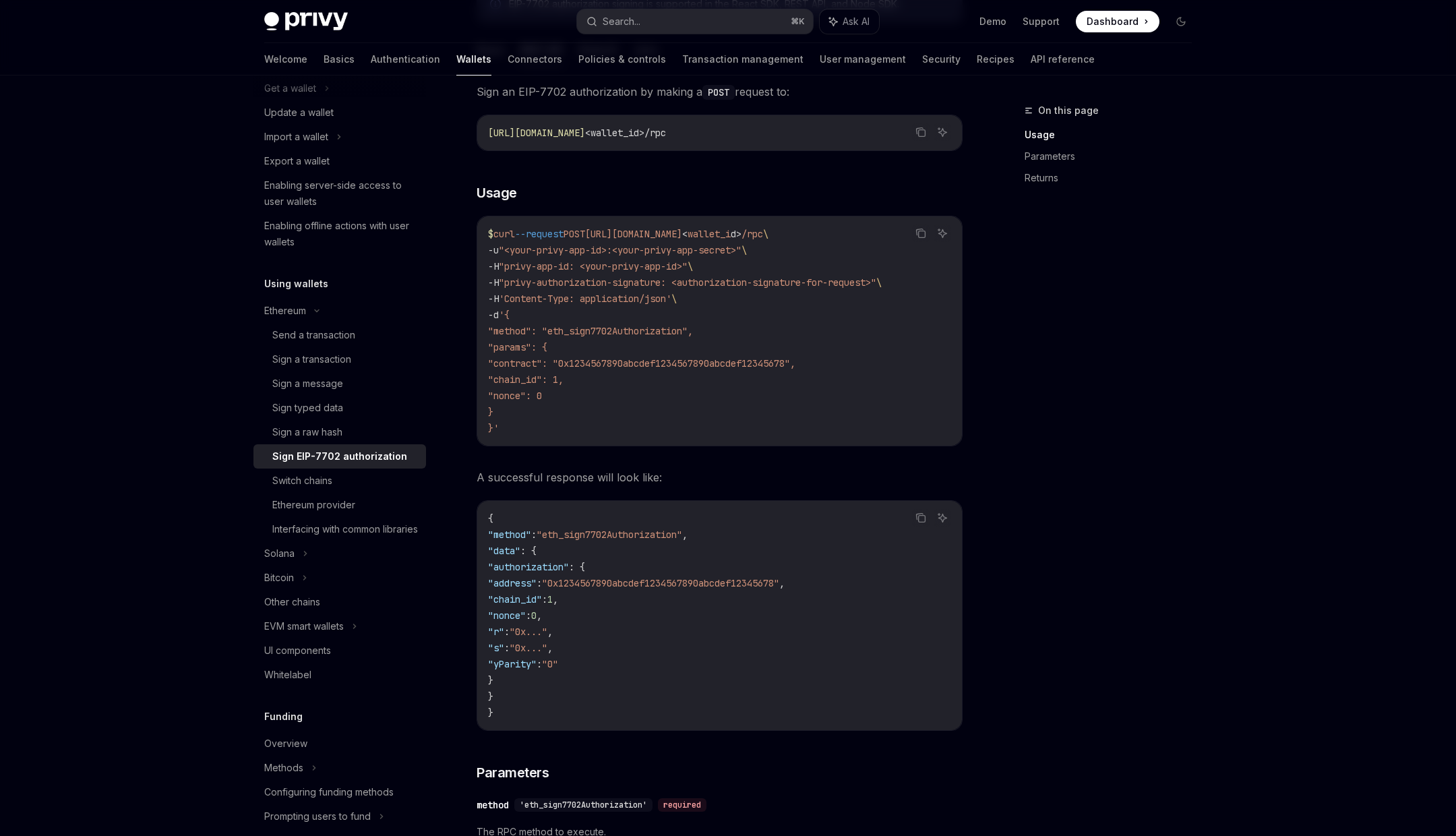
scroll to position [0, 0]
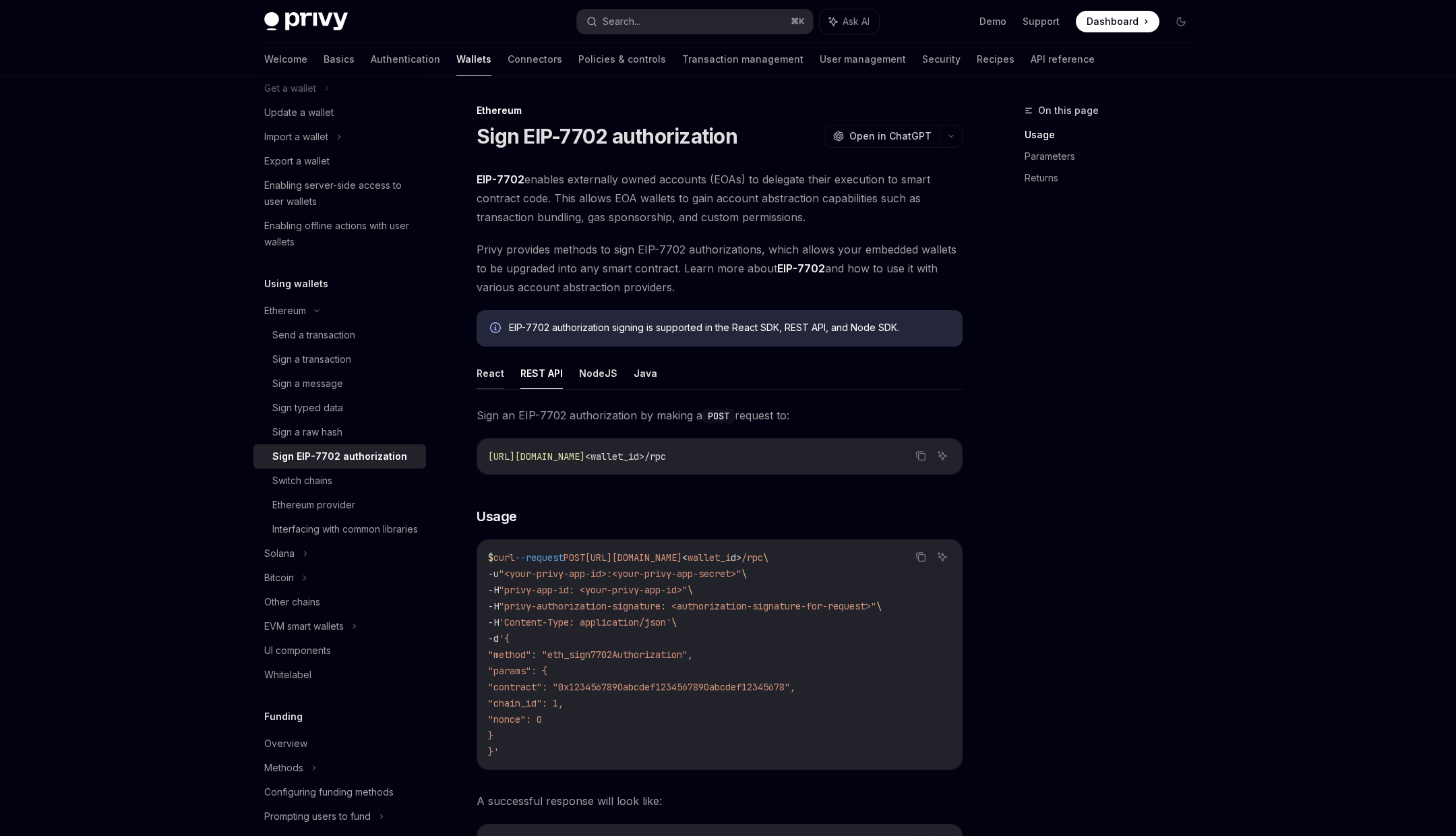
click at [487, 386] on button "React" at bounding box center [490, 372] width 28 height 31
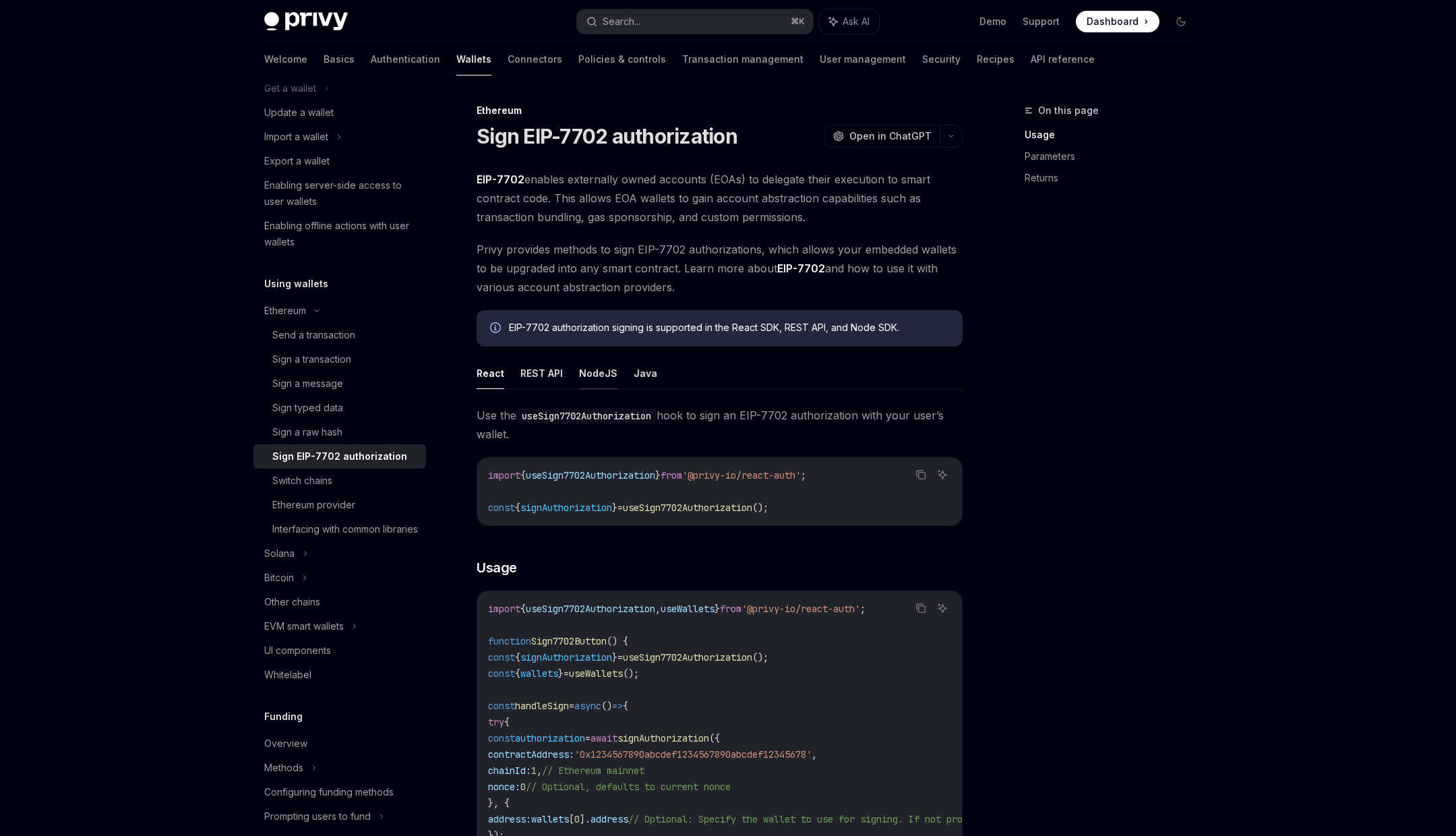
click at [597, 367] on button "NodeJS" at bounding box center [598, 372] width 39 height 31
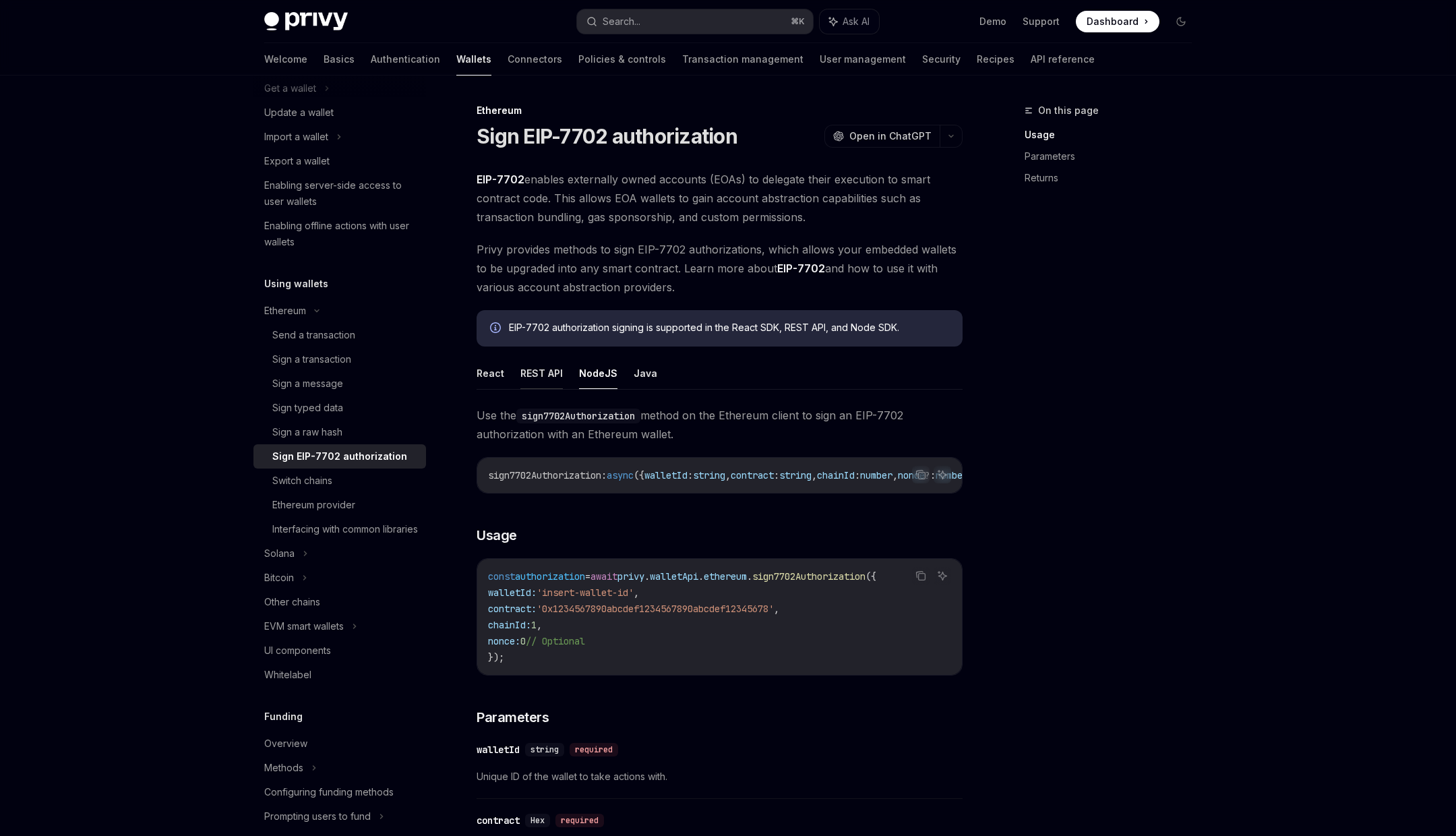
click at [546, 380] on button "REST API" at bounding box center [541, 372] width 42 height 31
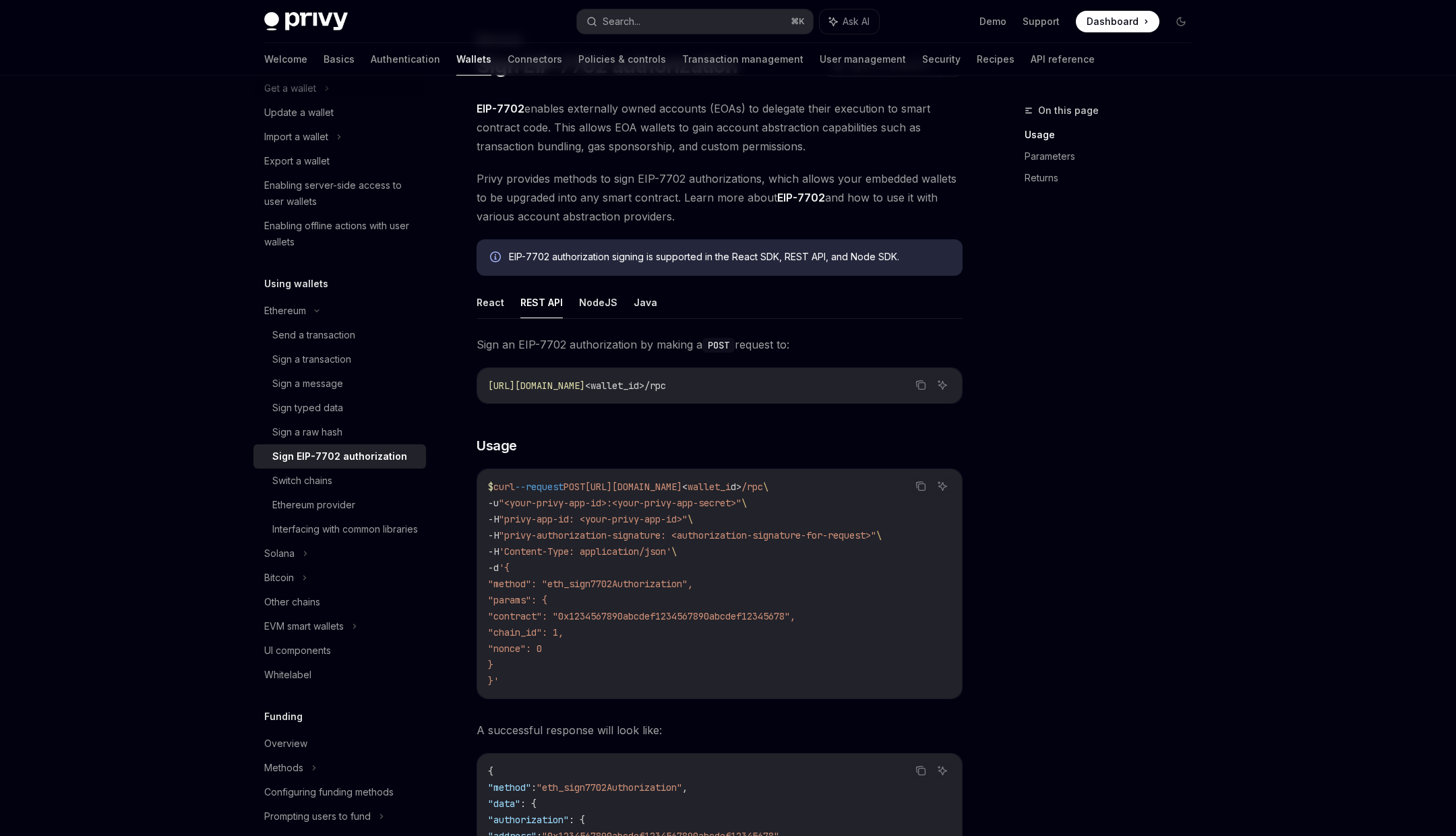
scroll to position [70, 0]
click at [518, 683] on code "$ curl --request POST https://api.privy.io/v1/wallets/ < wallet_i d > /rpc \ -u…" at bounding box center [719, 584] width 463 height 210
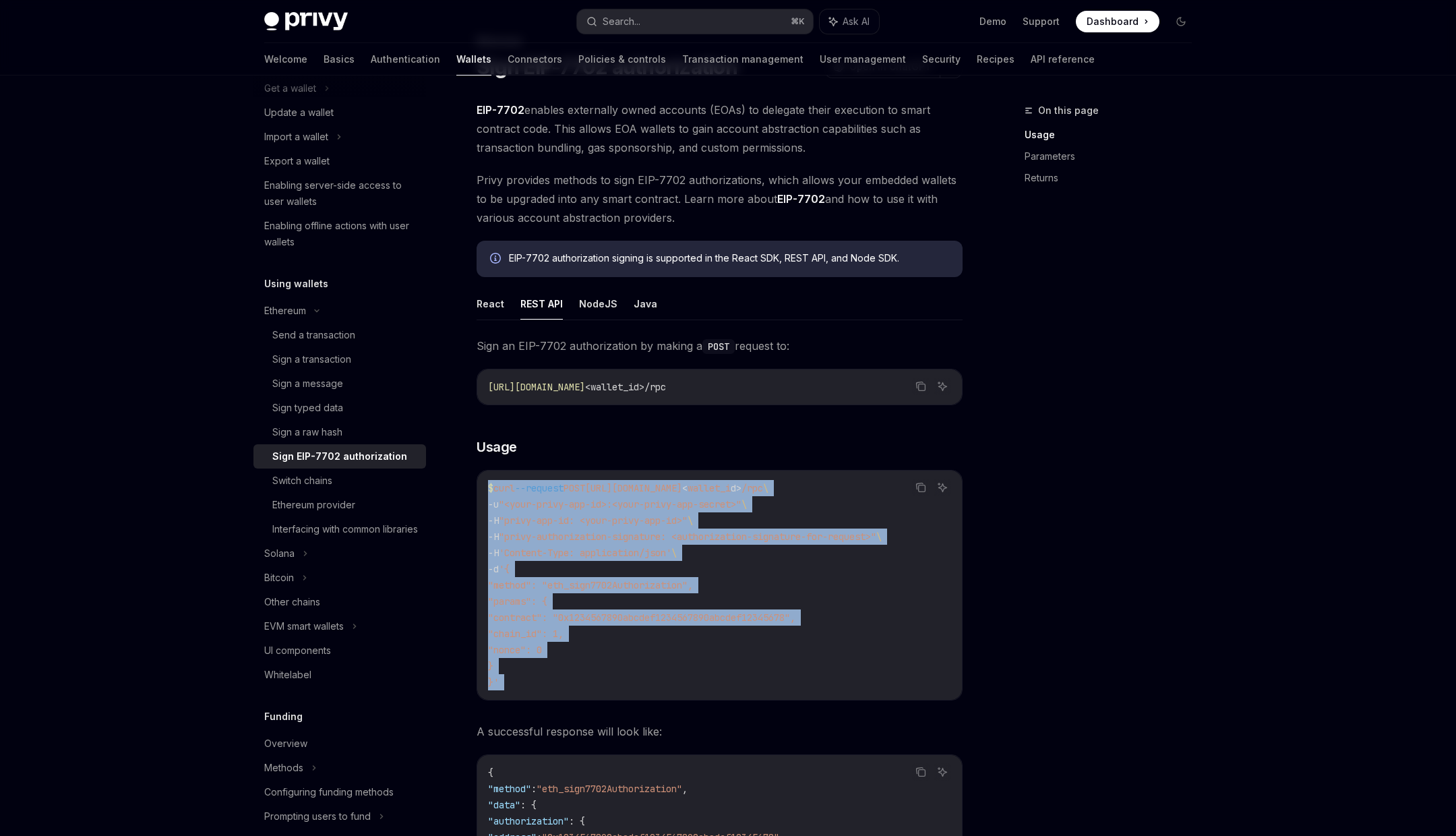
drag, startPoint x: 518, startPoint y: 683, endPoint x: 487, endPoint y: 488, distance: 197.4
click at [487, 488] on div "$ curl --request POST https://api.privy.io/v1/wallets/ < wallet_i d > /rpc \ -u…" at bounding box center [719, 585] width 484 height 229
click at [743, 635] on code "$ curl --request POST https://api.privy.io/v1/wallets/ < wallet_i d > /rpc \ -u…" at bounding box center [719, 584] width 463 height 210
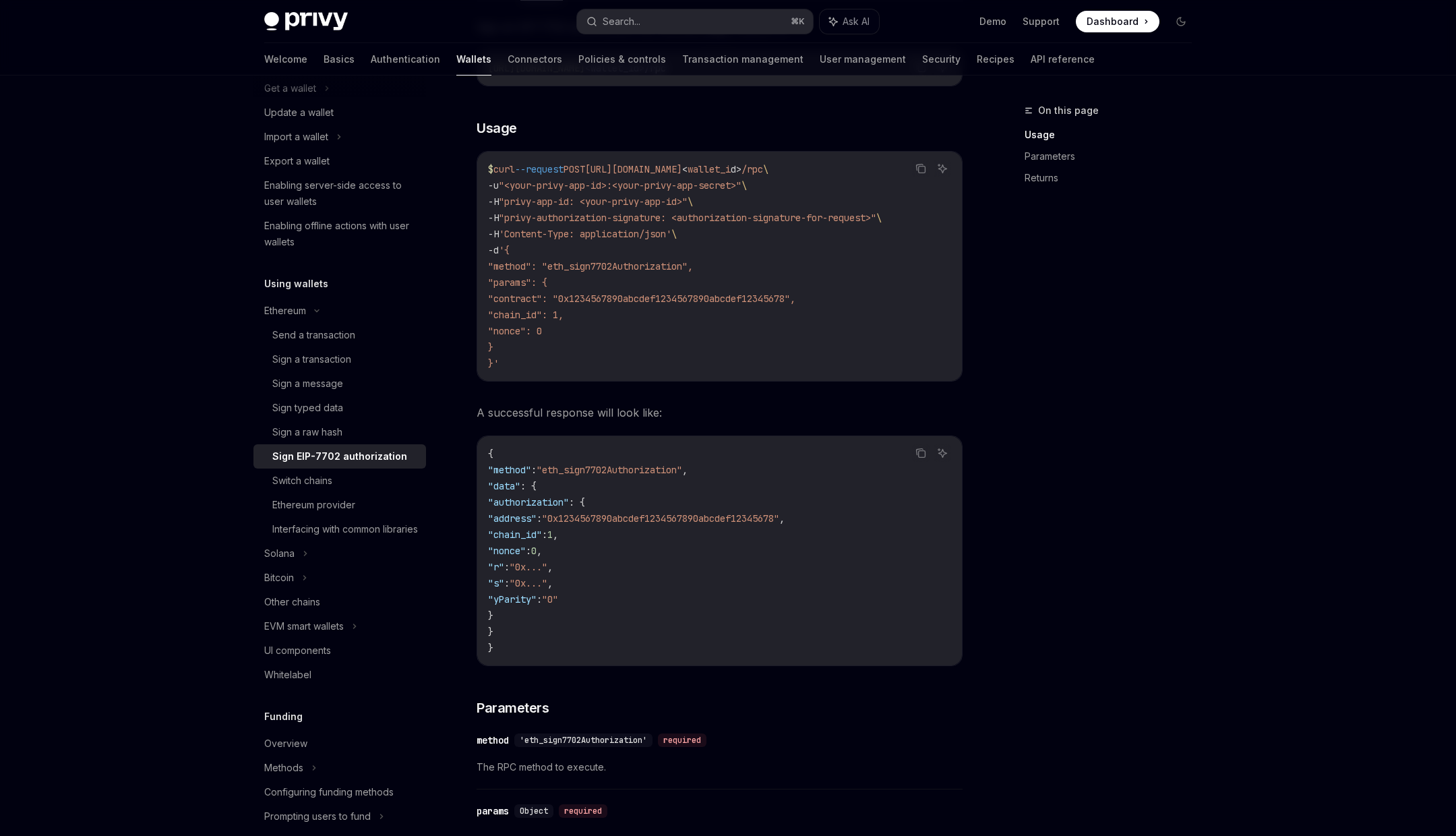
scroll to position [385, 0]
click at [629, 237] on span "'Content-Type: application/json'" at bounding box center [585, 237] width 173 height 13
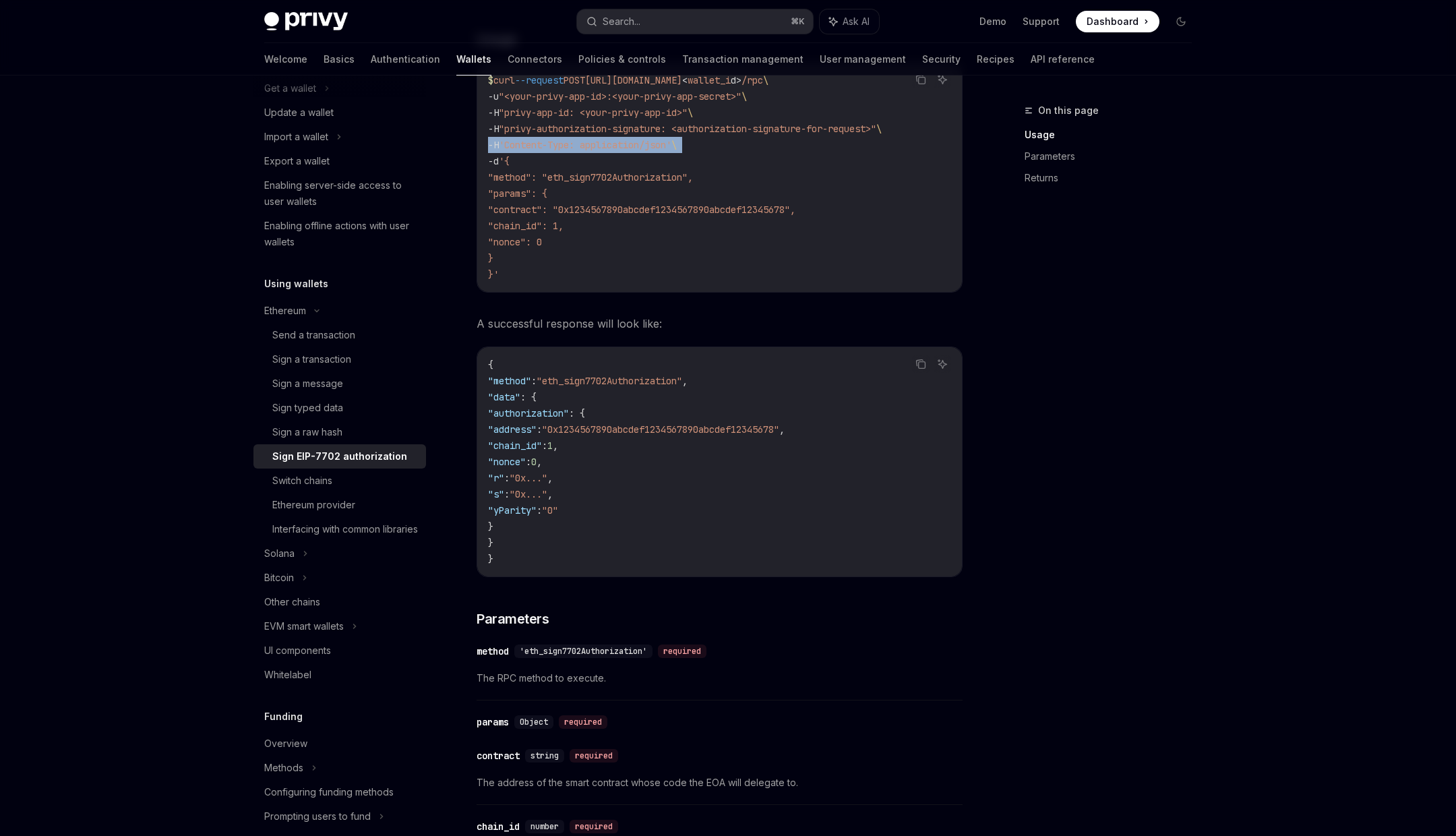
scroll to position [408, 0]
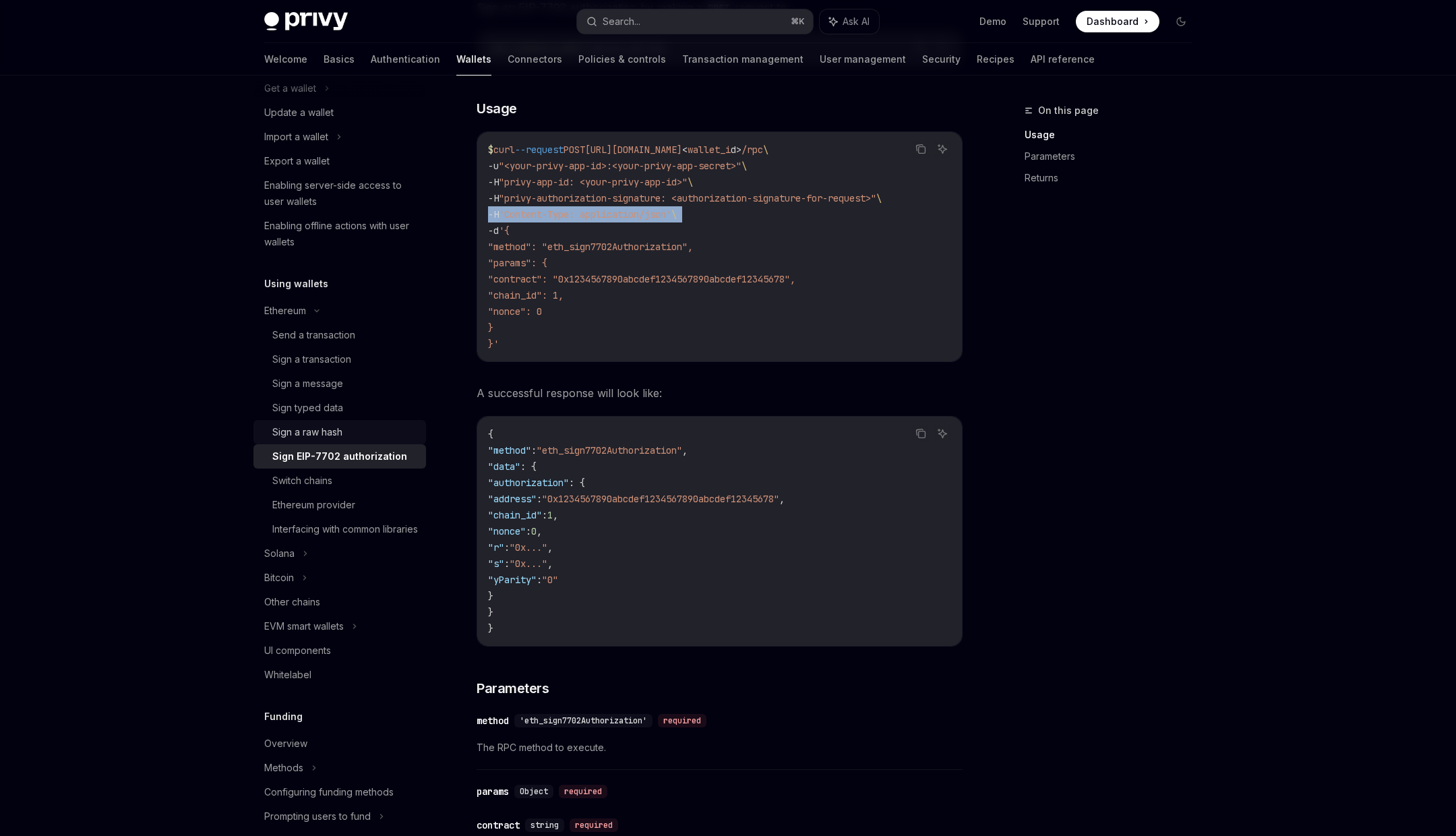
click at [337, 429] on div "Sign a raw hash" at bounding box center [307, 432] width 70 height 16
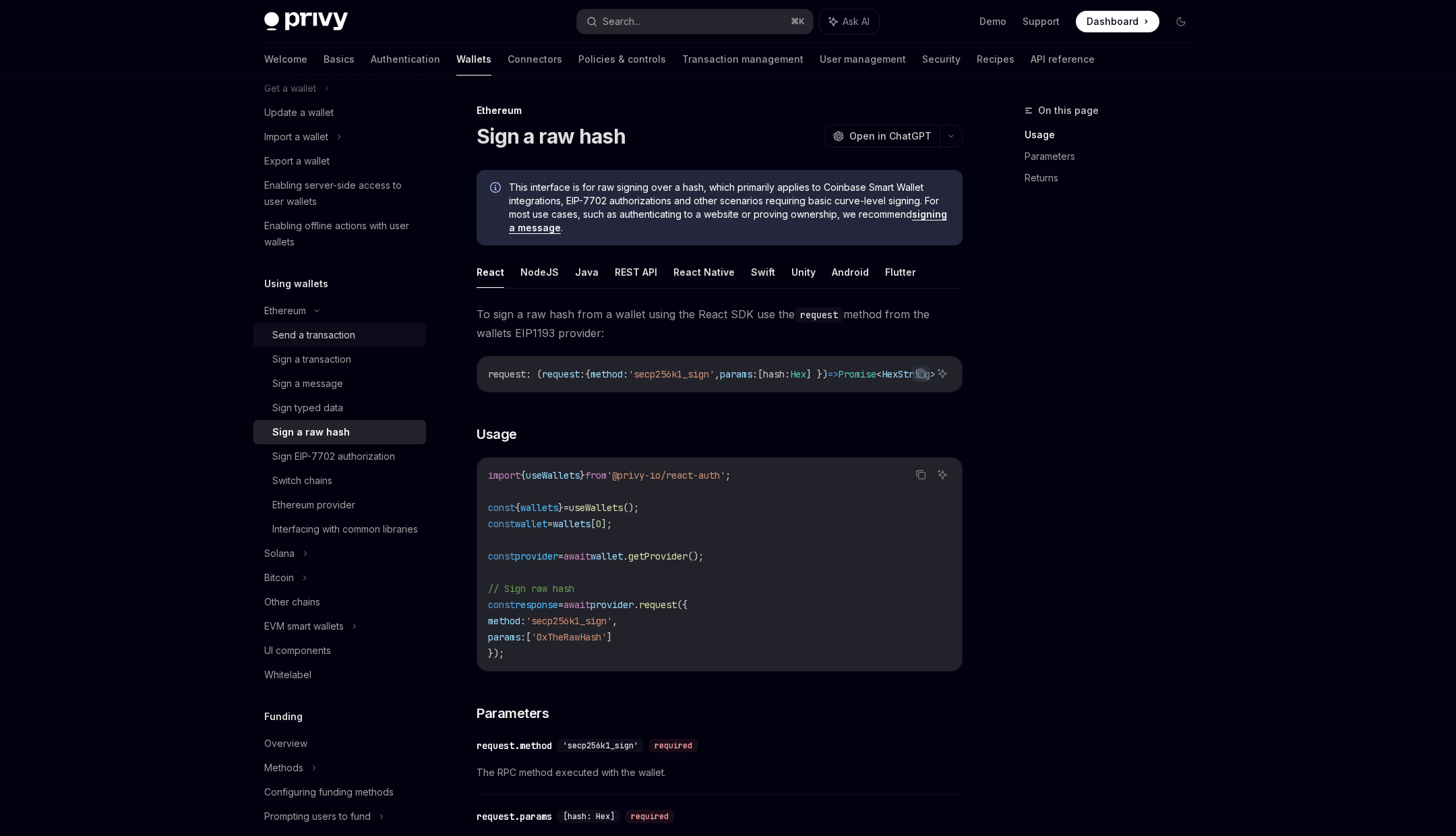
click at [339, 338] on div "Send a transaction" at bounding box center [313, 335] width 83 height 16
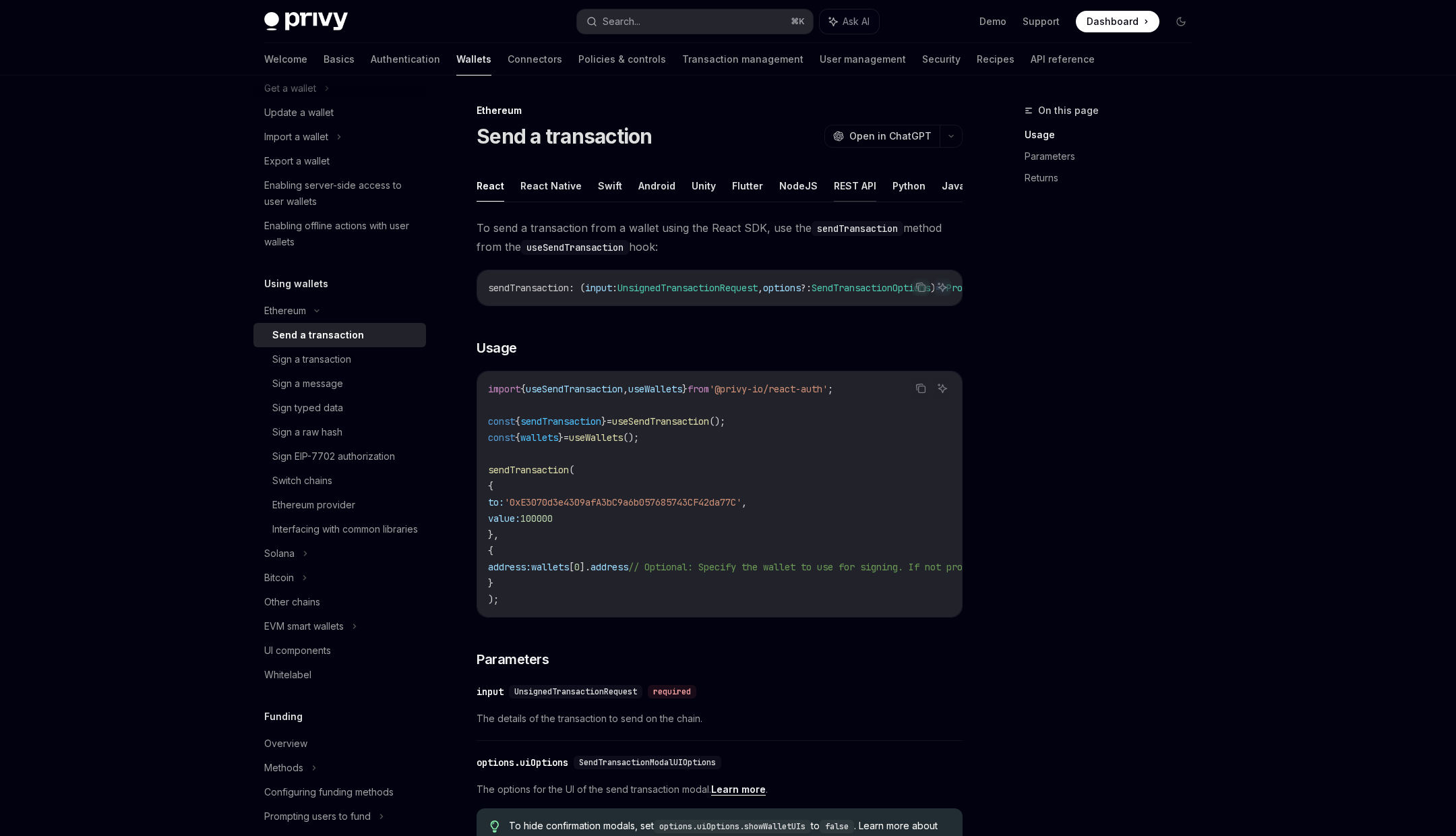
click at [834, 182] on button "REST API" at bounding box center [854, 185] width 42 height 31
type textarea "*"
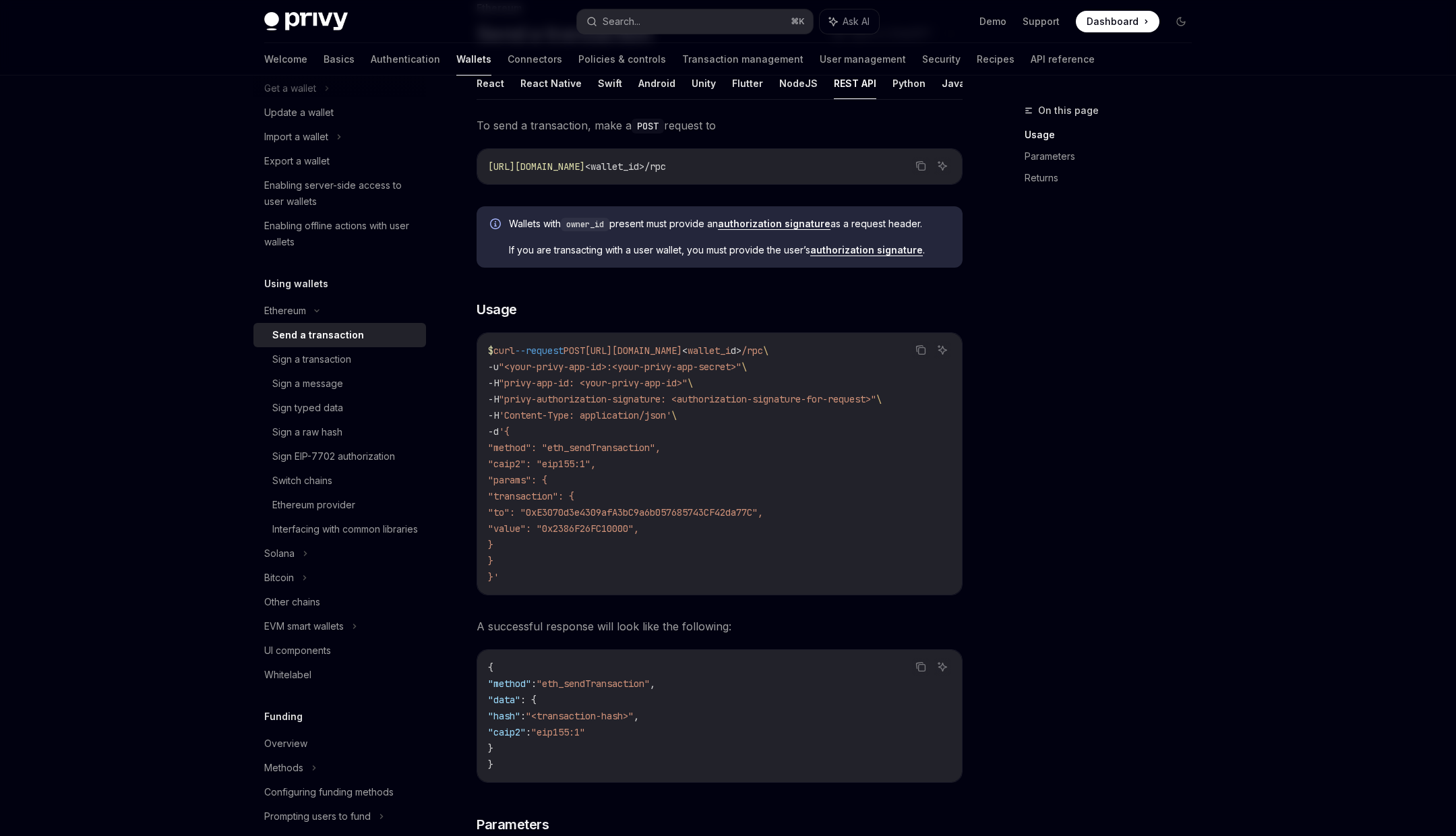
scroll to position [82, 0]
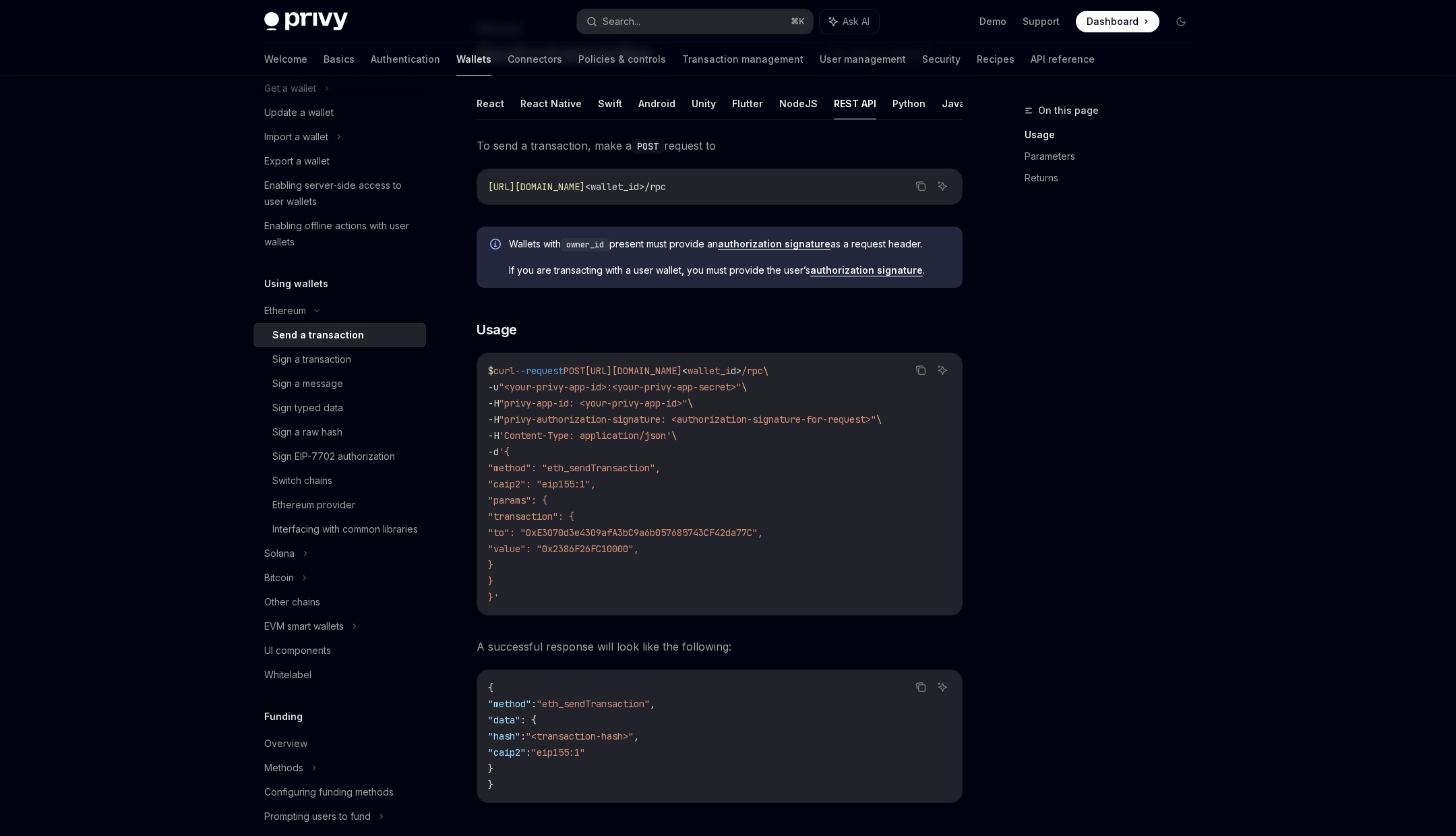
drag, startPoint x: 535, startPoint y: 518, endPoint x: 542, endPoint y: 556, distance: 38.6
click at [542, 556] on code "$ curl --request POST https://api.privy.io/v1/wallets/ < wallet_i d > /rpc \ -u…" at bounding box center [719, 483] width 463 height 243
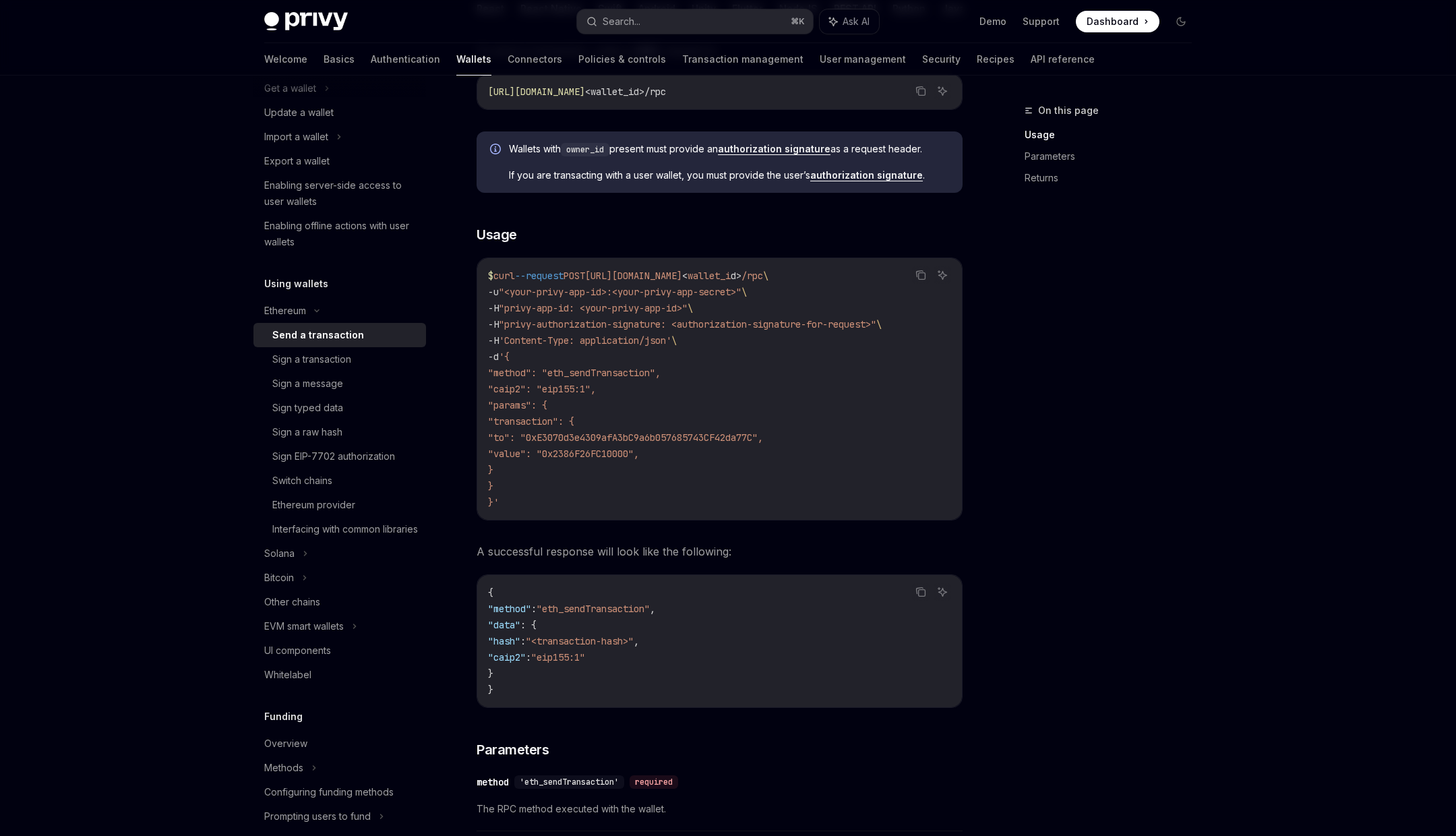
scroll to position [185, 0]
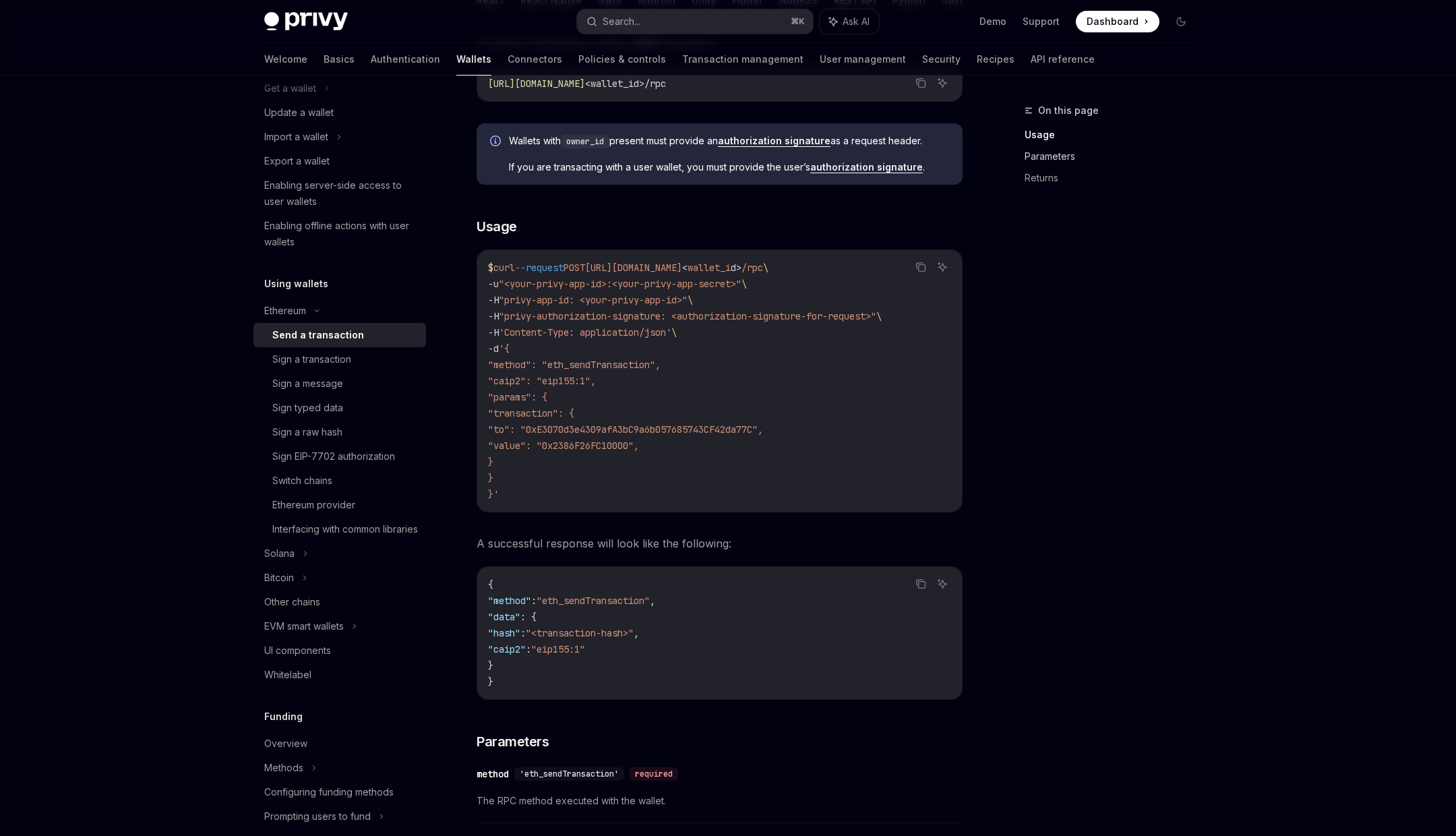
click at [1036, 153] on link "Parameters" at bounding box center [1113, 157] width 178 height 21
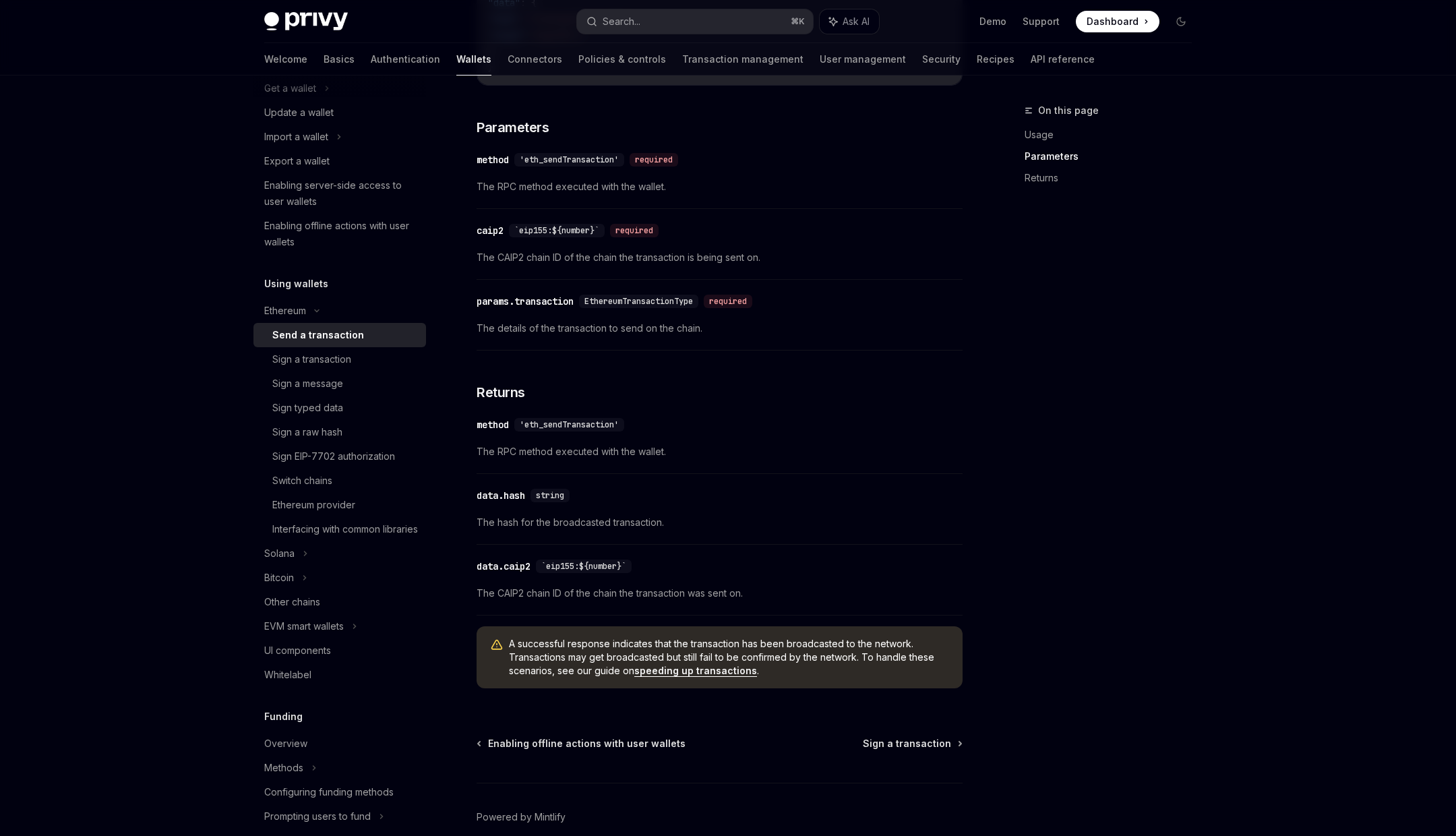
scroll to position [812, 0]
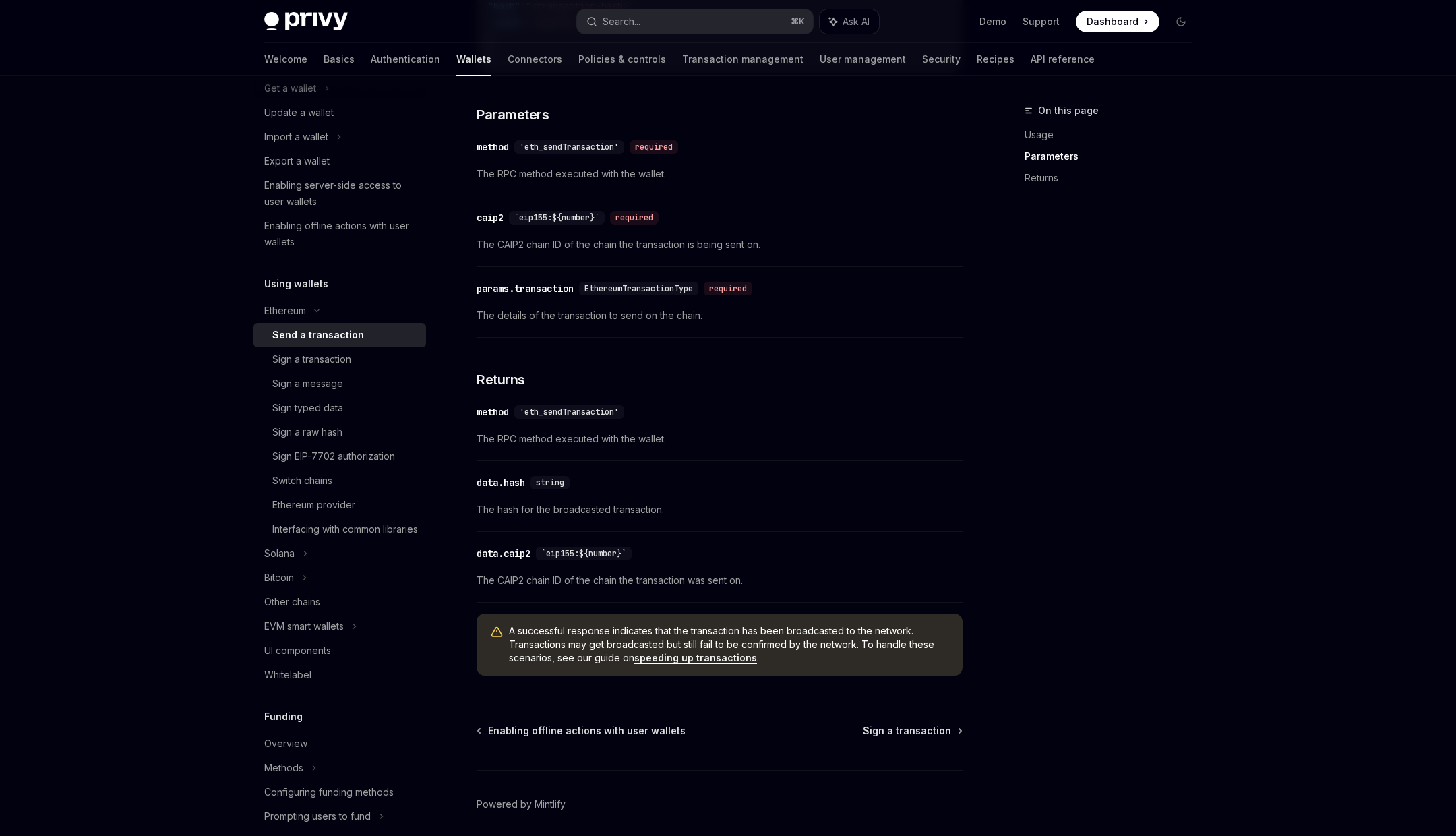
click at [661, 285] on span "EthereumTransactionType" at bounding box center [638, 288] width 108 height 11
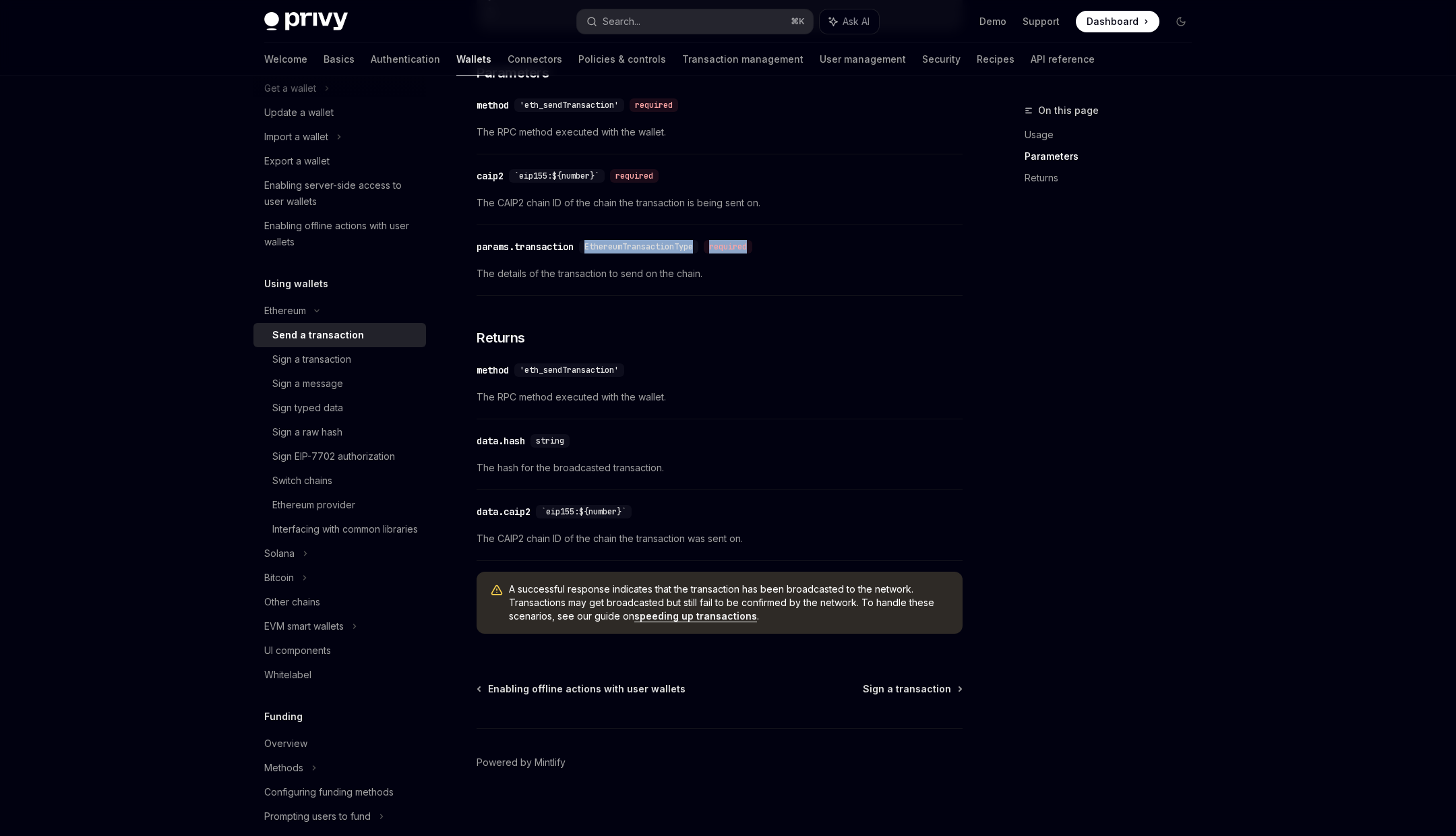
scroll to position [857, 0]
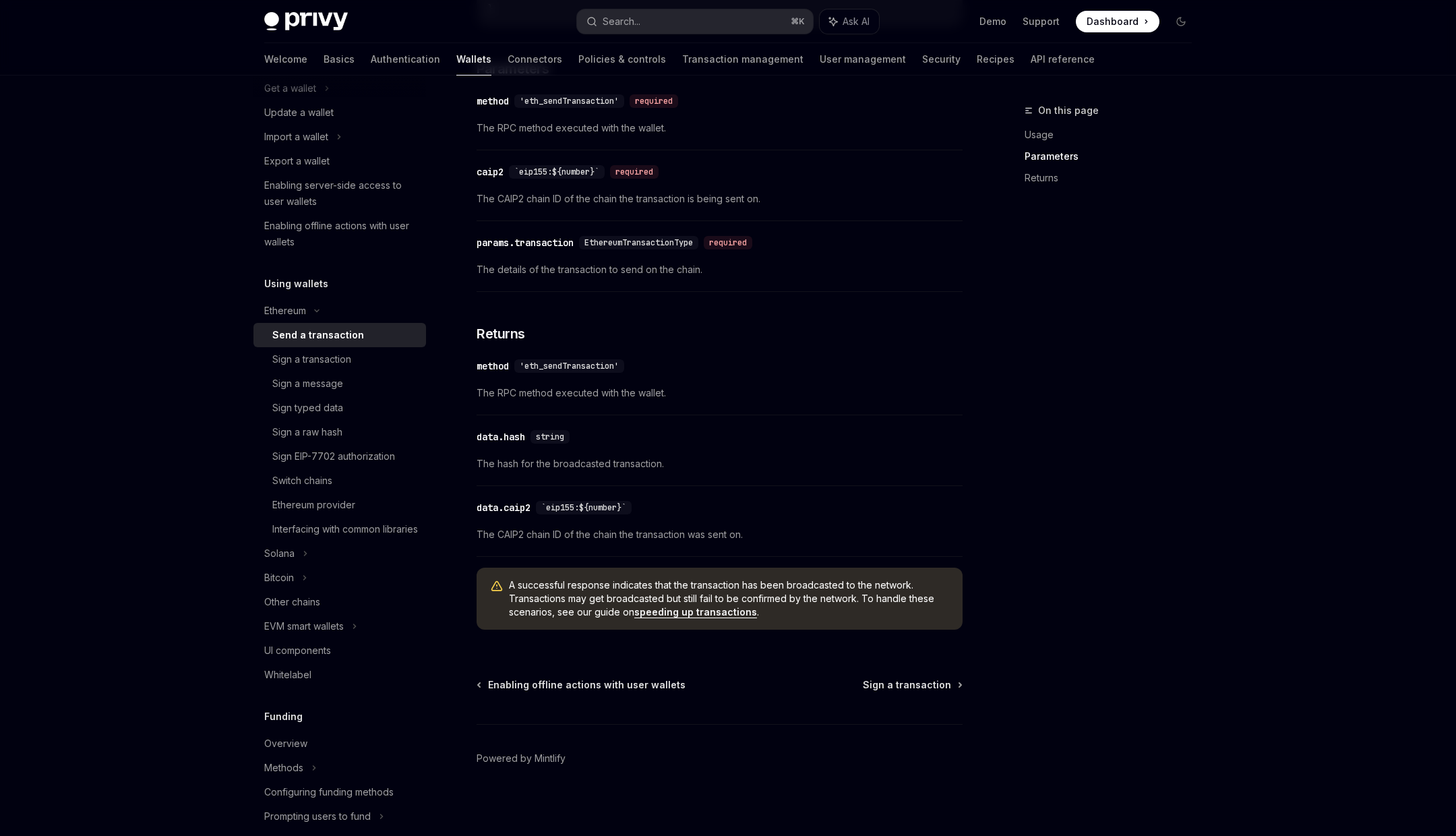
click at [574, 582] on span "A successful response indicates that the transaction has been broadcasted to th…" at bounding box center [729, 598] width 441 height 40
drag, startPoint x: 574, startPoint y: 582, endPoint x: 732, endPoint y: 581, distance: 158.0
click at [733, 582] on span "A successful response indicates that the transaction has been broadcasted to th…" at bounding box center [729, 598] width 441 height 40
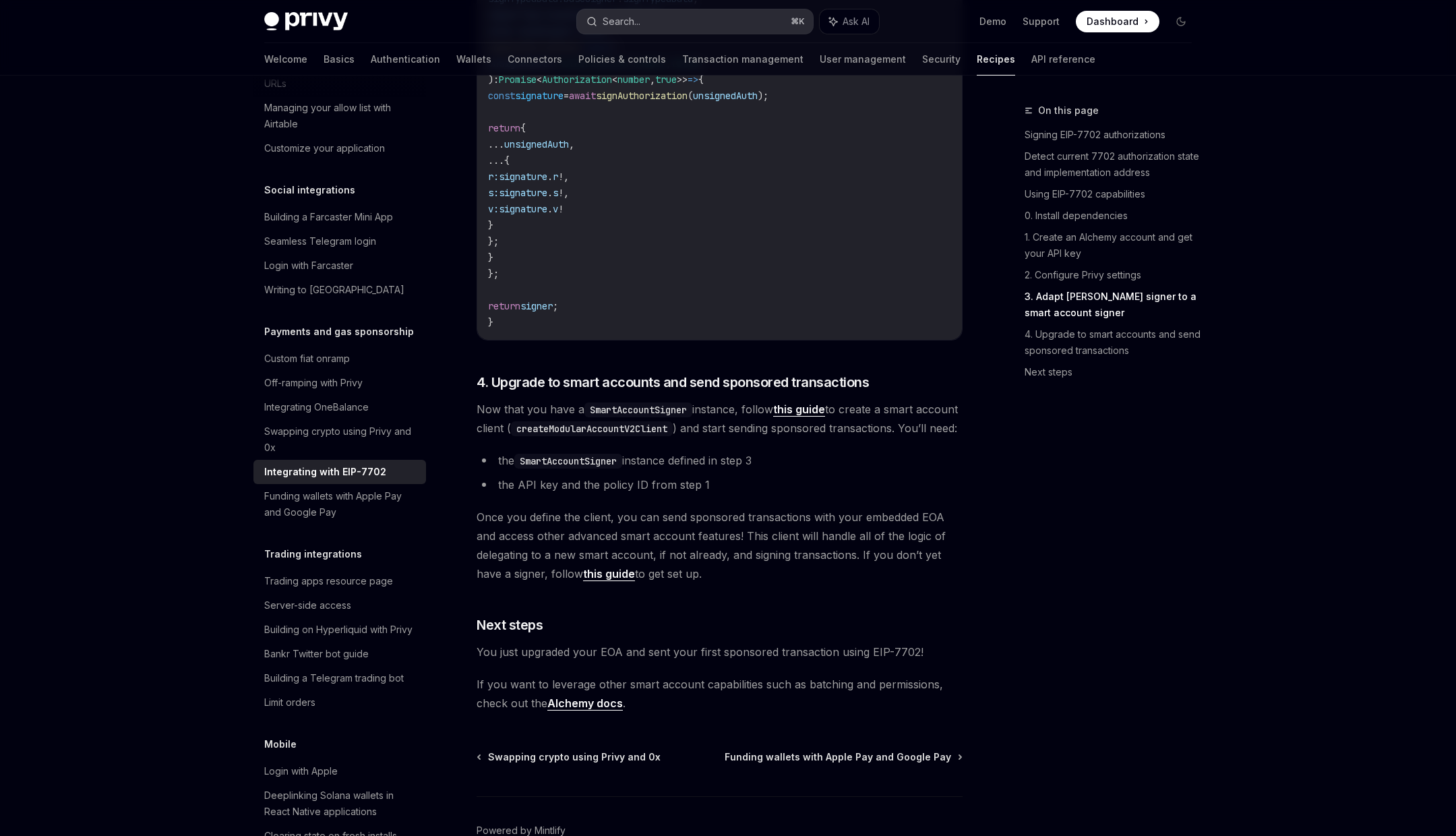
scroll to position [2725, 0]
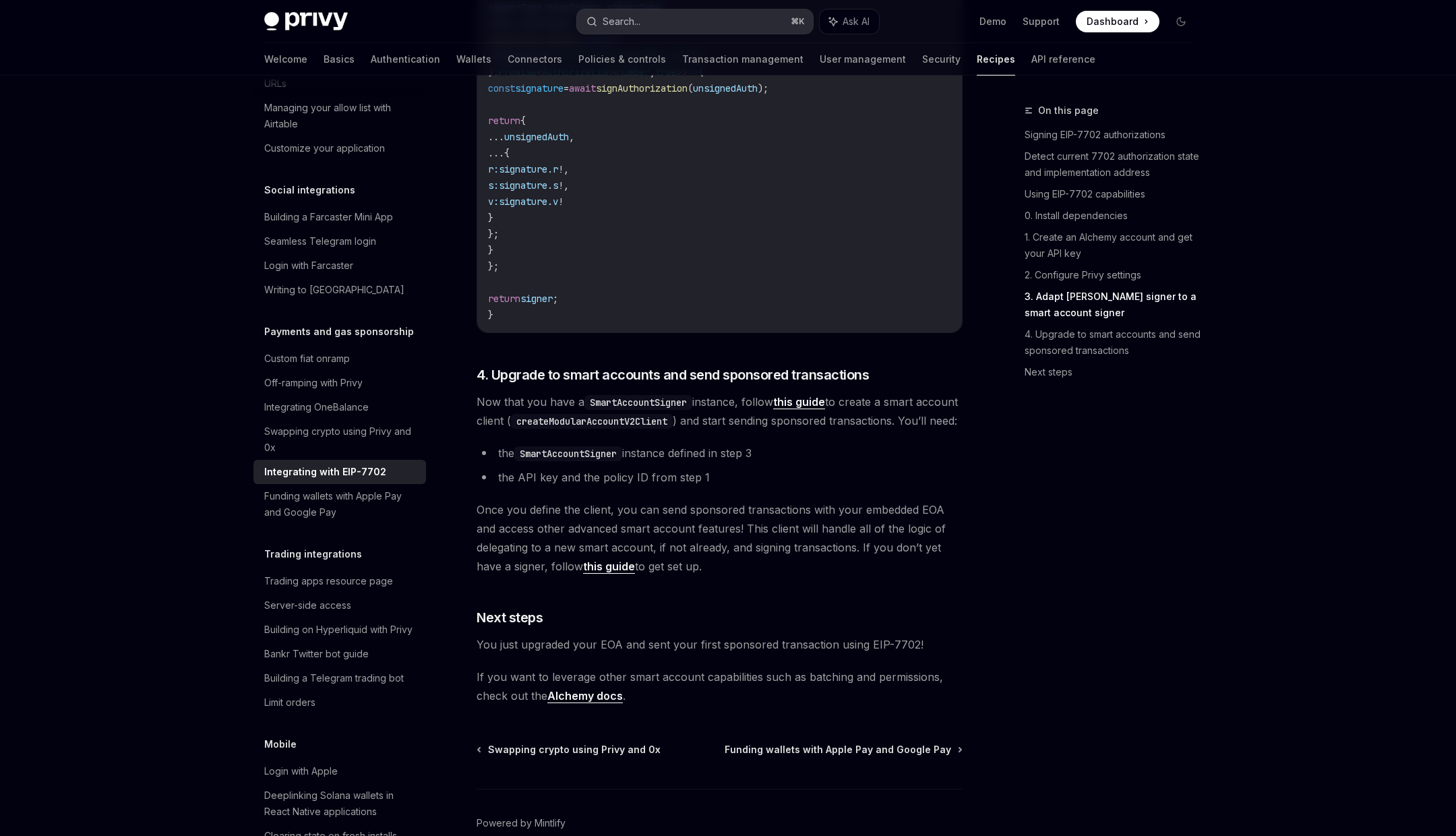
click at [689, 25] on button "Search... ⌘ K" at bounding box center [696, 21] width 236 height 24
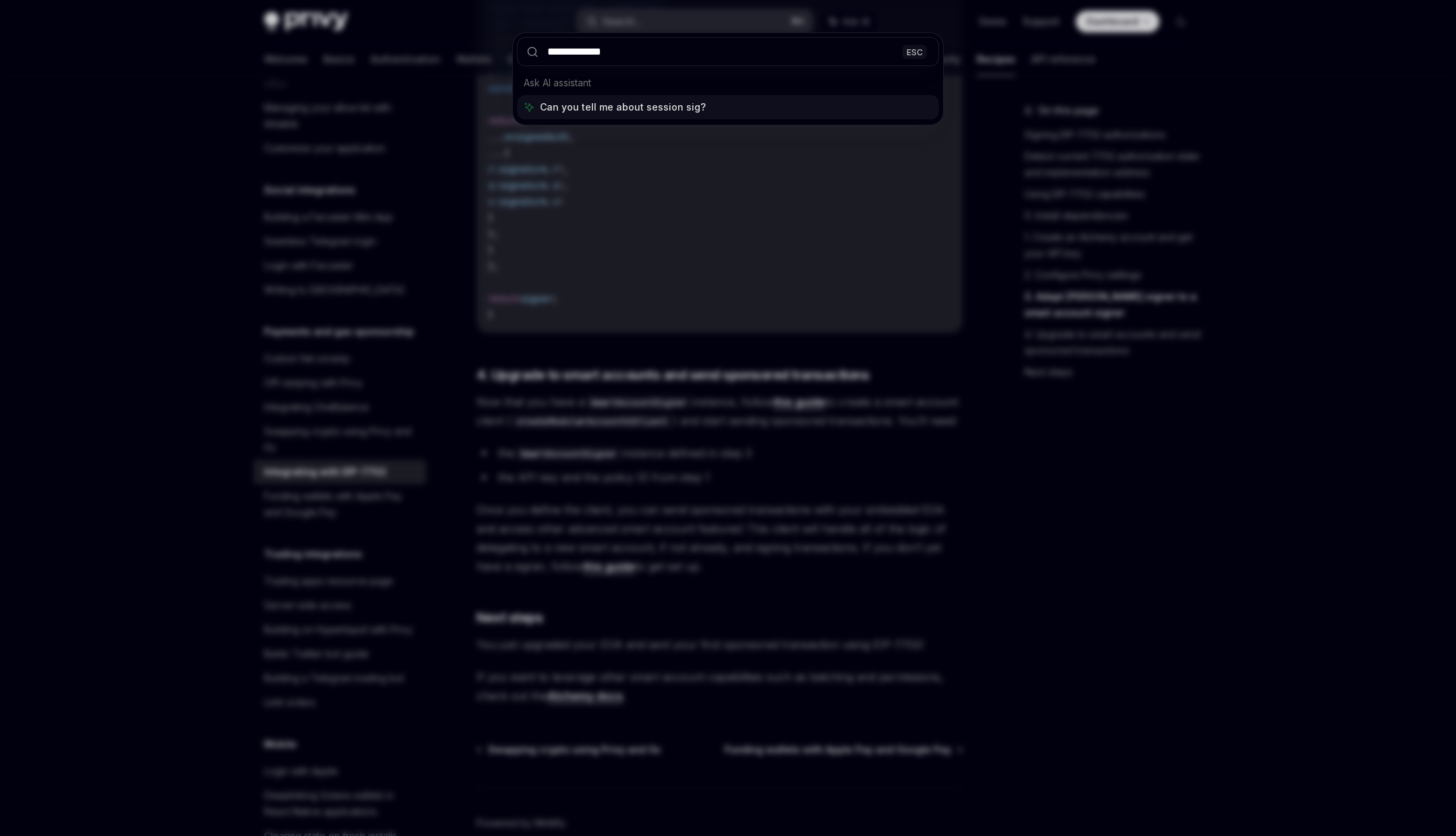
type input "**********"
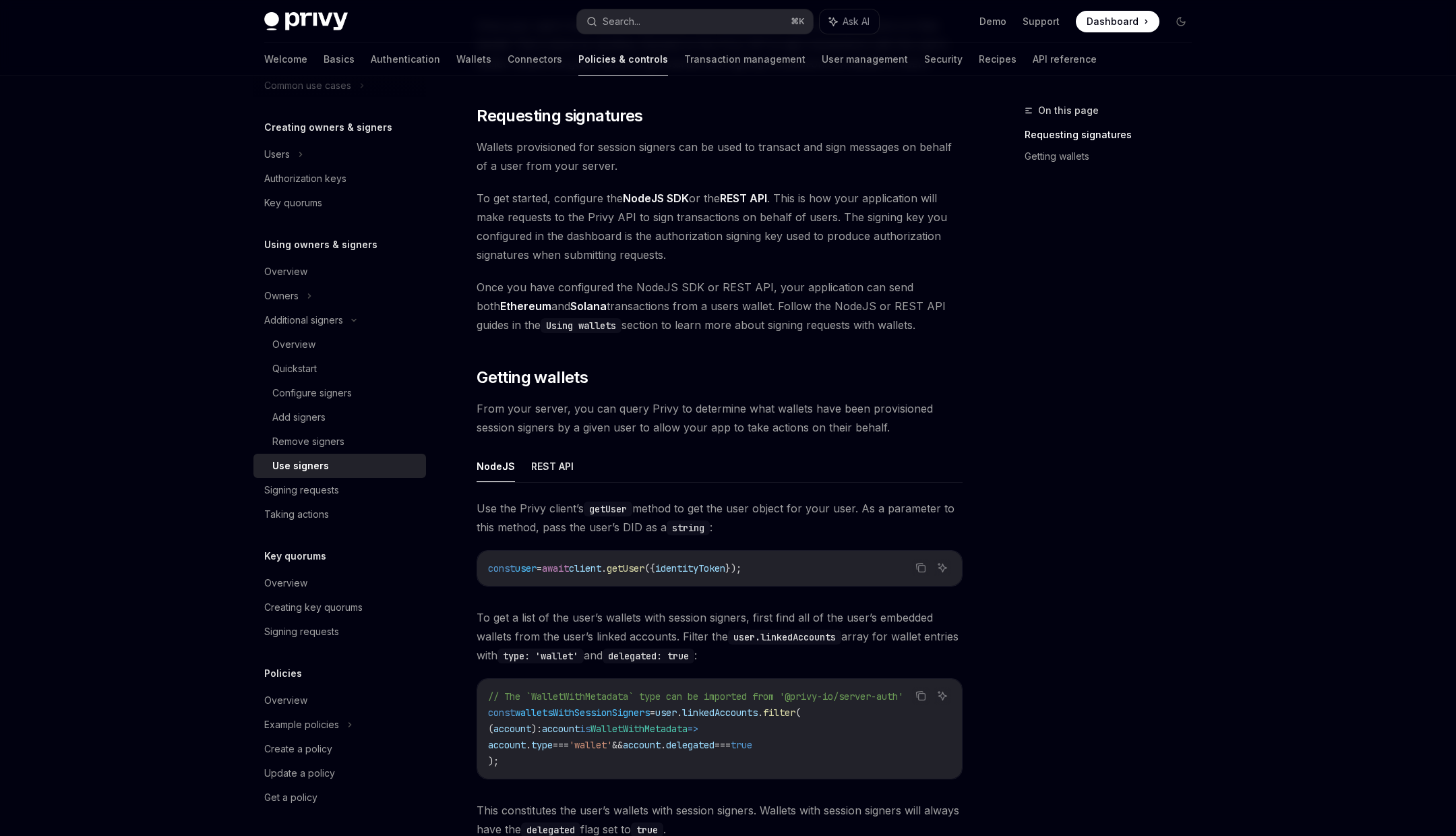
scroll to position [230, 0]
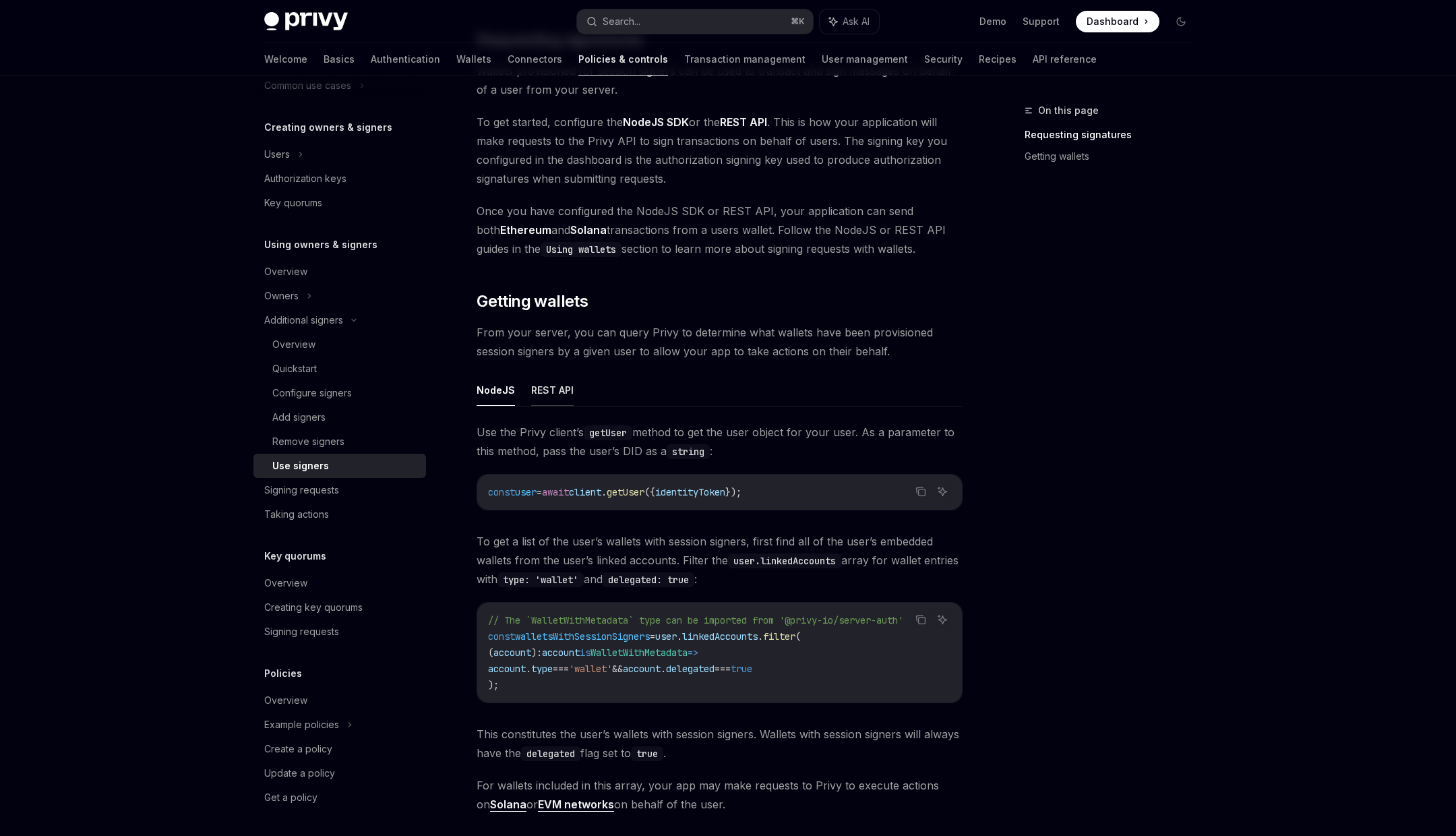
click at [559, 390] on button "REST API" at bounding box center [552, 389] width 42 height 31
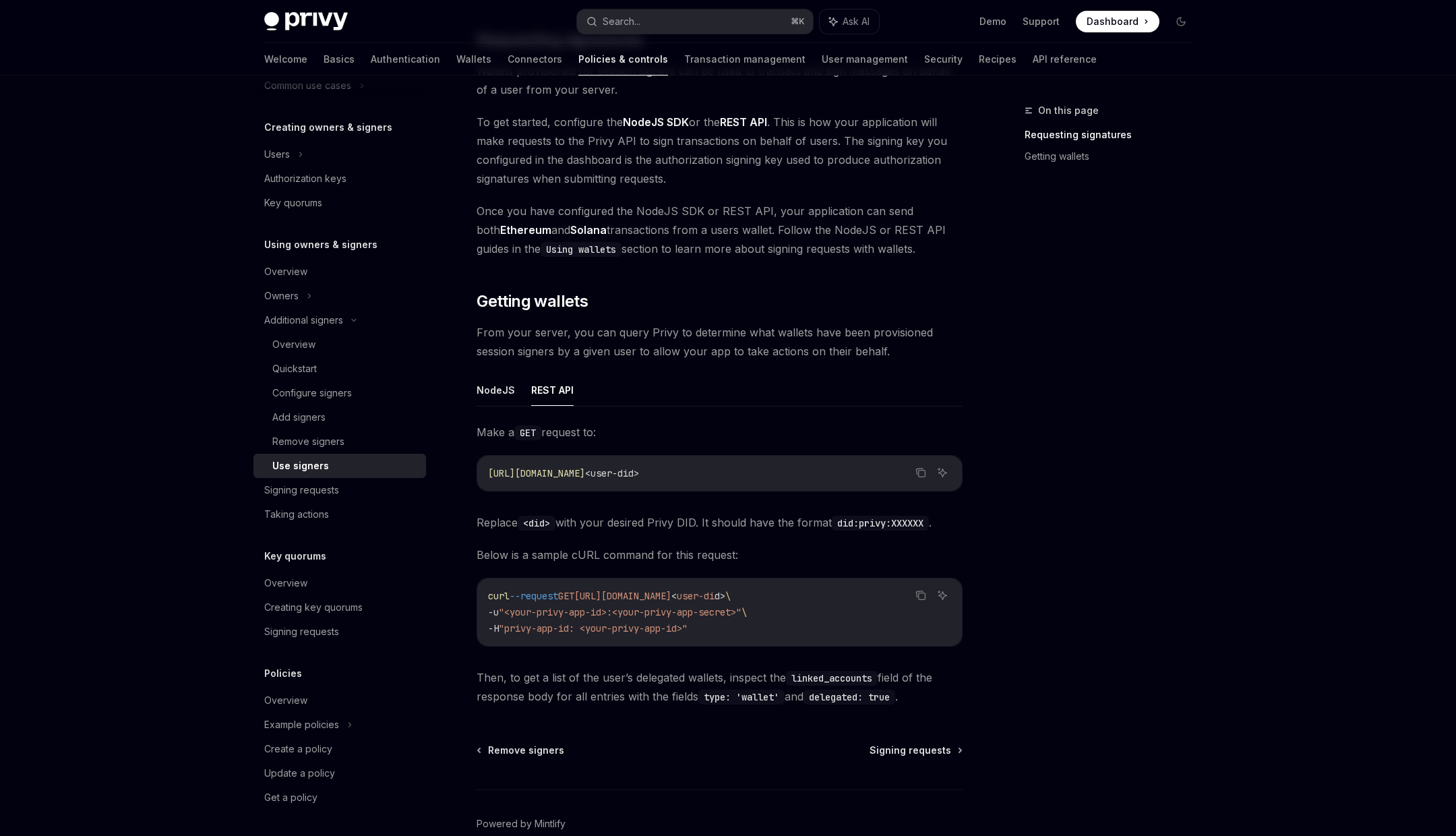
scroll to position [297, 0]
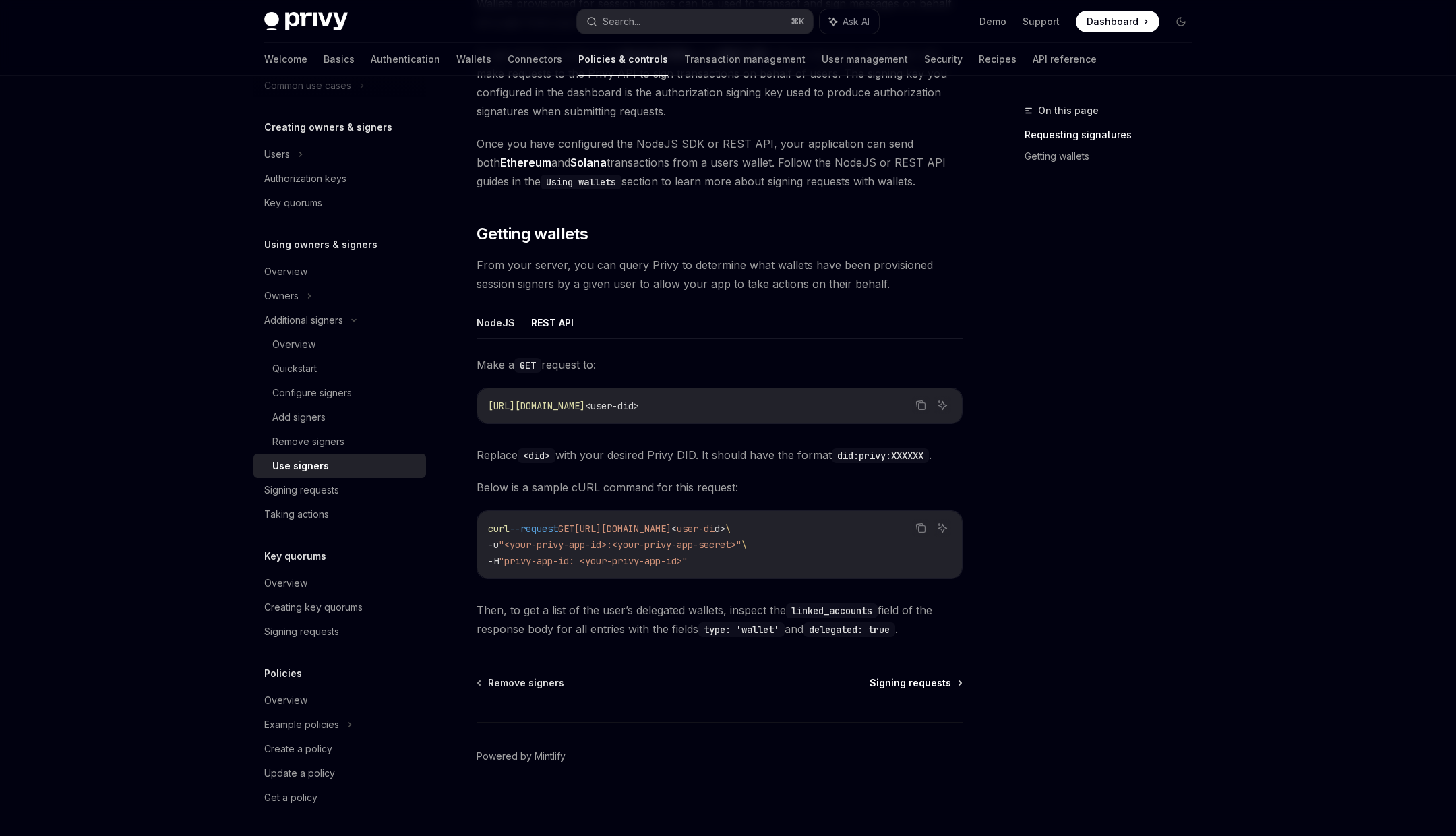
click at [921, 678] on span "Signing requests" at bounding box center [910, 682] width 81 height 13
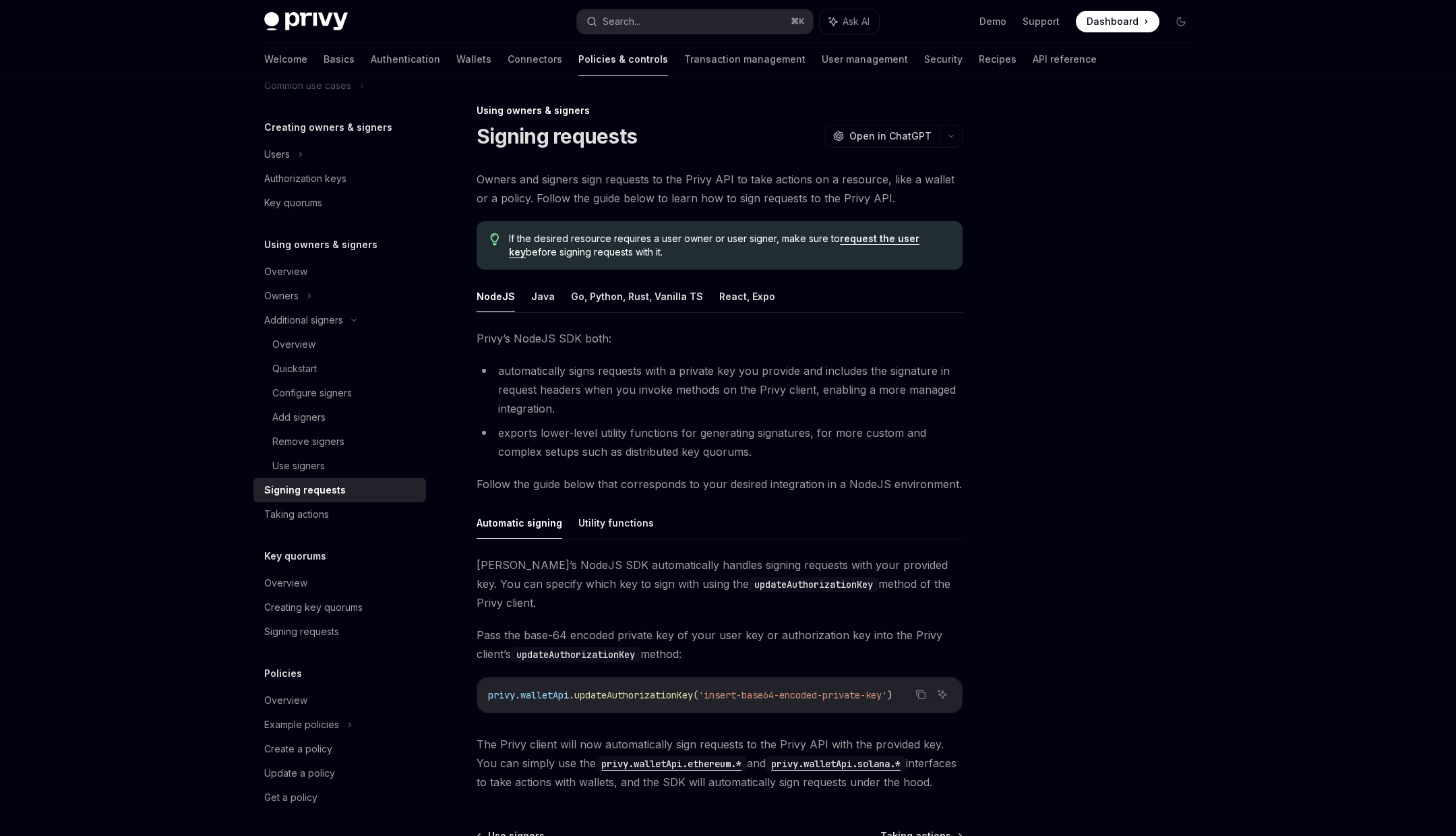
scroll to position [135, 0]
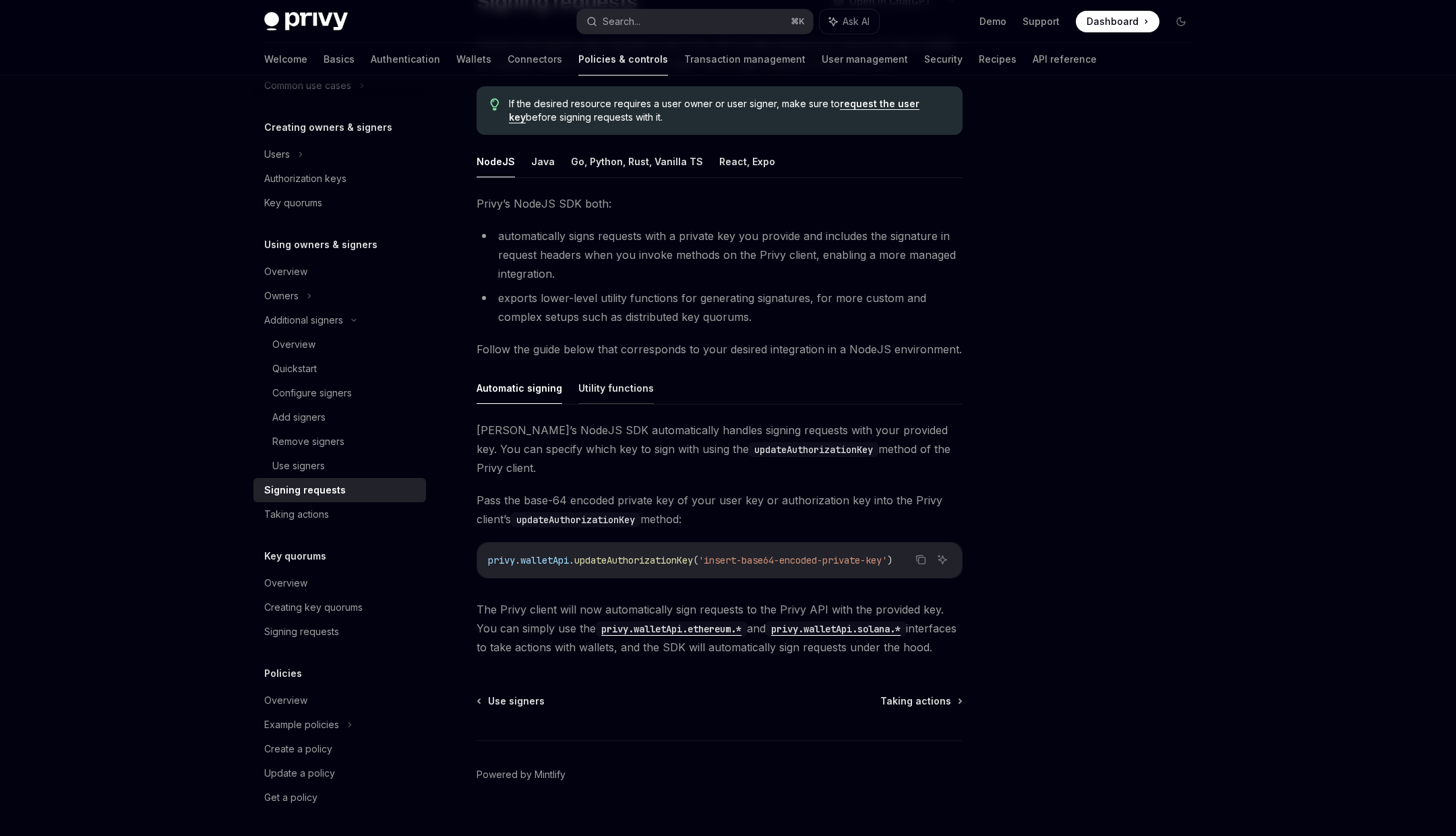
click at [606, 387] on button "Utility functions" at bounding box center [616, 388] width 75 height 31
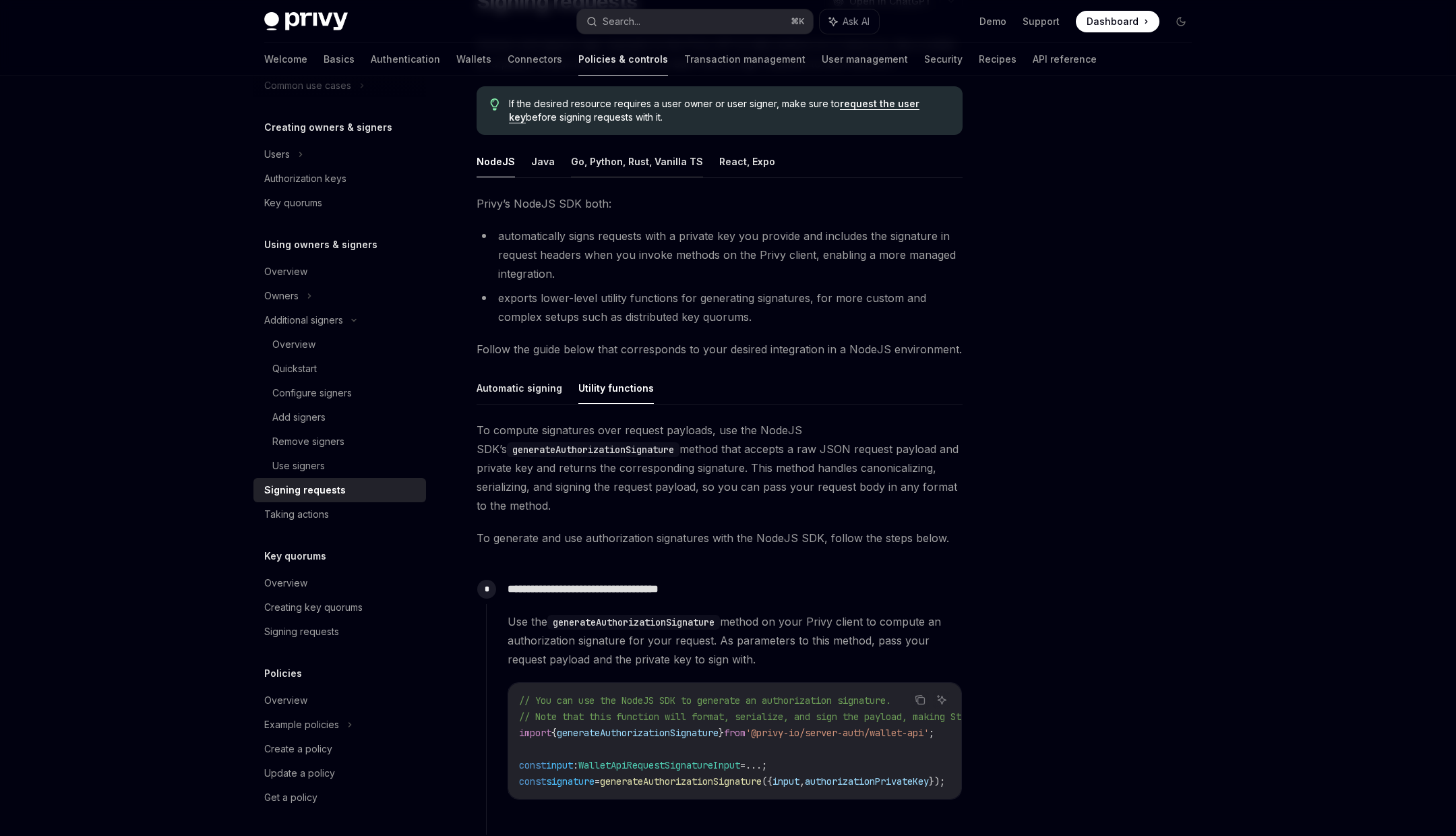
click at [629, 169] on button "Go, Python, Rust, Vanilla TS" at bounding box center [638, 161] width 133 height 31
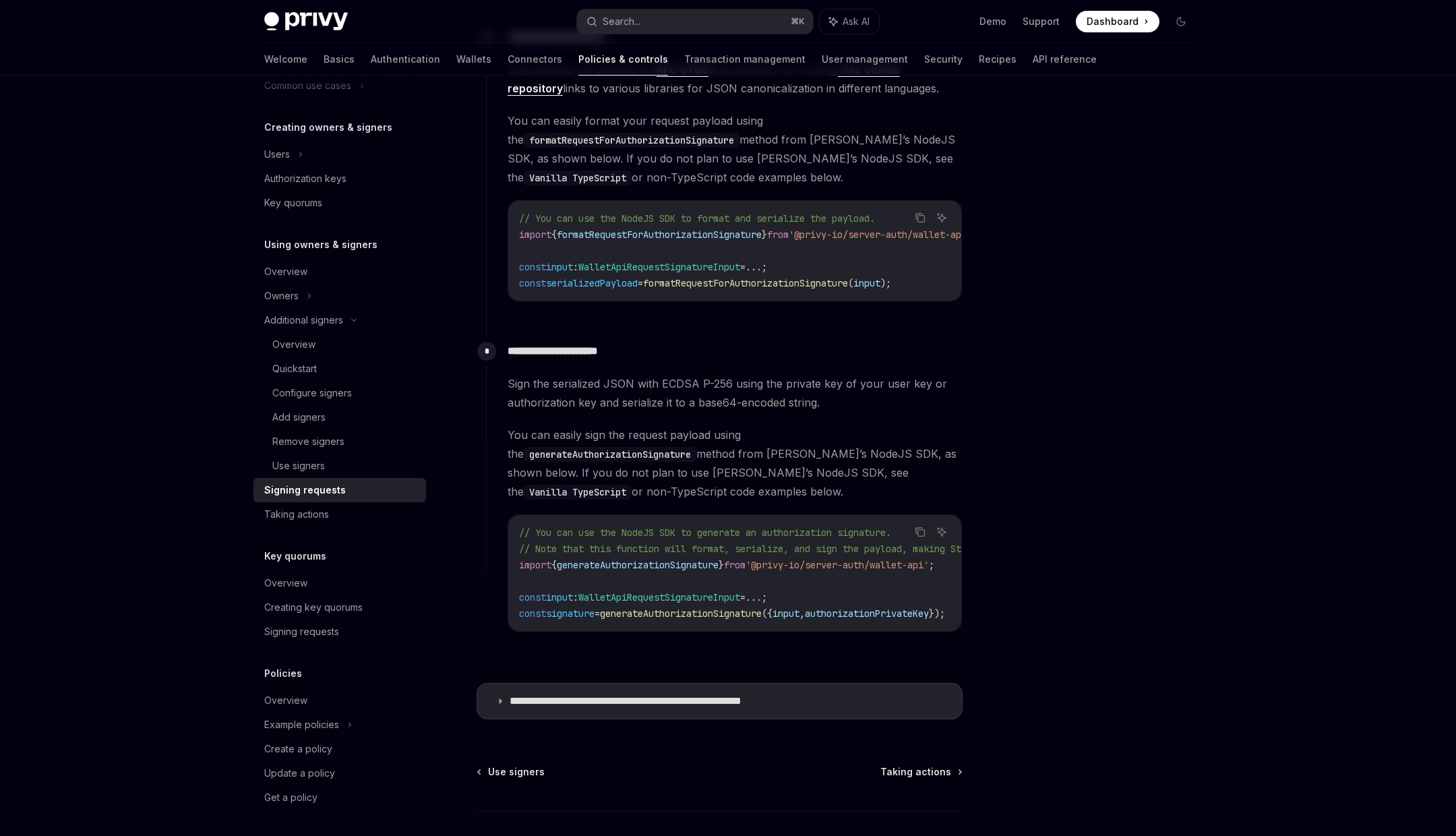
scroll to position [1003, 0]
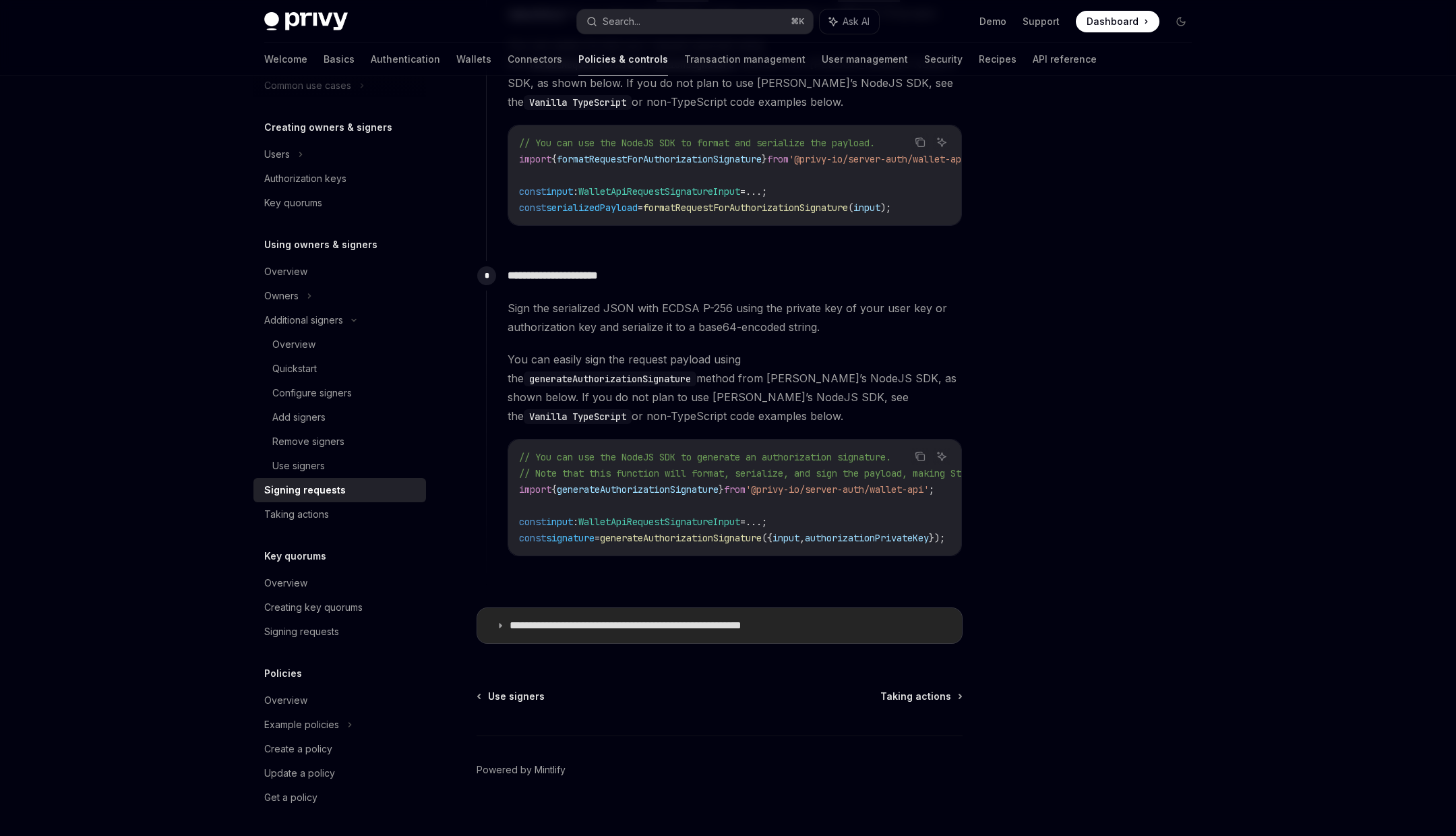
click at [604, 618] on p "**********" at bounding box center [661, 625] width 304 height 13
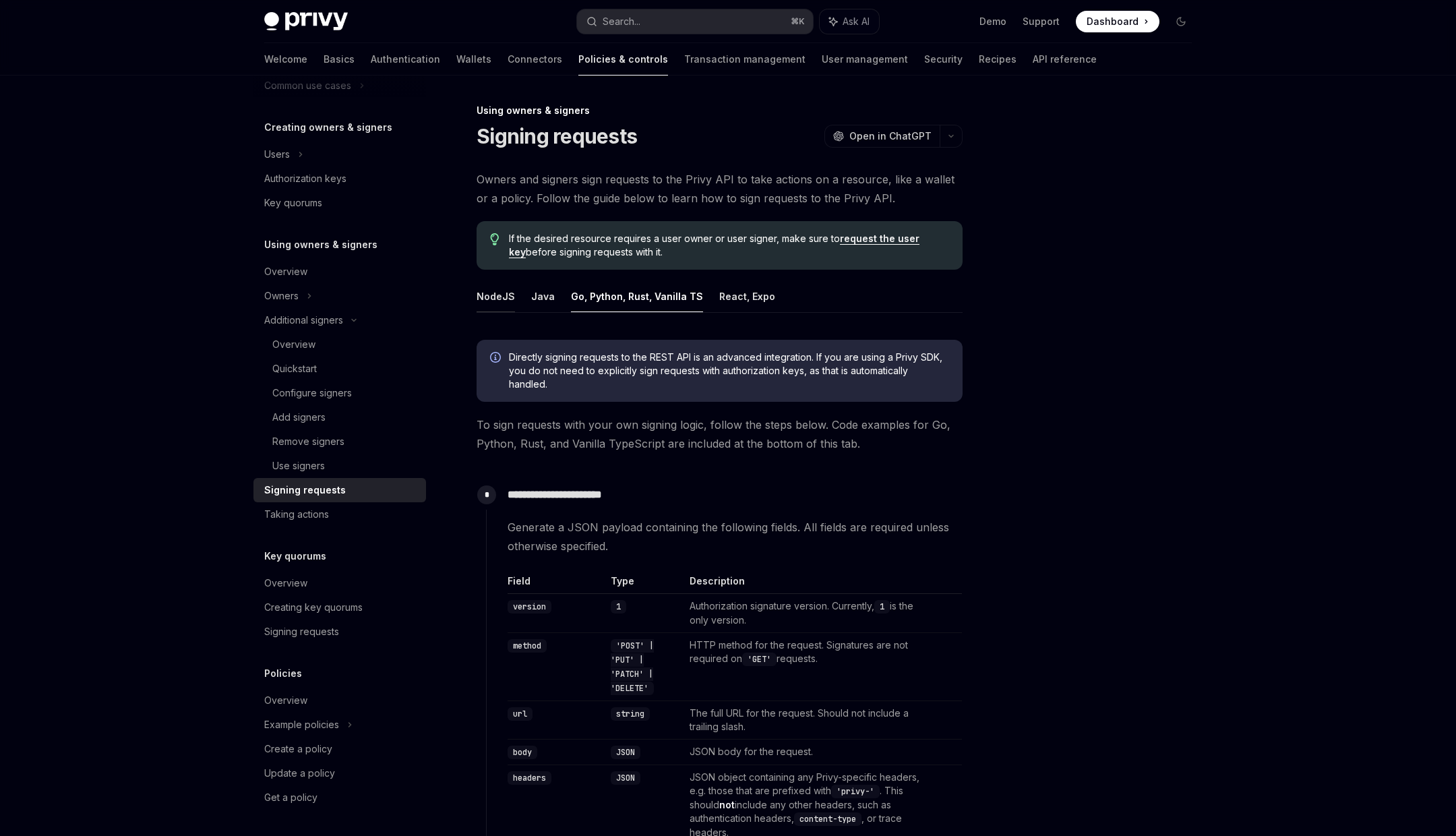
click at [487, 294] on button "NodeJS" at bounding box center [495, 295] width 39 height 31
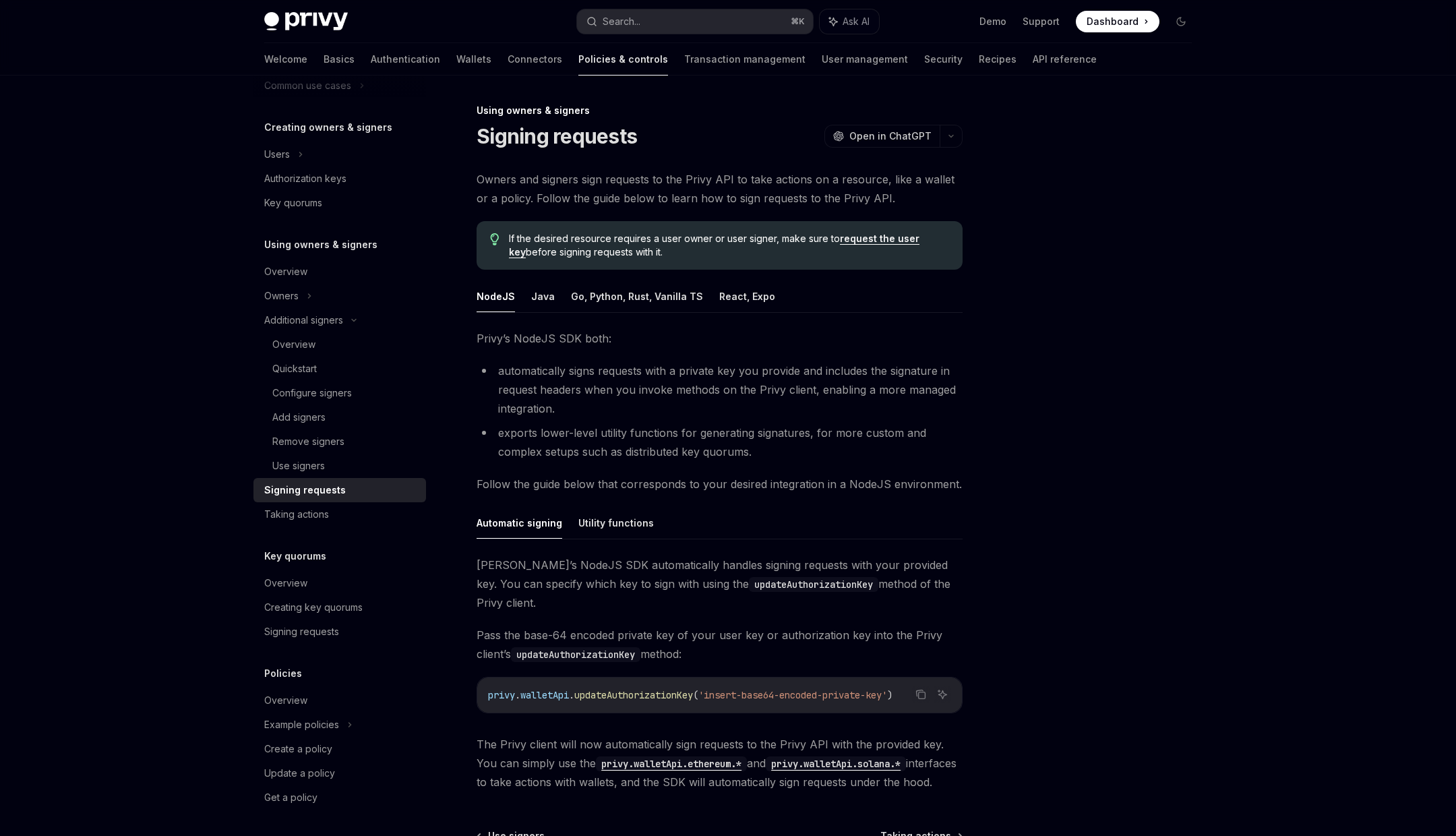
scroll to position [135, 0]
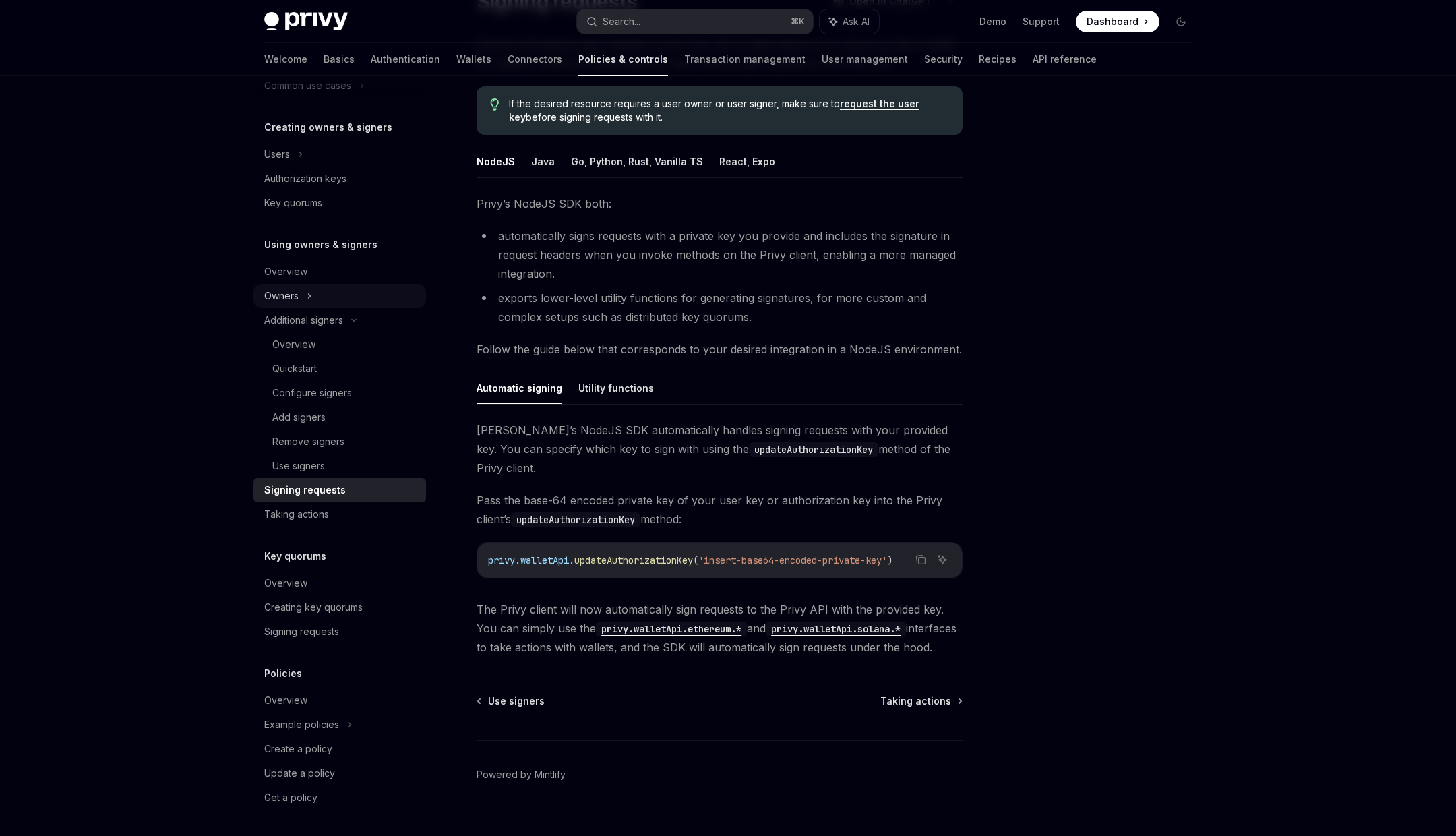
click at [299, 49] on div "Owners" at bounding box center [339, 37] width 173 height 24
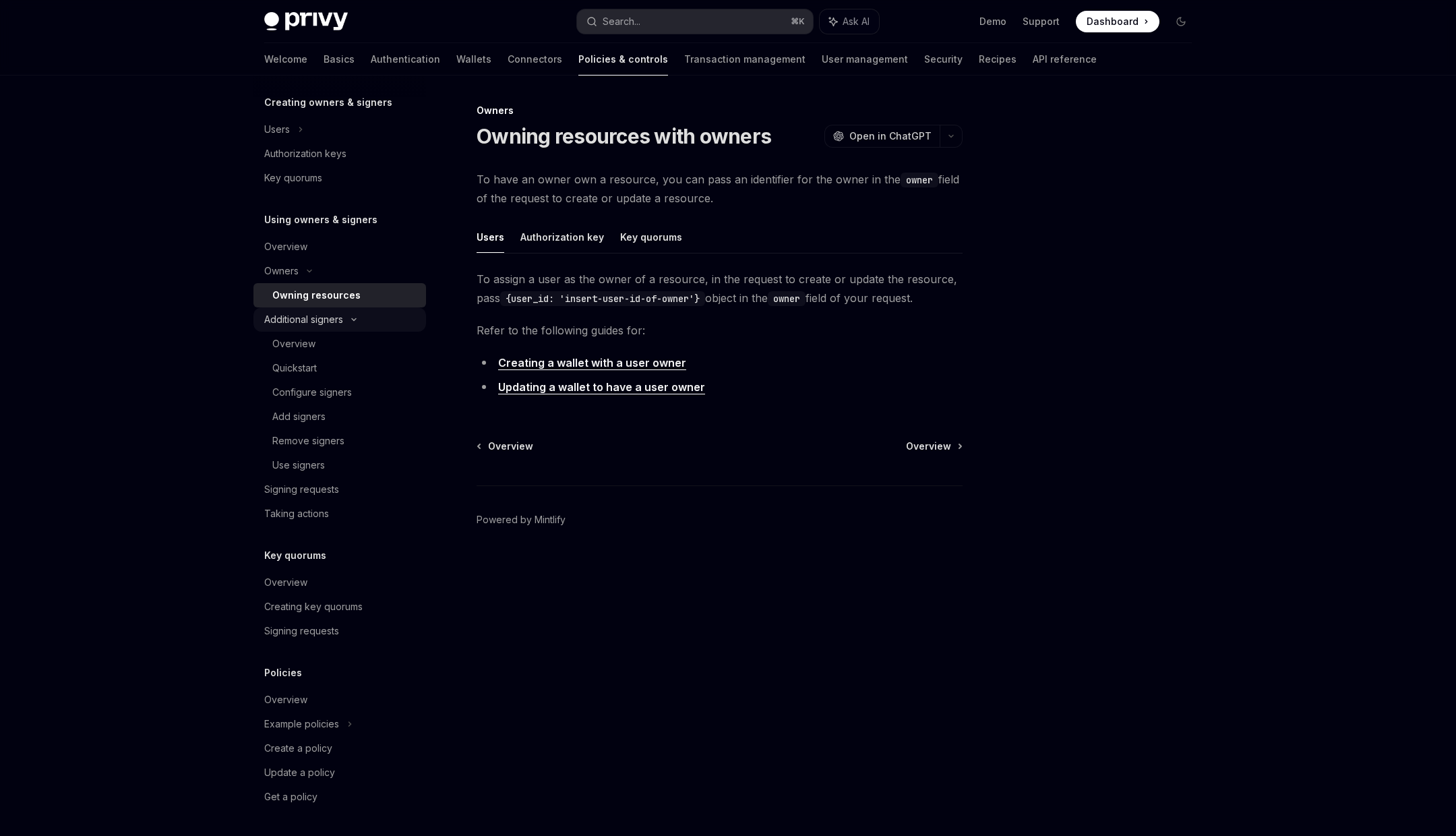
click at [314, 324] on div "Additional signers" at bounding box center [304, 320] width 79 height 16
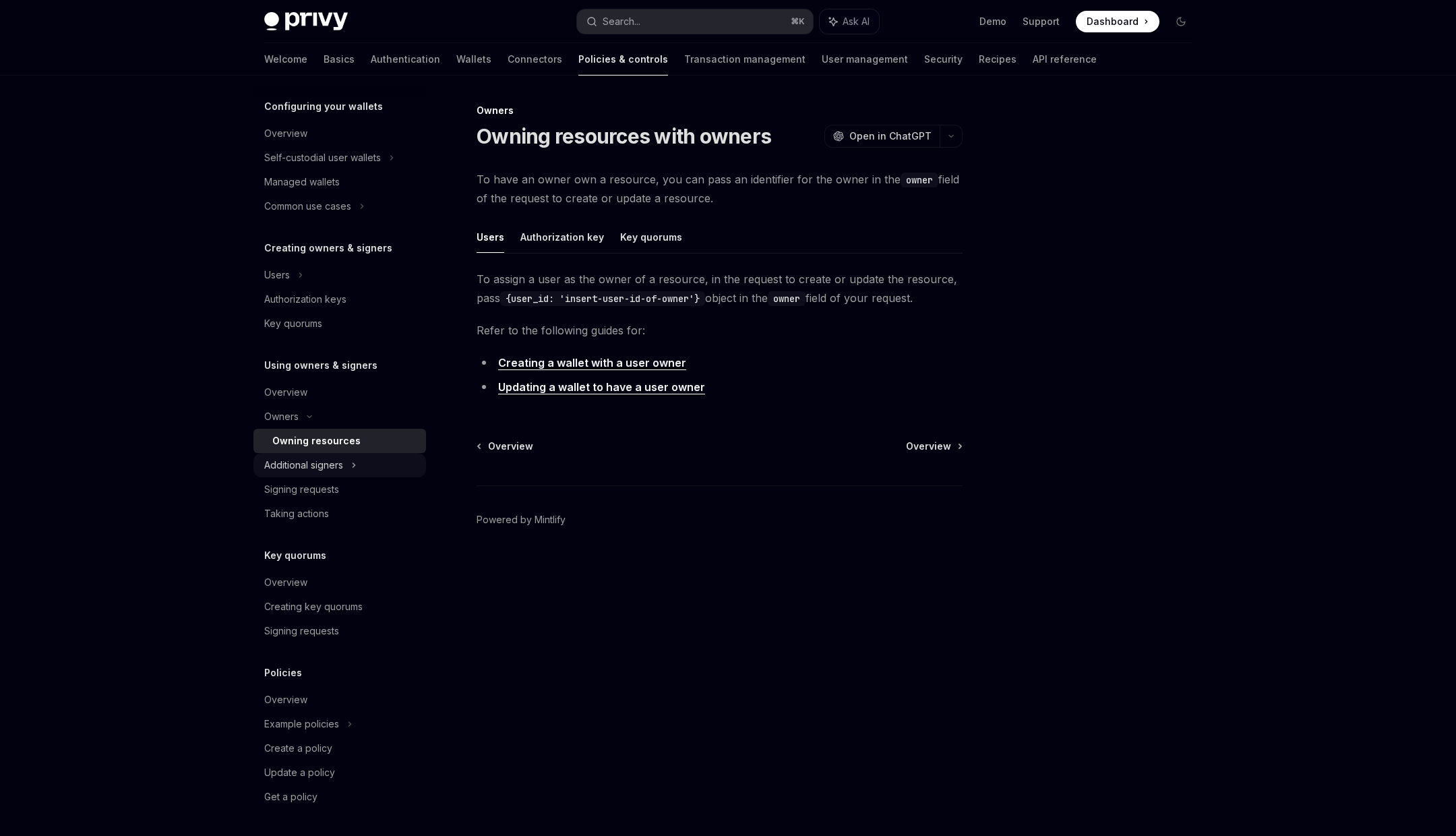
scroll to position [137, 0]
click at [315, 495] on div "Signing requests" at bounding box center [302, 490] width 75 height 16
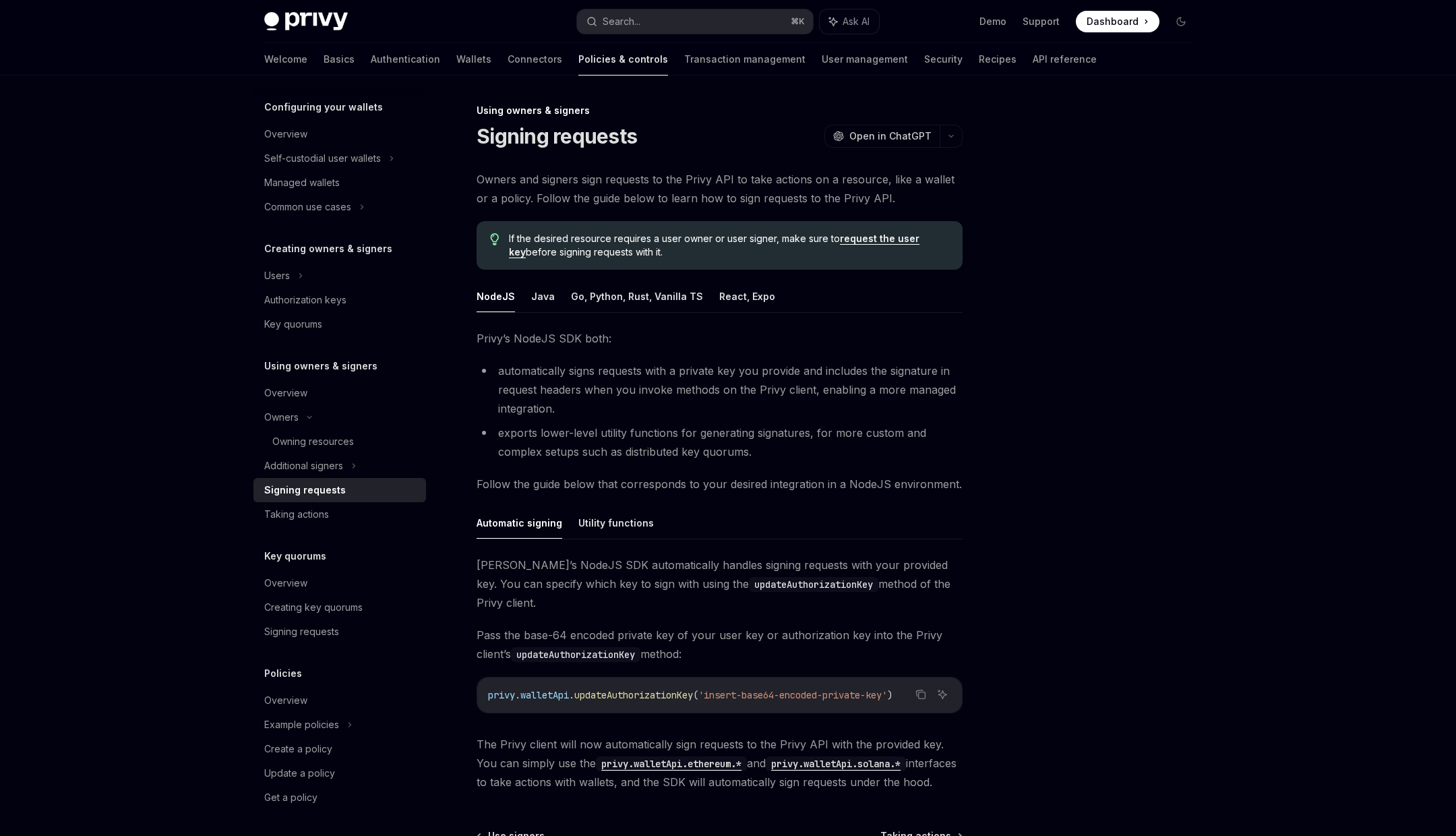
scroll to position [135, 0]
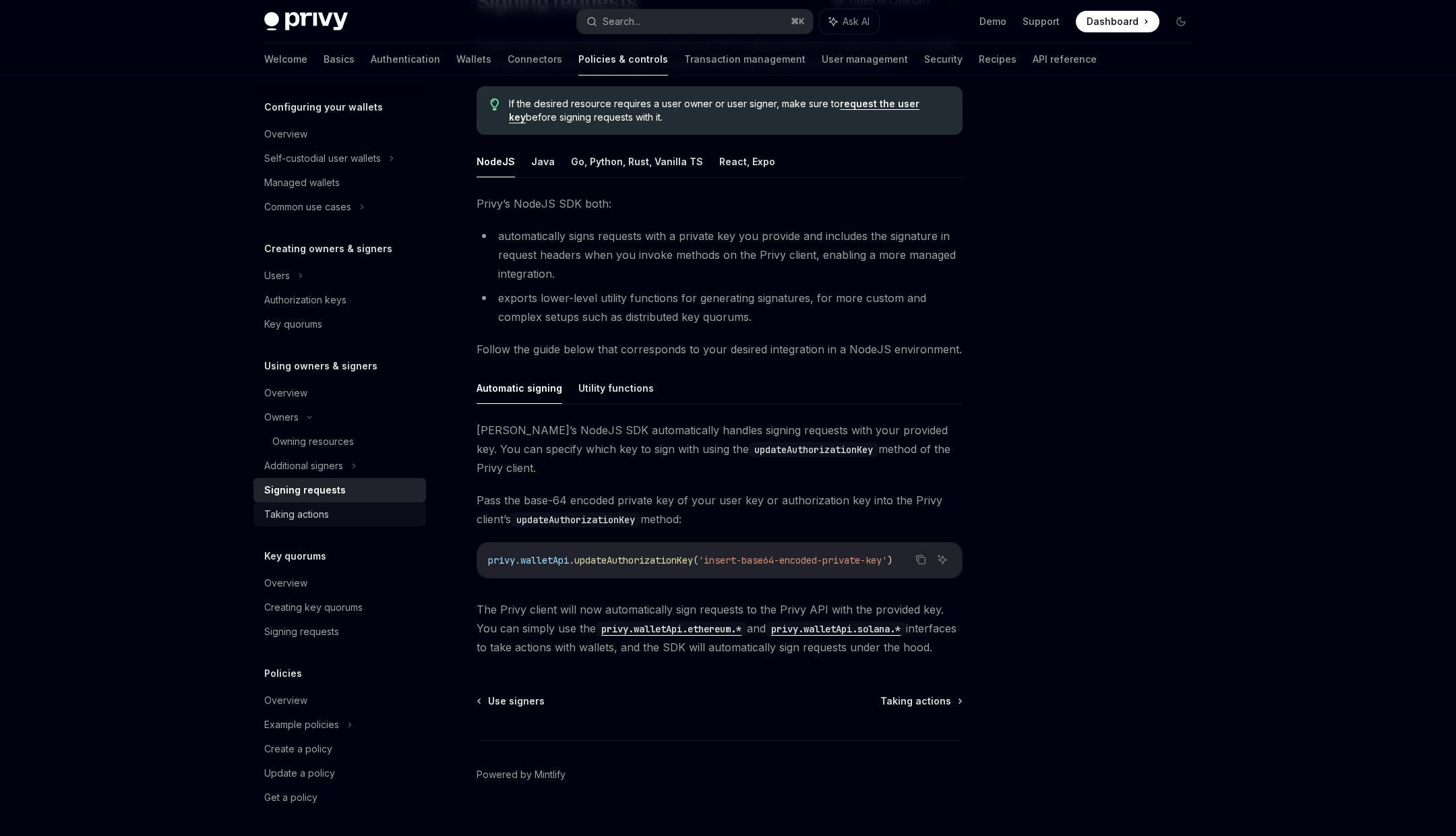
click at [322, 519] on div "Taking actions" at bounding box center [296, 514] width 64 height 16
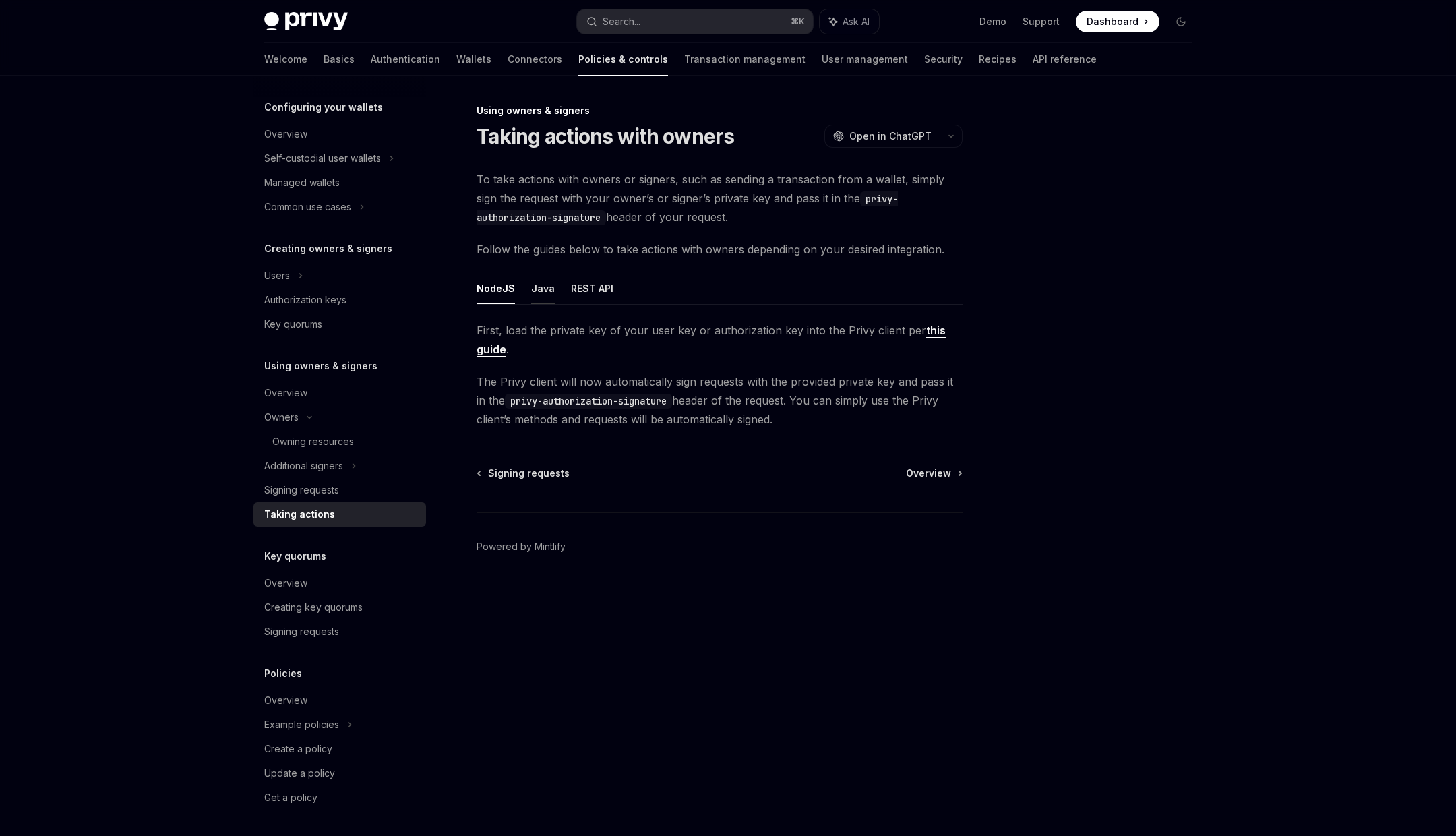
click at [535, 290] on button "Java" at bounding box center [543, 287] width 23 height 31
click at [602, 290] on button "REST API" at bounding box center [592, 287] width 42 height 31
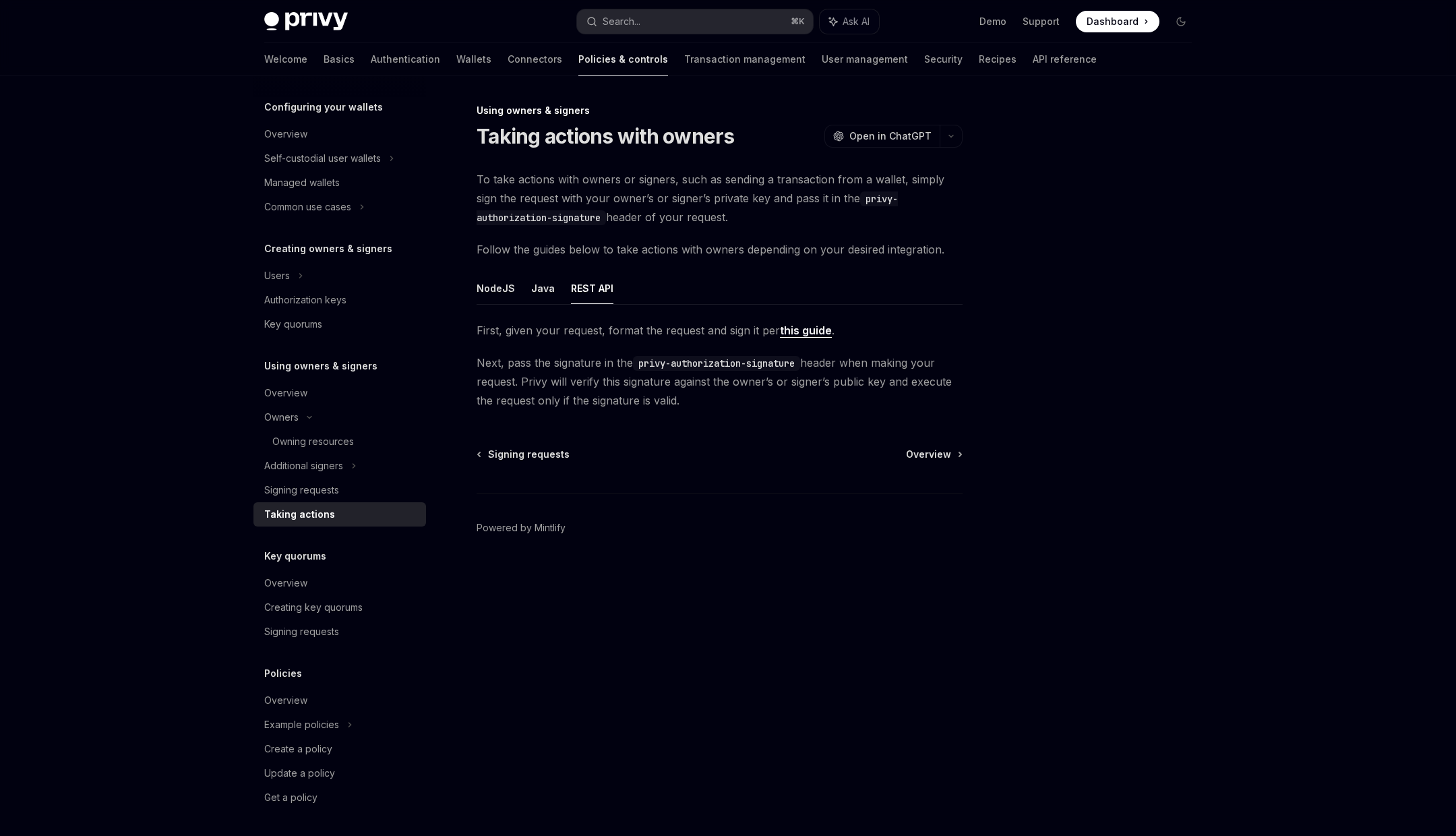
click at [809, 329] on link "this guide" at bounding box center [806, 330] width 52 height 14
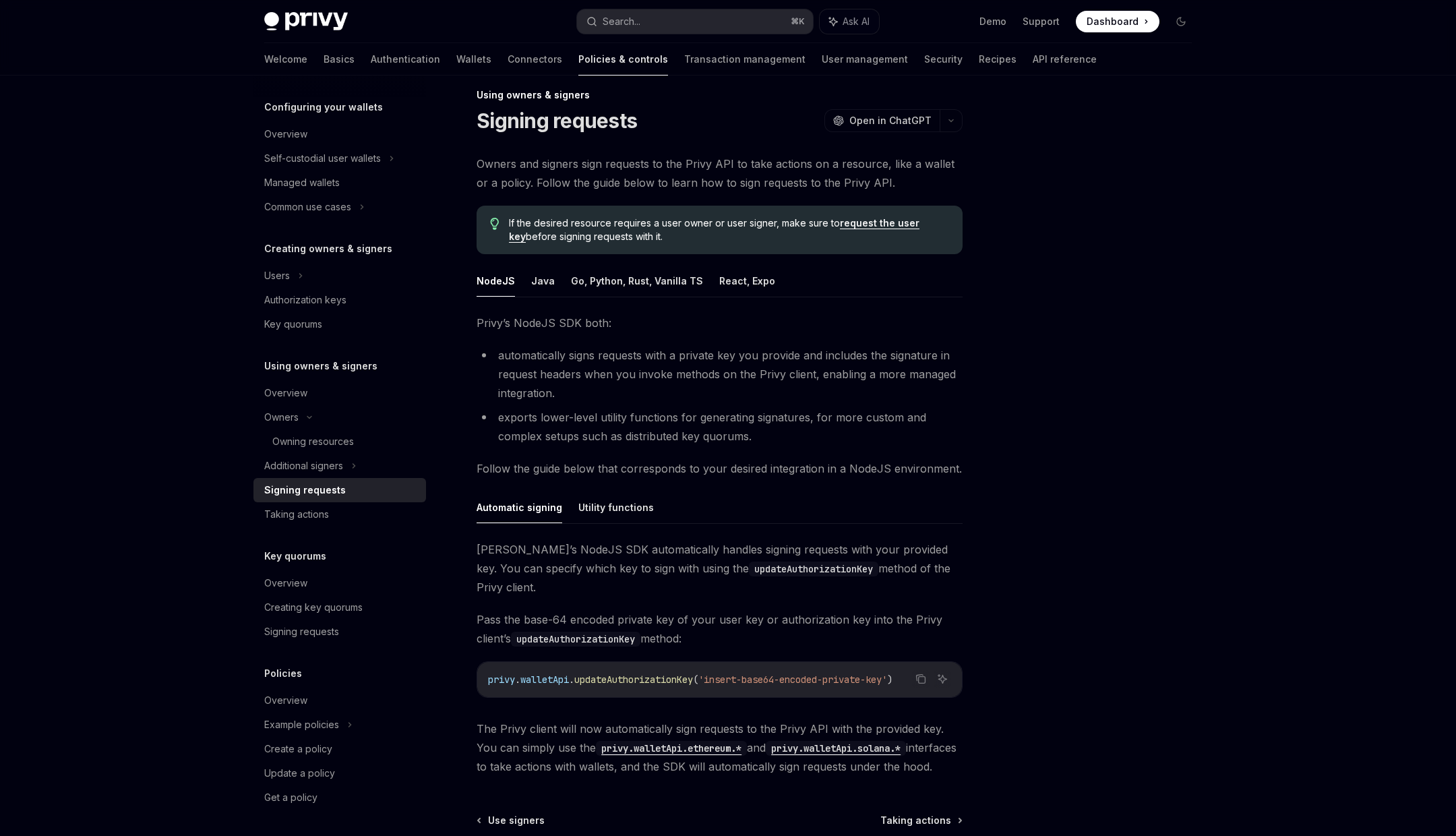
scroll to position [13, 0]
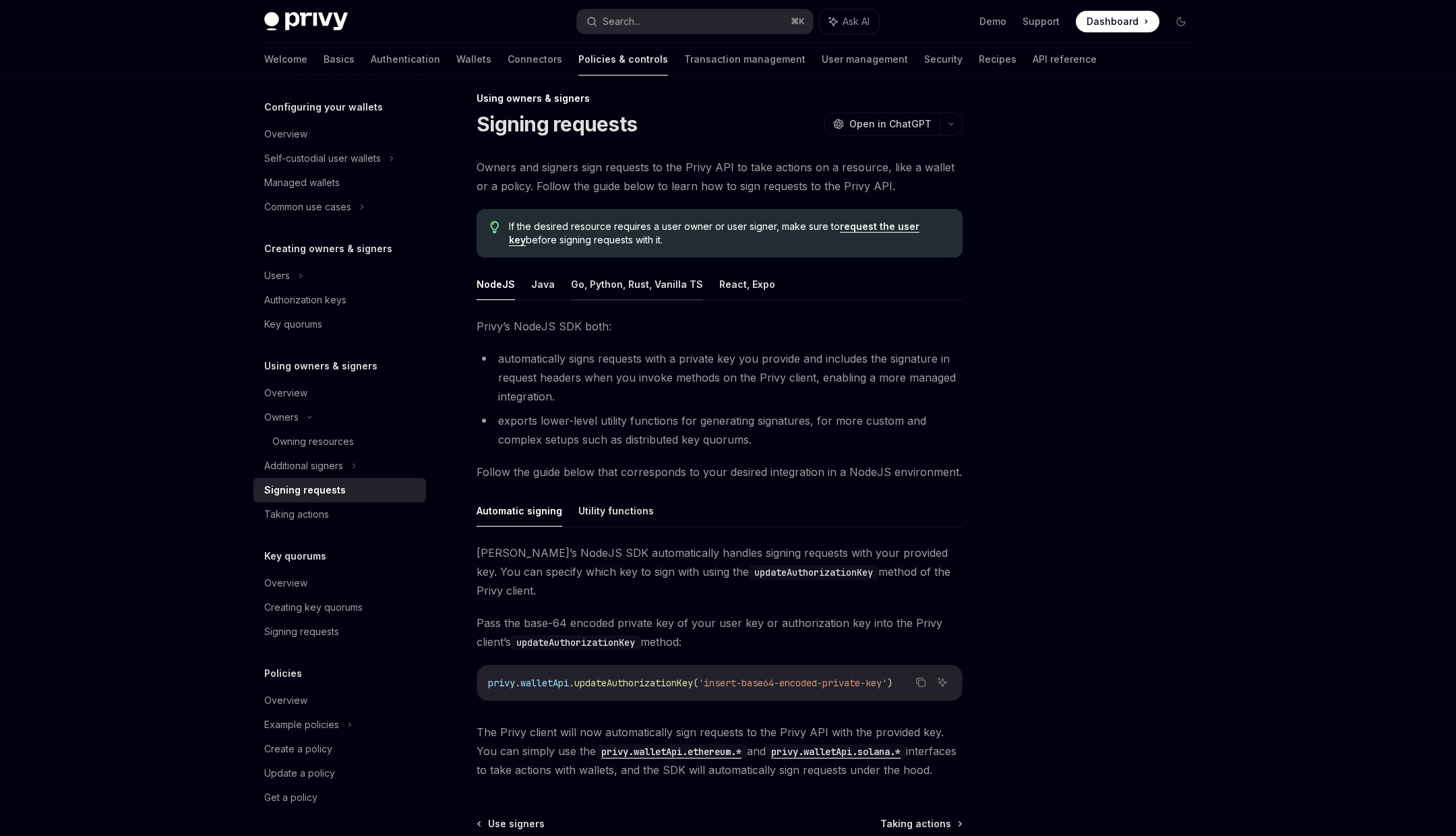
click at [670, 296] on button "Go, Python, Rust, Vanilla TS" at bounding box center [638, 284] width 133 height 31
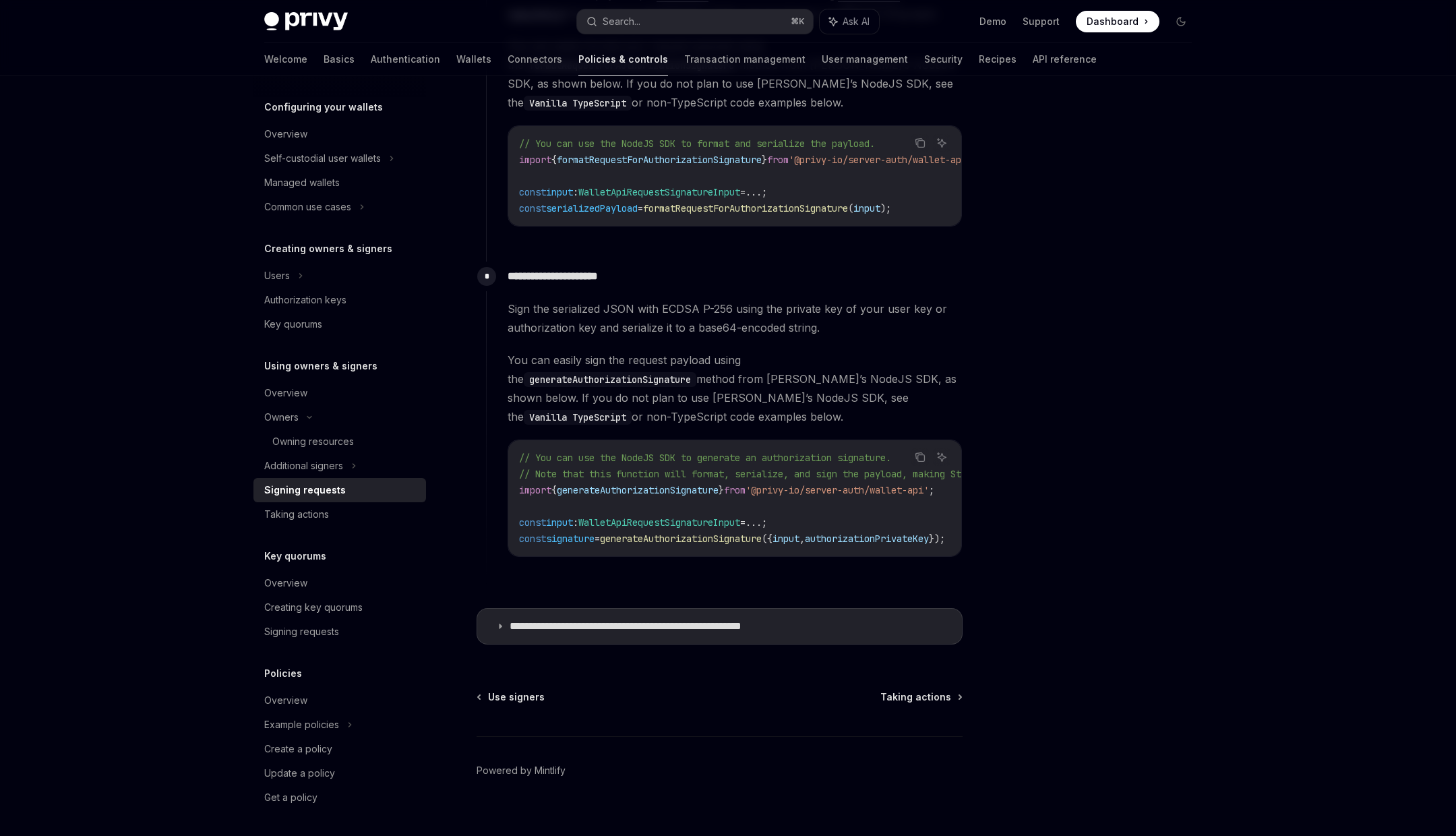
scroll to position [1003, 0]
click at [685, 618] on p "**********" at bounding box center [661, 625] width 304 height 13
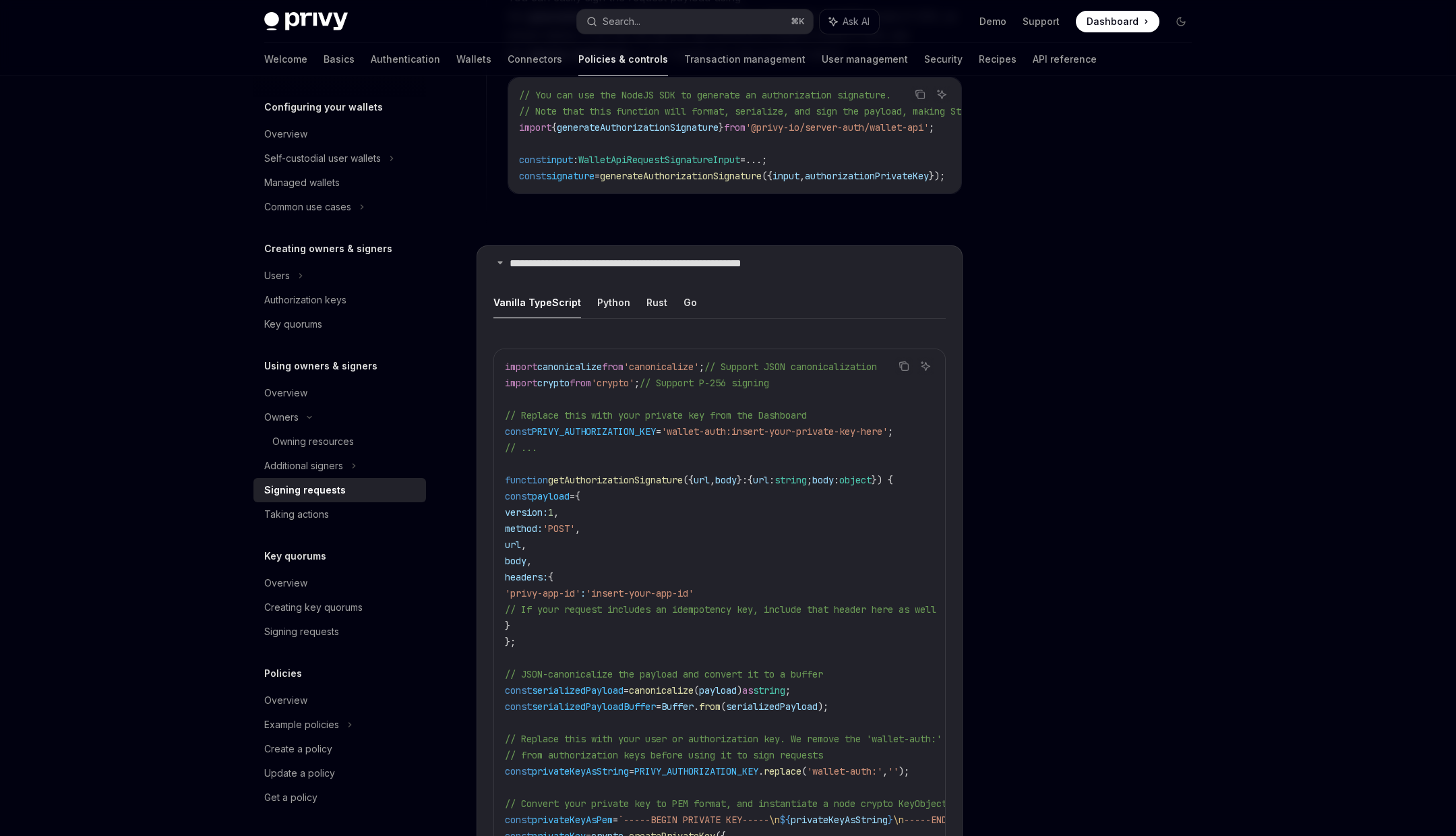
scroll to position [1313, 0]
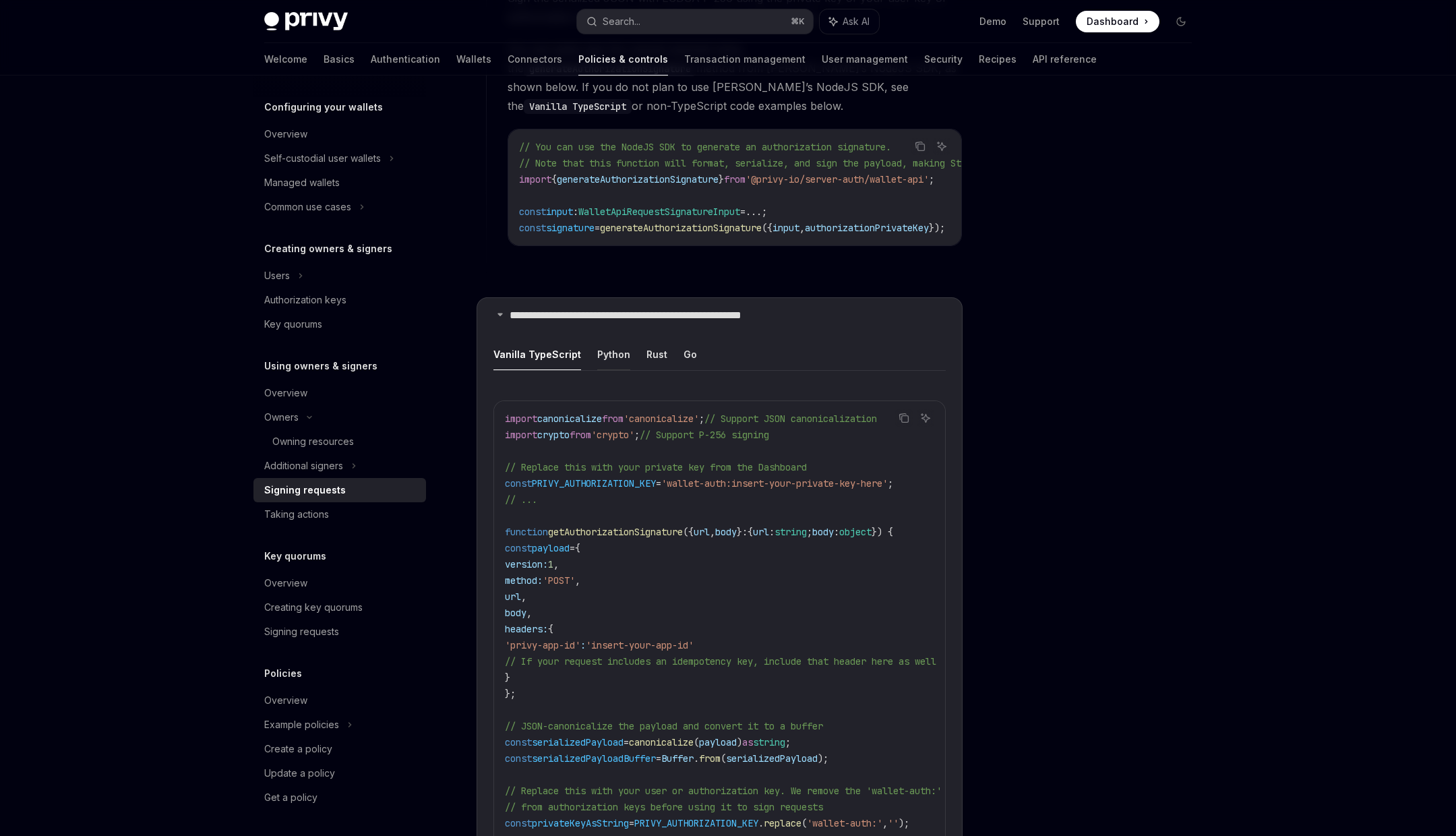
click at [609, 338] on button "Python" at bounding box center [613, 354] width 33 height 31
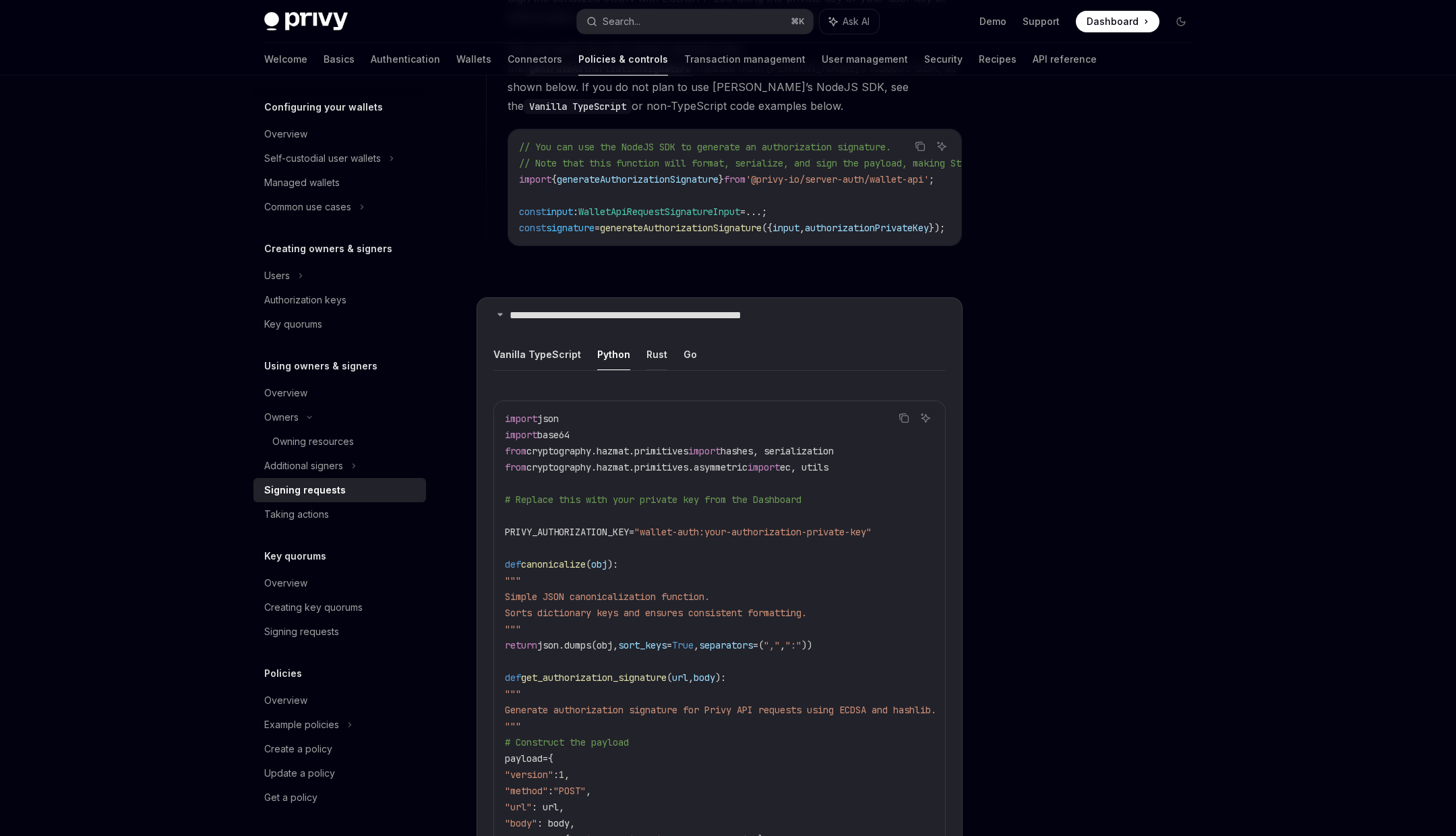
click at [658, 344] on button "Rust" at bounding box center [656, 354] width 21 height 31
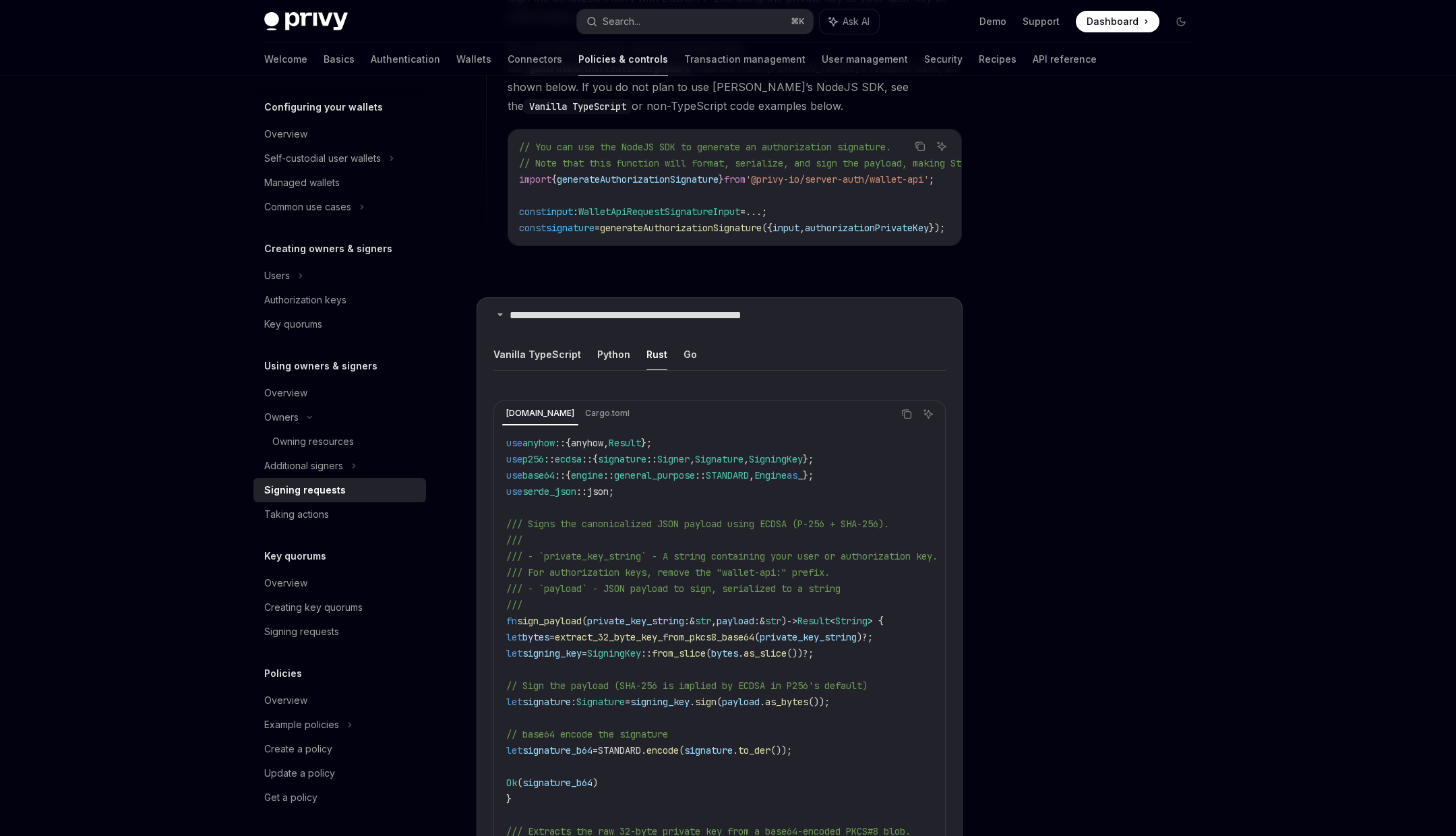
click at [627, 345] on ul "Vanilla TypeScript Python Rust Go" at bounding box center [719, 354] width 452 height 32
click at [312, 399] on div "Overview" at bounding box center [341, 393] width 154 height 16
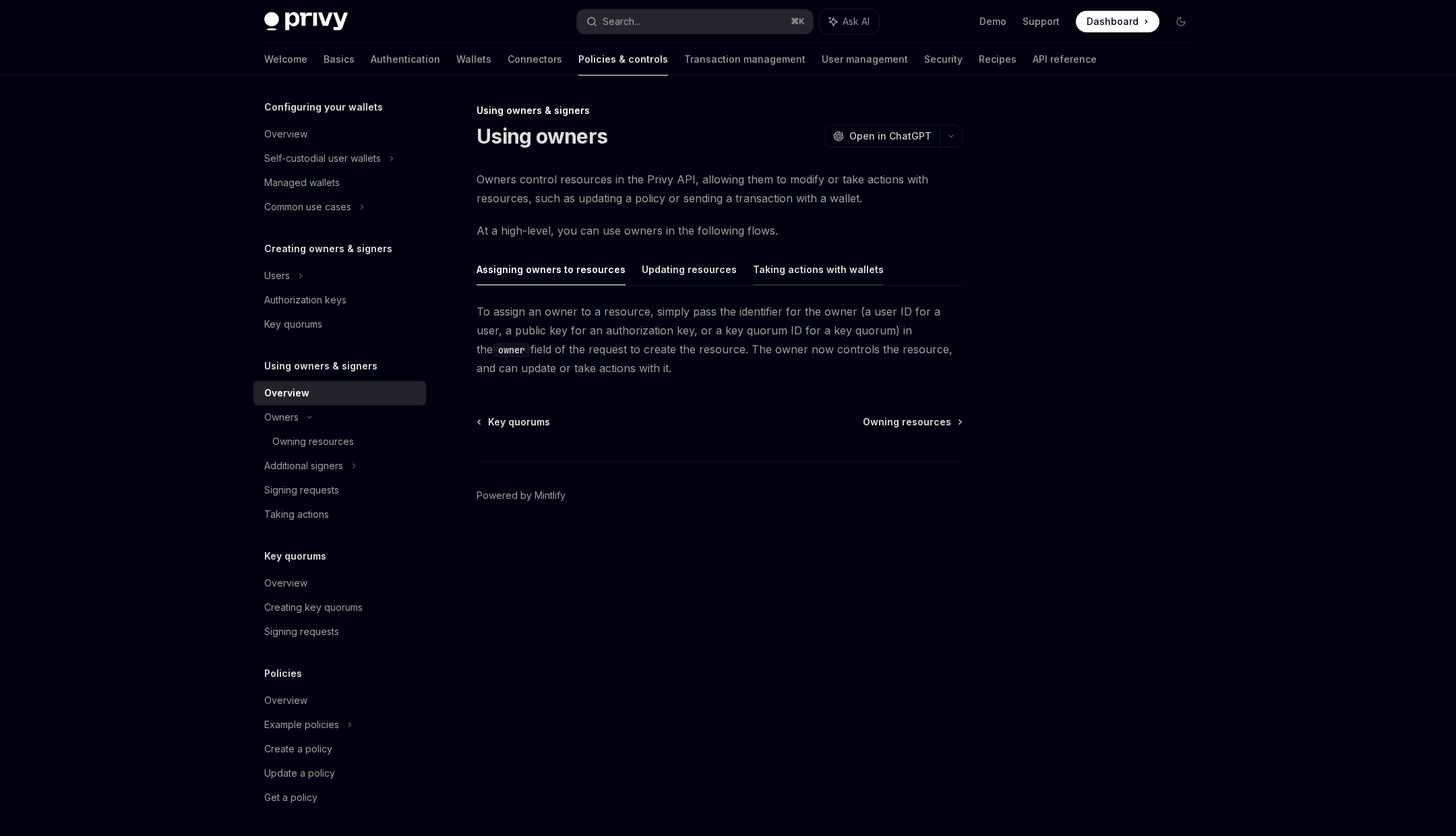
click at [780, 277] on button "Taking actions with wallets" at bounding box center [818, 269] width 131 height 31
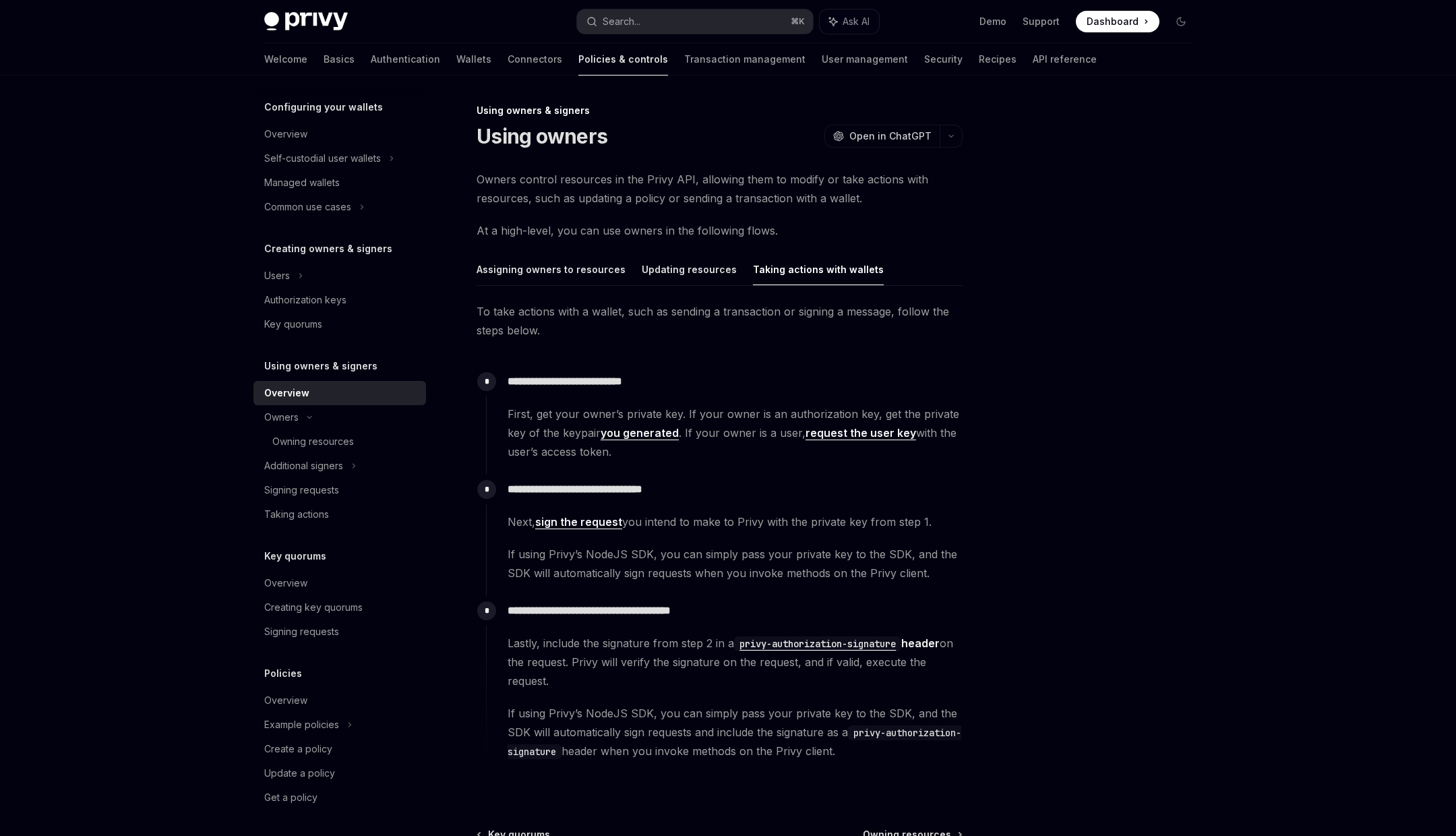
scroll to position [153, 0]
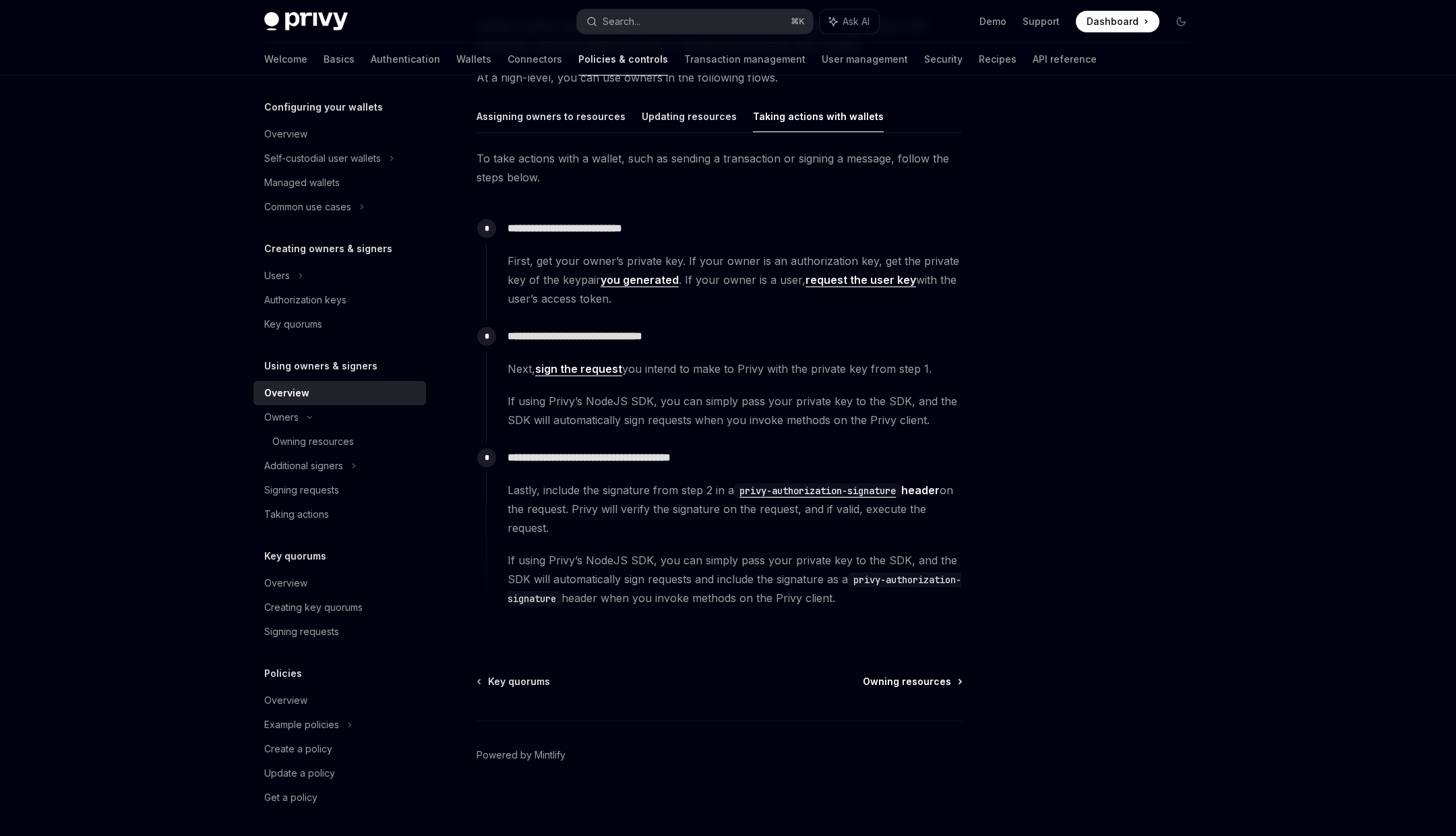
click at [883, 683] on span "Owning resources" at bounding box center [907, 681] width 89 height 13
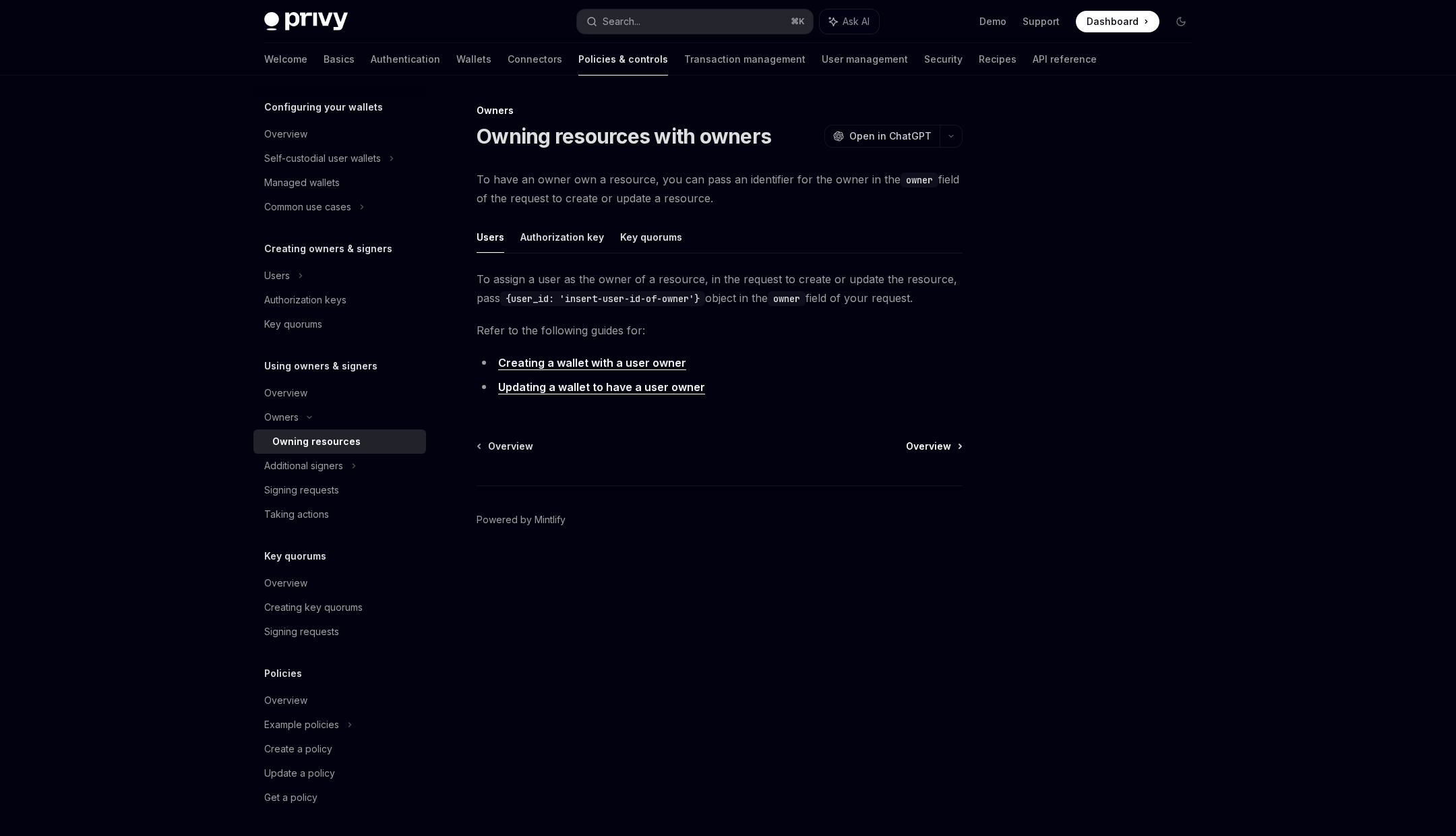
click at [919, 447] on span "Overview" at bounding box center [929, 446] width 45 height 13
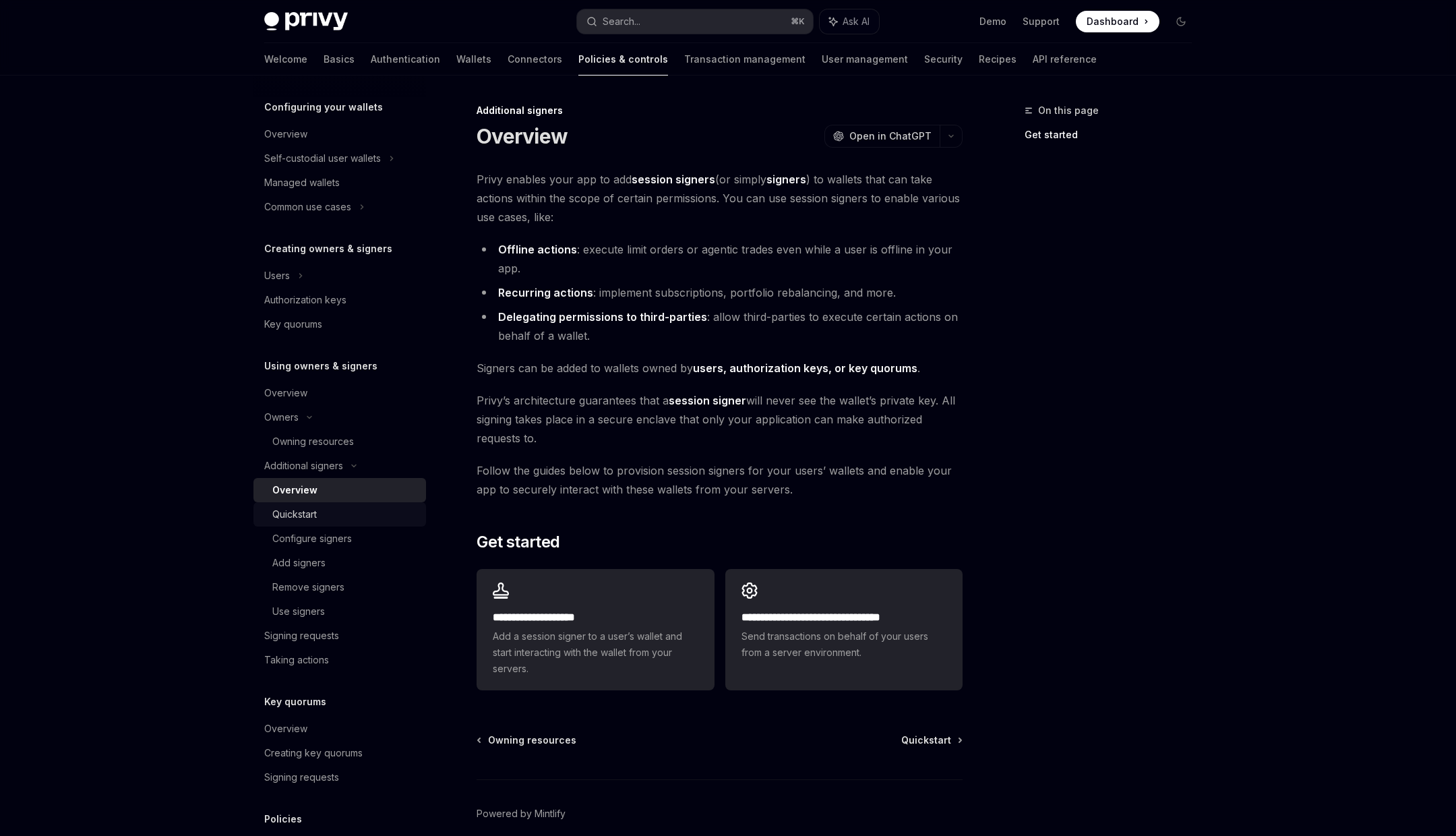
click at [330, 518] on div "Quickstart" at bounding box center [345, 514] width 146 height 16
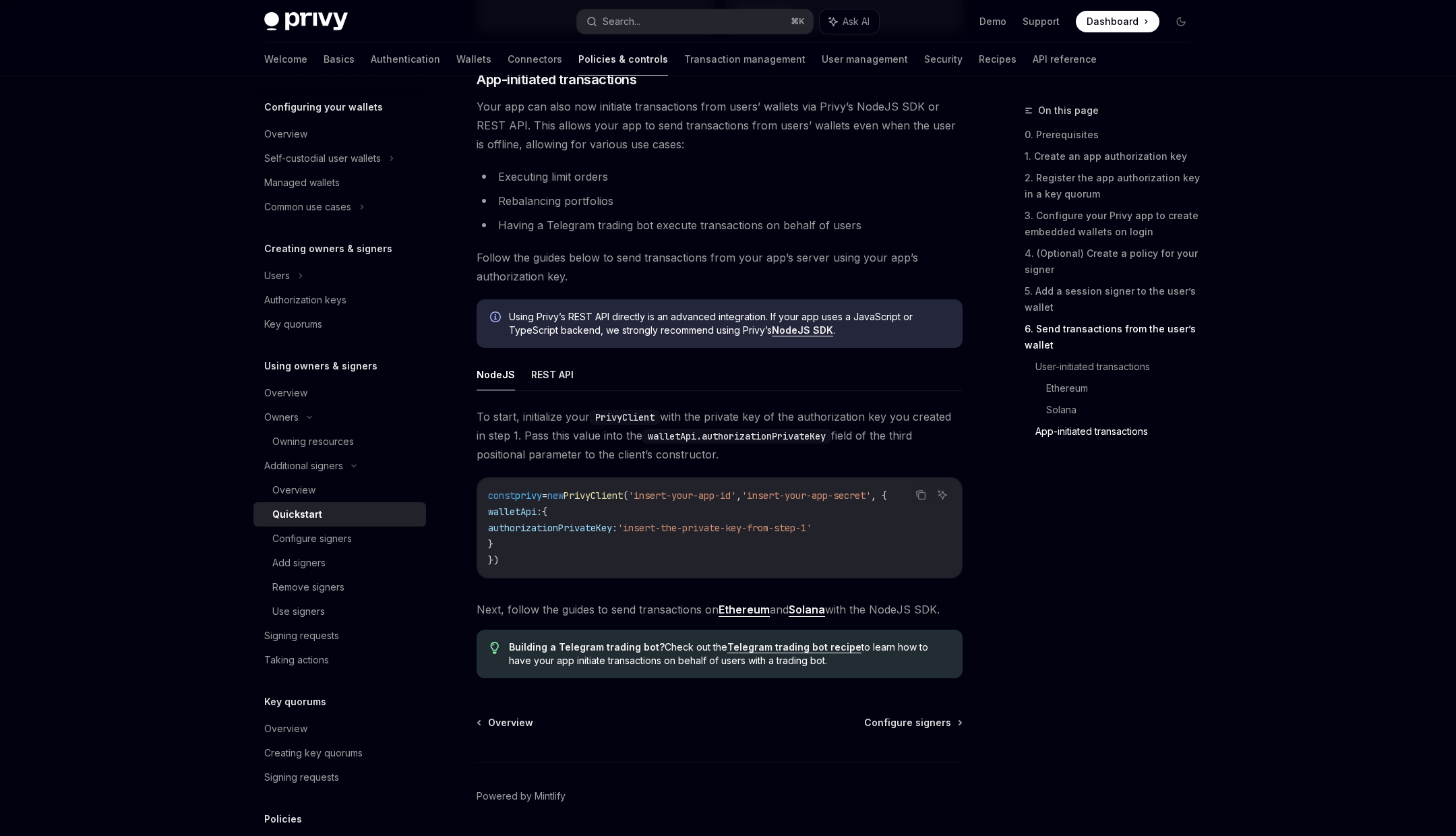
scroll to position [3272, 0]
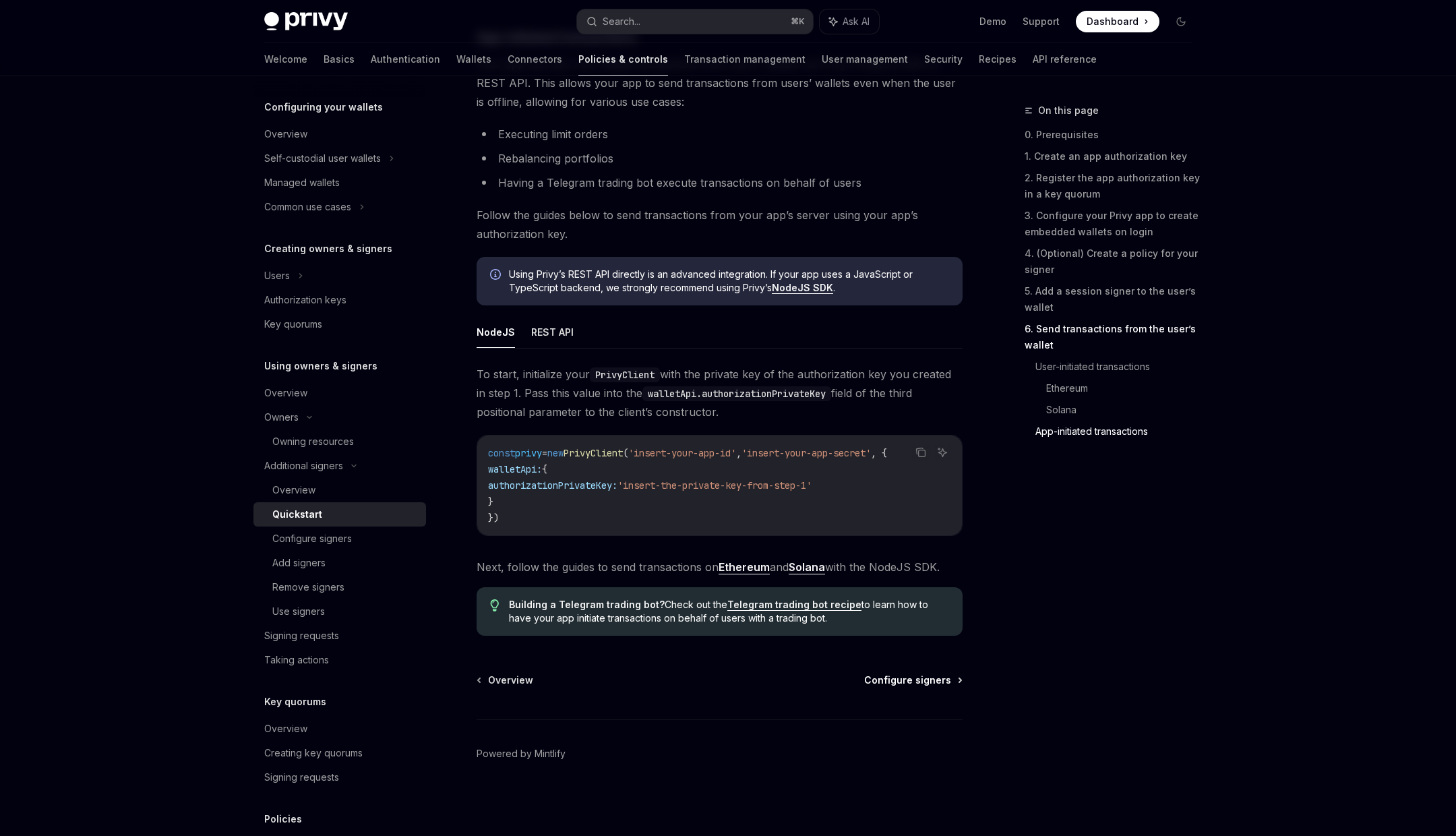
click at [919, 678] on span "Configure signers" at bounding box center [907, 679] width 87 height 13
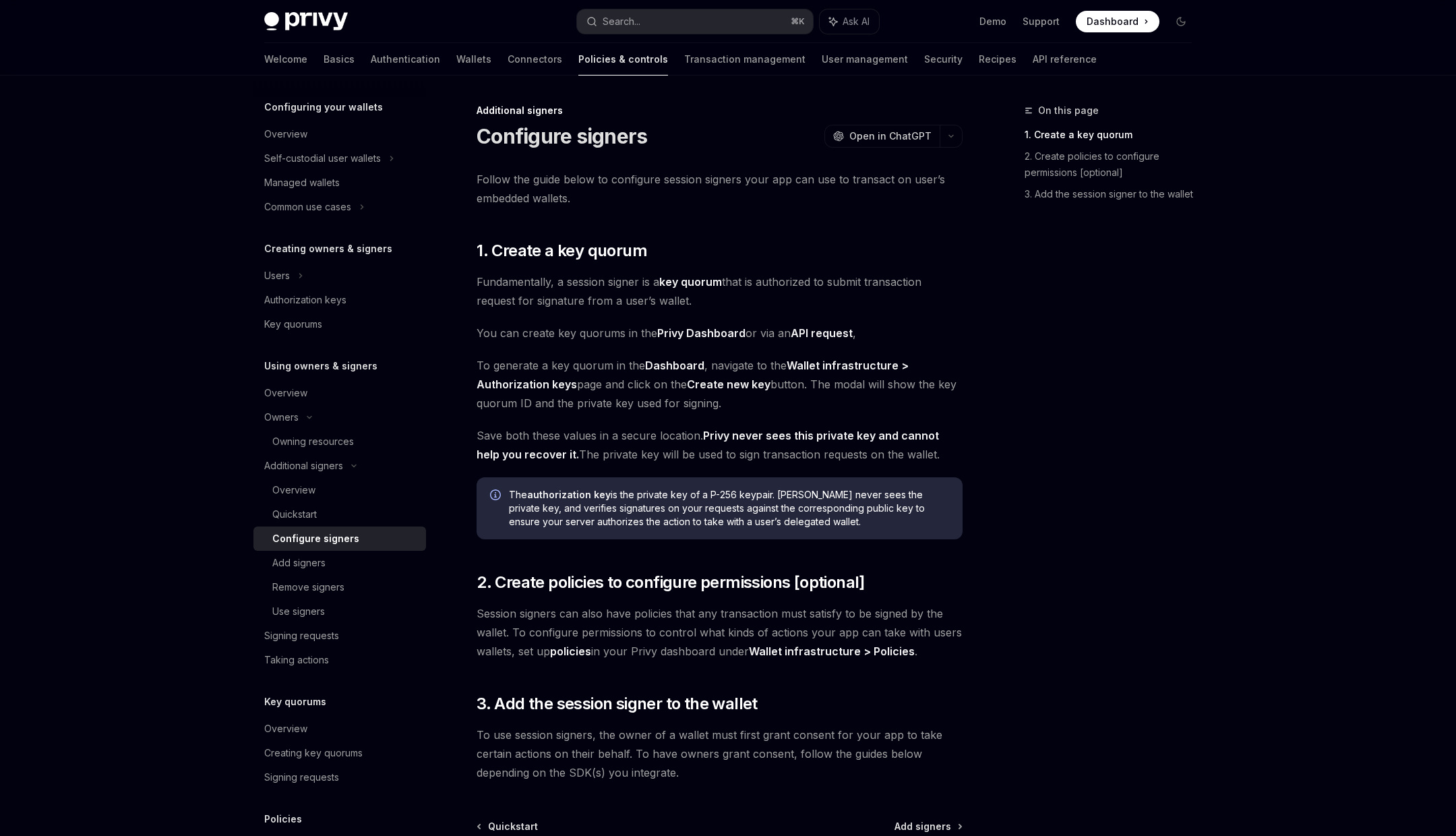
scroll to position [146, 0]
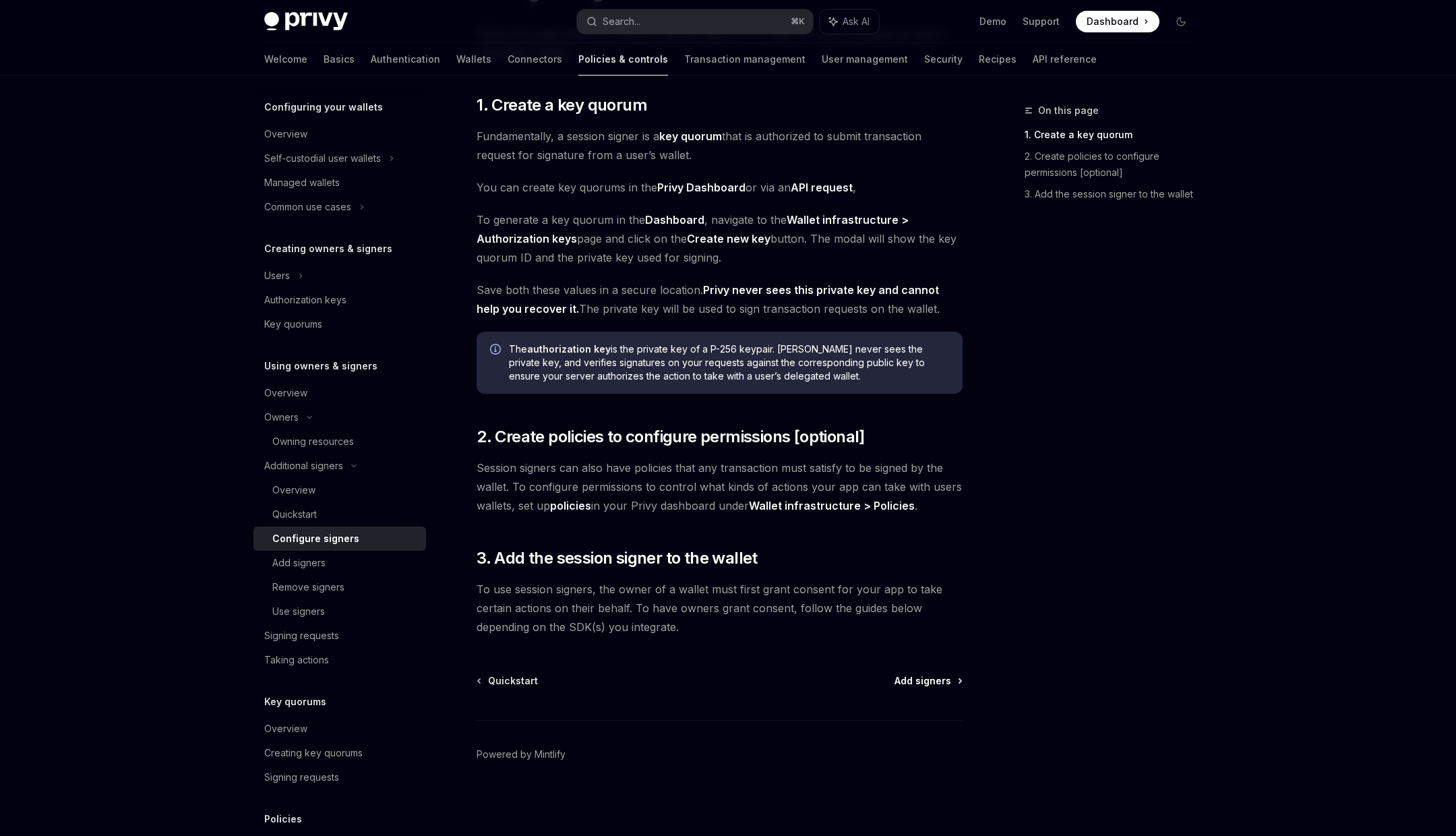
click at [902, 675] on span "Add signers" at bounding box center [922, 680] width 56 height 13
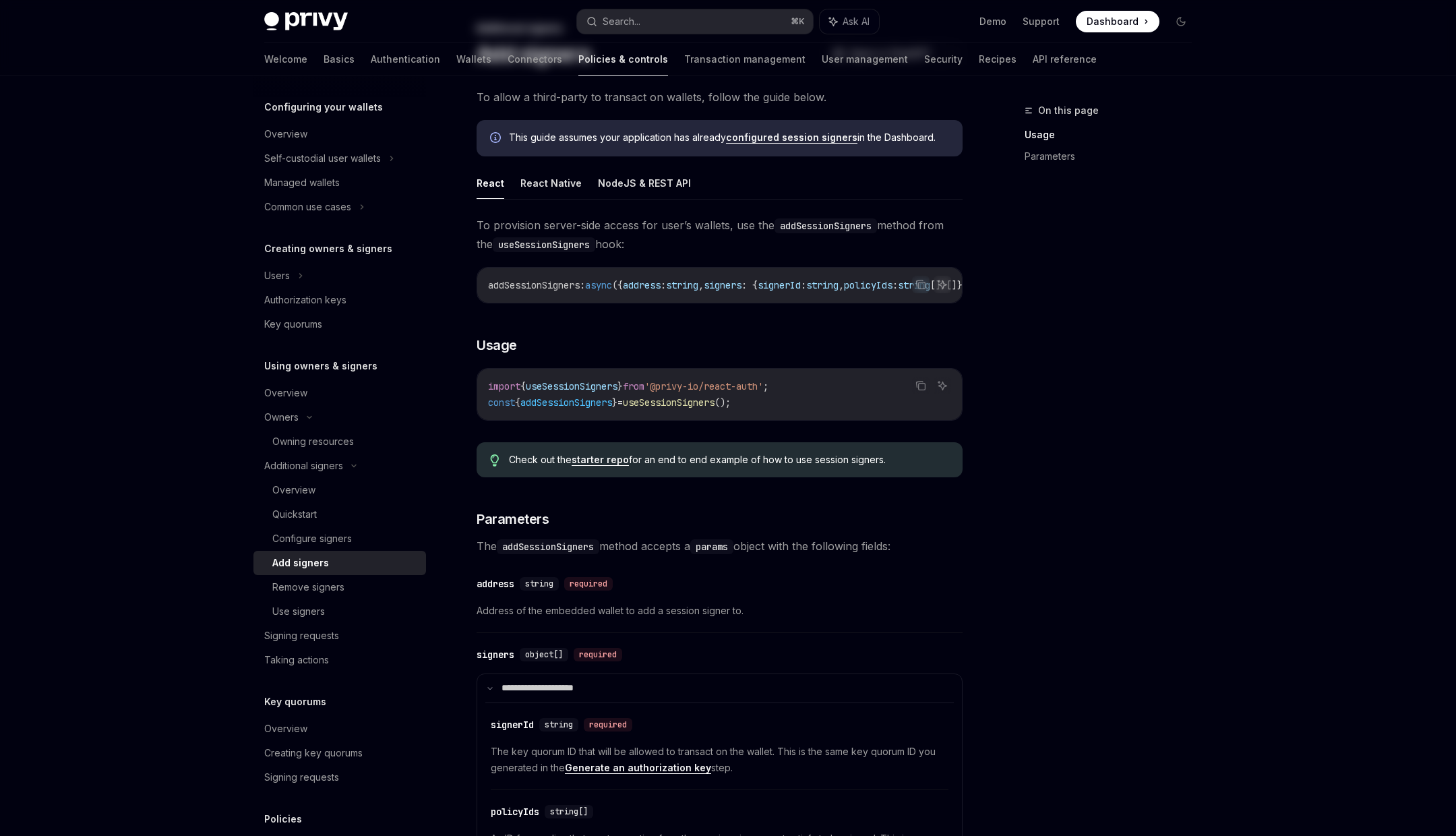
scroll to position [369, 0]
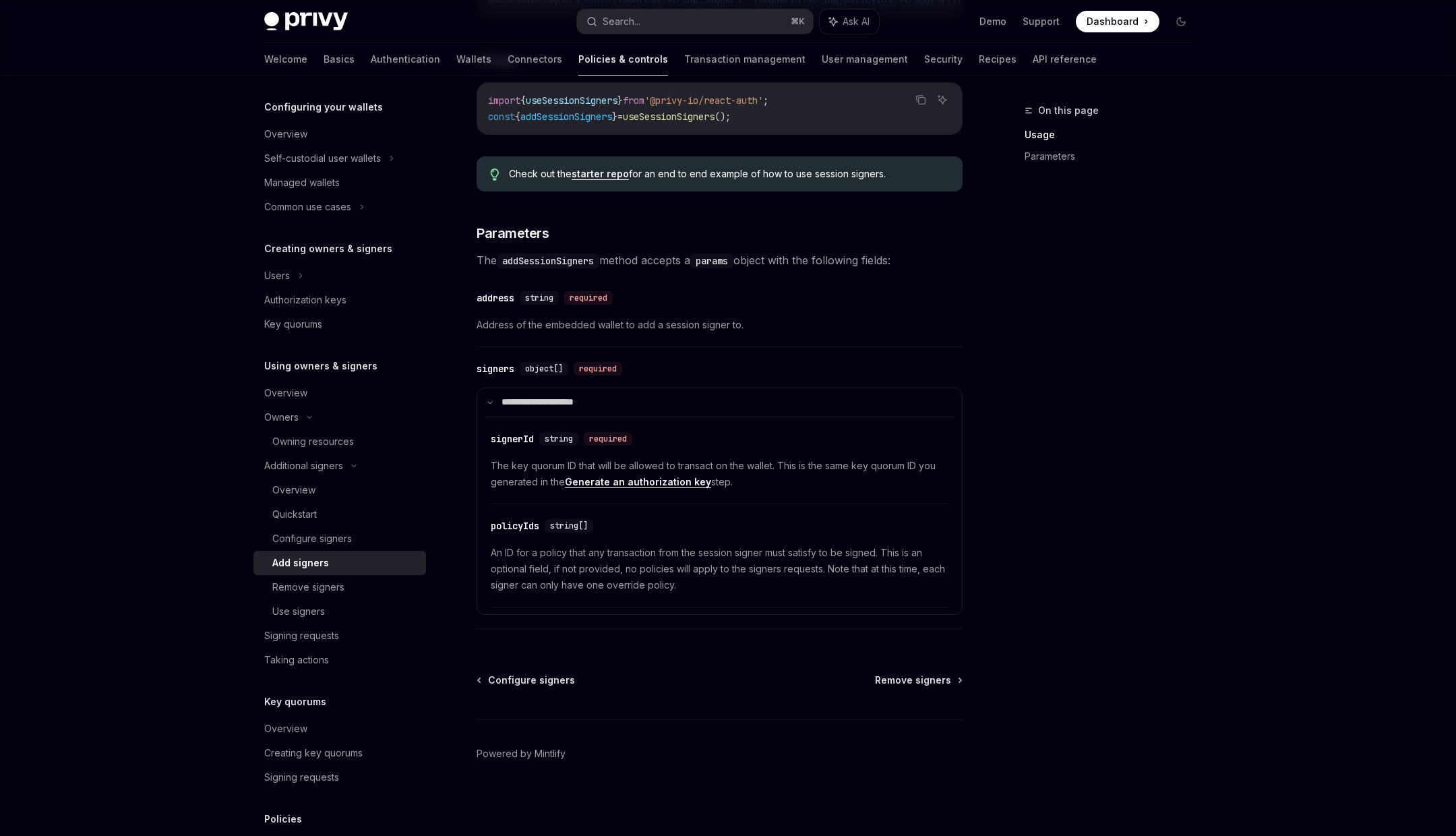
click at [924, 688] on div "Configure signers Remove signers Powered by Mintlify" at bounding box center [719, 754] width 486 height 162
click at [915, 674] on span "Remove signers" at bounding box center [912, 679] width 76 height 13
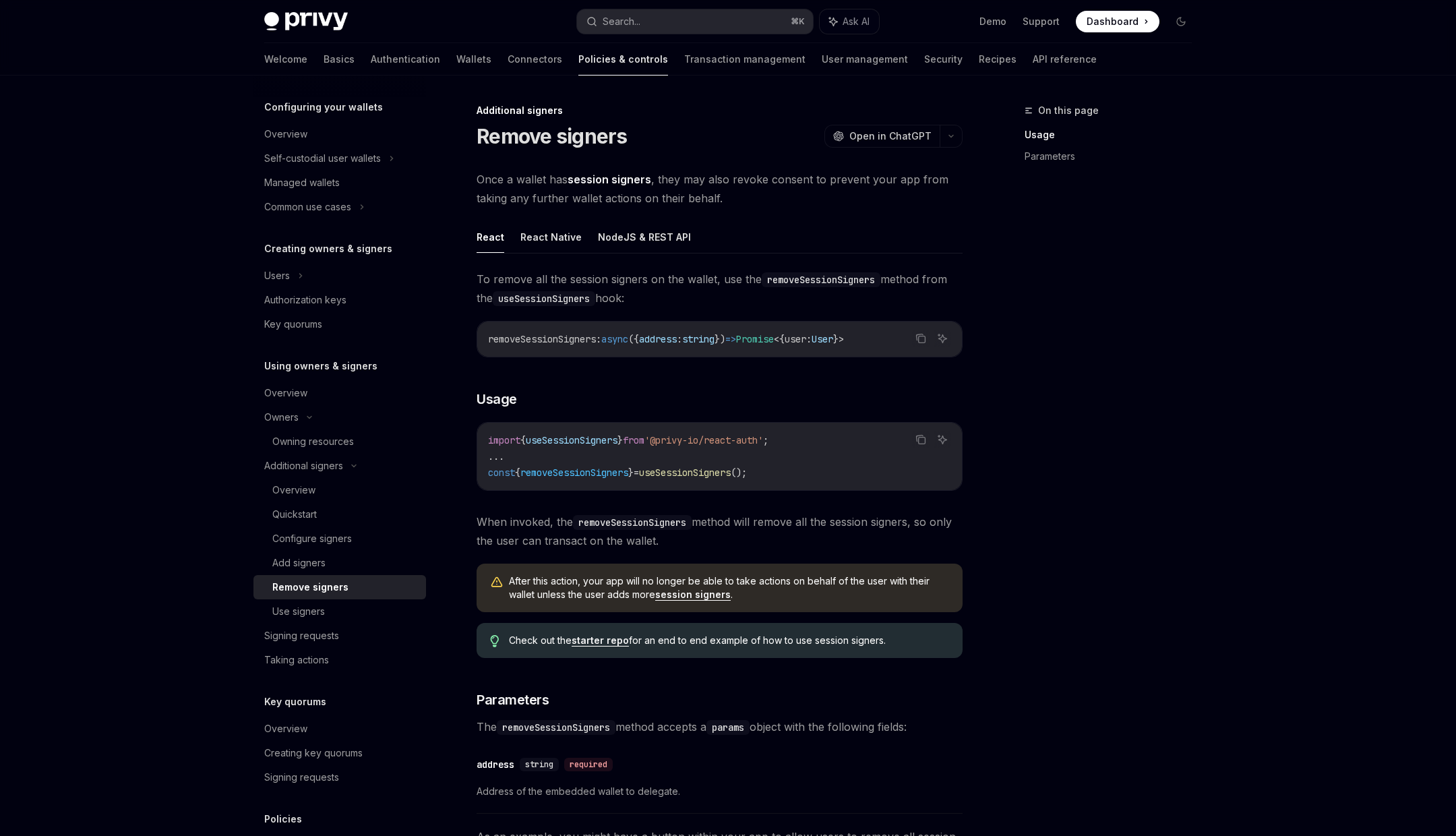
scroll to position [684, 0]
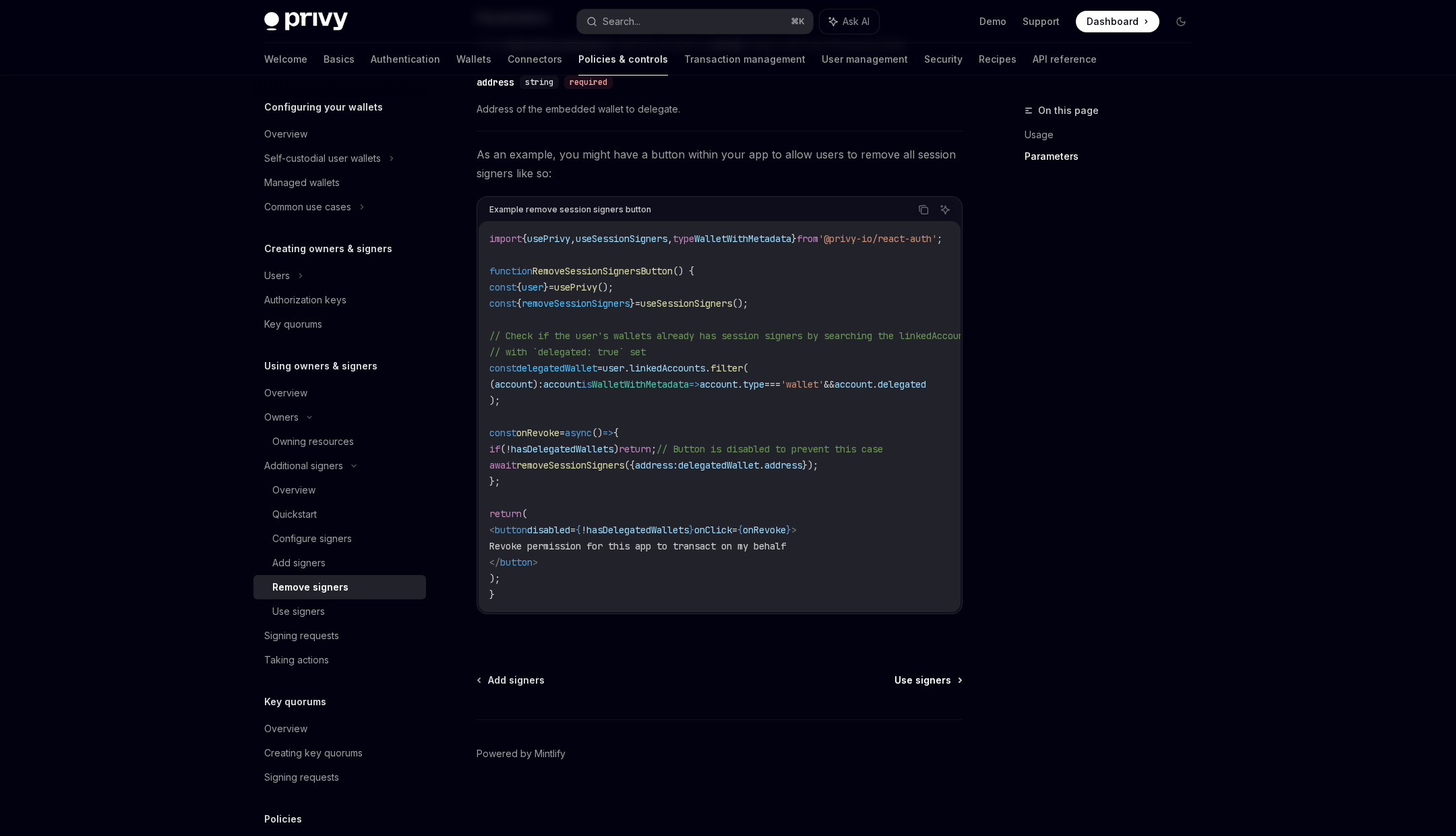
click at [938, 681] on span "Use signers" at bounding box center [922, 679] width 56 height 13
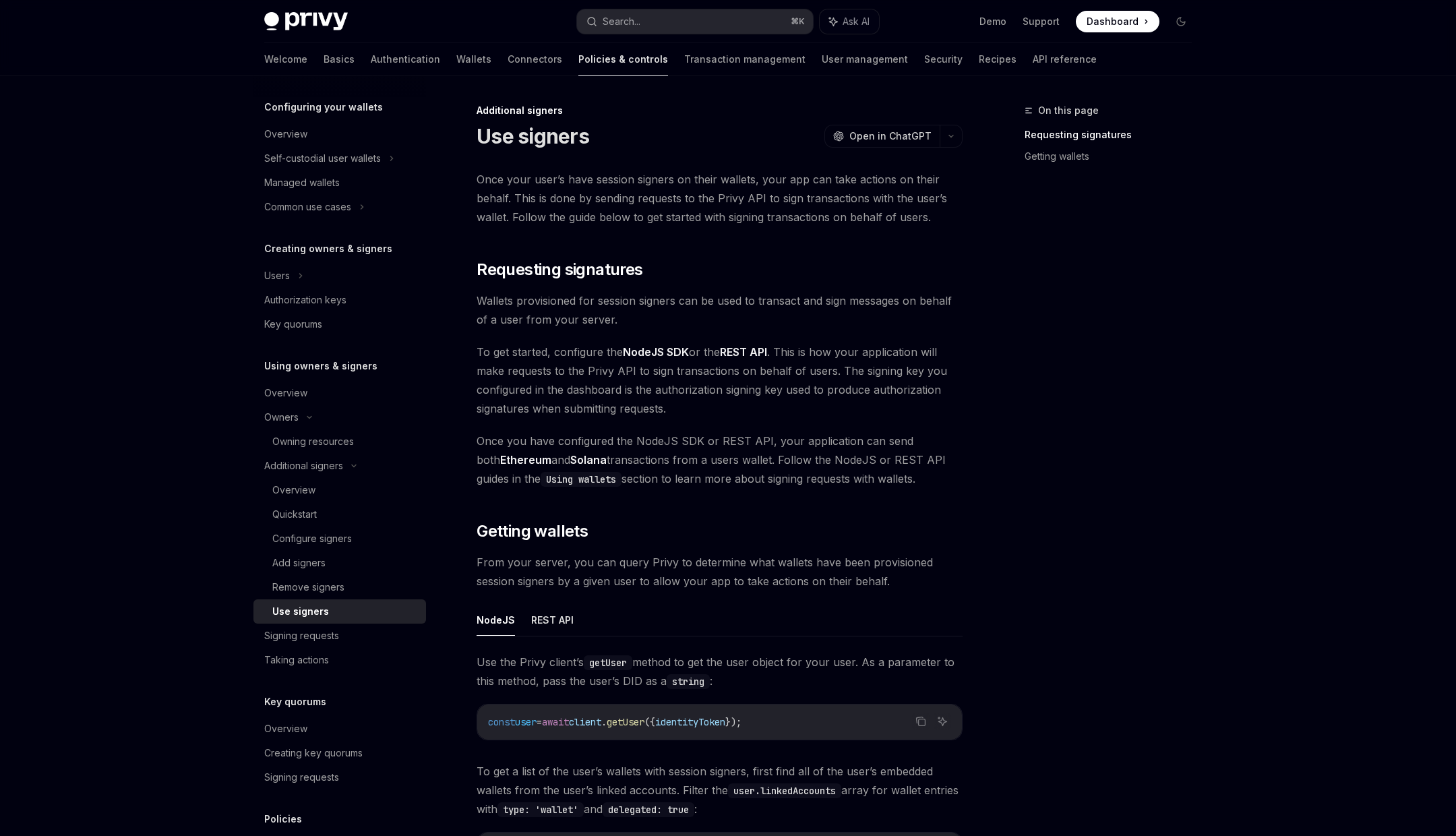
scroll to position [405, 0]
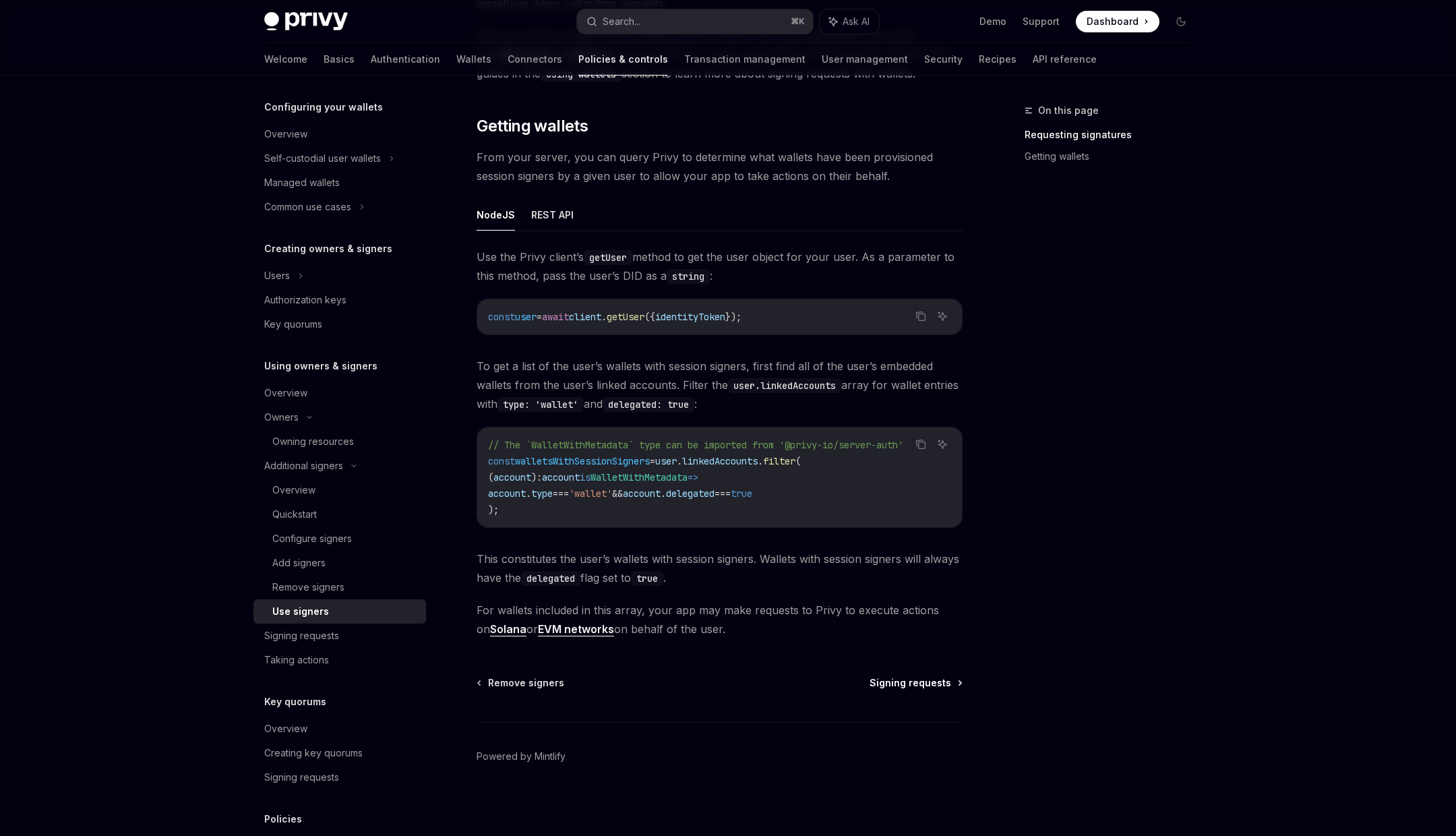
click at [897, 680] on span "Signing requests" at bounding box center [910, 682] width 81 height 13
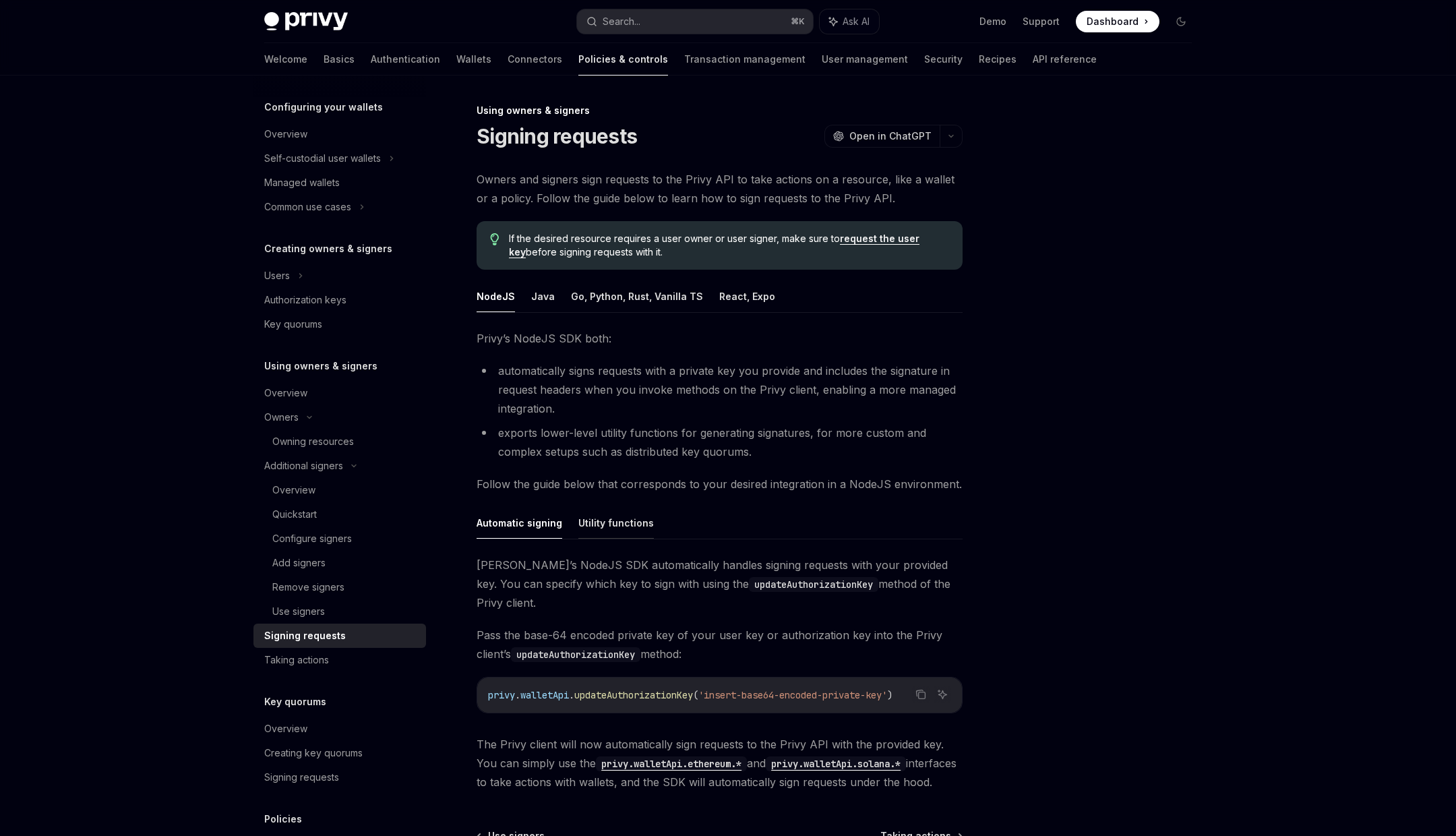
click at [613, 520] on button "Utility functions" at bounding box center [616, 522] width 75 height 31
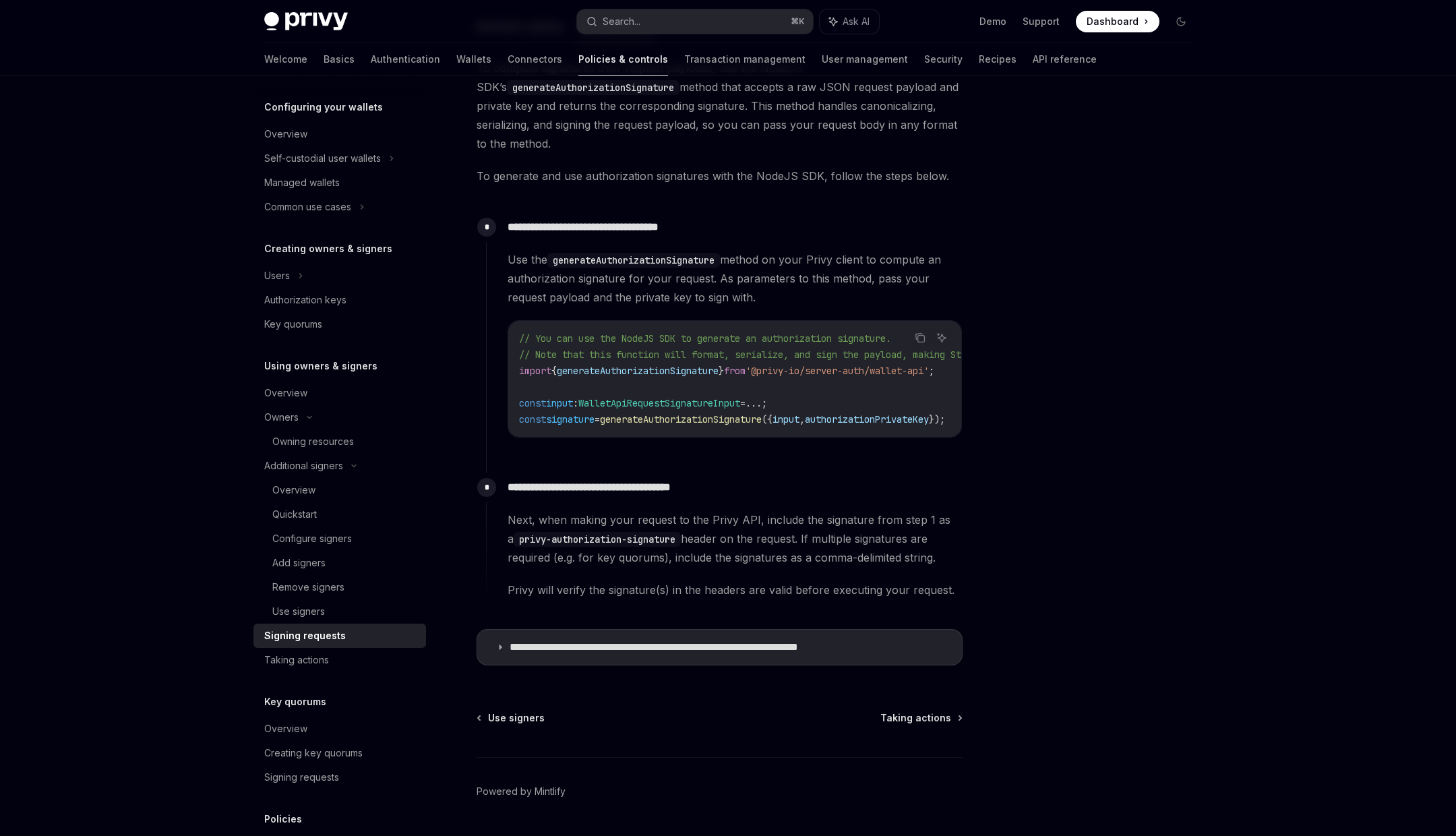
scroll to position [511, 0]
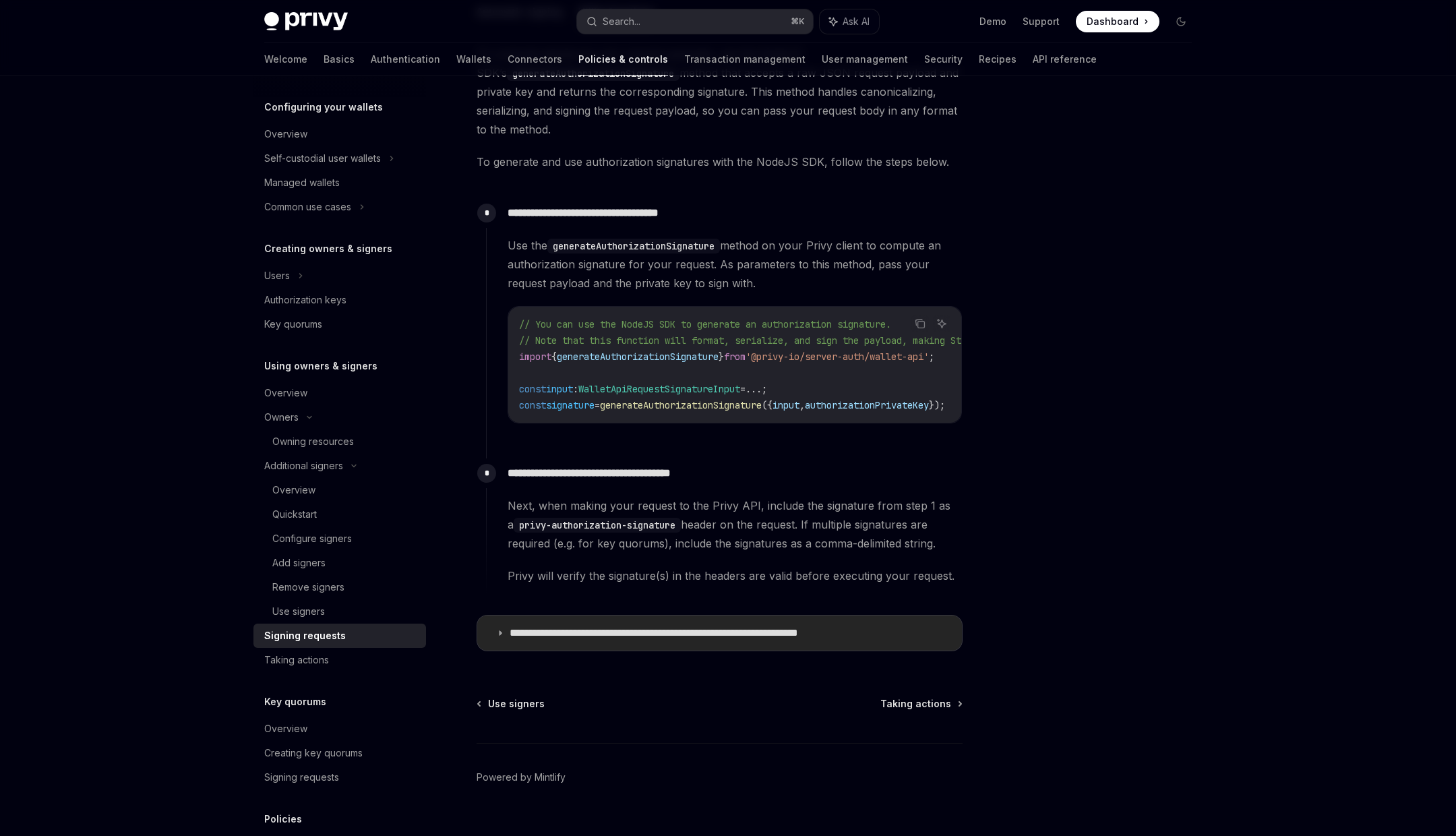
click at [761, 628] on summary "**********" at bounding box center [719, 632] width 484 height 35
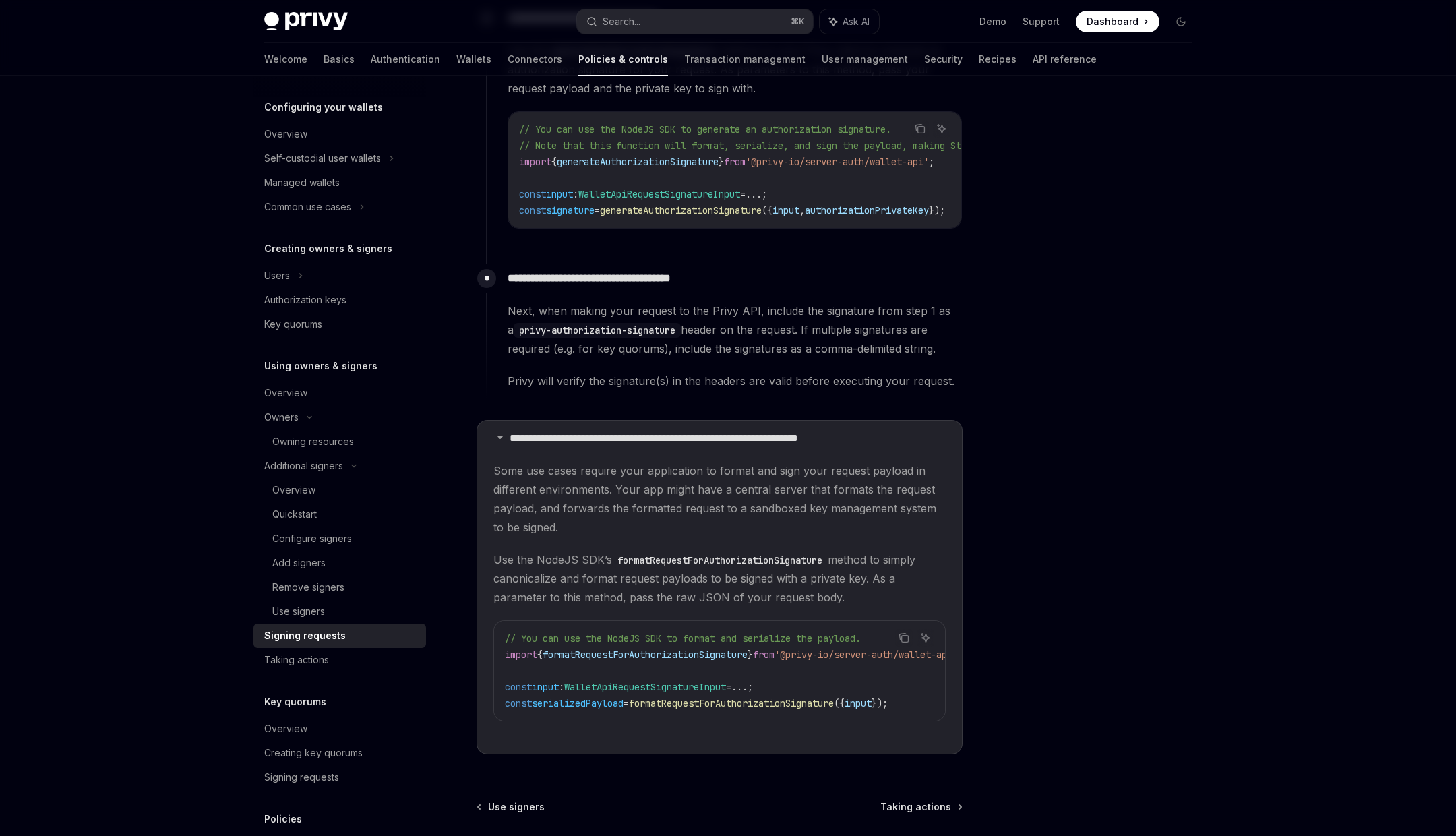
scroll to position [839, 0]
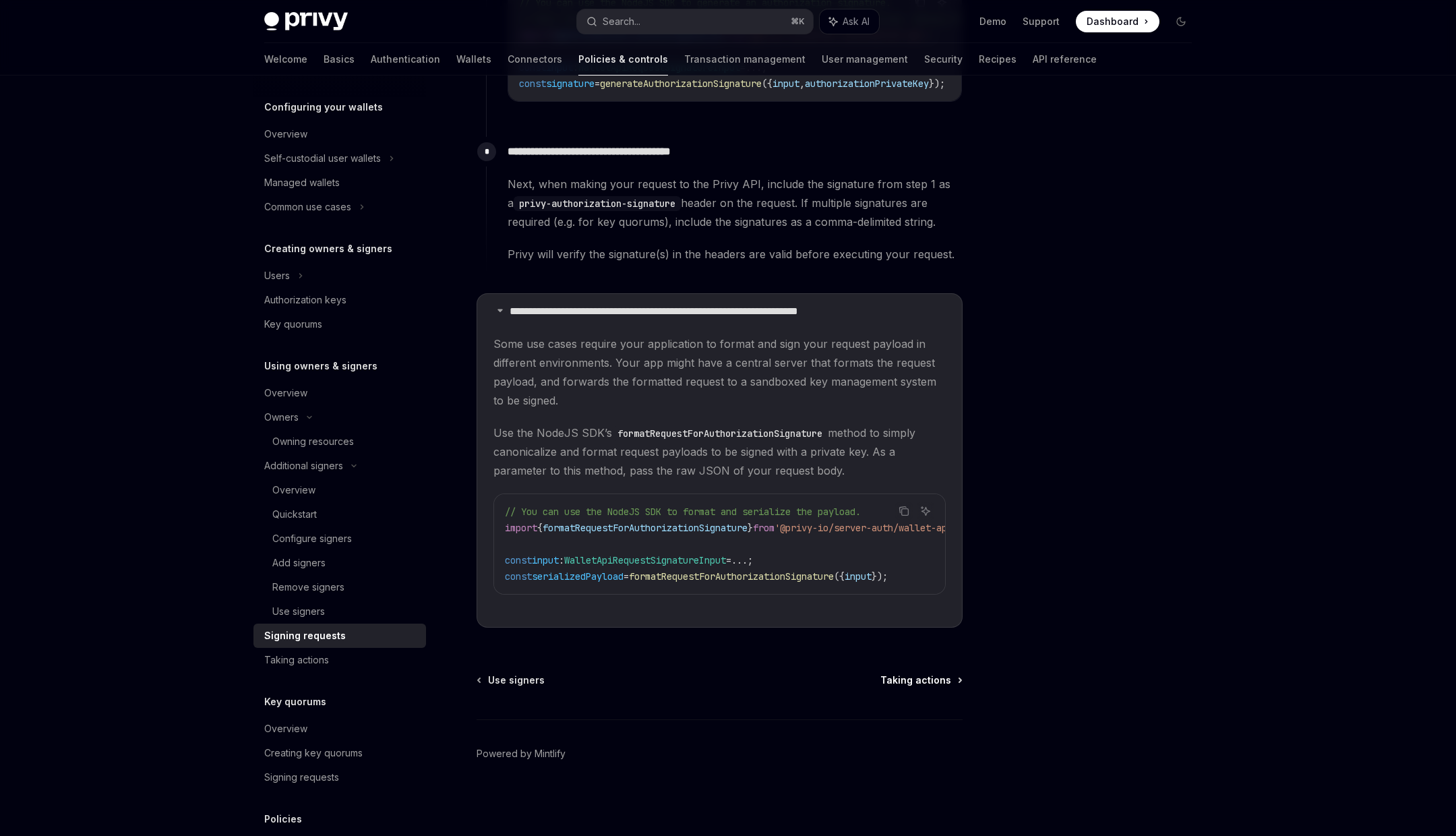
click at [903, 684] on span "Taking actions" at bounding box center [915, 679] width 71 height 13
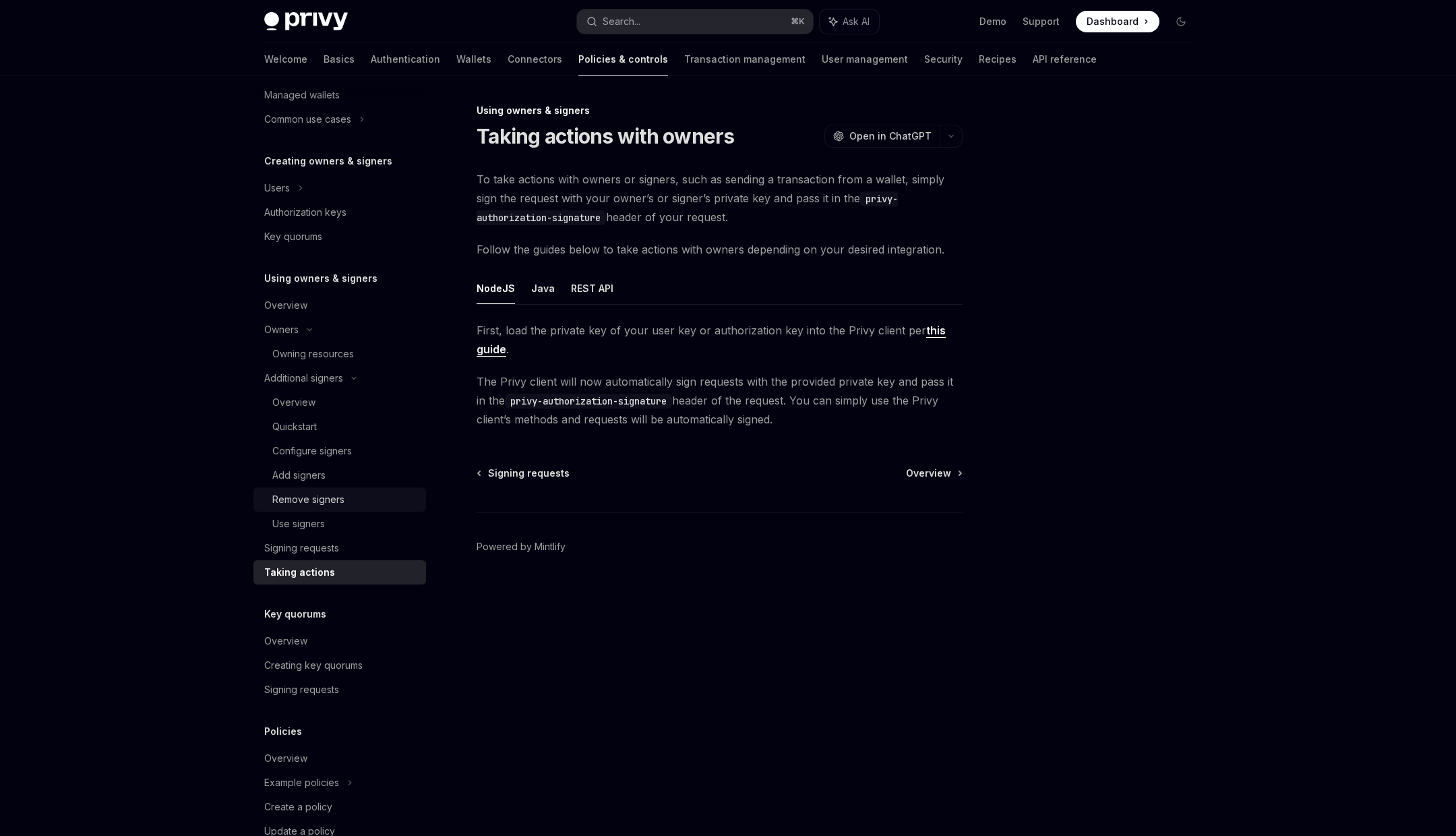
scroll to position [240, 0]
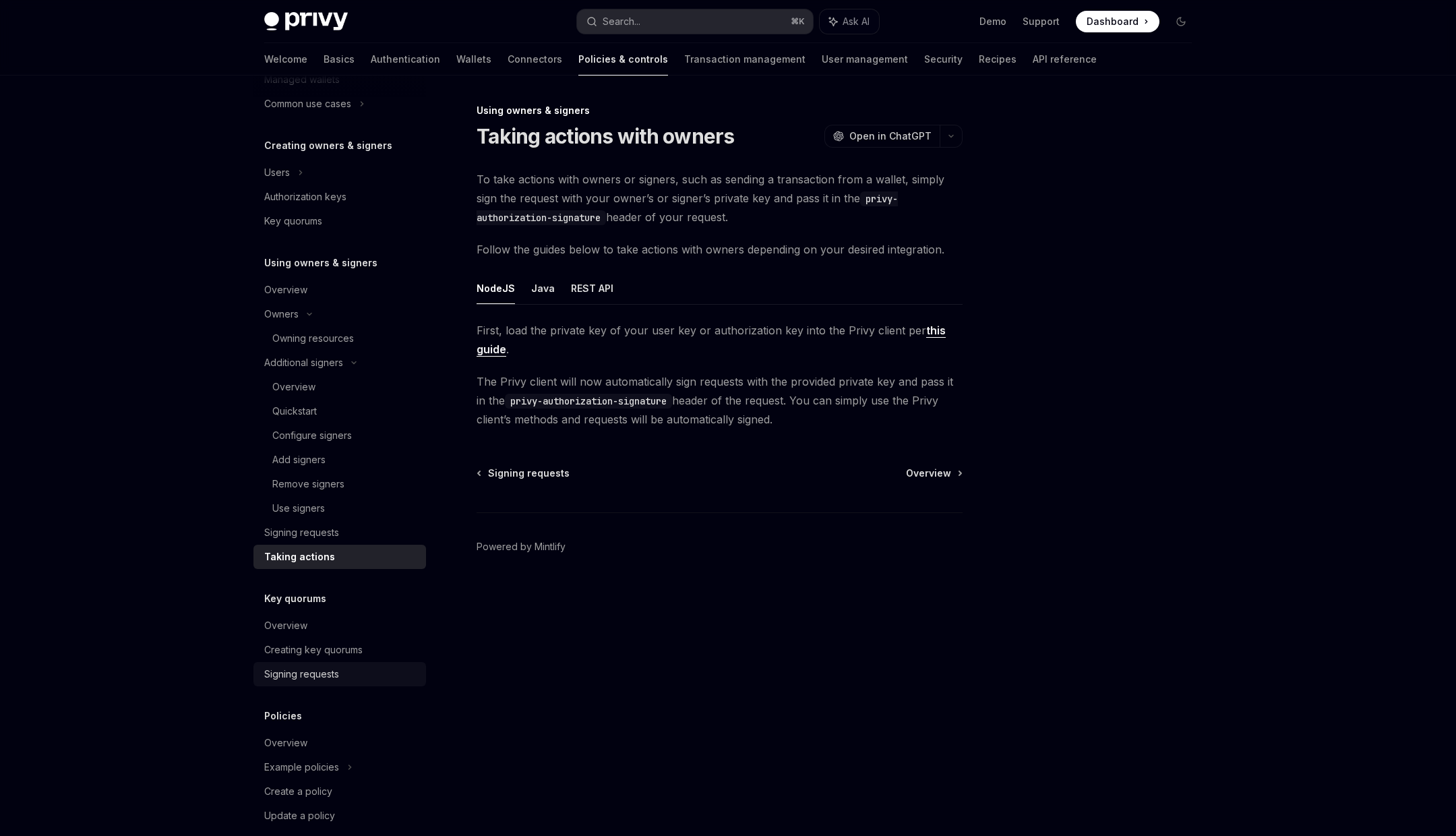
click at [311, 681] on div "Signing requests" at bounding box center [302, 674] width 75 height 16
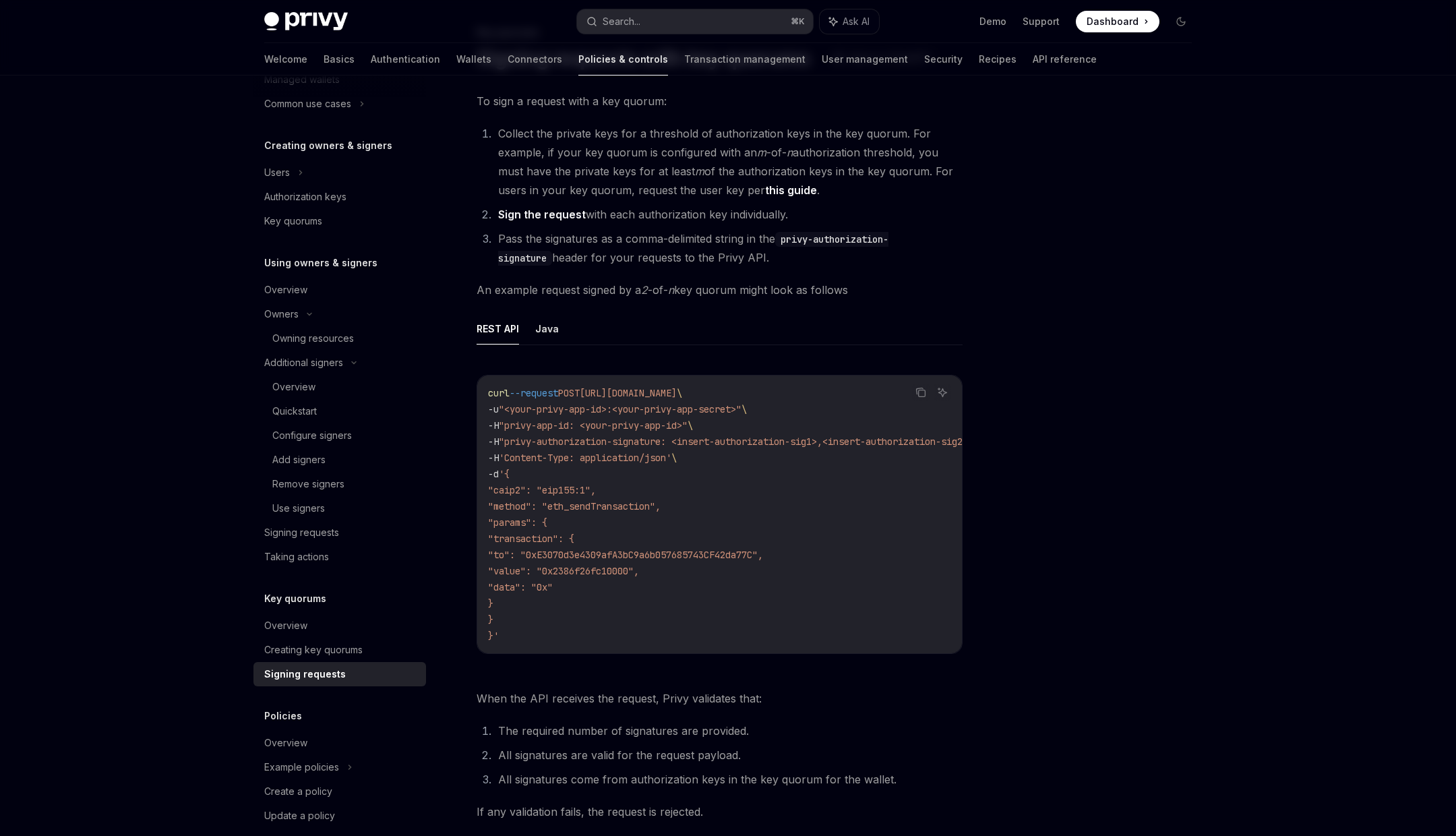
scroll to position [89, 0]
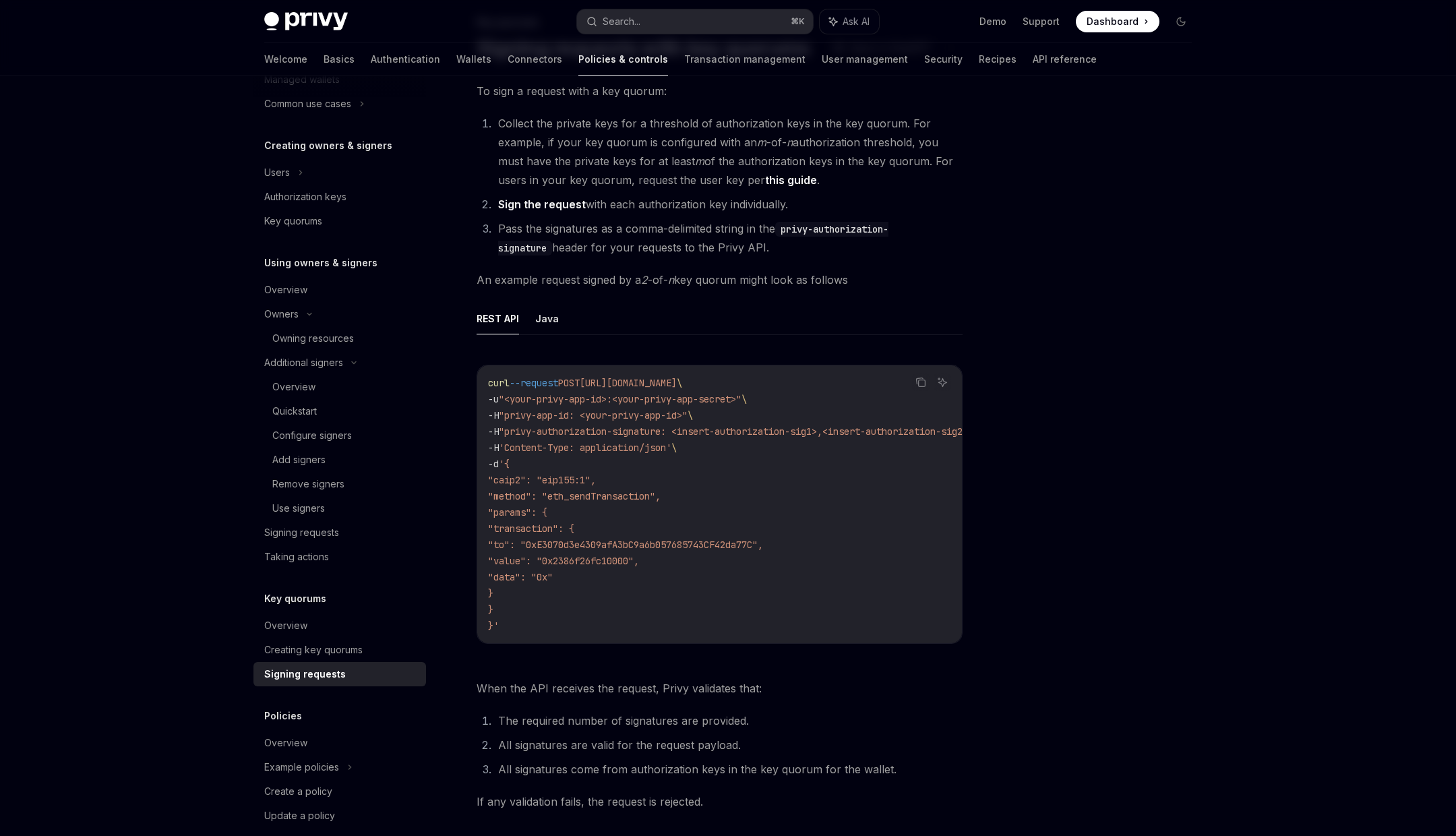
click at [534, 525] on span ""transaction": {" at bounding box center [531, 529] width 86 height 13
click at [596, 492] on span ""method": "eth_sendTransaction"," at bounding box center [574, 496] width 173 height 13
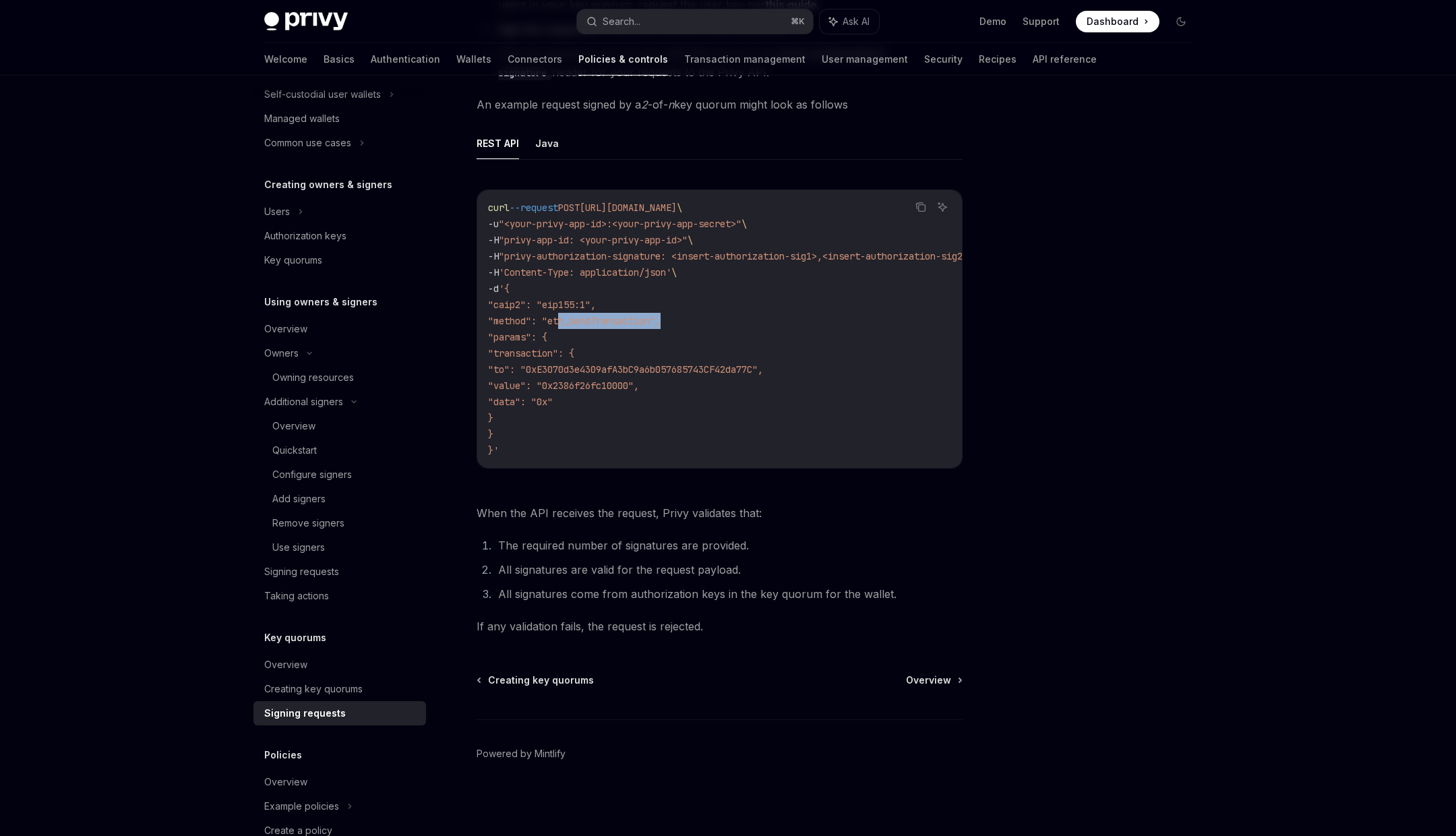
scroll to position [260, 0]
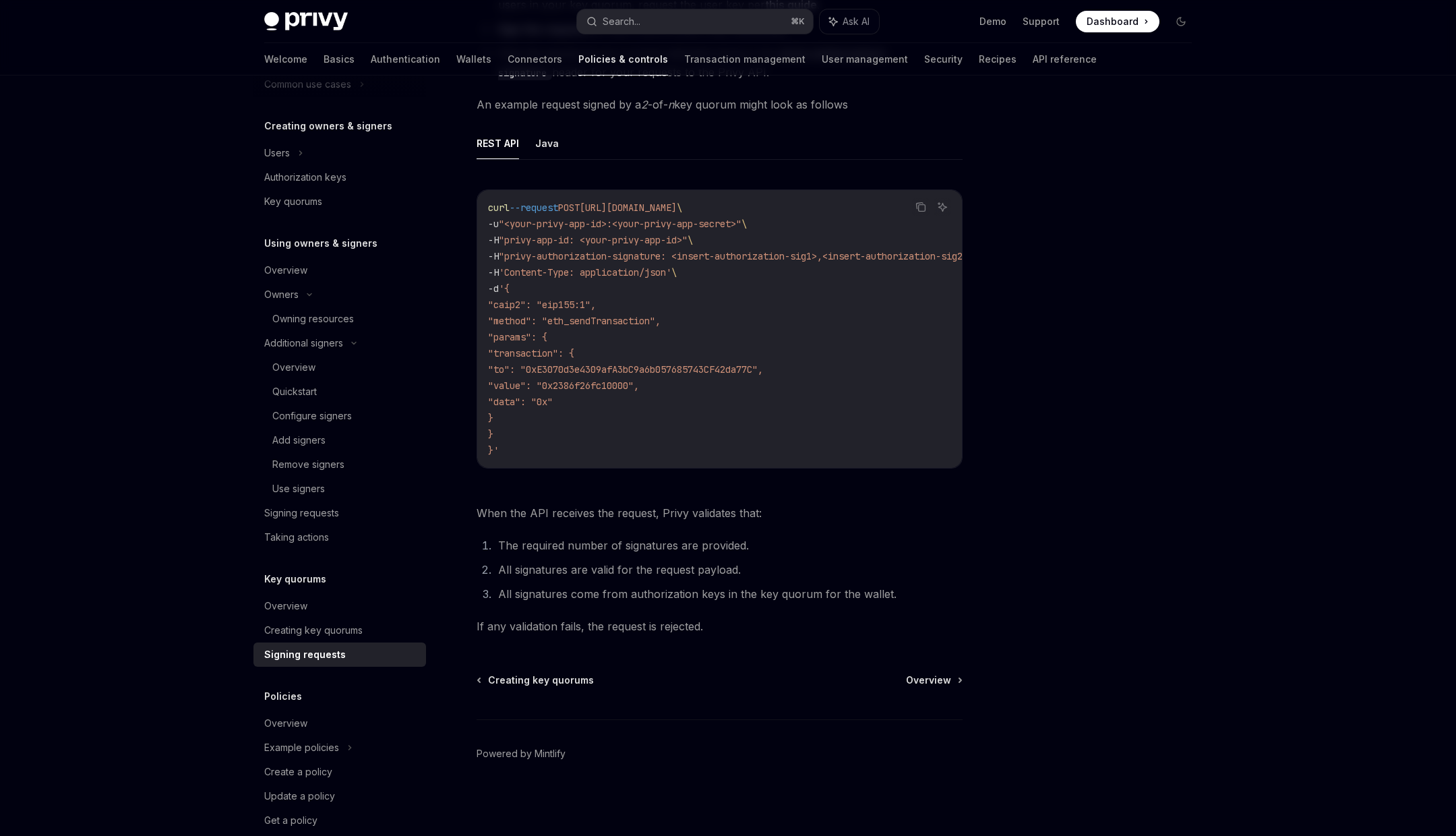
click at [490, 512] on span "When the API receives the request, Privy validates that:" at bounding box center [719, 512] width 486 height 19
drag, startPoint x: 490, startPoint y: 512, endPoint x: 755, endPoint y: 516, distance: 265.0
click at [755, 516] on span "When the API receives the request, Privy validates that:" at bounding box center [719, 512] width 486 height 19
click at [279, 612] on div "Overview" at bounding box center [286, 606] width 43 height 16
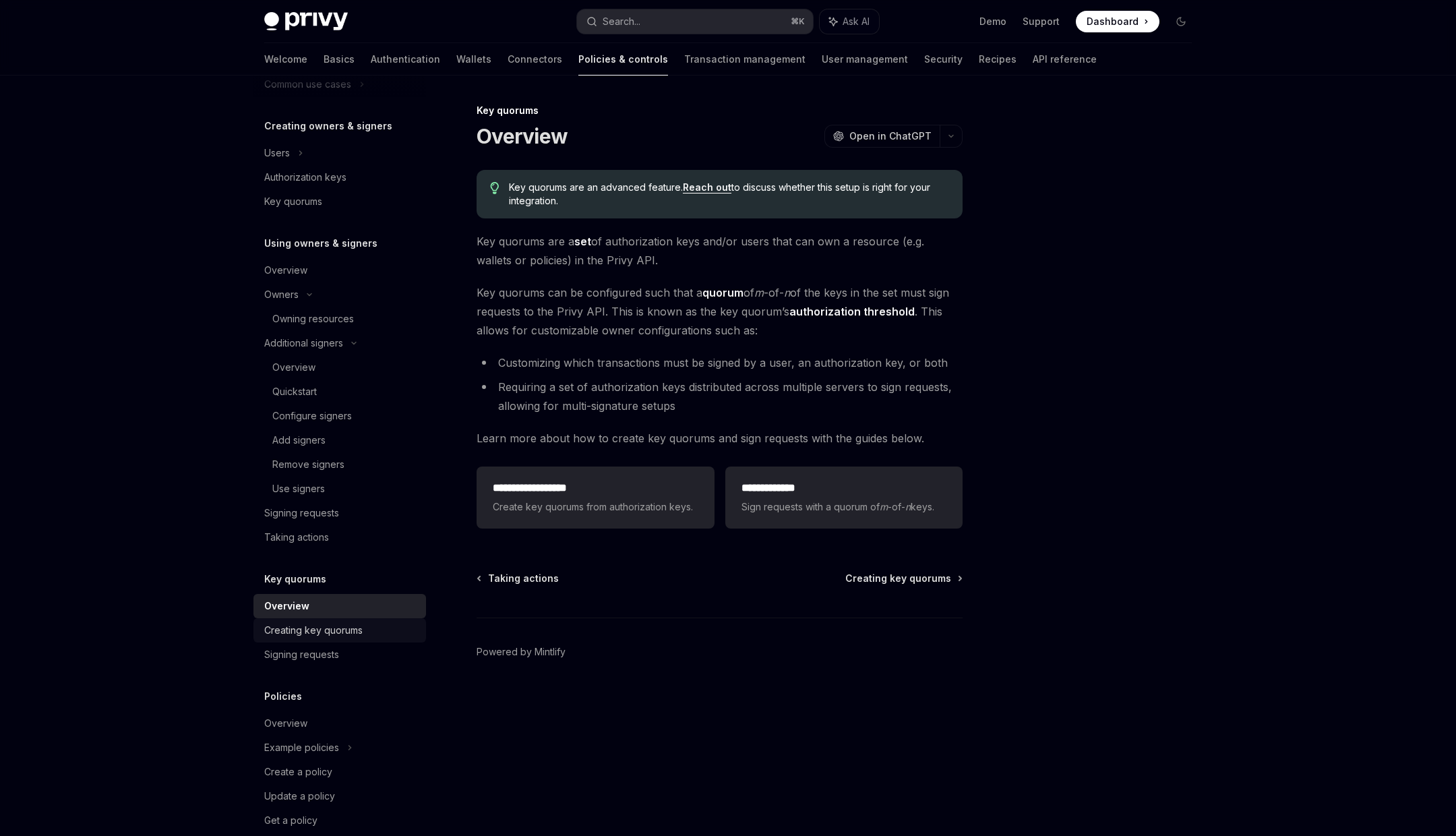
click at [327, 638] on link "Creating key quorums" at bounding box center [339, 629] width 173 height 24
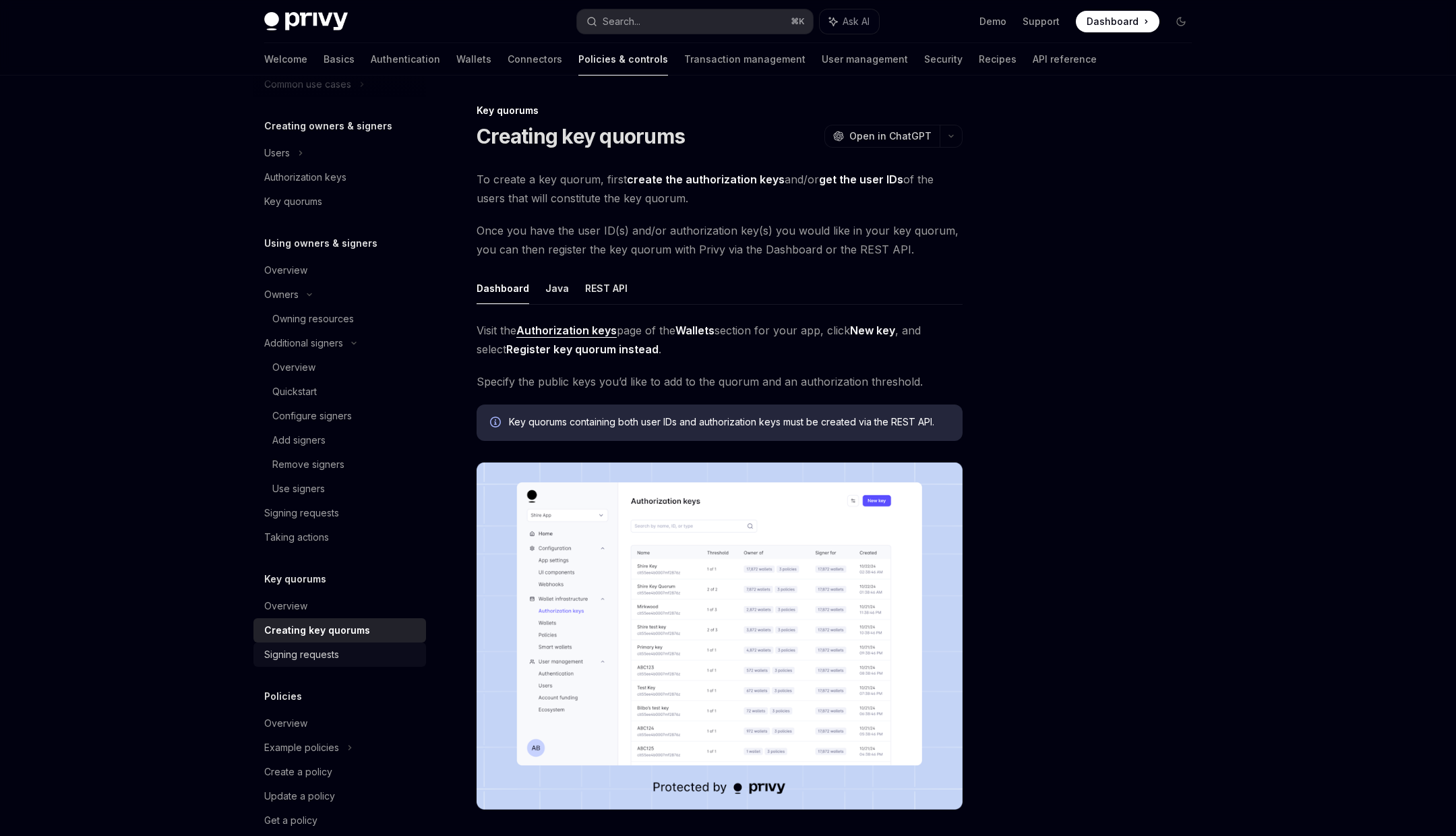
click at [303, 661] on div "Signing requests" at bounding box center [302, 654] width 75 height 16
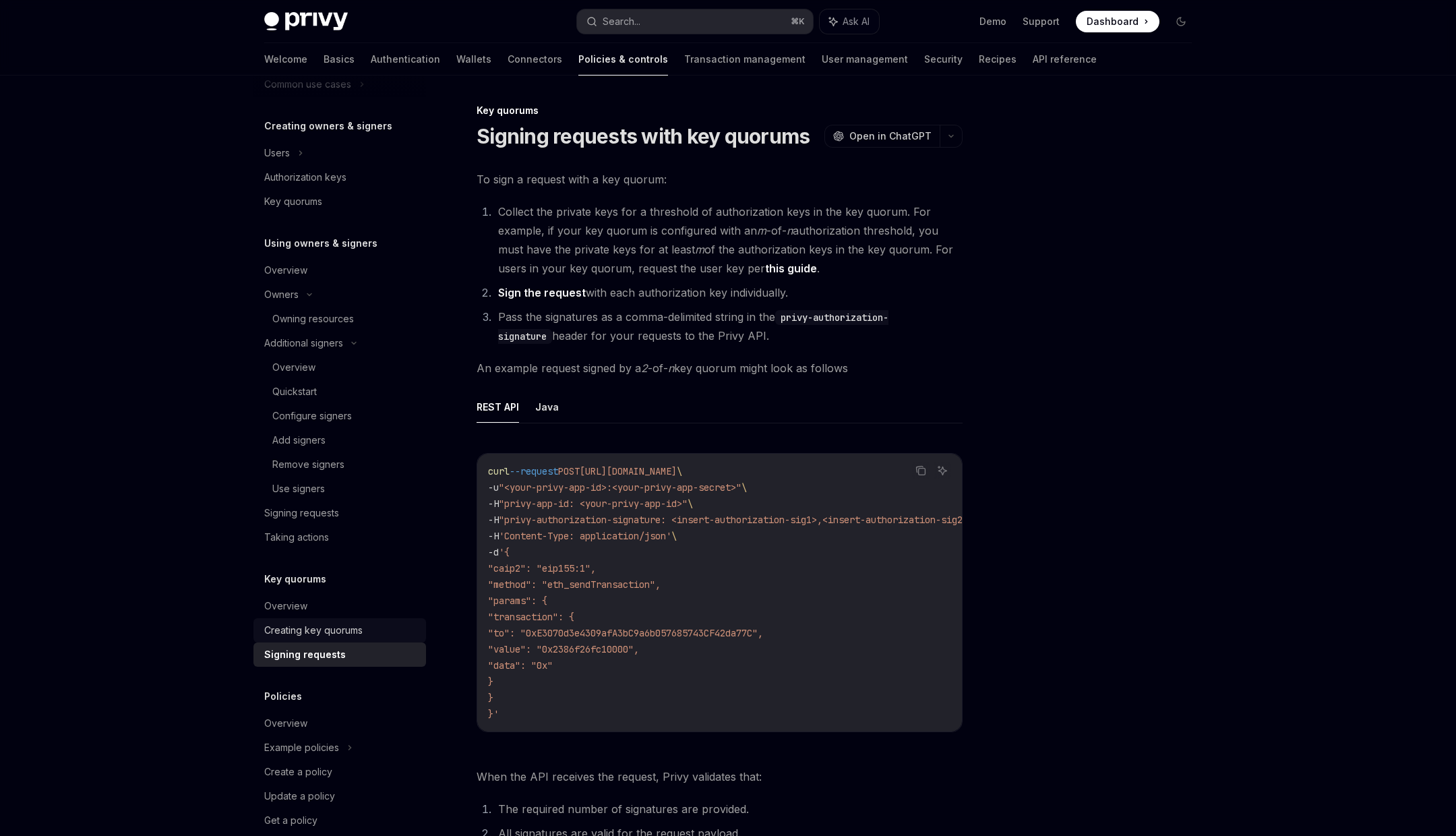
click at [311, 640] on link "Creating key quorums" at bounding box center [339, 629] width 173 height 24
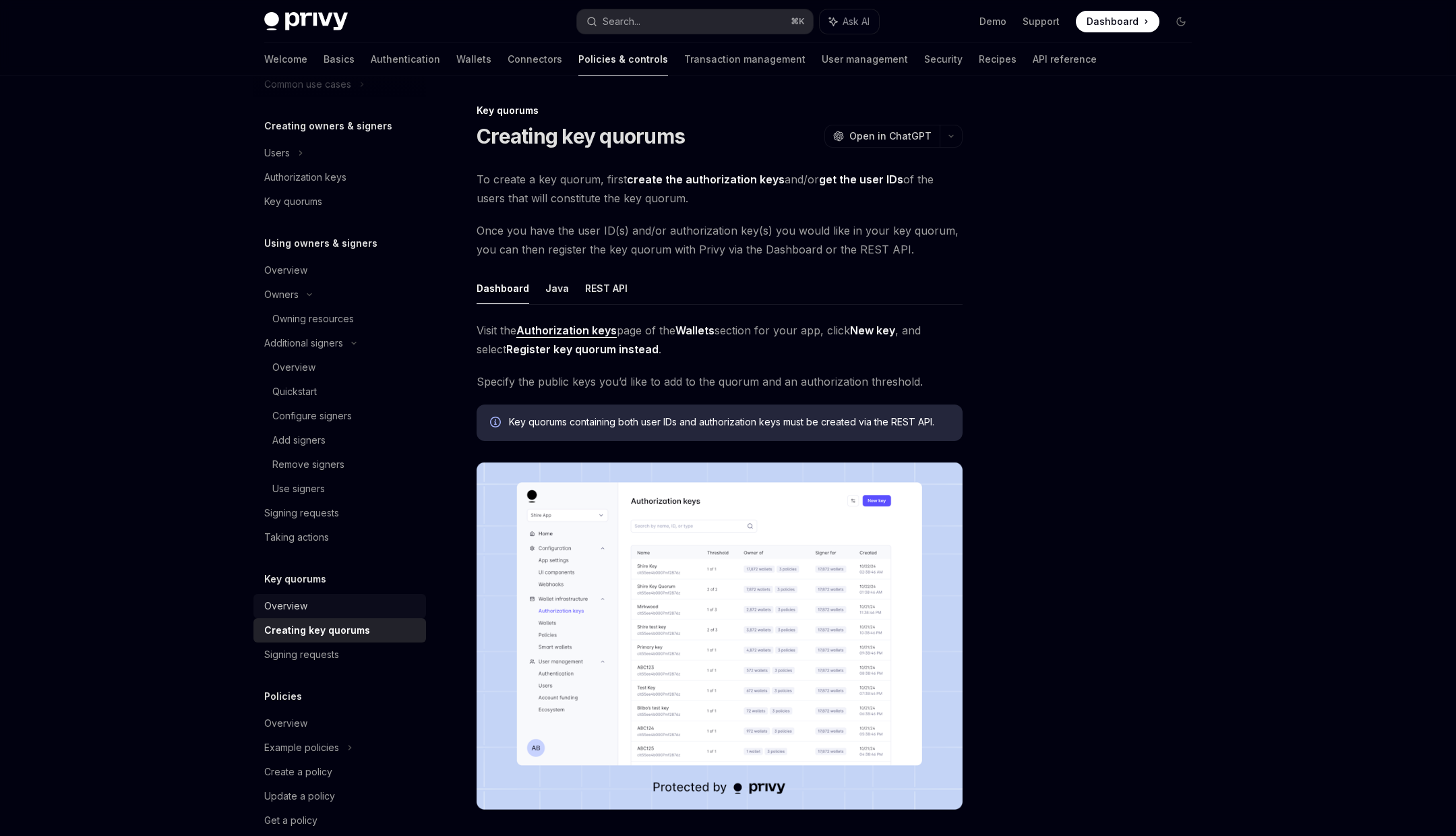
click at [310, 604] on div "Overview" at bounding box center [341, 606] width 154 height 16
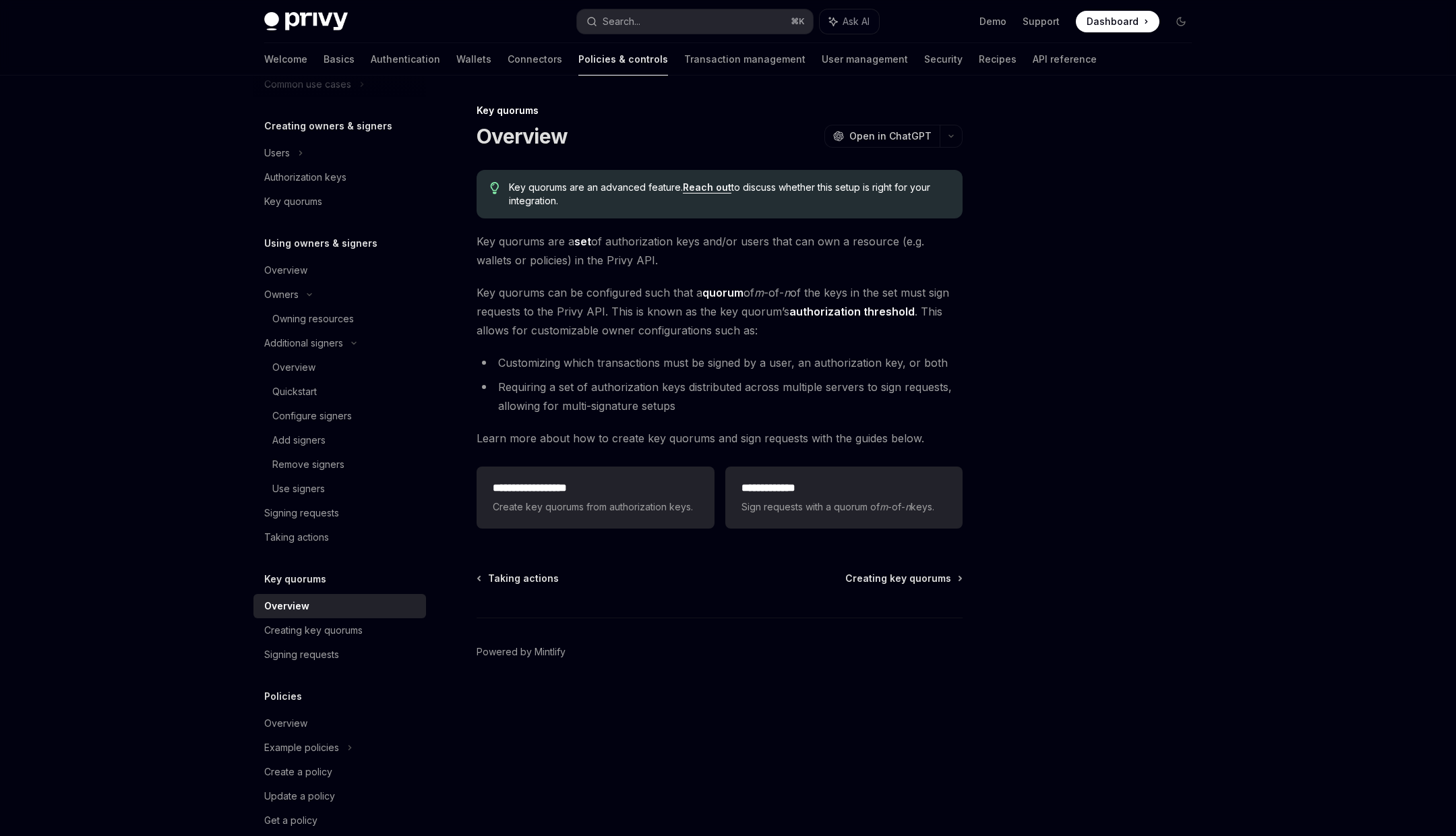
type textarea "*"
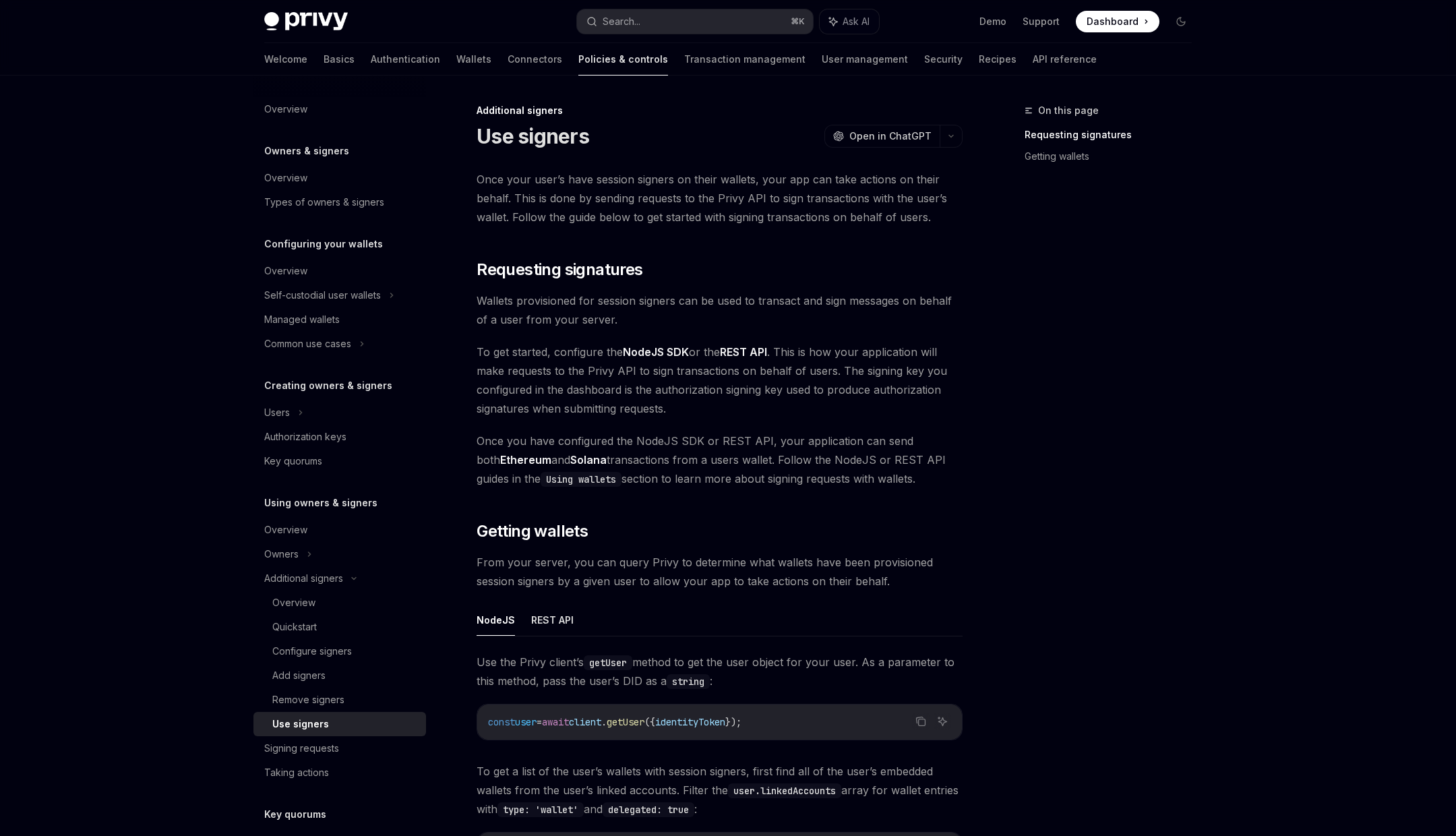
click at [1137, 23] on span "Dashboard" at bounding box center [1113, 21] width 52 height 13
